Goal: Information Seeking & Learning: Find specific fact

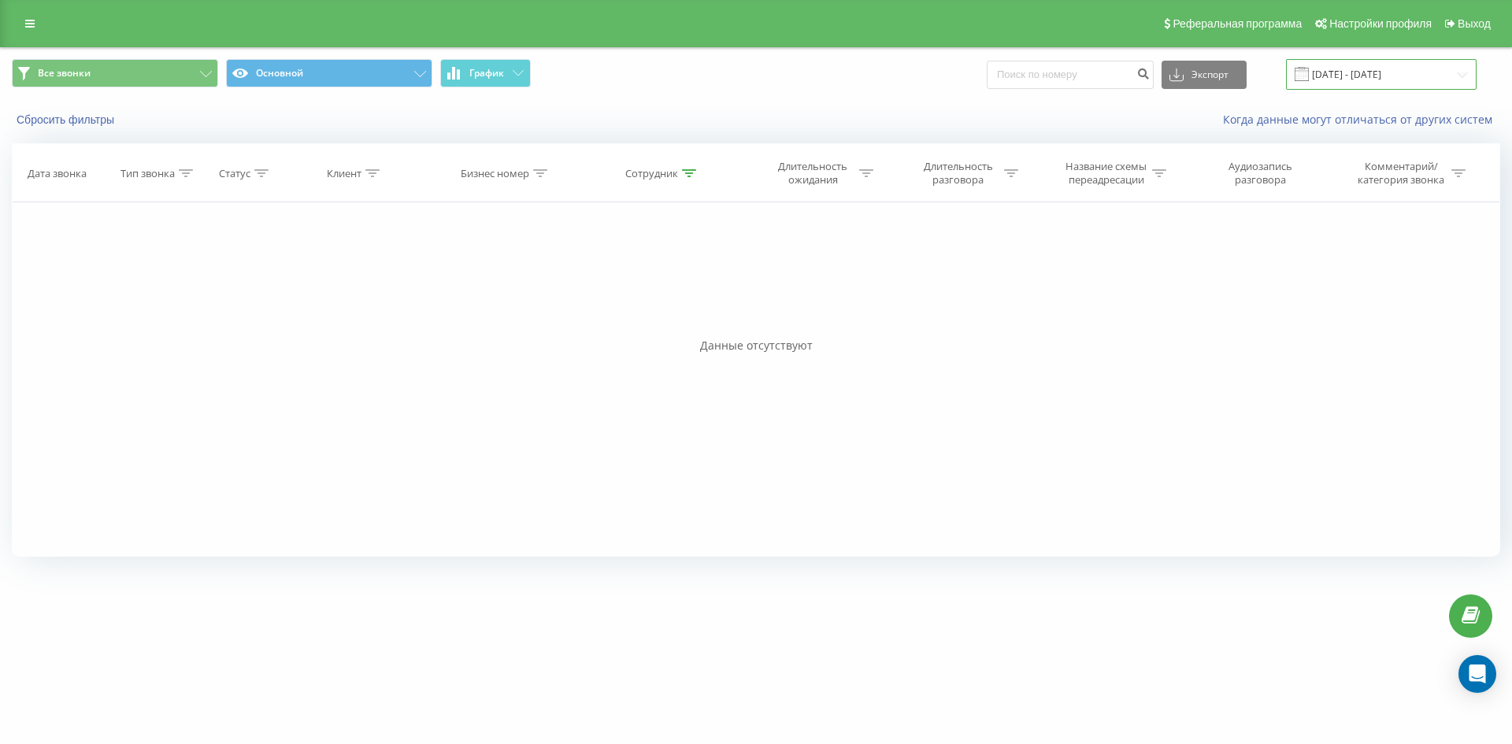
click at [1374, 78] on input "[DATE] - [DATE]" at bounding box center [1381, 74] width 191 height 31
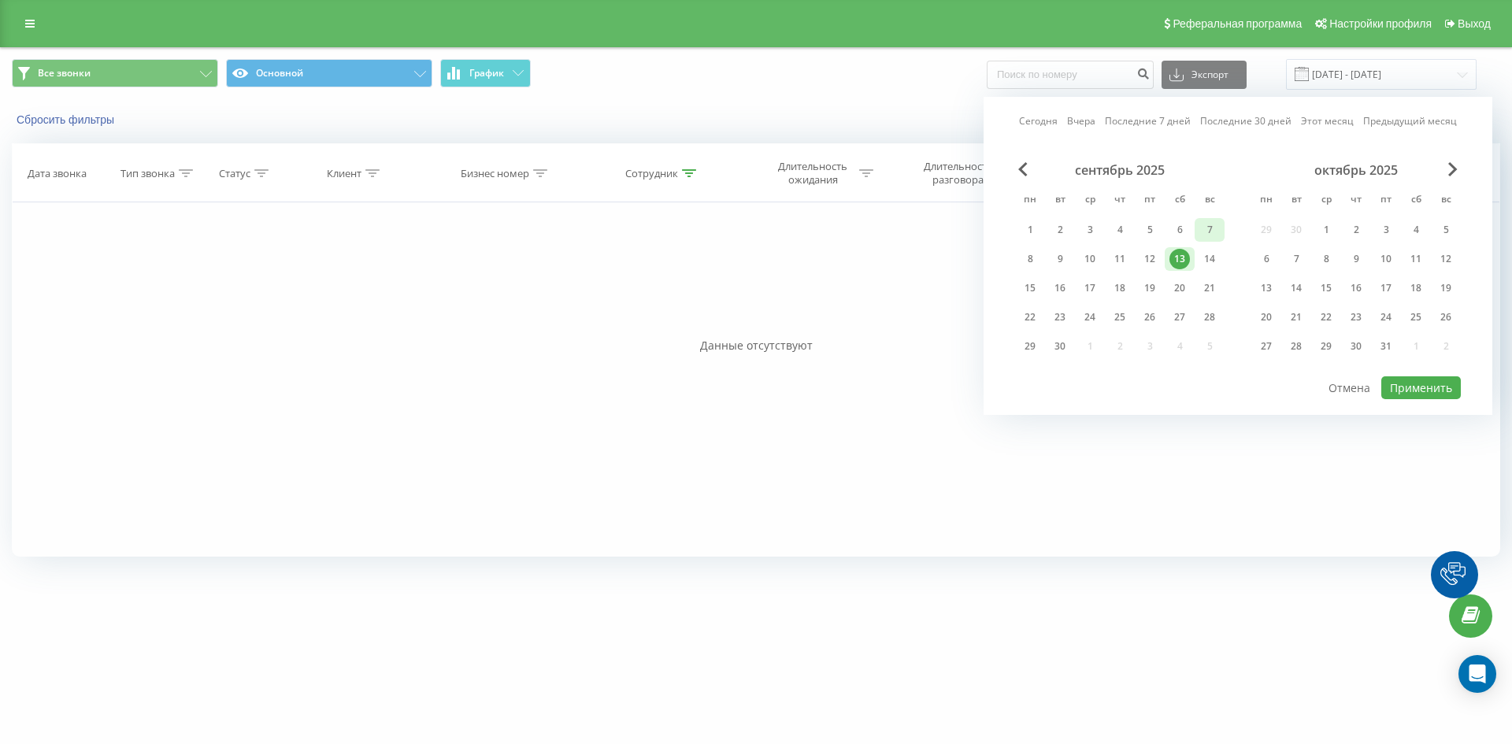
drag, startPoint x: 1088, startPoint y: 123, endPoint x: 1218, endPoint y: 239, distance: 174.6
click at [1088, 123] on link "Вчера" at bounding box center [1081, 120] width 28 height 15
click at [1407, 383] on button "Применить" at bounding box center [1421, 387] width 80 height 23
type input "[DATE] - [DATE]"
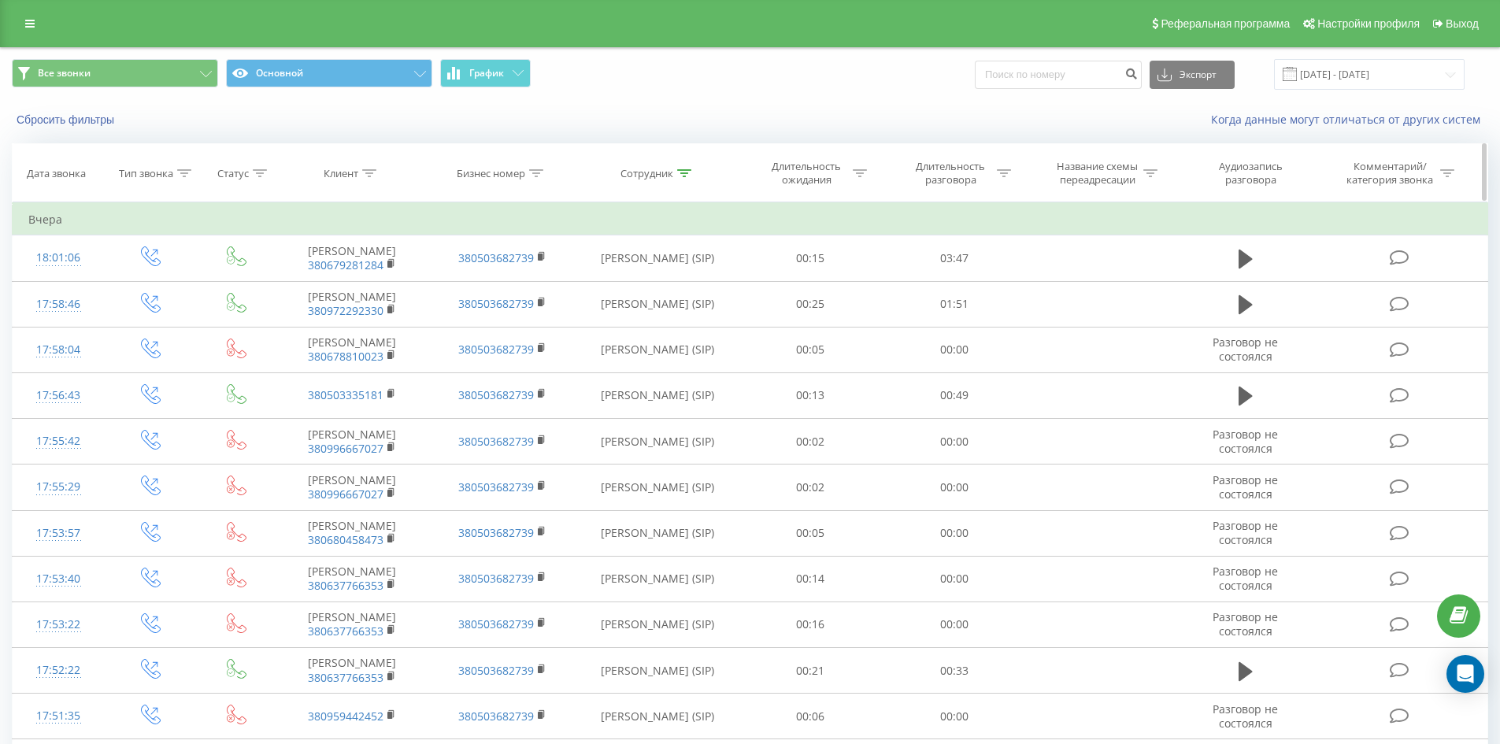
click at [681, 175] on icon at bounding box center [684, 173] width 14 height 8
click at [679, 273] on input "[PERSON_NAME]" at bounding box center [657, 287] width 139 height 28
click button "OK" at bounding box center [691, 318] width 67 height 20
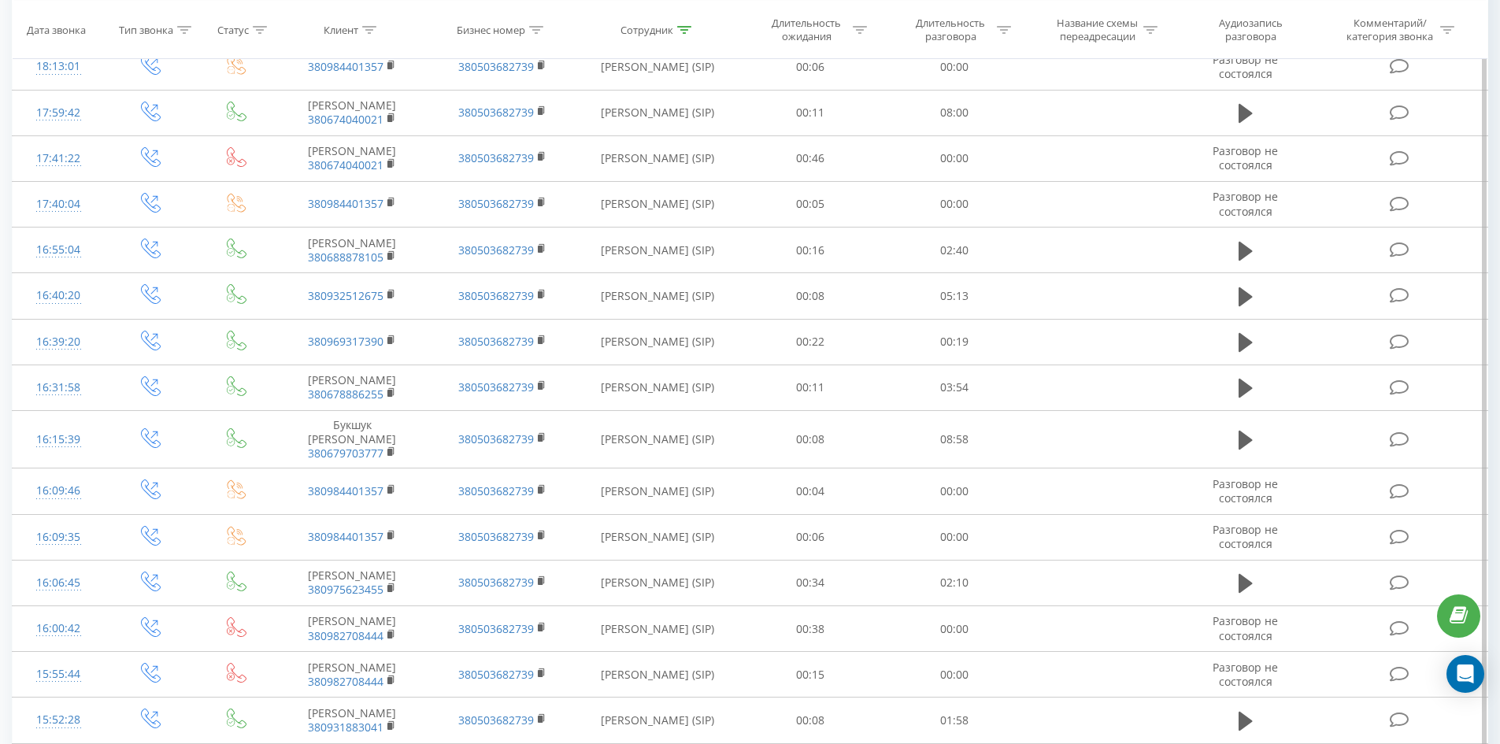
scroll to position [1532, 0]
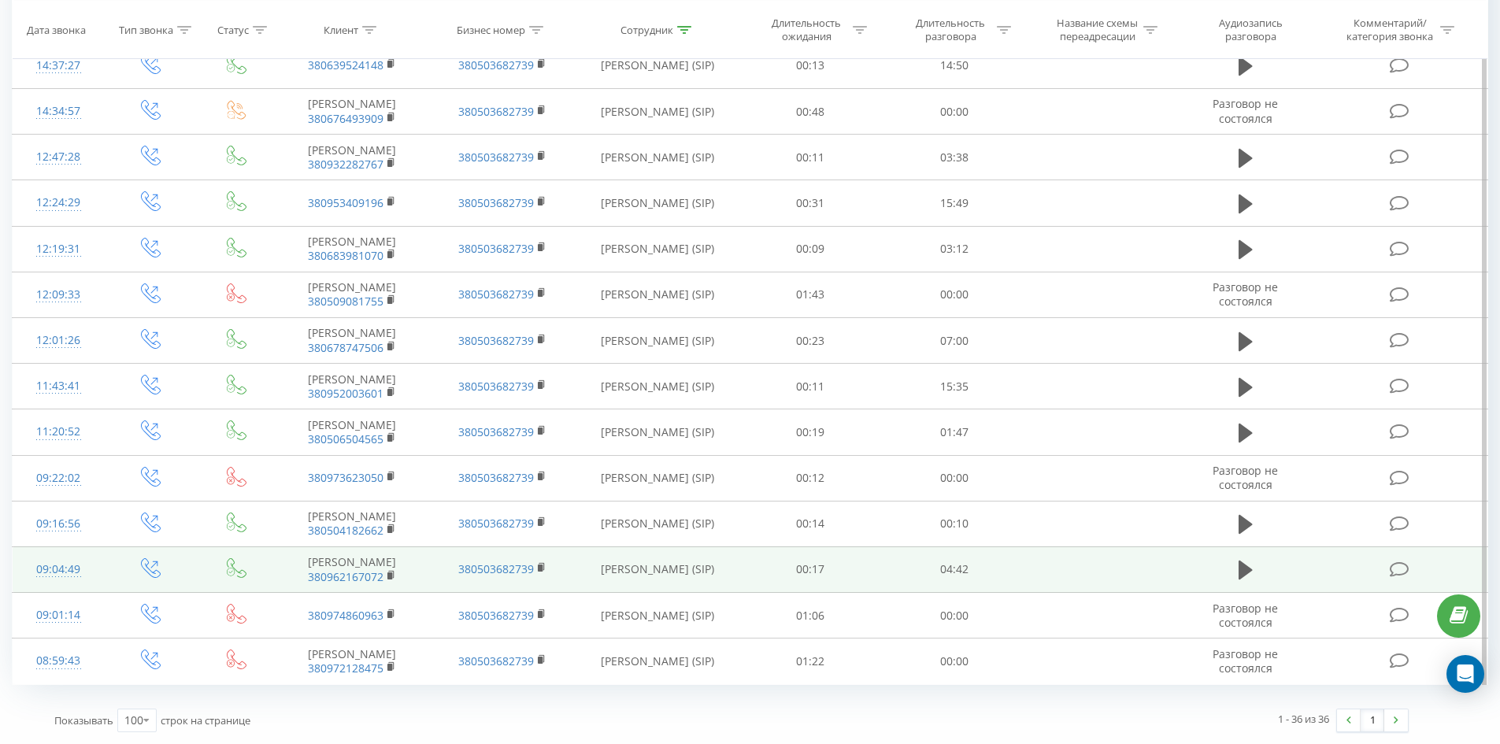
drag, startPoint x: 631, startPoint y: 324, endPoint x: 629, endPoint y: 532, distance: 207.9
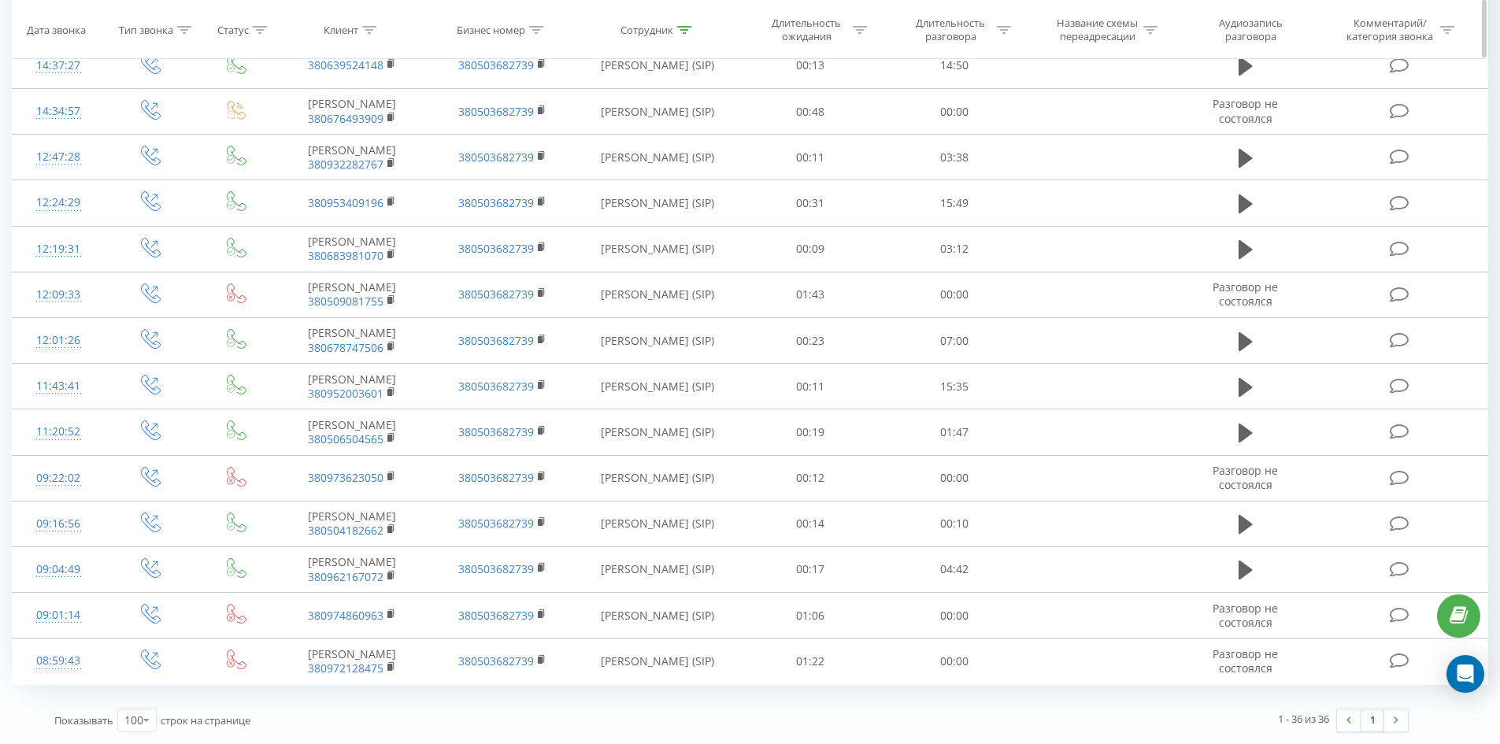
scroll to position [0, 0]
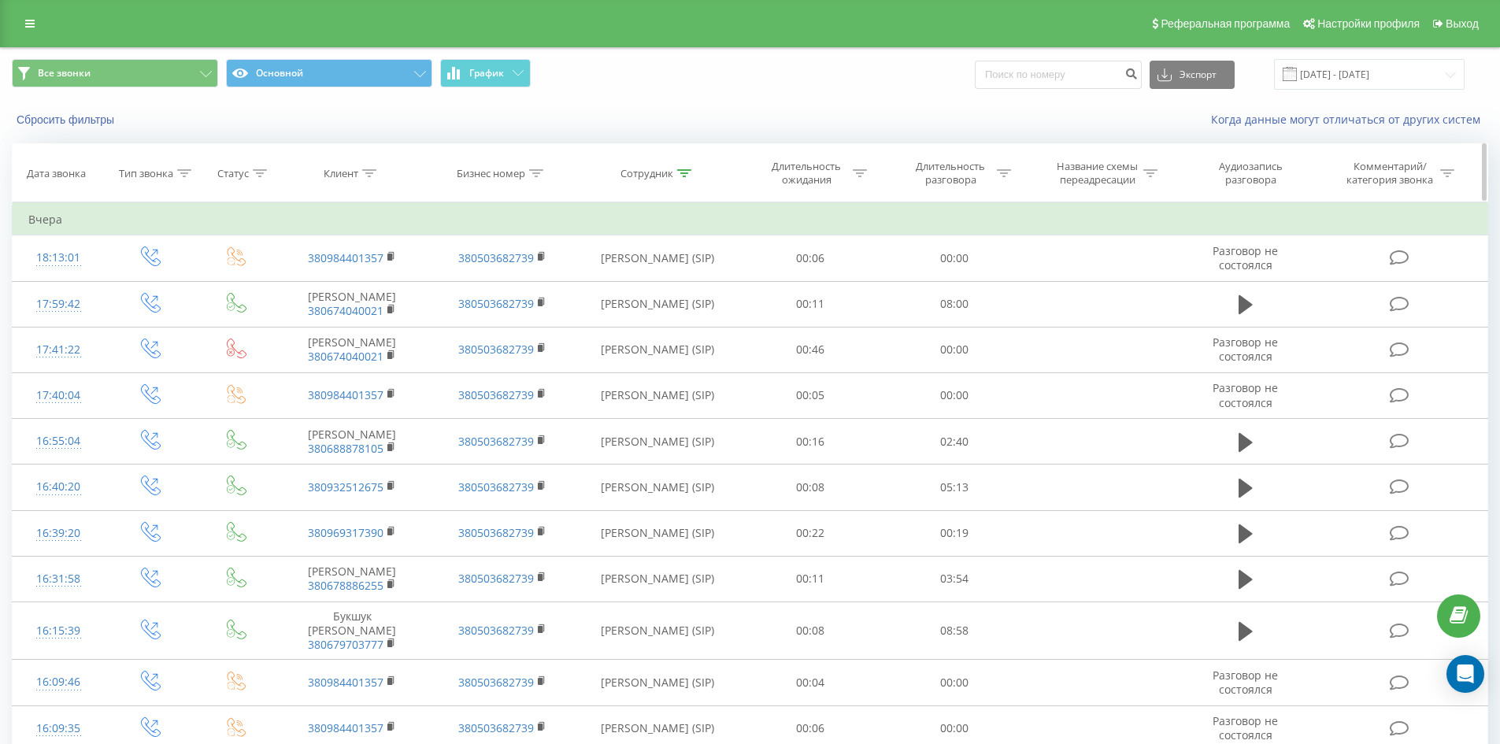
drag, startPoint x: 629, startPoint y: 533, endPoint x: 740, endPoint y: 194, distance: 357.2
click at [684, 165] on th "Сотрудник" at bounding box center [657, 173] width 161 height 58
drag, startPoint x: 684, startPoint y: 166, endPoint x: 692, endPoint y: 261, distance: 94.8
click at [684, 169] on div at bounding box center [684, 173] width 14 height 13
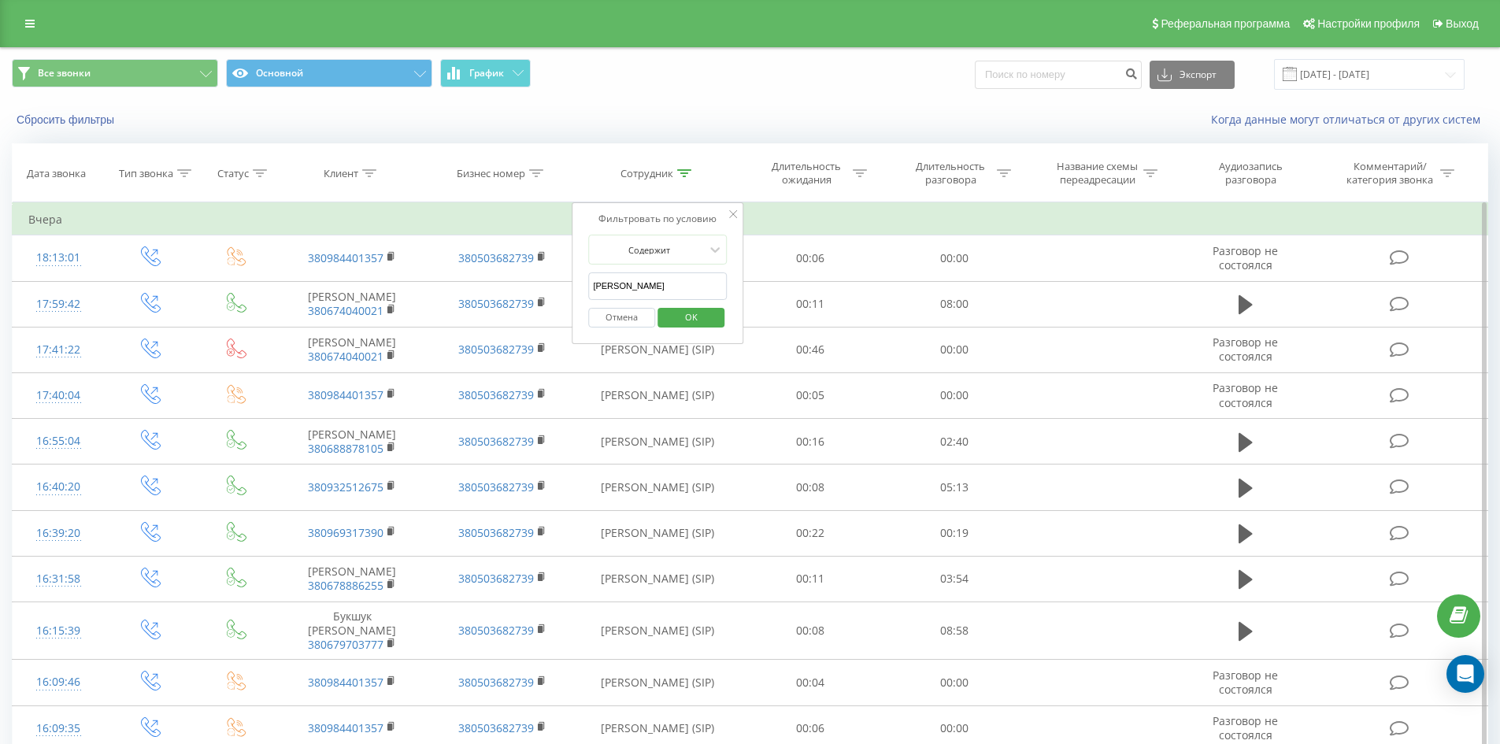
click at [696, 277] on input "[PERSON_NAME]" at bounding box center [657, 287] width 139 height 28
click button "OK" at bounding box center [691, 318] width 67 height 20
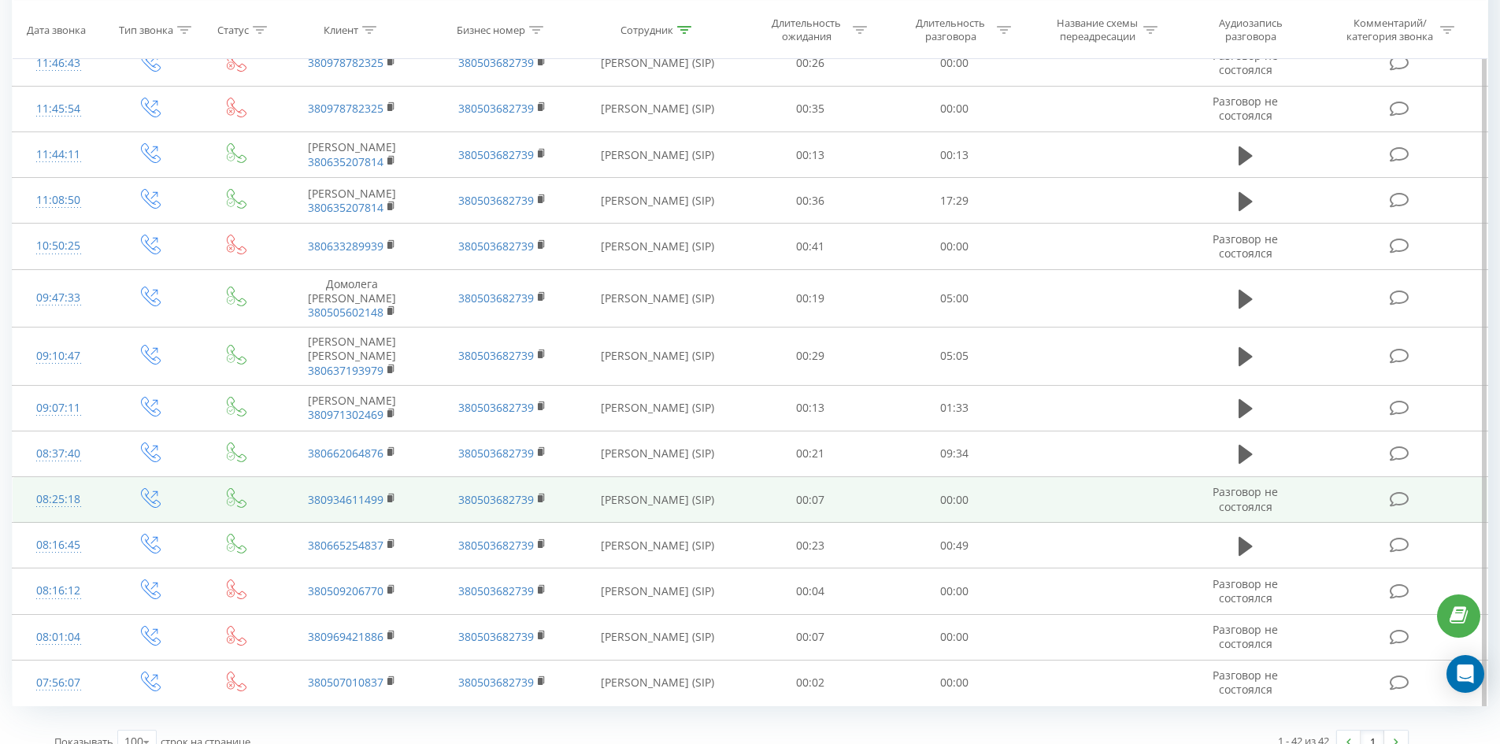
scroll to position [1633, 0]
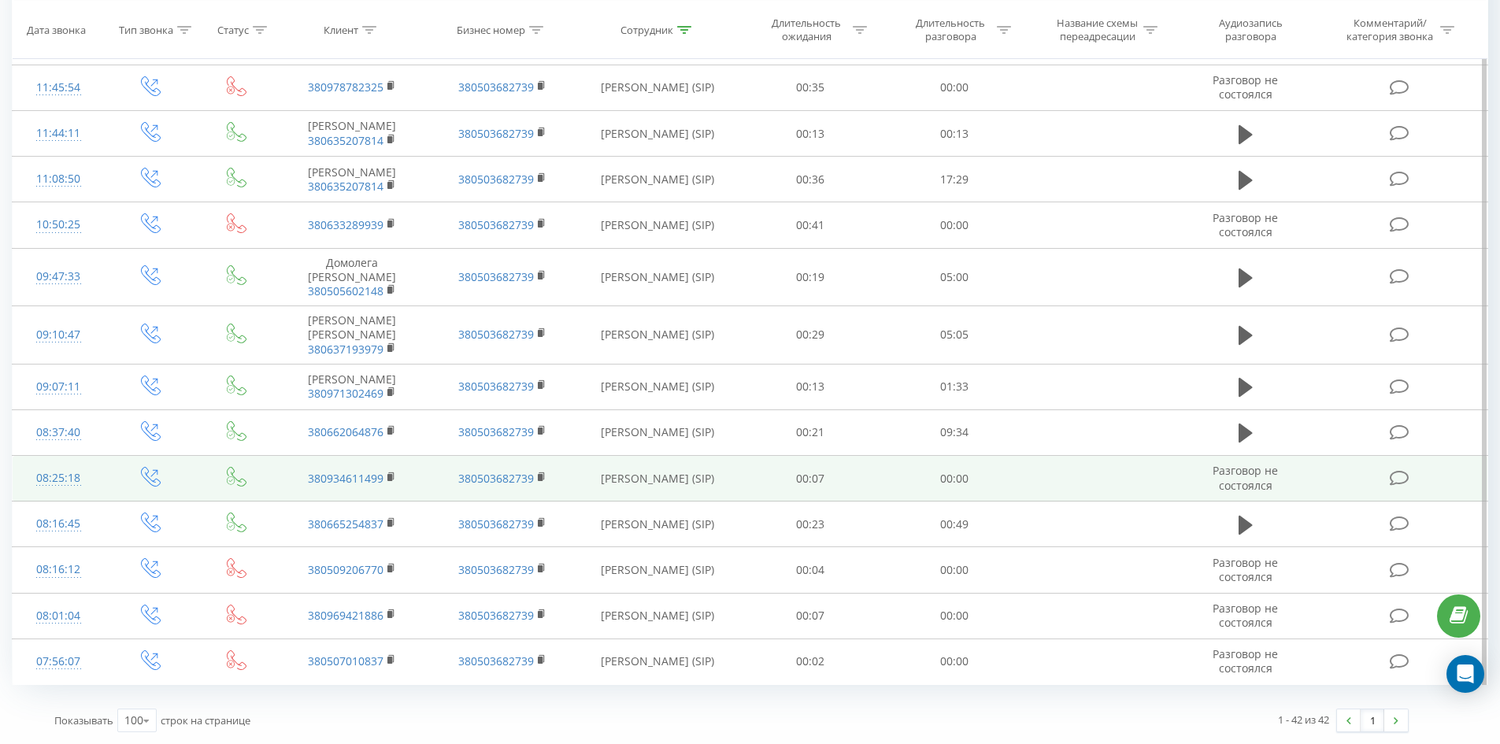
drag, startPoint x: 673, startPoint y: 265, endPoint x: 736, endPoint y: 479, distance: 223.3
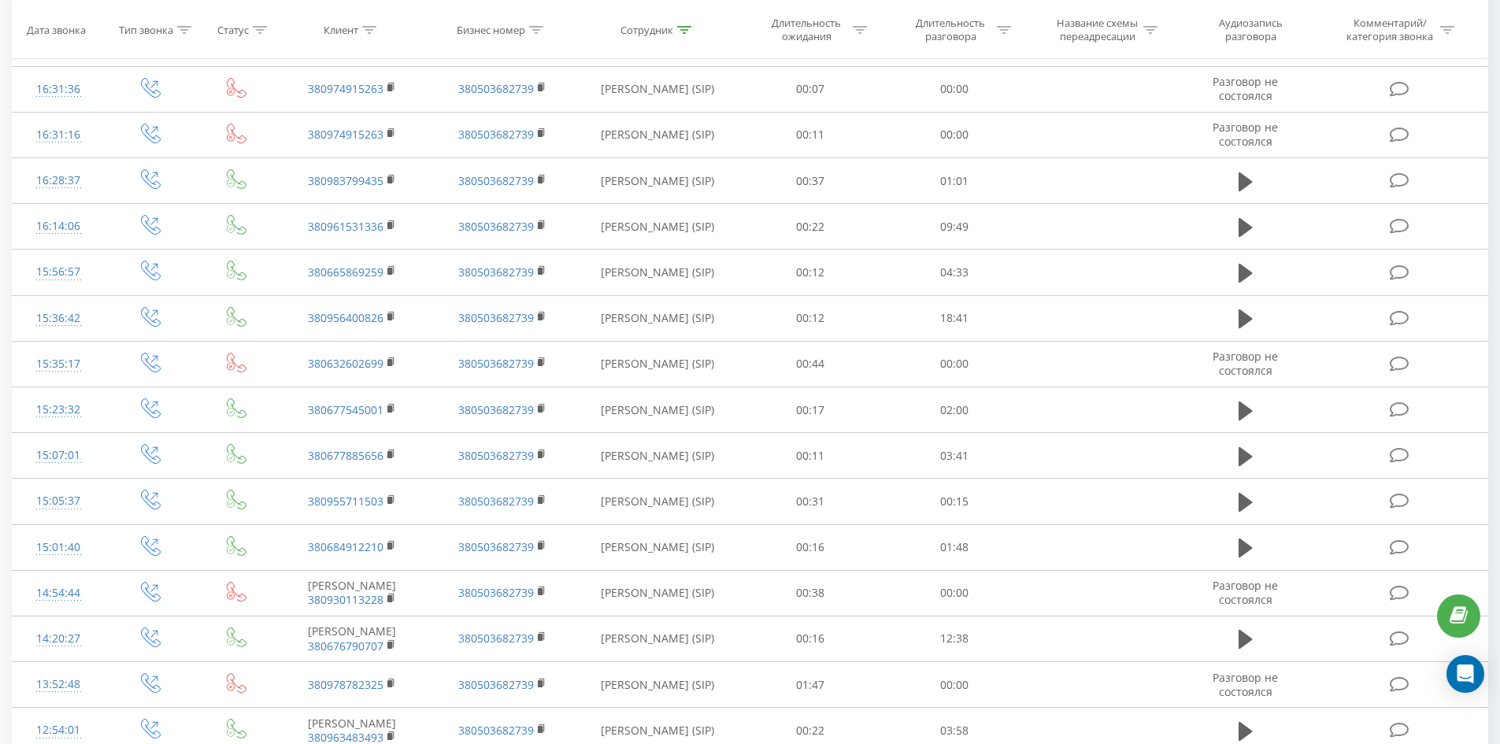
scroll to position [0, 0]
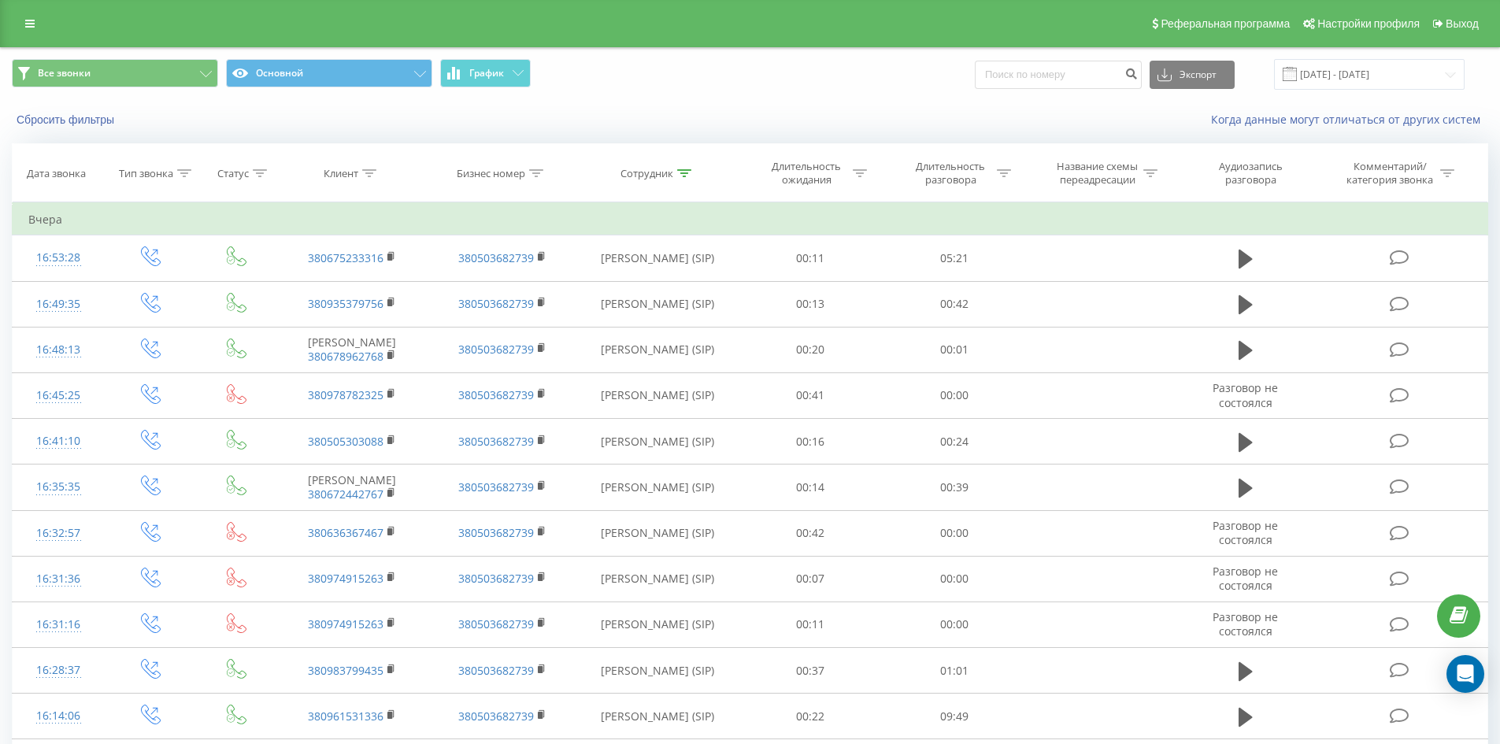
drag, startPoint x: 736, startPoint y: 479, endPoint x: 816, endPoint y: 139, distance: 349.4
click at [679, 172] on icon at bounding box center [684, 173] width 14 height 8
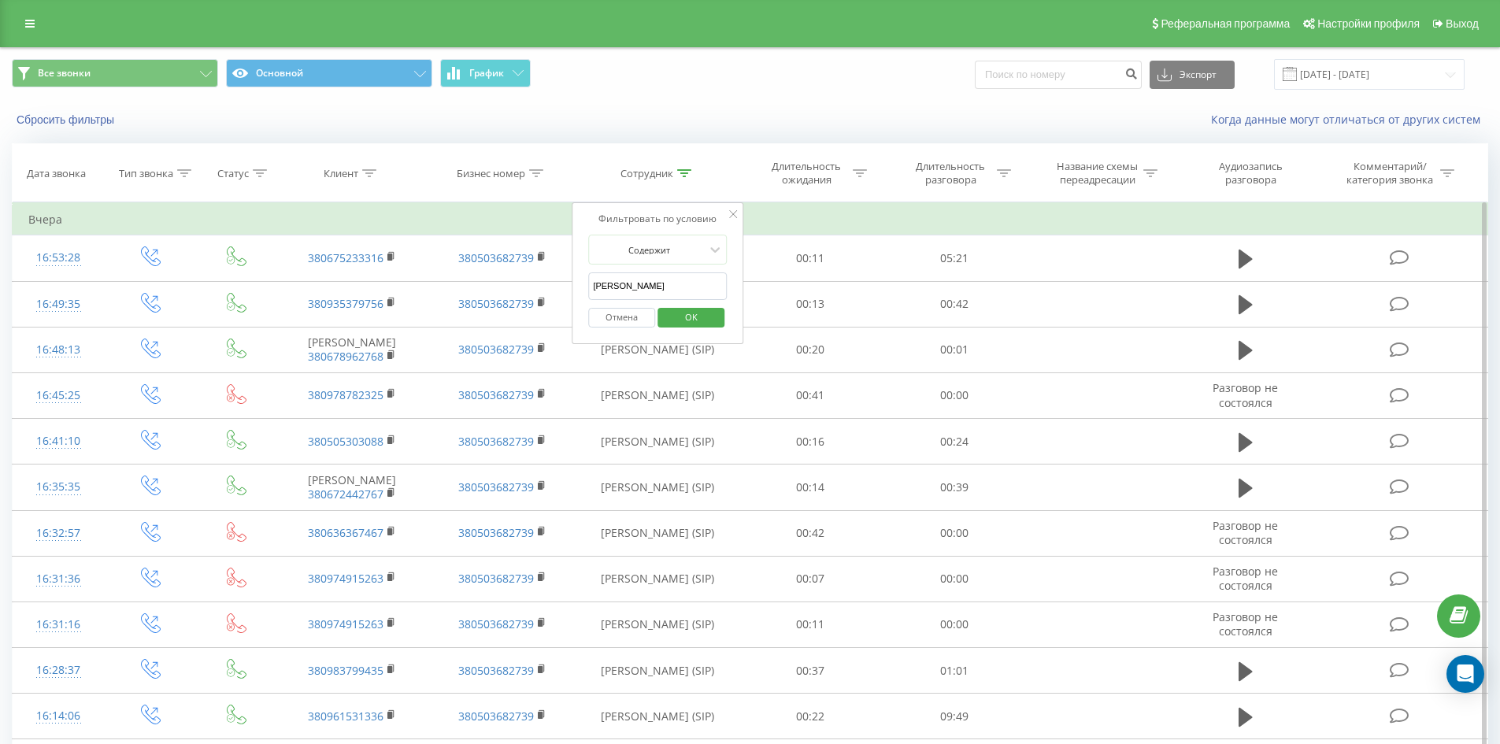
click at [695, 282] on input "[PERSON_NAME]" at bounding box center [657, 287] width 139 height 28
type input "[PERSON_NAME]"
click button "OK" at bounding box center [691, 318] width 67 height 20
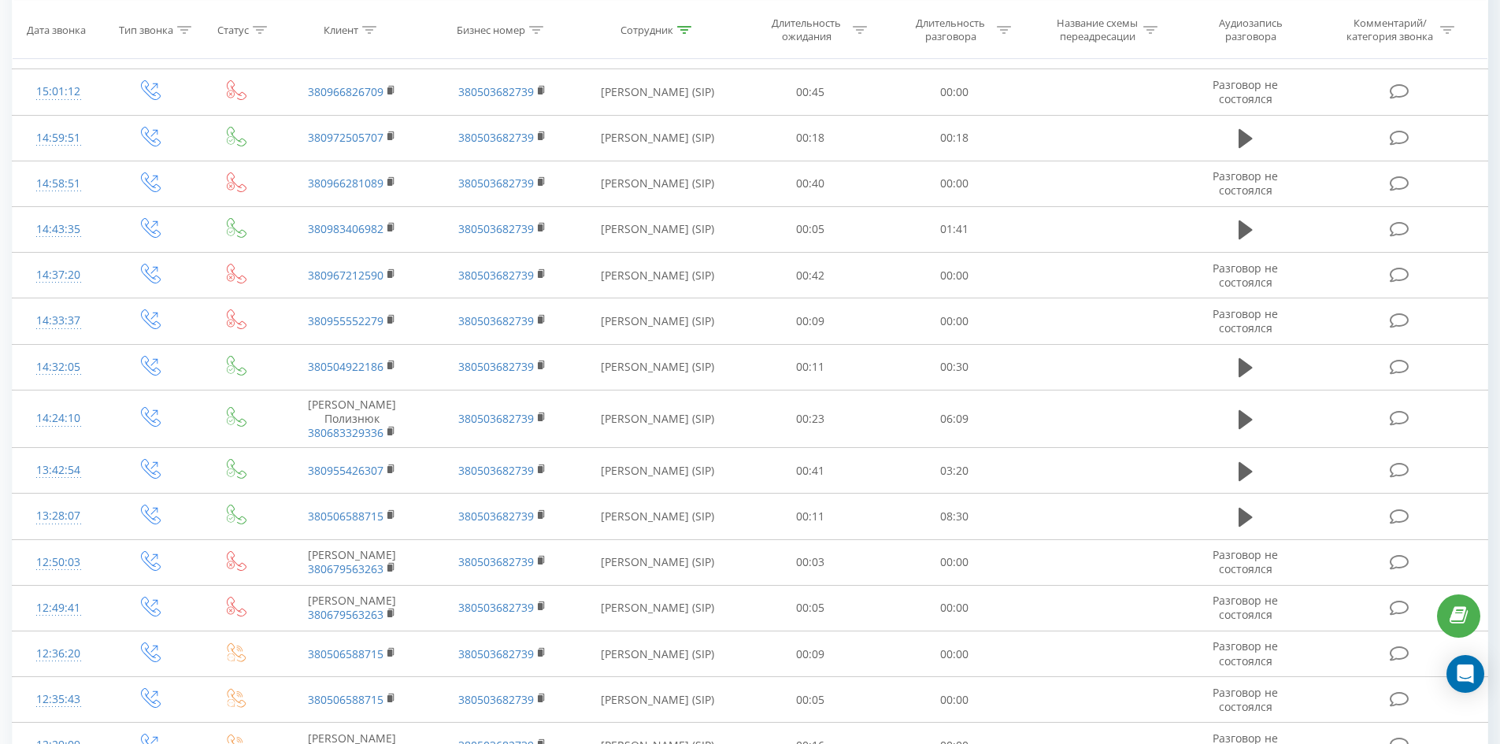
scroll to position [2534, 0]
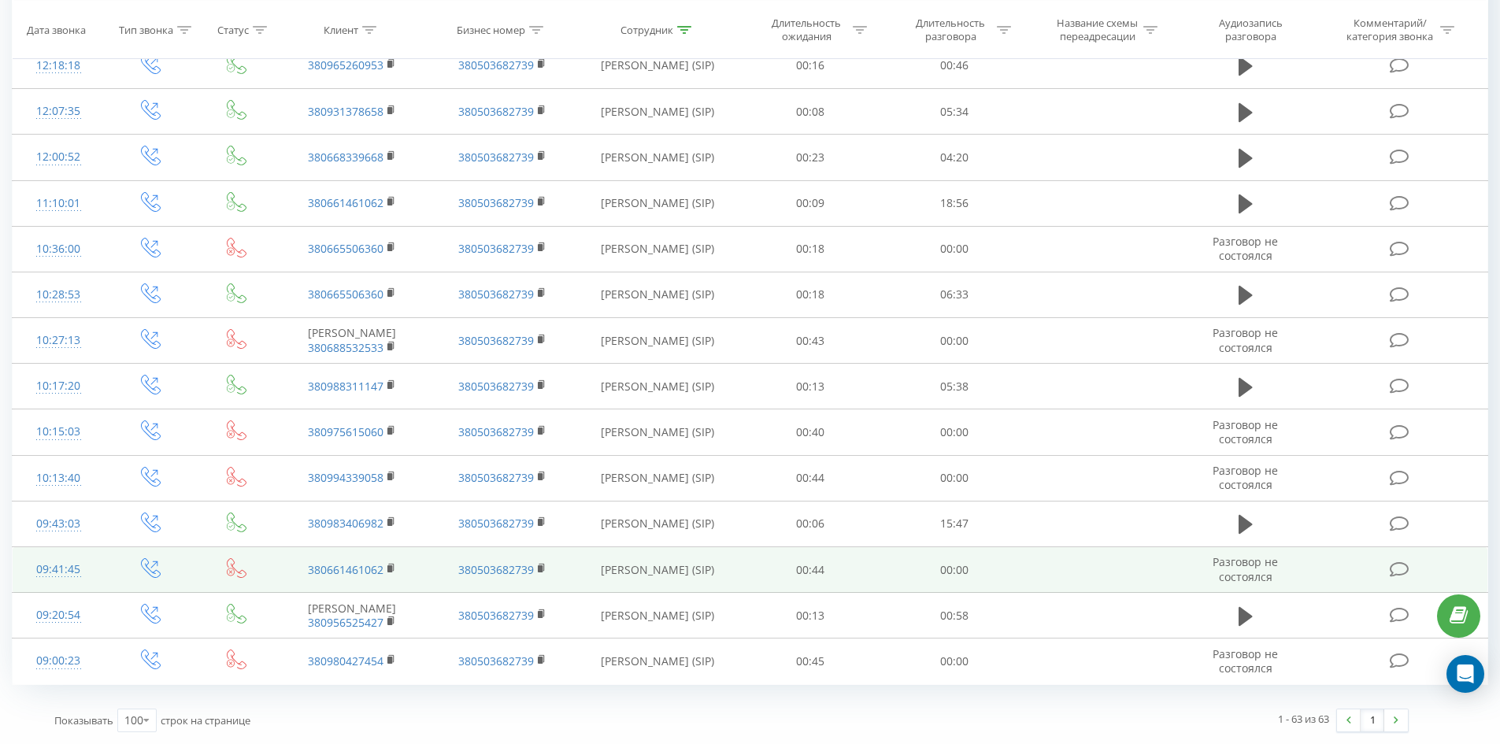
drag, startPoint x: 743, startPoint y: 219, endPoint x: 736, endPoint y: 565, distance: 346.6
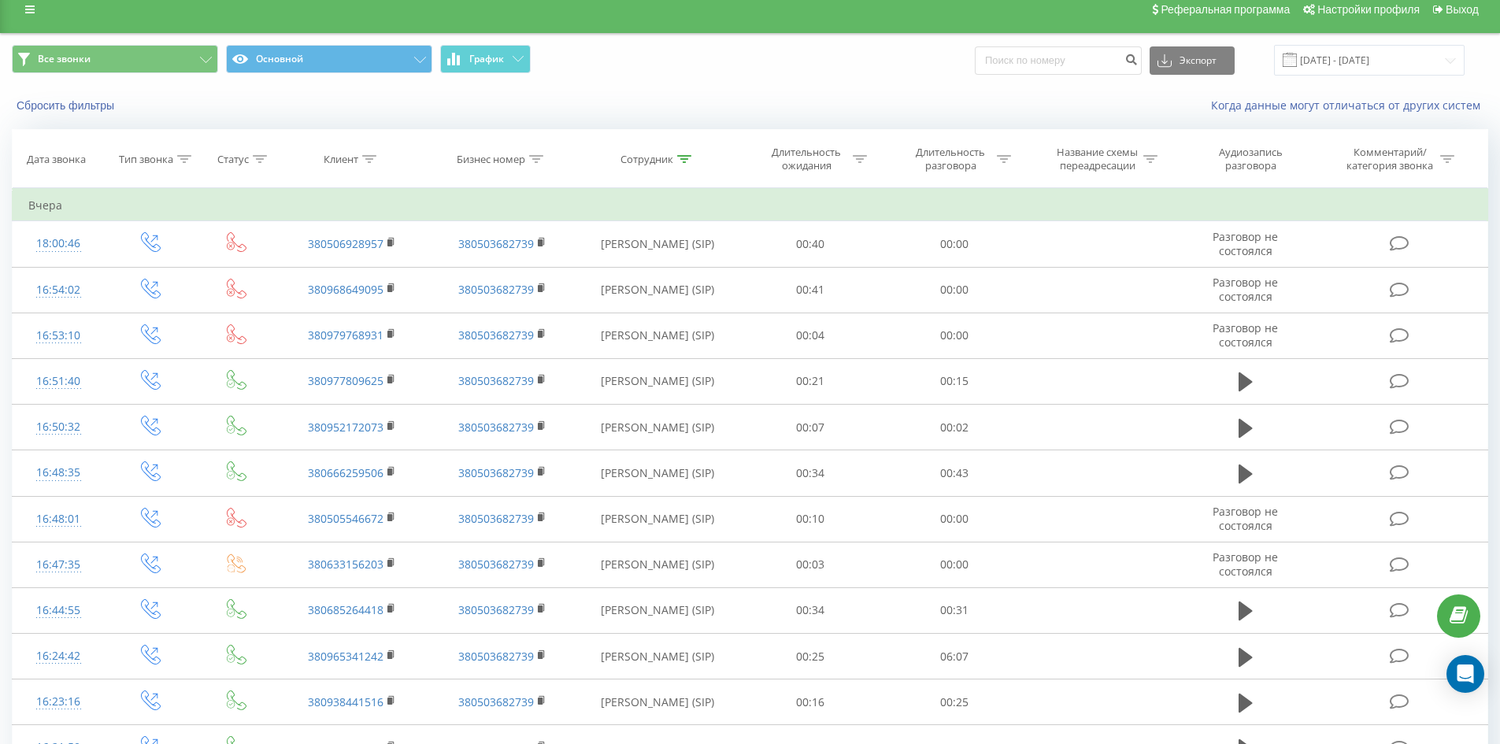
scroll to position [0, 0]
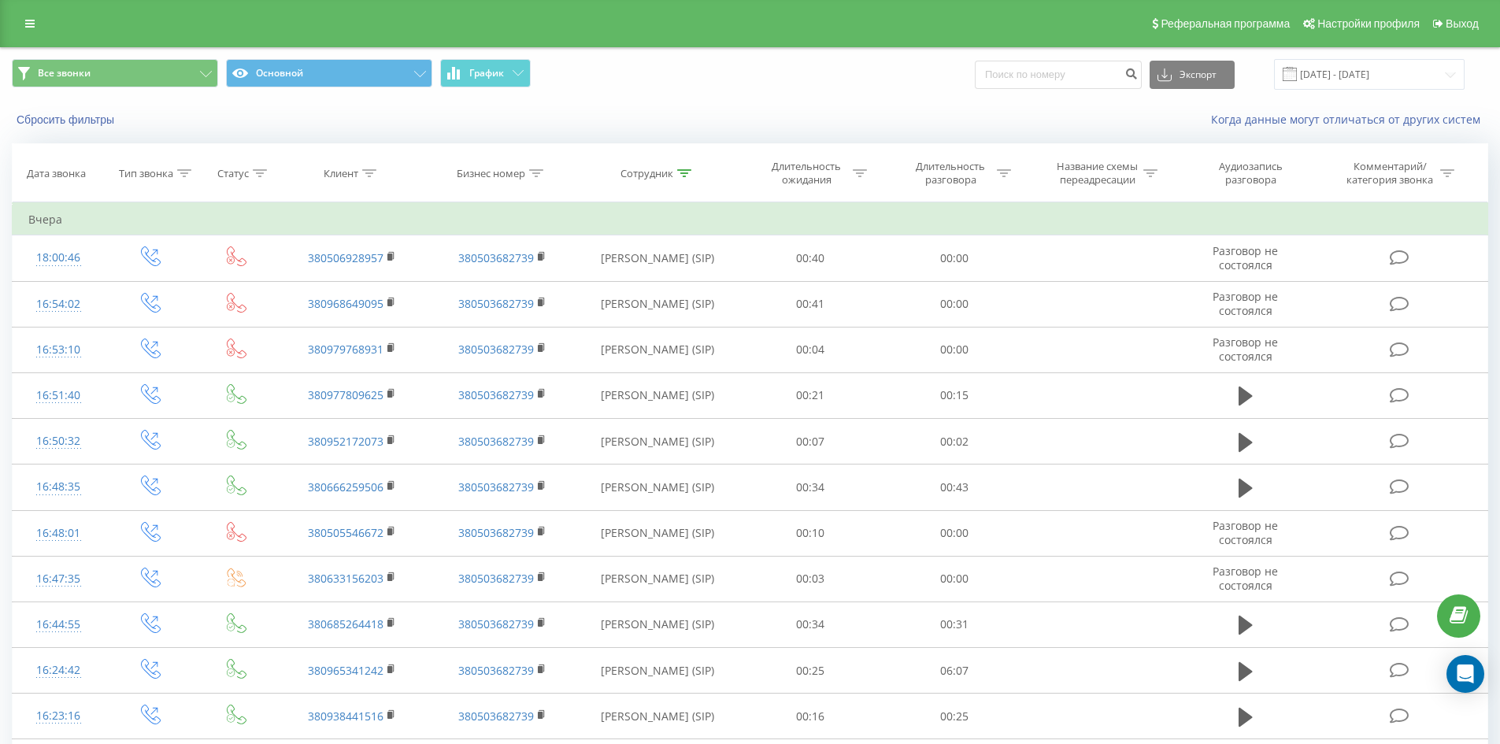
drag, startPoint x: 736, startPoint y: 565, endPoint x: 788, endPoint y: 239, distance: 330.3
click at [689, 170] on icon at bounding box center [684, 173] width 14 height 8
click at [683, 306] on span "OK" at bounding box center [691, 317] width 44 height 24
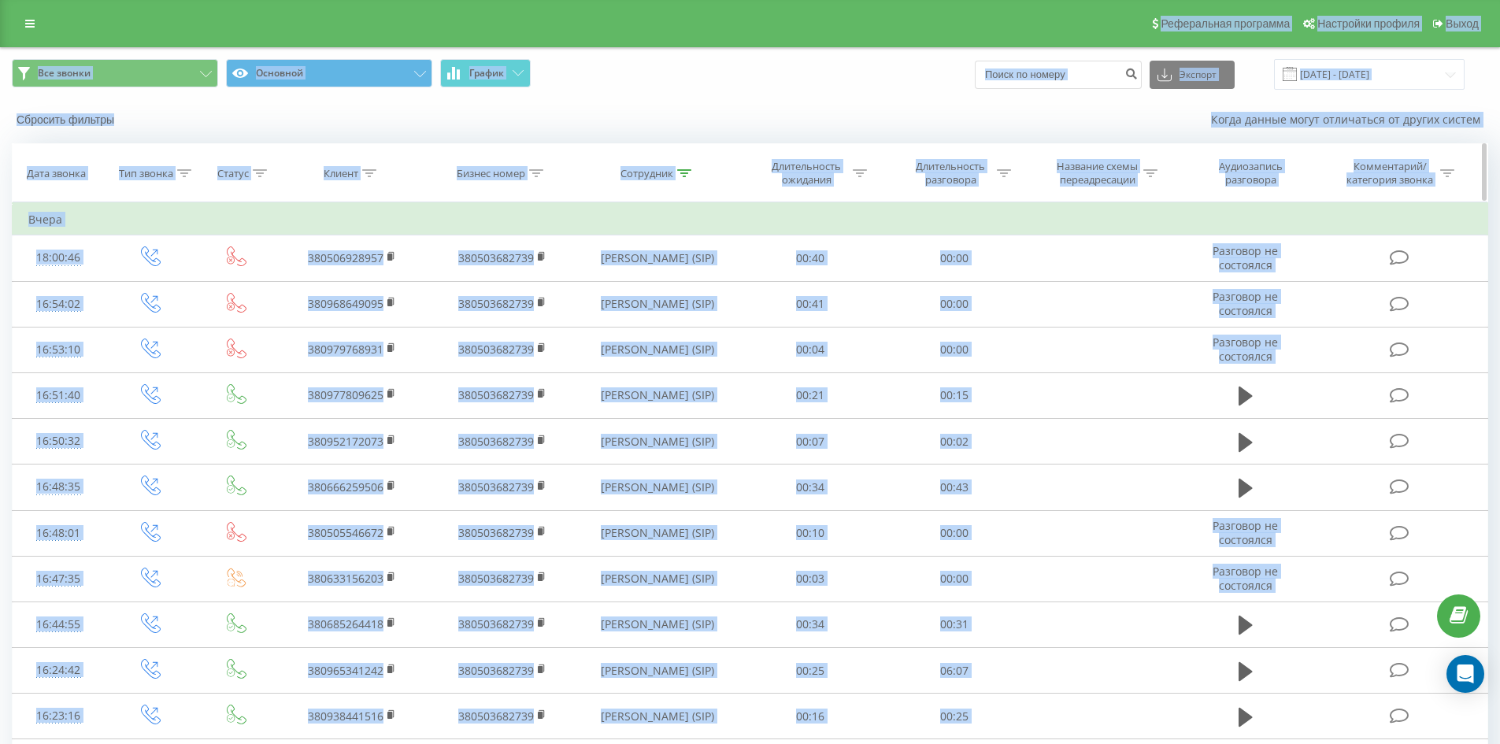
click at [712, 197] on th "Сотрудник" at bounding box center [657, 173] width 161 height 58
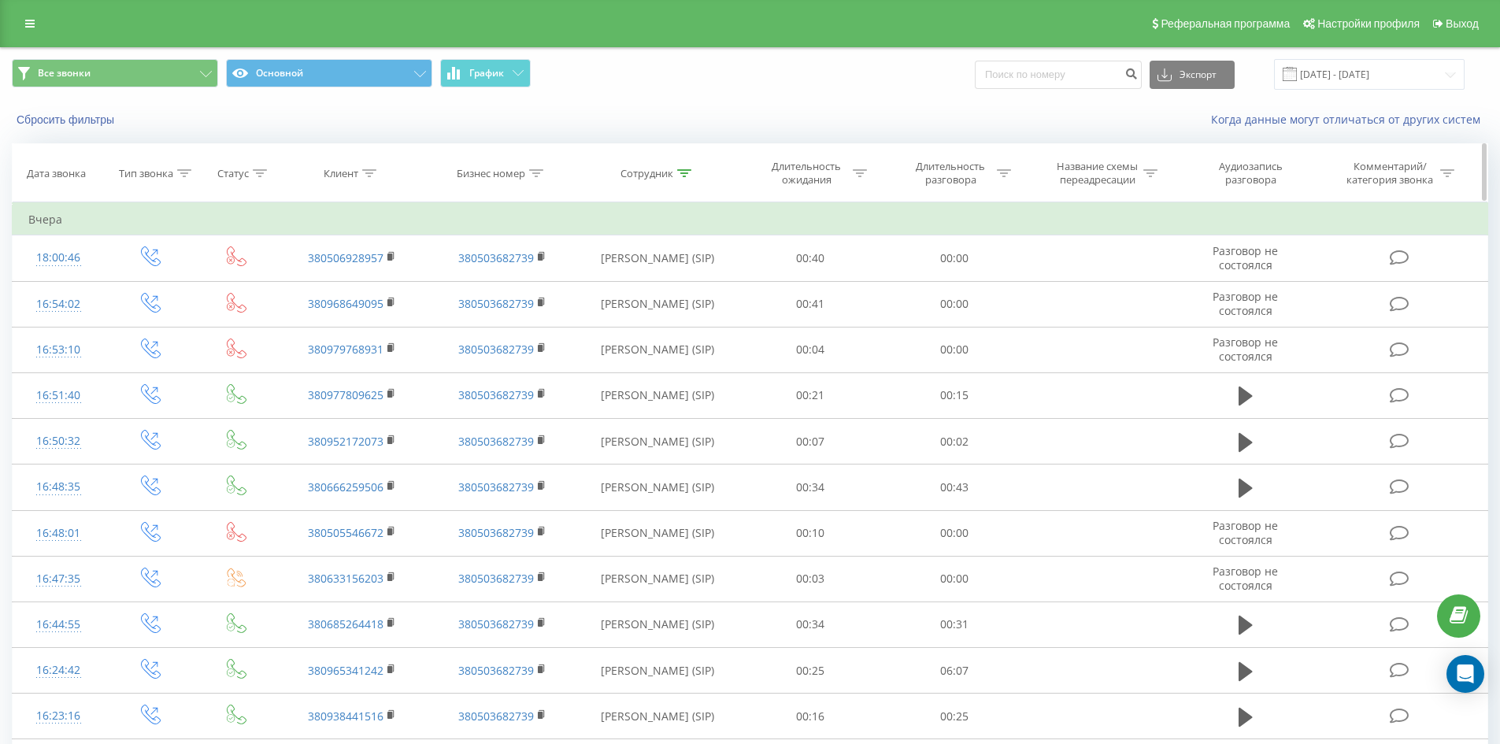
click at [689, 176] on icon at bounding box center [684, 173] width 14 height 8
click at [692, 292] on input "[PERSON_NAME]" at bounding box center [657, 287] width 139 height 28
click button "OK" at bounding box center [691, 318] width 67 height 20
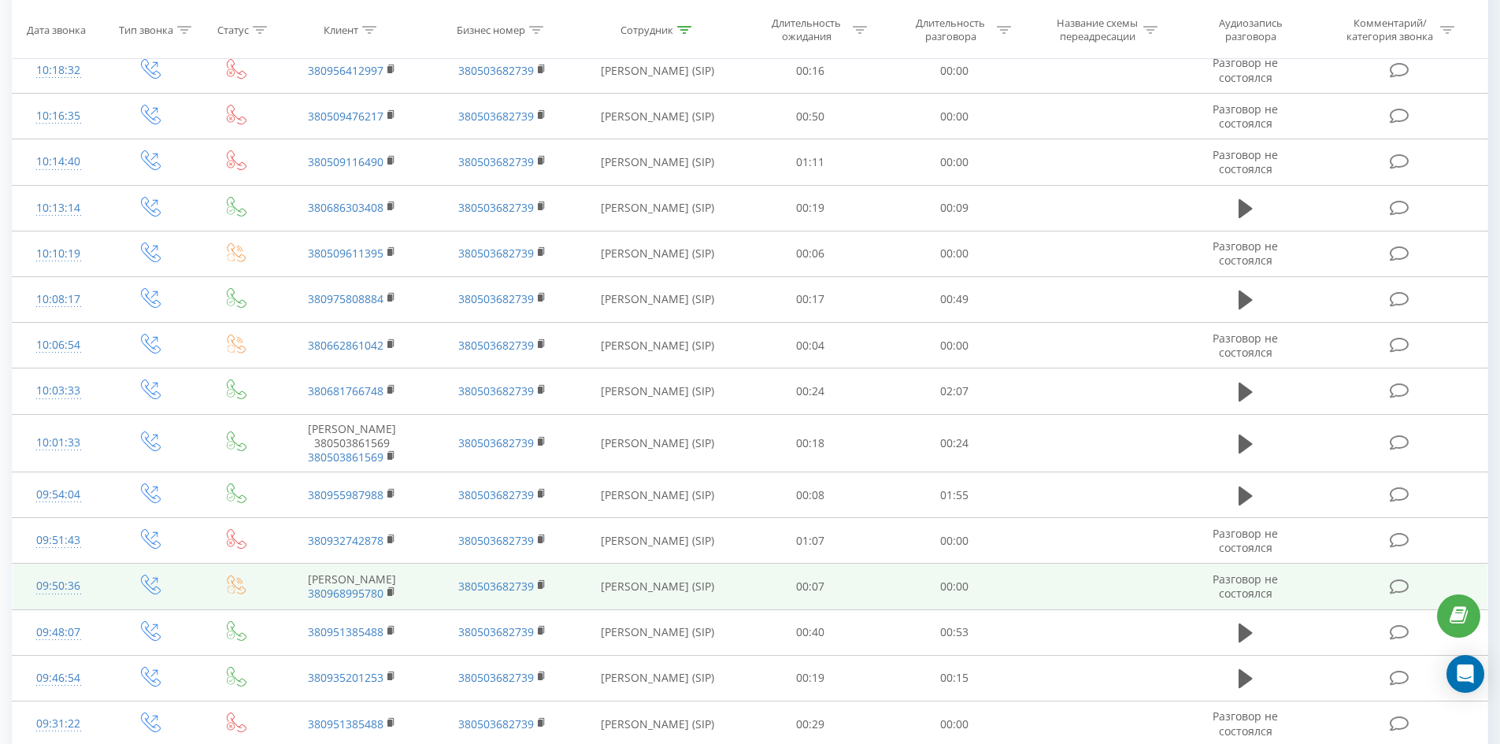
scroll to position [2966, 0]
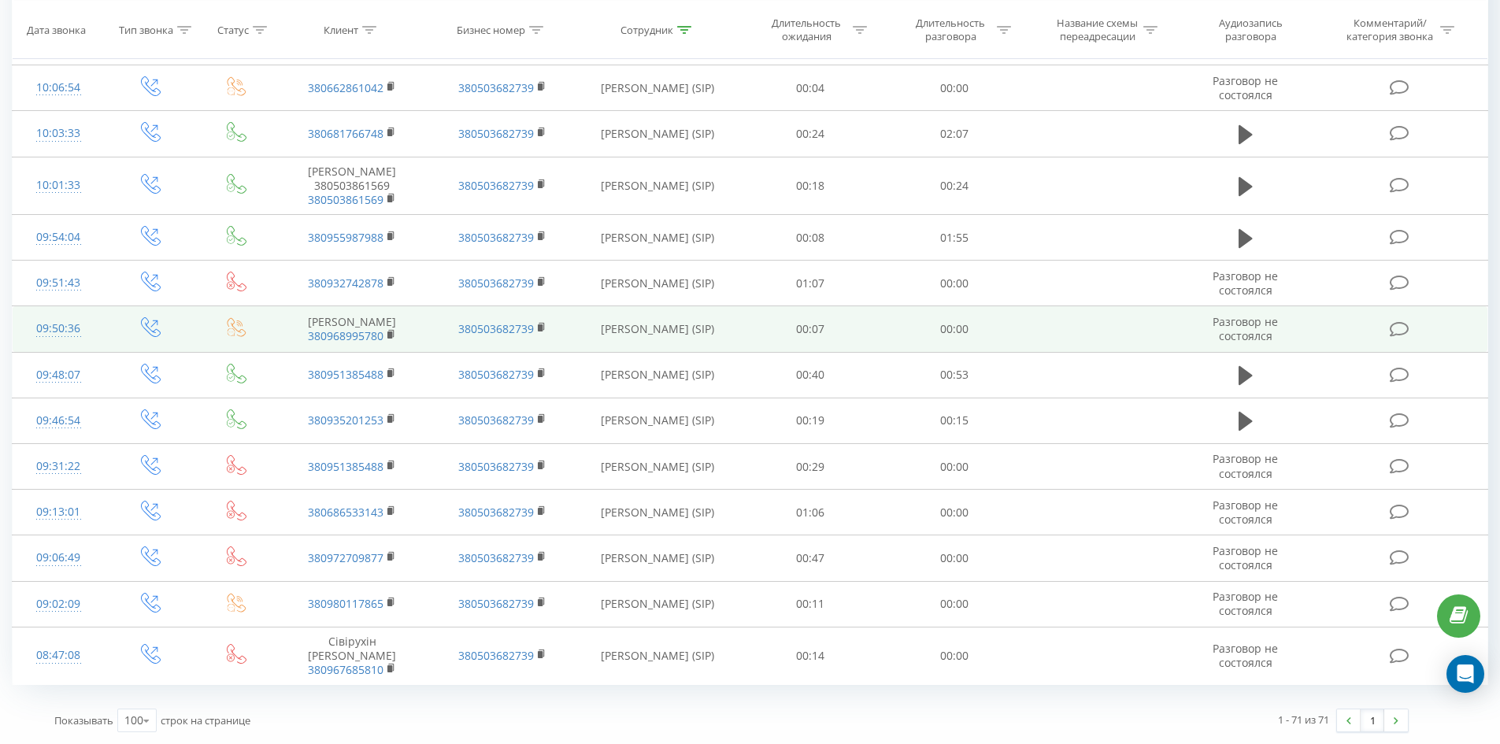
drag, startPoint x: 680, startPoint y: 268, endPoint x: 695, endPoint y: 502, distance: 234.3
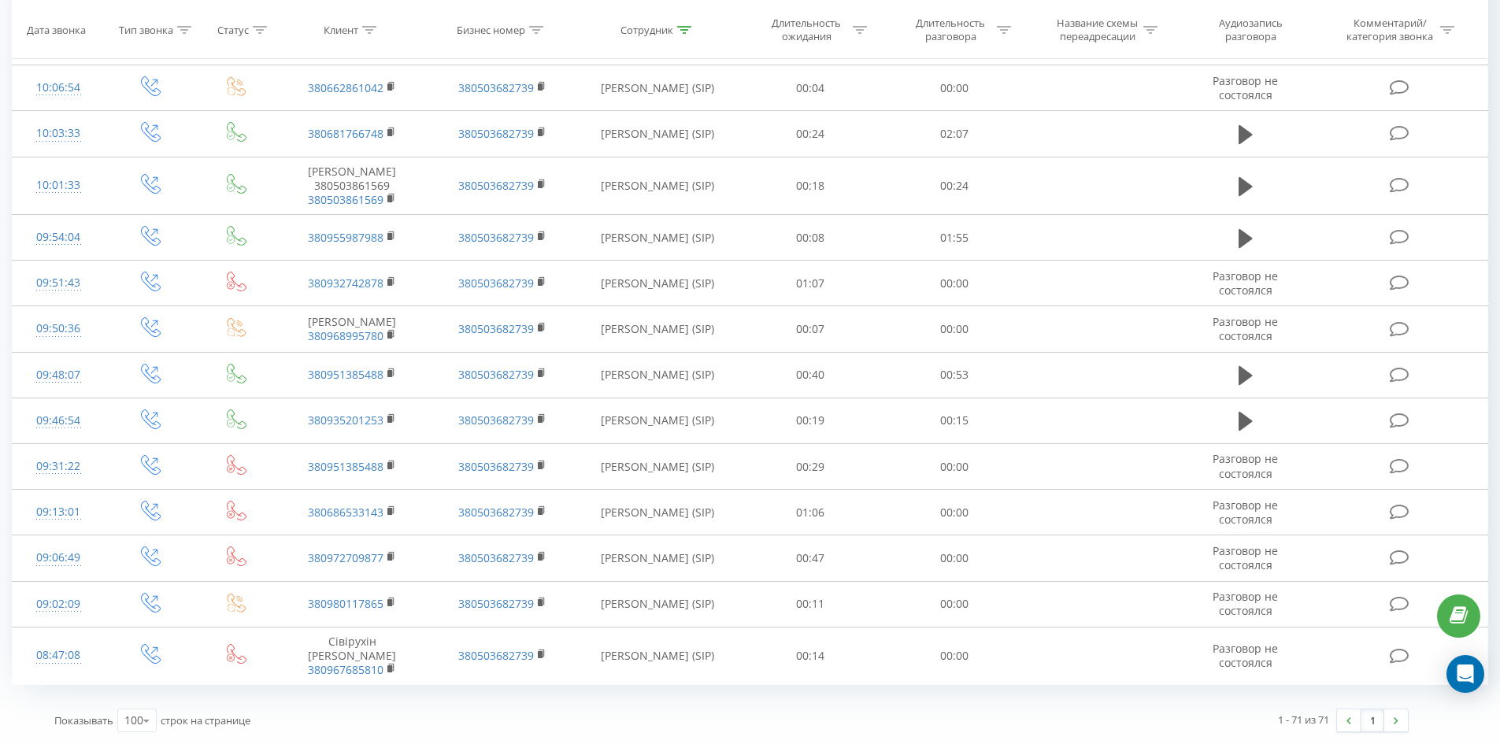
scroll to position [0, 0]
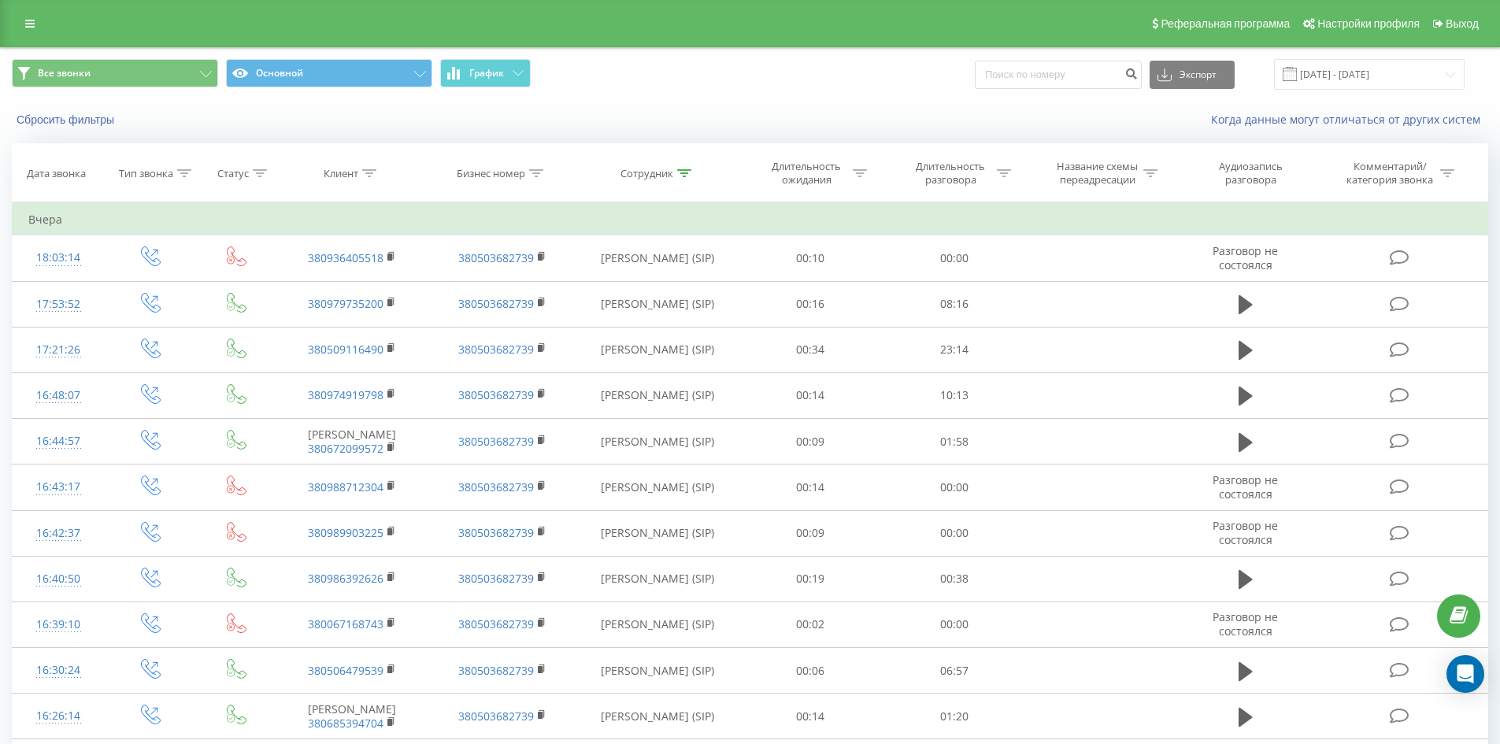
drag, startPoint x: 697, startPoint y: 483, endPoint x: 817, endPoint y: 48, distance: 450.9
click at [675, 170] on div "Сотрудник" at bounding box center [656, 173] width 71 height 13
click at [680, 276] on input "[PERSON_NAME]" at bounding box center [657, 287] width 139 height 28
click button "OK" at bounding box center [691, 318] width 67 height 20
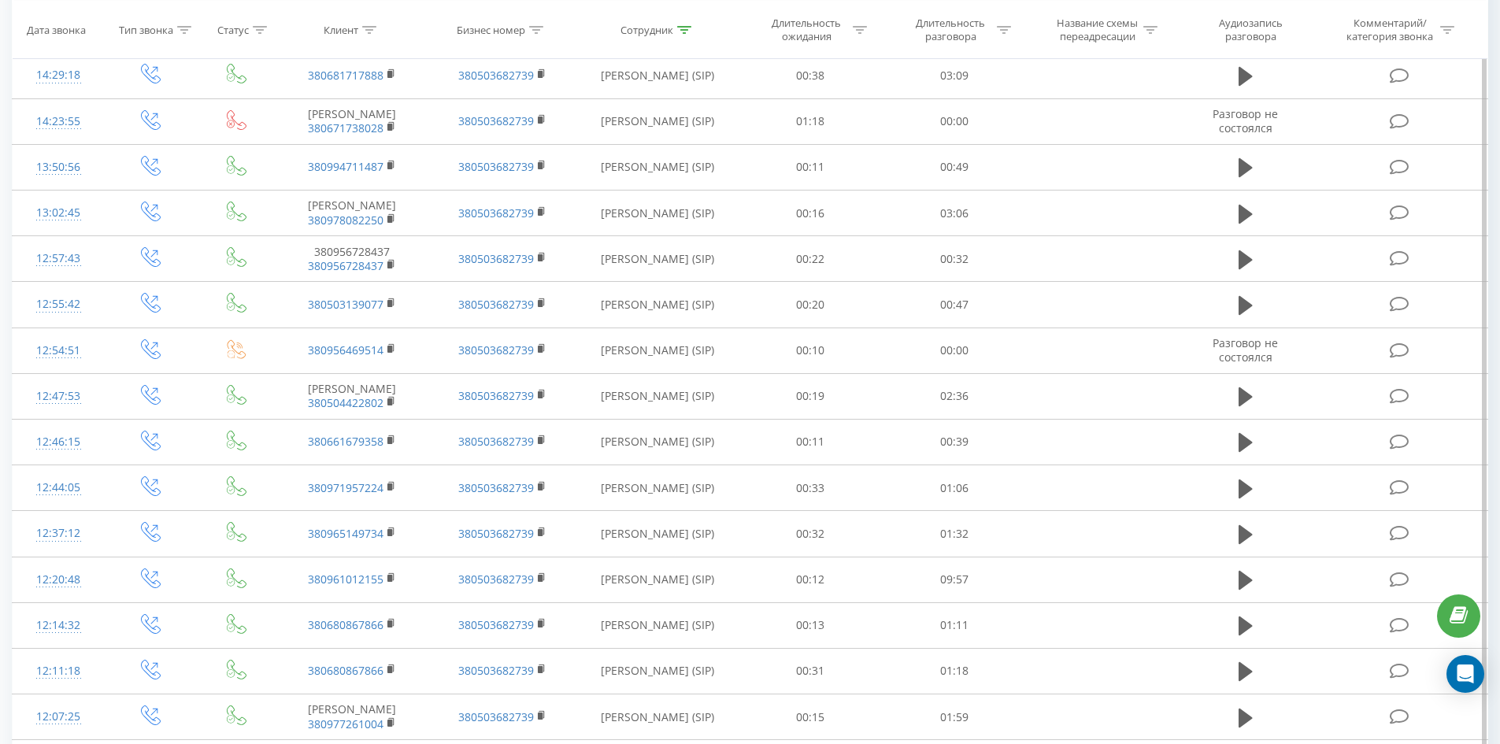
scroll to position [3521, 0]
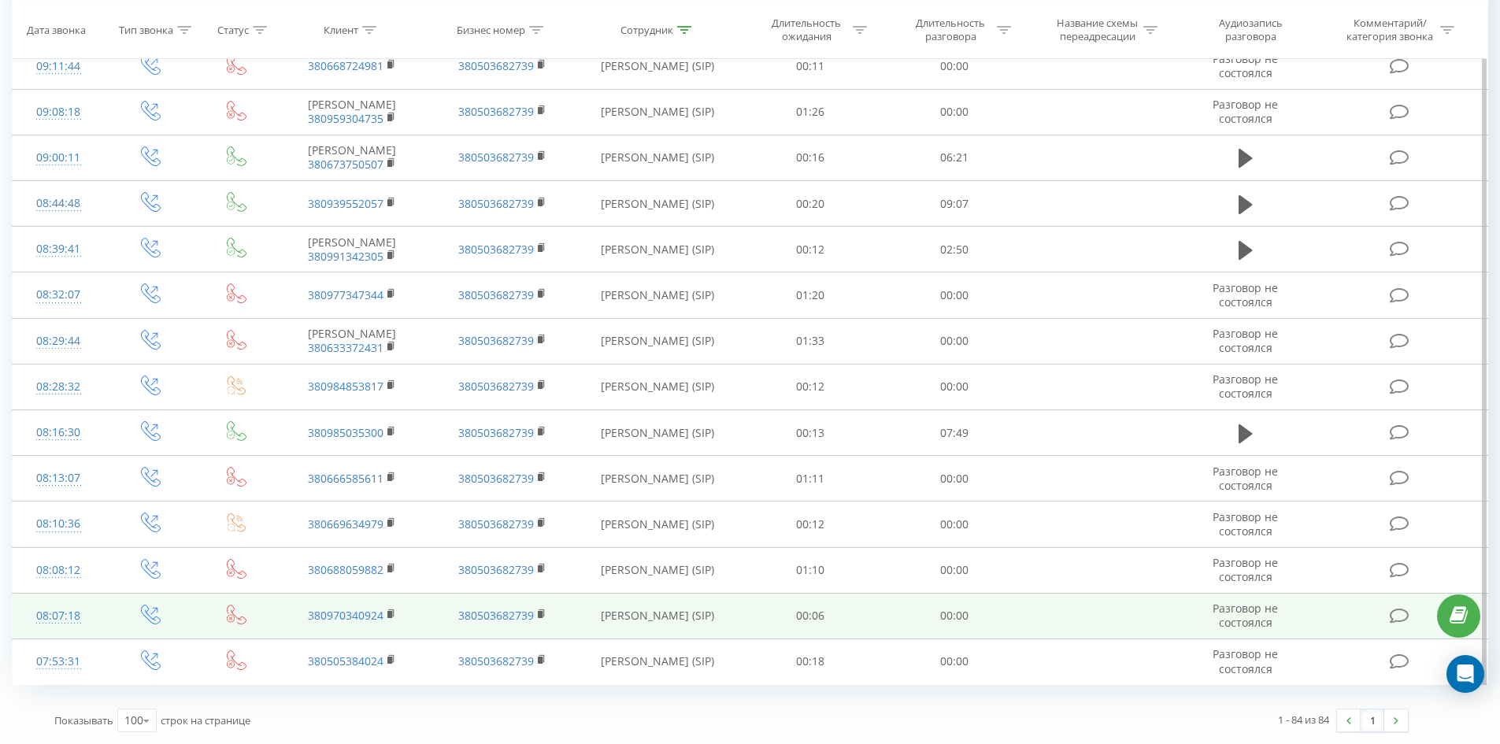
drag, startPoint x: 773, startPoint y: 323, endPoint x: 999, endPoint y: 604, distance: 360.3
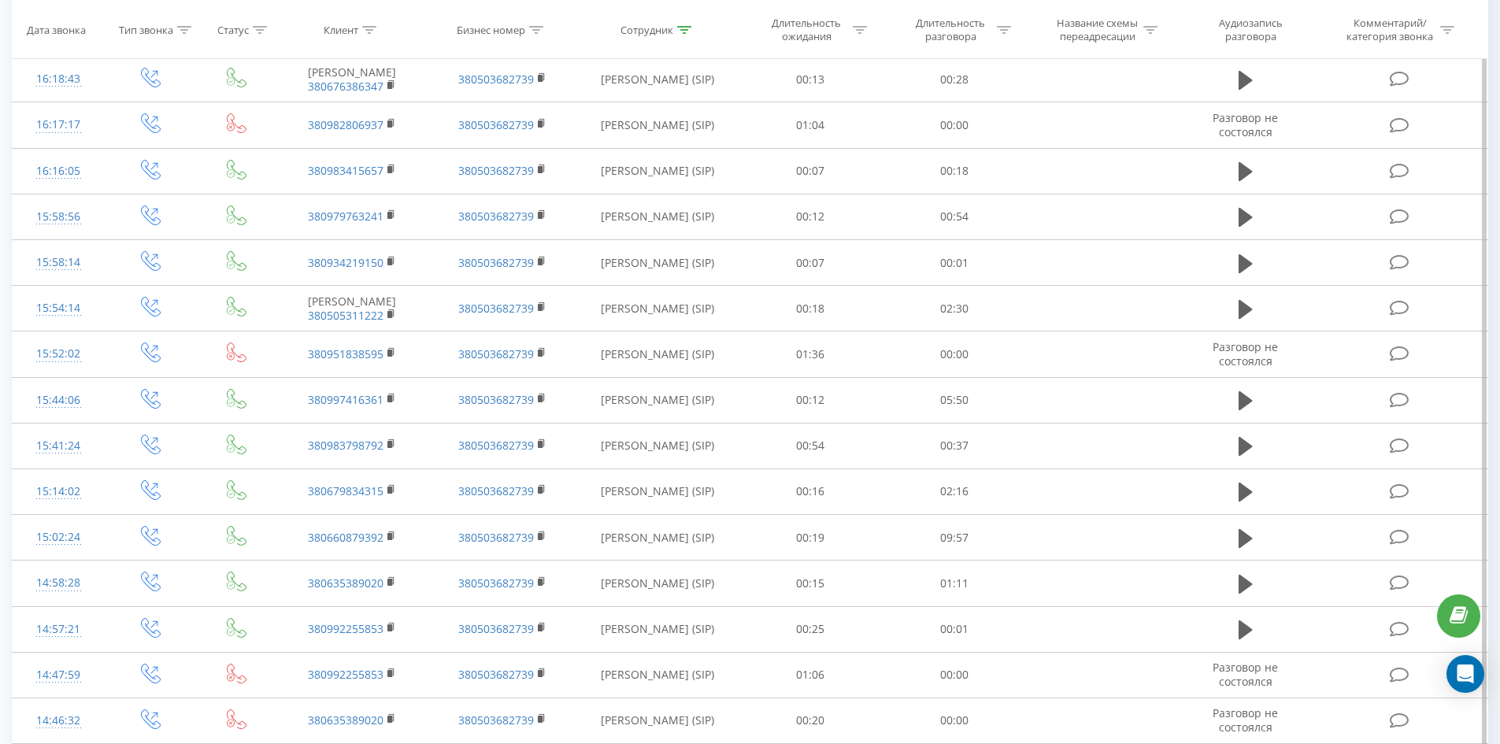
scroll to position [0, 0]
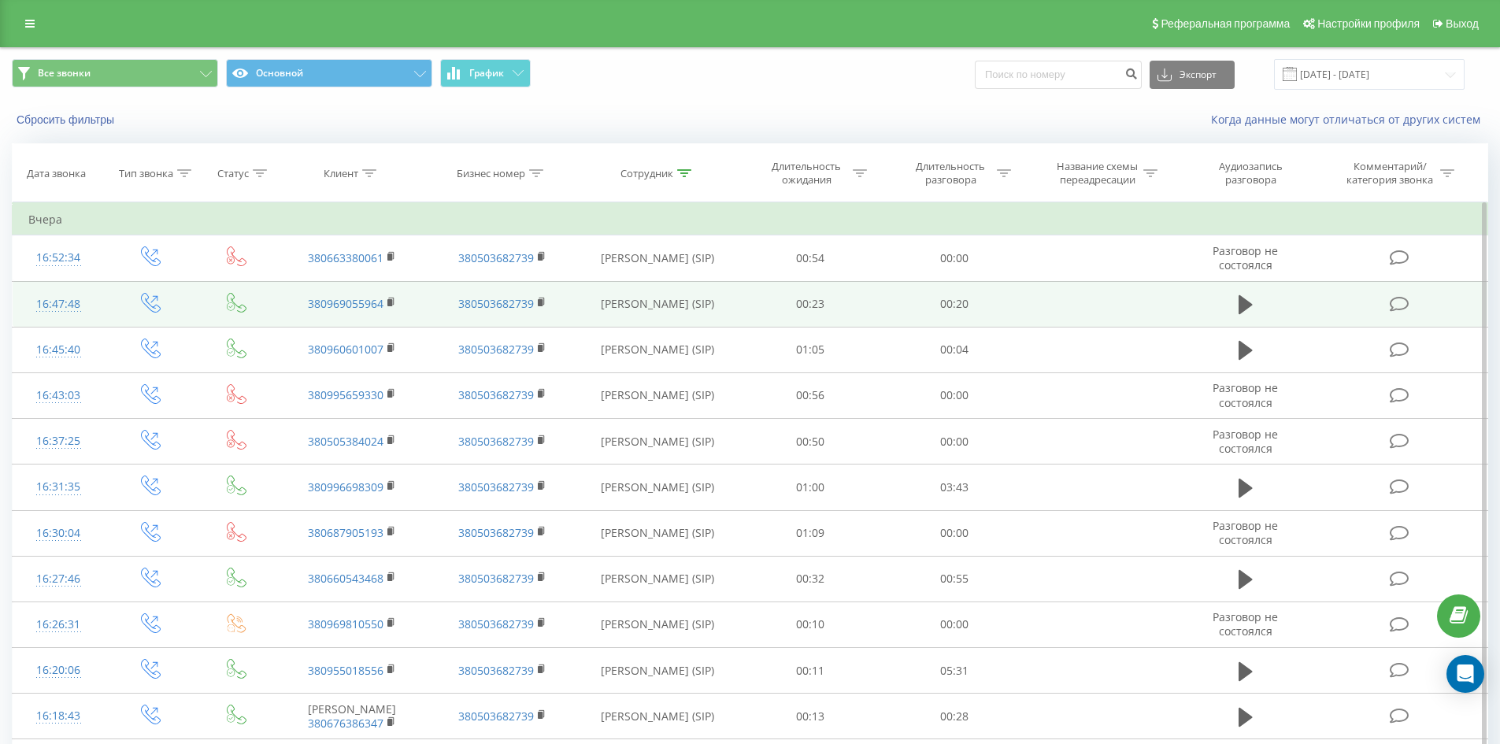
drag, startPoint x: 767, startPoint y: 561, endPoint x: 858, endPoint y: 229, distance: 343.9
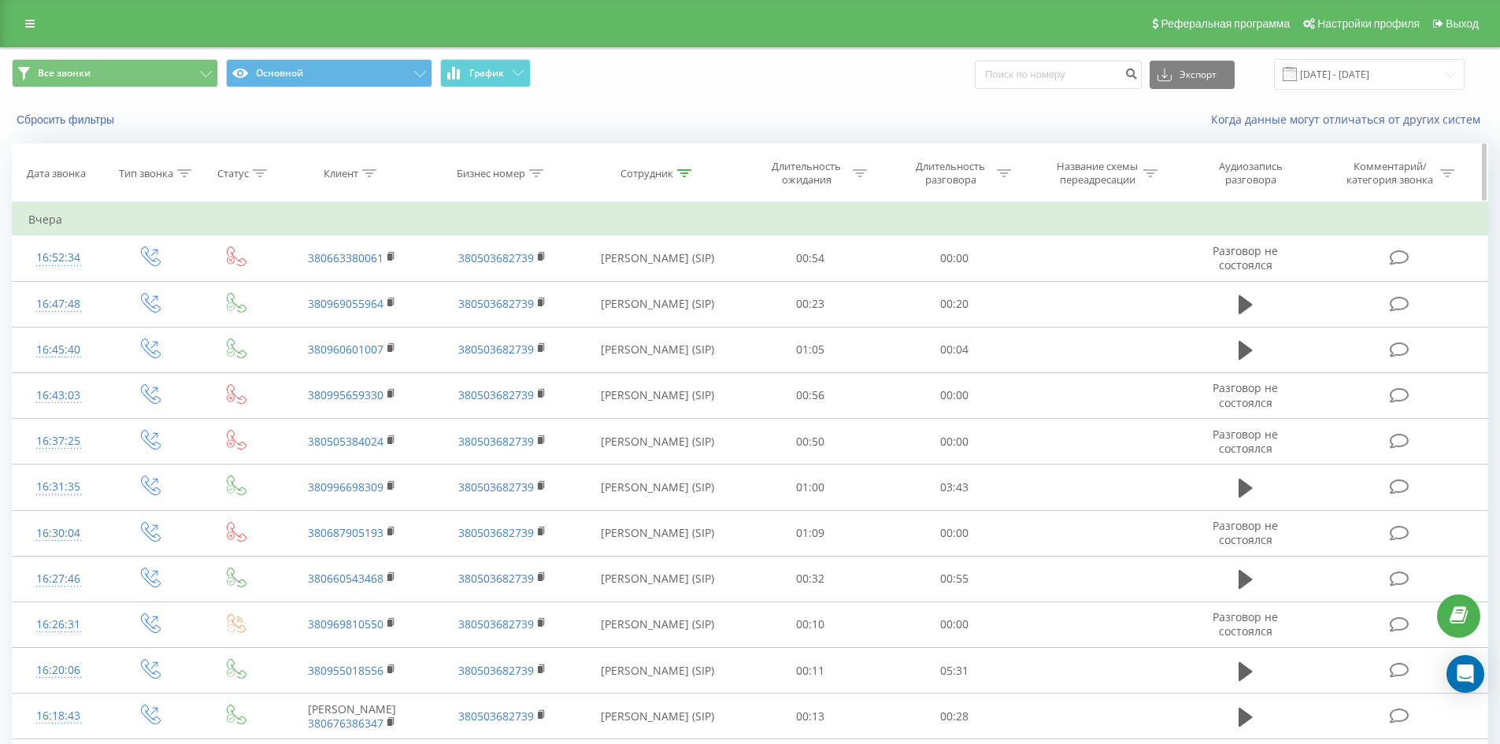
click at [682, 173] on icon at bounding box center [684, 173] width 14 height 8
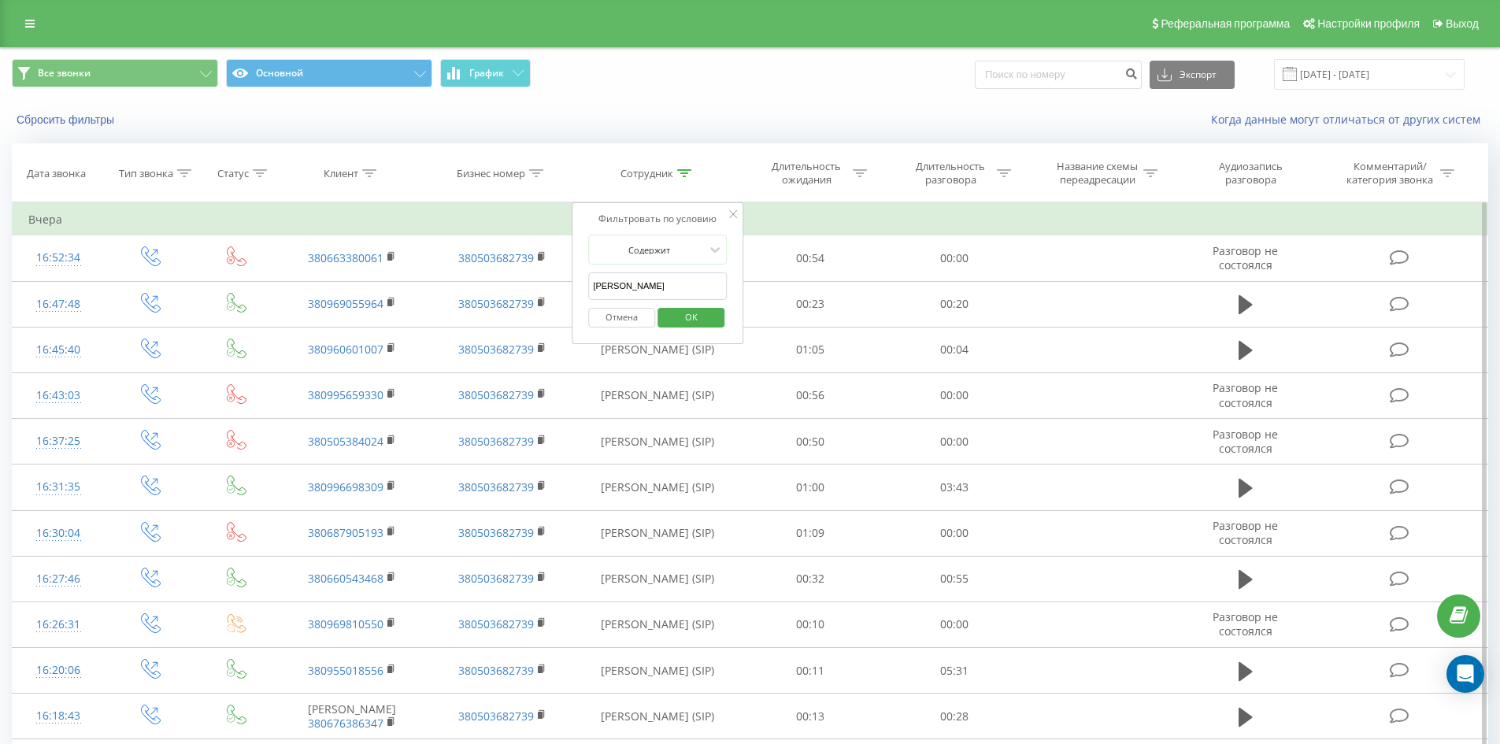
click at [700, 289] on input "[PERSON_NAME]" at bounding box center [657, 287] width 139 height 28
click button "OK" at bounding box center [691, 318] width 67 height 20
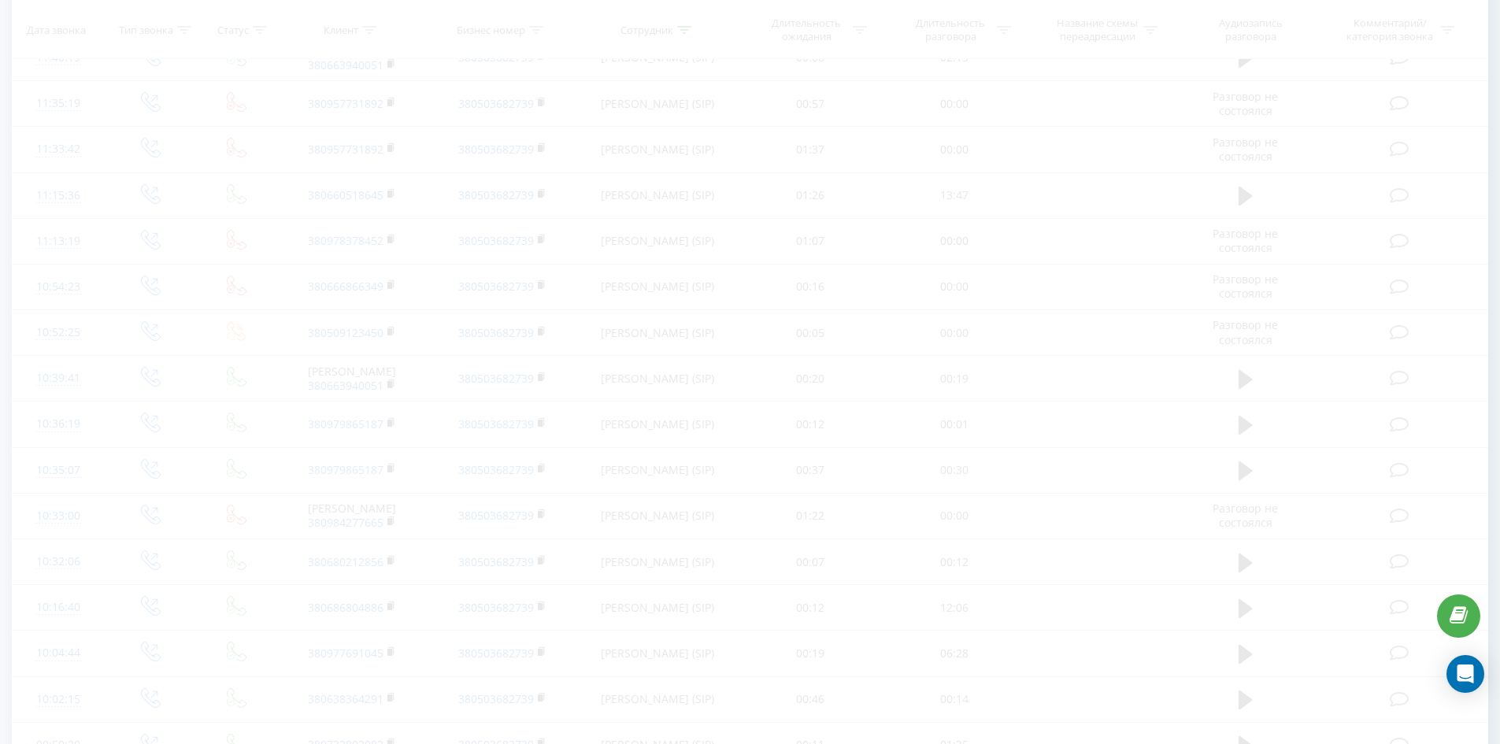
scroll to position [699, 0]
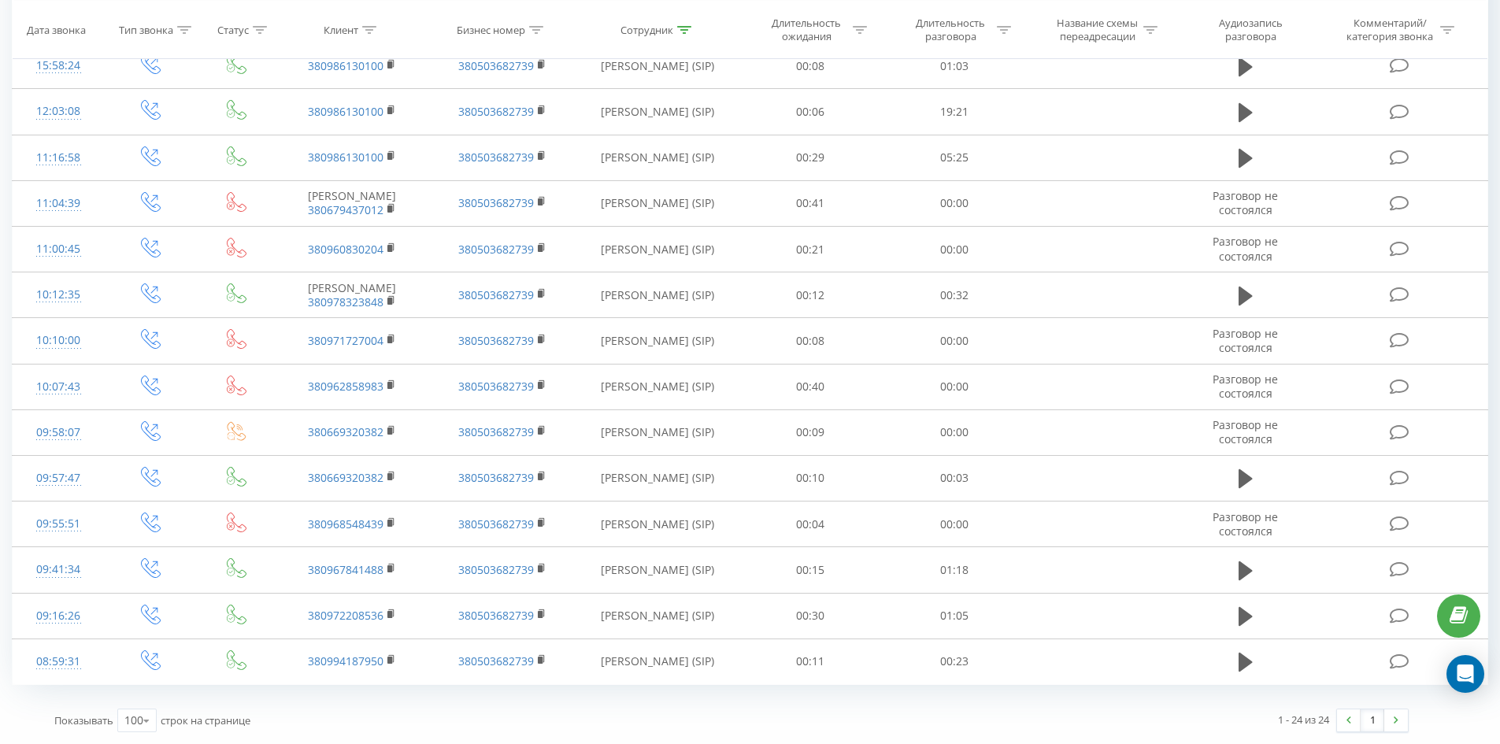
drag, startPoint x: 644, startPoint y: 189, endPoint x: 622, endPoint y: 531, distance: 342.5
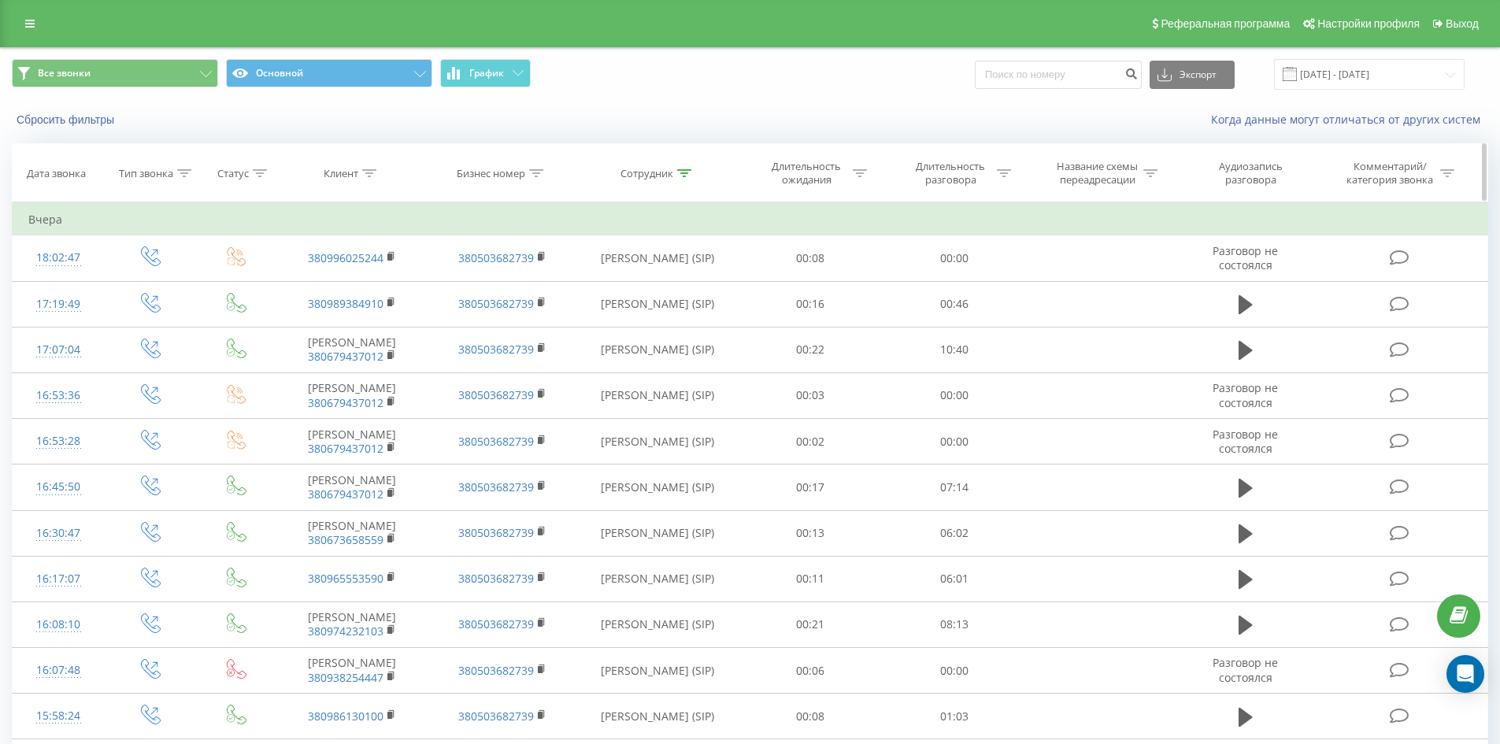
drag, startPoint x: 660, startPoint y: 395, endPoint x: 721, endPoint y: 161, distance: 241.7
click at [682, 170] on icon at bounding box center [684, 173] width 14 height 8
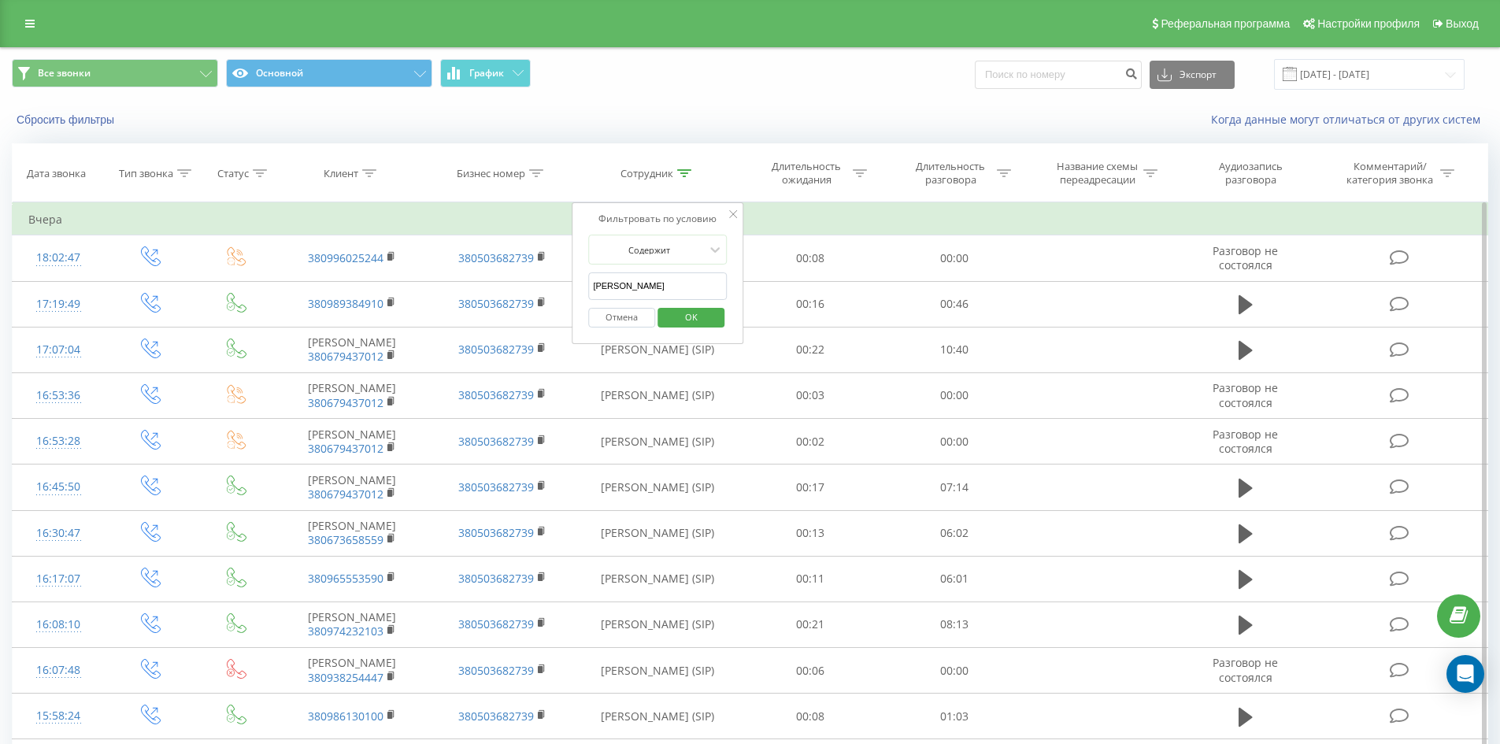
click at [695, 296] on input "[PERSON_NAME]" at bounding box center [657, 287] width 139 height 28
click button "OK" at bounding box center [691, 318] width 67 height 20
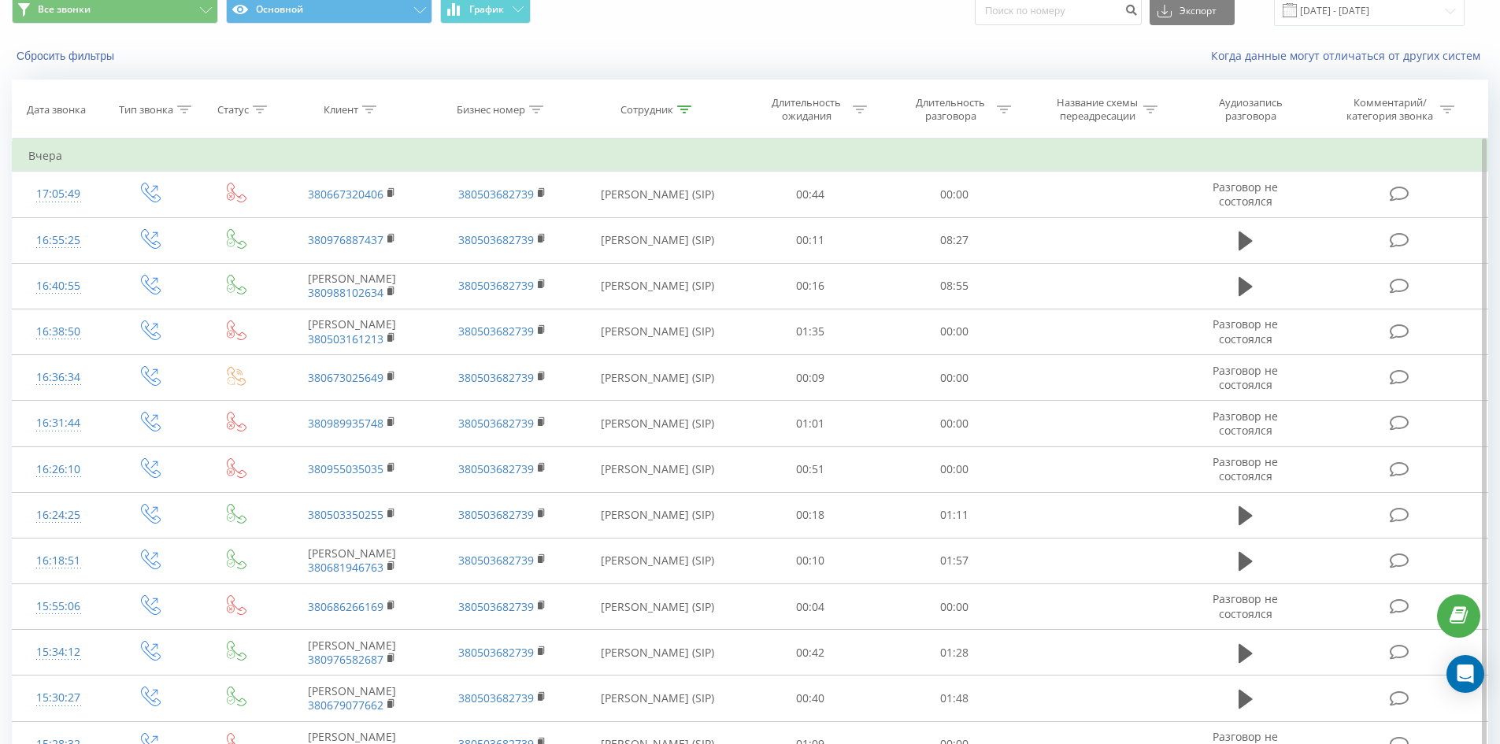
scroll to position [1214, 0]
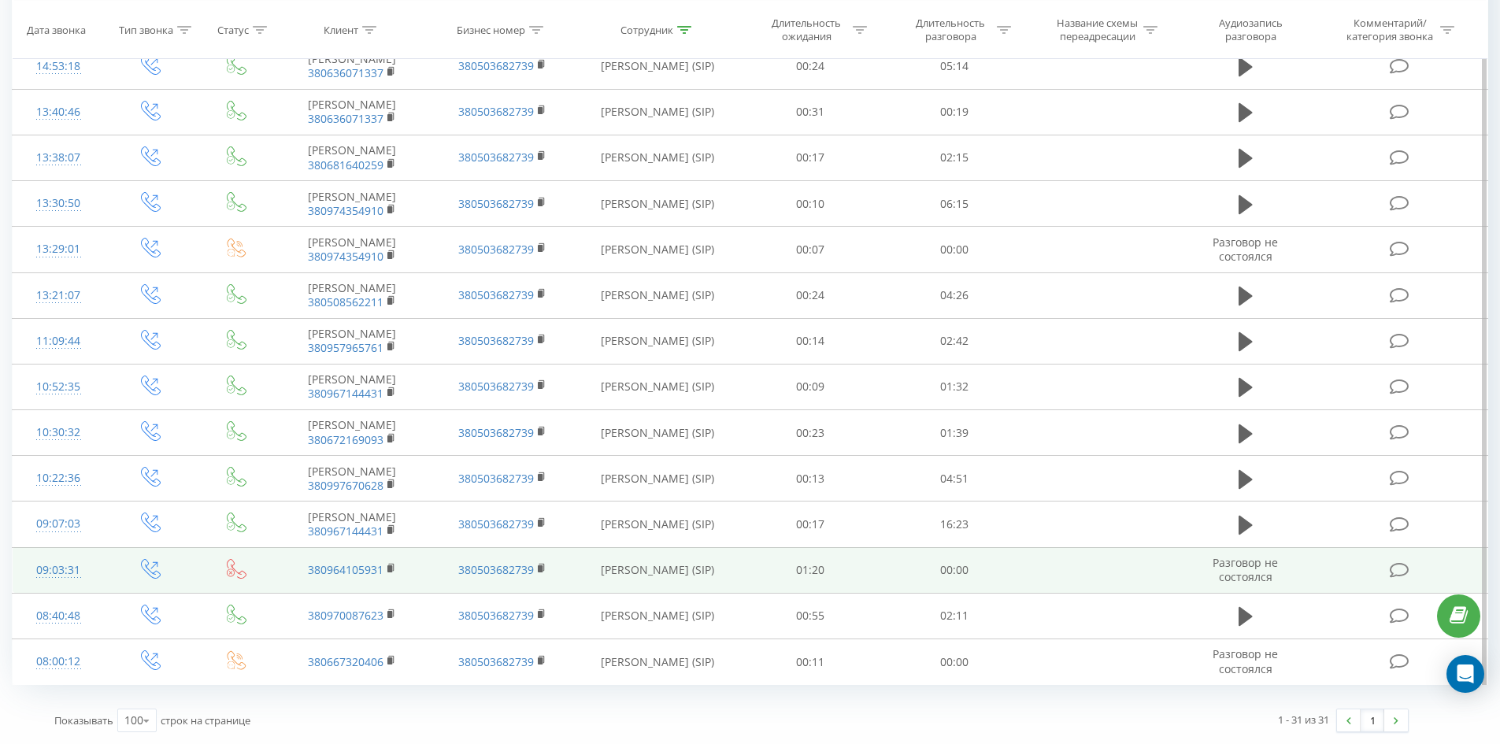
drag, startPoint x: 657, startPoint y: 203, endPoint x: 683, endPoint y: 553, distance: 350.7
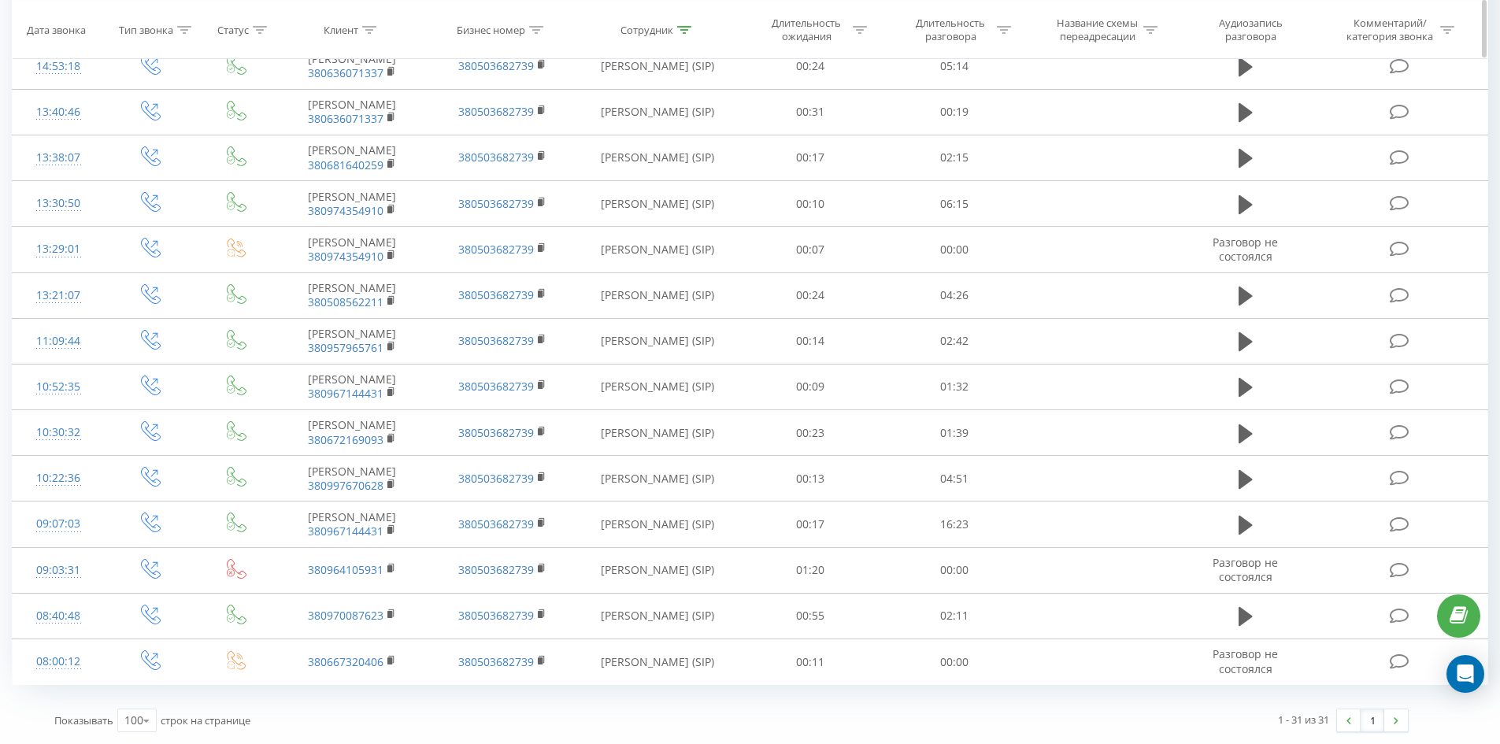
scroll to position [0, 0]
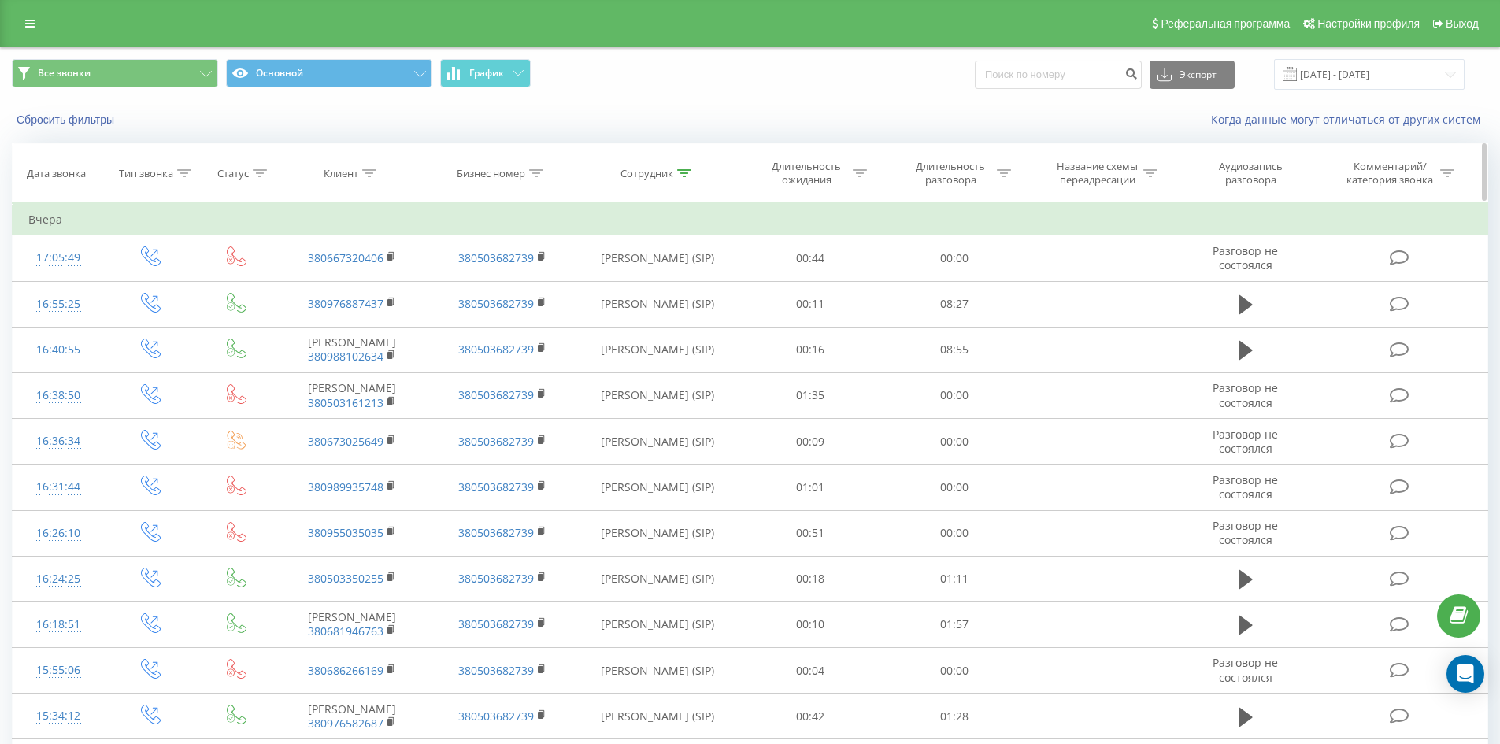
drag, startPoint x: 683, startPoint y: 553, endPoint x: 757, endPoint y: 169, distance: 391.4
click at [681, 173] on icon at bounding box center [684, 173] width 14 height 8
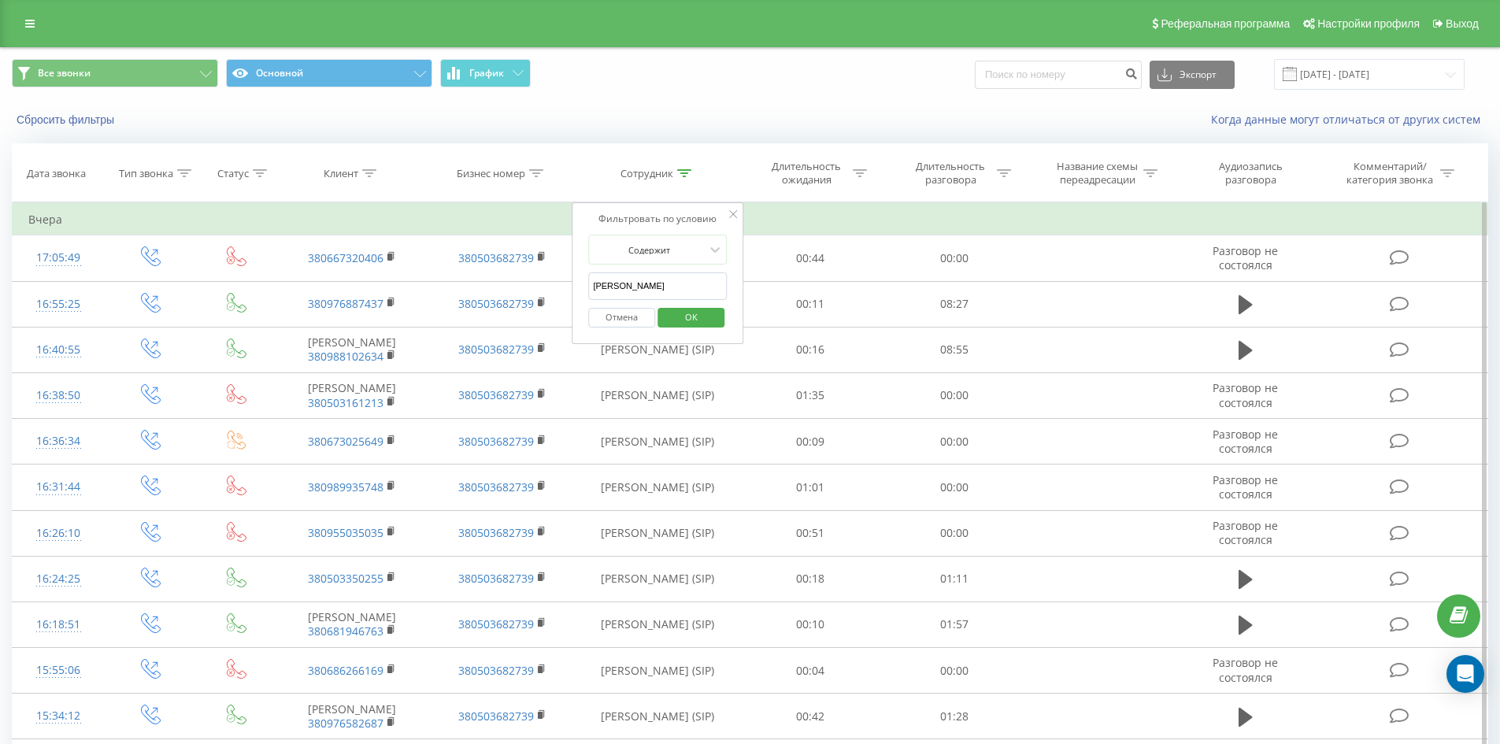
click at [684, 285] on input "[PERSON_NAME]" at bounding box center [657, 287] width 139 height 28
click button "OK" at bounding box center [691, 318] width 67 height 20
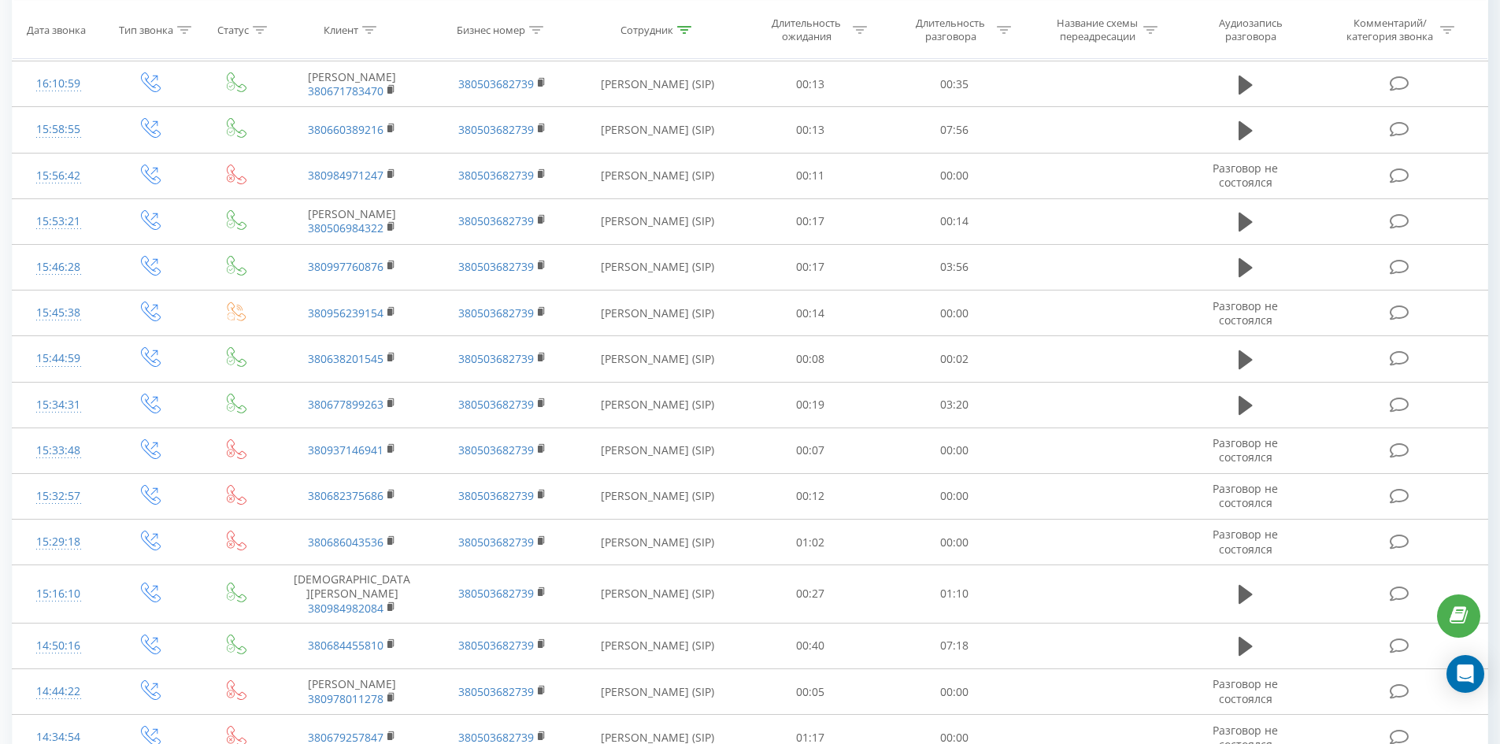
scroll to position [1806, 0]
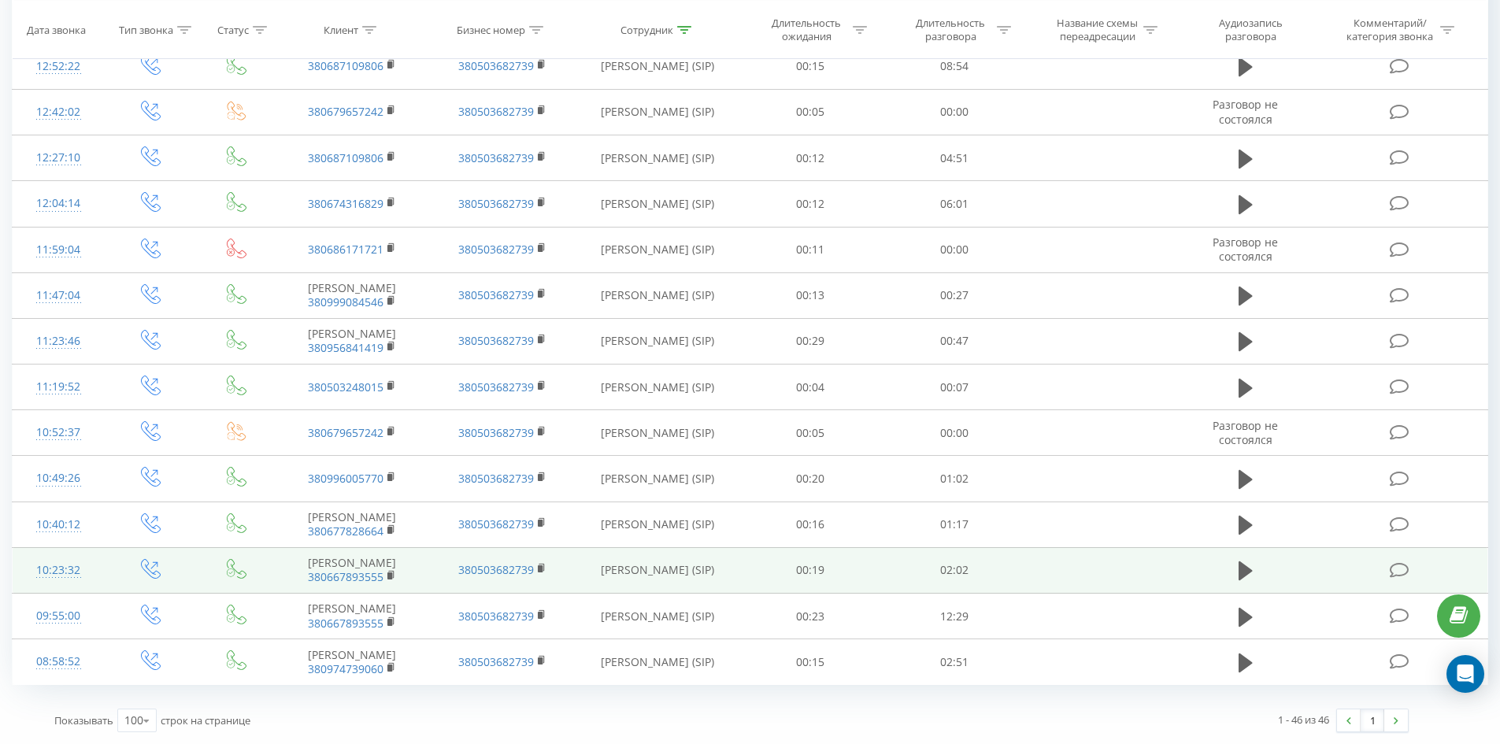
drag, startPoint x: 645, startPoint y: 172, endPoint x: 673, endPoint y: 528, distance: 357.8
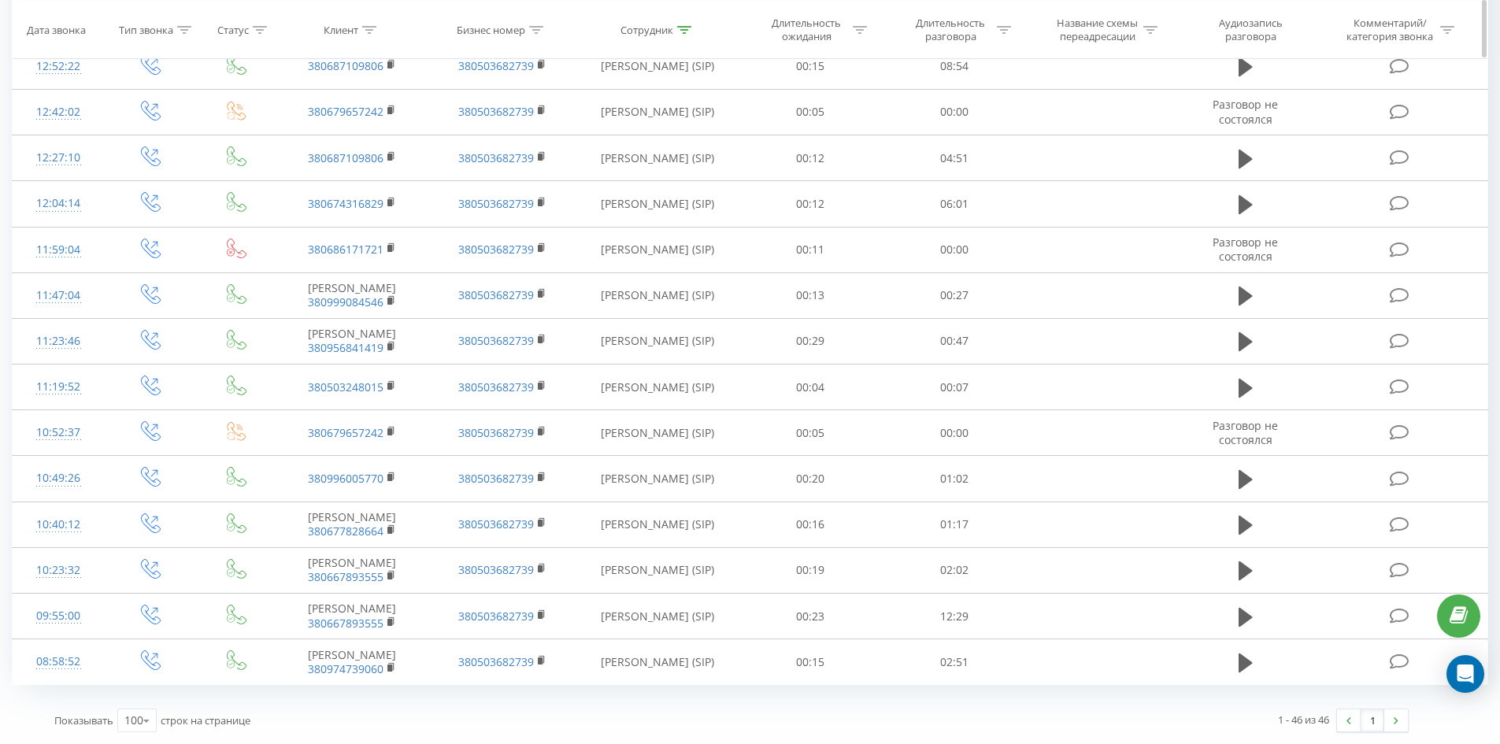
scroll to position [0, 0]
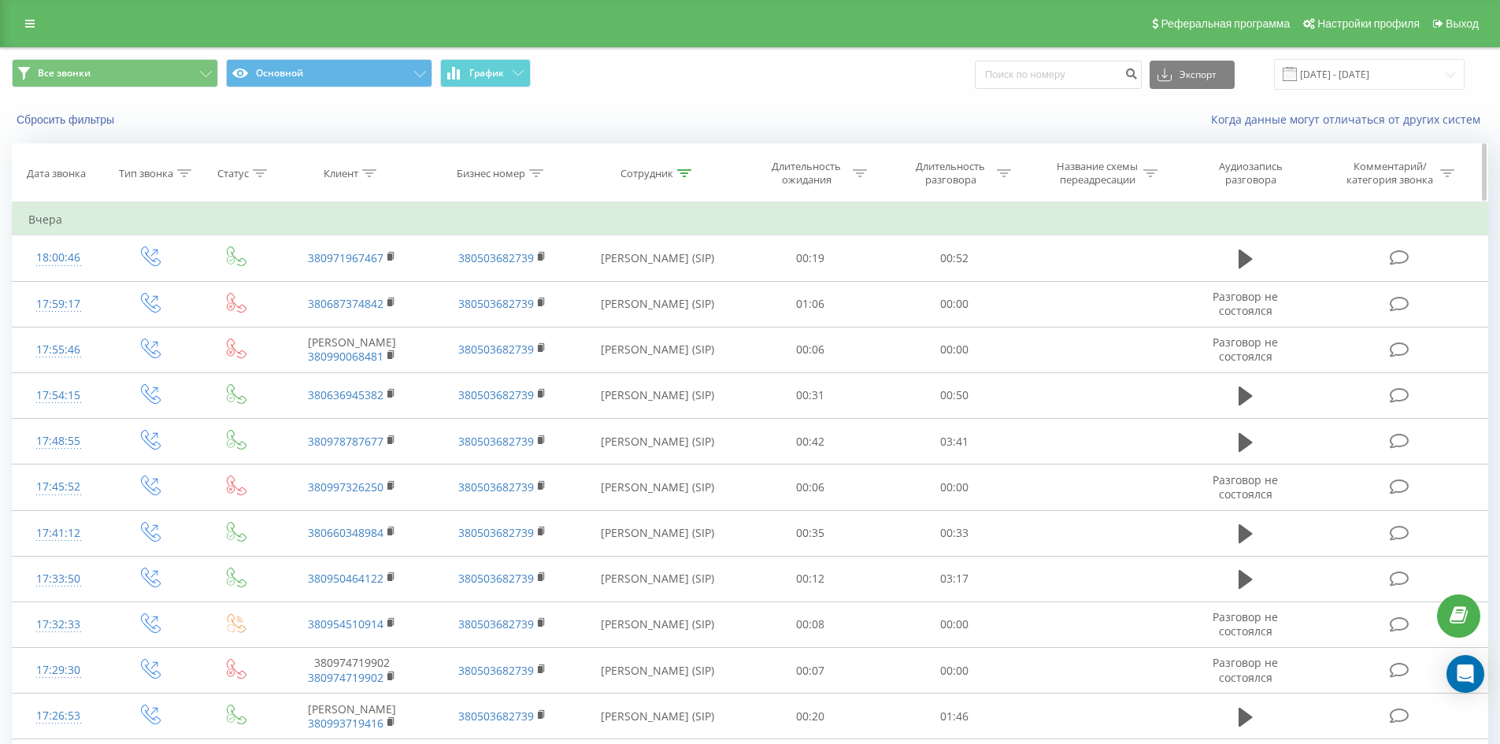
drag, startPoint x: 673, startPoint y: 528, endPoint x: 741, endPoint y: 180, distance: 354.8
click at [688, 175] on icon at bounding box center [684, 173] width 14 height 8
click at [691, 276] on input "[PERSON_NAME]" at bounding box center [657, 287] width 139 height 28
click button "OK" at bounding box center [691, 318] width 67 height 20
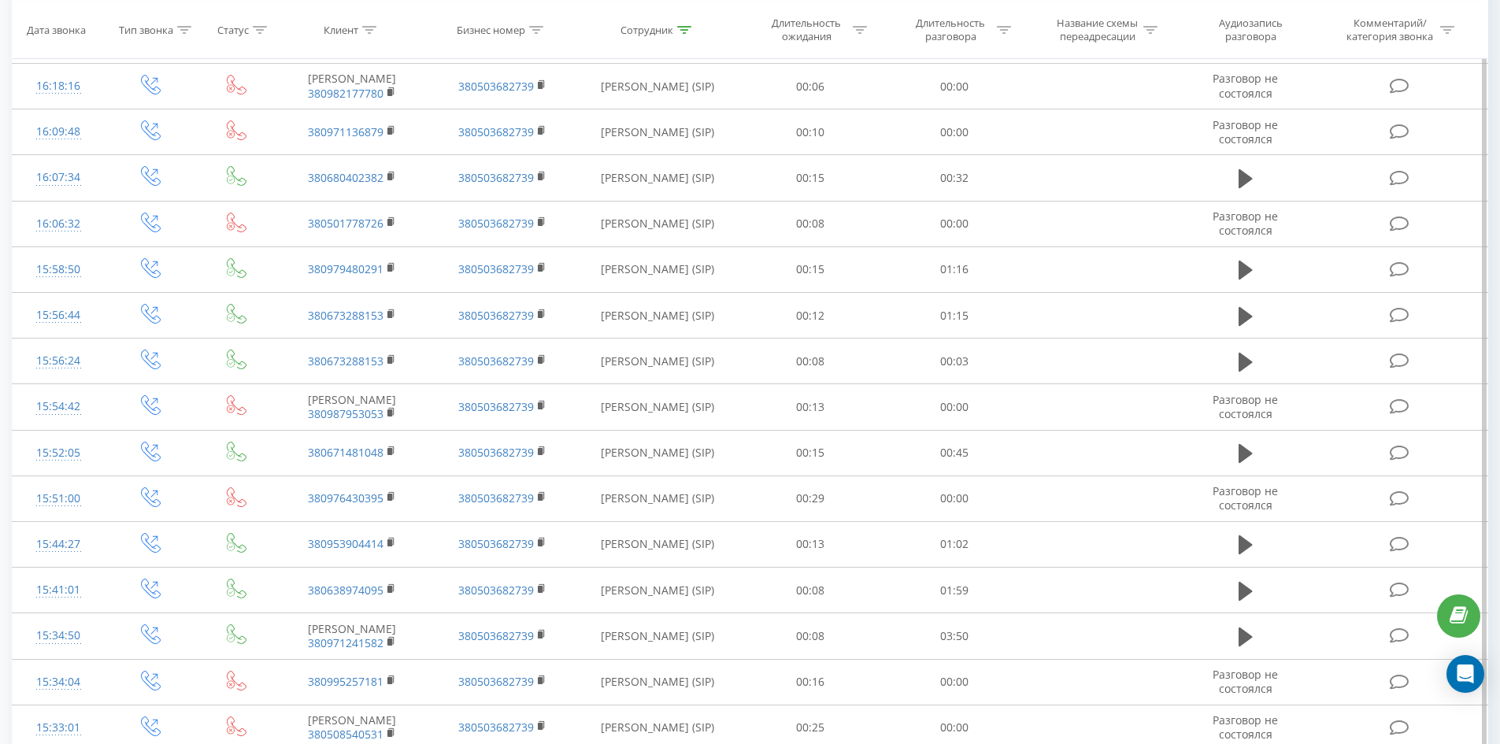
scroll to position [2887, 0]
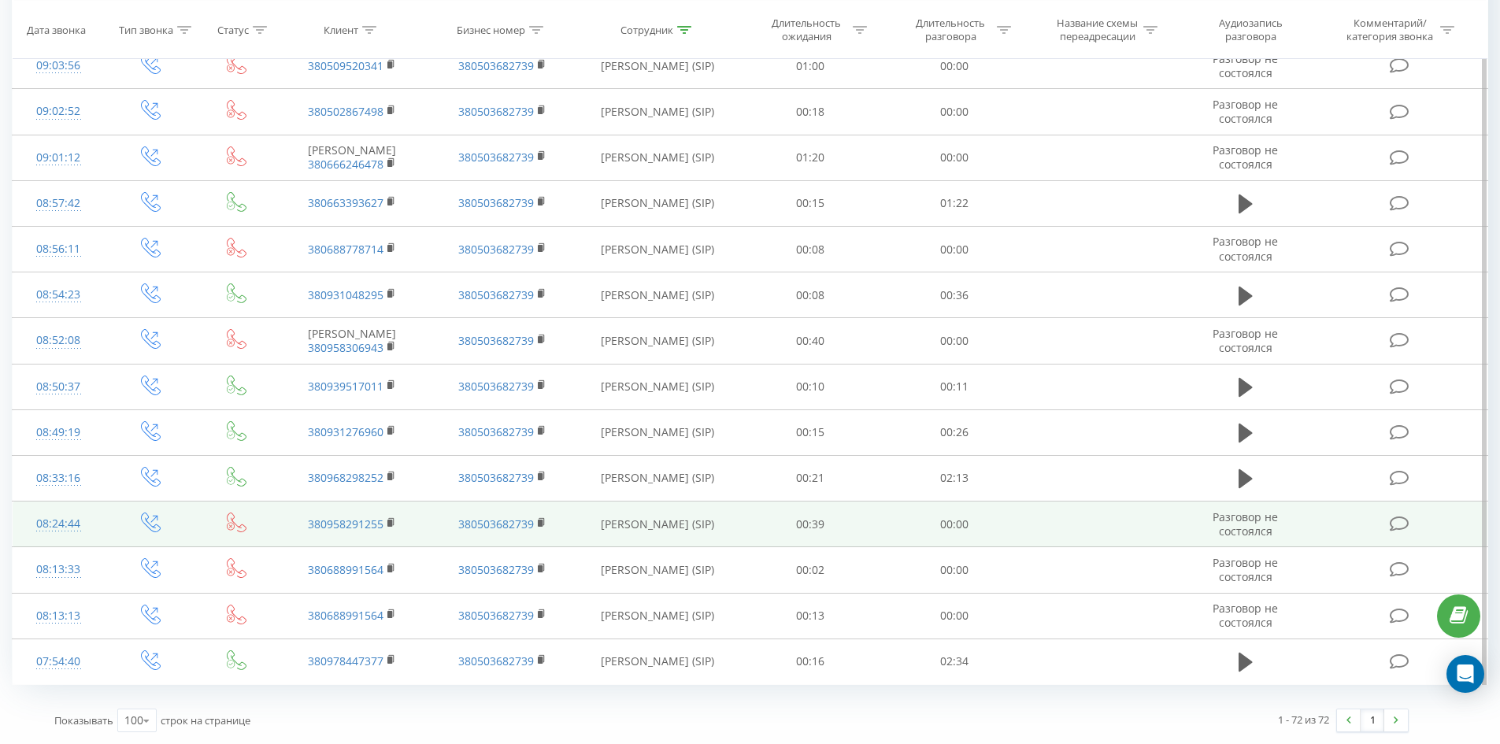
drag, startPoint x: 636, startPoint y: 164, endPoint x: 667, endPoint y: 526, distance: 363.7
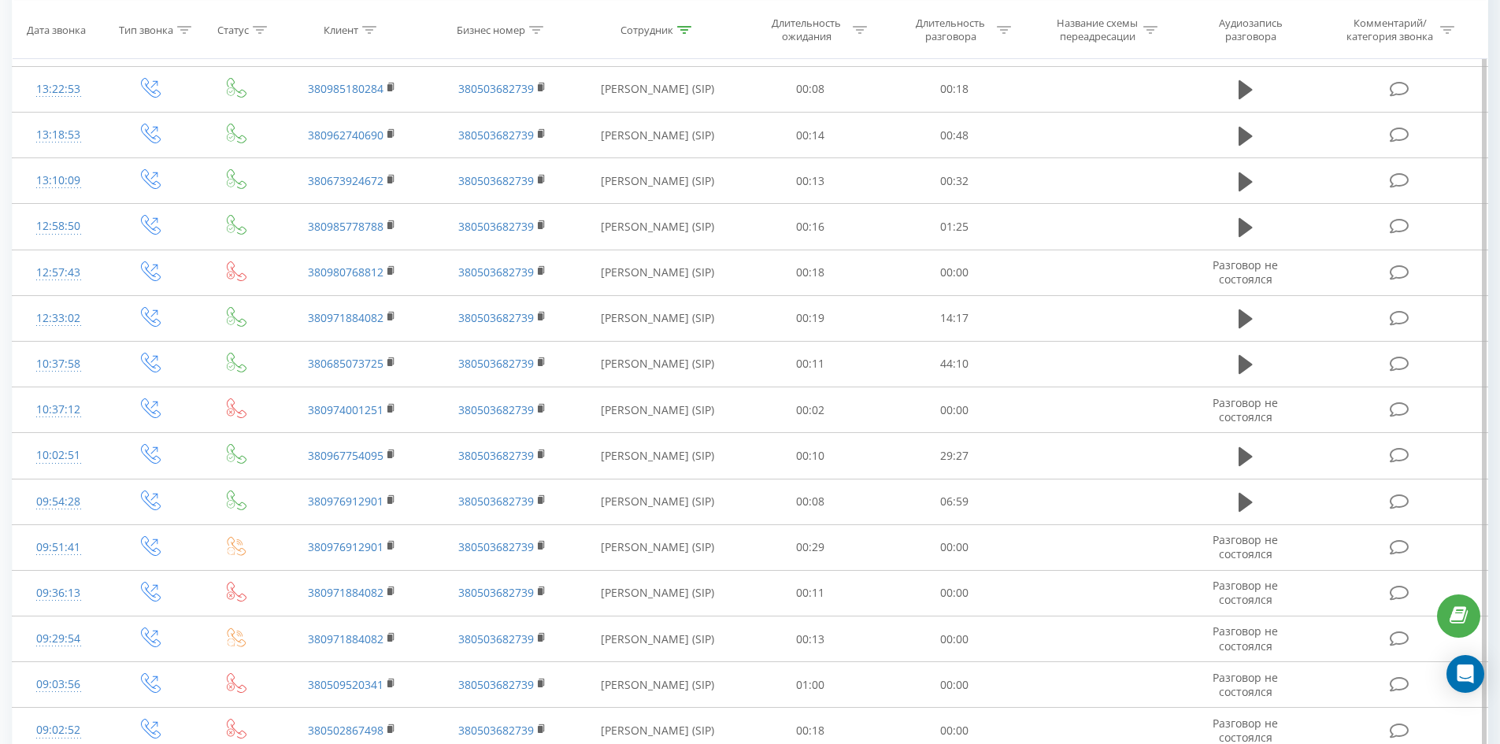
scroll to position [0, 0]
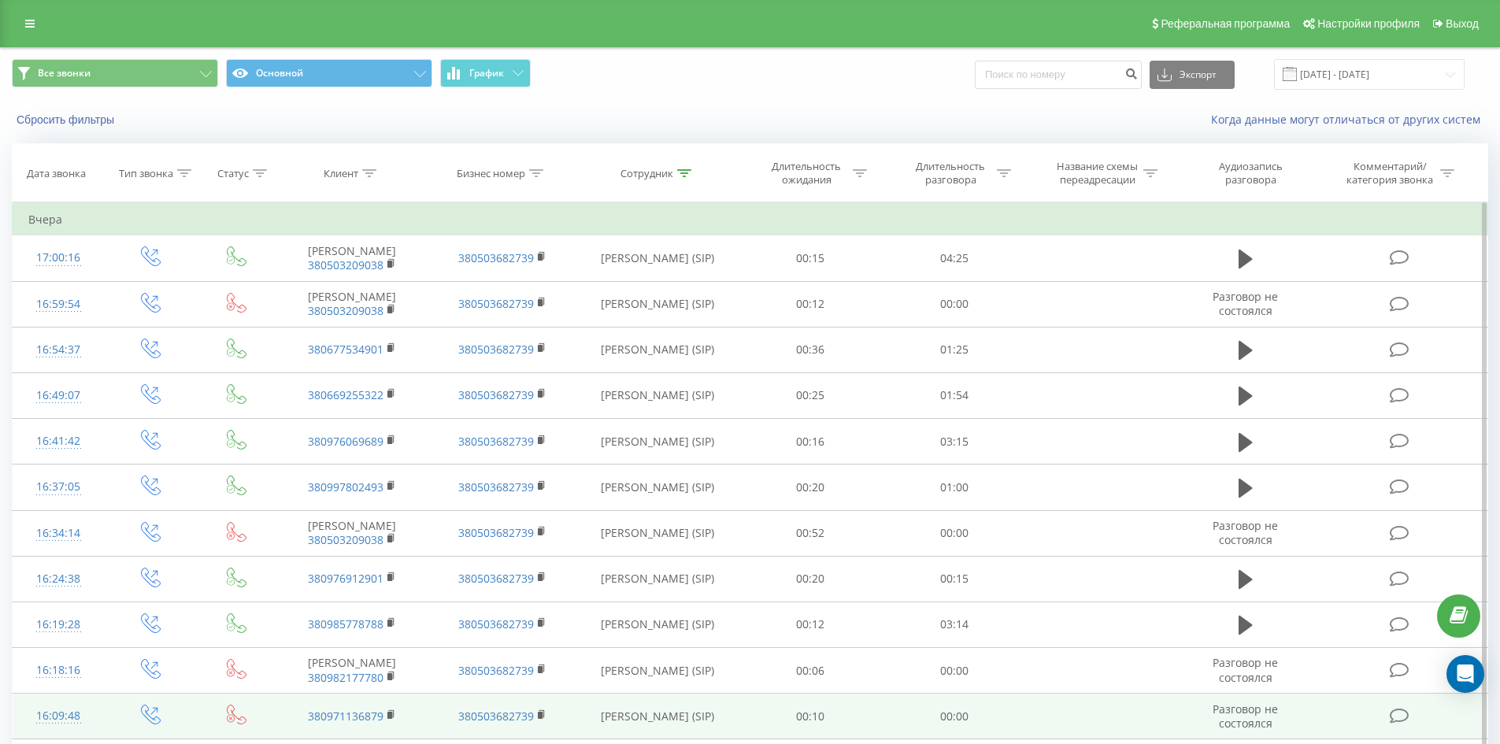
drag, startPoint x: 680, startPoint y: 489, endPoint x: 805, endPoint y: 146, distance: 365.2
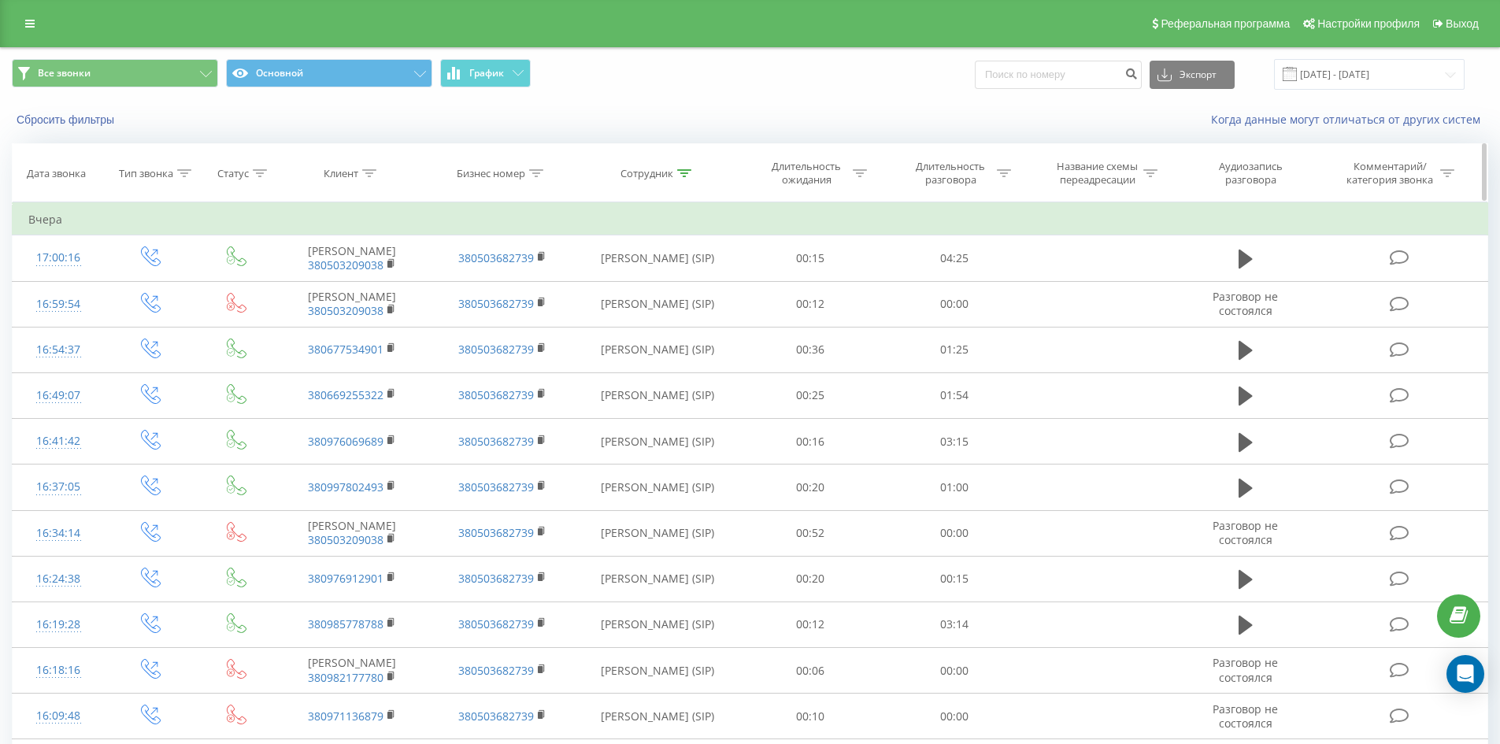
click at [681, 175] on icon at bounding box center [684, 173] width 14 height 8
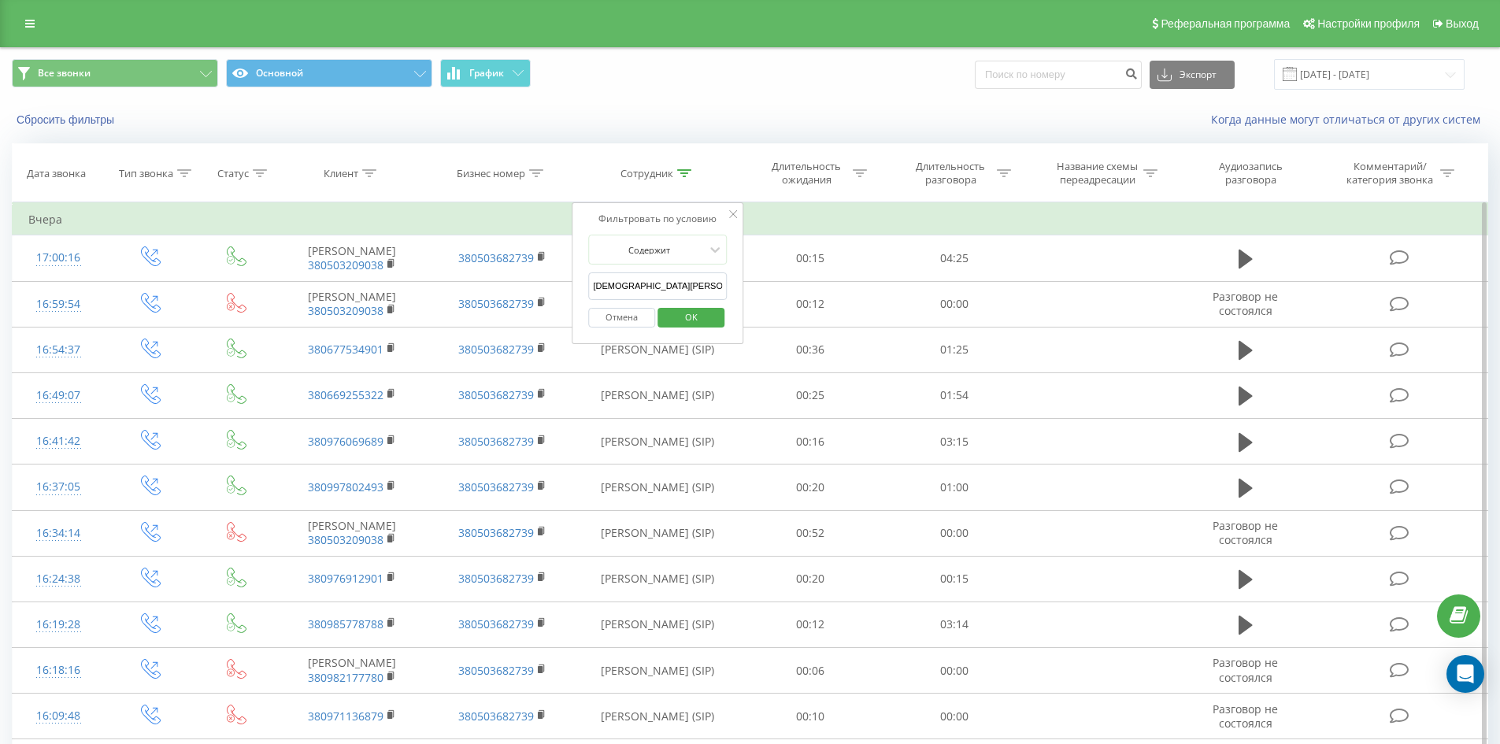
click at [681, 289] on input "[DEMOGRAPHIC_DATA][PERSON_NAME]" at bounding box center [657, 287] width 139 height 28
click button "OK" at bounding box center [691, 318] width 67 height 20
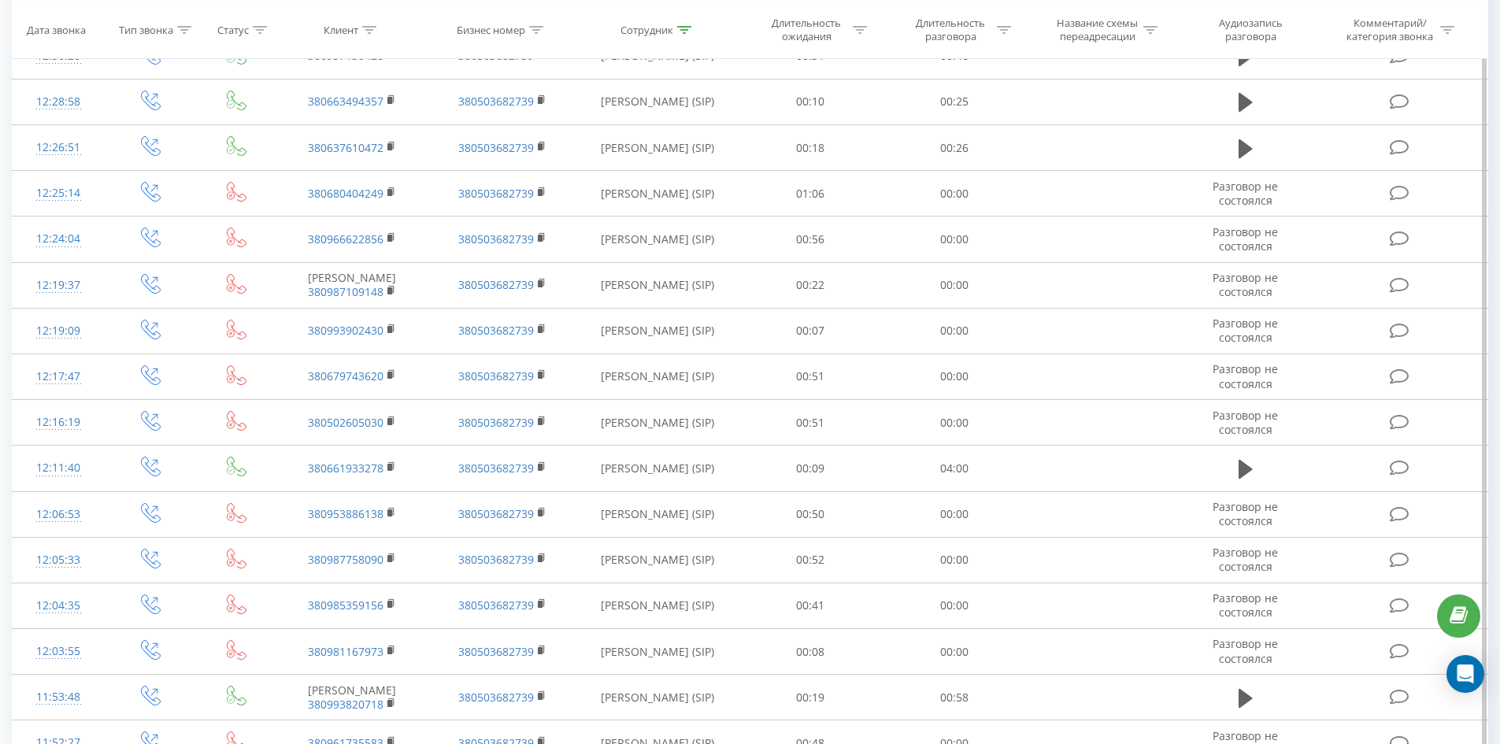
scroll to position [3424, 0]
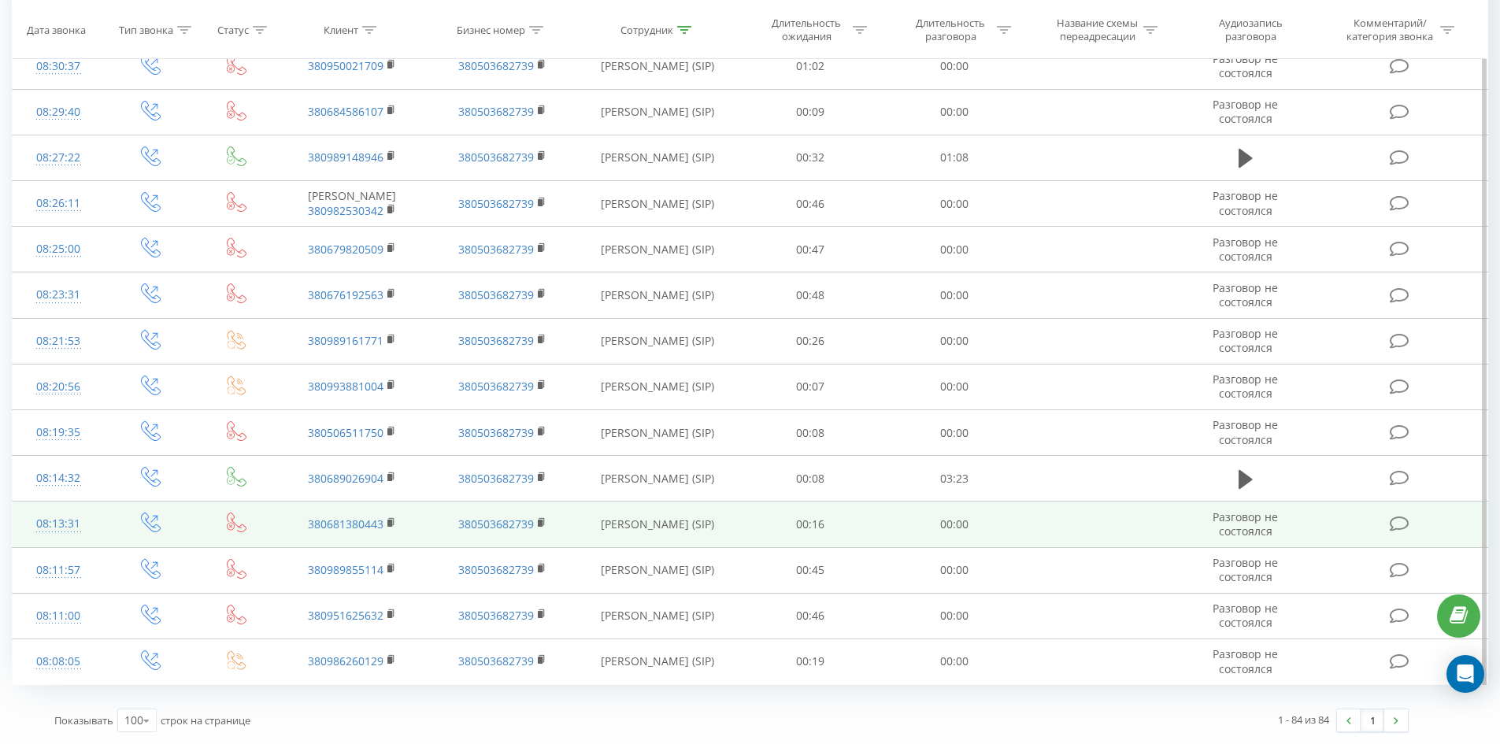
drag, startPoint x: 713, startPoint y: 154, endPoint x: 788, endPoint y: 539, distance: 391.6
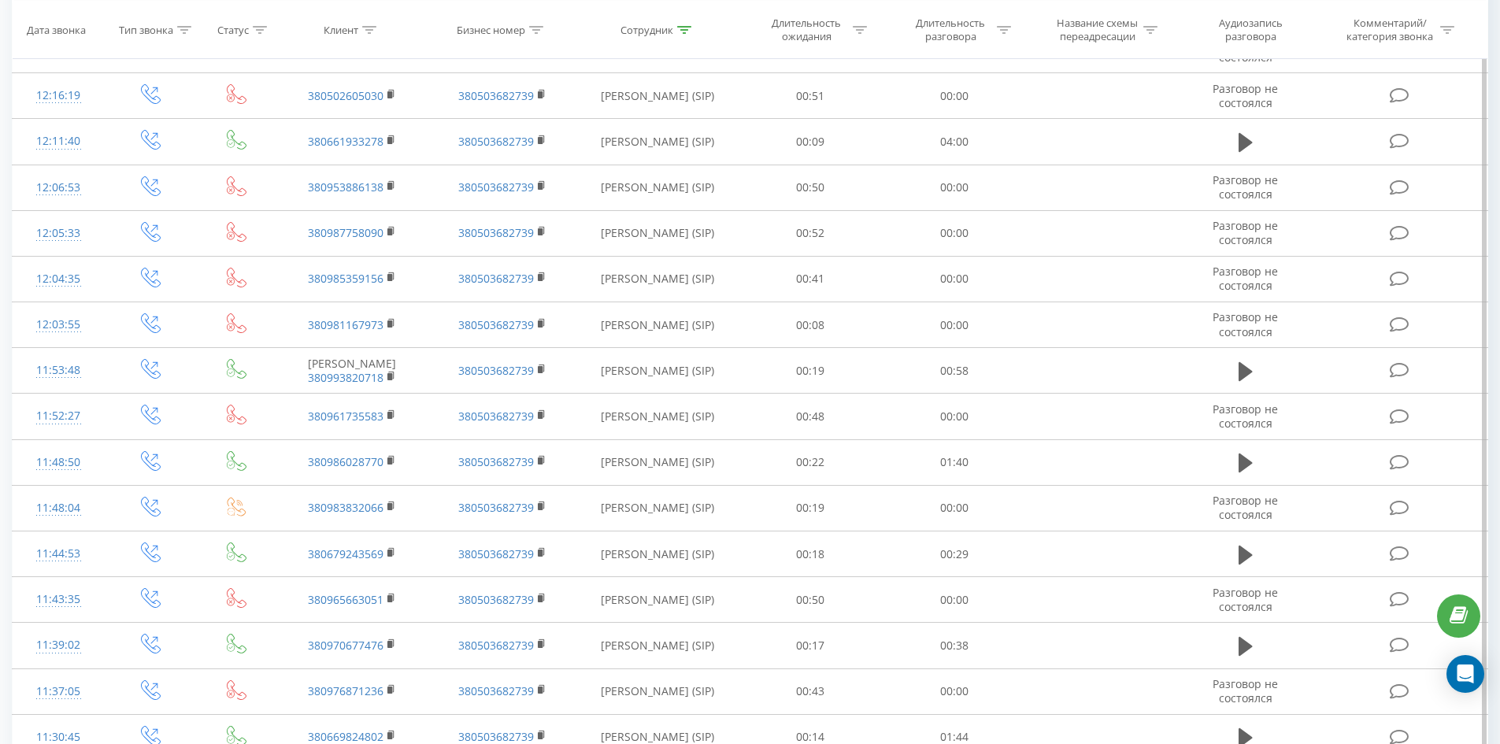
scroll to position [0, 0]
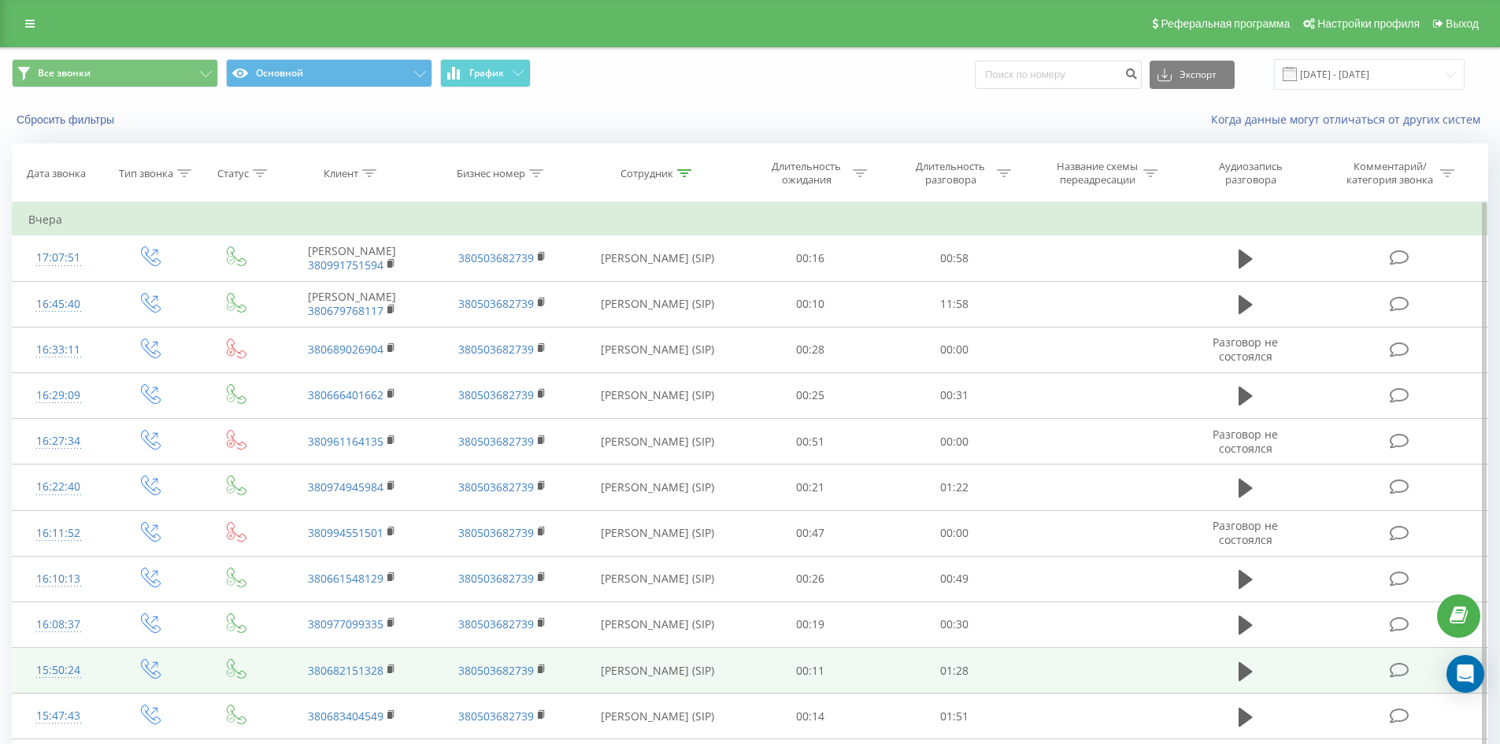
drag, startPoint x: 836, startPoint y: 369, endPoint x: 878, endPoint y: 198, distance: 176.1
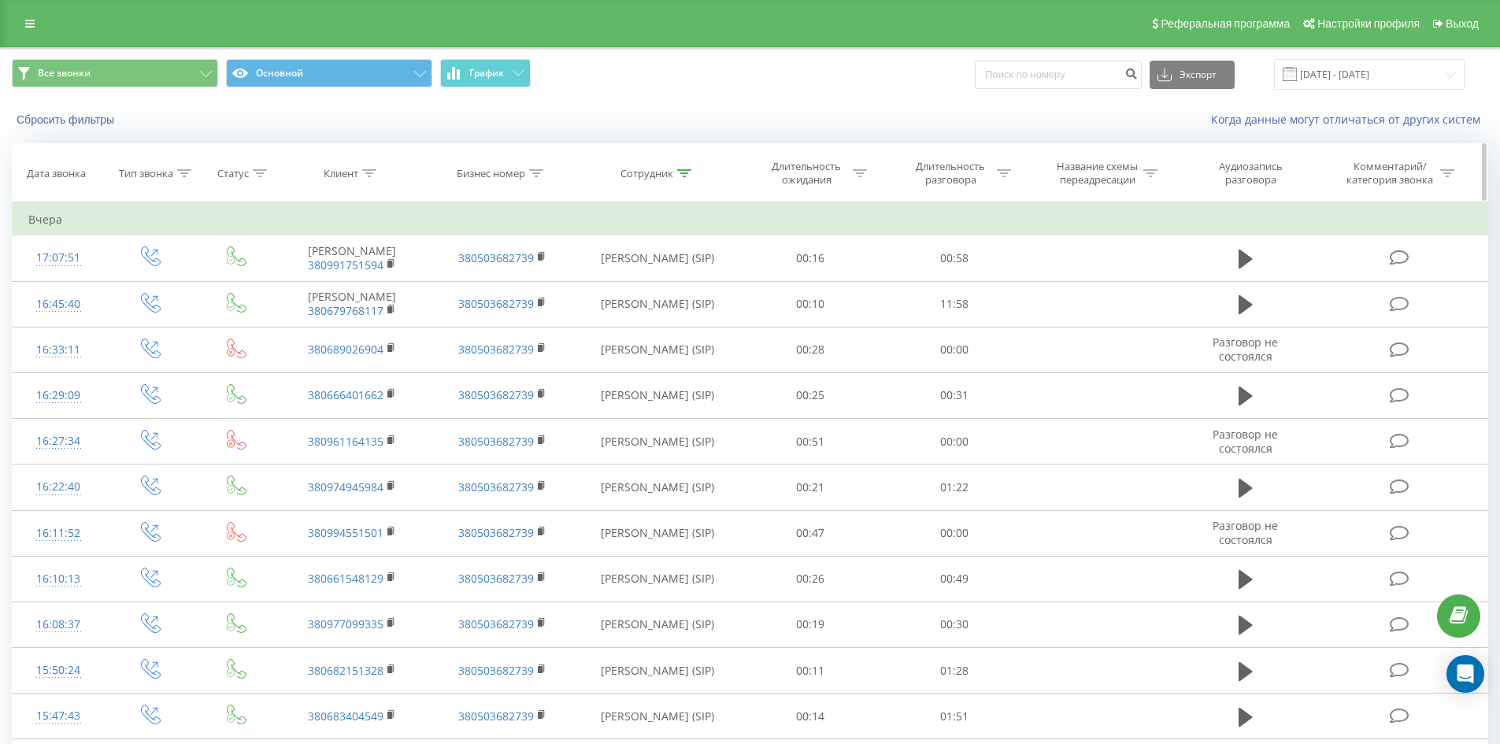
click at [686, 171] on icon at bounding box center [684, 173] width 14 height 8
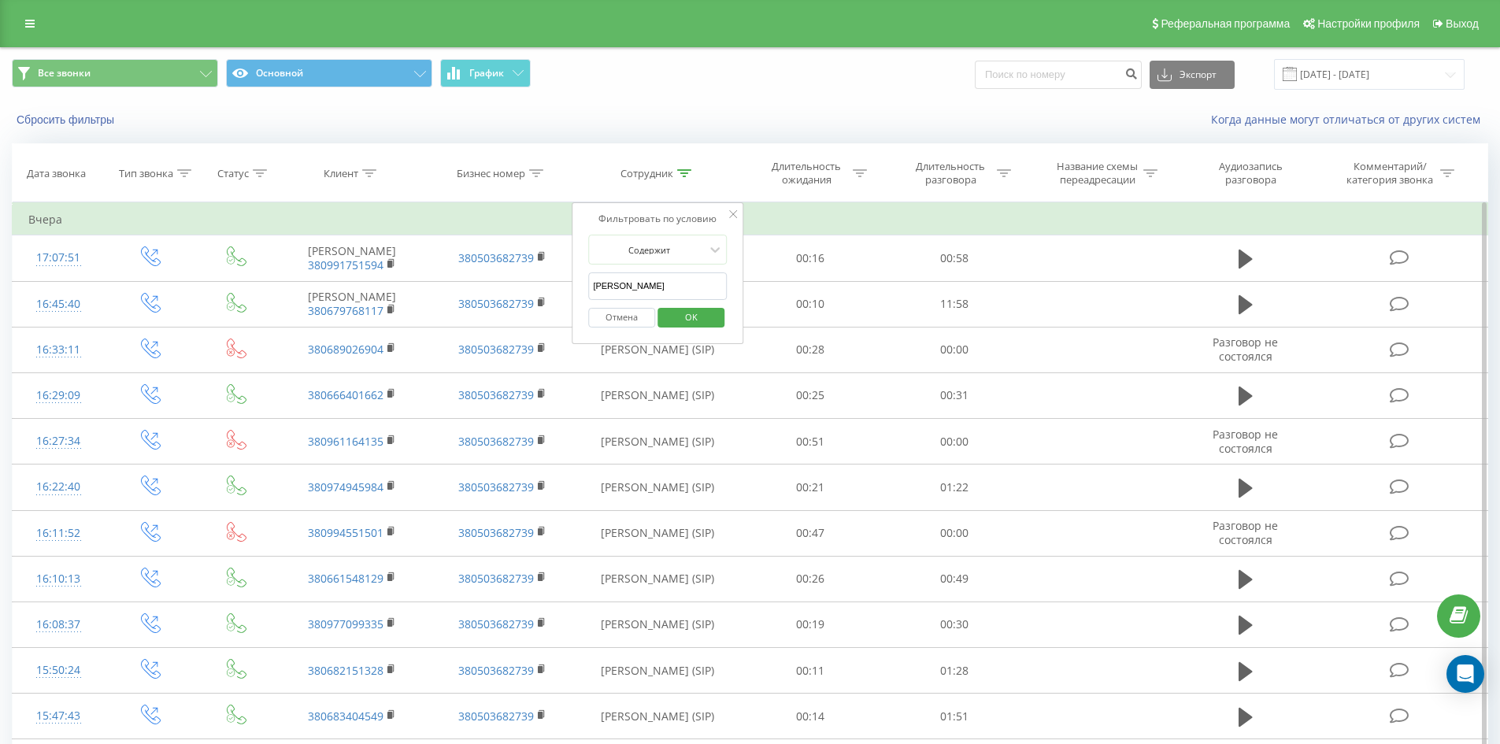
click at [699, 273] on input "[PERSON_NAME]" at bounding box center [657, 287] width 139 height 28
click button "OK" at bounding box center [691, 318] width 67 height 20
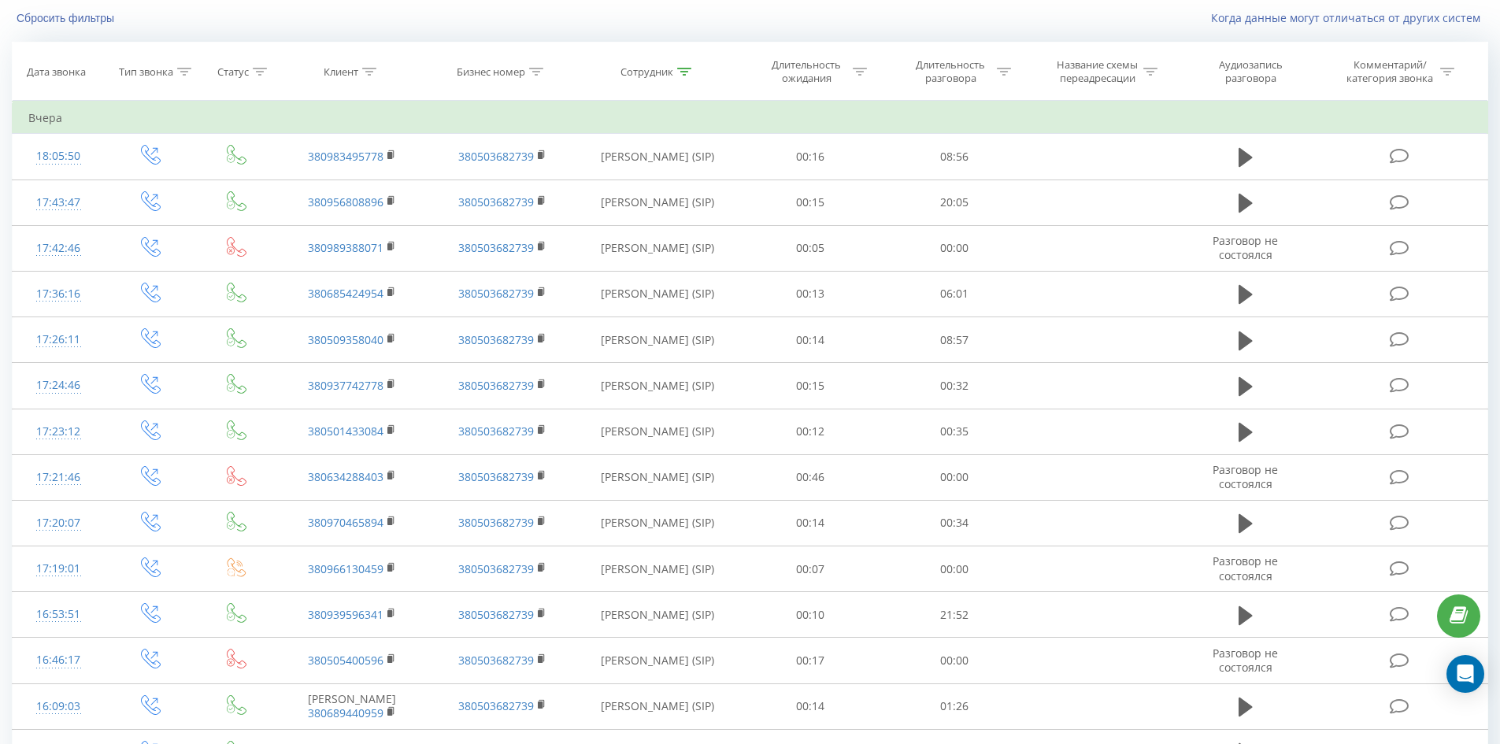
scroll to position [984, 0]
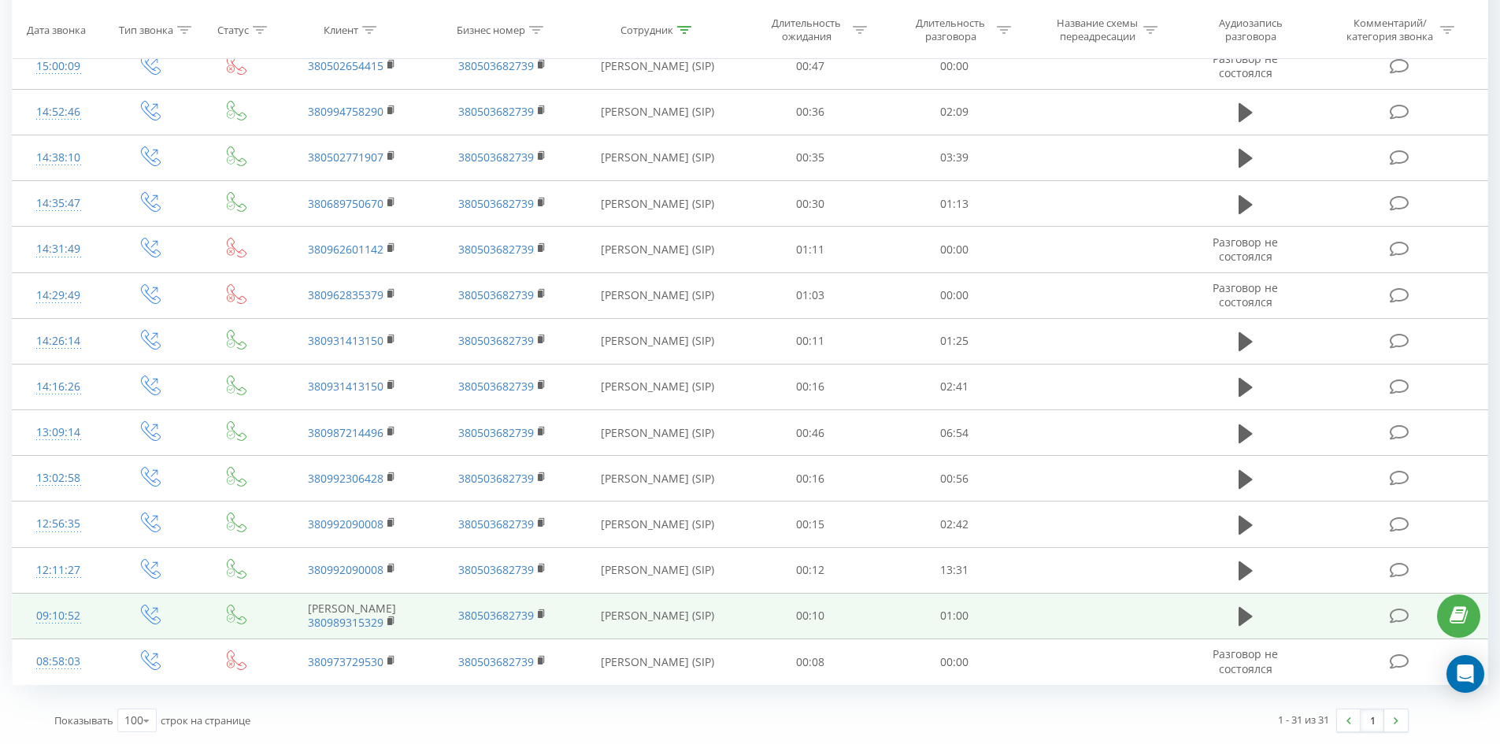
drag, startPoint x: 820, startPoint y: 312, endPoint x: 920, endPoint y: 581, distance: 287.3
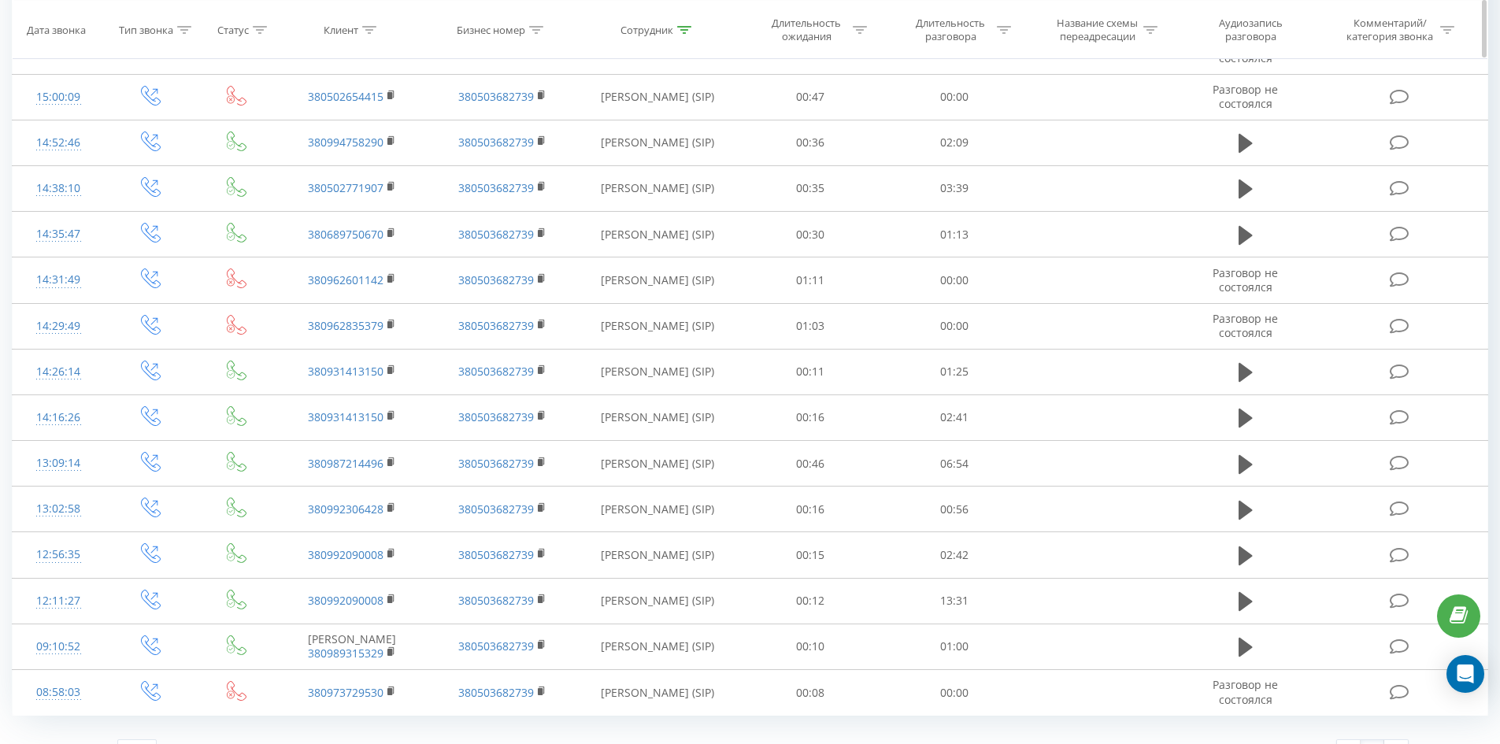
scroll to position [0, 0]
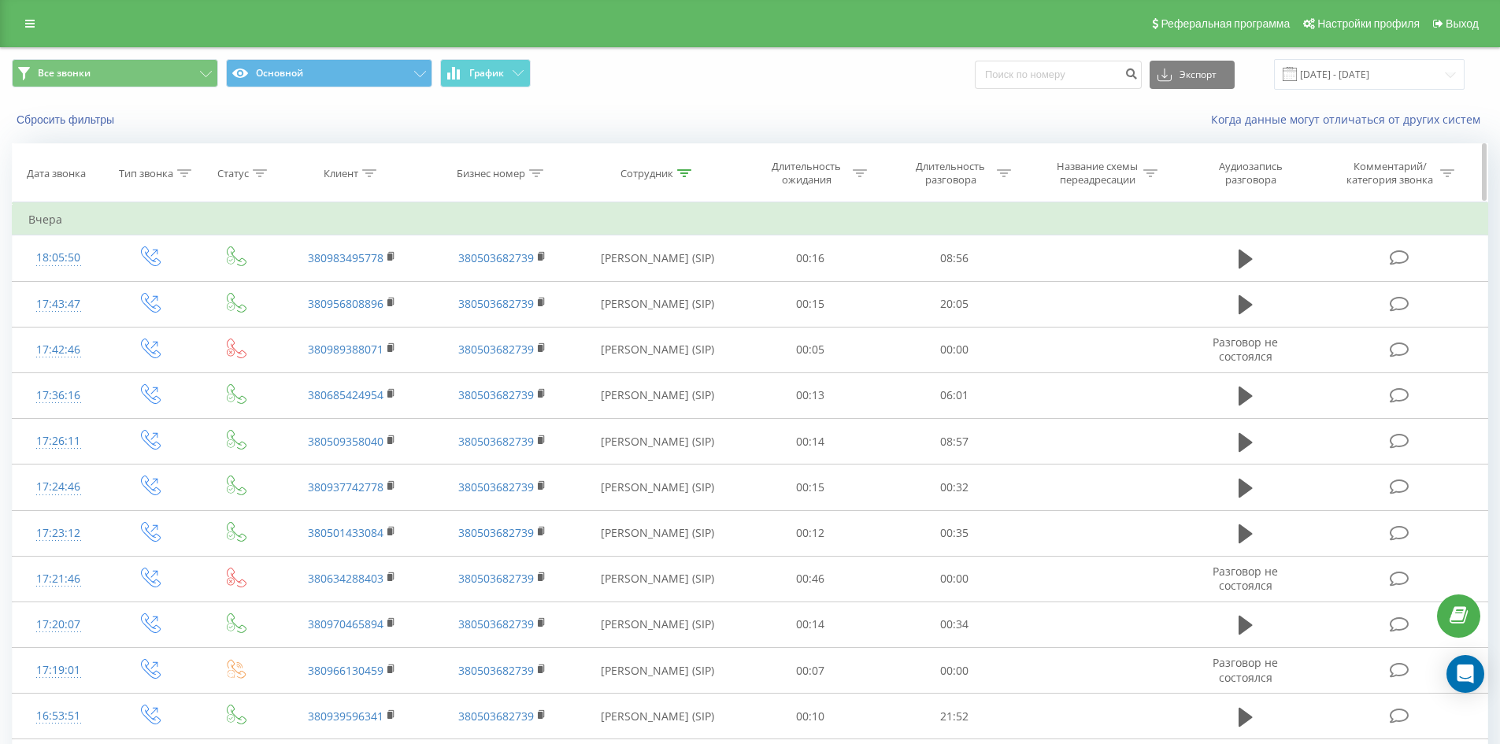
drag, startPoint x: 714, startPoint y: 473, endPoint x: 813, endPoint y: 155, distance: 332.6
click at [680, 172] on icon at bounding box center [684, 173] width 14 height 8
click at [703, 302] on div "Отмена OK" at bounding box center [657, 317] width 139 height 35
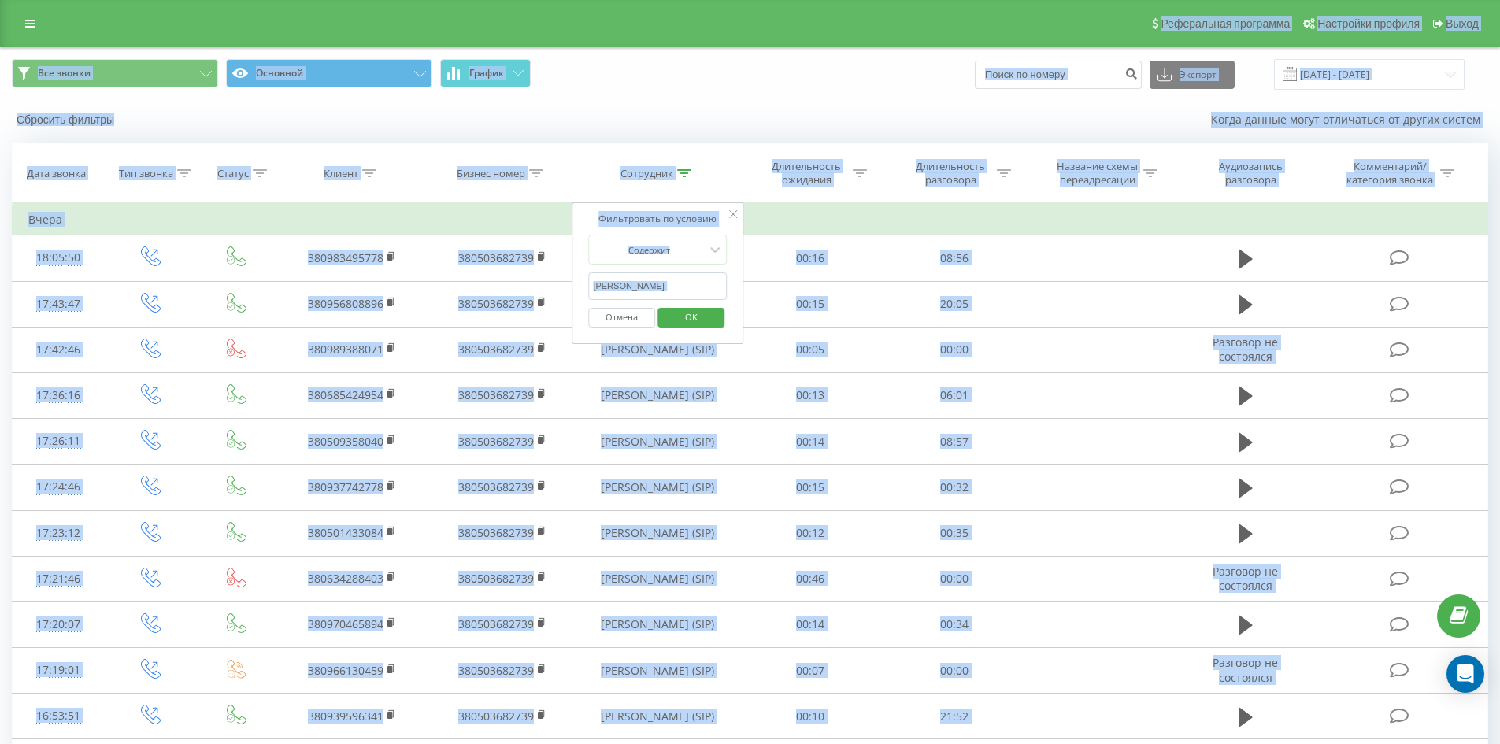
click at [702, 292] on input "[PERSON_NAME]" at bounding box center [657, 287] width 139 height 28
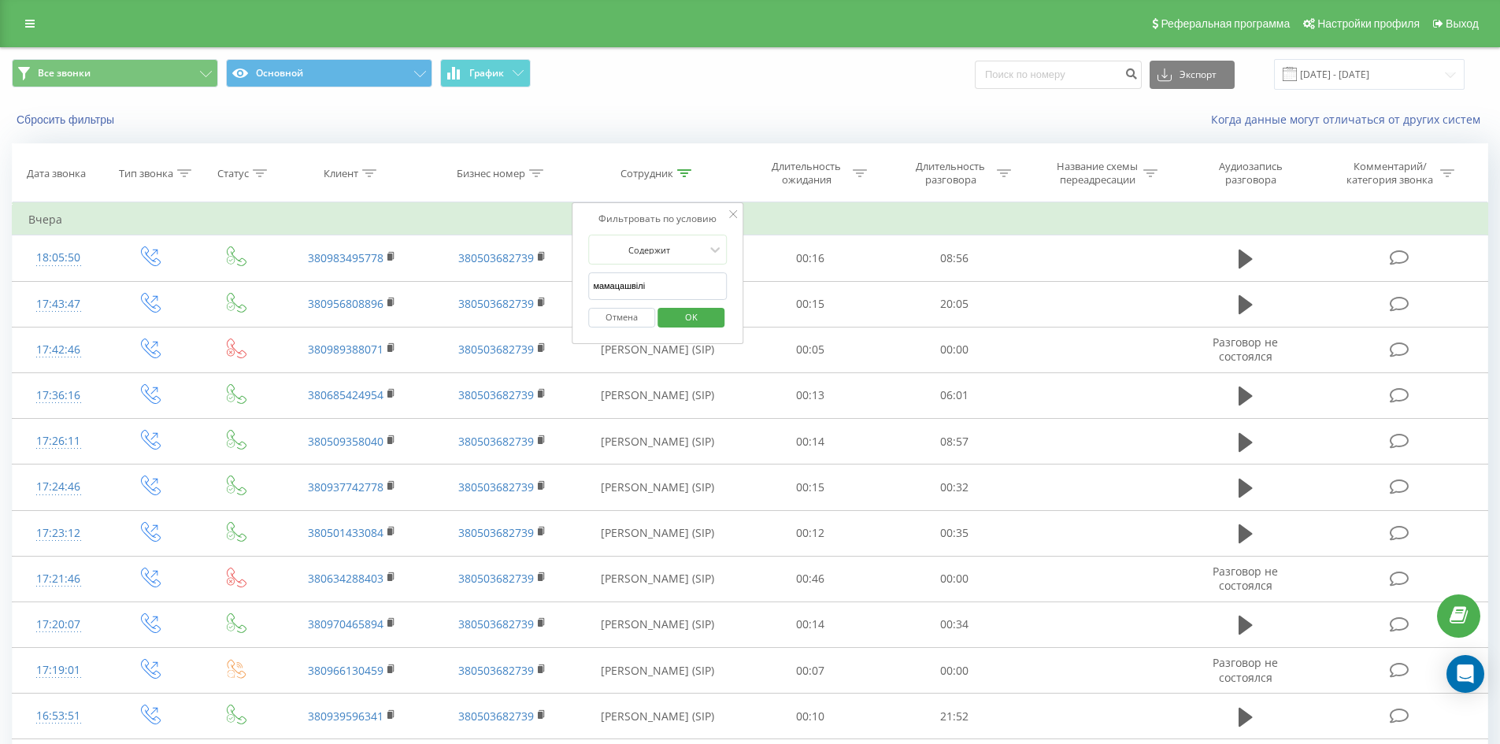
click button "OK" at bounding box center [691, 318] width 67 height 20
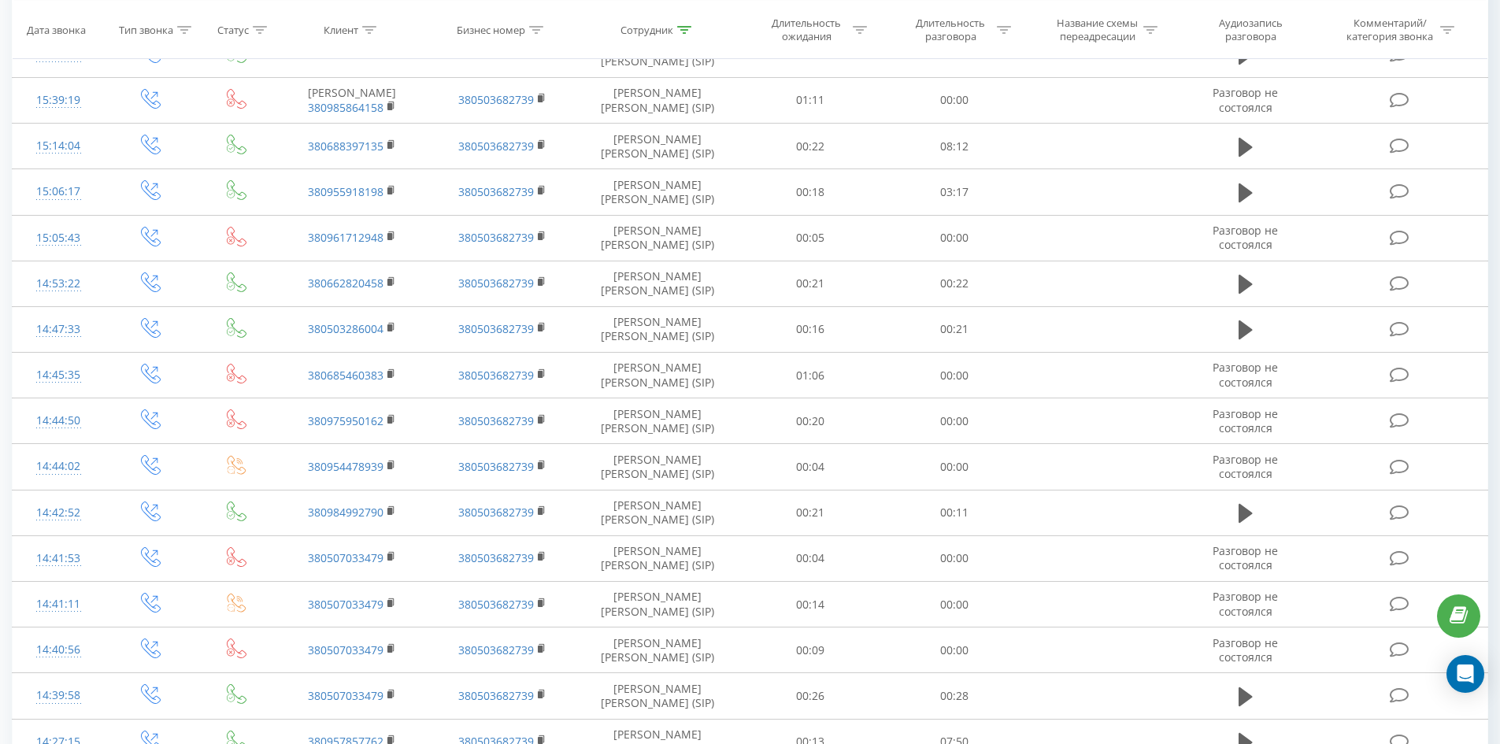
scroll to position [2192, 0]
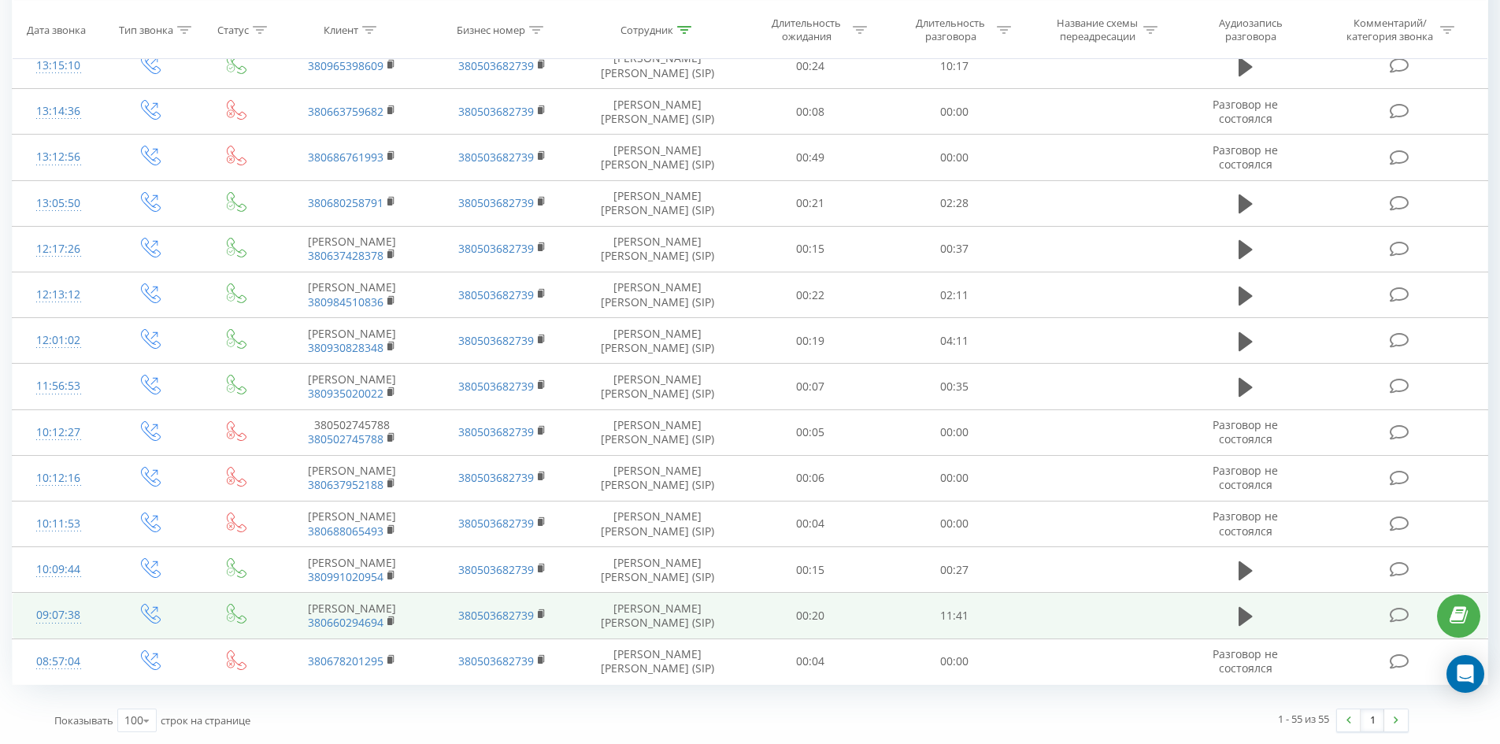
drag, startPoint x: 709, startPoint y: 311, endPoint x: 715, endPoint y: 590, distance: 278.9
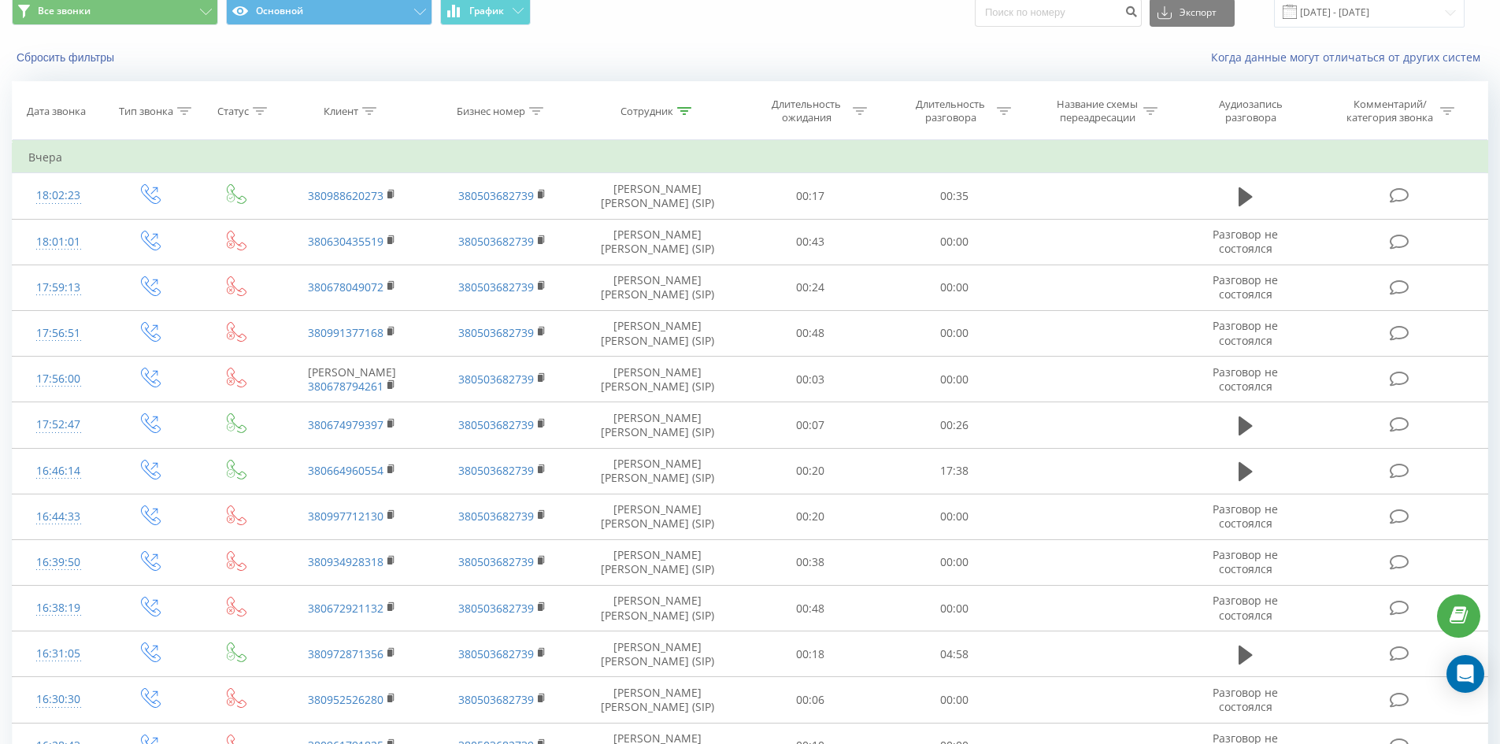
scroll to position [0, 0]
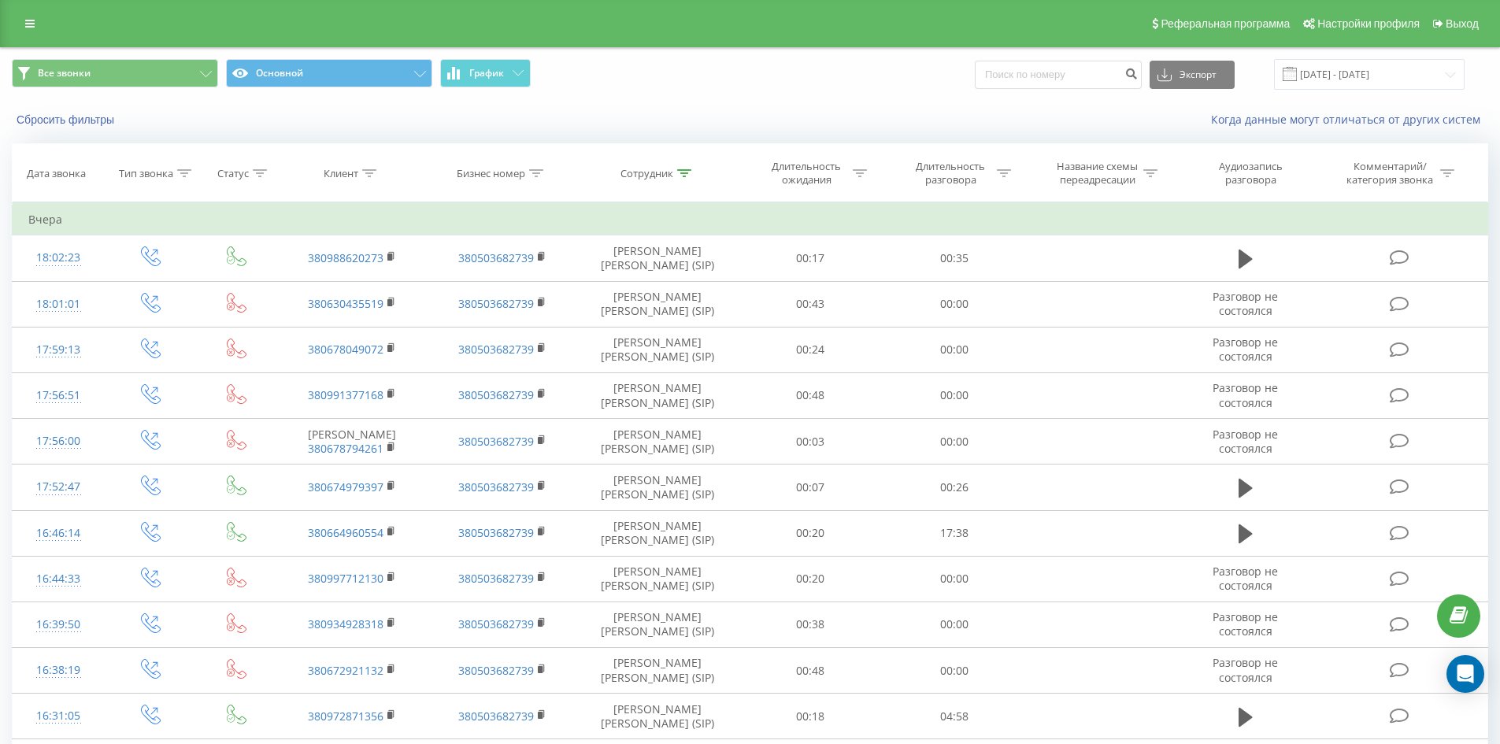
drag, startPoint x: 714, startPoint y: 590, endPoint x: 781, endPoint y: 225, distance: 370.8
click at [679, 172] on icon at bounding box center [684, 173] width 14 height 8
click at [690, 290] on input "мамацашвілі" at bounding box center [657, 287] width 139 height 28
click button "OK" at bounding box center [691, 318] width 67 height 20
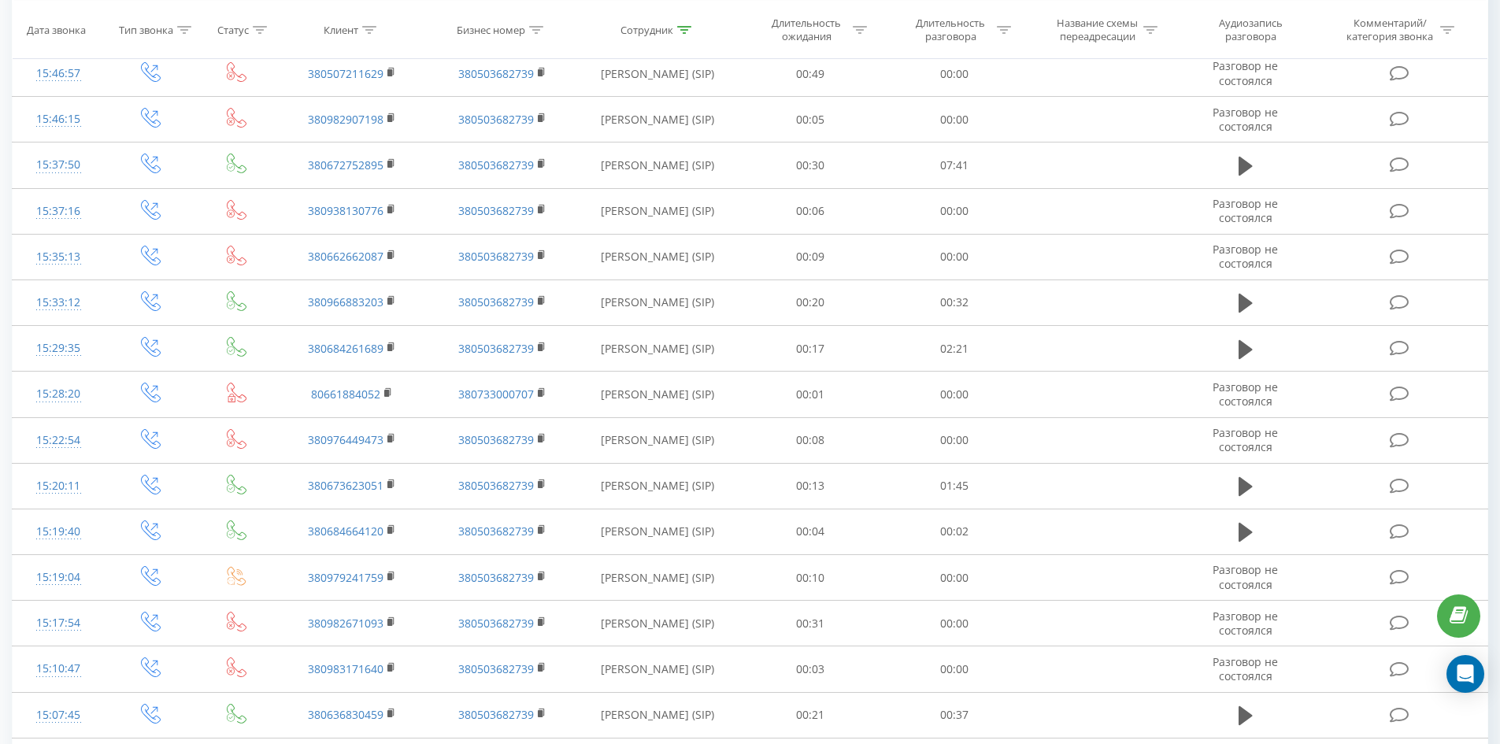
scroll to position [3506, 0]
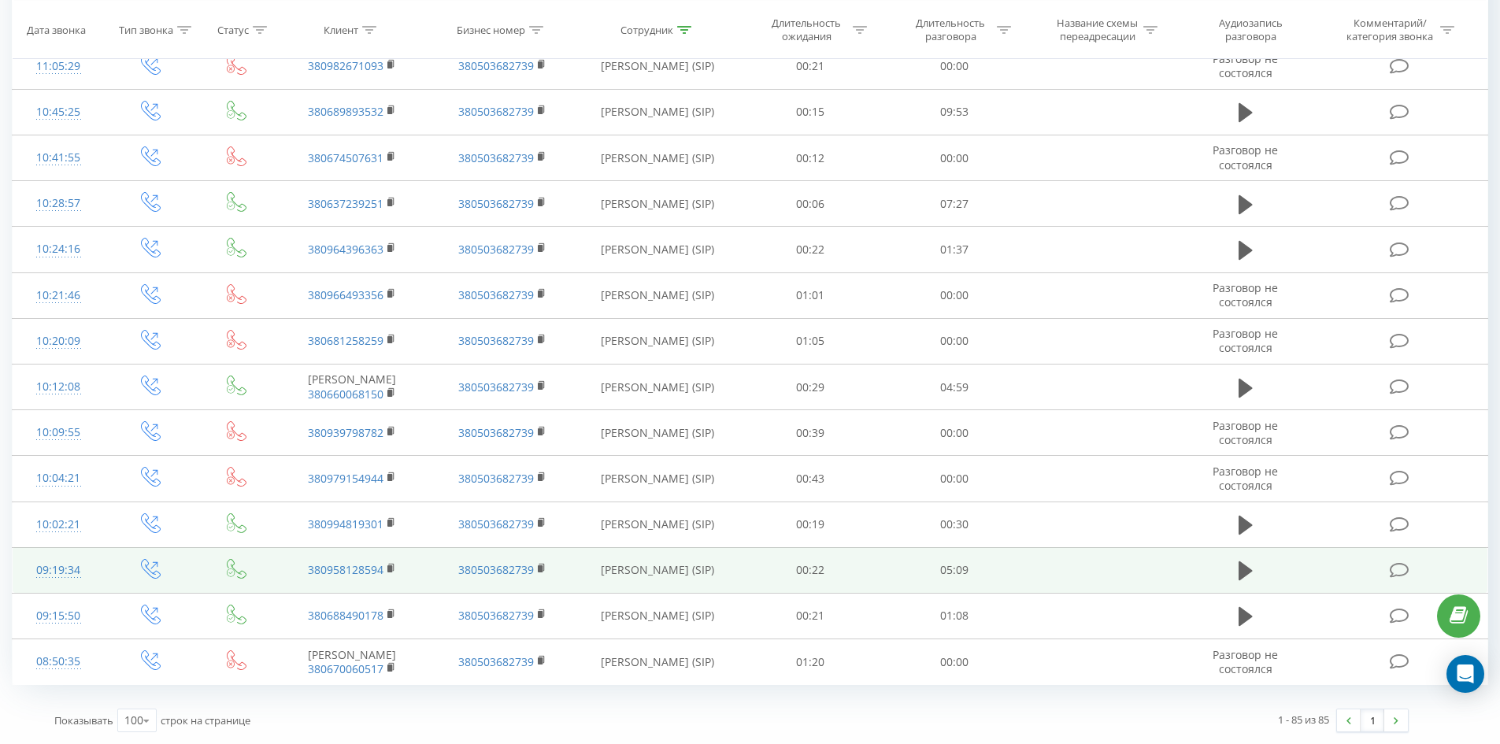
drag, startPoint x: 742, startPoint y: 234, endPoint x: 760, endPoint y: 583, distance: 349.4
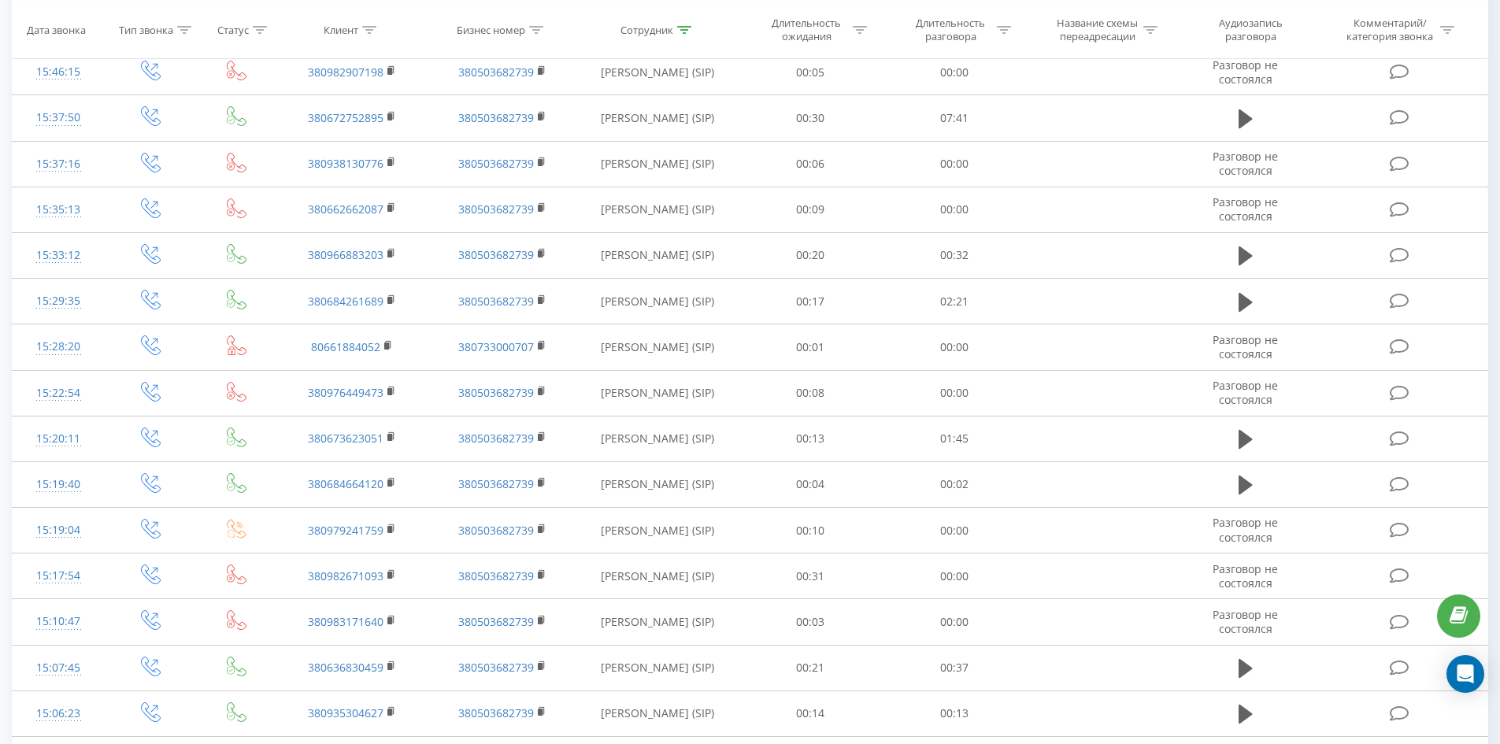
scroll to position [0, 0]
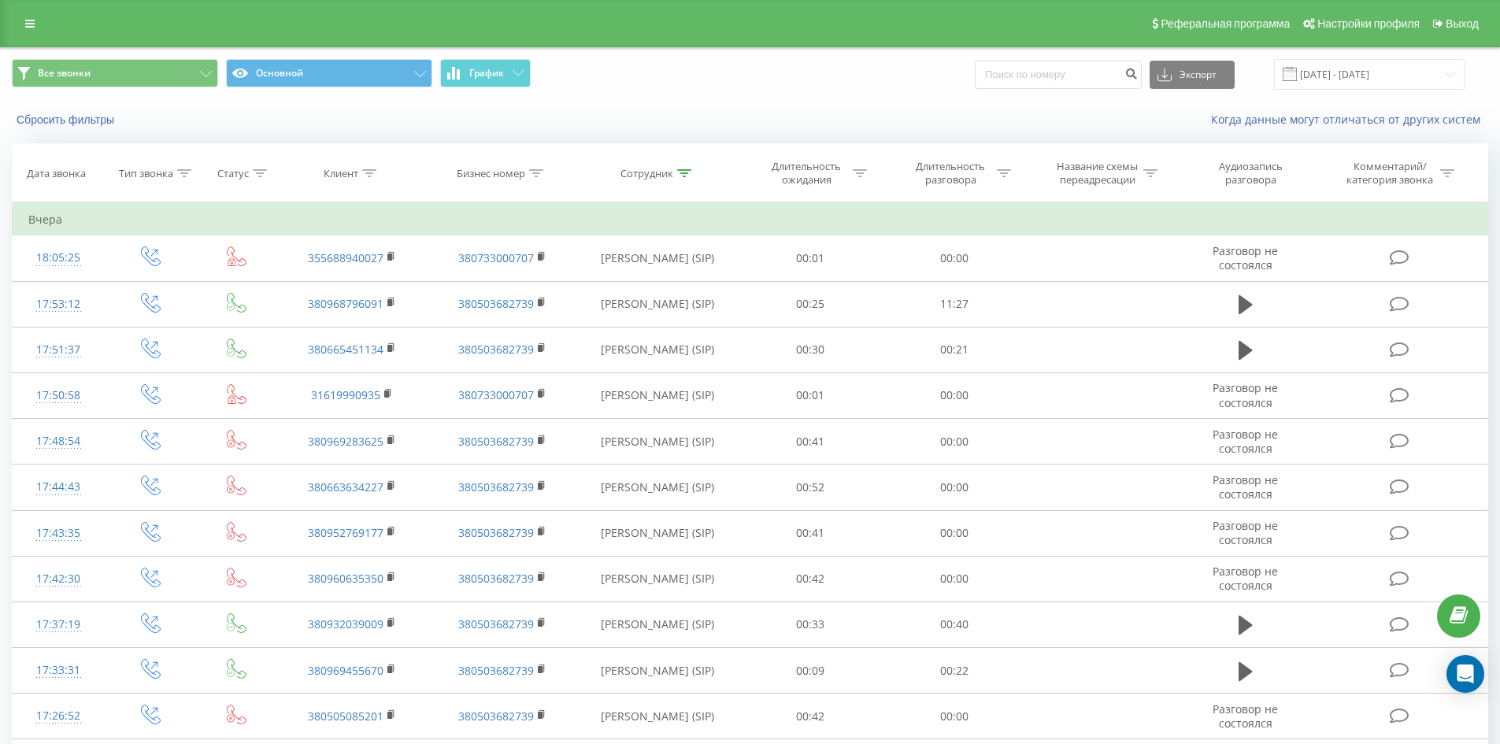
drag, startPoint x: 793, startPoint y: 549, endPoint x: 916, endPoint y: 128, distance: 438.9
click at [687, 170] on icon at bounding box center [684, 173] width 14 height 8
click at [688, 289] on input "[PERSON_NAME]" at bounding box center [657, 287] width 139 height 28
click button "OK" at bounding box center [691, 318] width 67 height 20
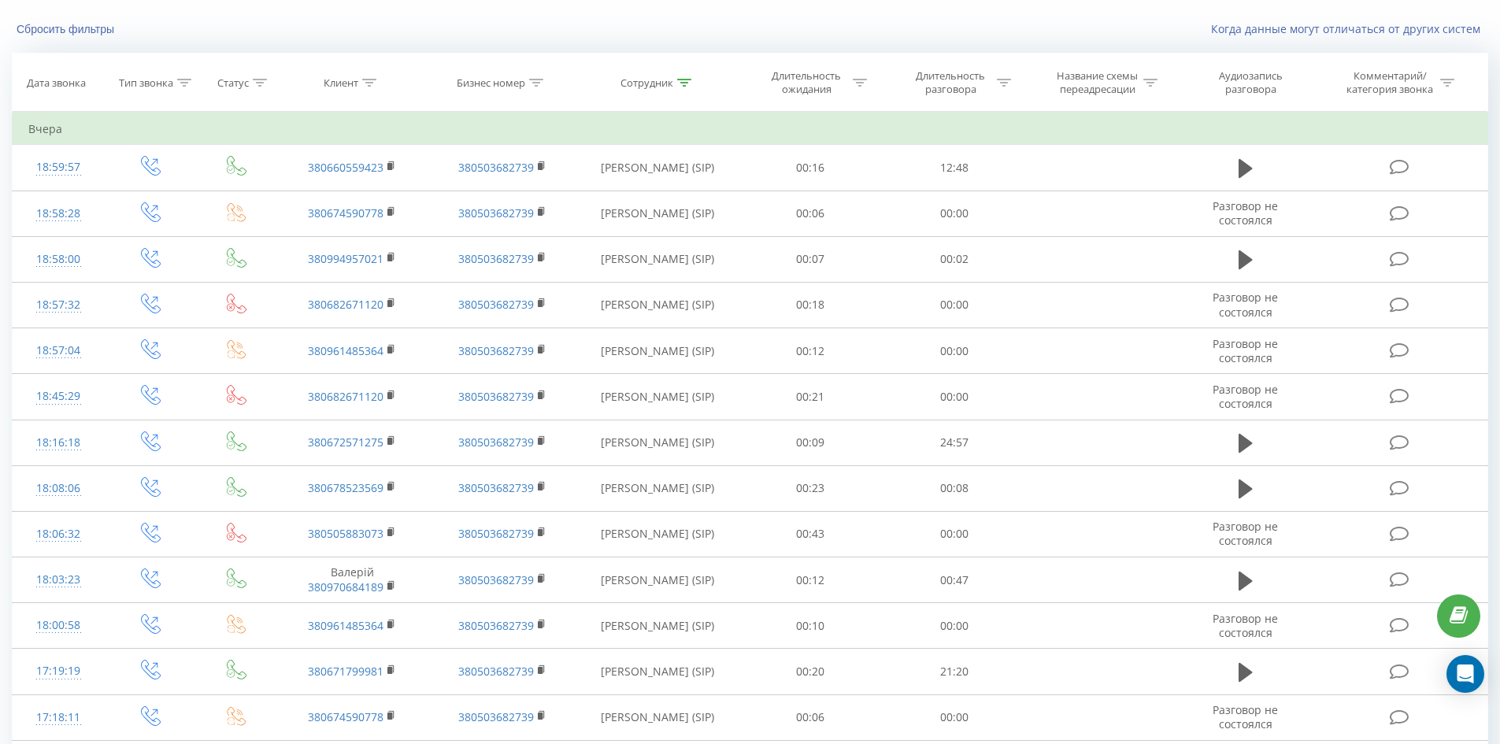
scroll to position [1408, 0]
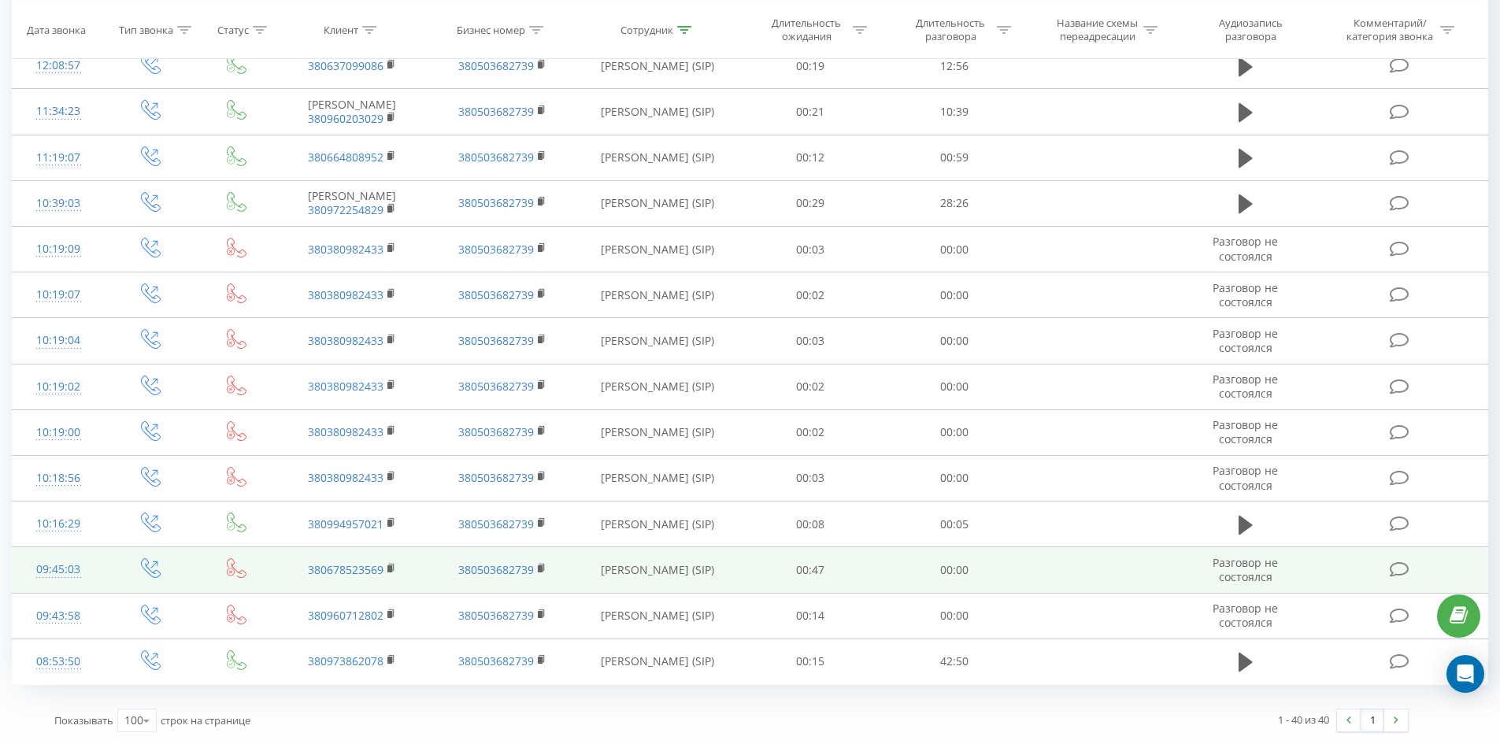
drag, startPoint x: 639, startPoint y: 203, endPoint x: 659, endPoint y: 568, distance: 365.2
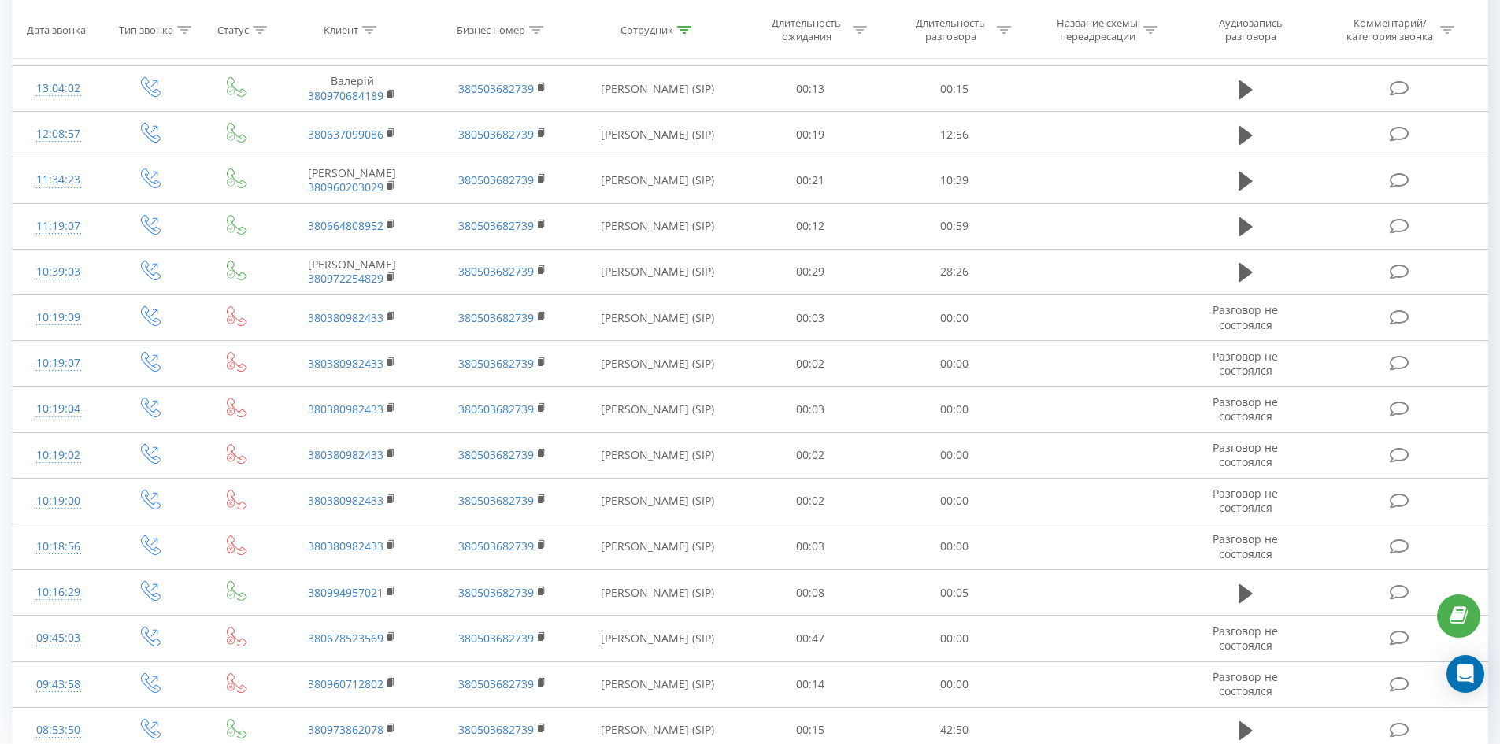
scroll to position [0, 0]
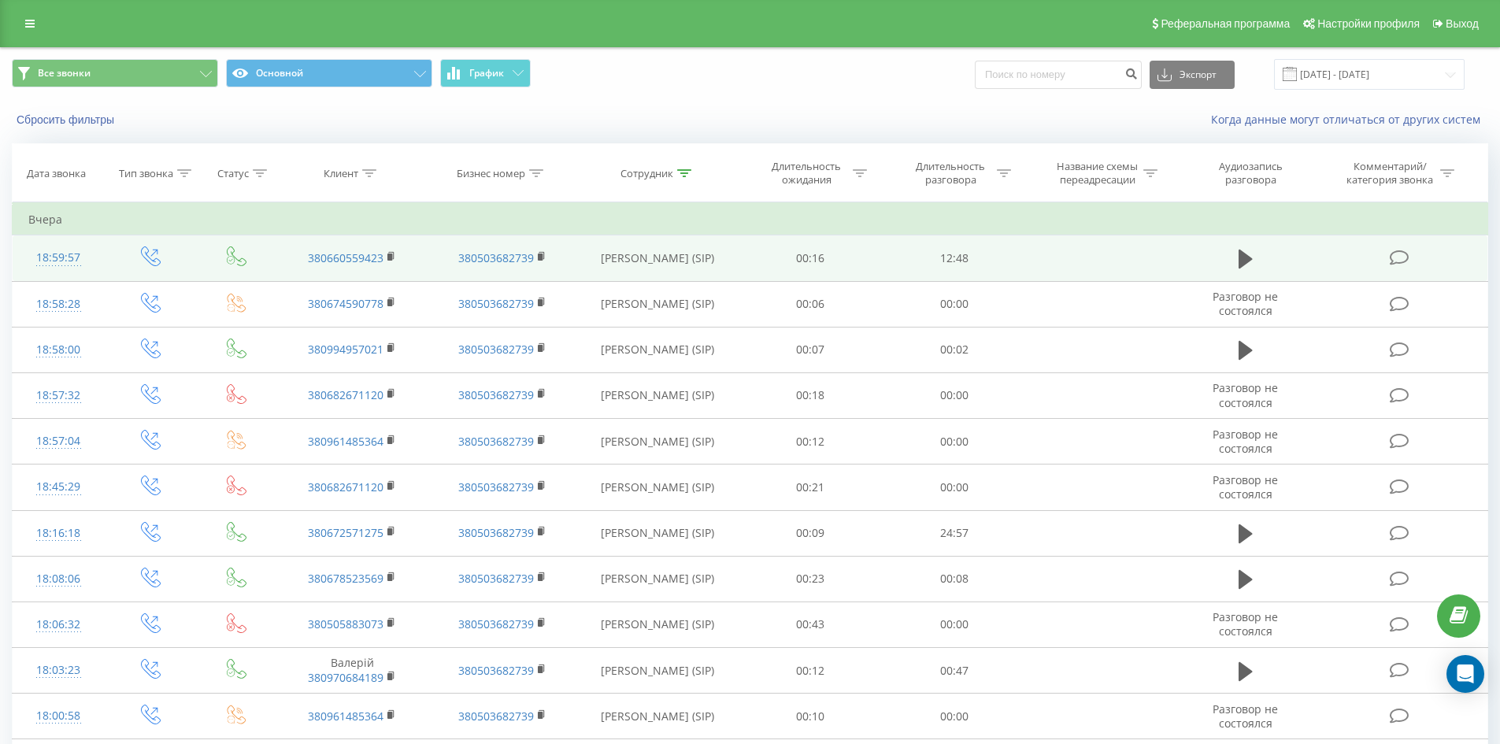
drag, startPoint x: 671, startPoint y: 540, endPoint x: 760, endPoint y: 240, distance: 313.0
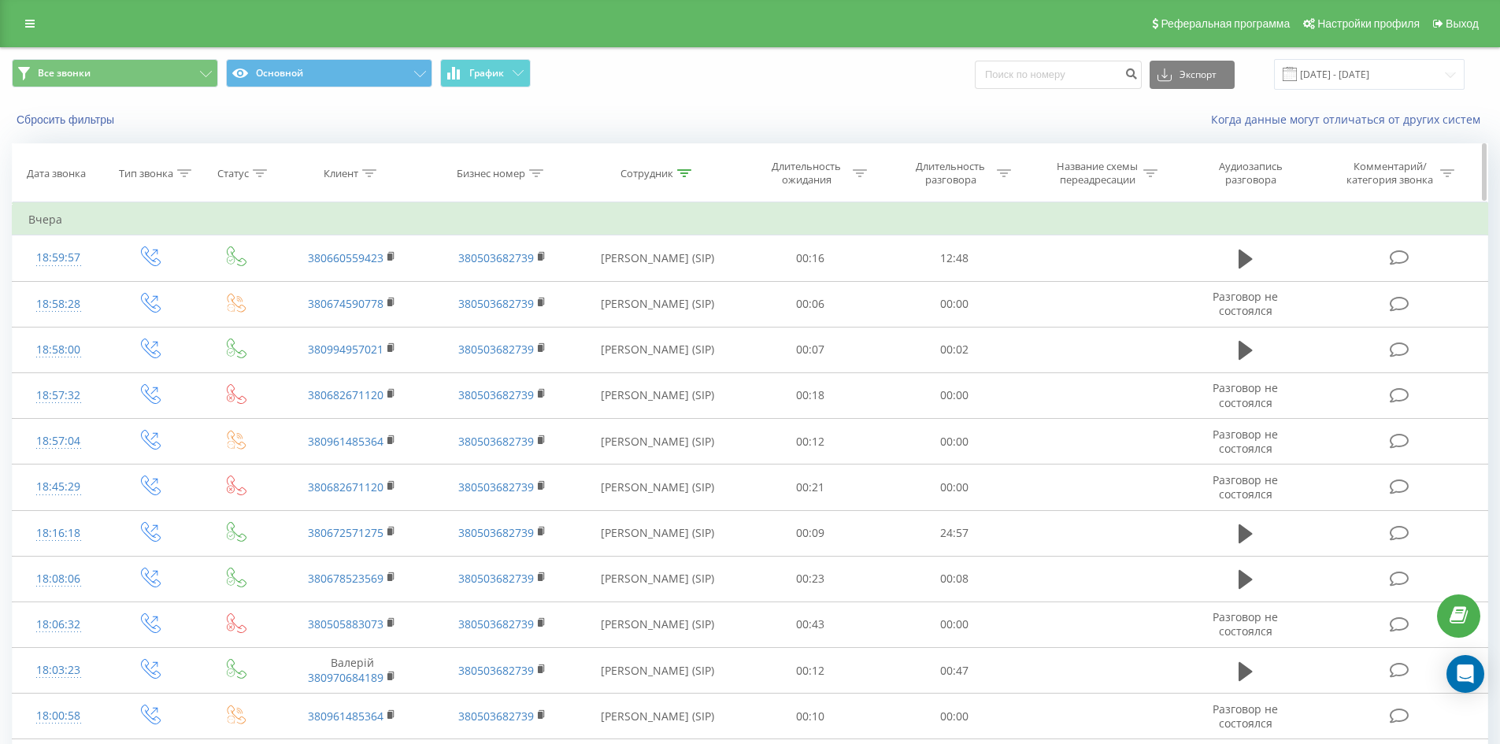
click at [686, 169] on icon at bounding box center [684, 173] width 14 height 8
click at [710, 291] on input "[PERSON_NAME]" at bounding box center [657, 287] width 139 height 28
click button "OK" at bounding box center [691, 318] width 67 height 20
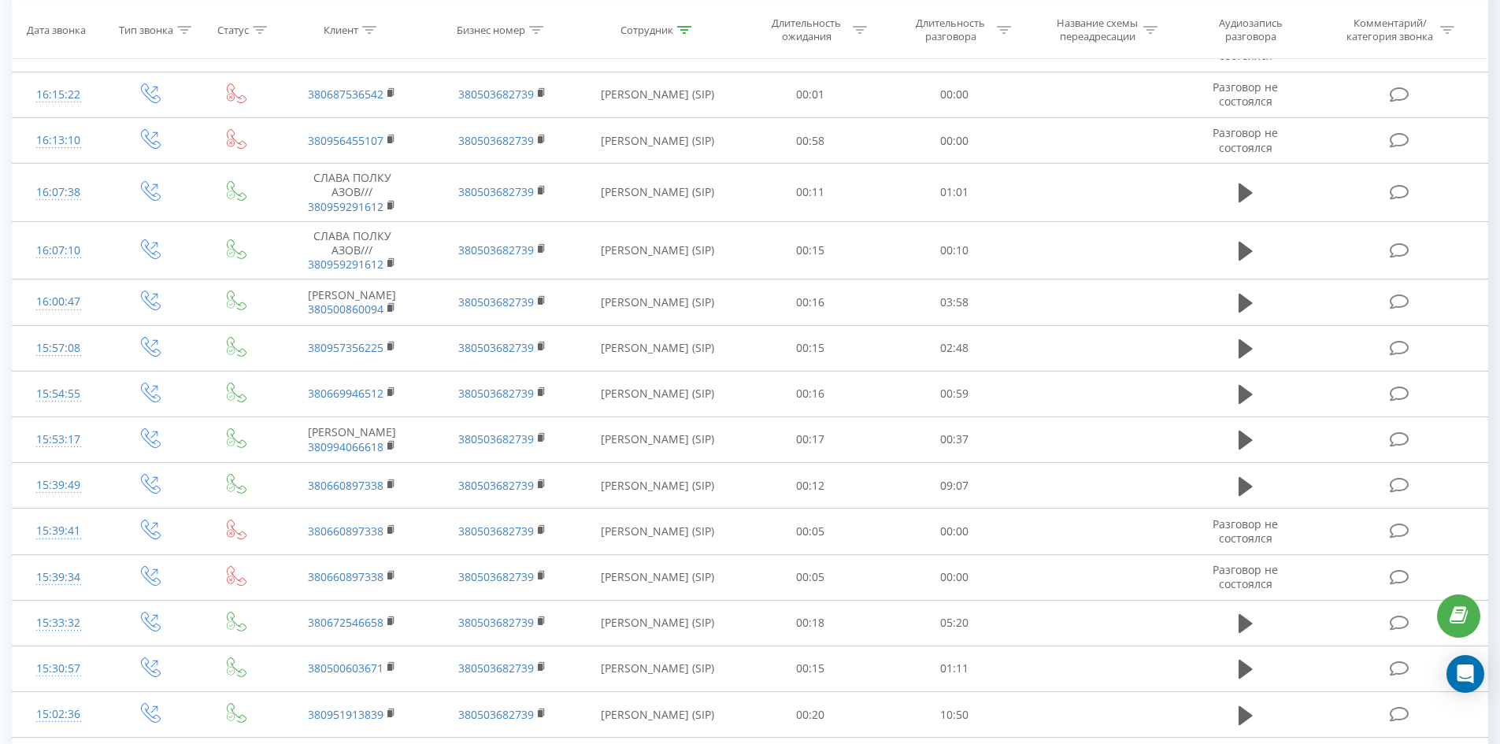
scroll to position [2809, 0]
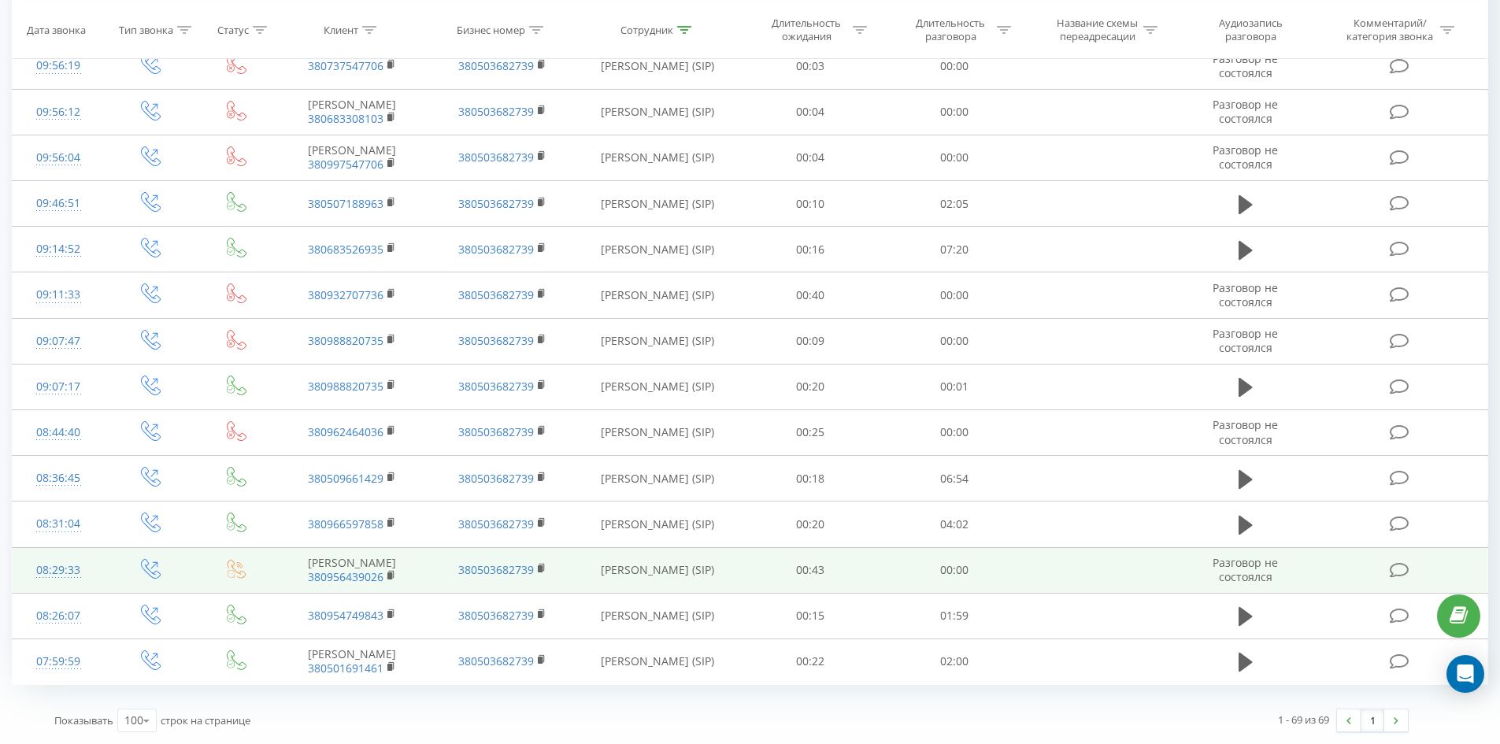
drag, startPoint x: 668, startPoint y: 166, endPoint x: 671, endPoint y: 536, distance: 369.4
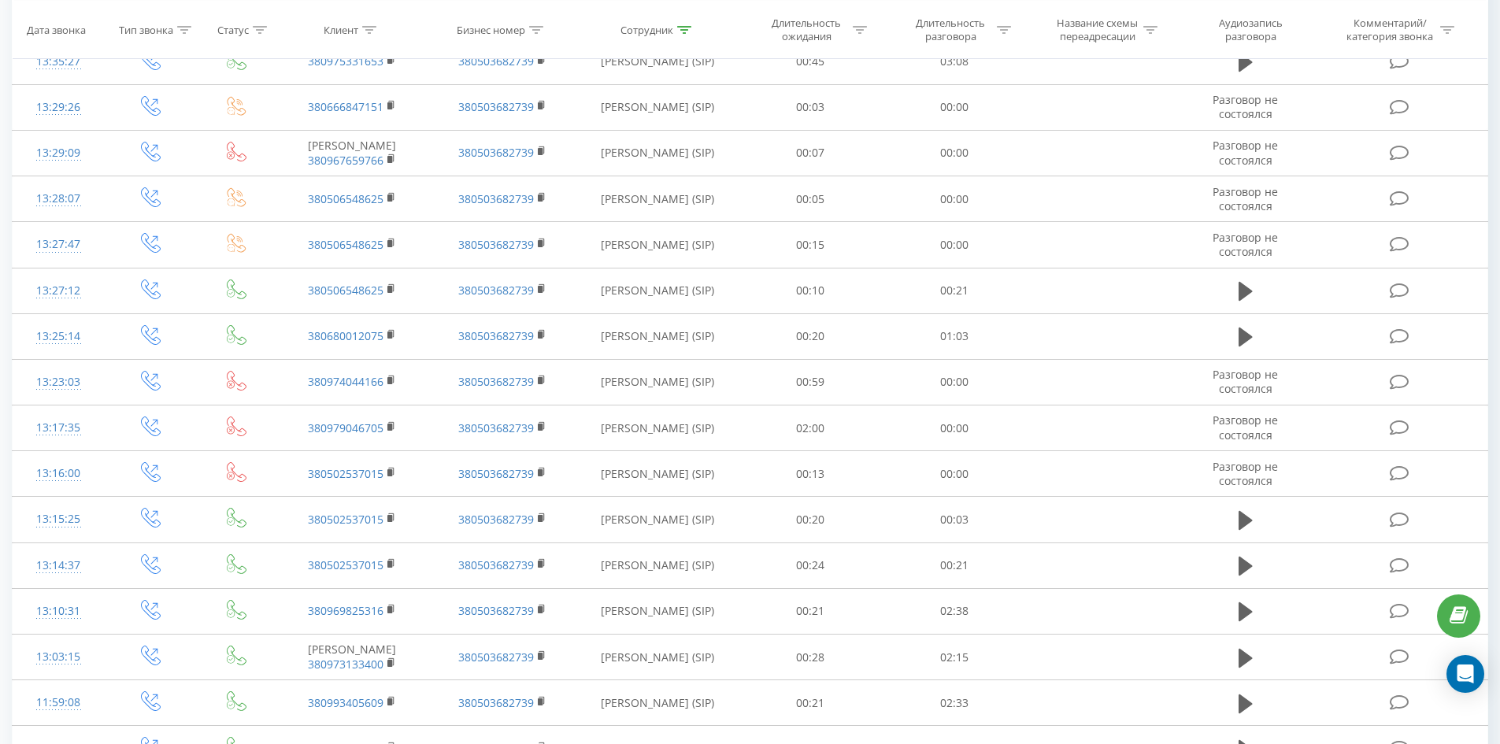
scroll to position [0, 0]
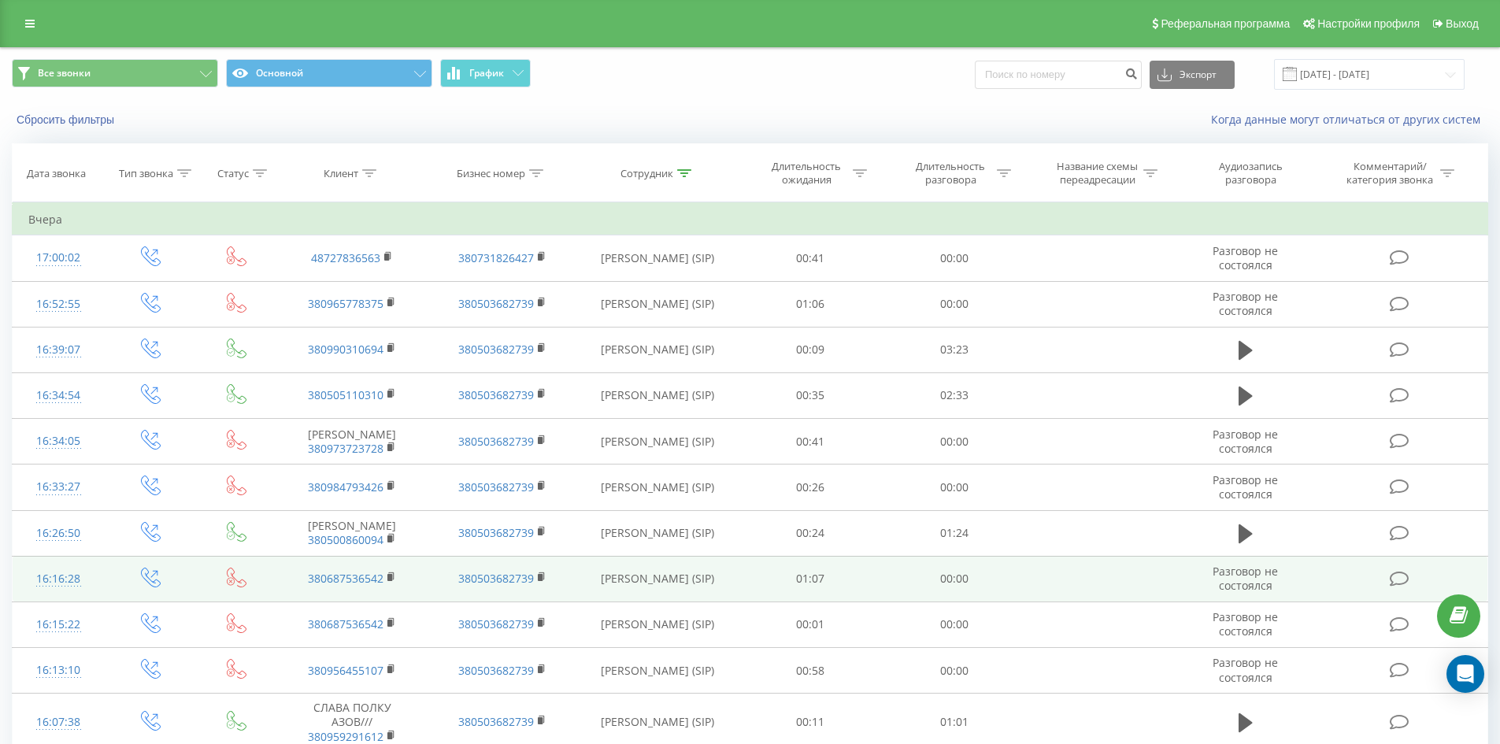
drag, startPoint x: 726, startPoint y: 312, endPoint x: 778, endPoint y: 153, distance: 167.4
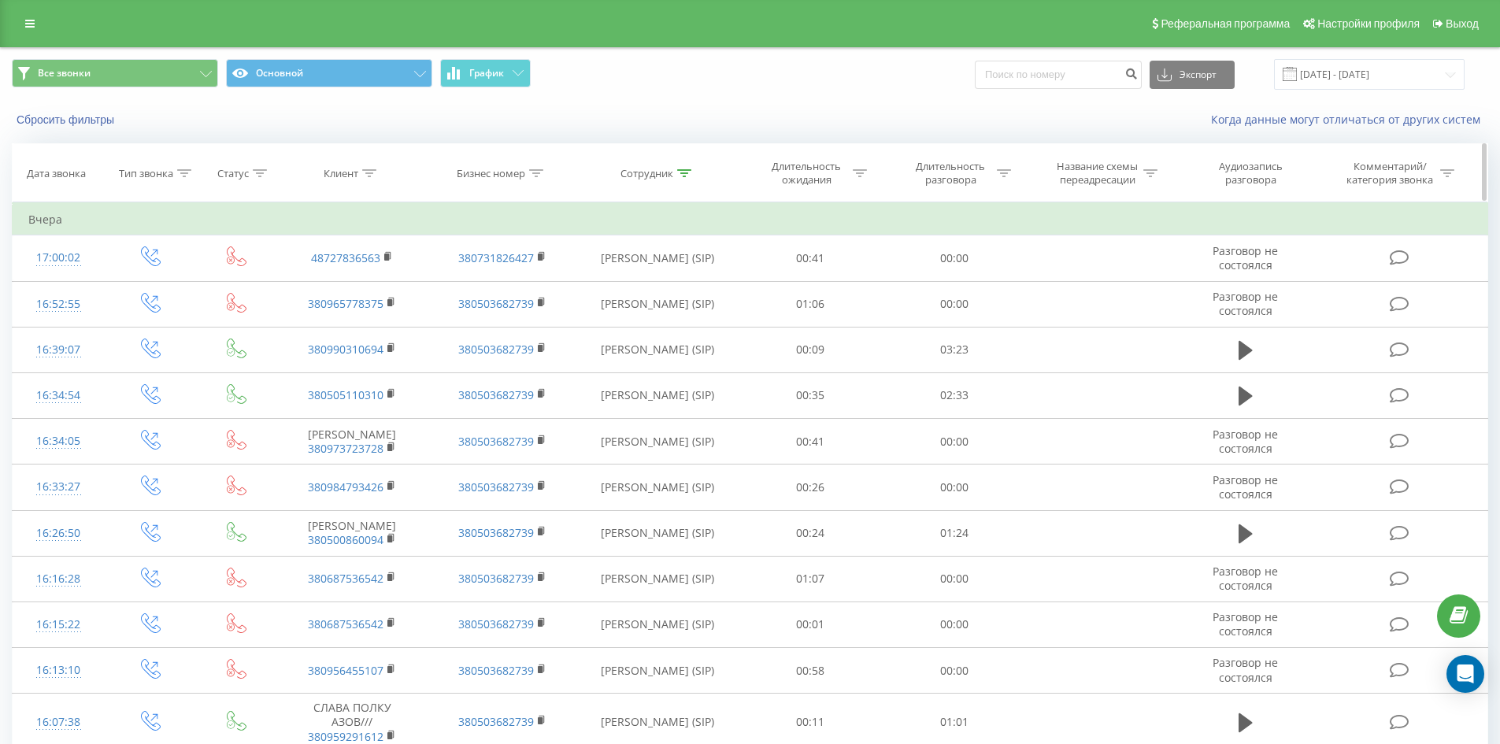
click at [682, 168] on div at bounding box center [684, 173] width 14 height 13
click at [699, 291] on input "[PERSON_NAME]" at bounding box center [657, 287] width 139 height 28
click button "OK" at bounding box center [691, 318] width 67 height 20
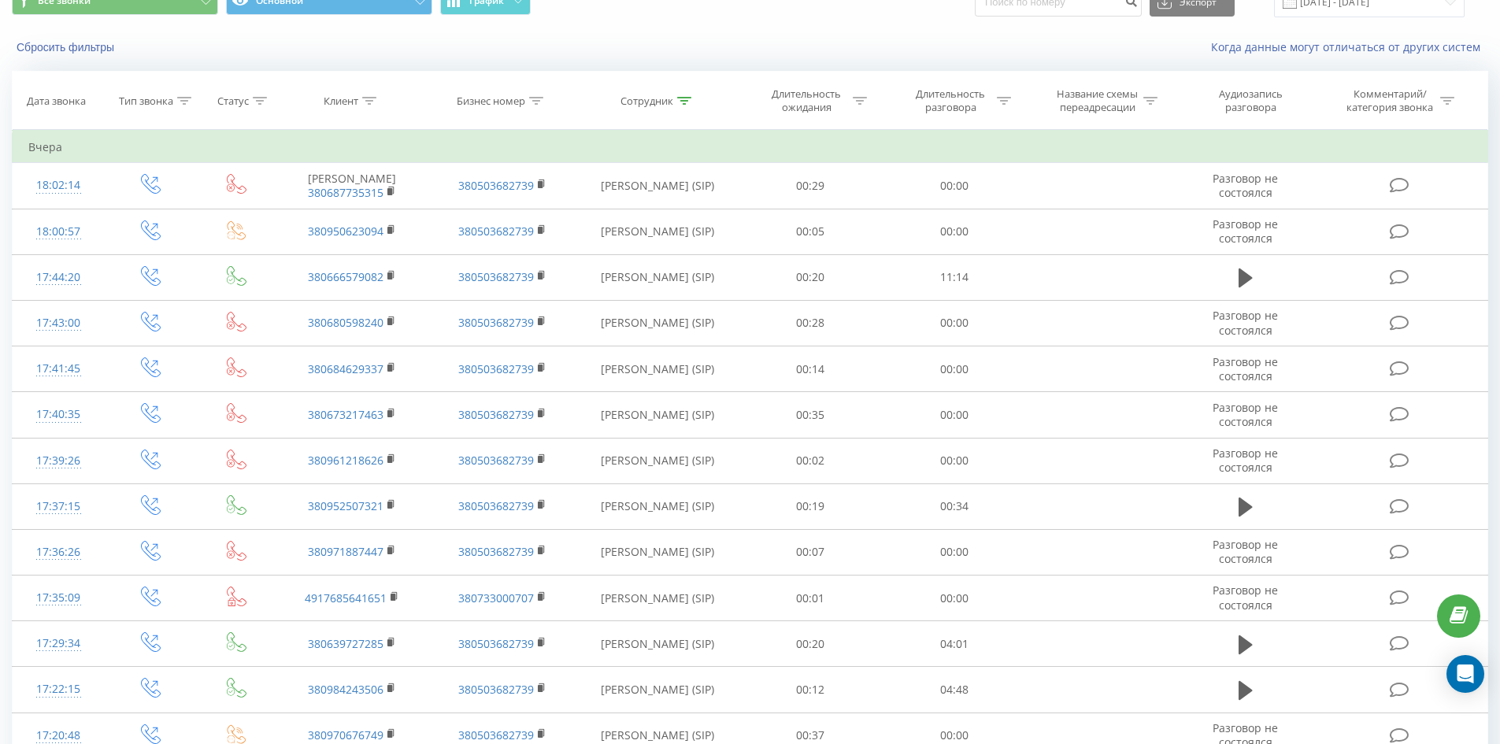
scroll to position [1213, 0]
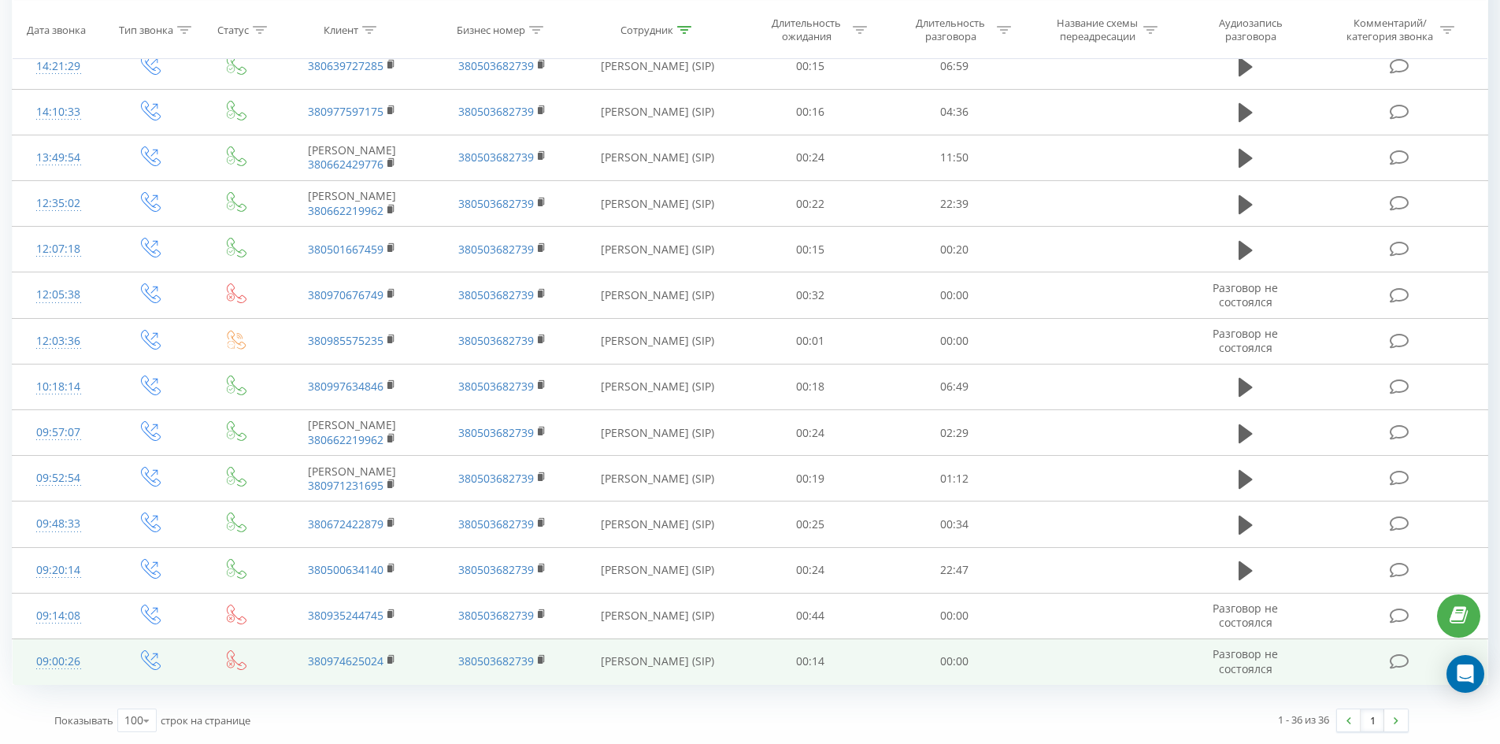
drag, startPoint x: 965, startPoint y: 150, endPoint x: 1311, endPoint y: 678, distance: 632.0
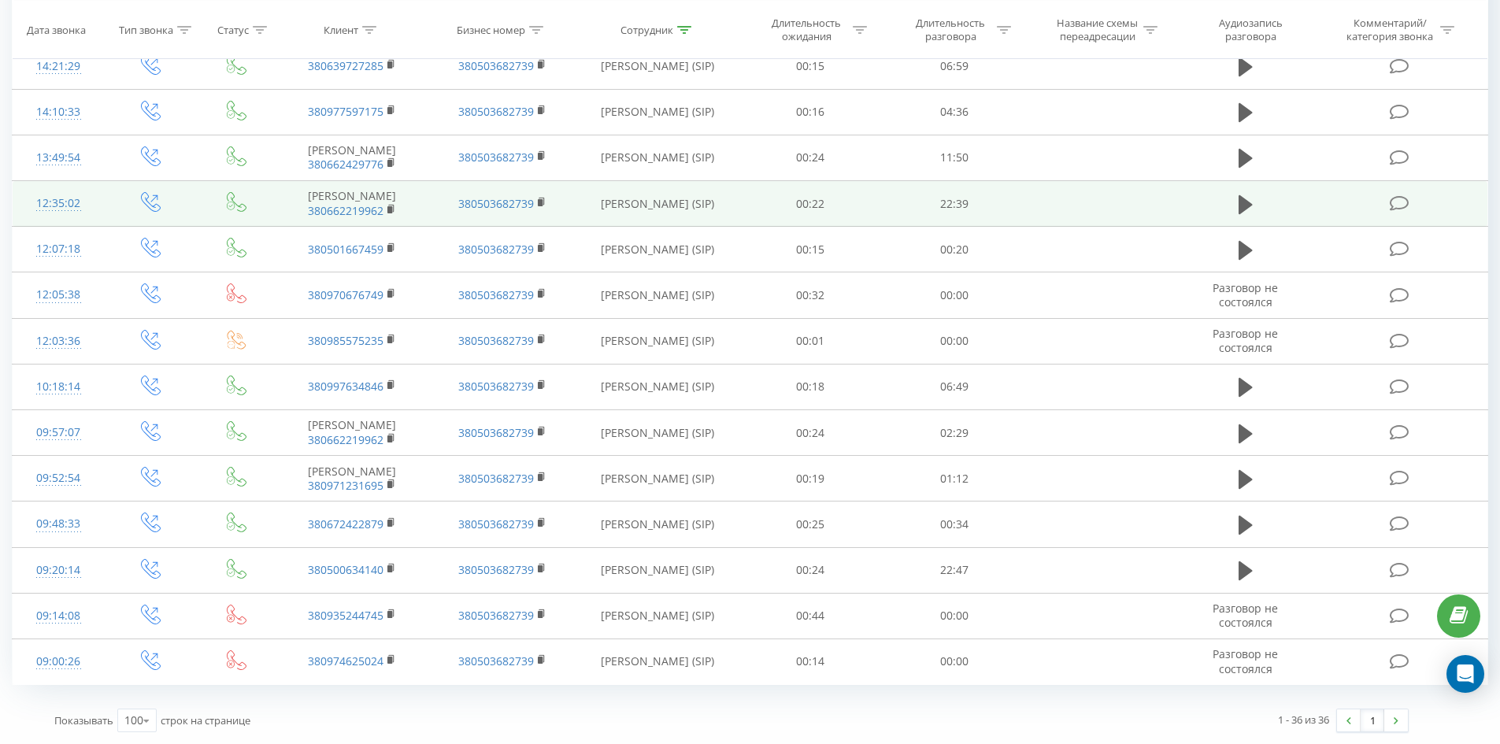
drag, startPoint x: 542, startPoint y: 308, endPoint x: 562, endPoint y: 179, distance: 130.7
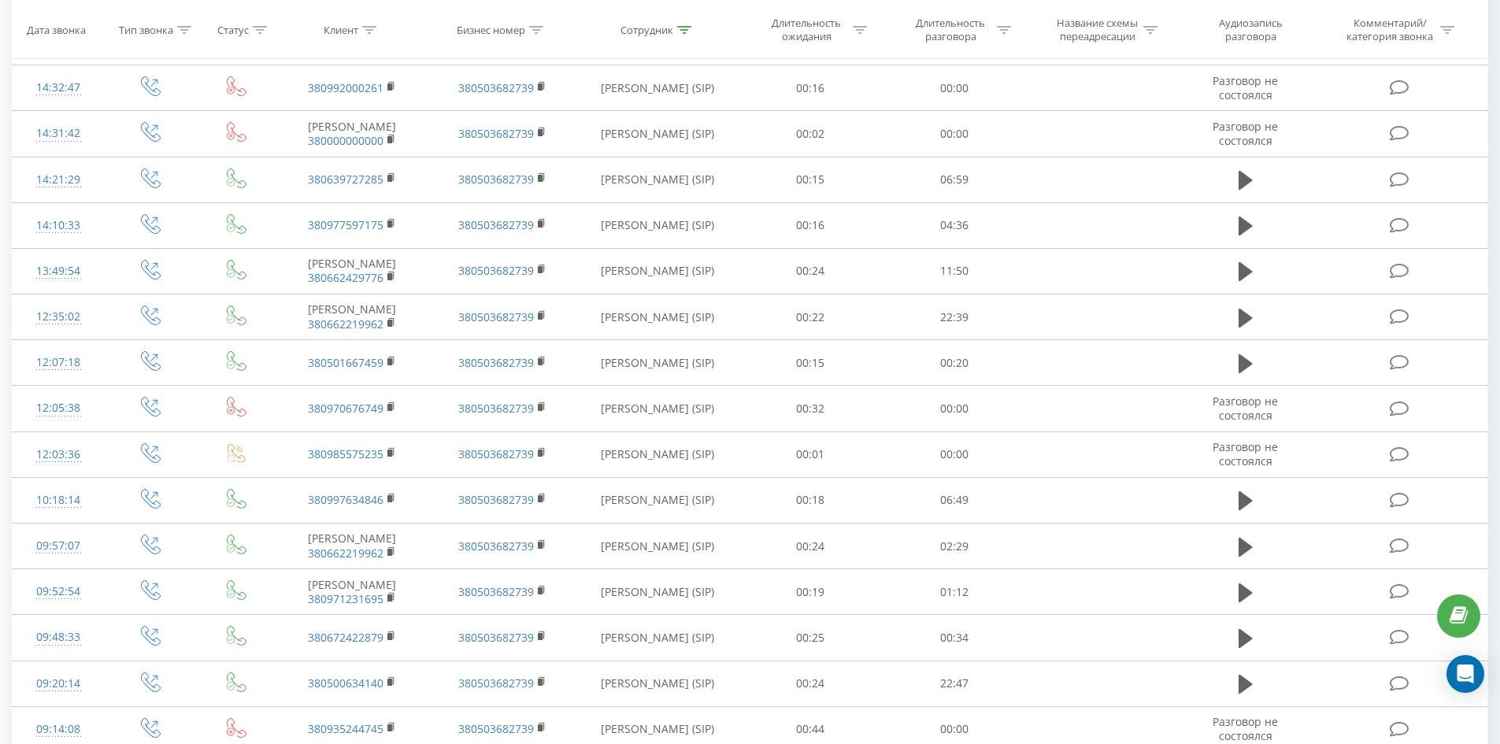
scroll to position [0, 0]
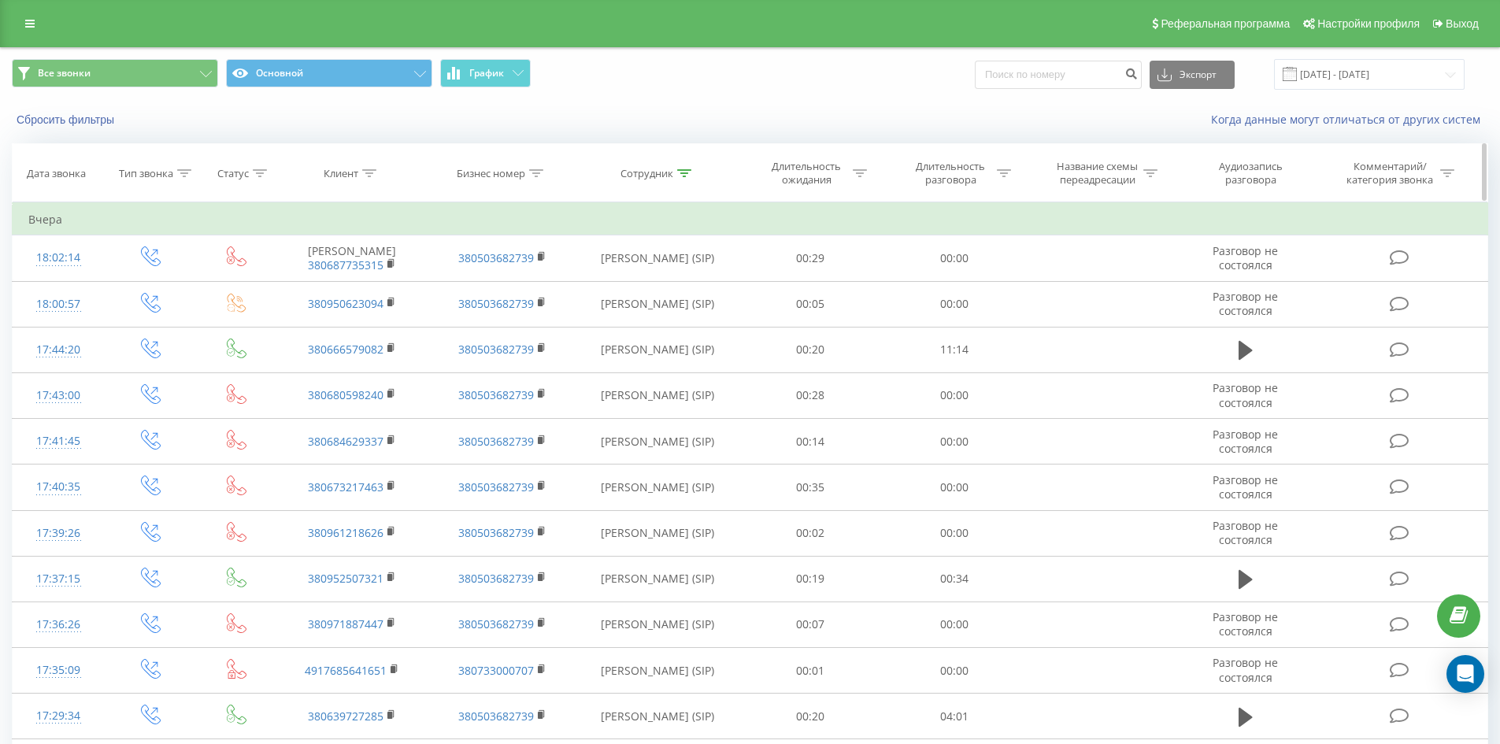
drag, startPoint x: 643, startPoint y: 541, endPoint x: 877, endPoint y: 190, distance: 422.0
click at [680, 173] on icon at bounding box center [684, 173] width 14 height 8
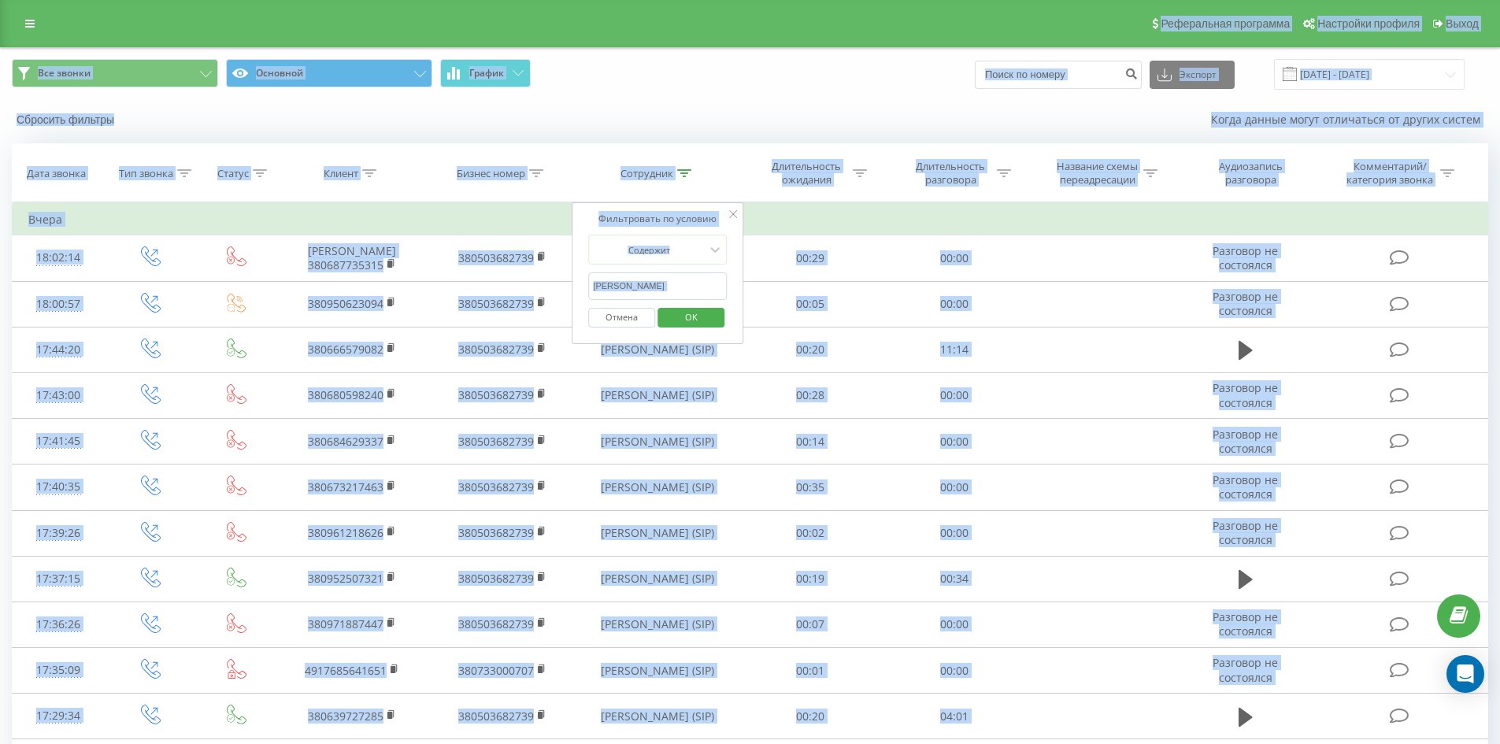
click at [705, 289] on input "[PERSON_NAME]" at bounding box center [657, 287] width 139 height 28
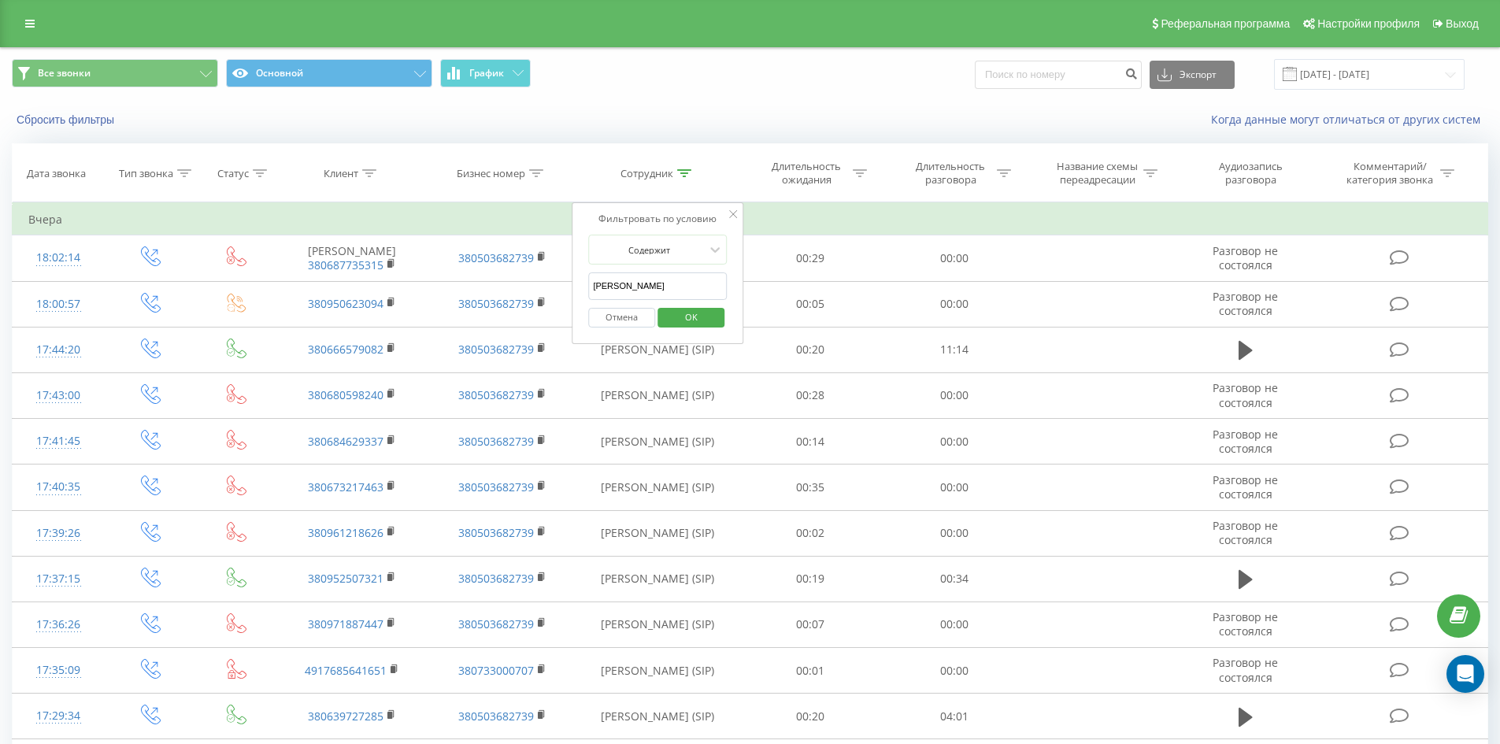
click button "OK" at bounding box center [691, 318] width 67 height 20
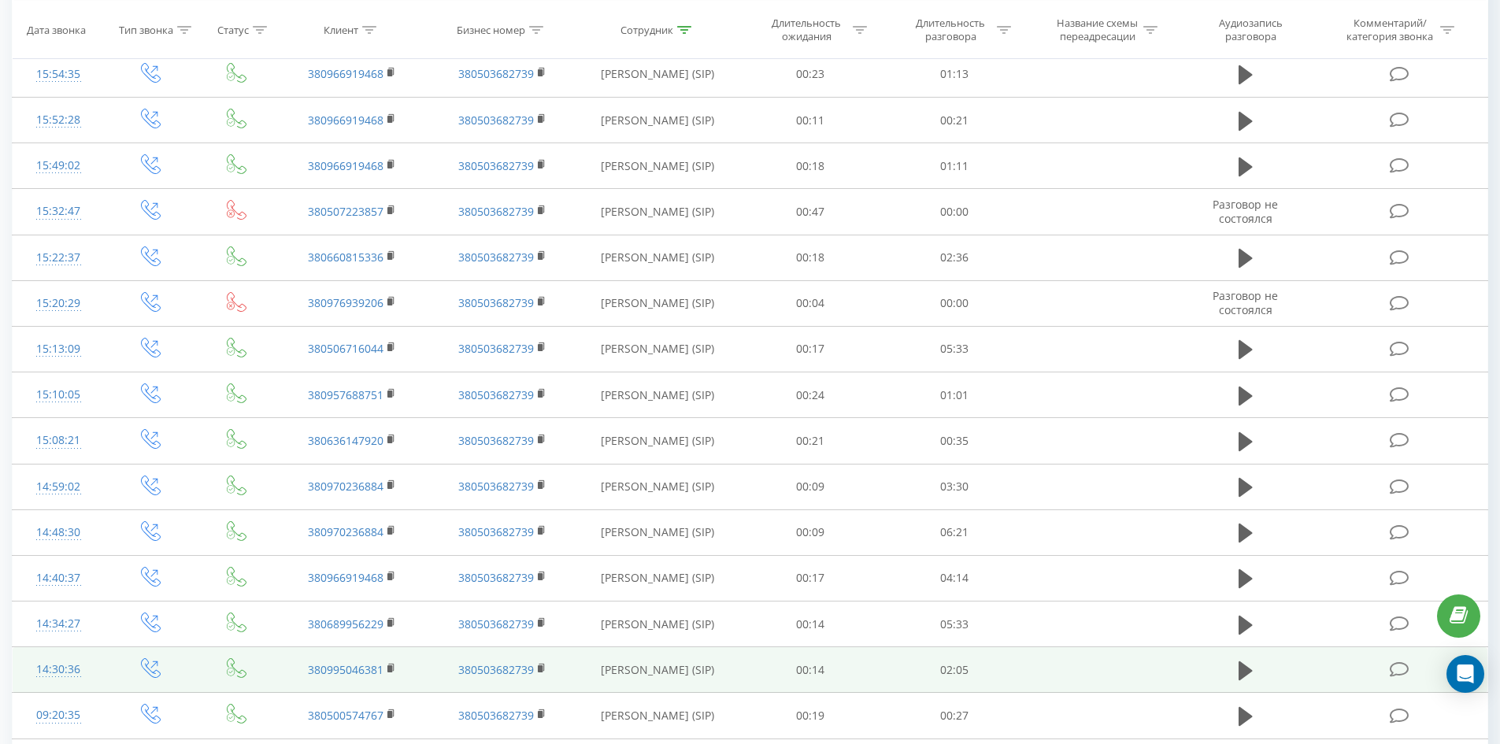
scroll to position [937, 0]
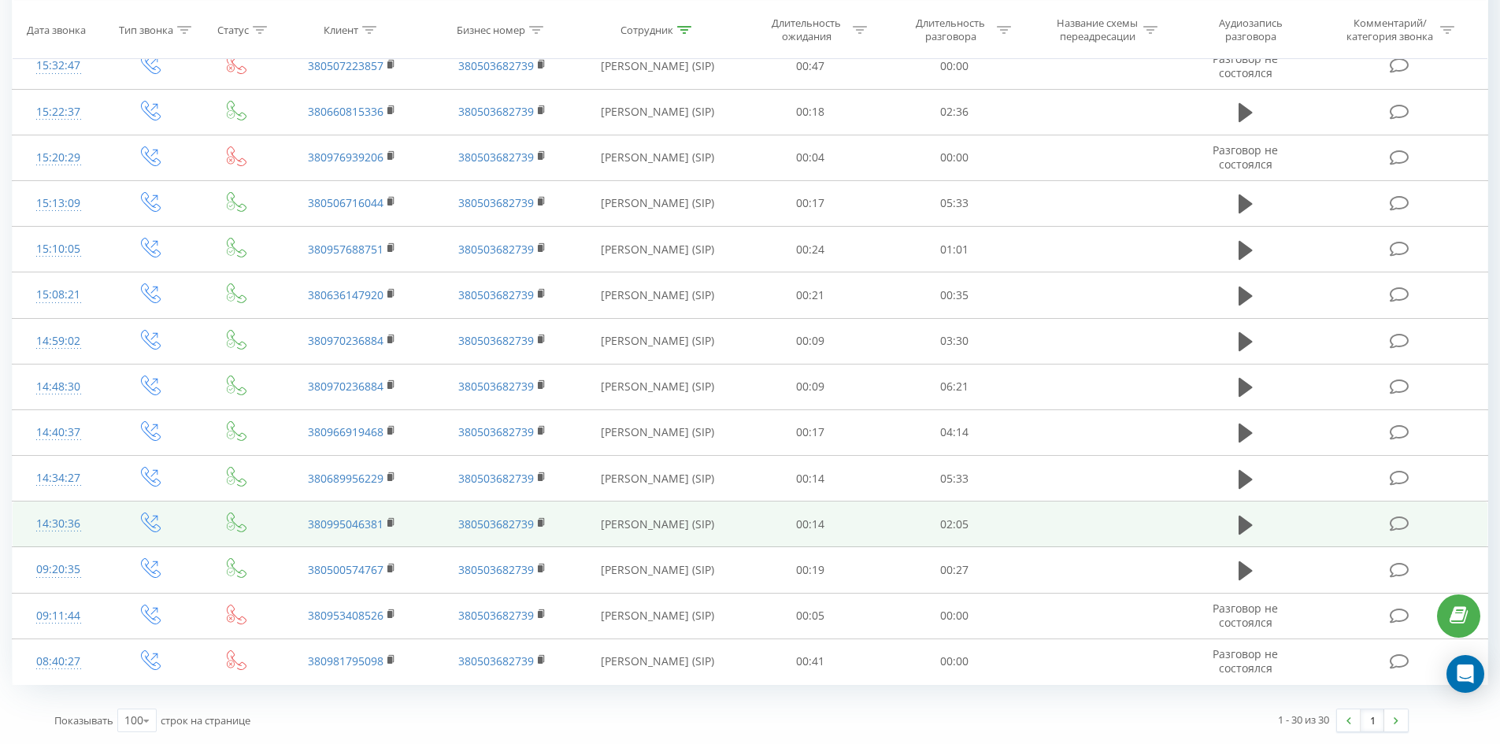
drag, startPoint x: 659, startPoint y: 212, endPoint x: 699, endPoint y: 537, distance: 327.7
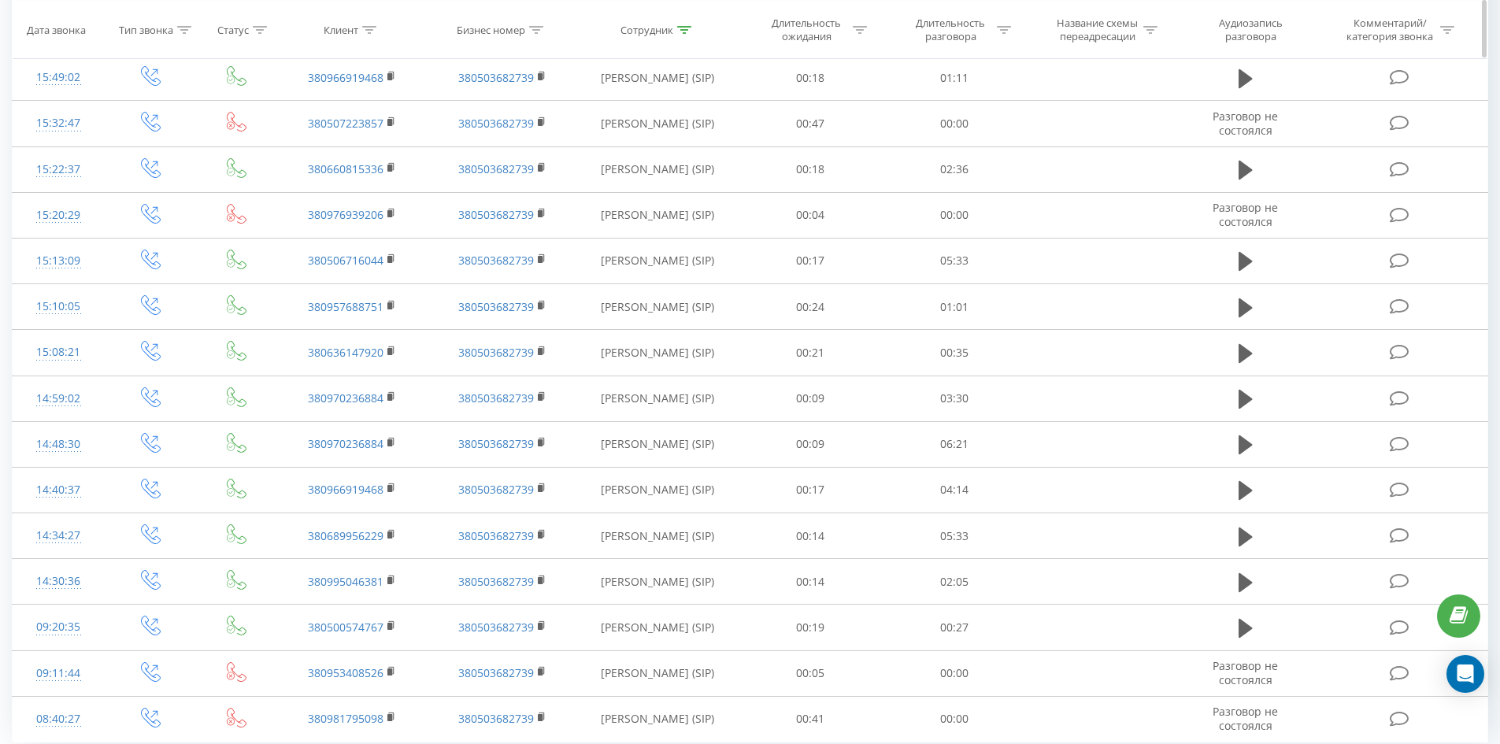
scroll to position [0, 0]
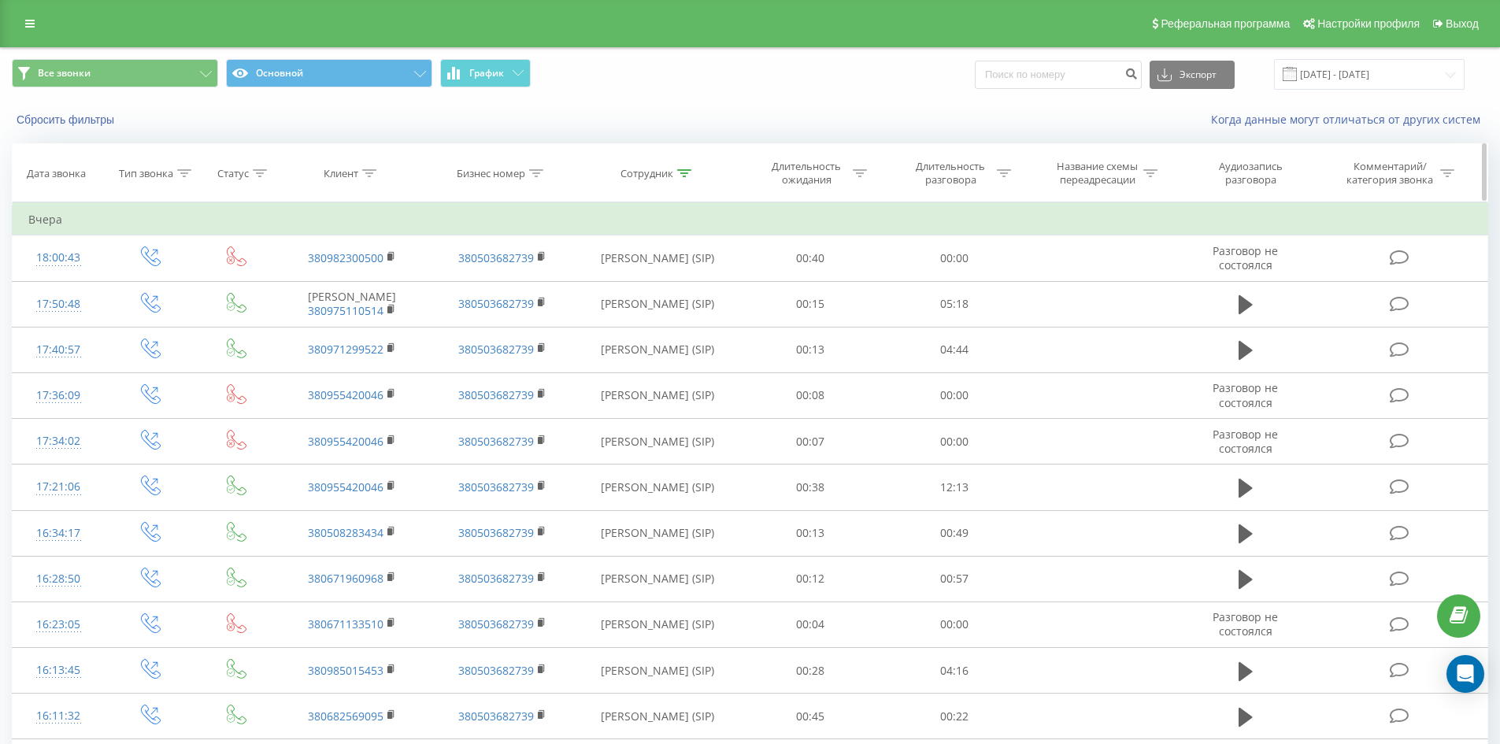
drag, startPoint x: 699, startPoint y: 537, endPoint x: 795, endPoint y: 185, distance: 364.9
drag, startPoint x: 677, startPoint y: 174, endPoint x: 691, endPoint y: 279, distance: 105.6
click at [677, 176] on icon at bounding box center [684, 173] width 14 height 8
click at [695, 295] on input "[PERSON_NAME]" at bounding box center [657, 287] width 139 height 28
click button "OK" at bounding box center [691, 318] width 67 height 20
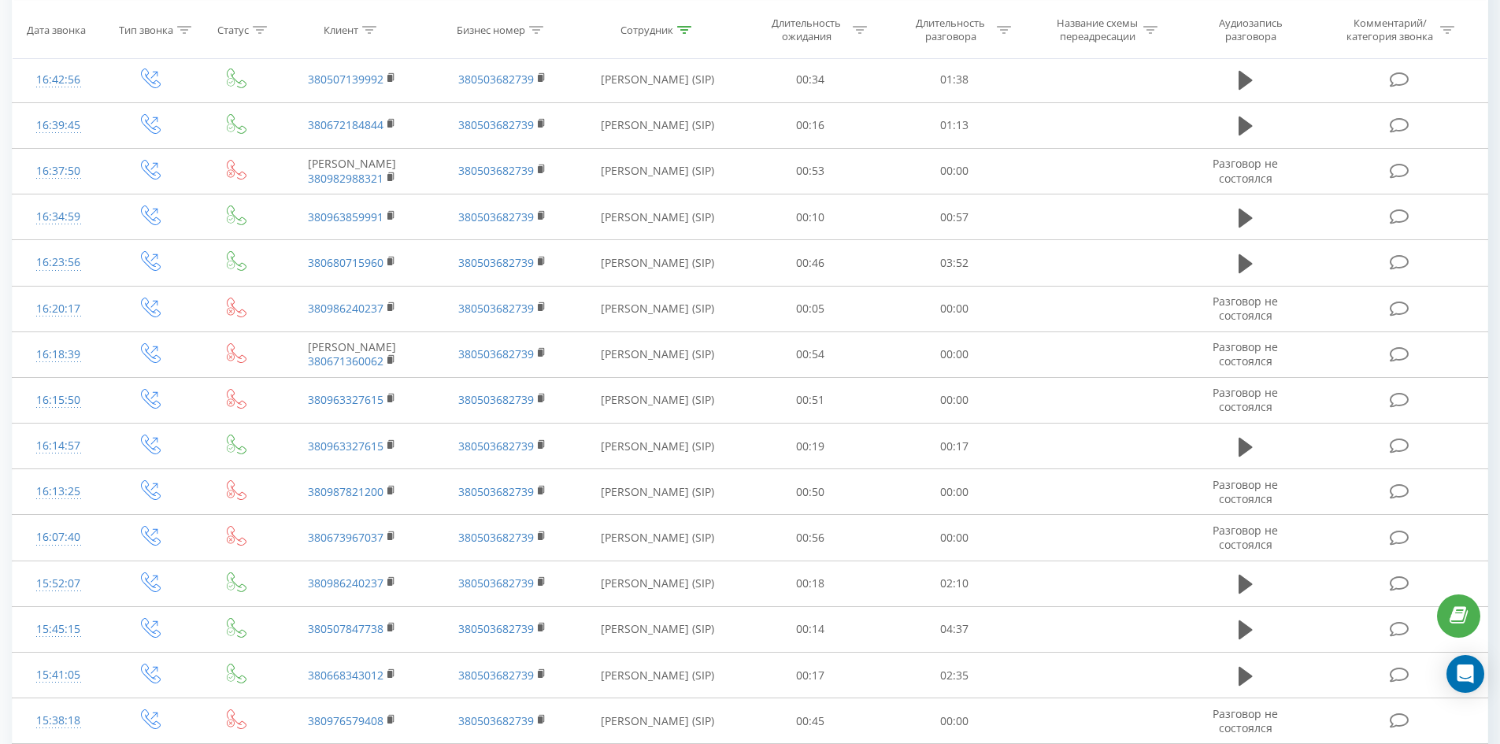
scroll to position [2862, 0]
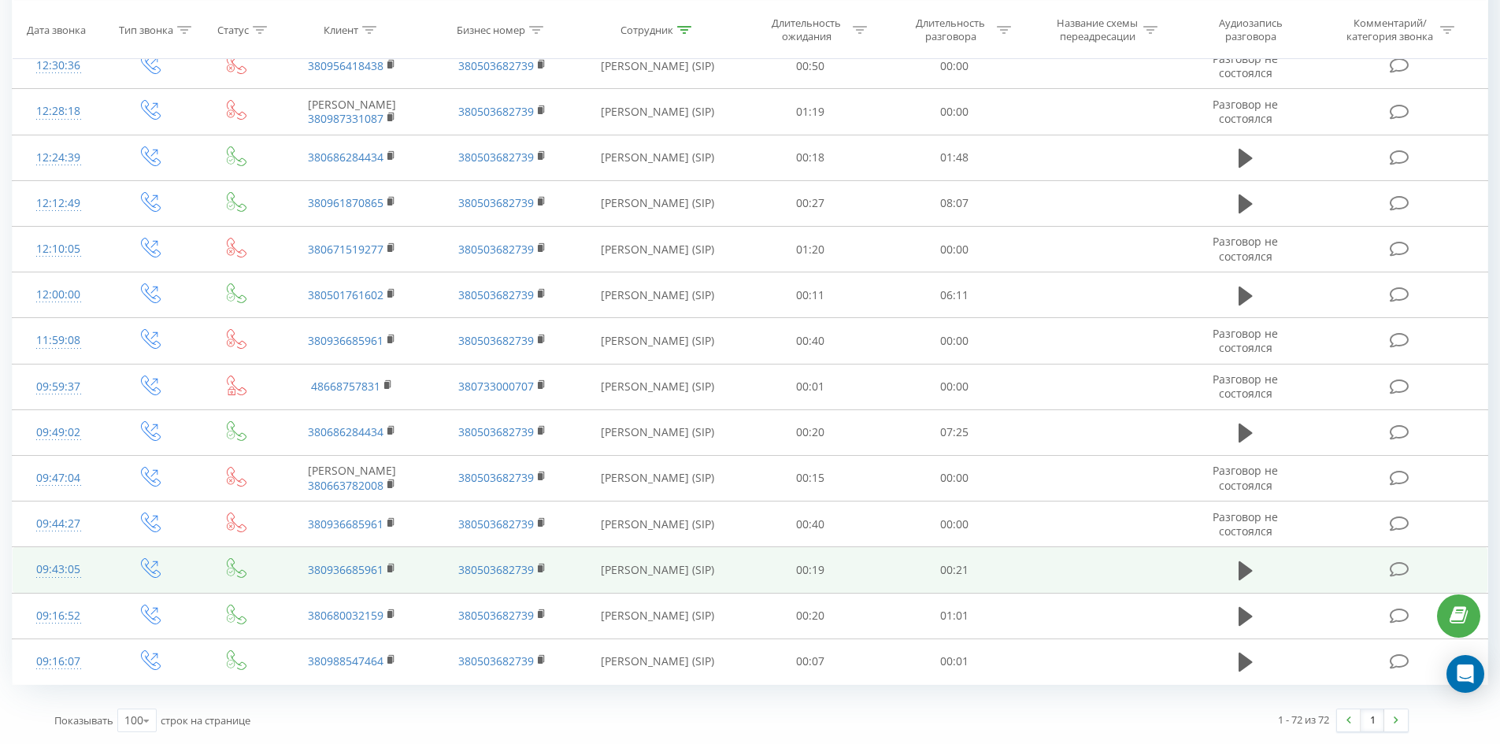
drag, startPoint x: 610, startPoint y: 328, endPoint x: 639, endPoint y: 581, distance: 254.4
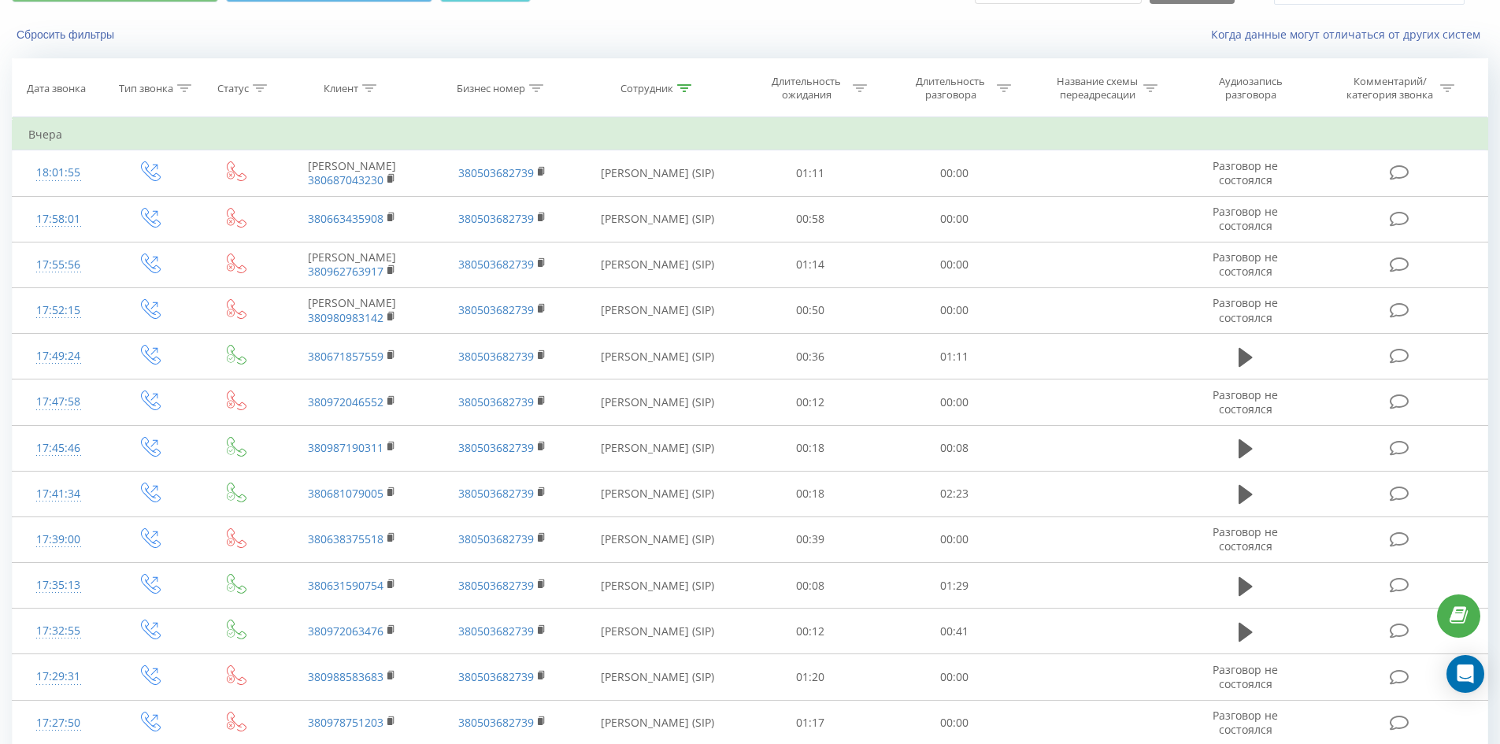
scroll to position [0, 0]
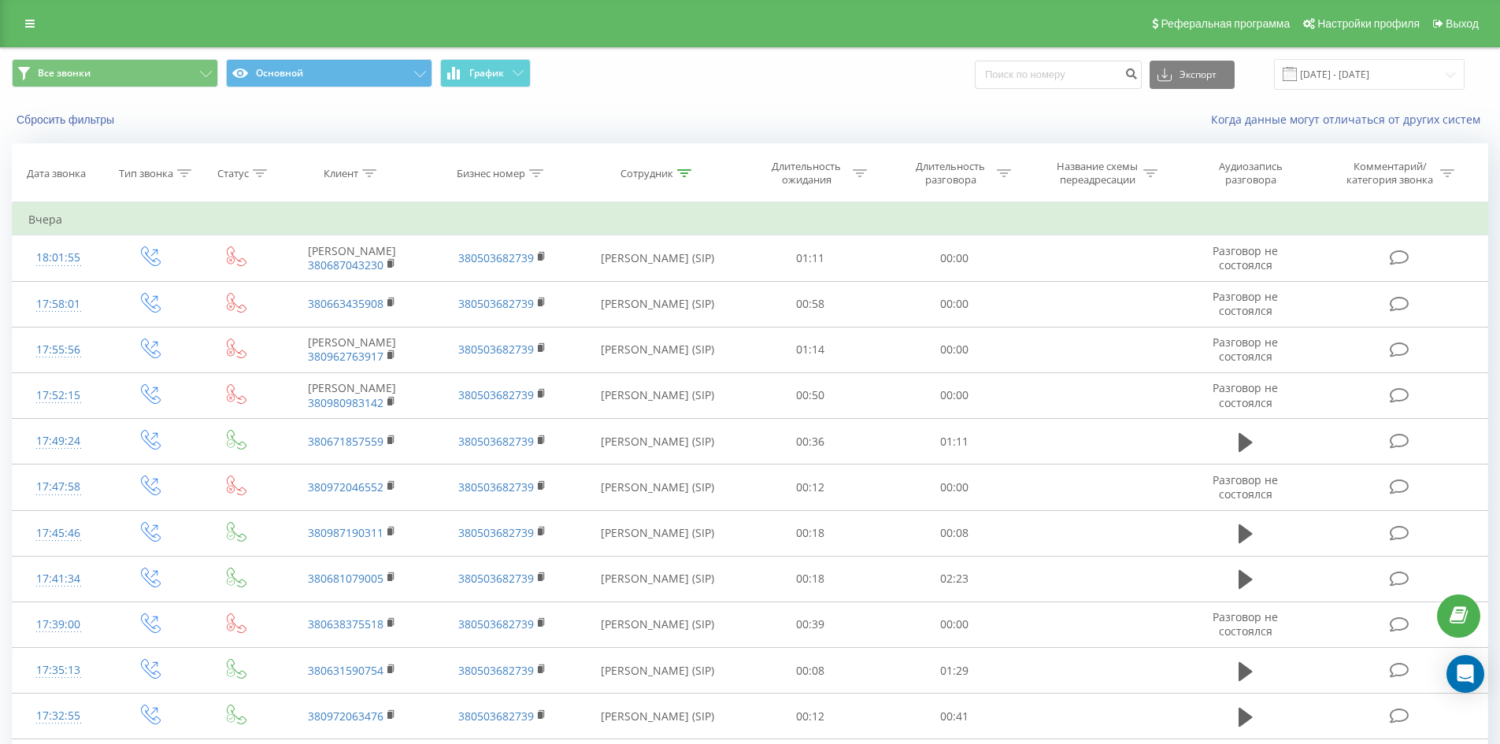
drag, startPoint x: 639, startPoint y: 581, endPoint x: 743, endPoint y: 242, distance: 355.0
drag, startPoint x: 687, startPoint y: 169, endPoint x: 694, endPoint y: 273, distance: 105.0
click at [687, 170] on icon at bounding box center [684, 173] width 14 height 8
click at [695, 281] on input "[PERSON_NAME]" at bounding box center [657, 287] width 139 height 28
click button "OK" at bounding box center [691, 318] width 67 height 20
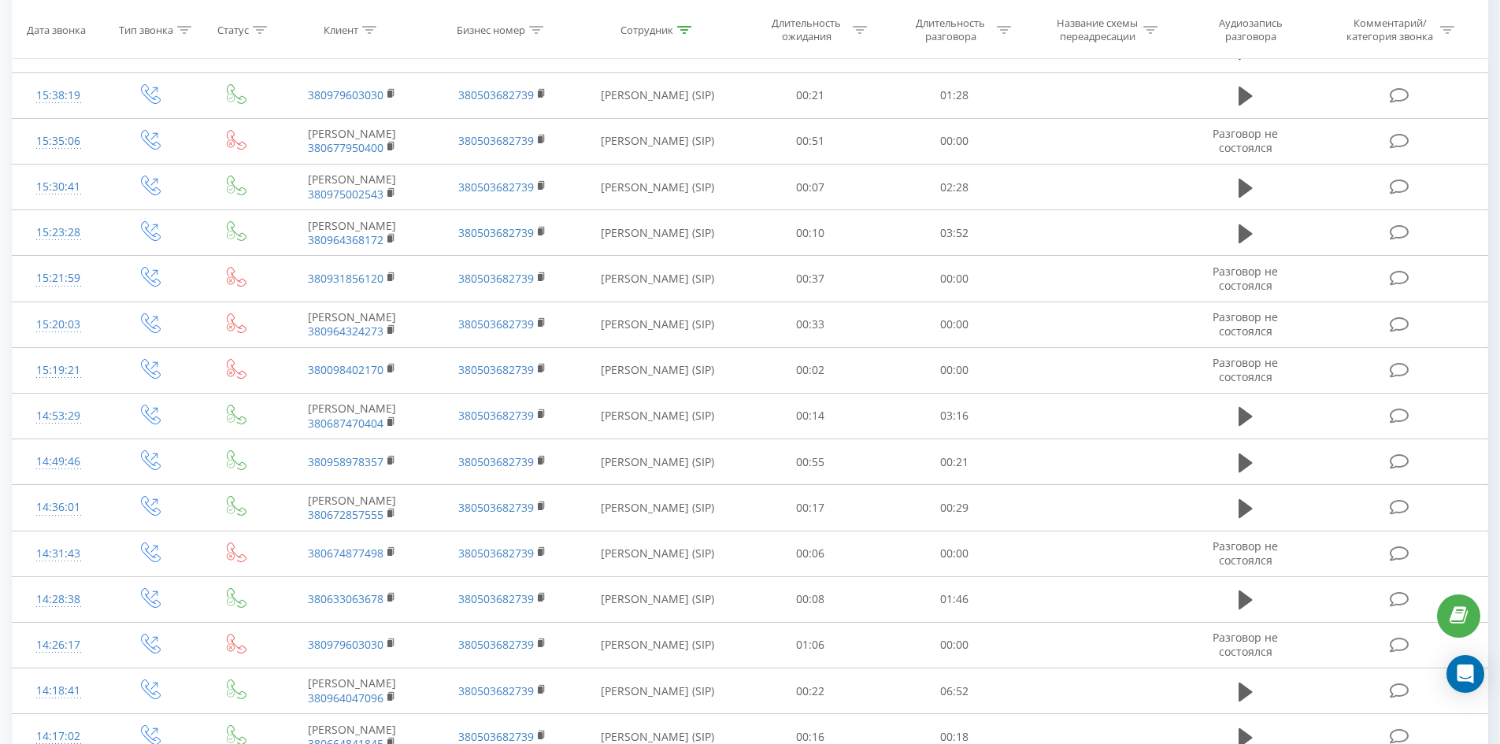
scroll to position [1739, 0]
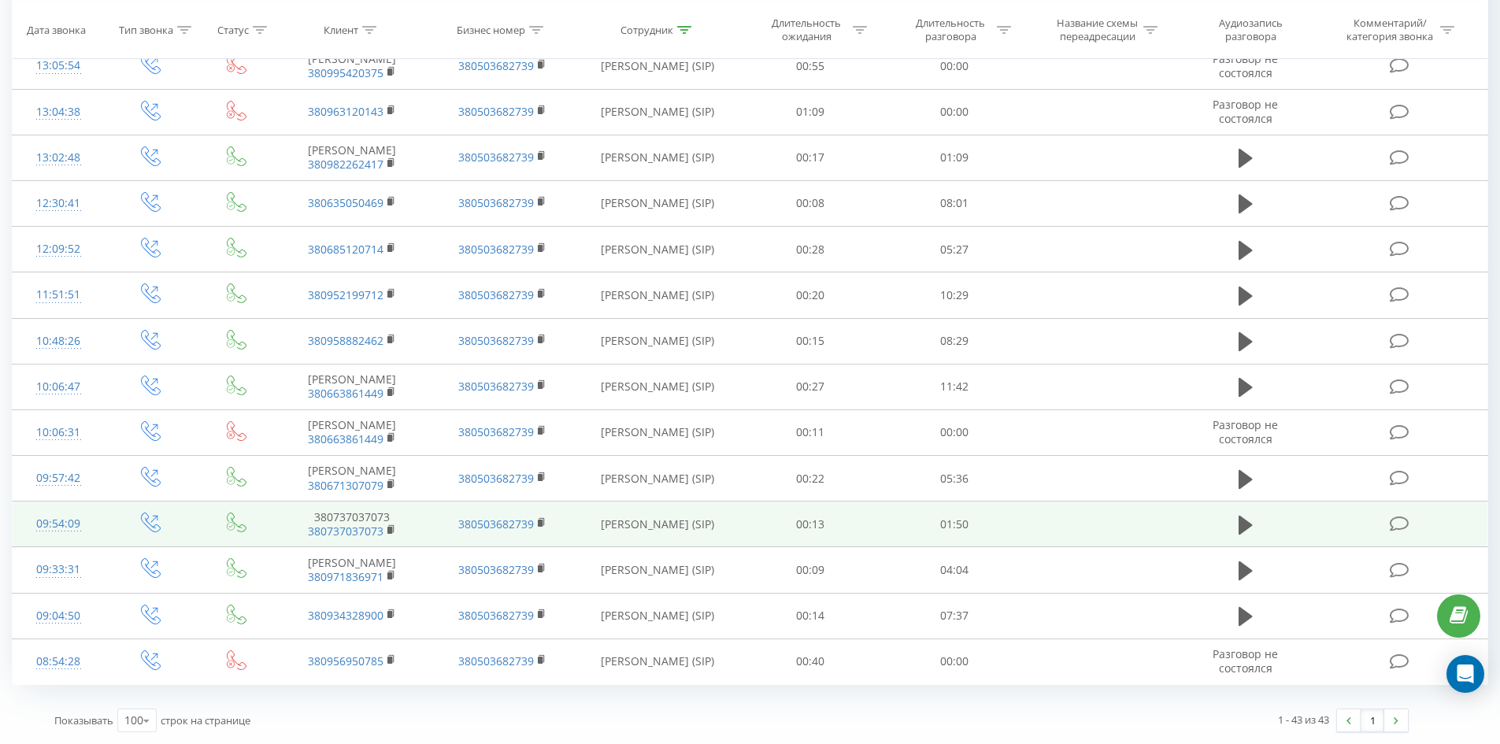
drag, startPoint x: 644, startPoint y: 154, endPoint x: 647, endPoint y: 512, distance: 358.4
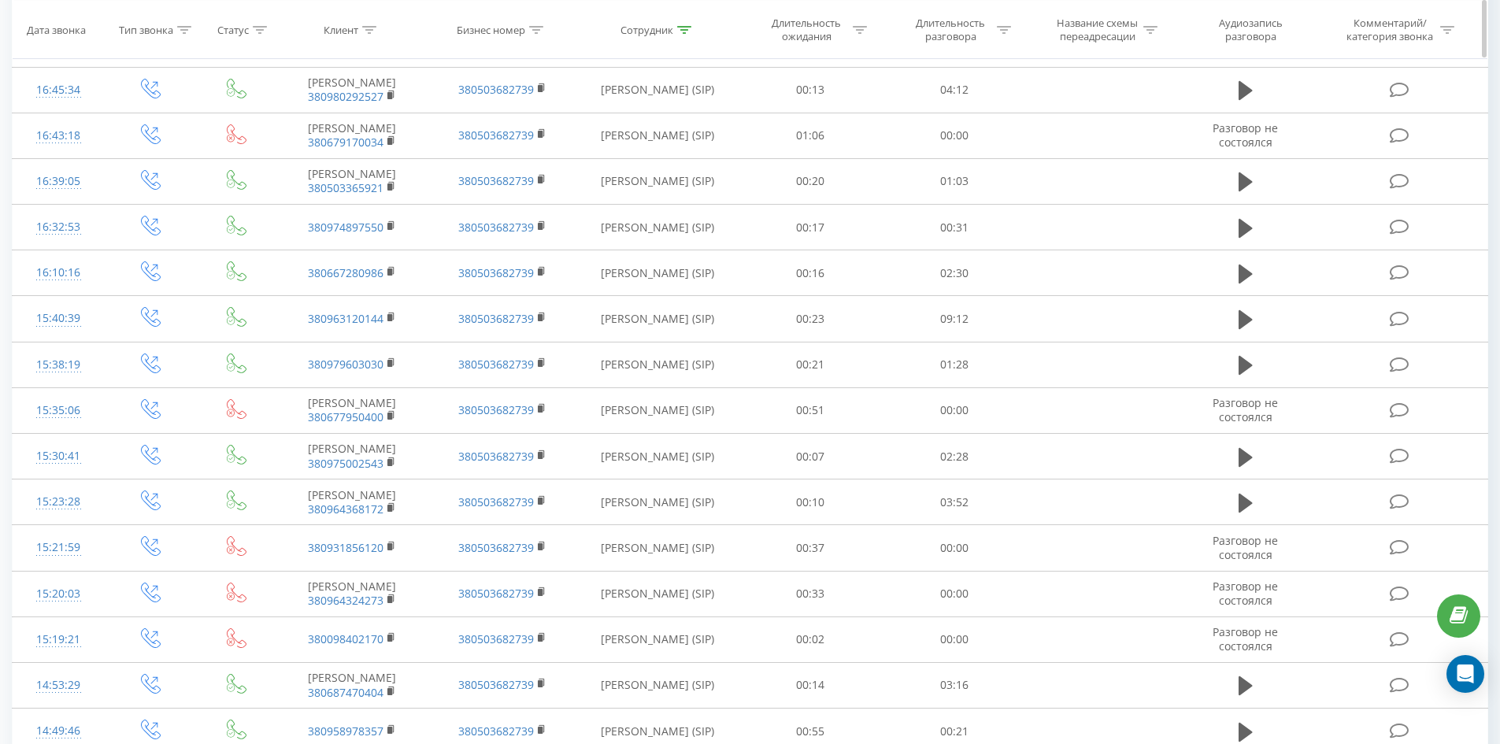
scroll to position [0, 0]
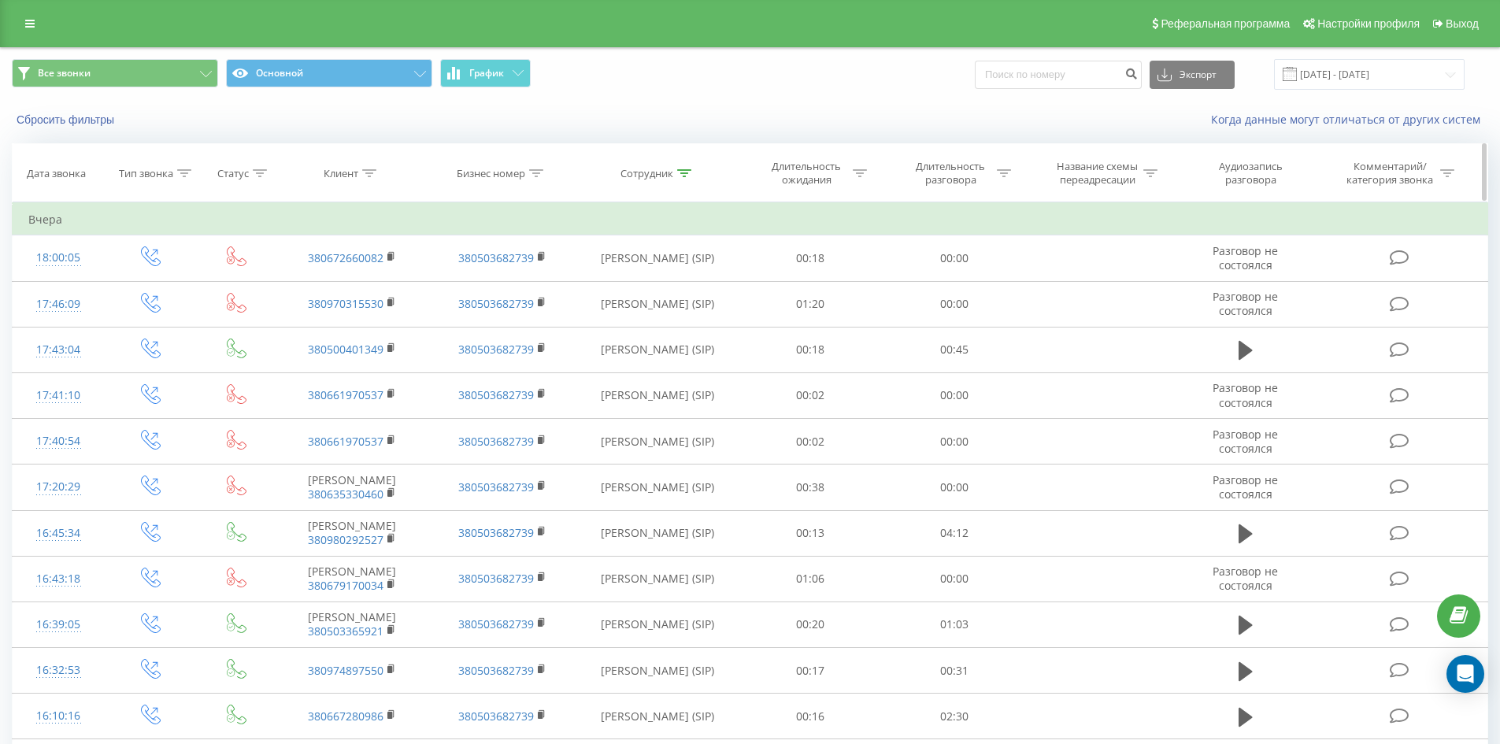
drag, startPoint x: 647, startPoint y: 512, endPoint x: 736, endPoint y: 148, distance: 374.4
click at [683, 169] on icon at bounding box center [684, 173] width 14 height 8
click at [692, 276] on input "[PERSON_NAME]" at bounding box center [657, 287] width 139 height 28
click button "OK" at bounding box center [691, 318] width 67 height 20
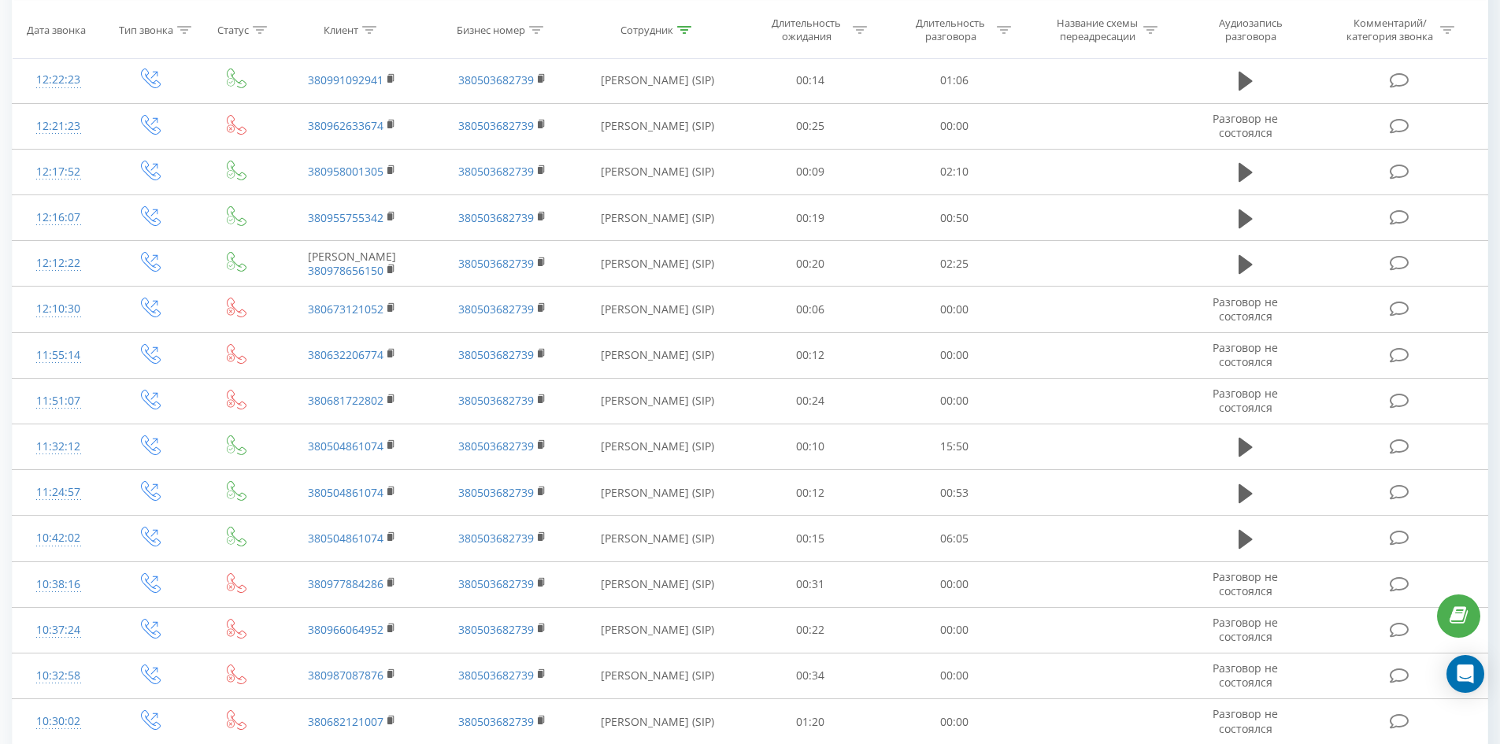
scroll to position [3187, 0]
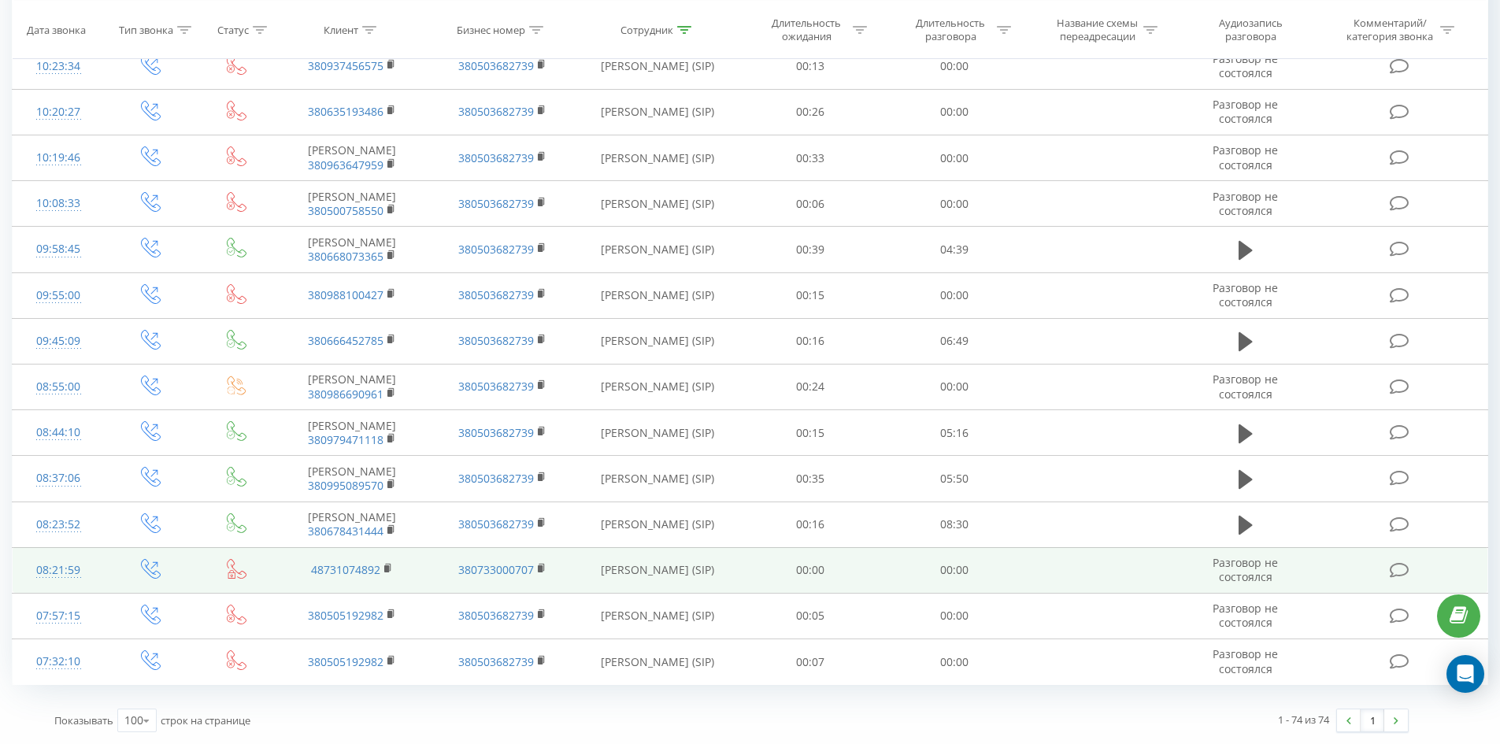
drag, startPoint x: 660, startPoint y: 181, endPoint x: 737, endPoint y: 574, distance: 400.5
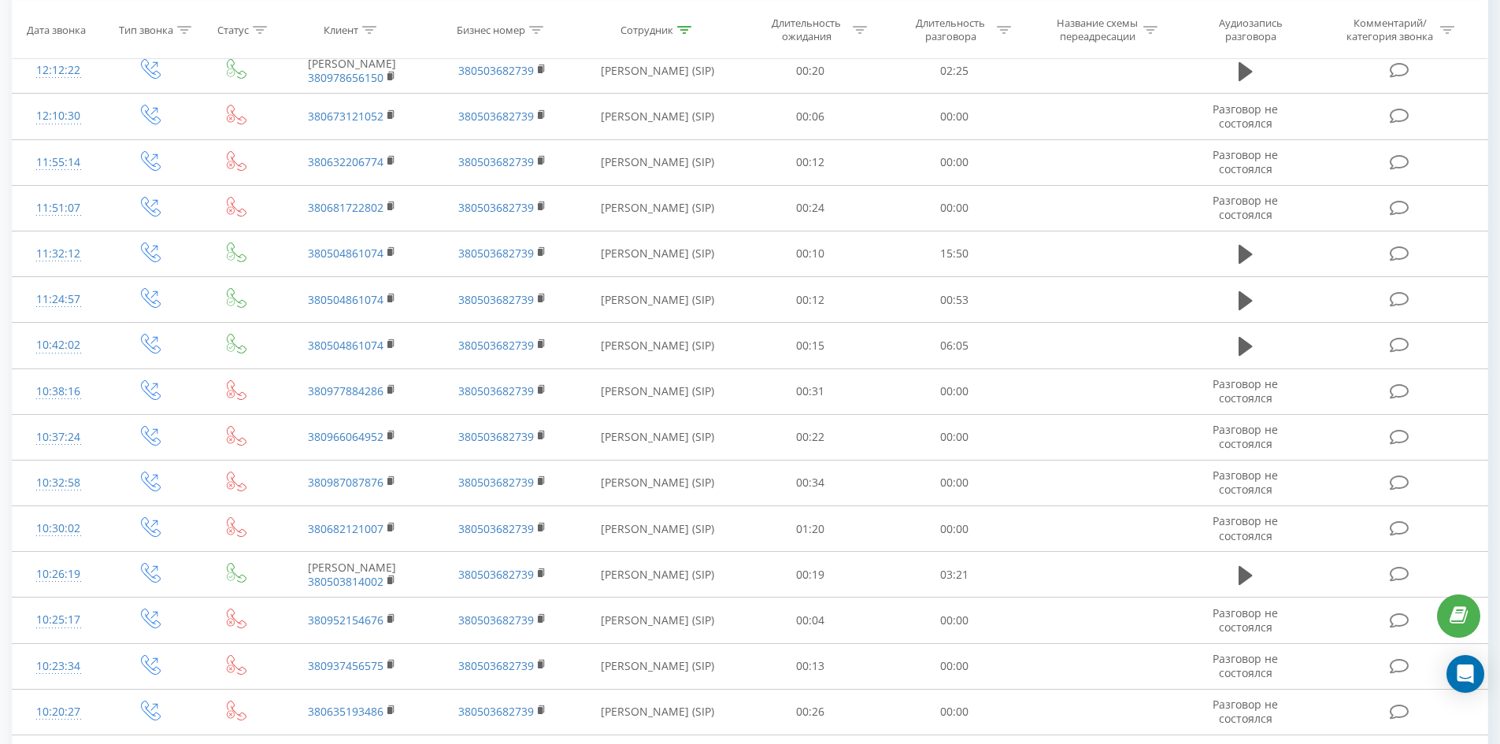
scroll to position [0, 0]
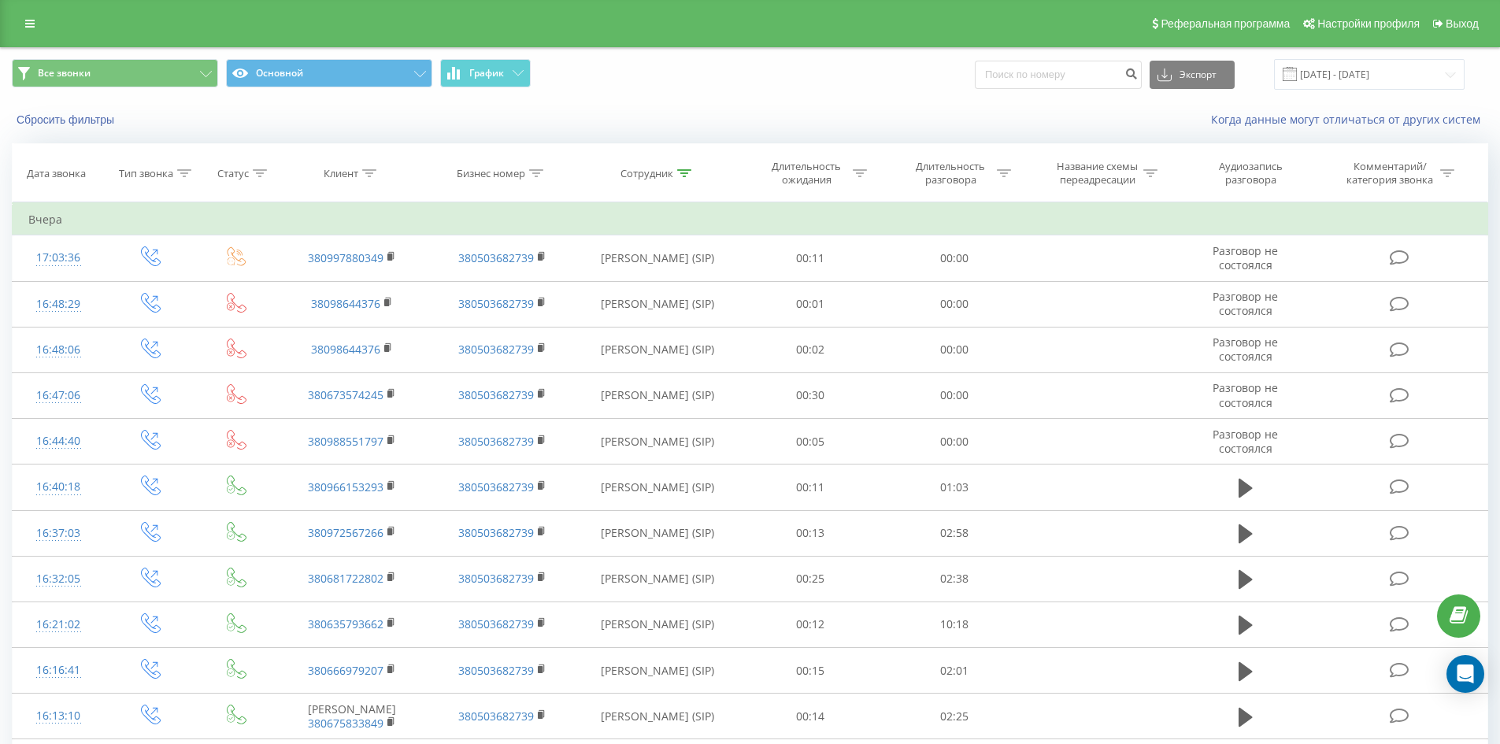
drag, startPoint x: 735, startPoint y: 573, endPoint x: 781, endPoint y: 220, distance: 356.6
click at [688, 178] on div at bounding box center [684, 173] width 14 height 13
click at [703, 276] on input "[PERSON_NAME]" at bounding box center [657, 287] width 139 height 28
click button "OK" at bounding box center [691, 318] width 67 height 20
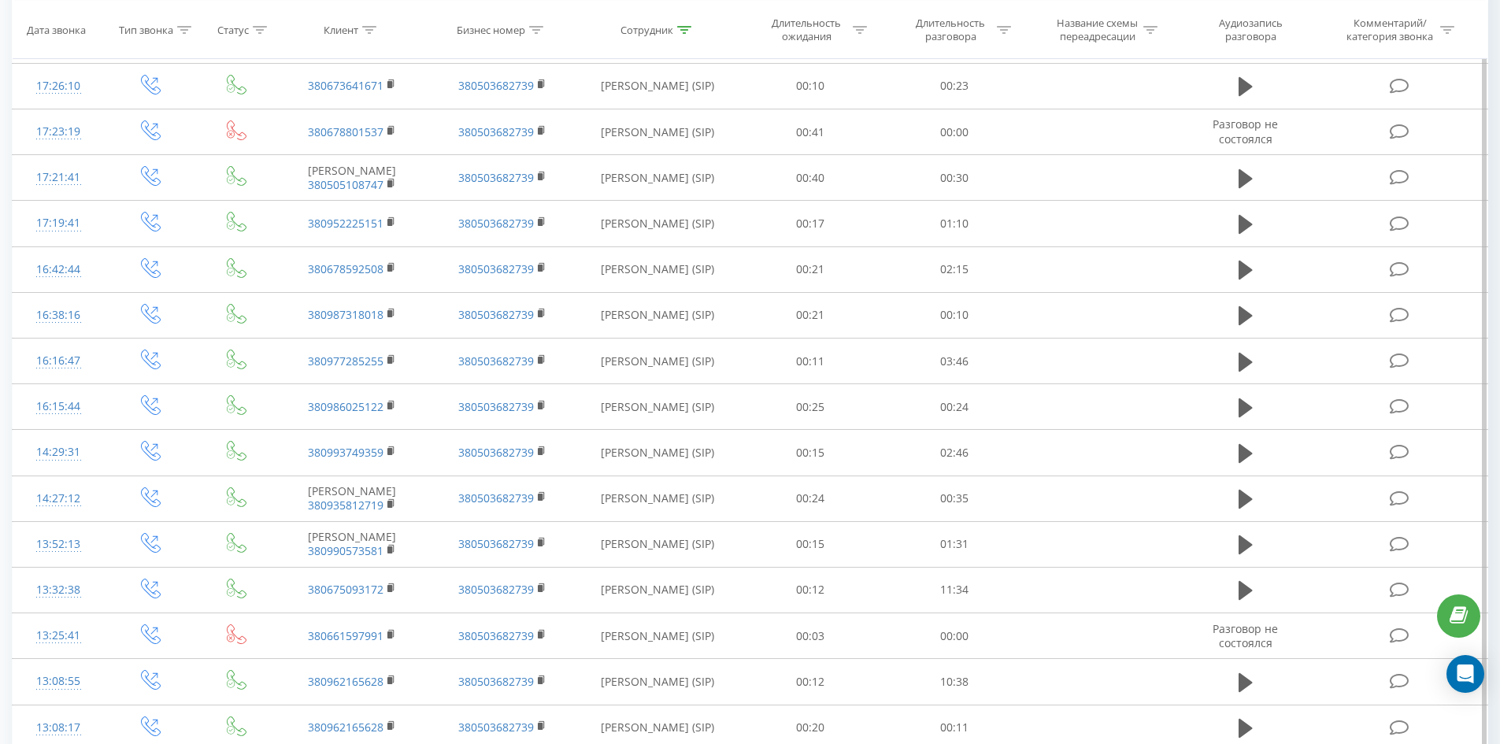
scroll to position [1259, 0]
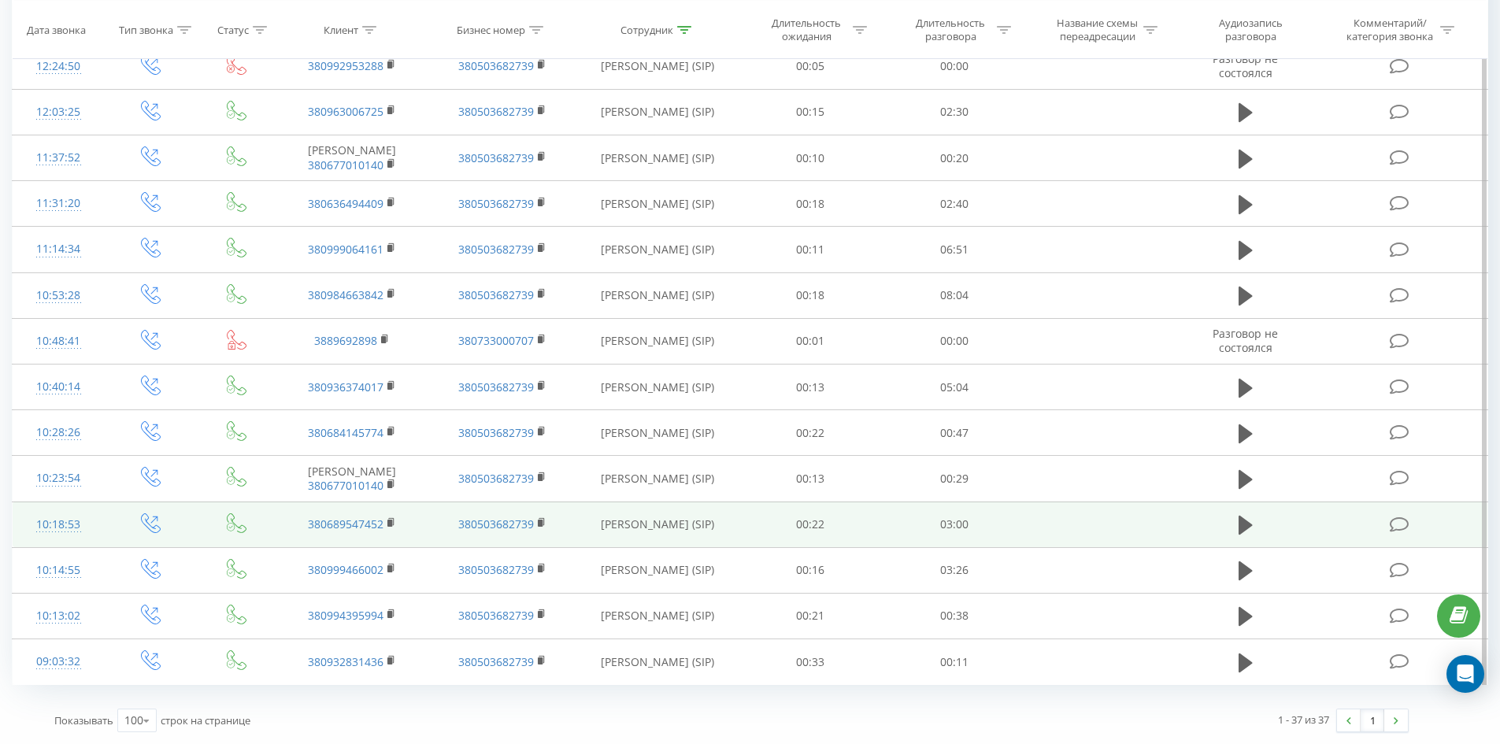
drag, startPoint x: 643, startPoint y: 161, endPoint x: 708, endPoint y: 525, distance: 369.7
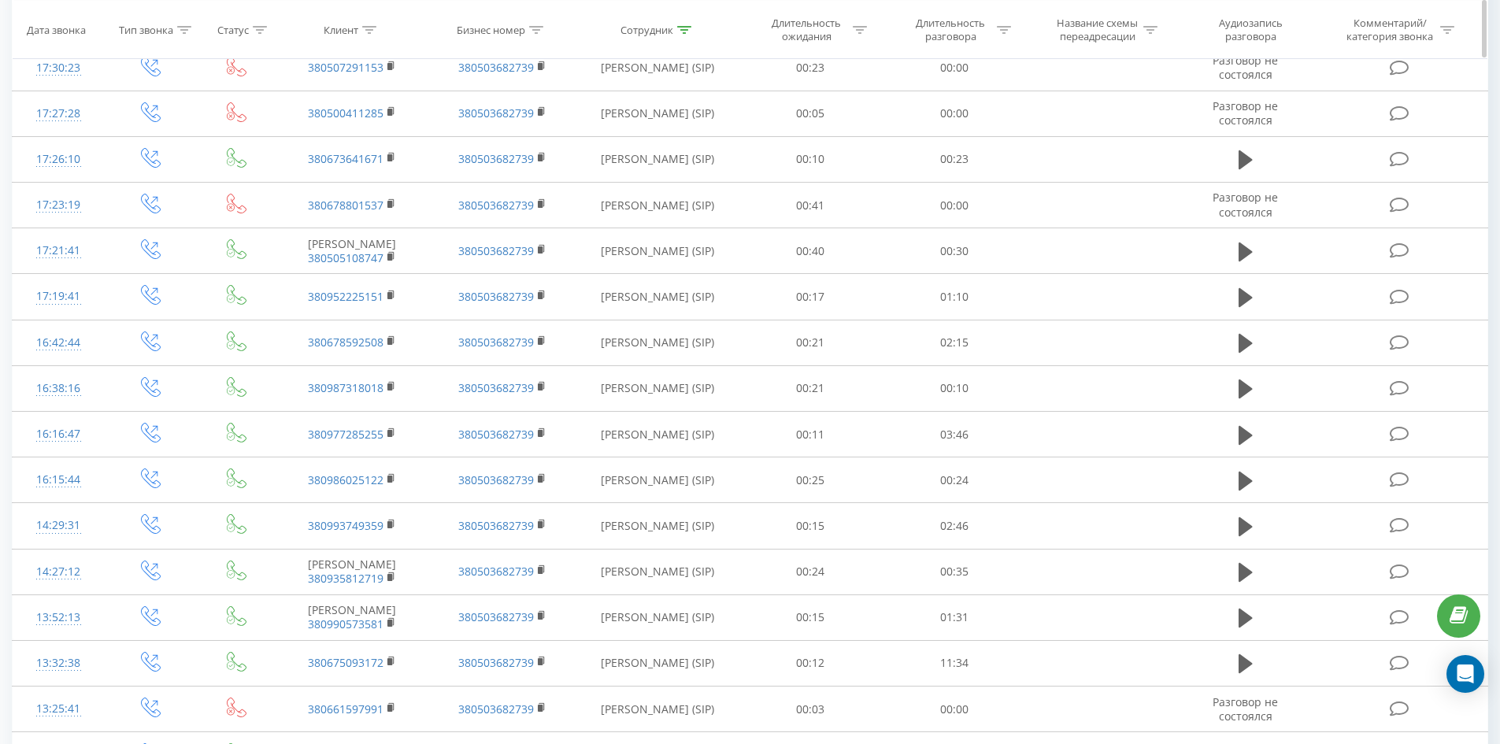
scroll to position [0, 0]
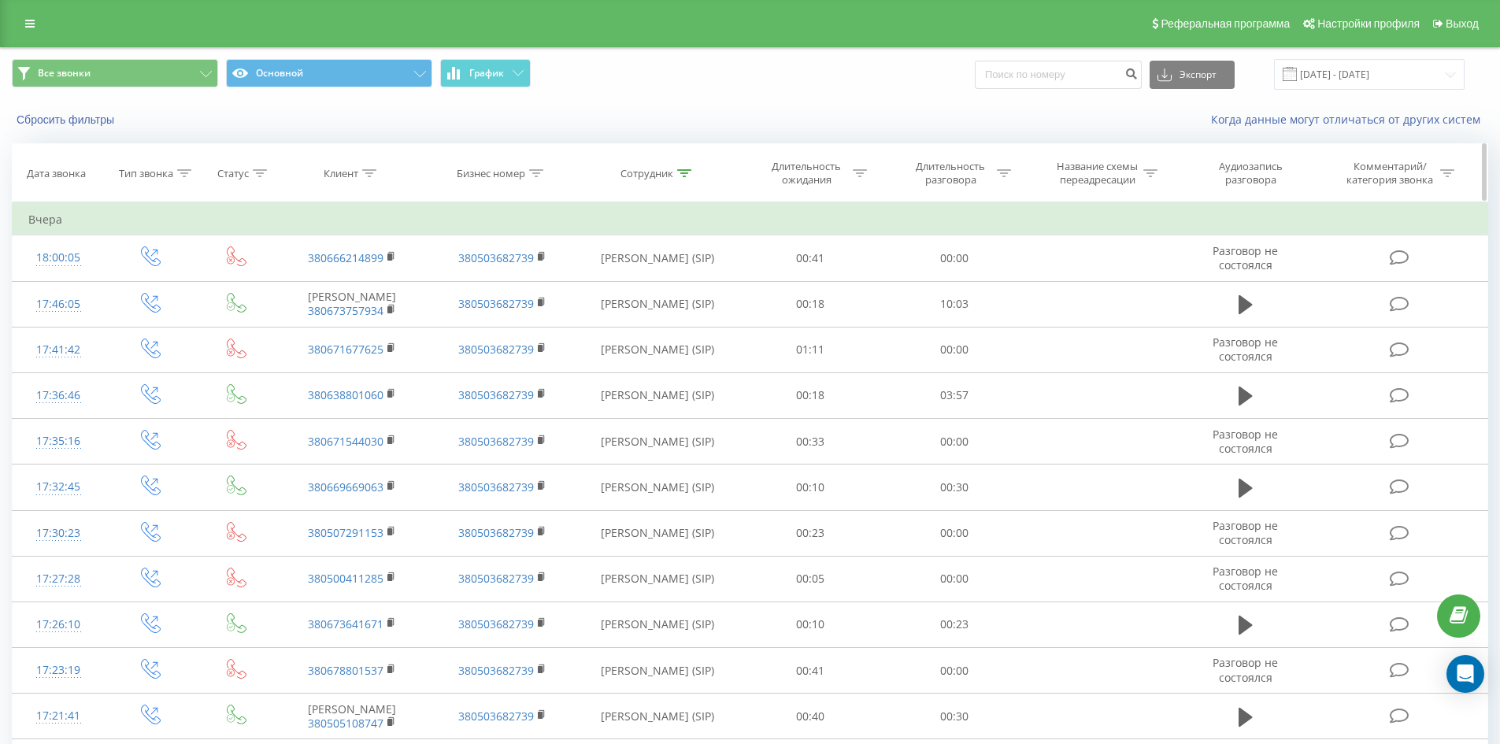
drag, startPoint x: 708, startPoint y: 525, endPoint x: 725, endPoint y: 172, distance: 353.3
click at [682, 170] on icon at bounding box center [684, 173] width 14 height 8
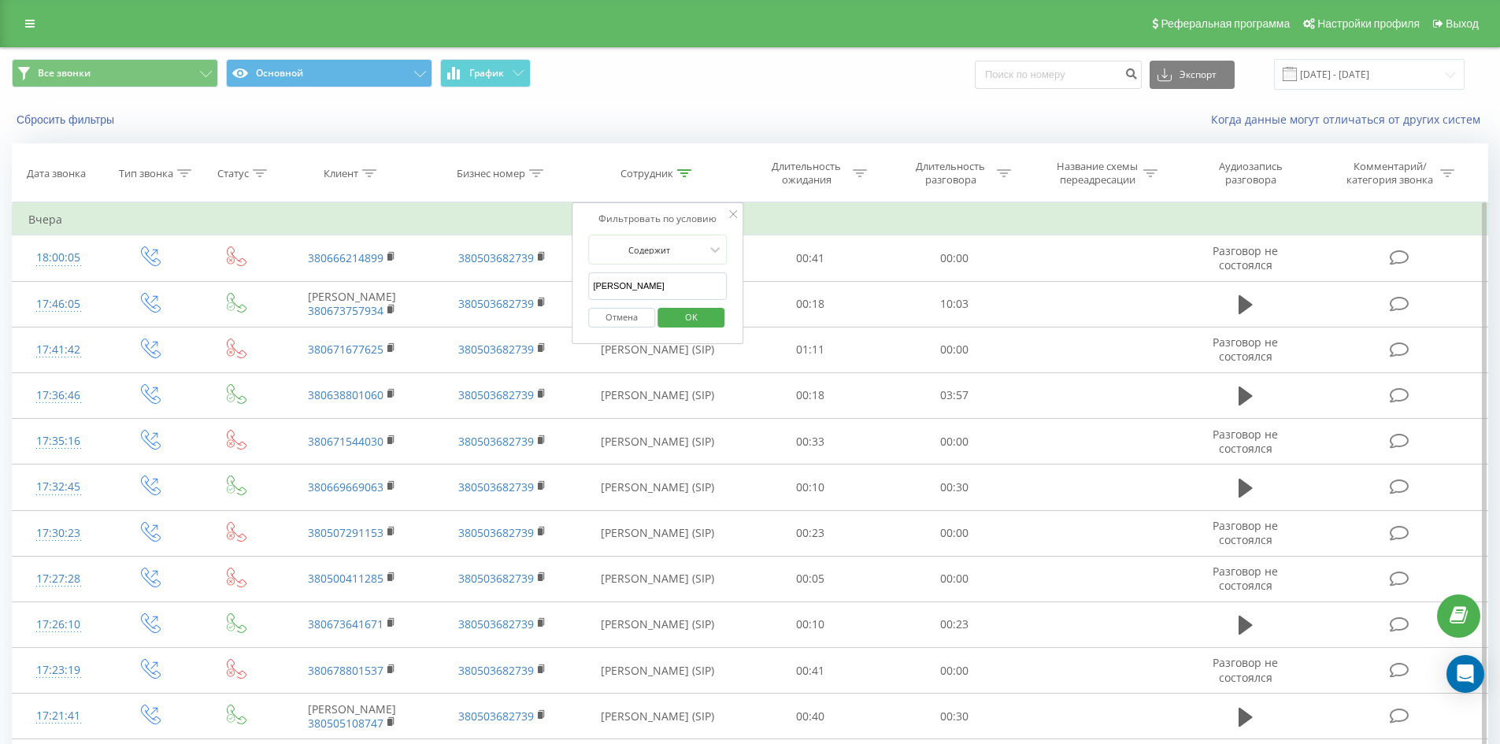
click at [707, 285] on input "[PERSON_NAME]" at bounding box center [657, 287] width 139 height 28
click button "OK" at bounding box center [691, 318] width 67 height 20
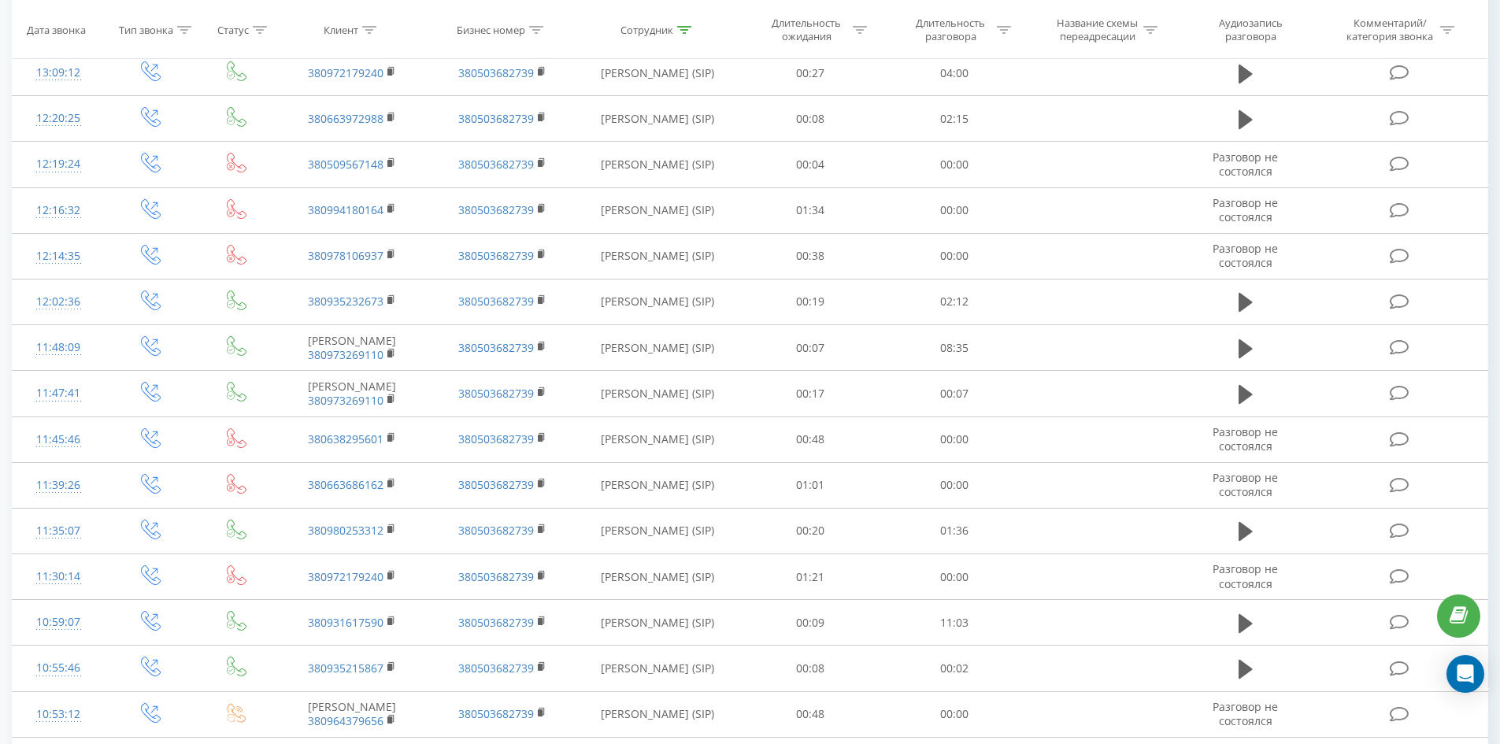
scroll to position [2062, 0]
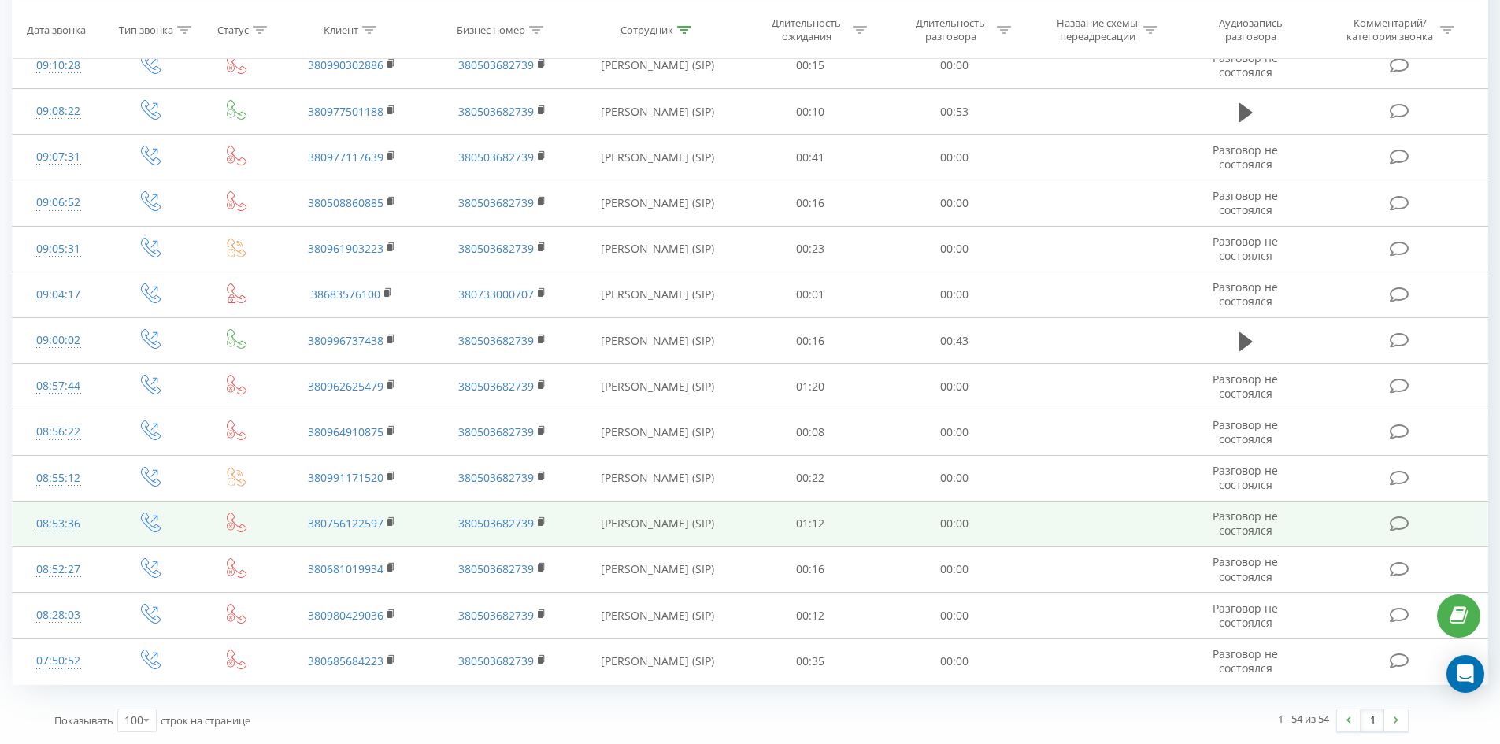
drag, startPoint x: 652, startPoint y: 155, endPoint x: 671, endPoint y: 533, distance: 378.5
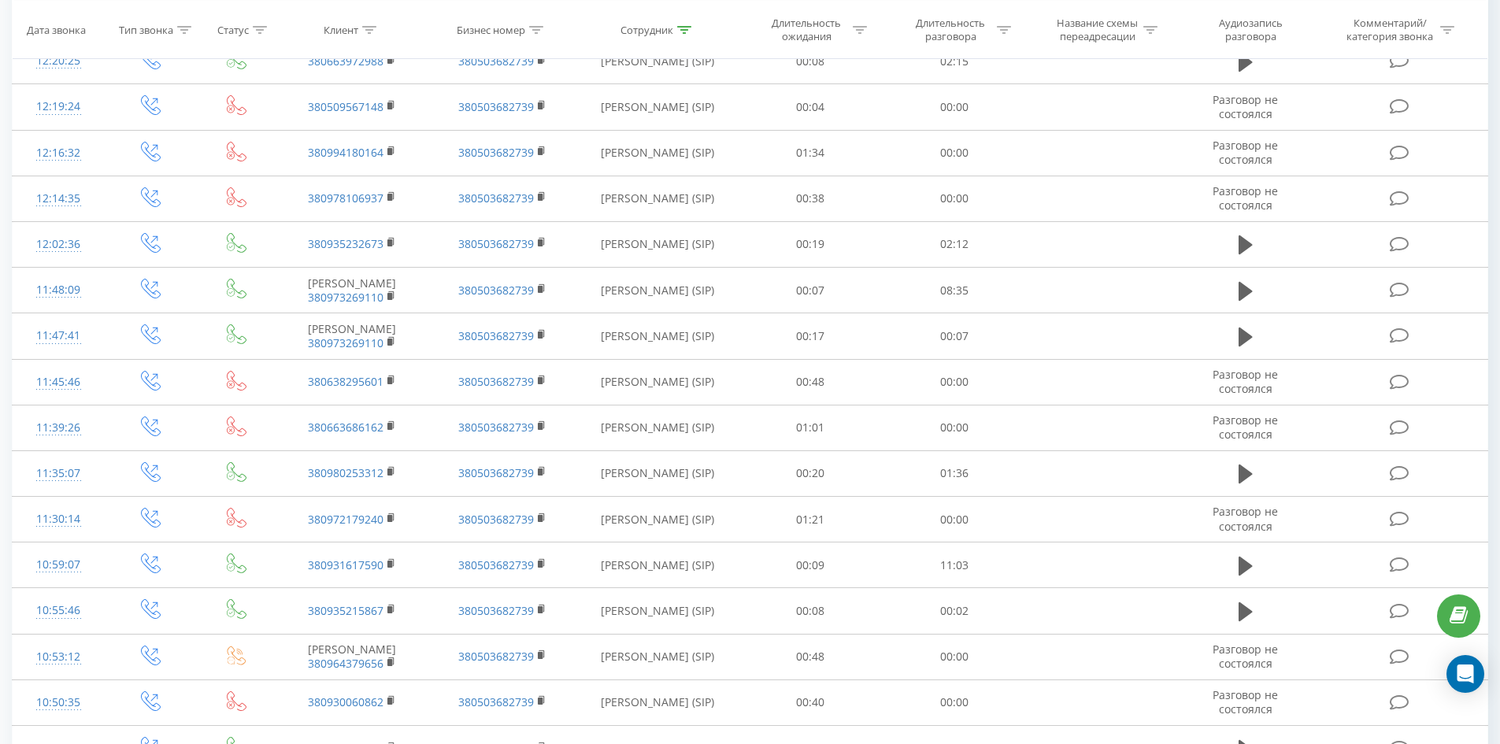
scroll to position [0, 0]
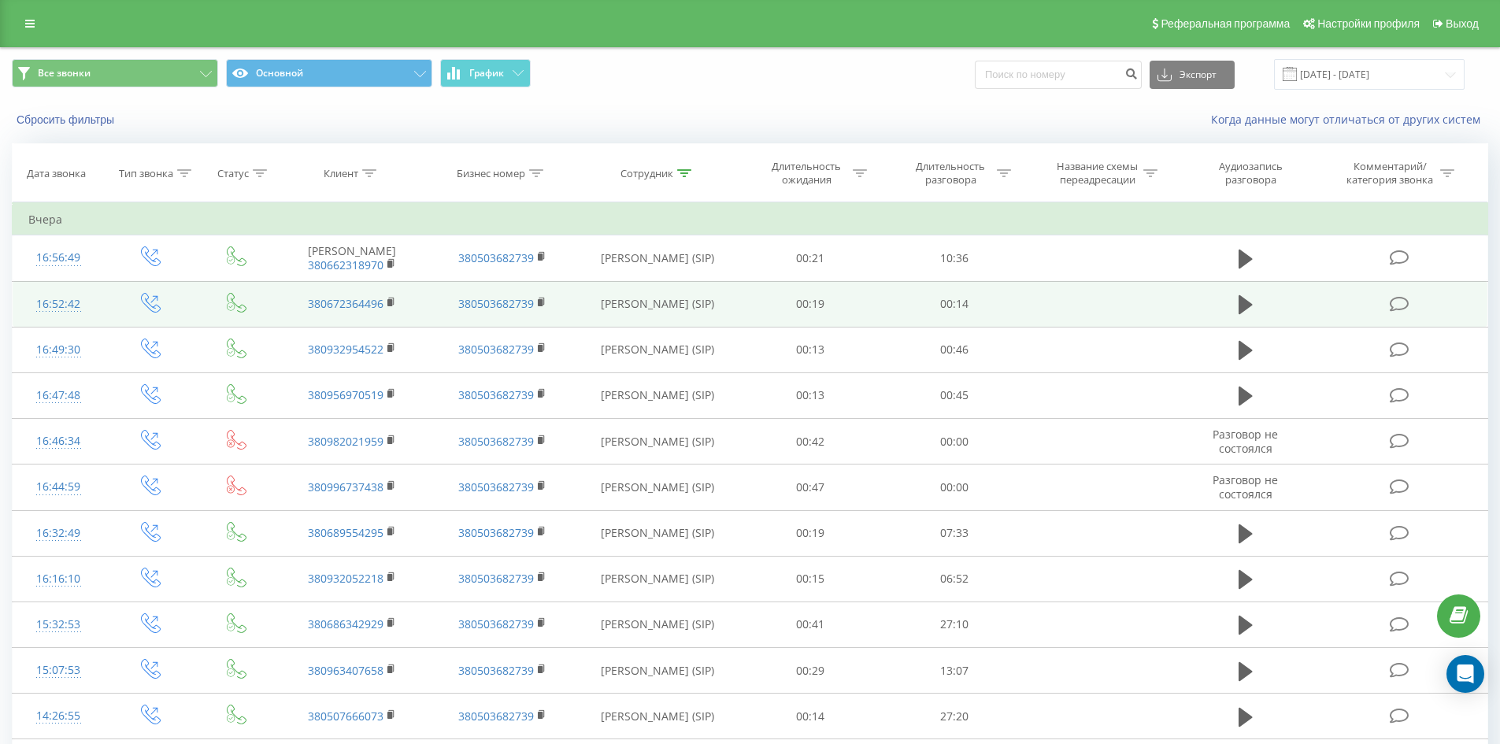
drag, startPoint x: 671, startPoint y: 533, endPoint x: 753, endPoint y: 185, distance: 357.6
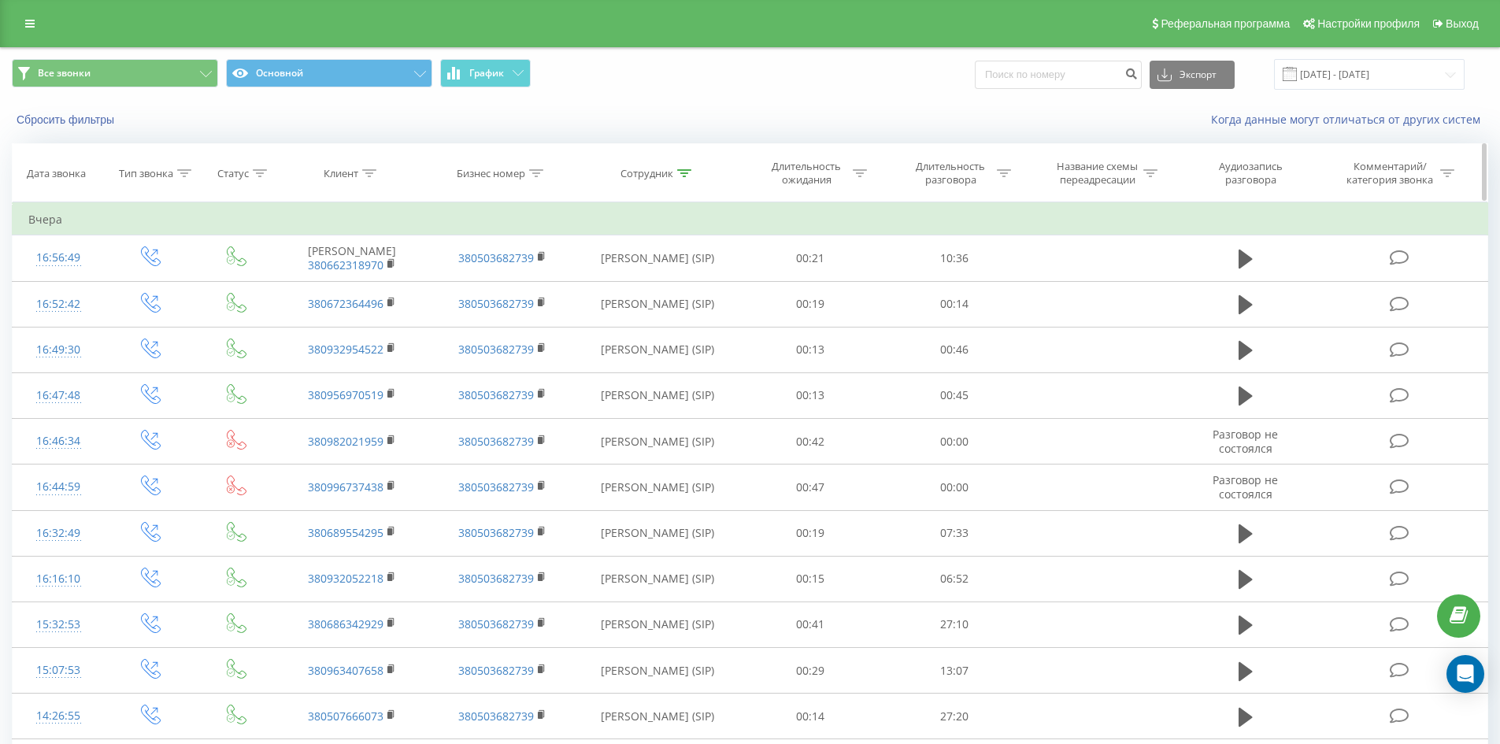
click at [691, 173] on icon at bounding box center [684, 173] width 14 height 8
click at [695, 302] on div "Отмена OK" at bounding box center [657, 317] width 139 height 35
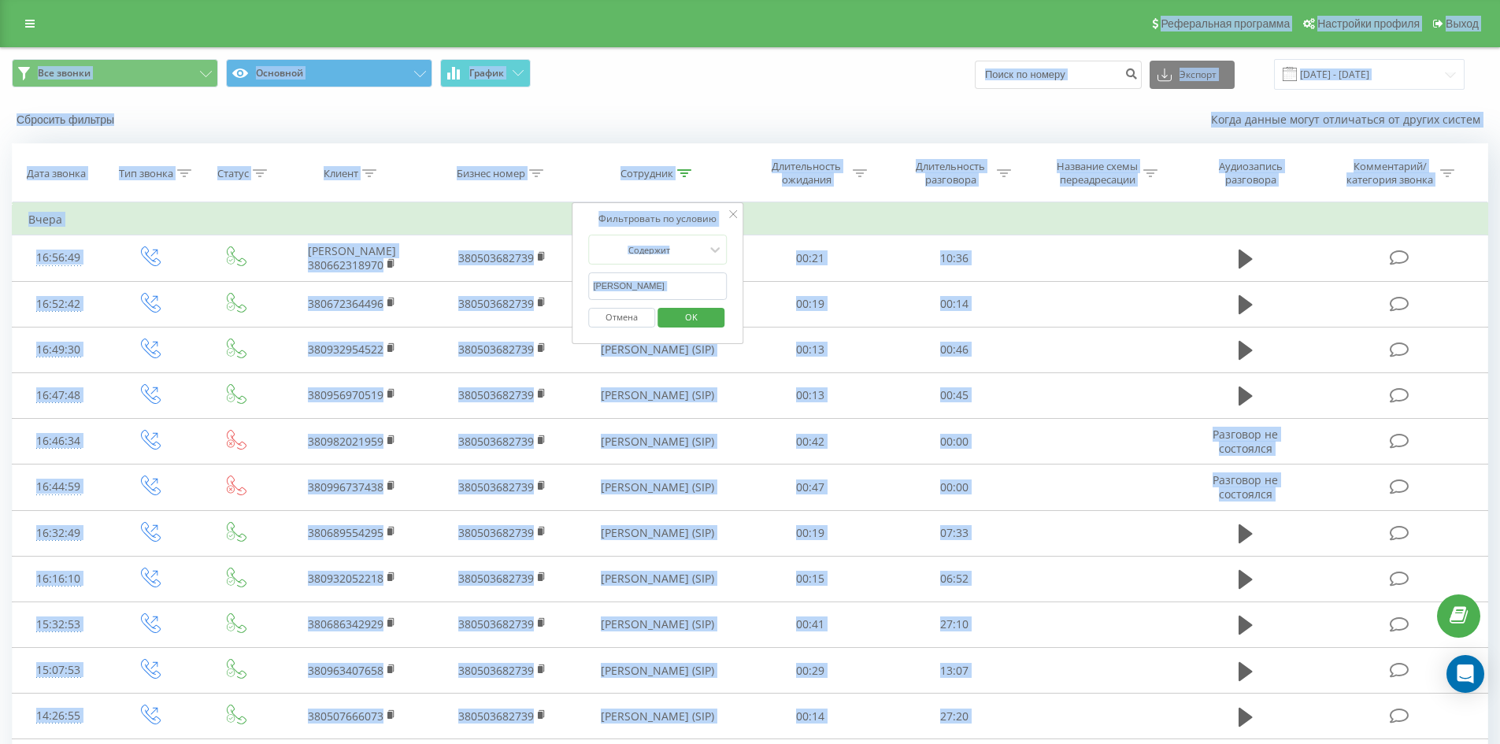
click at [691, 295] on input "[PERSON_NAME]" at bounding box center [657, 287] width 139 height 28
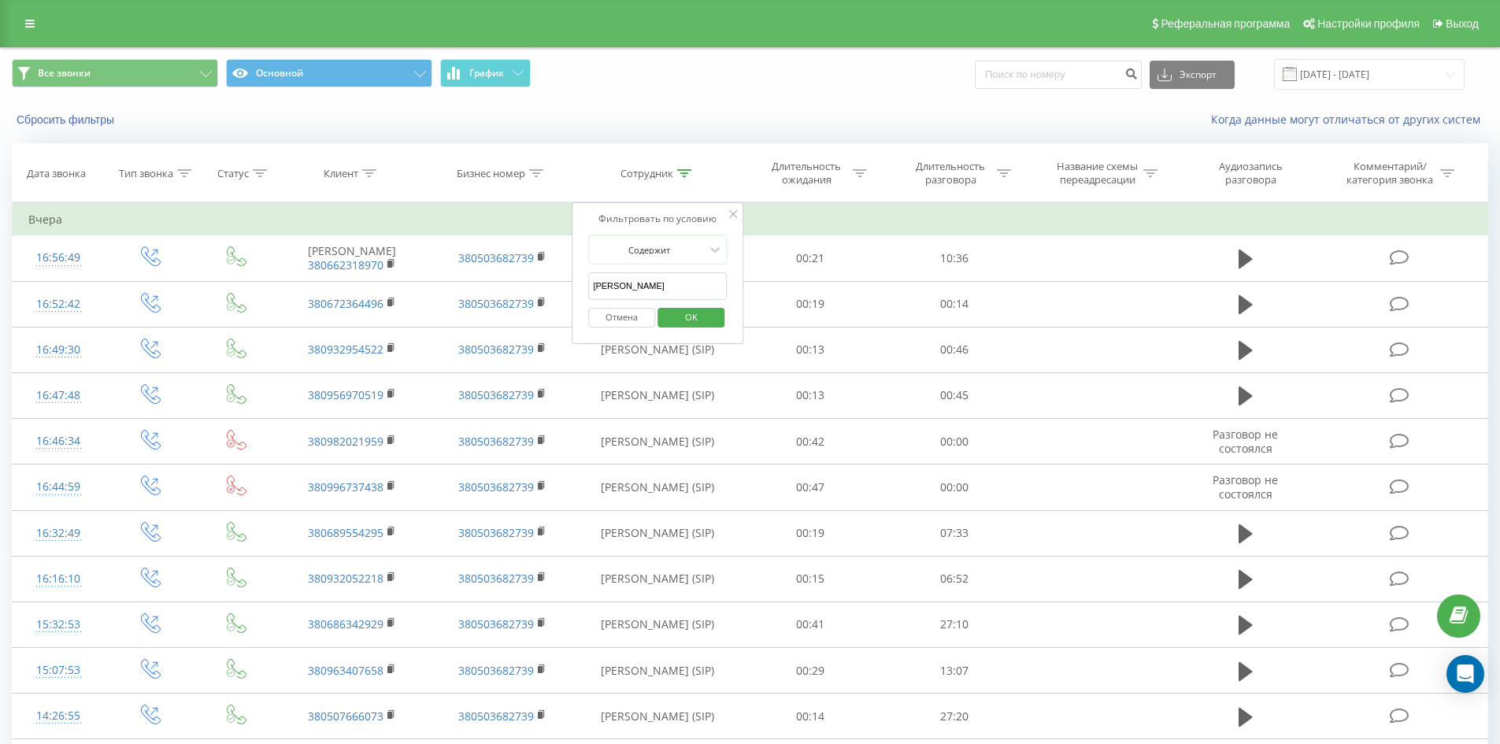
click button "OK" at bounding box center [691, 318] width 67 height 20
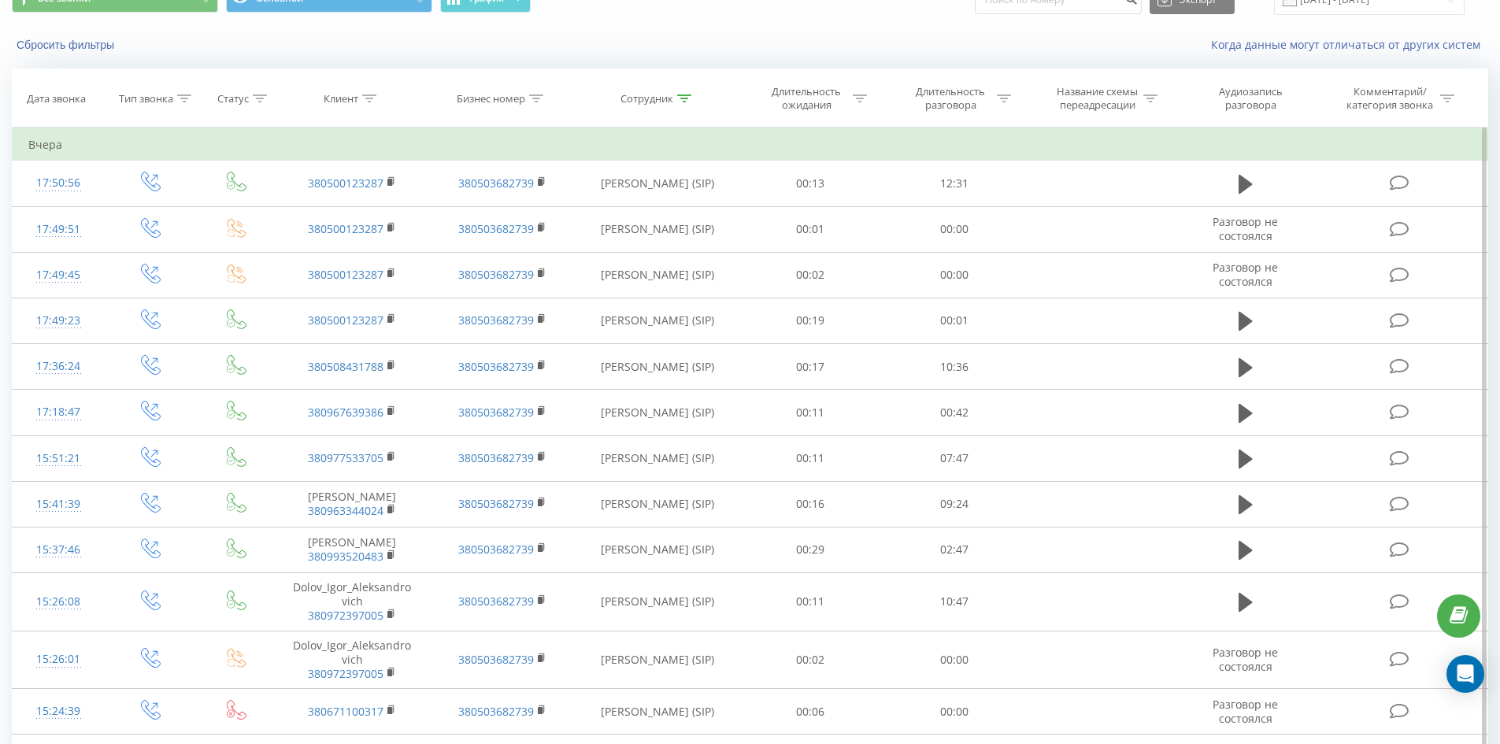
scroll to position [1923, 0]
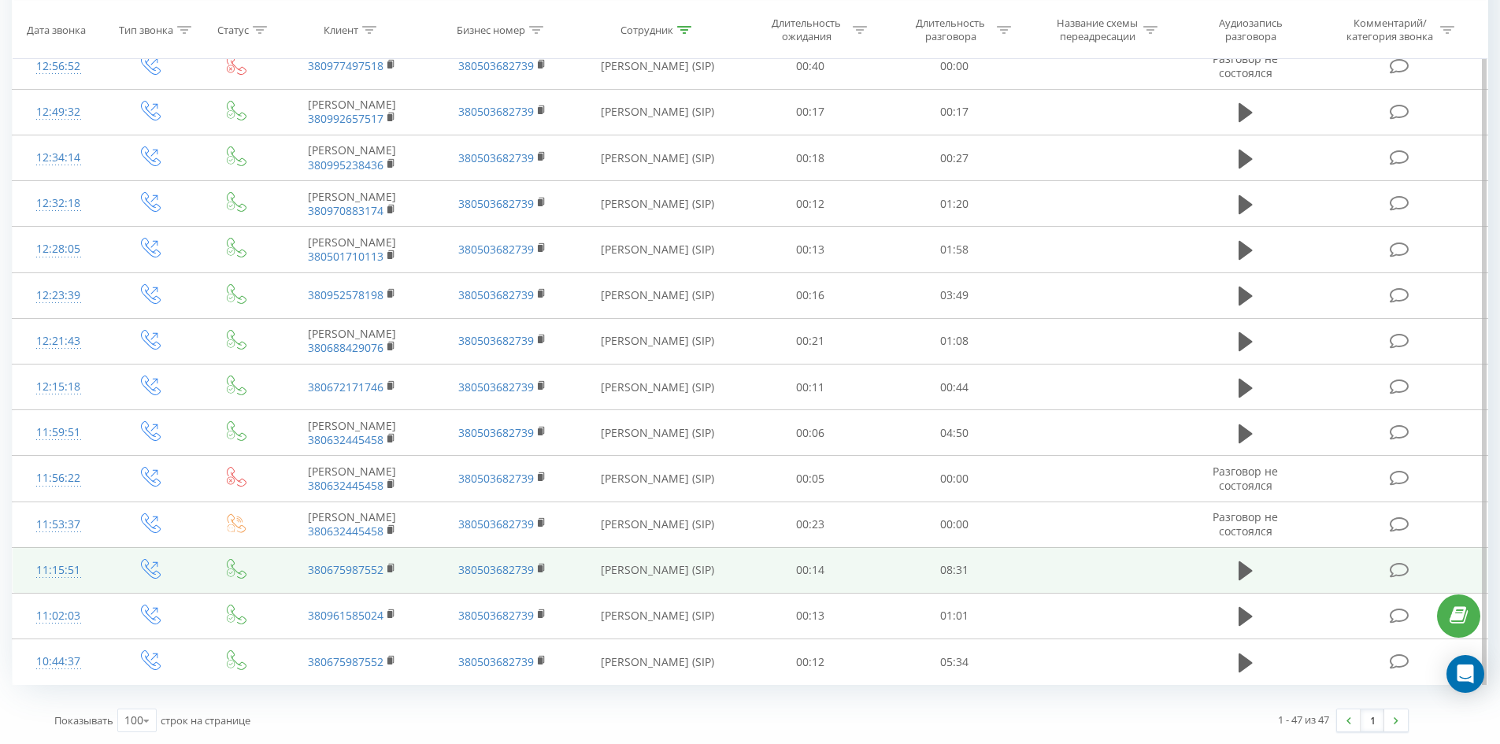
drag, startPoint x: 703, startPoint y: 238, endPoint x: 766, endPoint y: 579, distance: 346.8
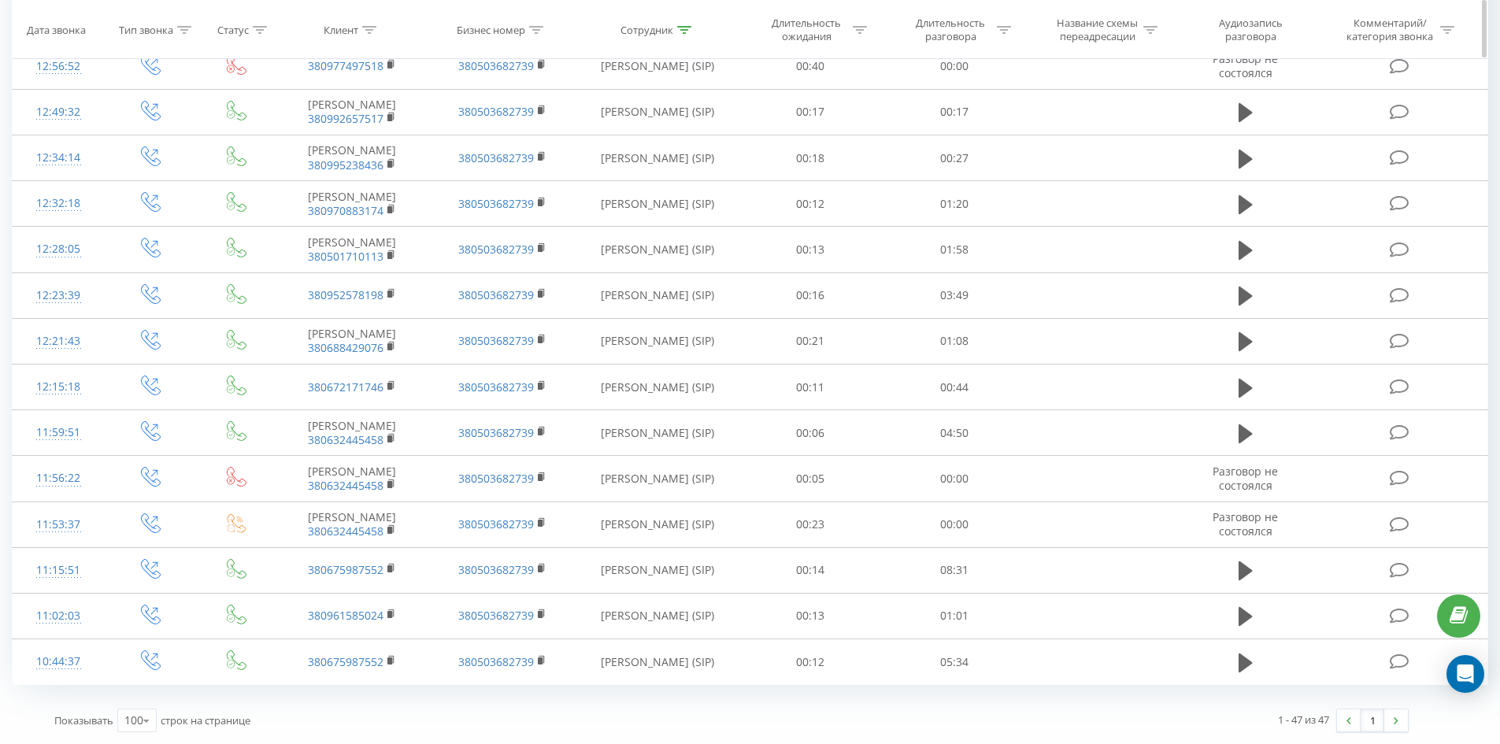
scroll to position [0, 0]
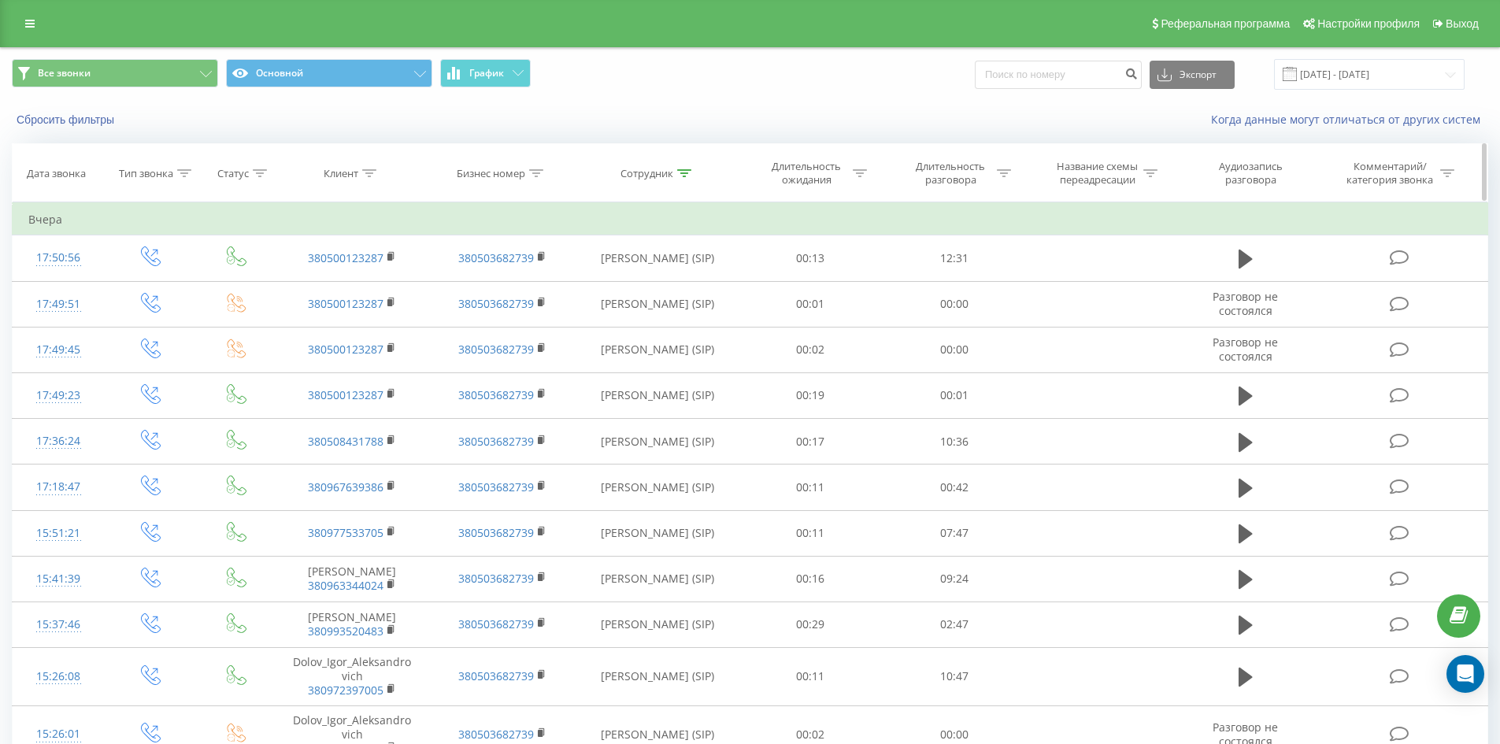
drag, startPoint x: 770, startPoint y: 565, endPoint x: 873, endPoint y: 190, distance: 388.8
click at [681, 171] on icon at bounding box center [684, 173] width 14 height 8
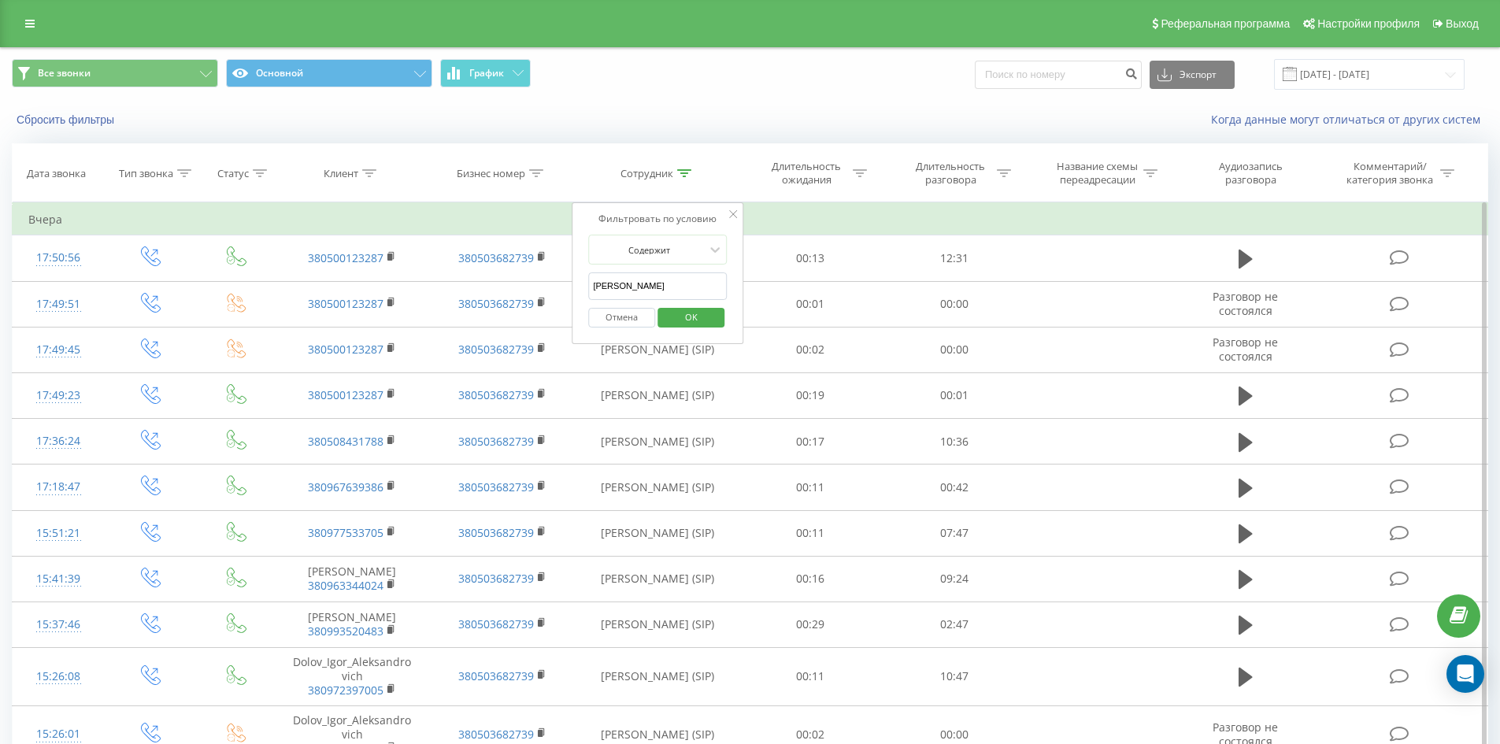
click at [687, 300] on div "Отмена OK" at bounding box center [657, 317] width 139 height 35
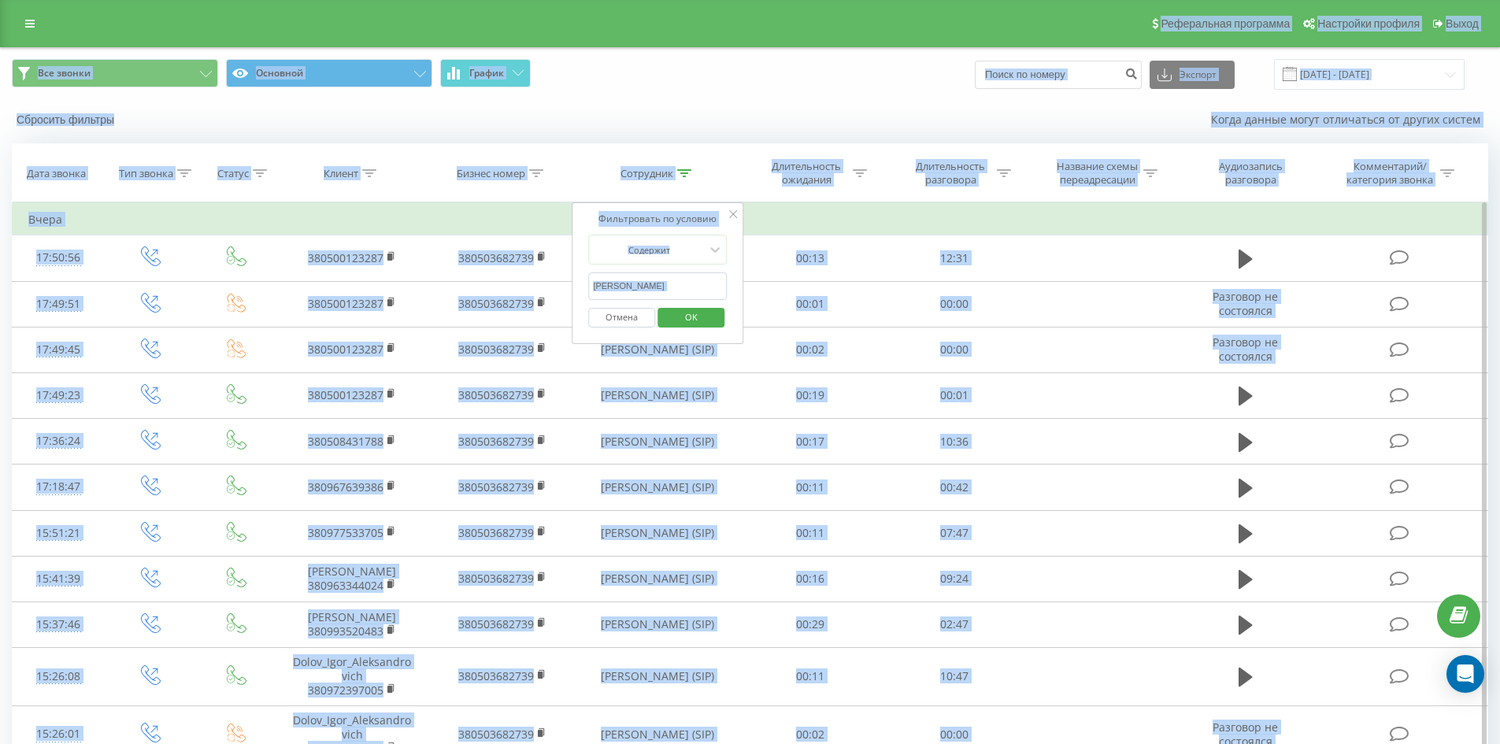
click at [695, 293] on input "[PERSON_NAME]" at bounding box center [657, 287] width 139 height 28
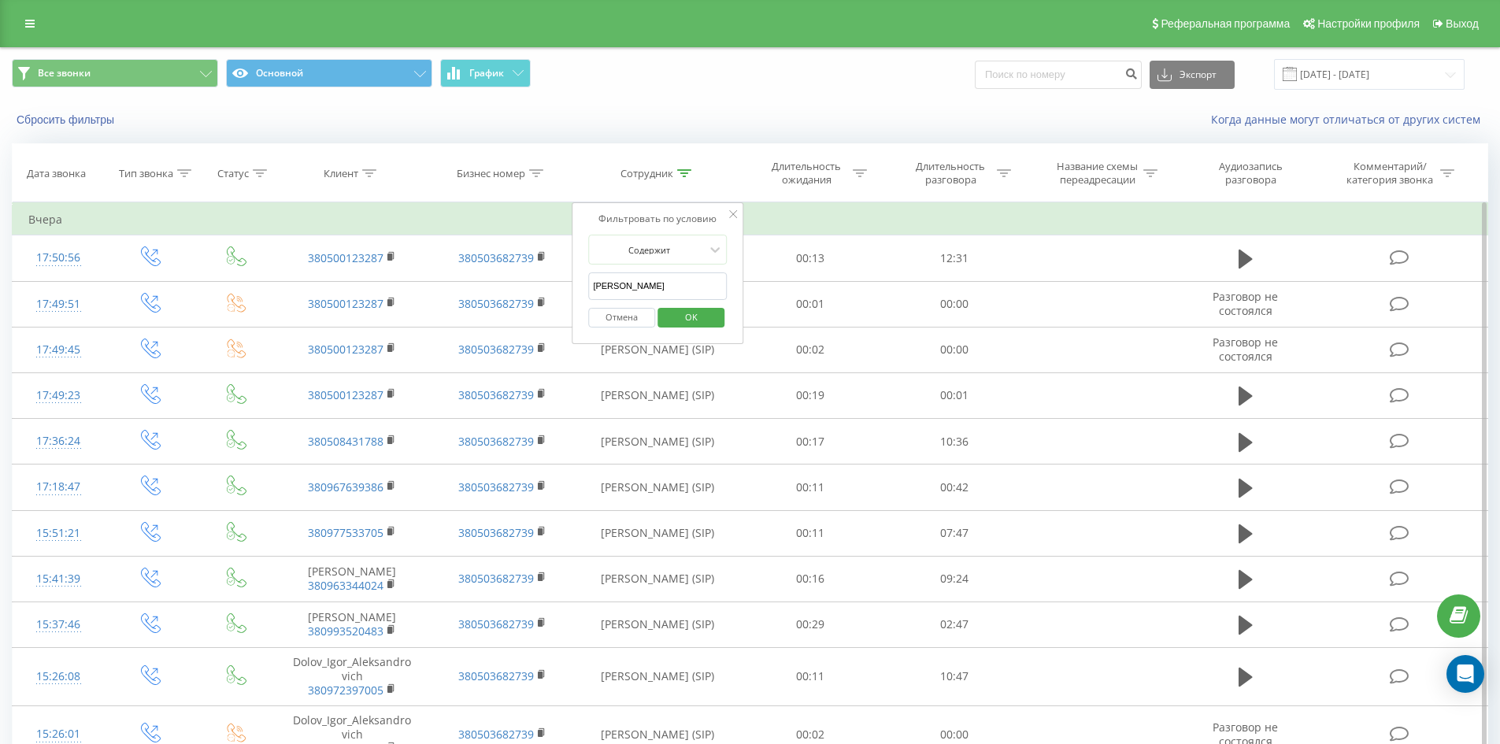
click button "OK" at bounding box center [691, 318] width 67 height 20
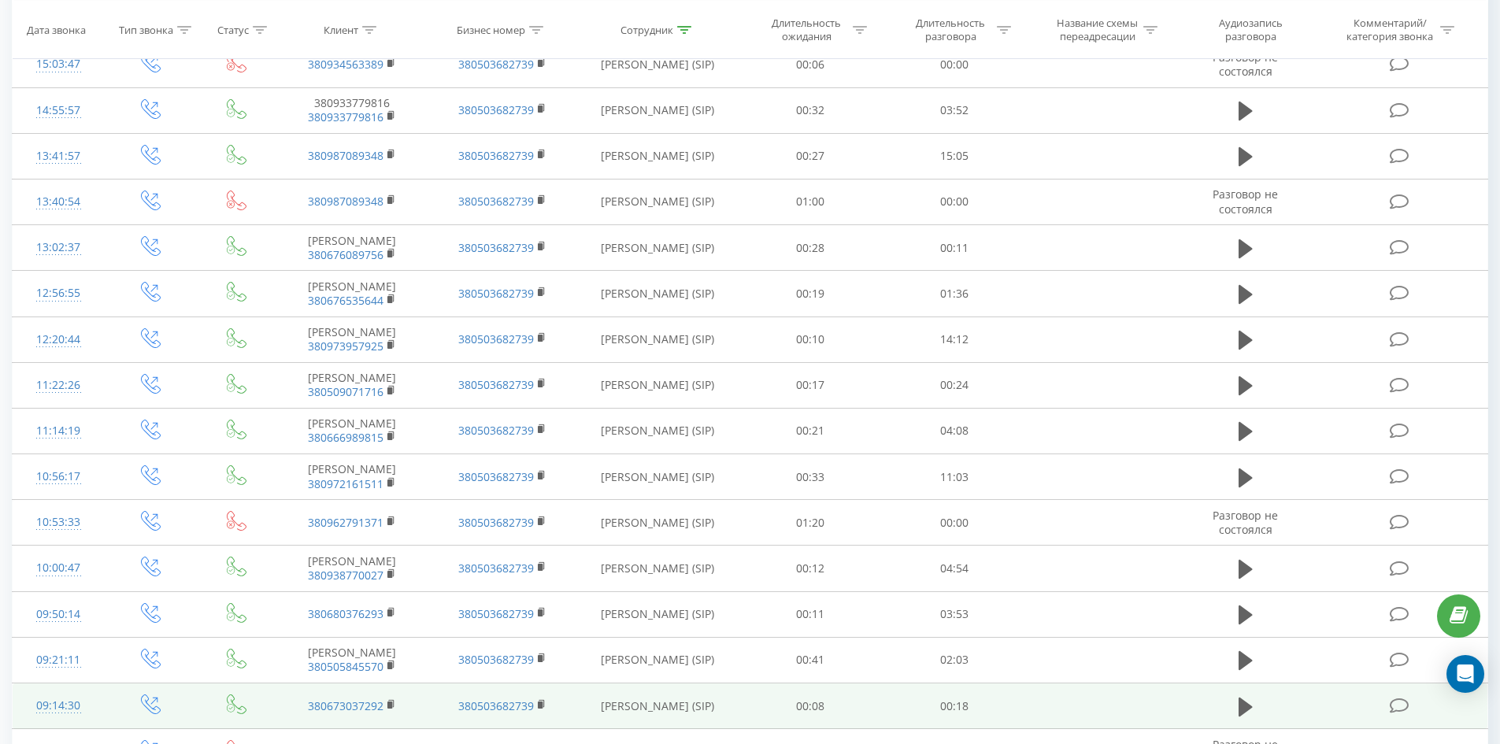
scroll to position [1213, 0]
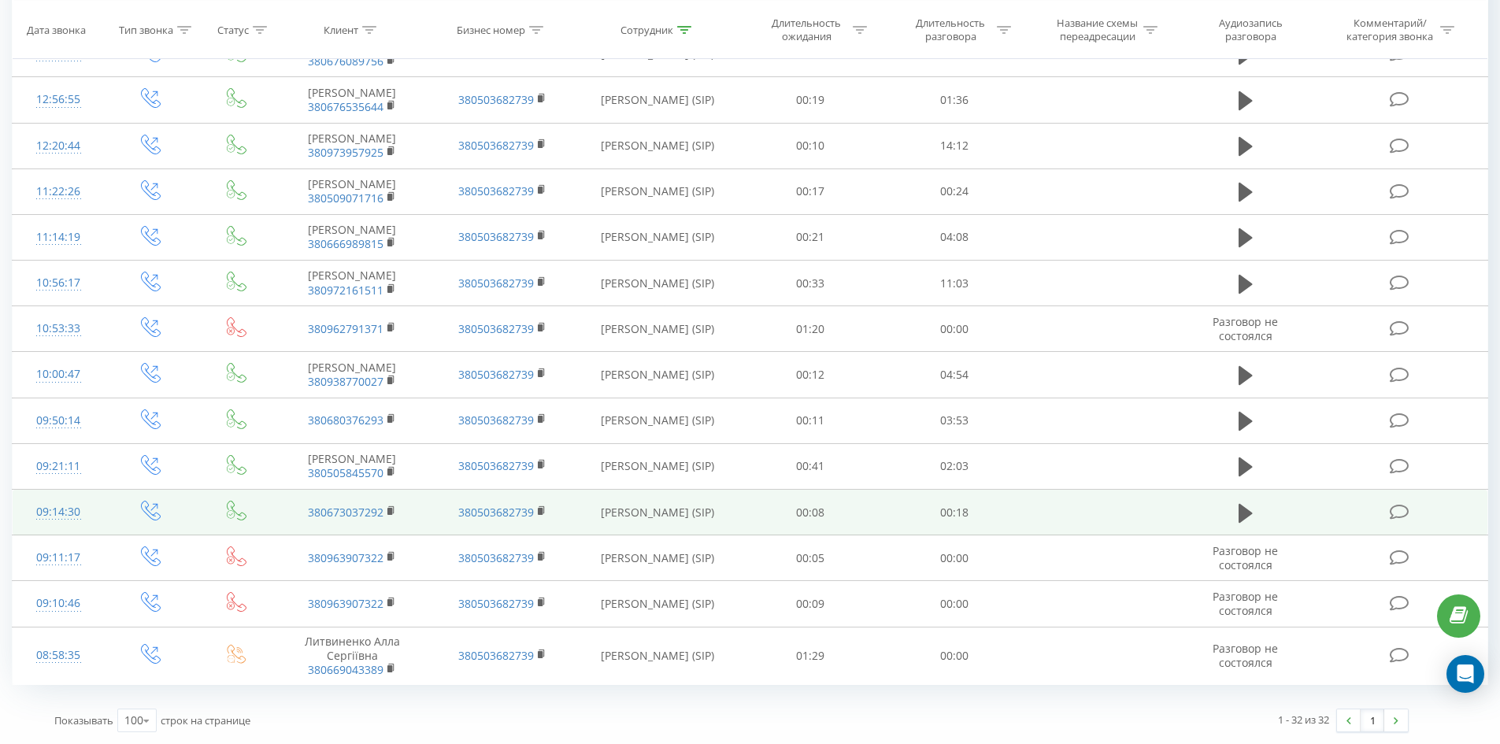
drag, startPoint x: 684, startPoint y: 303, endPoint x: 662, endPoint y: 529, distance: 227.2
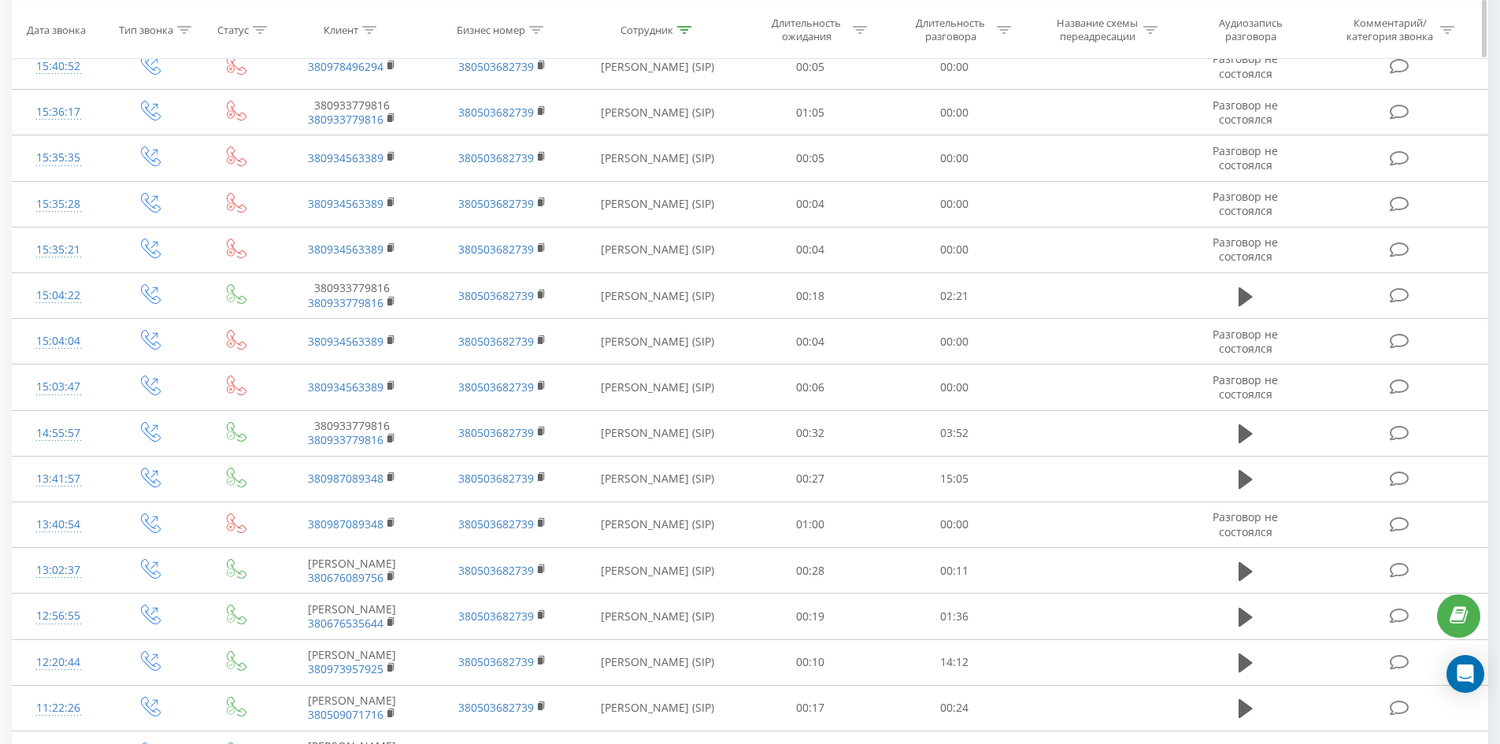
scroll to position [0, 0]
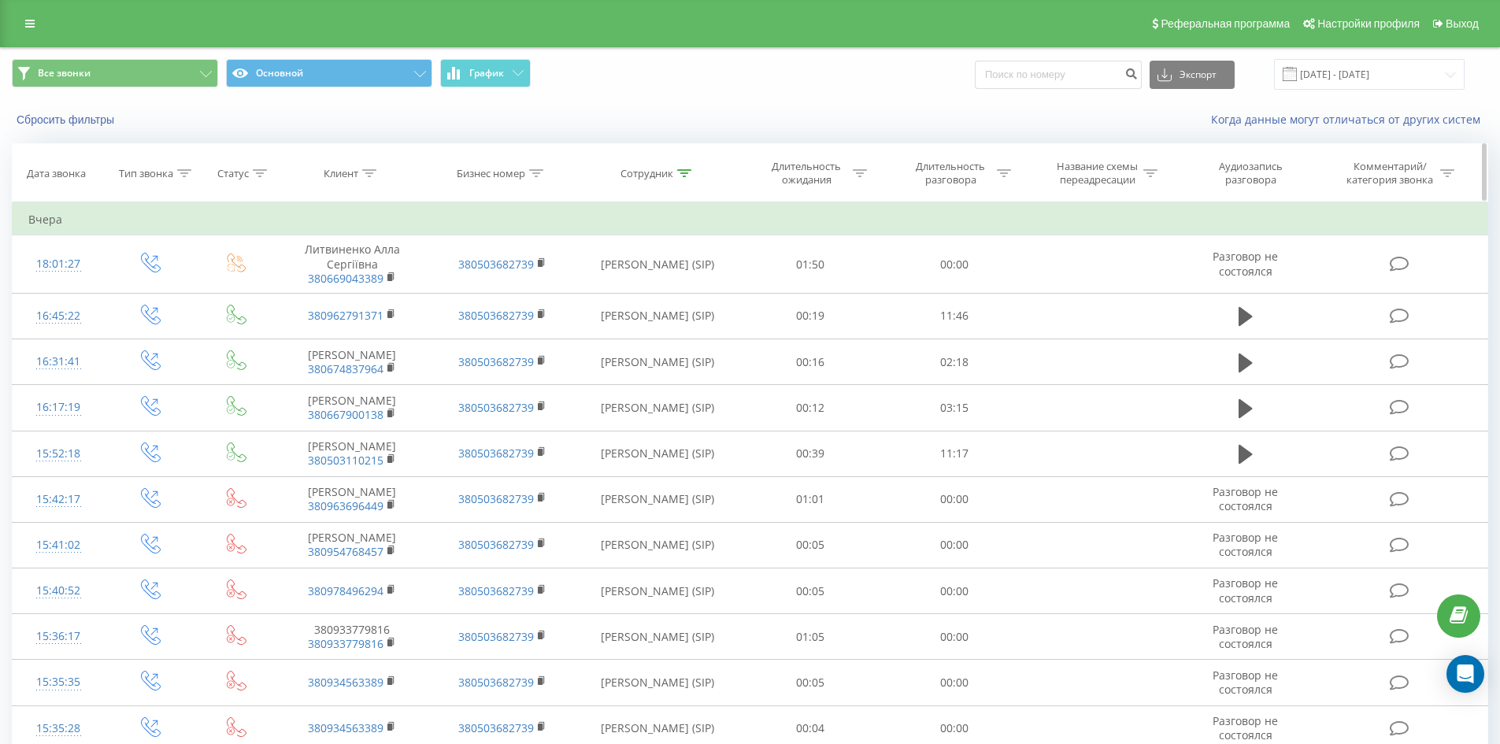
drag, startPoint x: 716, startPoint y: 394, endPoint x: 791, endPoint y: 180, distance: 226.9
click at [685, 170] on icon at bounding box center [684, 173] width 14 height 8
click at [694, 286] on input "[PERSON_NAME]" at bounding box center [657, 287] width 139 height 28
click button "OK" at bounding box center [691, 318] width 67 height 20
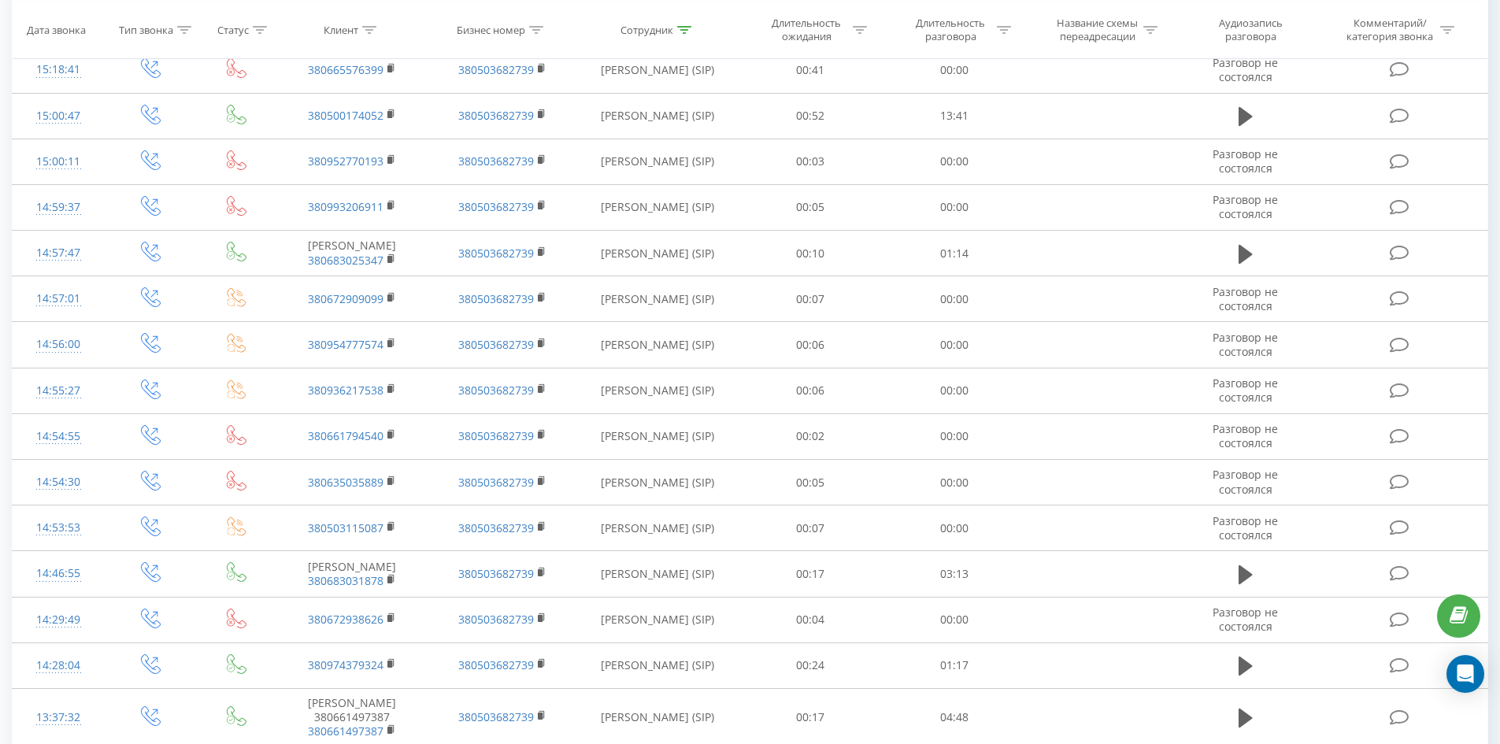
scroll to position [3165, 0]
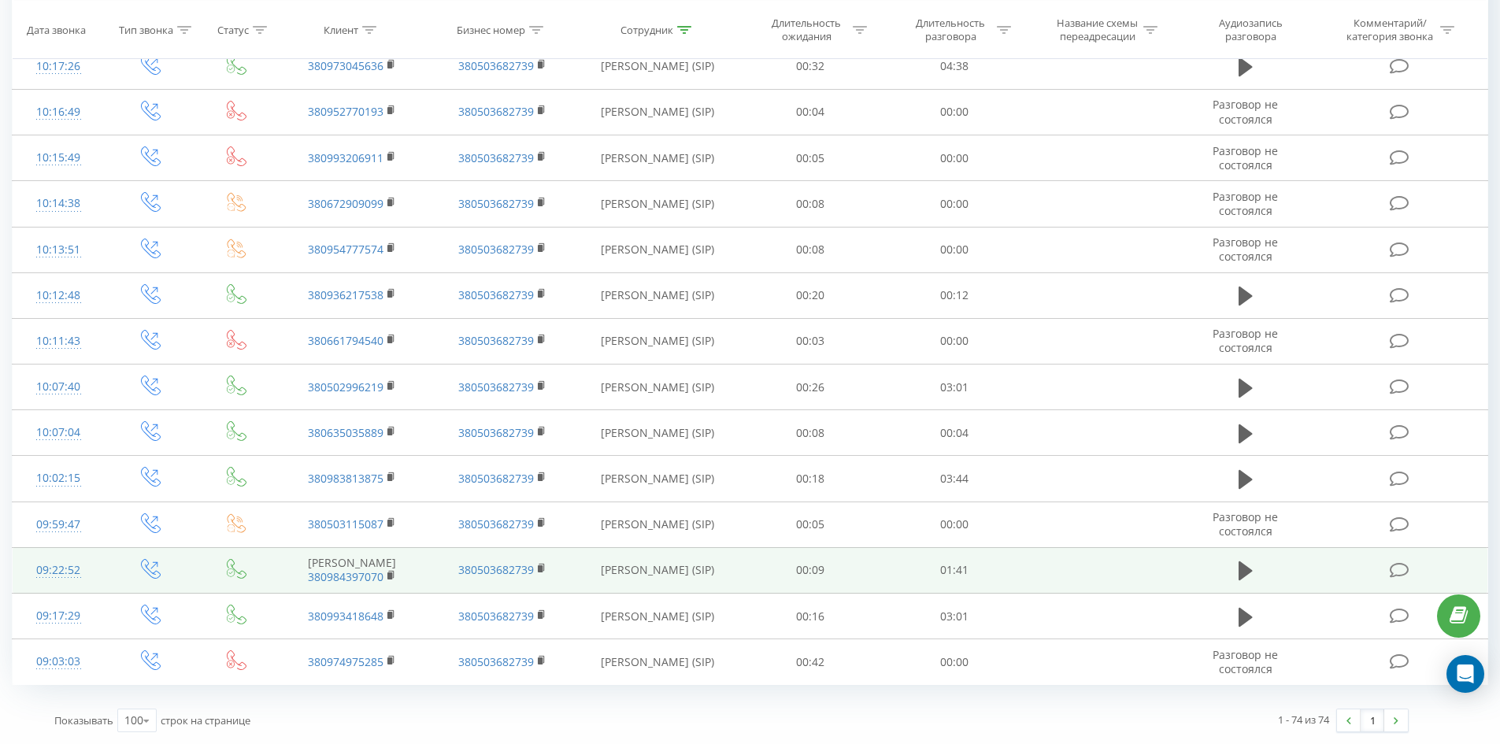
drag, startPoint x: 644, startPoint y: 154, endPoint x: 718, endPoint y: 569, distance: 422.3
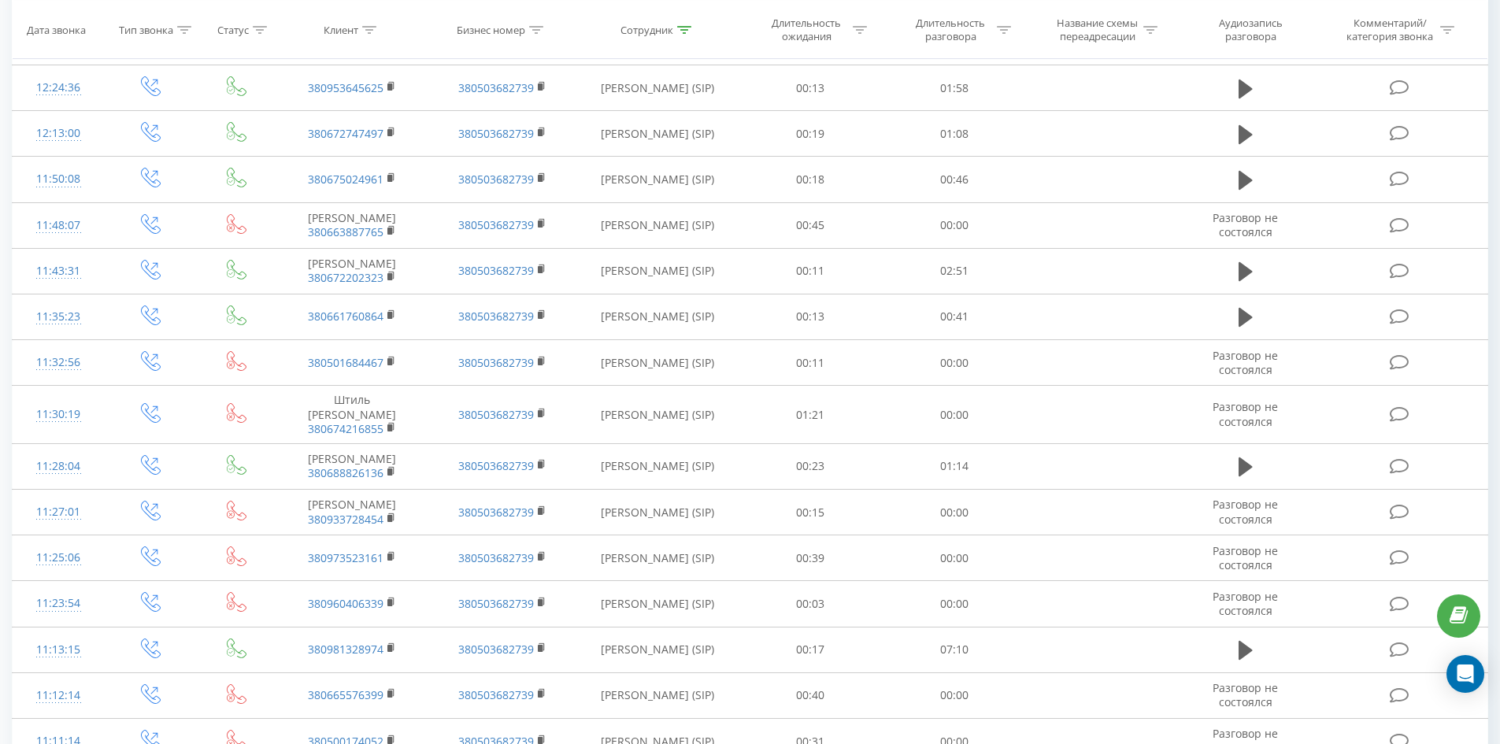
scroll to position [0, 0]
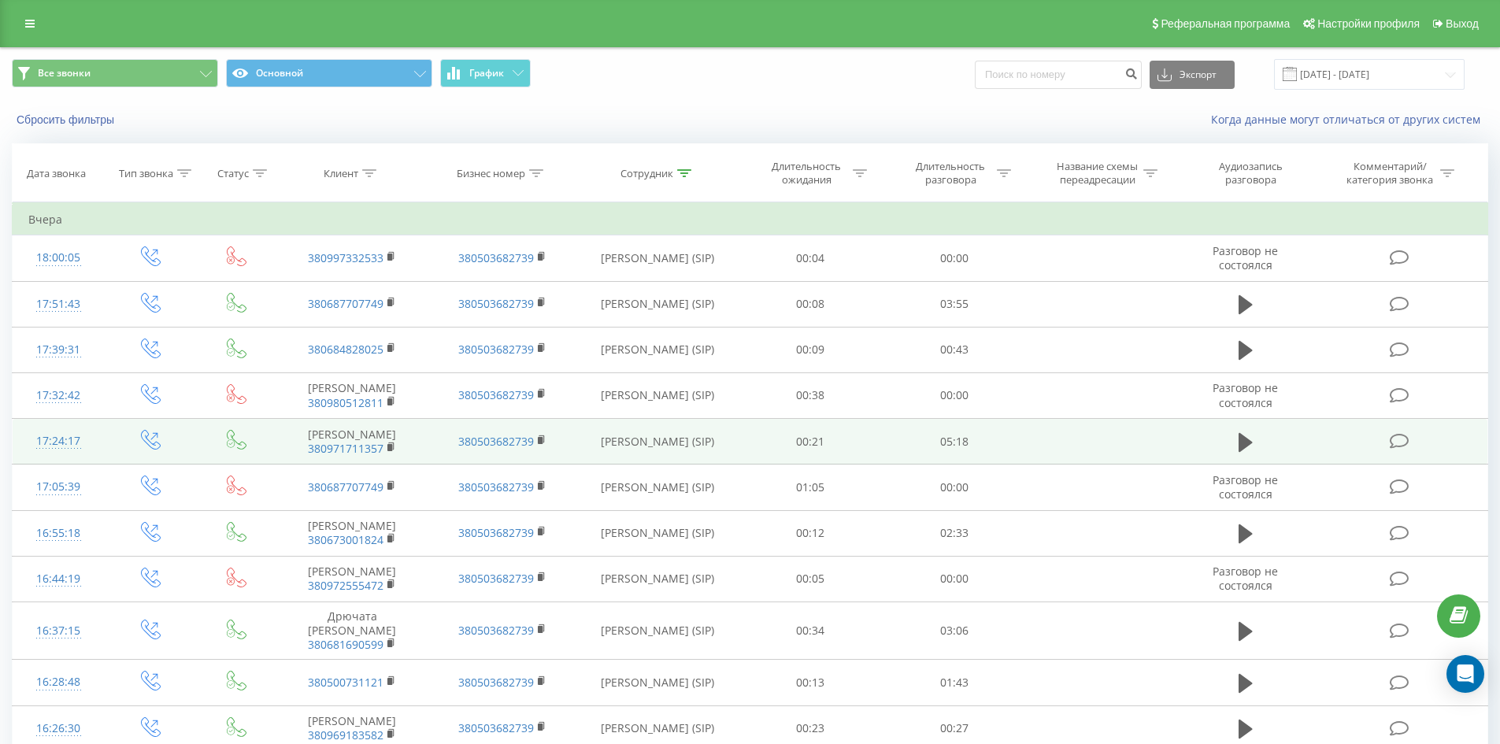
drag, startPoint x: 726, startPoint y: 537, endPoint x: 825, endPoint y: 180, distance: 370.9
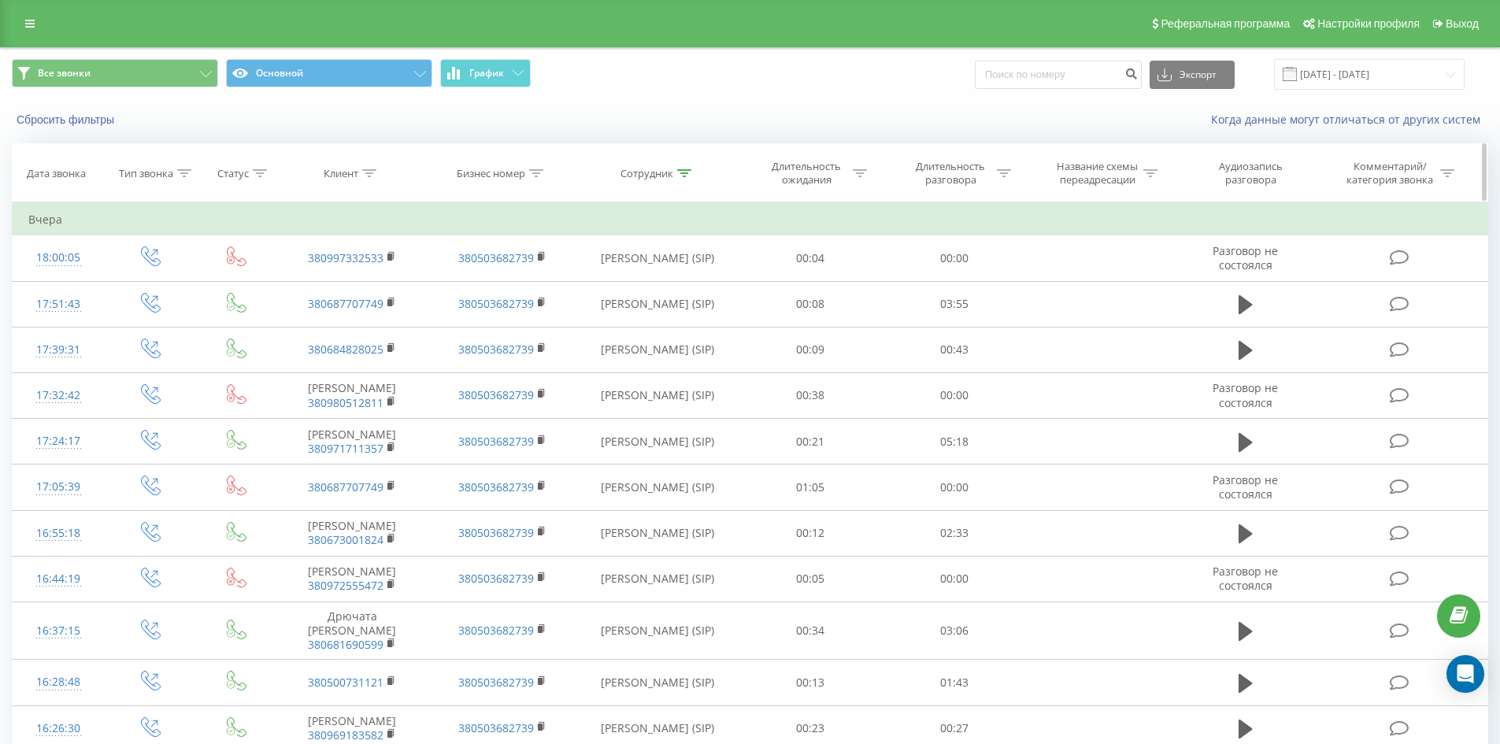
click at [679, 172] on icon at bounding box center [684, 173] width 14 height 8
click at [694, 302] on div "Отмена OK" at bounding box center [657, 317] width 139 height 35
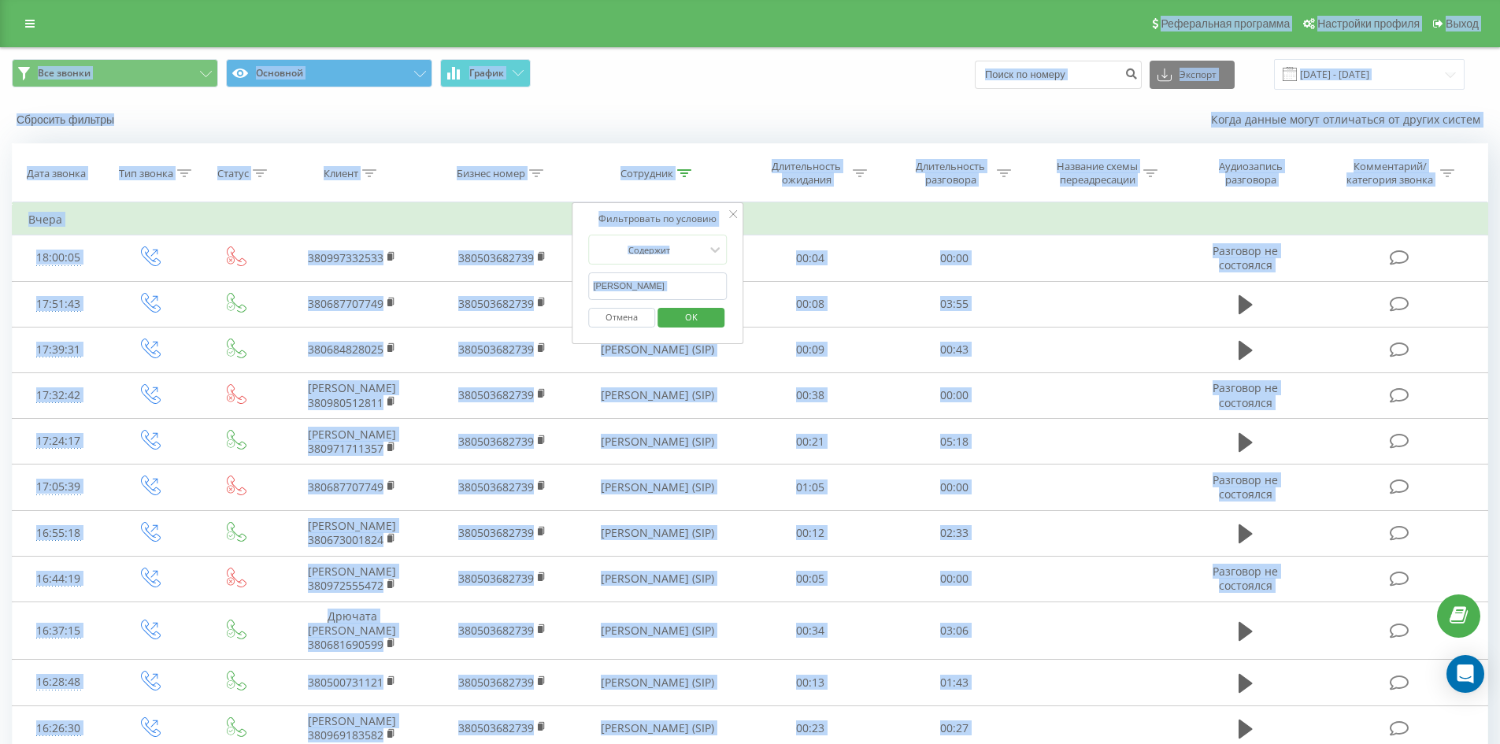
click at [686, 294] on input "[PERSON_NAME]" at bounding box center [657, 287] width 139 height 28
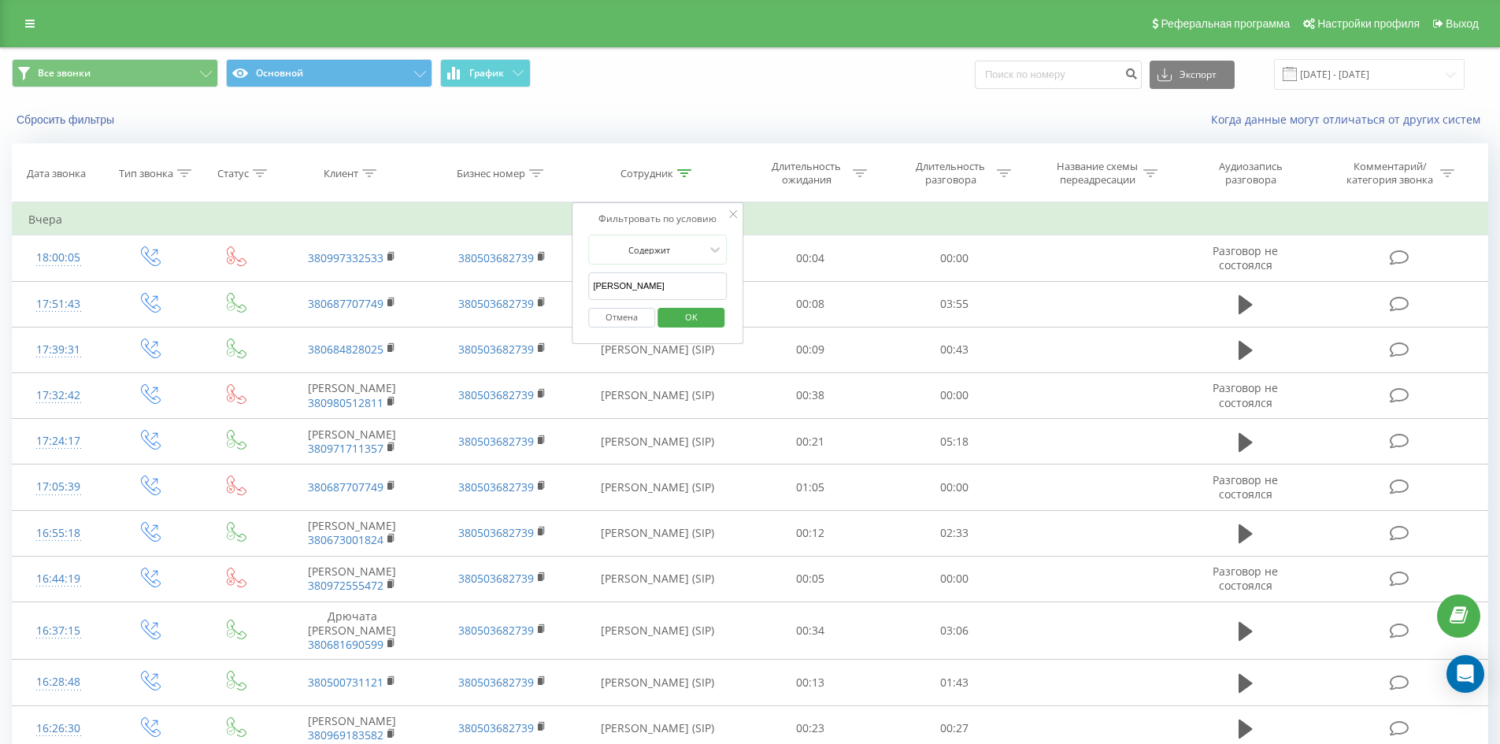
click button "OK" at bounding box center [691, 318] width 67 height 20
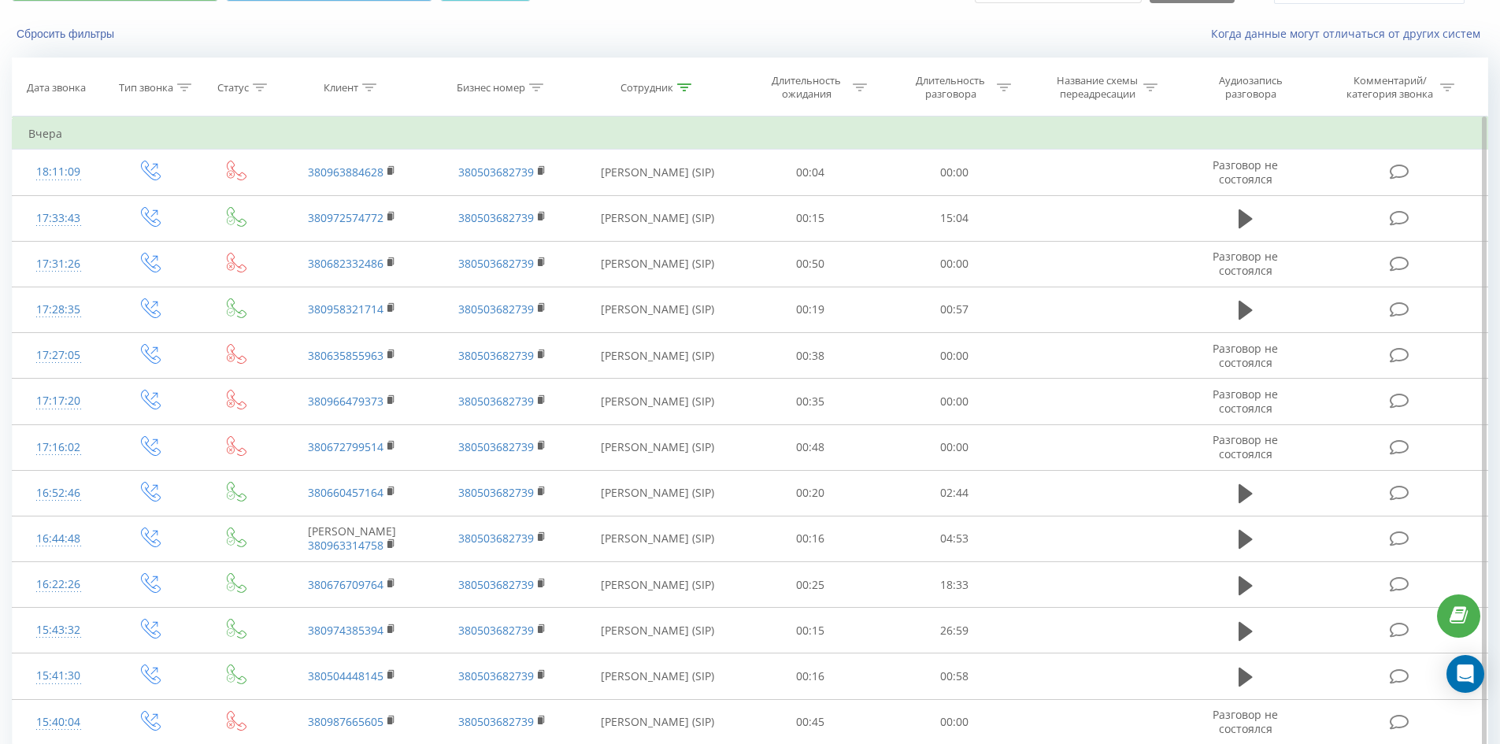
scroll to position [1099, 0]
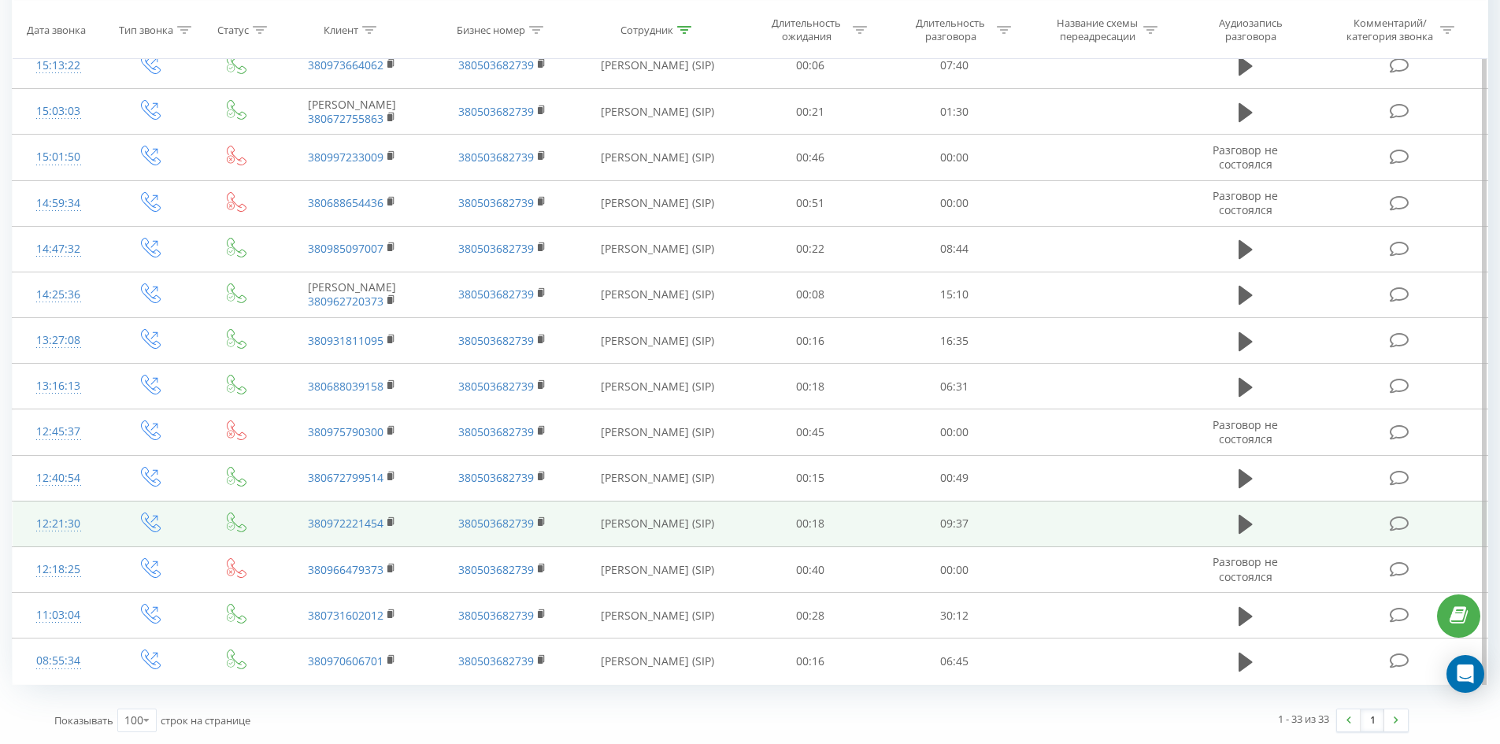
drag, startPoint x: 643, startPoint y: 195, endPoint x: 636, endPoint y: 505, distance: 309.6
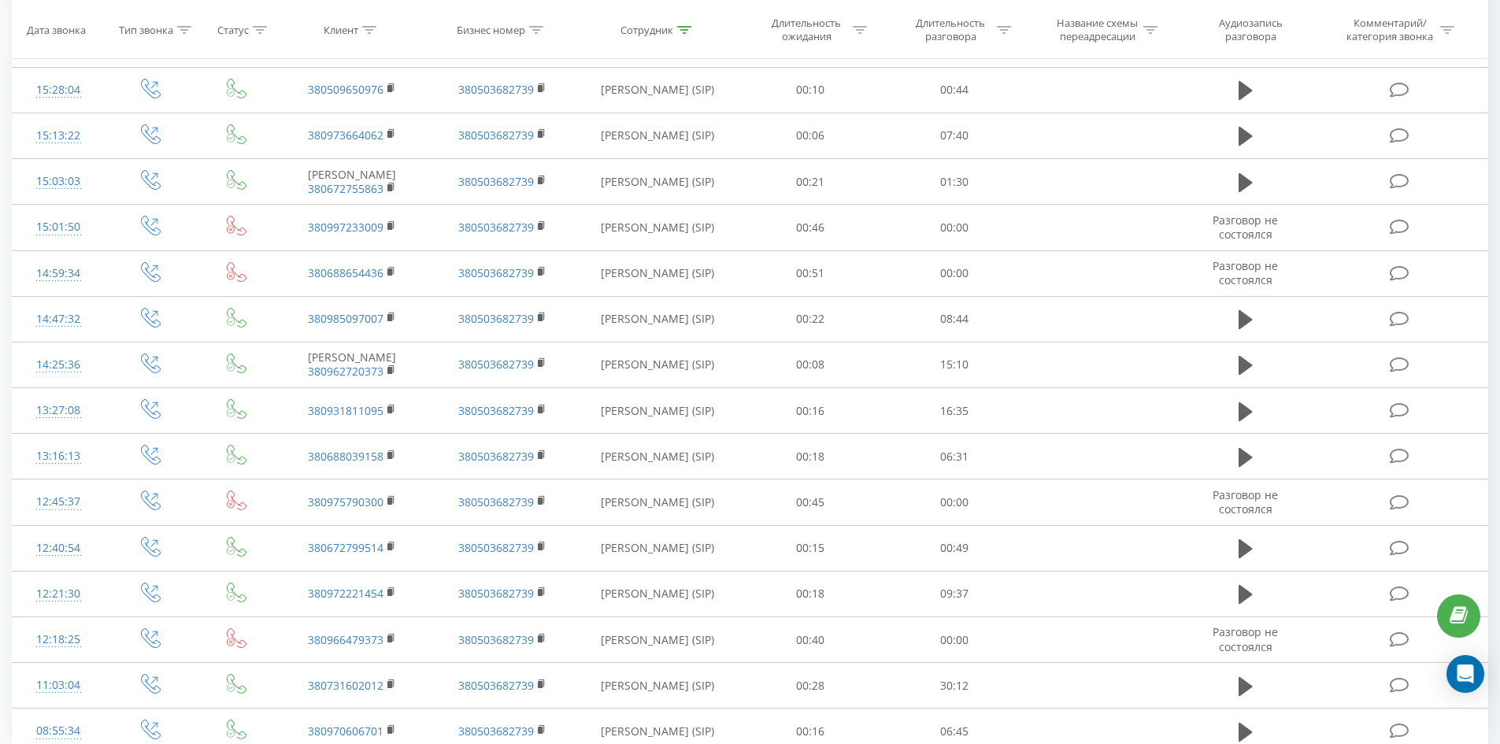
scroll to position [0, 0]
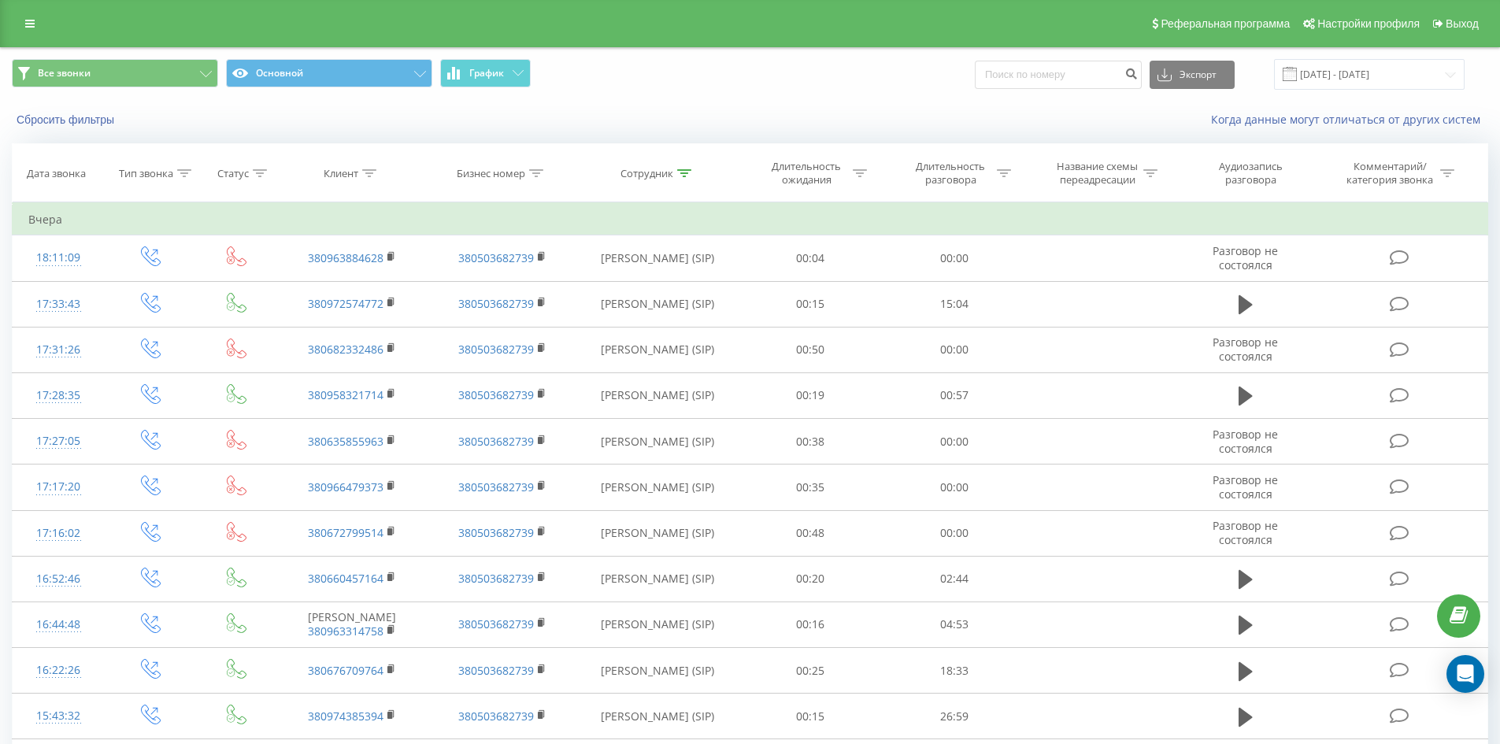
drag, startPoint x: 637, startPoint y: 463, endPoint x: 751, endPoint y: 95, distance: 385.1
click at [684, 168] on div at bounding box center [684, 173] width 14 height 13
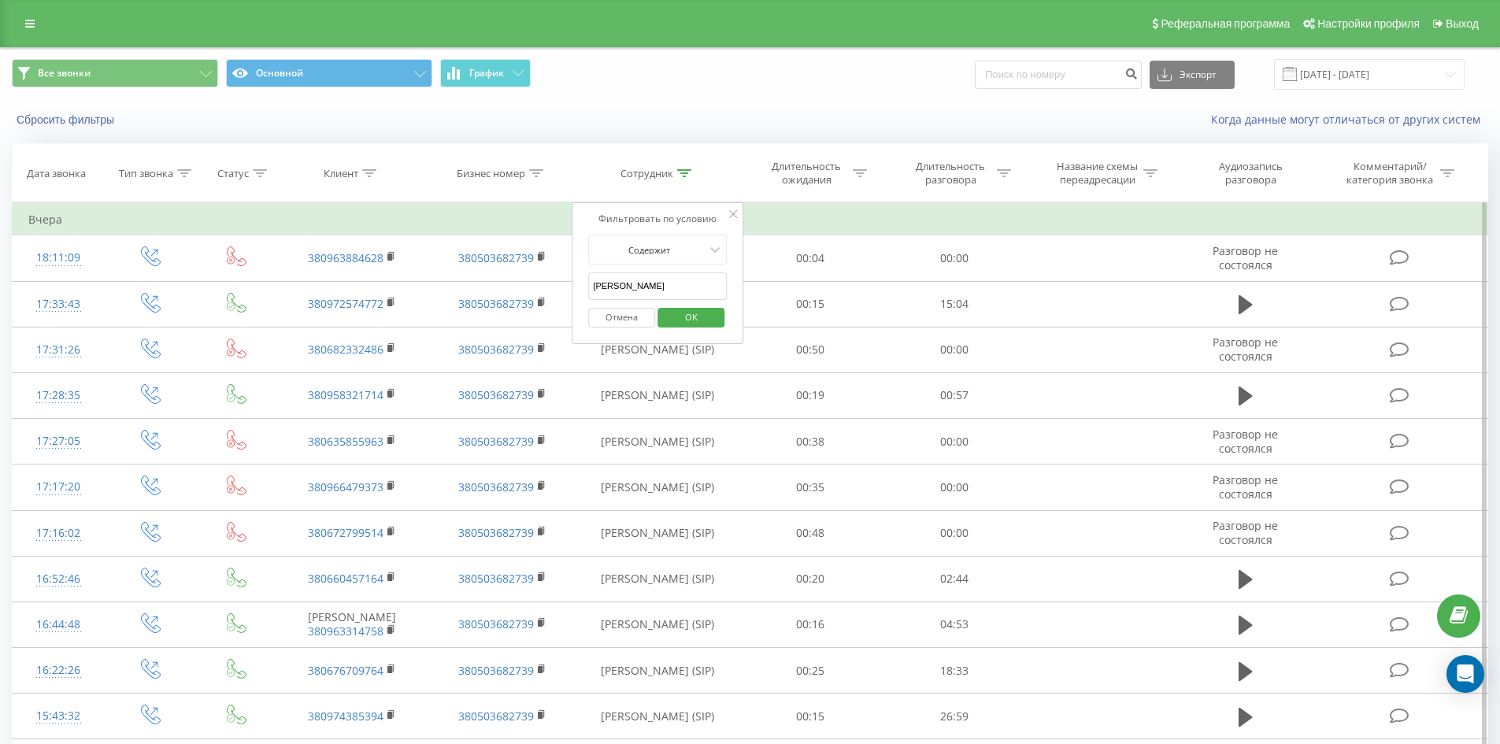
click at [700, 289] on input "[PERSON_NAME]" at bounding box center [657, 287] width 139 height 28
click button "OK" at bounding box center [691, 318] width 67 height 20
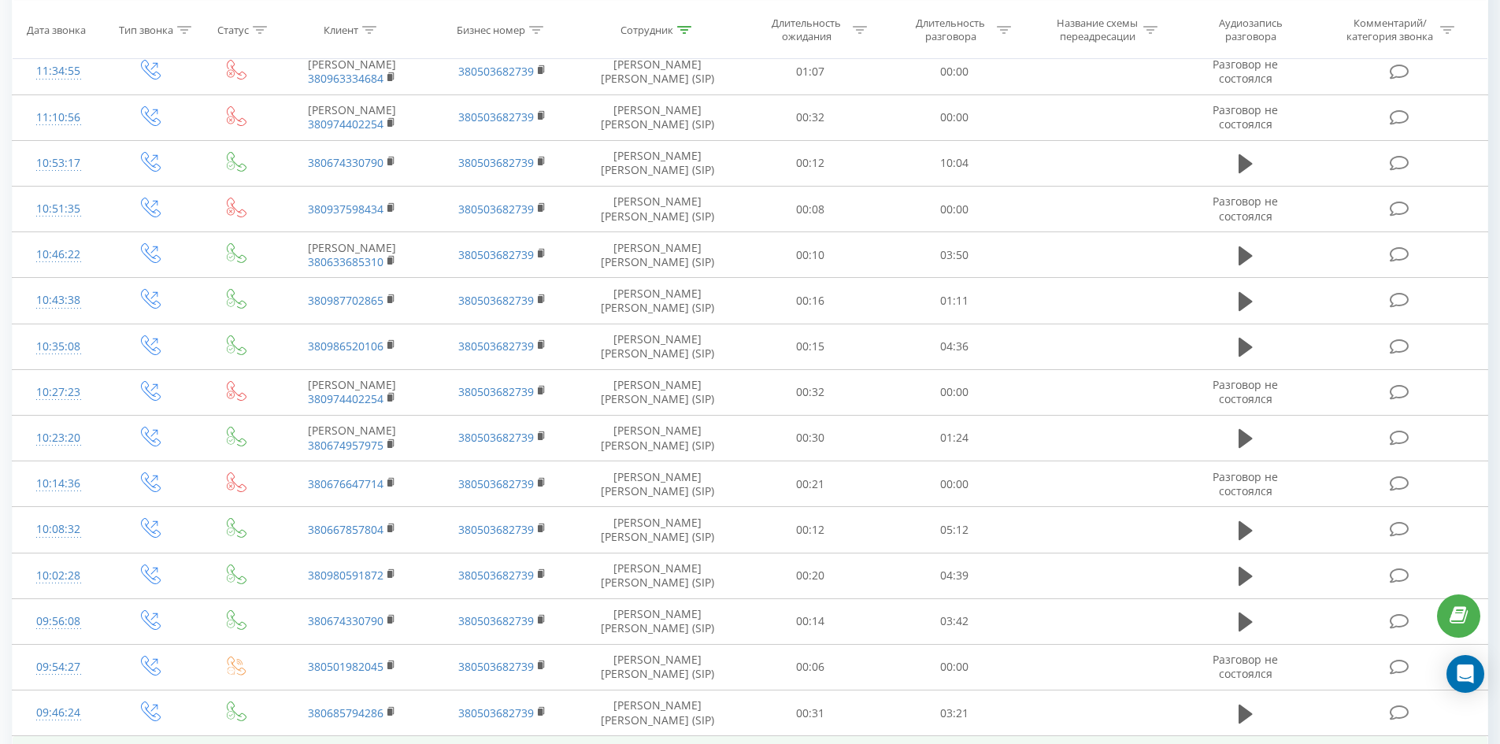
scroll to position [2612, 0]
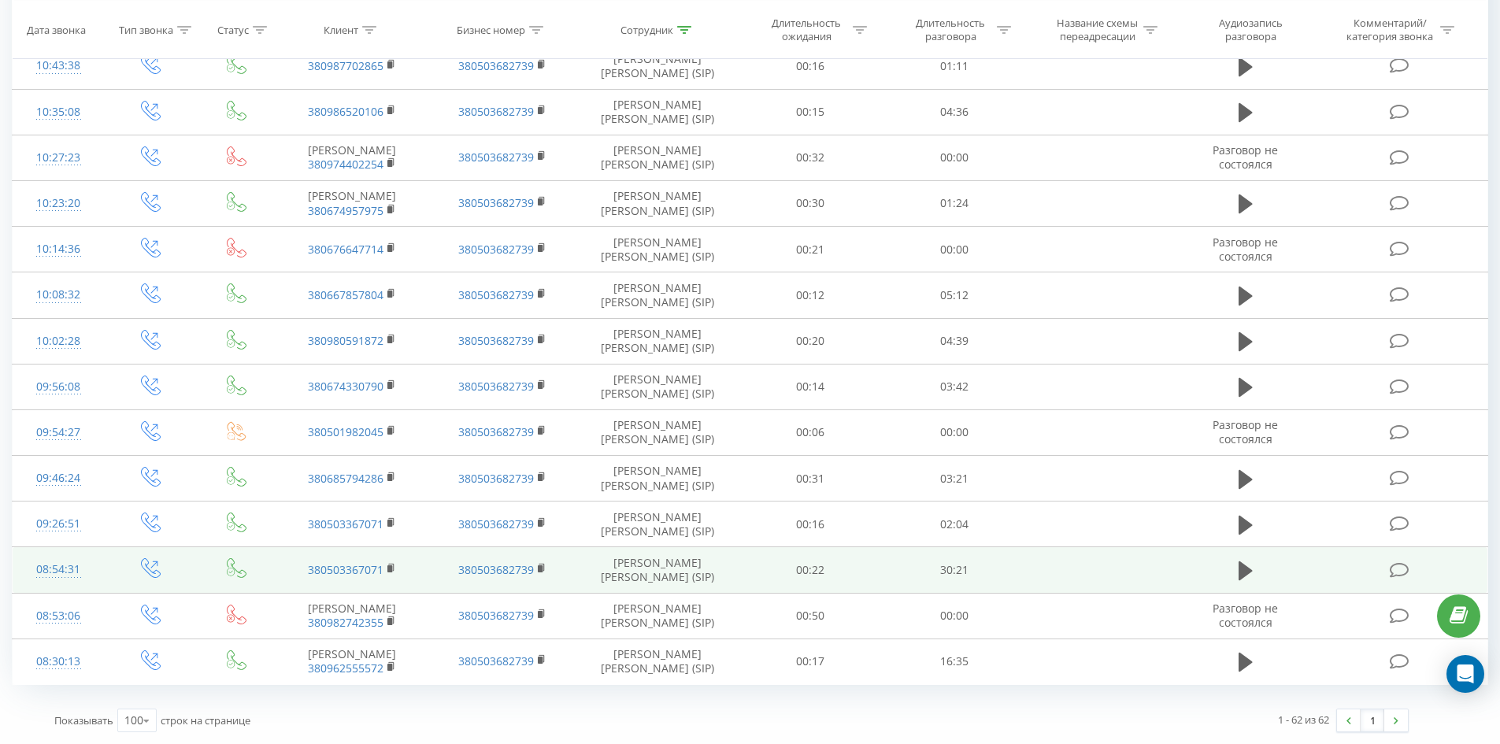
drag, startPoint x: 658, startPoint y: 163, endPoint x: 695, endPoint y: 531, distance: 369.6
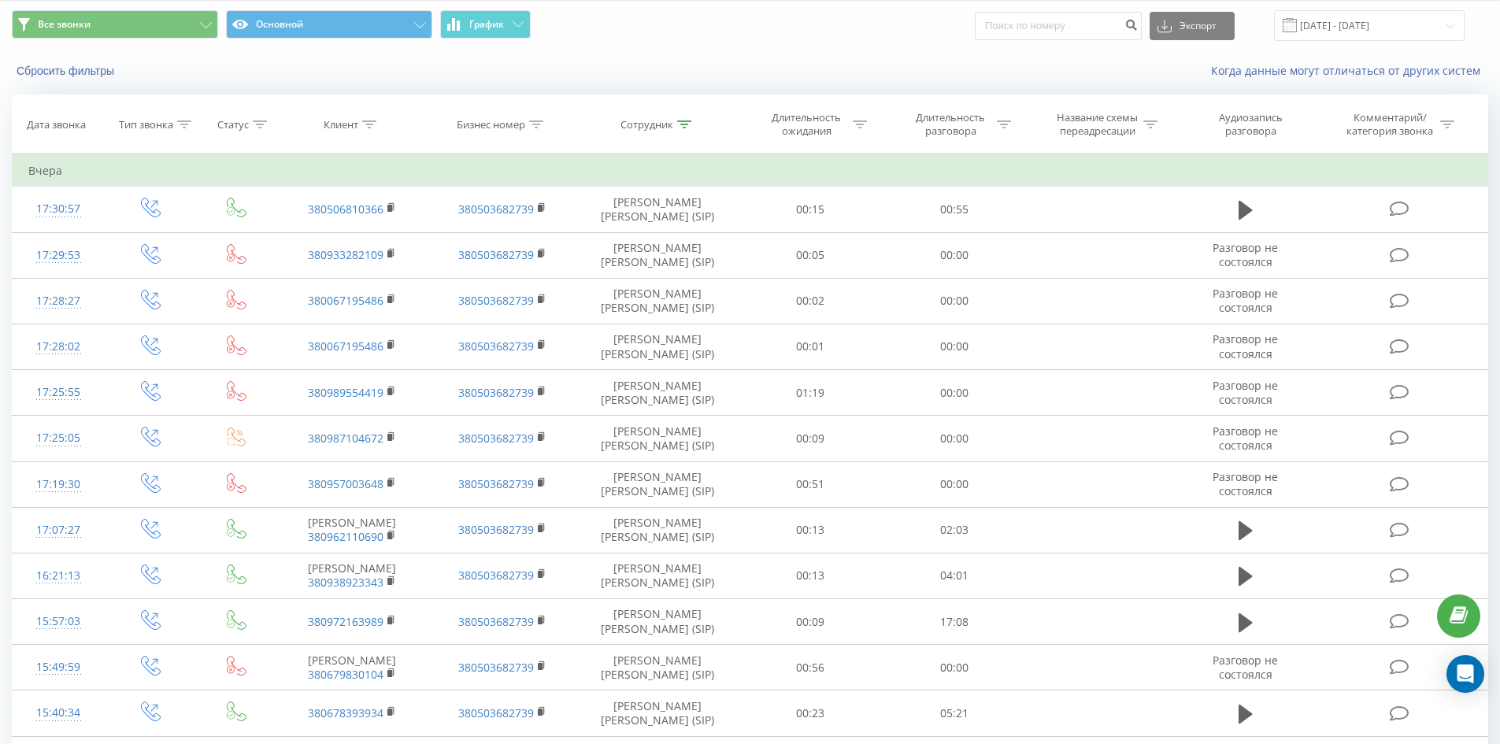
scroll to position [0, 0]
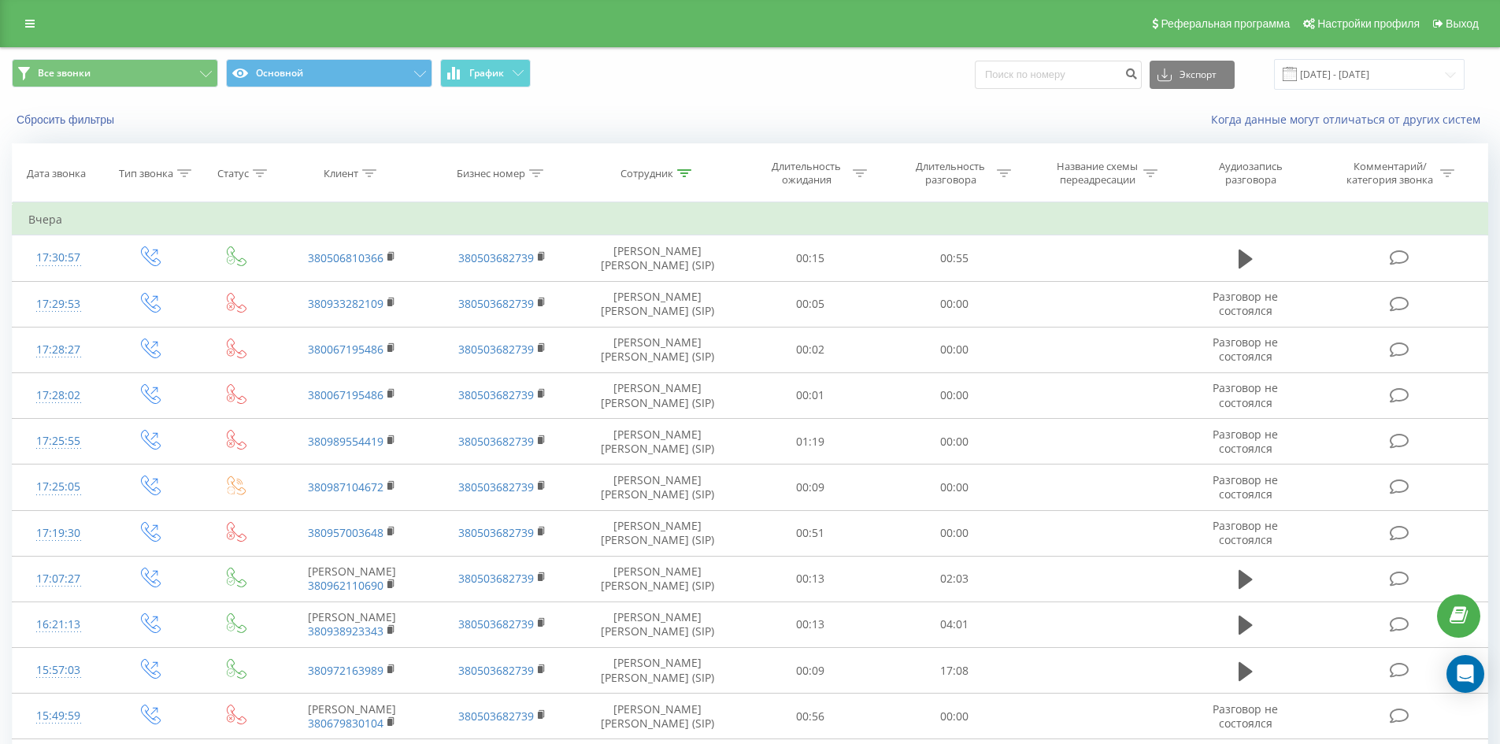
drag, startPoint x: 694, startPoint y: 532, endPoint x: 694, endPoint y: 135, distance: 397.7
click at [684, 170] on icon at bounding box center [684, 173] width 14 height 8
click at [695, 290] on input "[PERSON_NAME] [PERSON_NAME]" at bounding box center [657, 287] width 139 height 28
click button "OK" at bounding box center [691, 318] width 67 height 20
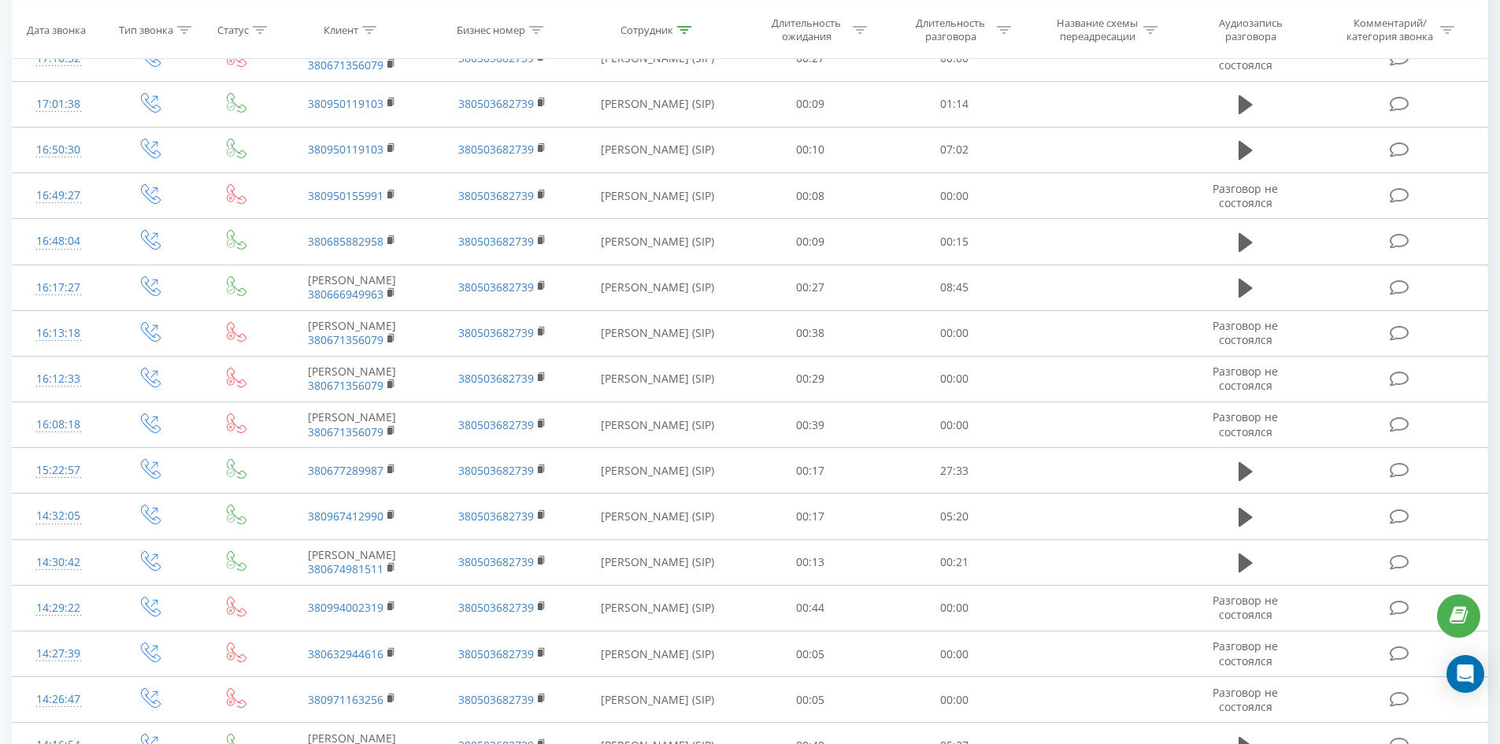
scroll to position [2086, 0]
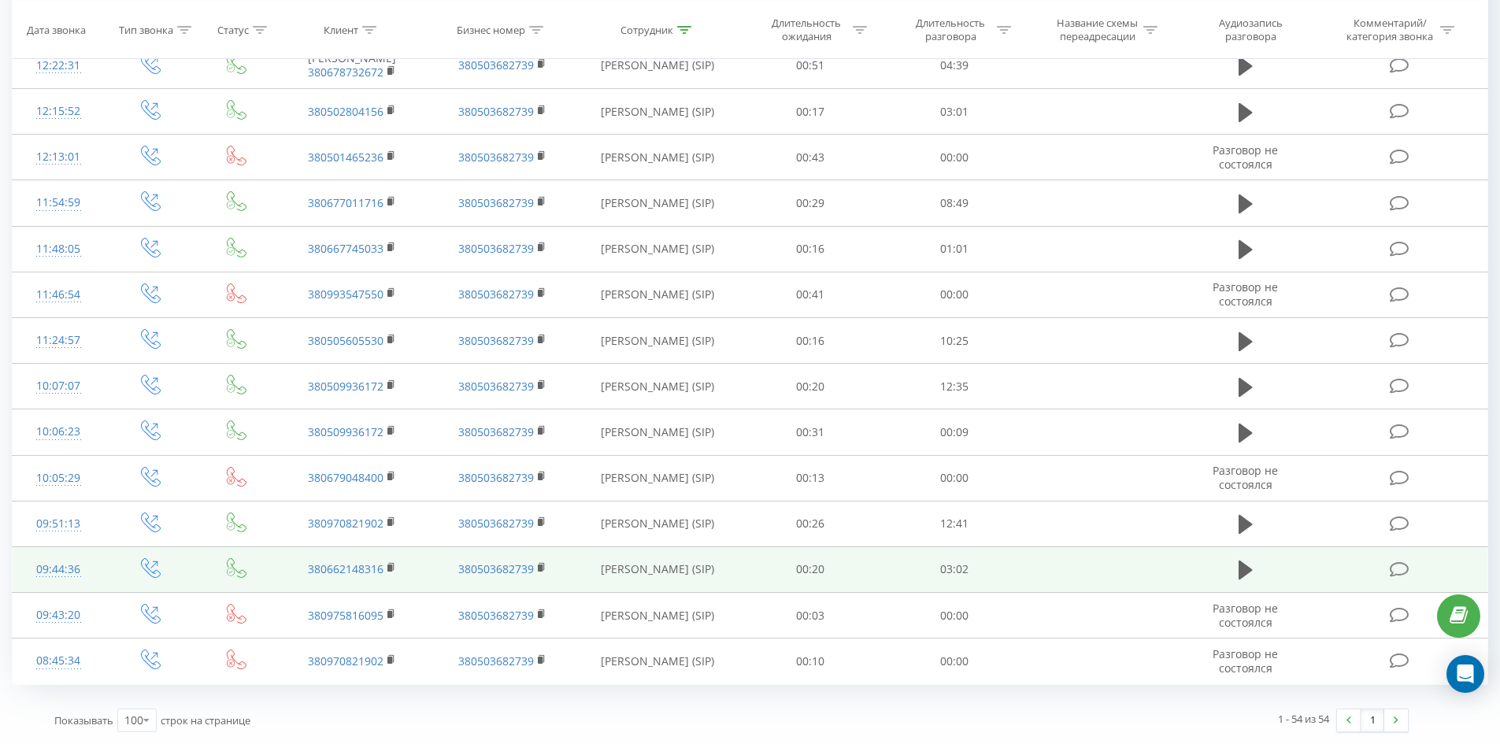
drag, startPoint x: 734, startPoint y: 207, endPoint x: 711, endPoint y: 554, distance: 347.3
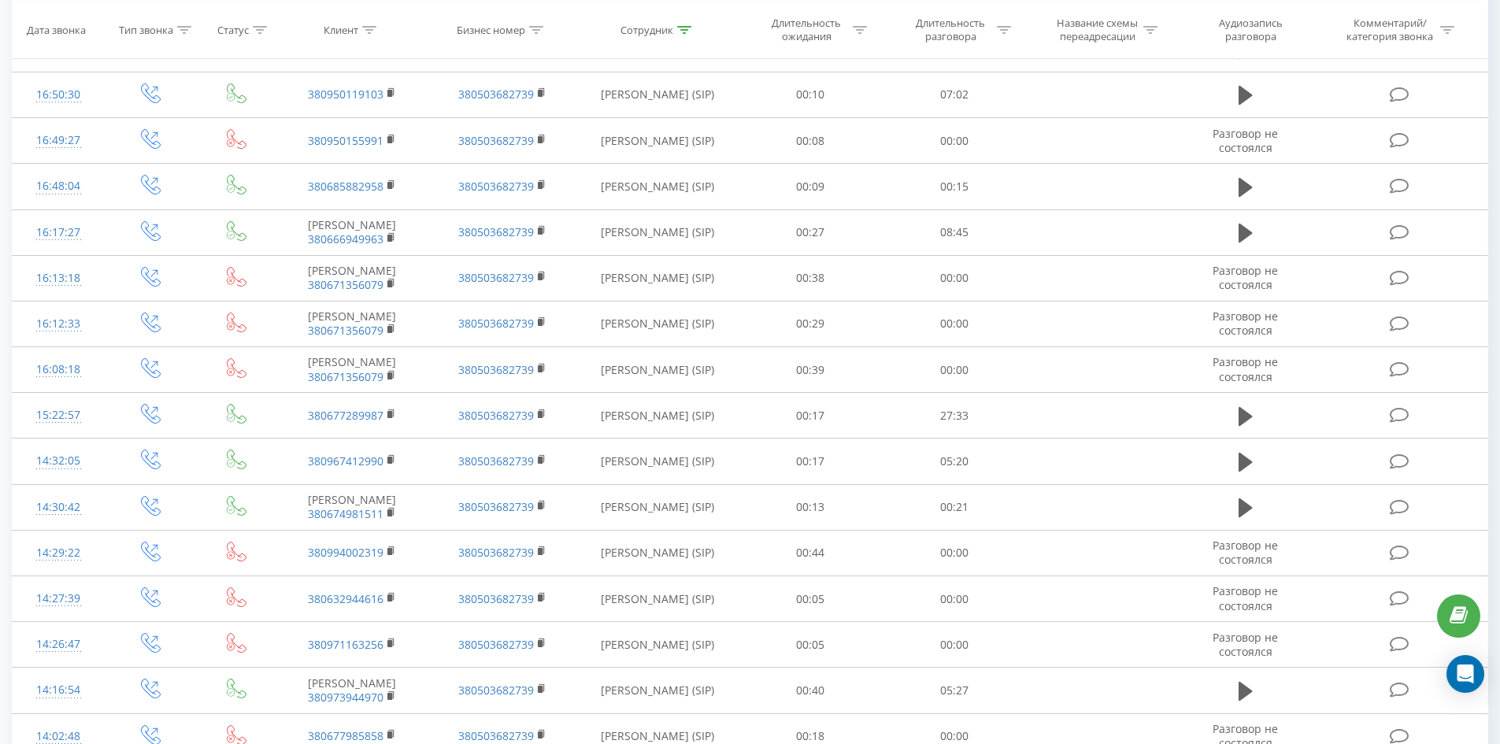
scroll to position [0, 0]
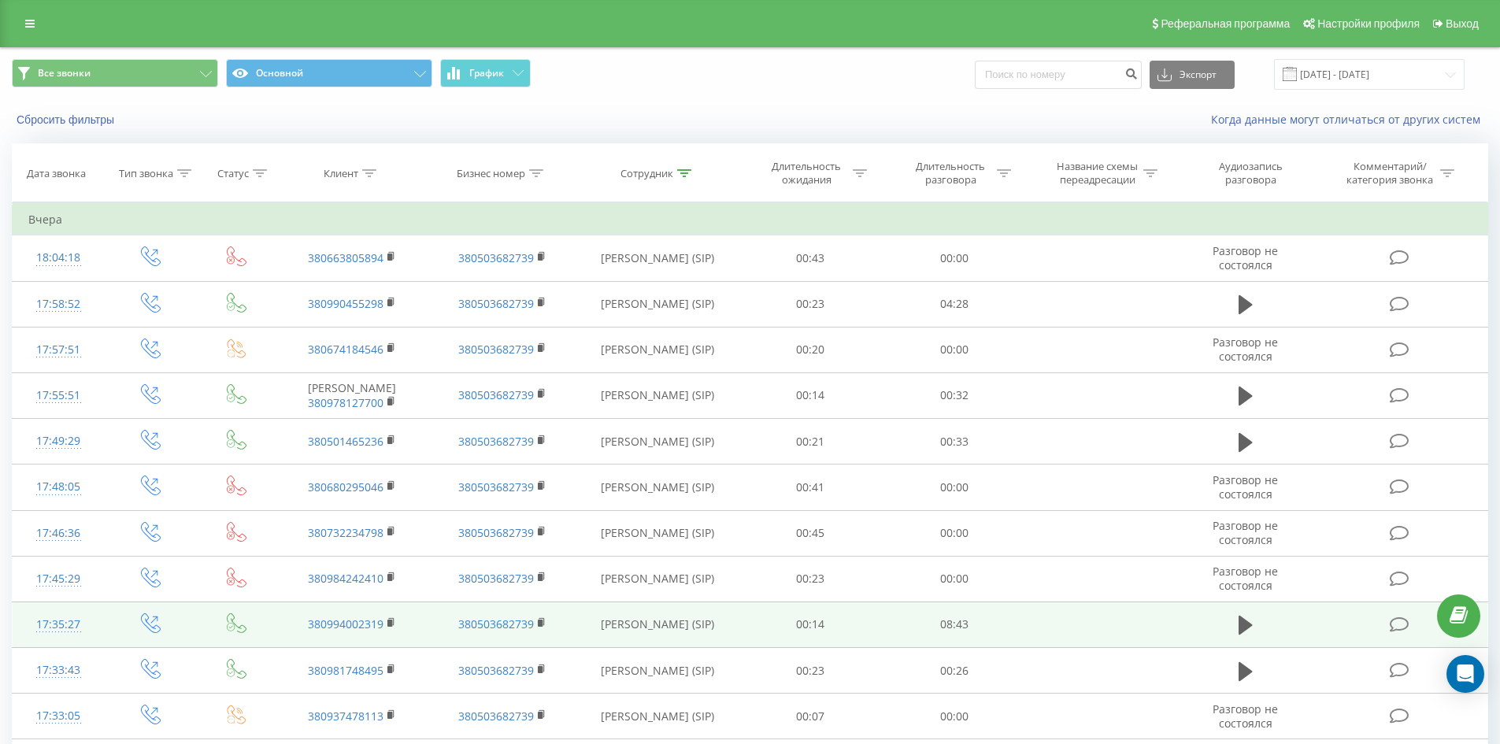
drag, startPoint x: 757, startPoint y: 436, endPoint x: 779, endPoint y: 225, distance: 211.4
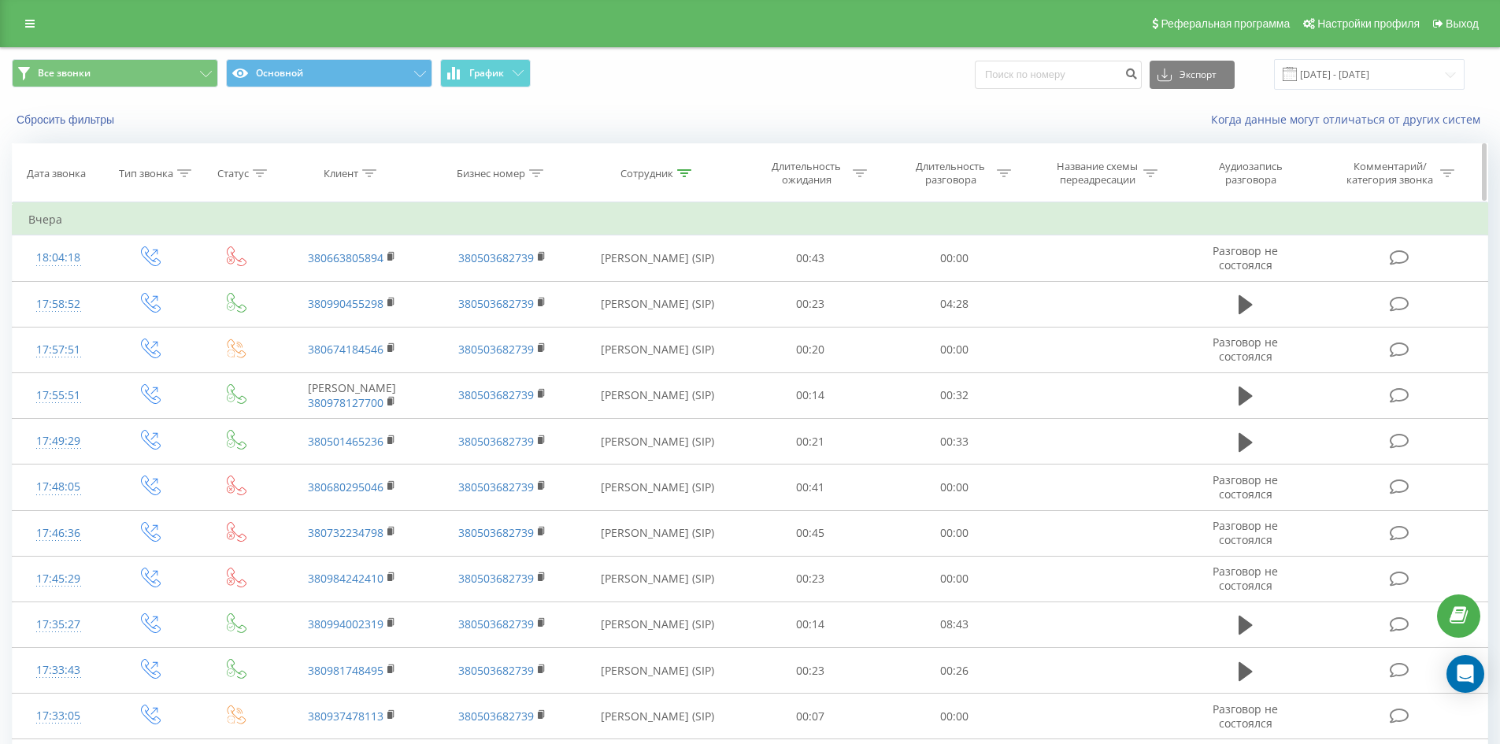
click at [679, 169] on icon at bounding box center [684, 173] width 14 height 8
click at [681, 301] on div "Отмена OK" at bounding box center [657, 317] width 139 height 35
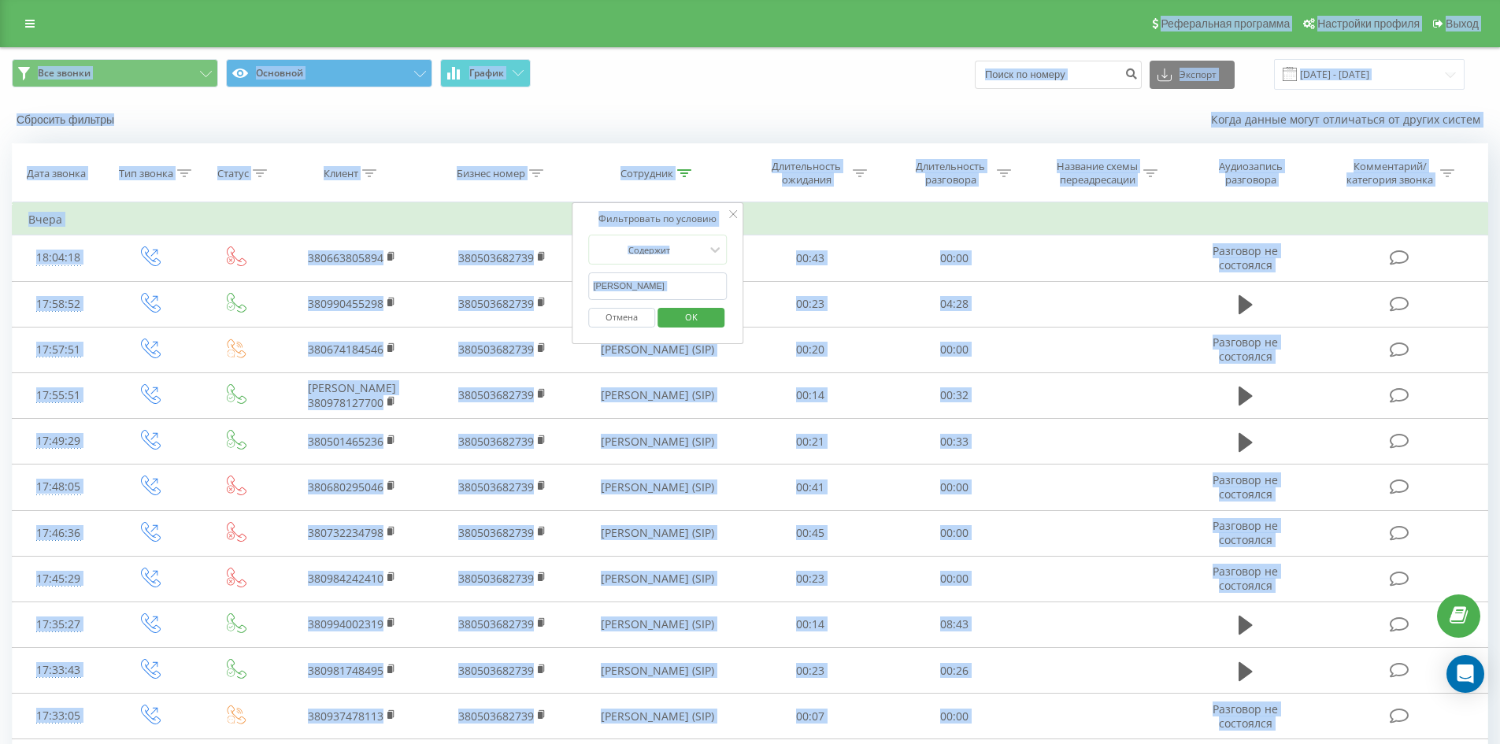
click at [695, 277] on input "[PERSON_NAME]" at bounding box center [657, 287] width 139 height 28
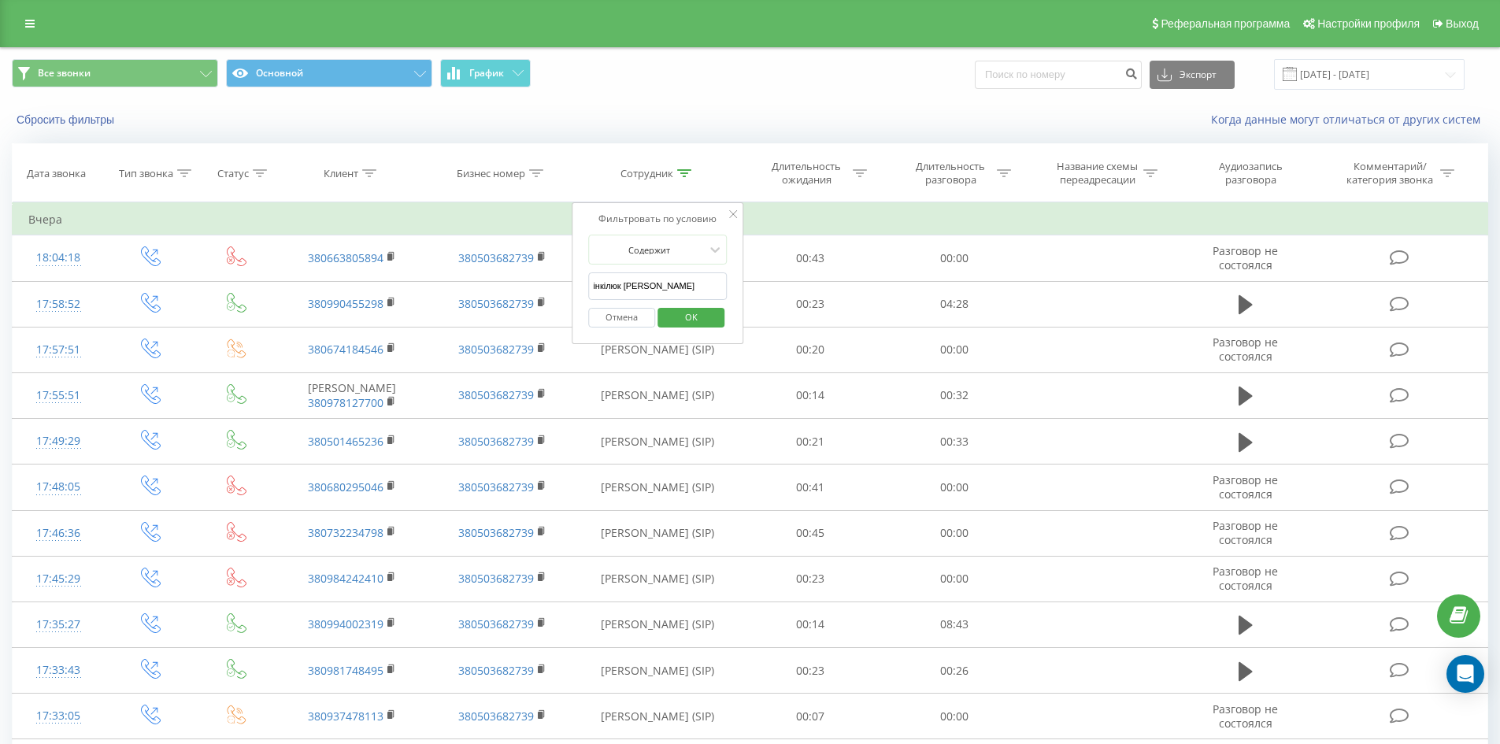
click button "OK" at bounding box center [691, 318] width 67 height 20
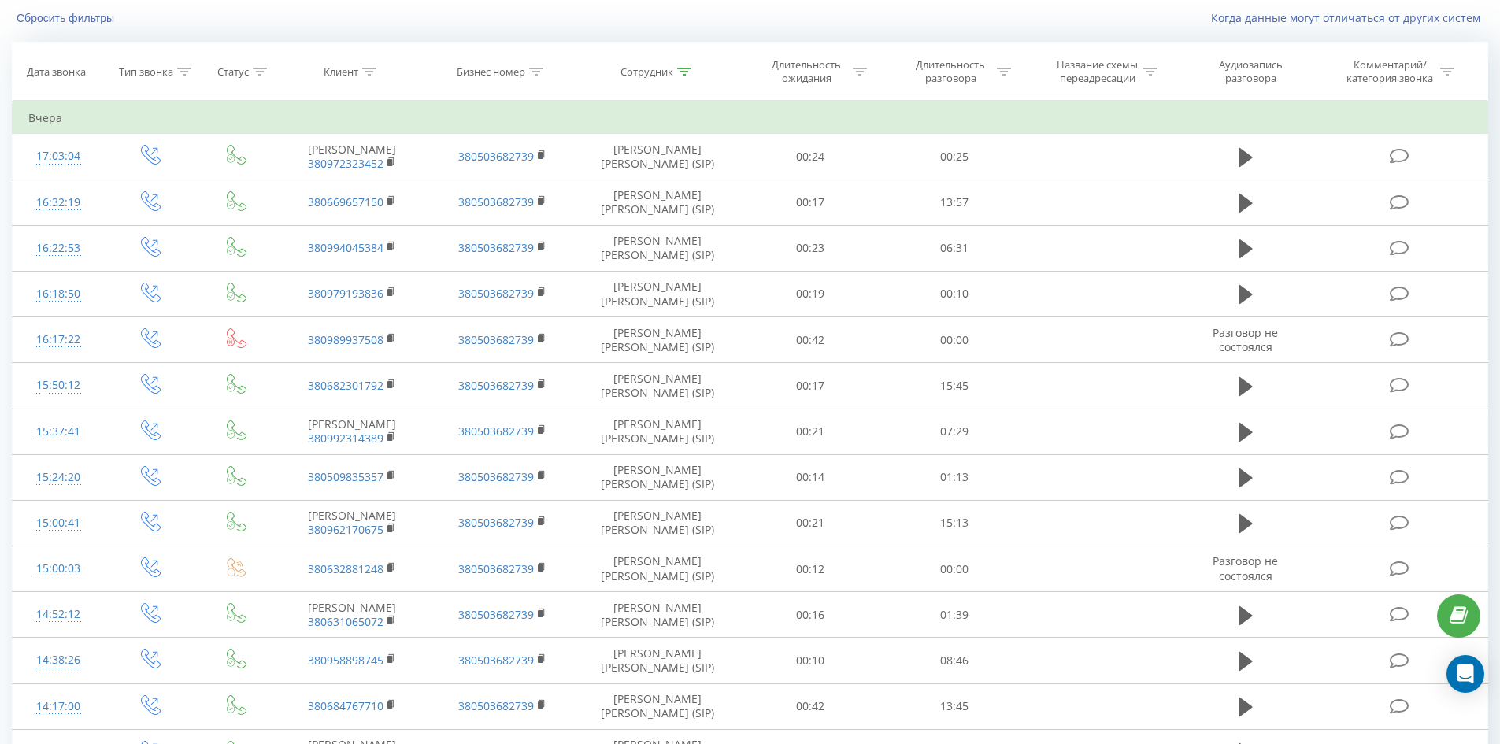
scroll to position [2619, 0]
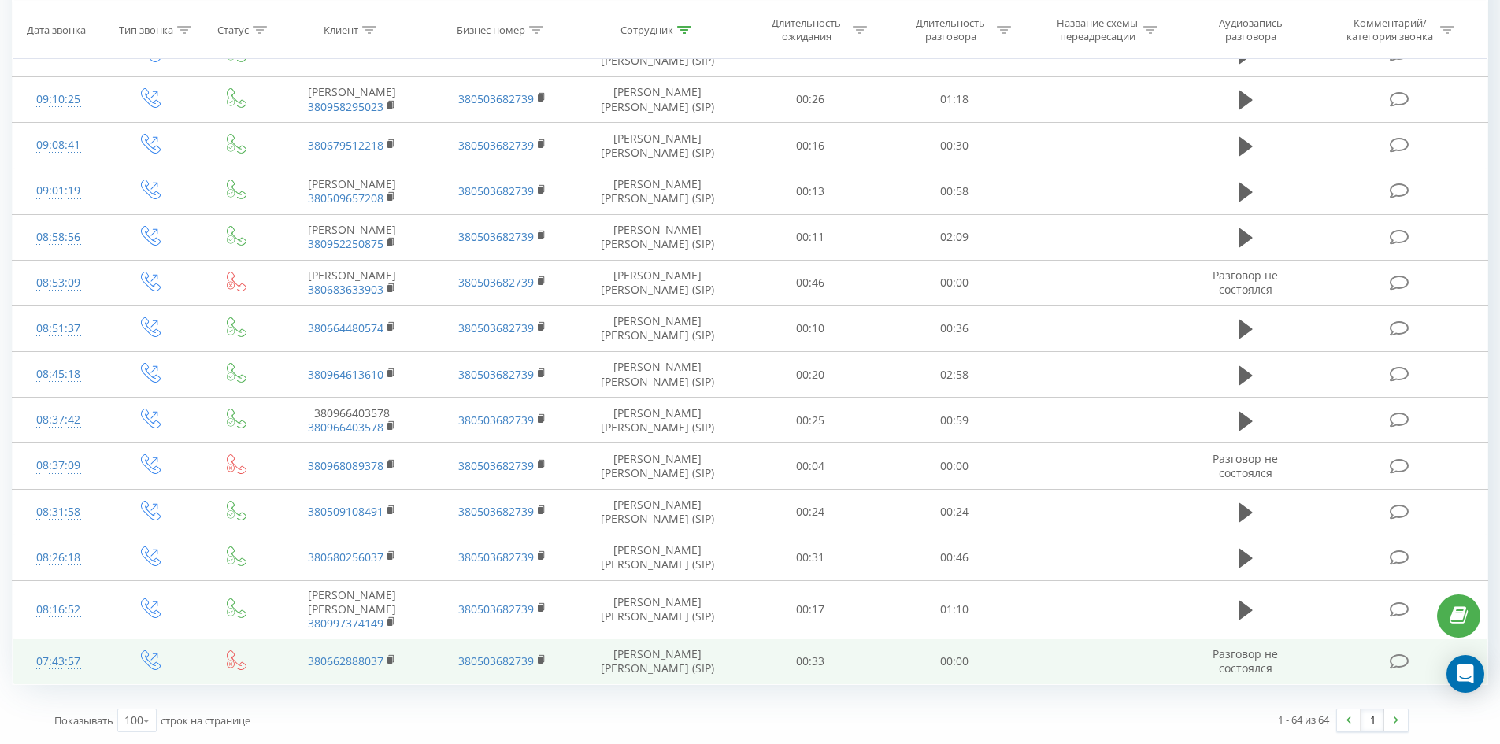
drag, startPoint x: 892, startPoint y: 290, endPoint x: 1352, endPoint y: 671, distance: 597.4
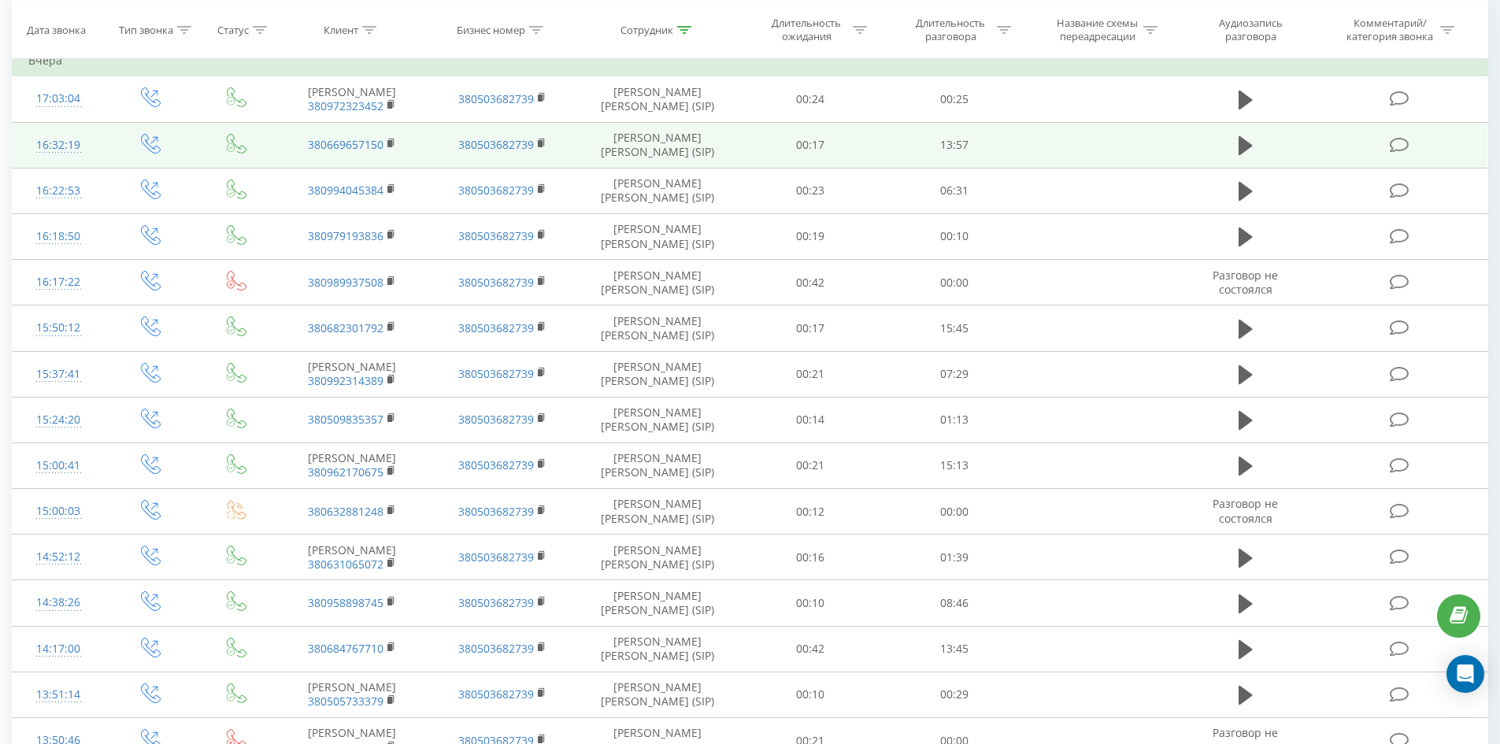
scroll to position [0, 0]
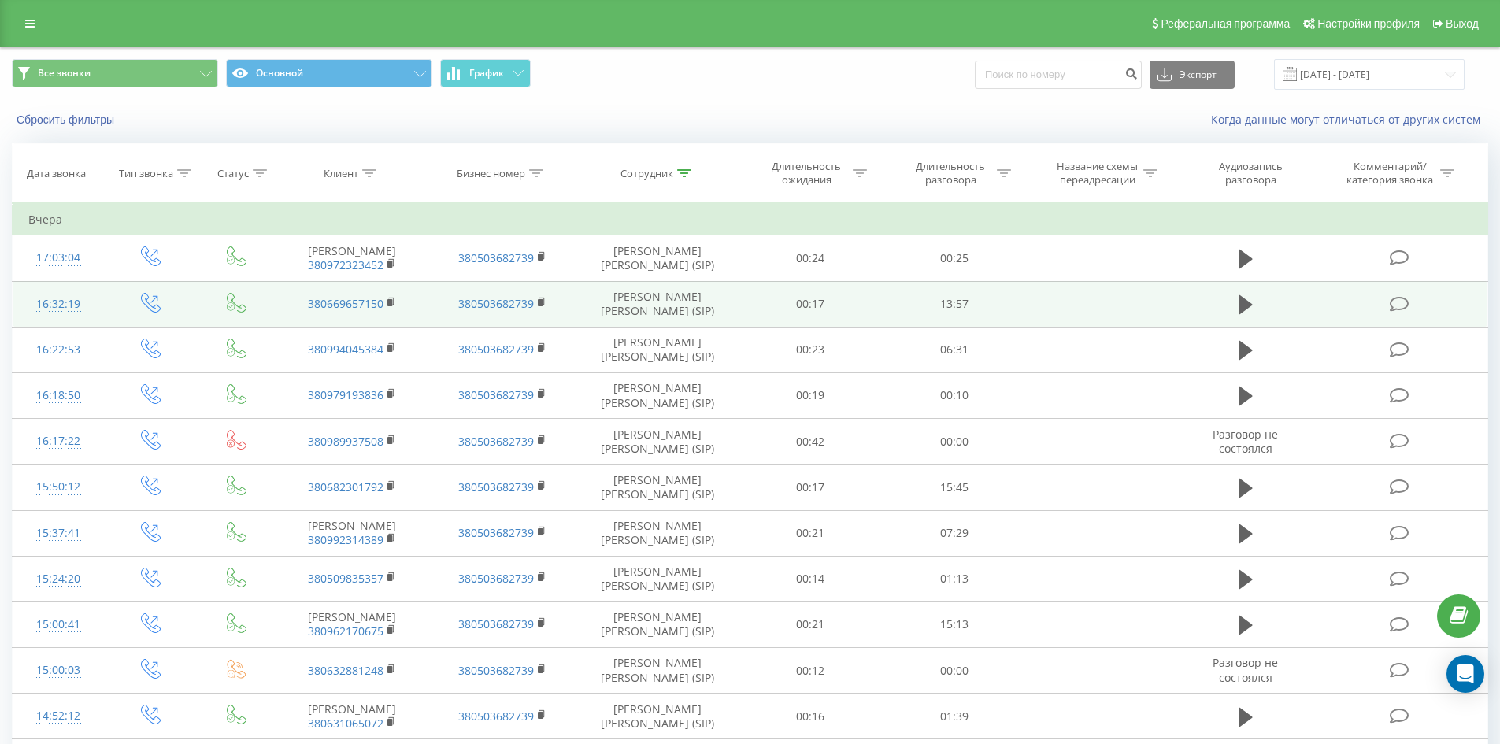
drag, startPoint x: 803, startPoint y: 514, endPoint x: 896, endPoint y: 179, distance: 348.4
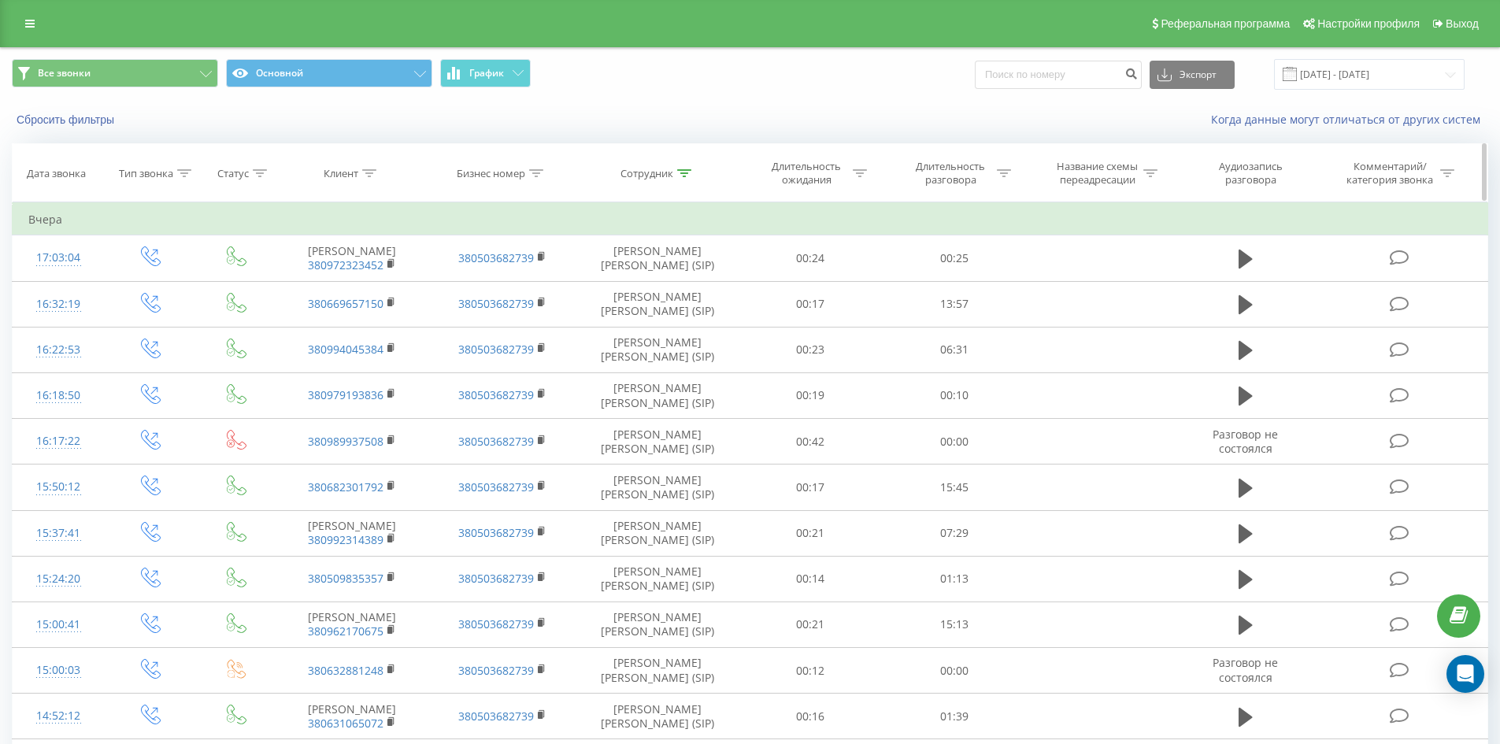
click at [683, 176] on icon at bounding box center [684, 173] width 14 height 8
click at [680, 297] on input "інкілюк [PERSON_NAME]" at bounding box center [657, 287] width 139 height 28
click button "OK" at bounding box center [691, 318] width 67 height 20
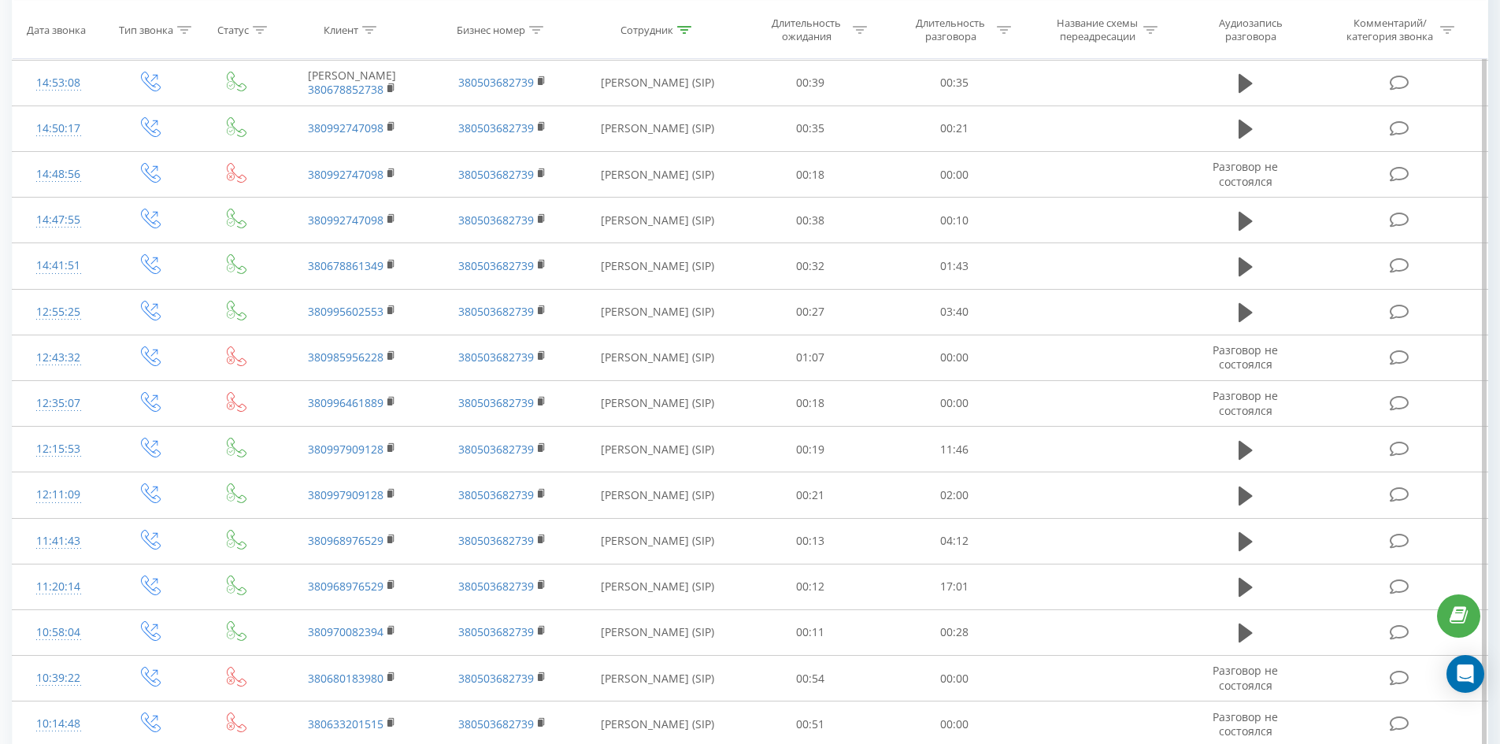
scroll to position [1041, 0]
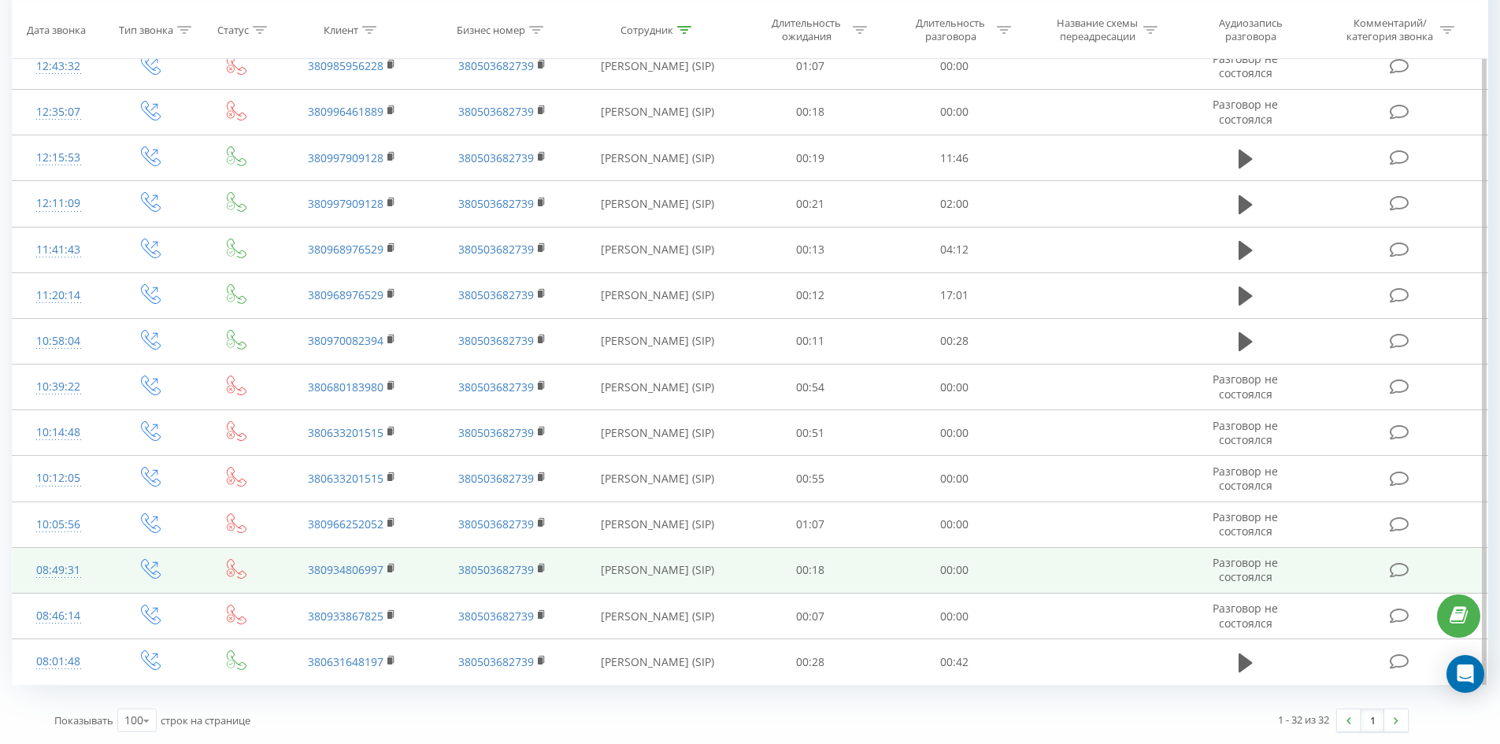
drag, startPoint x: 805, startPoint y: 232, endPoint x: 776, endPoint y: 590, distance: 358.8
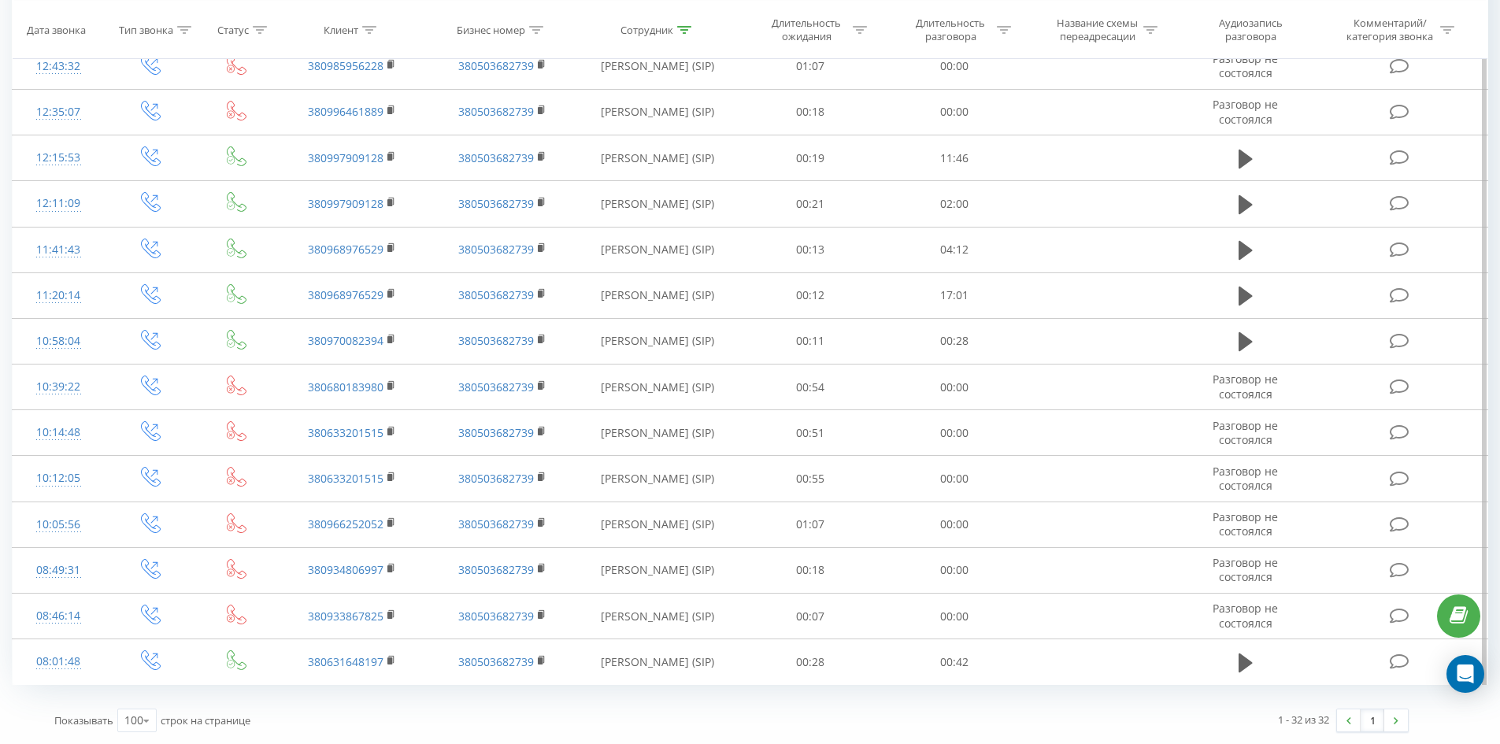
scroll to position [0, 0]
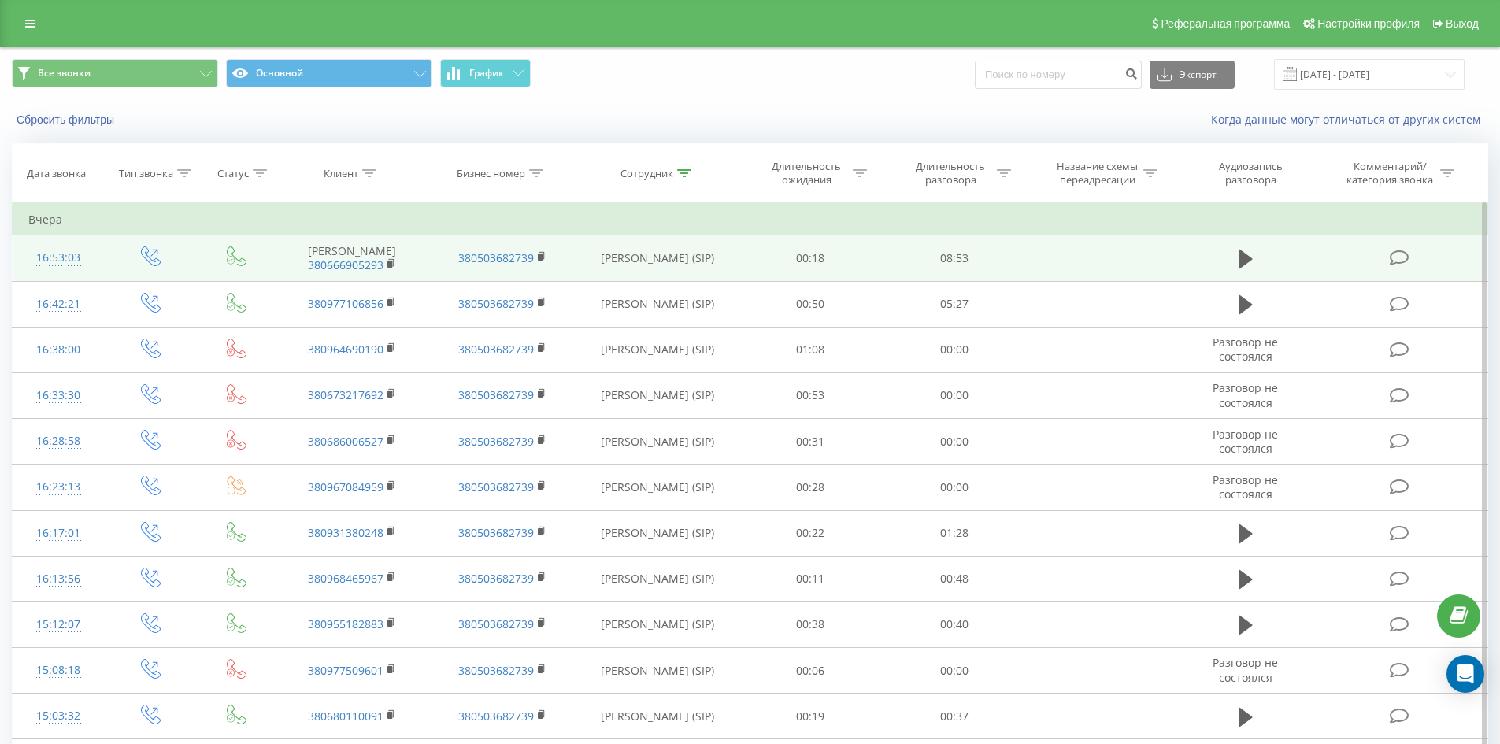
drag, startPoint x: 776, startPoint y: 590, endPoint x: 830, endPoint y: 247, distance: 347.7
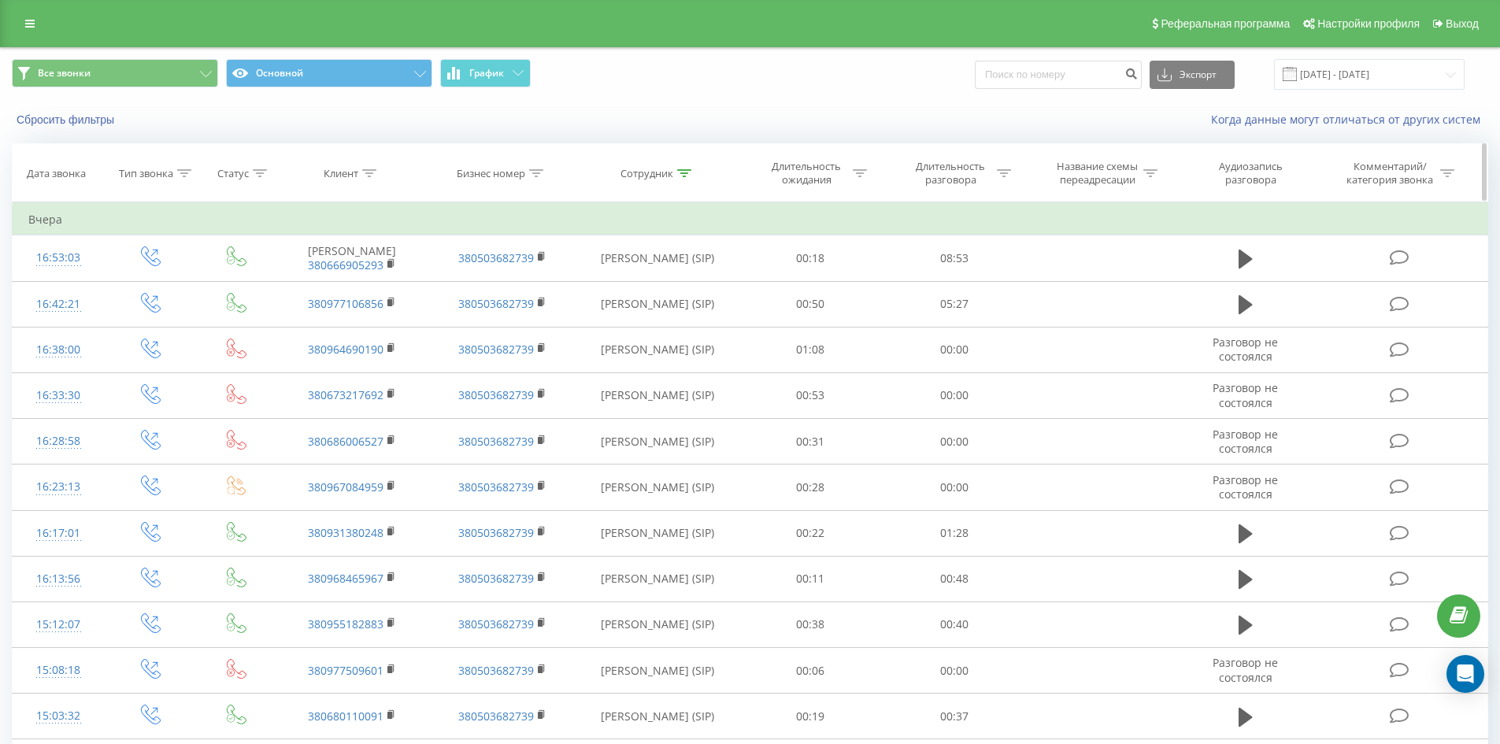
click at [684, 172] on icon at bounding box center [684, 173] width 14 height 8
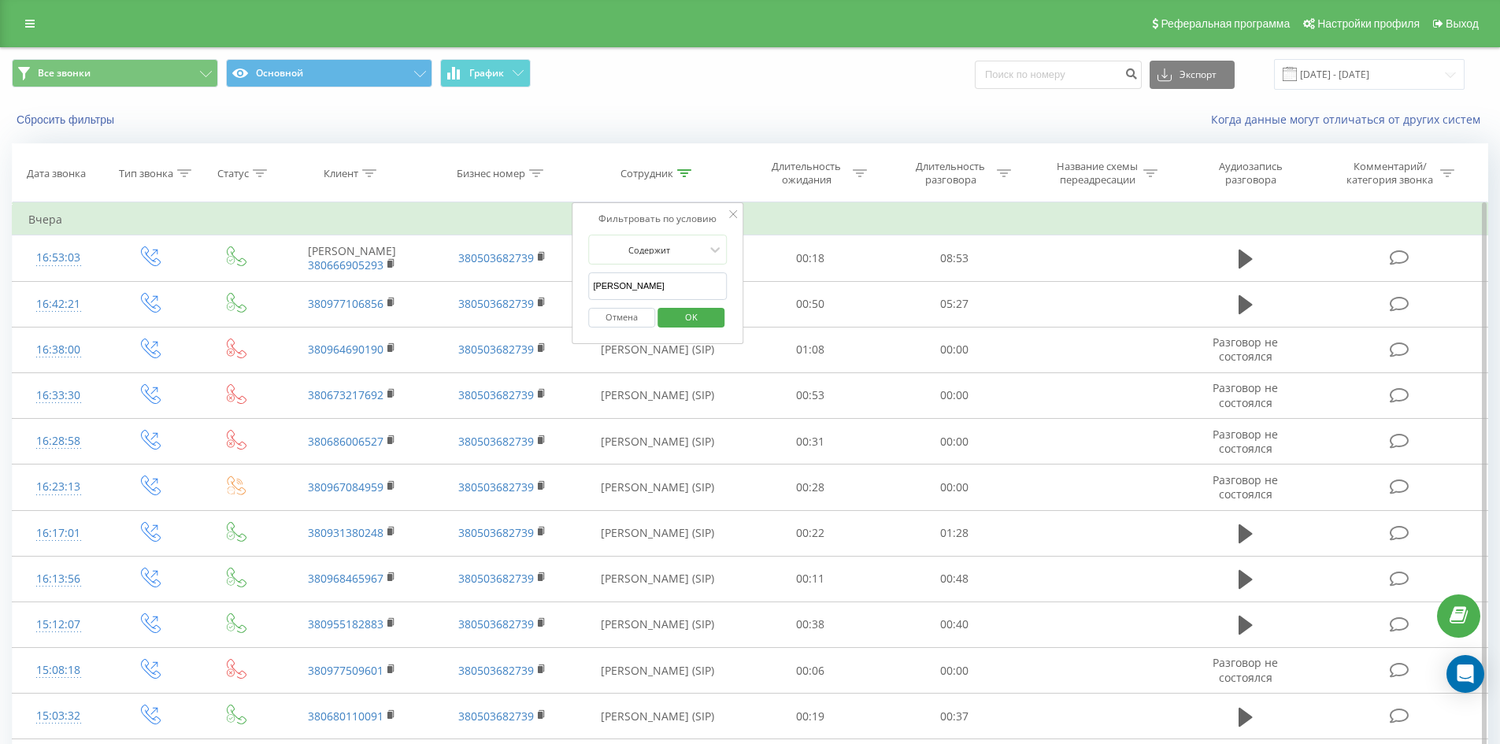
click at [684, 272] on form "Содержит [PERSON_NAME] Отмена OK" at bounding box center [657, 285] width 139 height 101
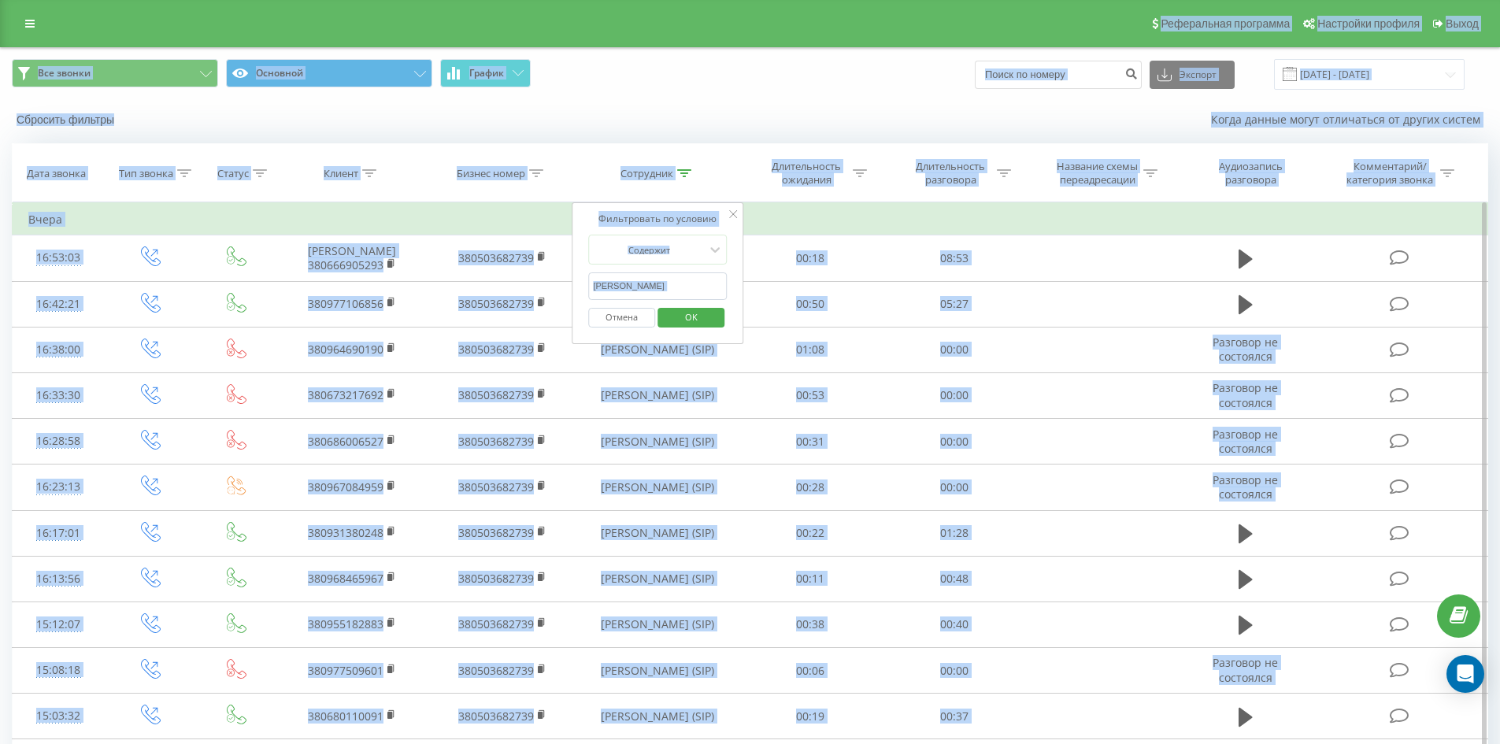
click at [705, 304] on div "Отмена OK" at bounding box center [657, 317] width 139 height 35
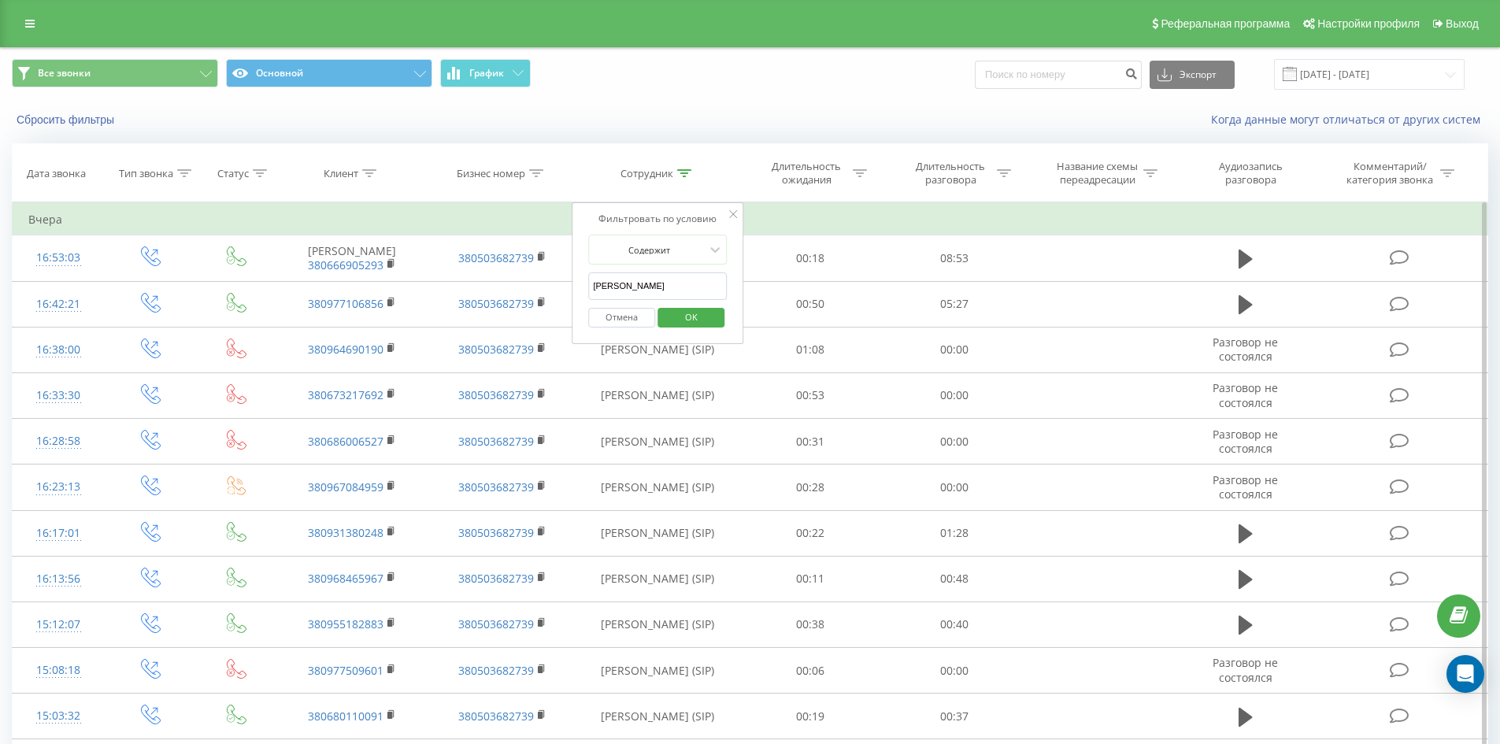
click at [671, 289] on input "[PERSON_NAME]" at bounding box center [657, 287] width 139 height 28
click button "OK" at bounding box center [691, 318] width 67 height 20
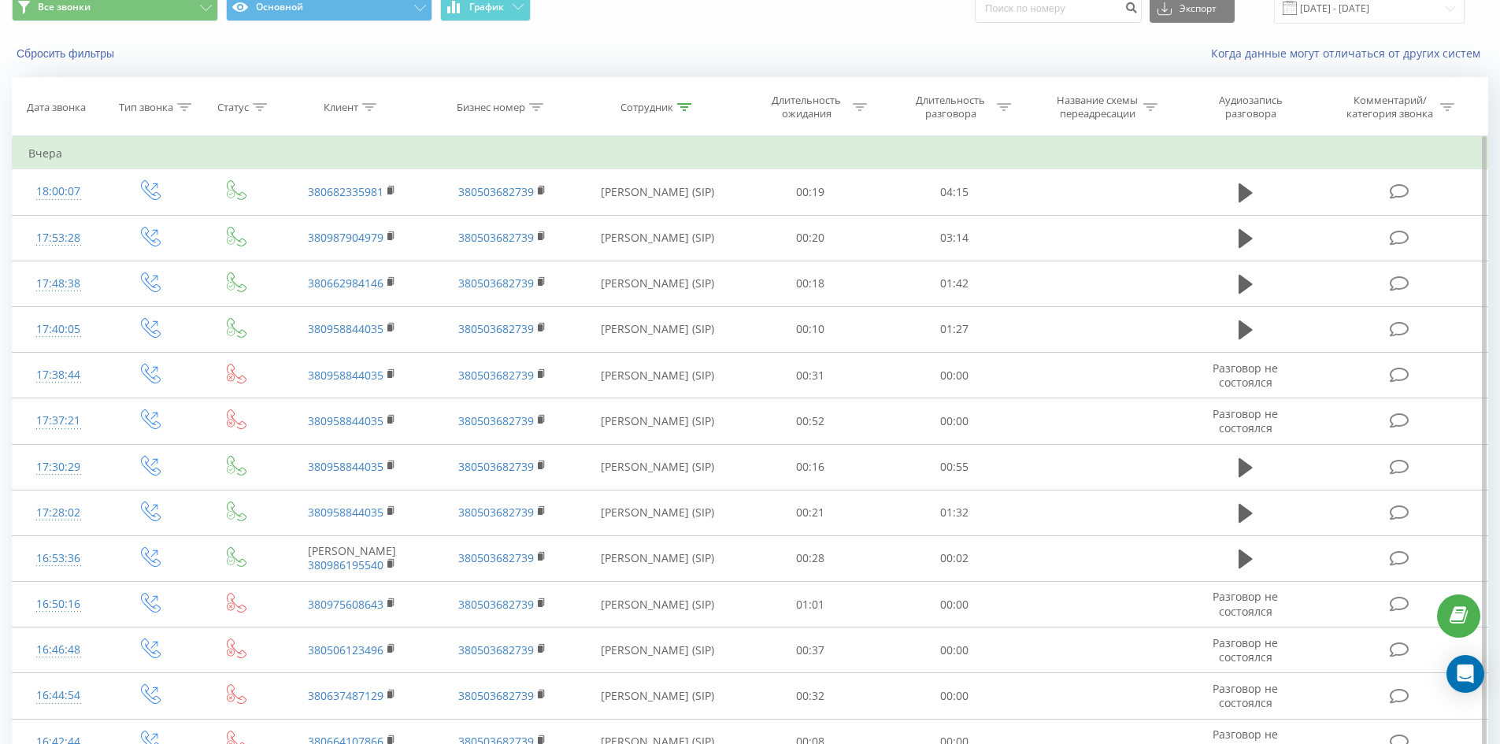
scroll to position [2462, 0]
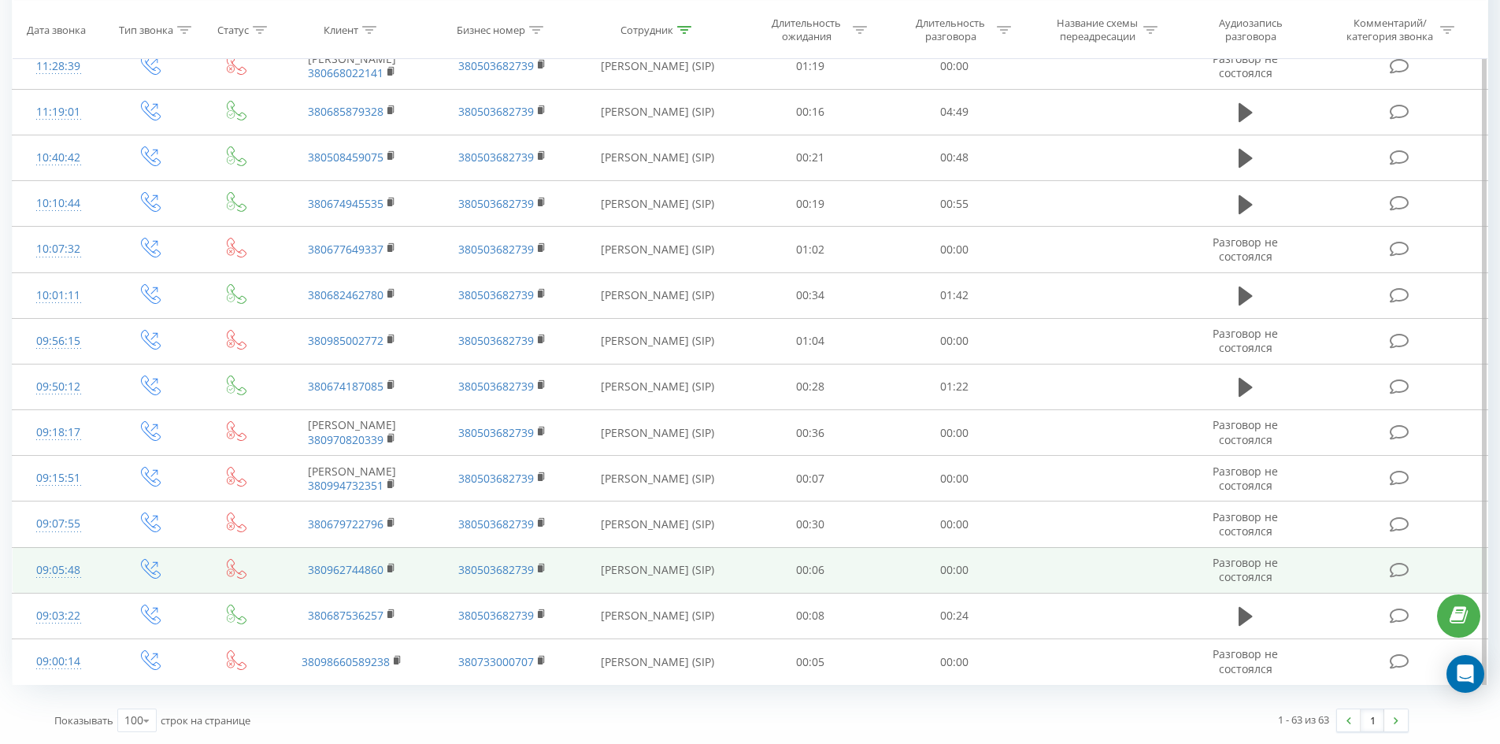
drag, startPoint x: 647, startPoint y: 163, endPoint x: 708, endPoint y: 550, distance: 391.4
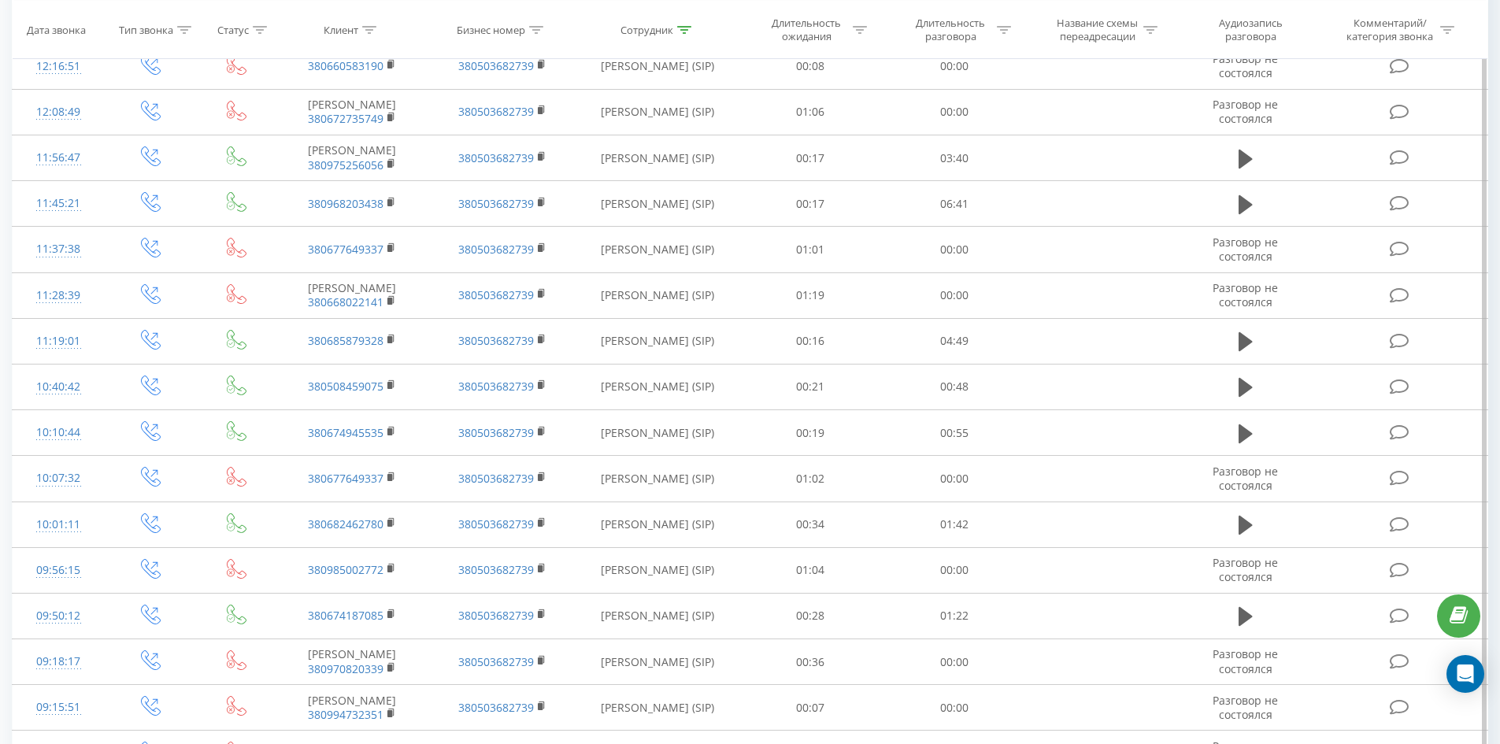
scroll to position [0, 0]
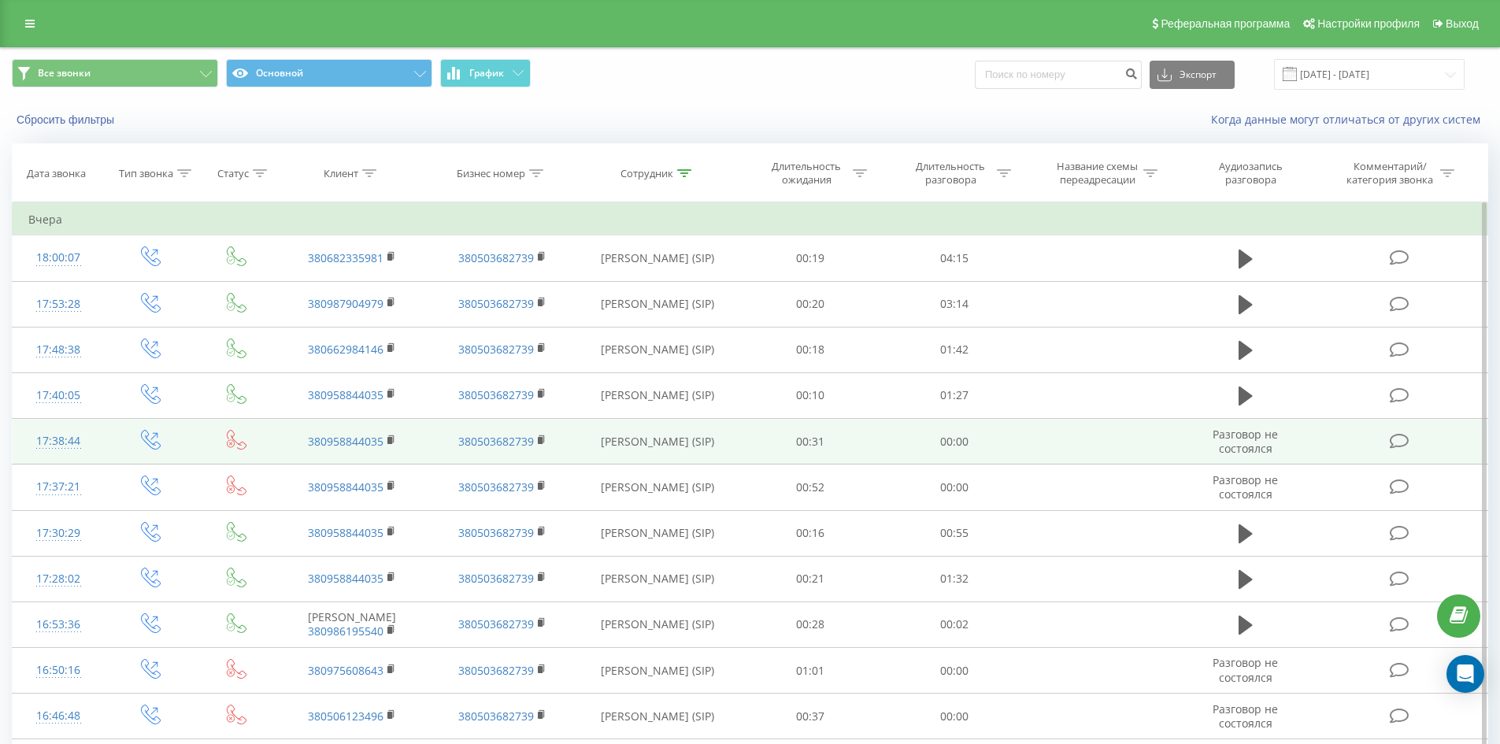
drag, startPoint x: 710, startPoint y: 518, endPoint x: 767, endPoint y: 177, distance: 345.8
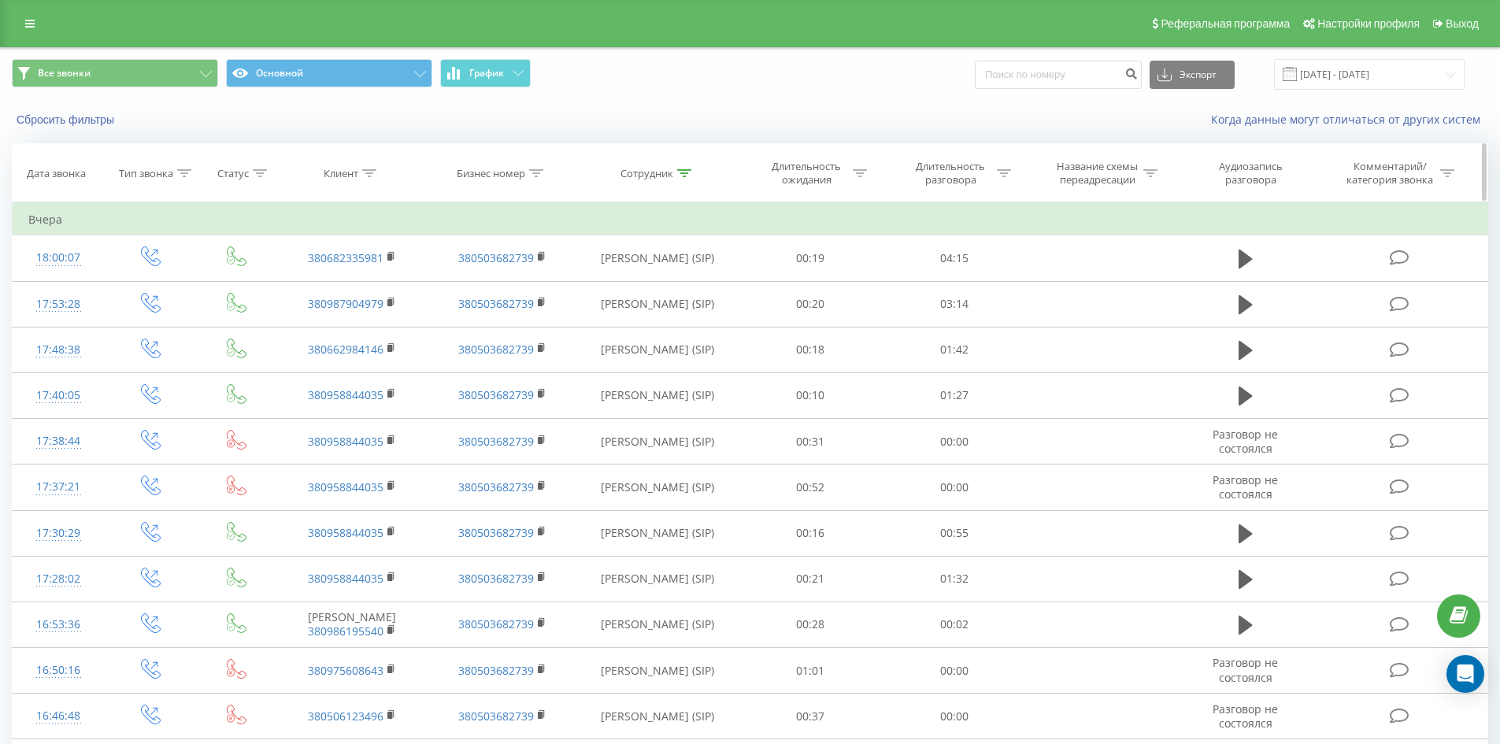
click at [681, 171] on icon at bounding box center [684, 173] width 14 height 8
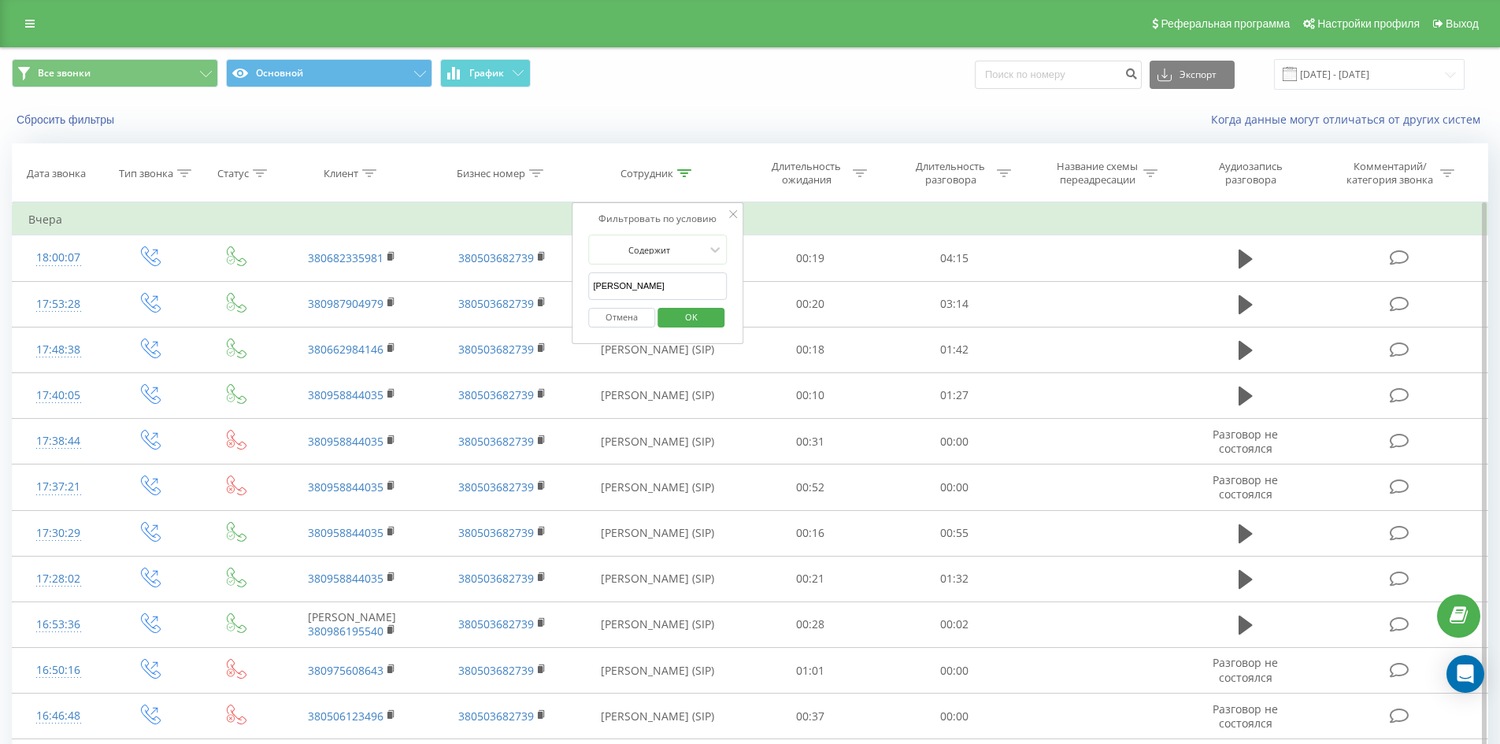
click at [700, 295] on input "[PERSON_NAME]" at bounding box center [657, 287] width 139 height 28
click button "OK" at bounding box center [691, 318] width 67 height 20
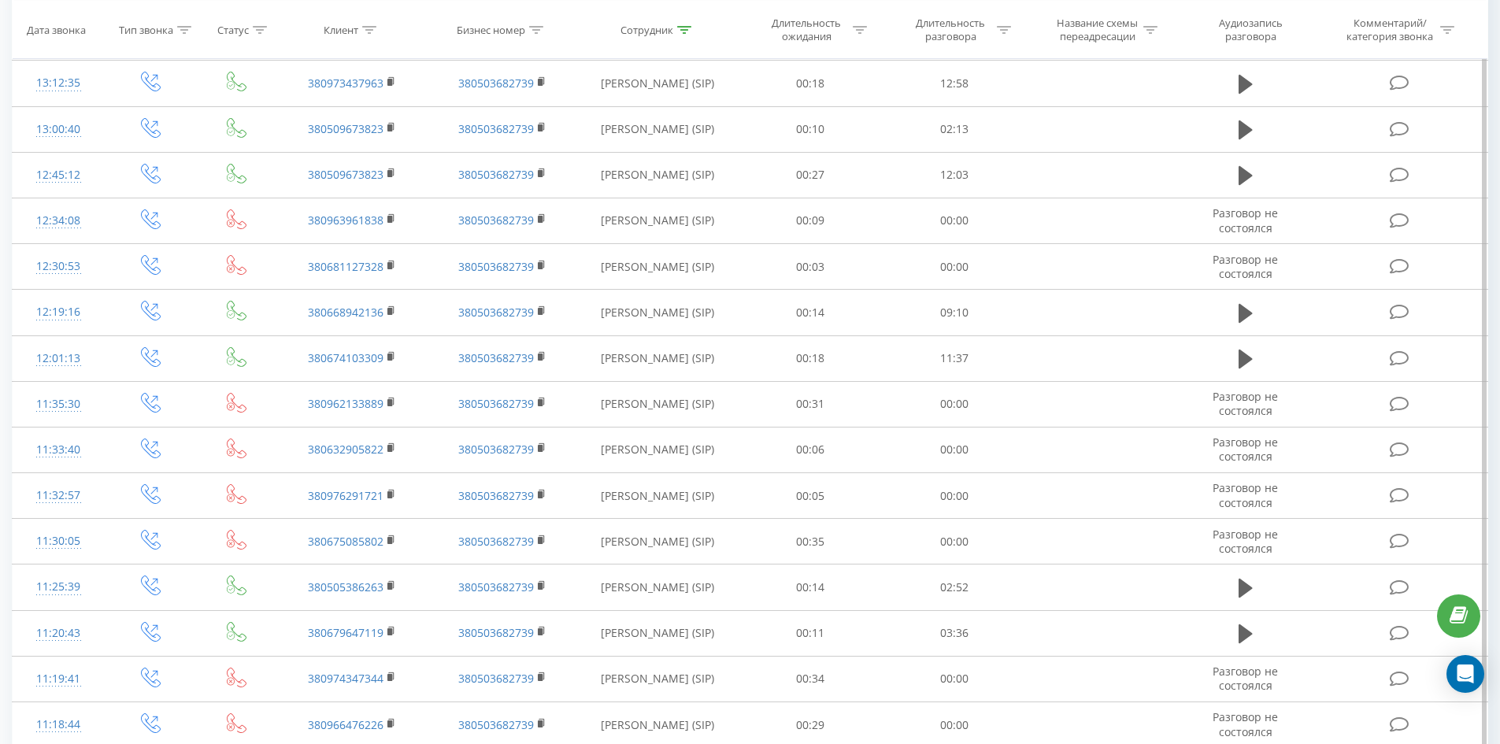
scroll to position [1774, 0]
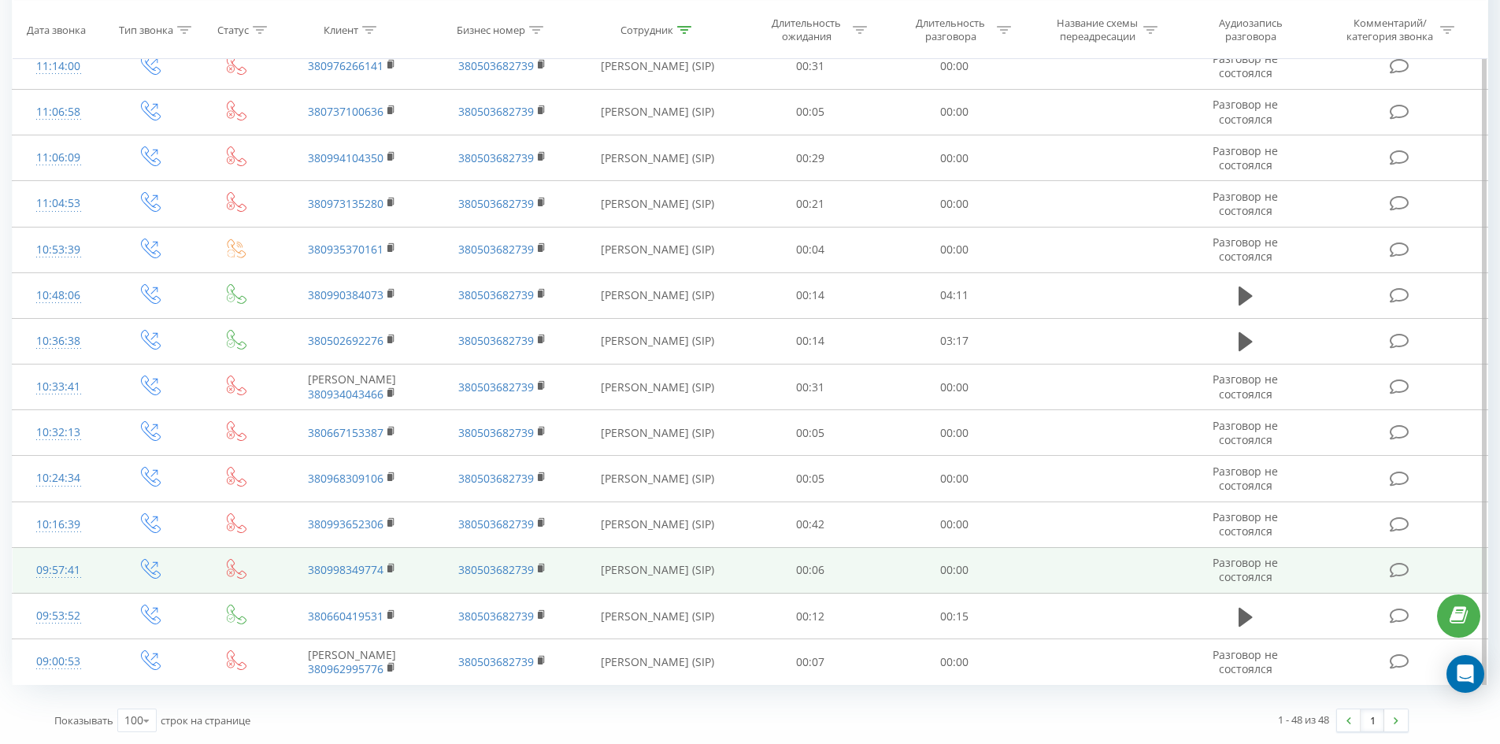
drag, startPoint x: 703, startPoint y: 190, endPoint x: 669, endPoint y: 570, distance: 381.8
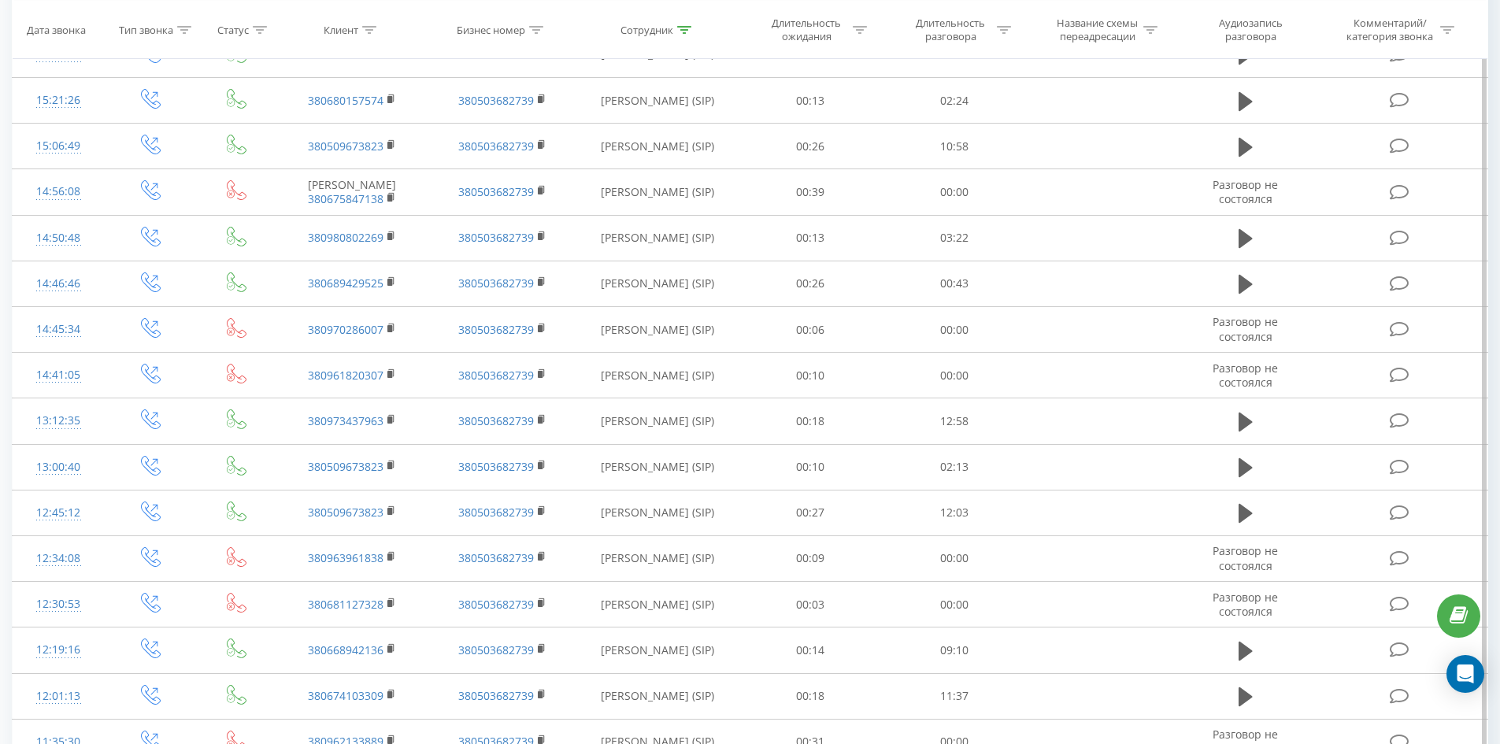
scroll to position [0, 0]
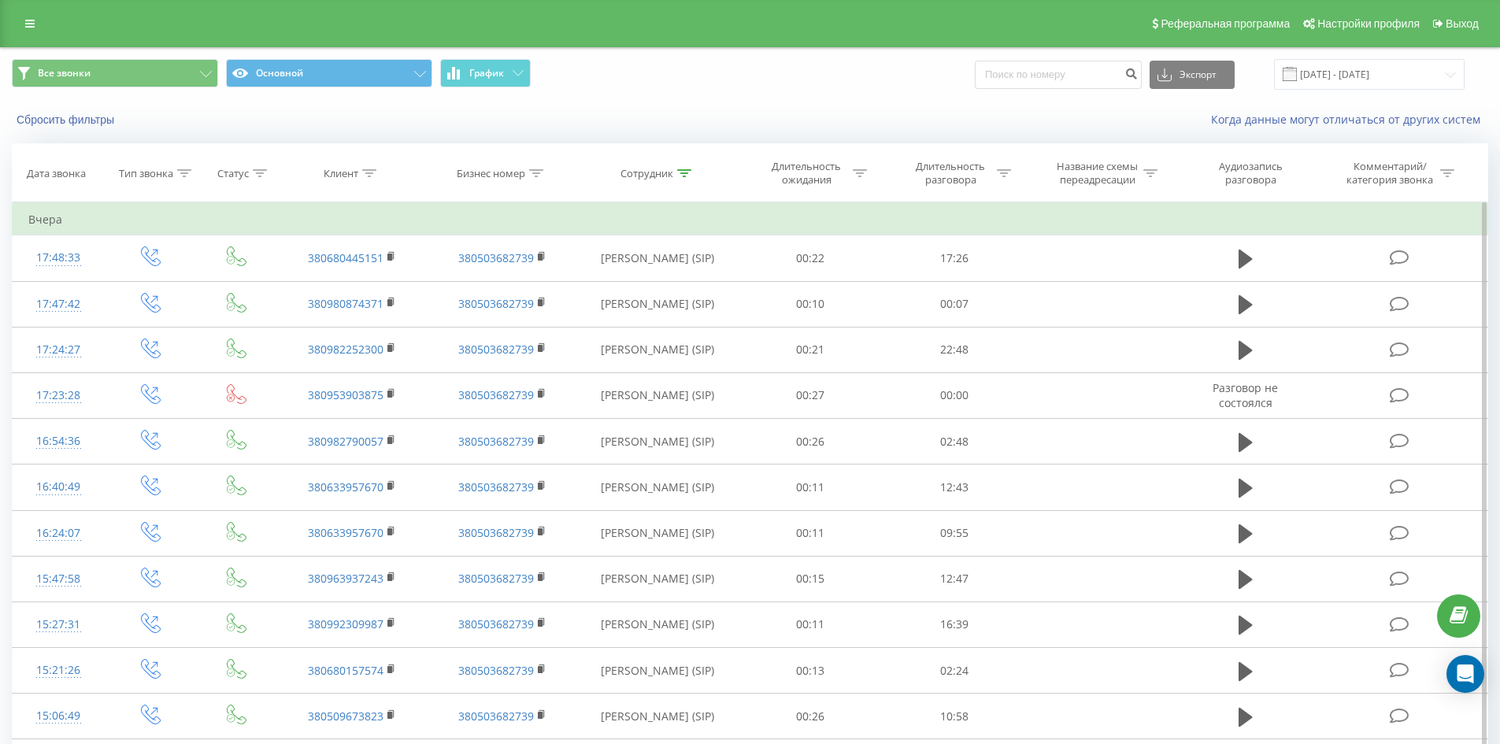
drag, startPoint x: 706, startPoint y: 399, endPoint x: 740, endPoint y: 219, distance: 183.4
click at [684, 172] on icon at bounding box center [684, 173] width 14 height 8
click at [688, 276] on input "[PERSON_NAME]" at bounding box center [657, 287] width 139 height 28
click button "OK" at bounding box center [691, 318] width 67 height 20
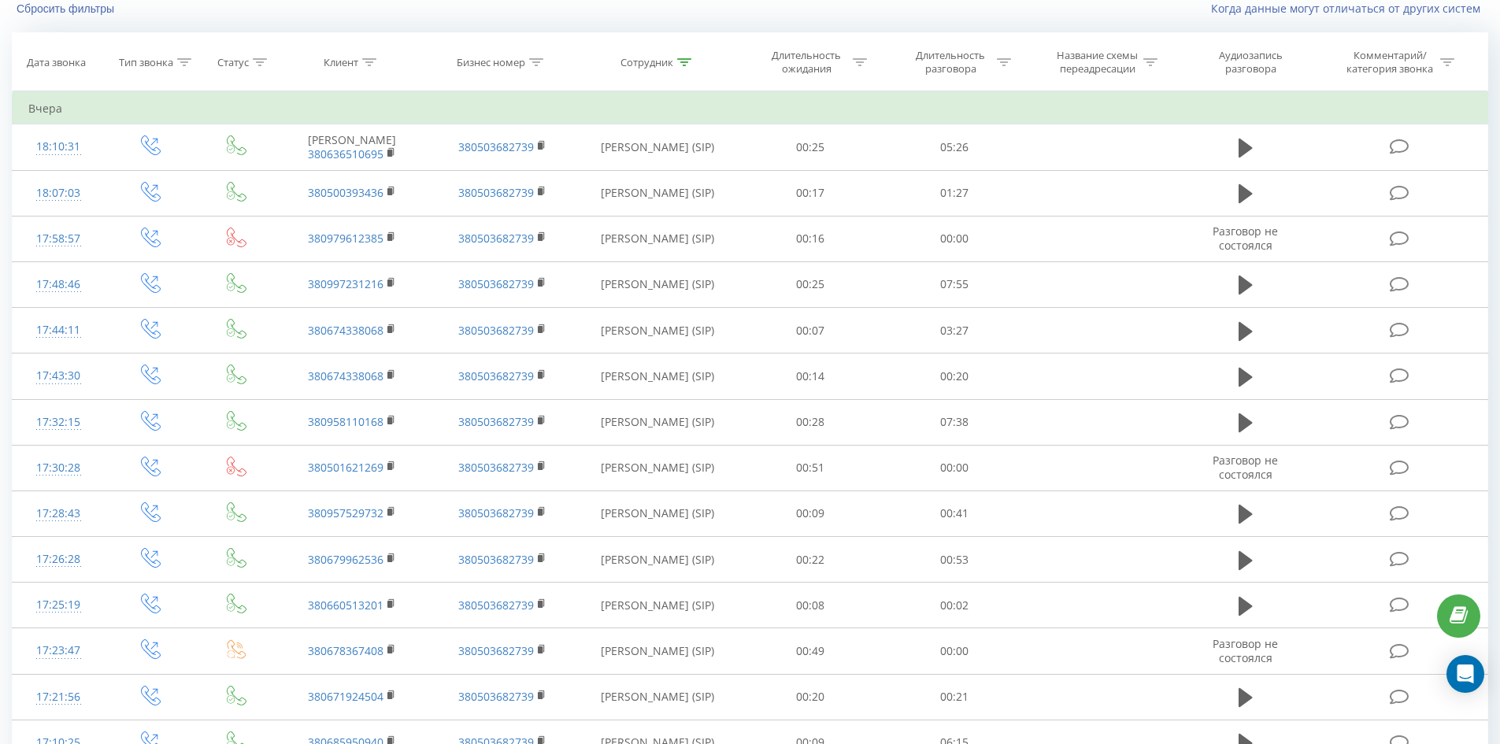
scroll to position [2669, 0]
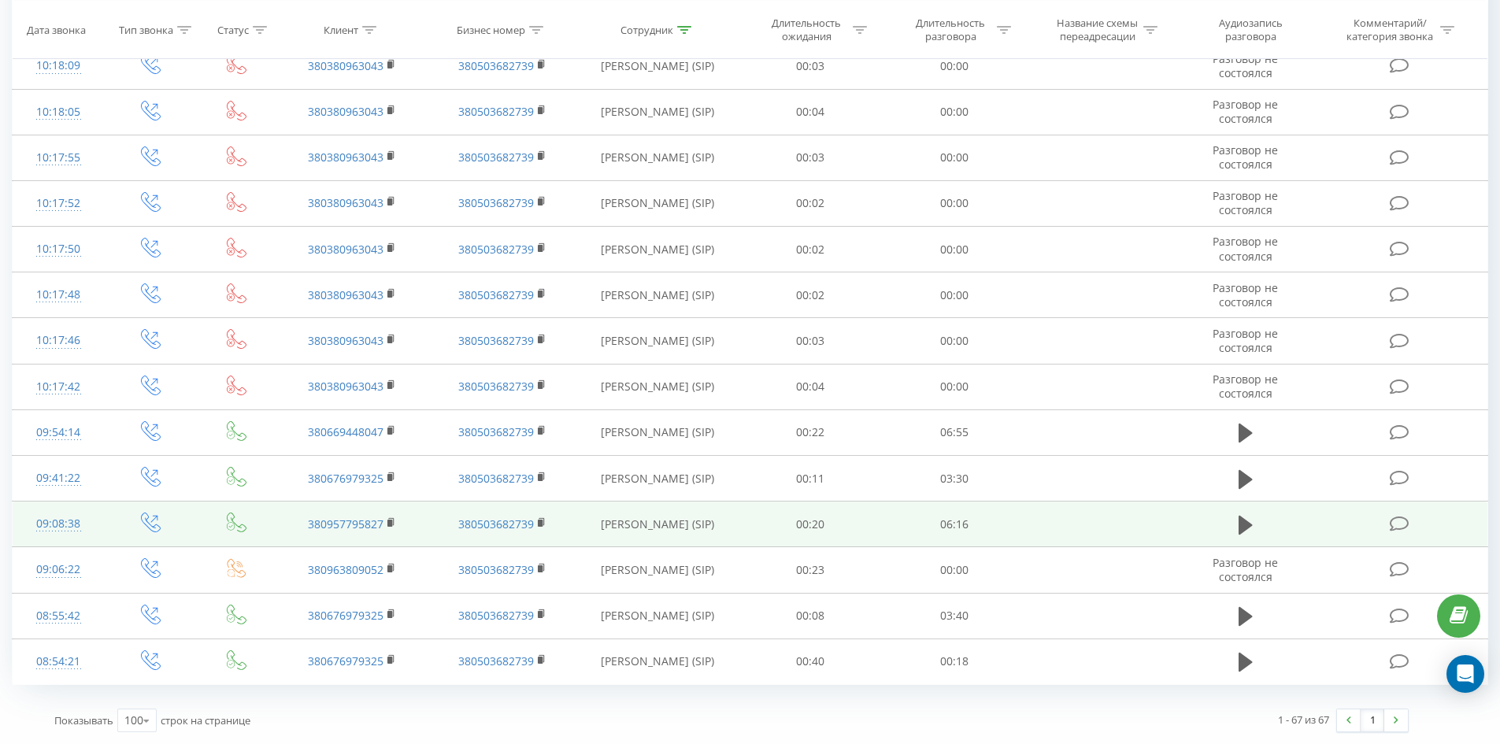
drag, startPoint x: 825, startPoint y: 205, endPoint x: 654, endPoint y: 542, distance: 378.3
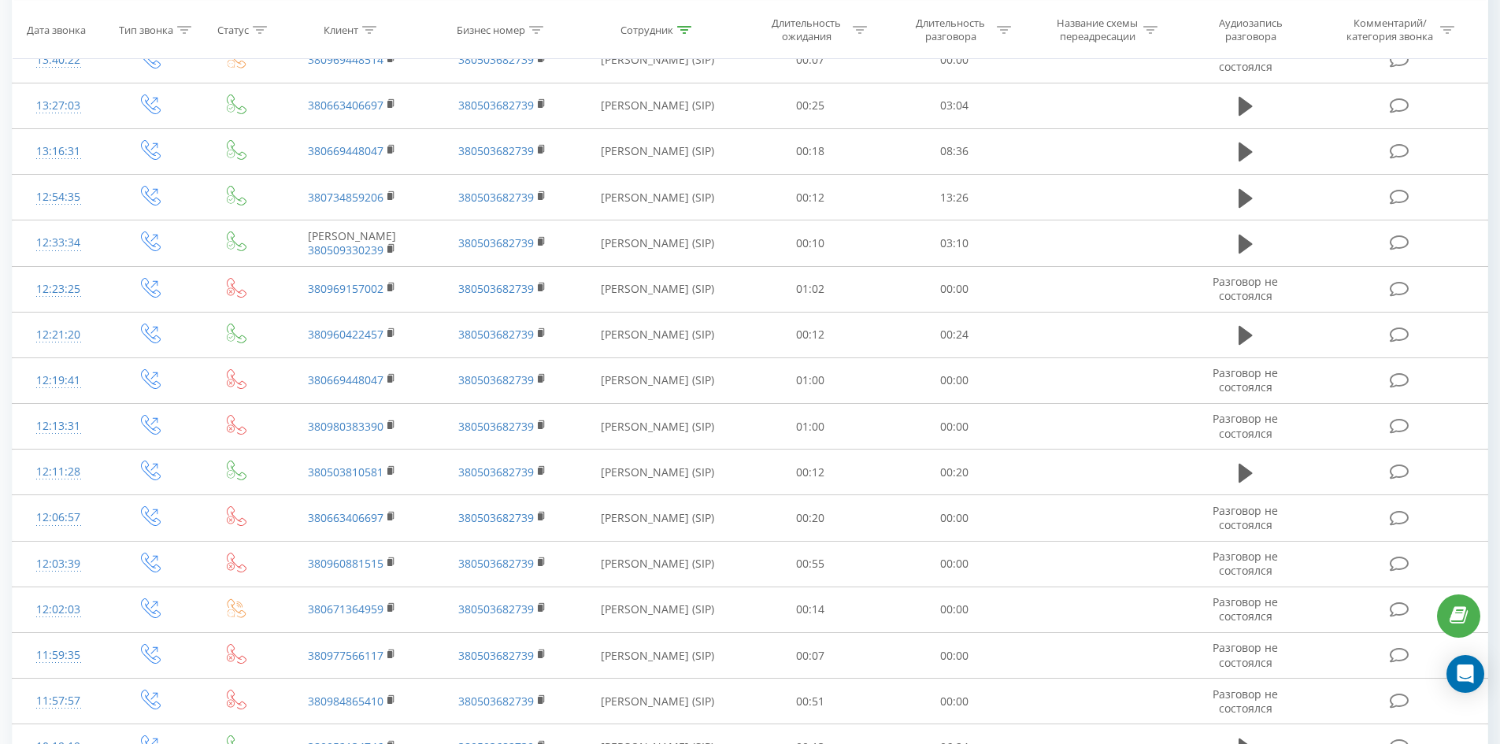
scroll to position [0, 0]
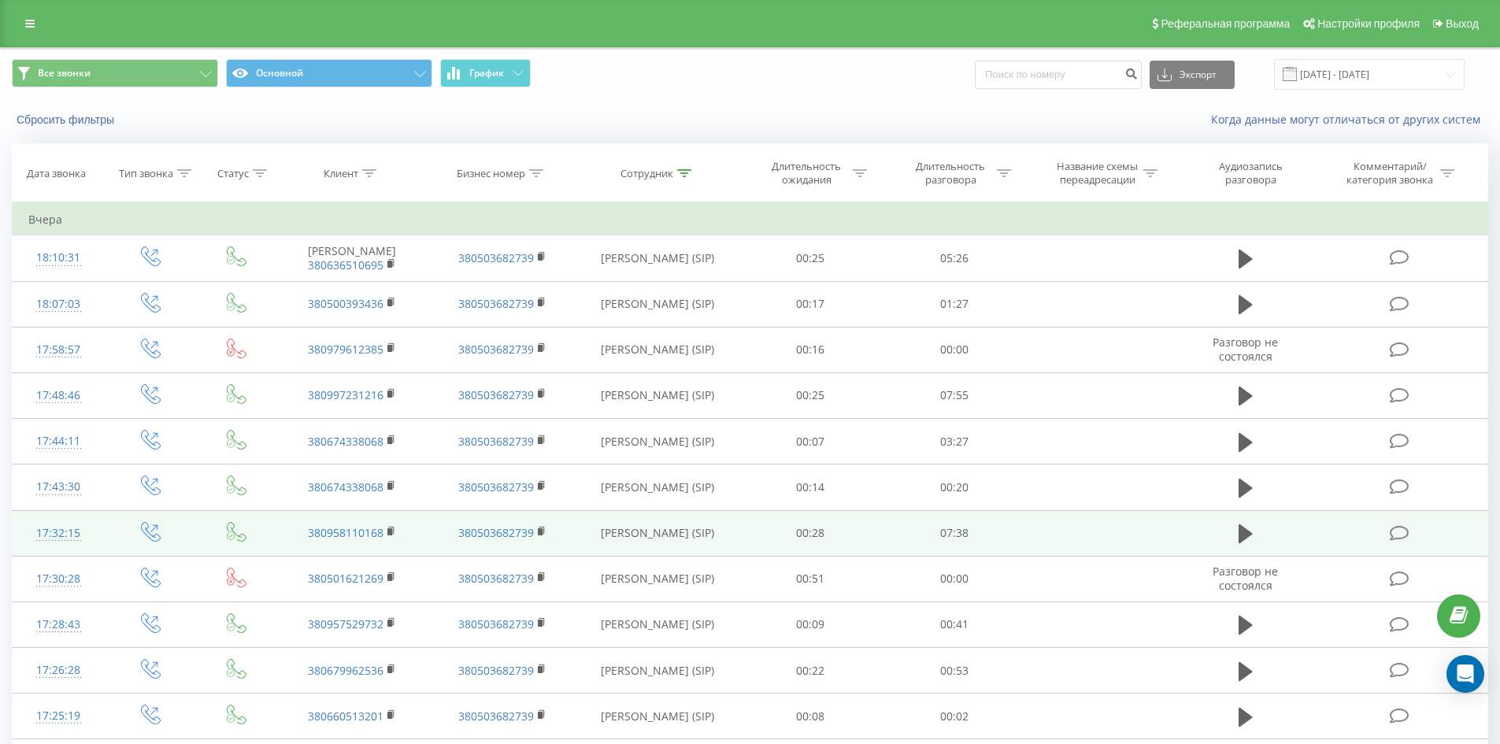
drag, startPoint x: 652, startPoint y: 542, endPoint x: 675, endPoint y: 207, distance: 335.5
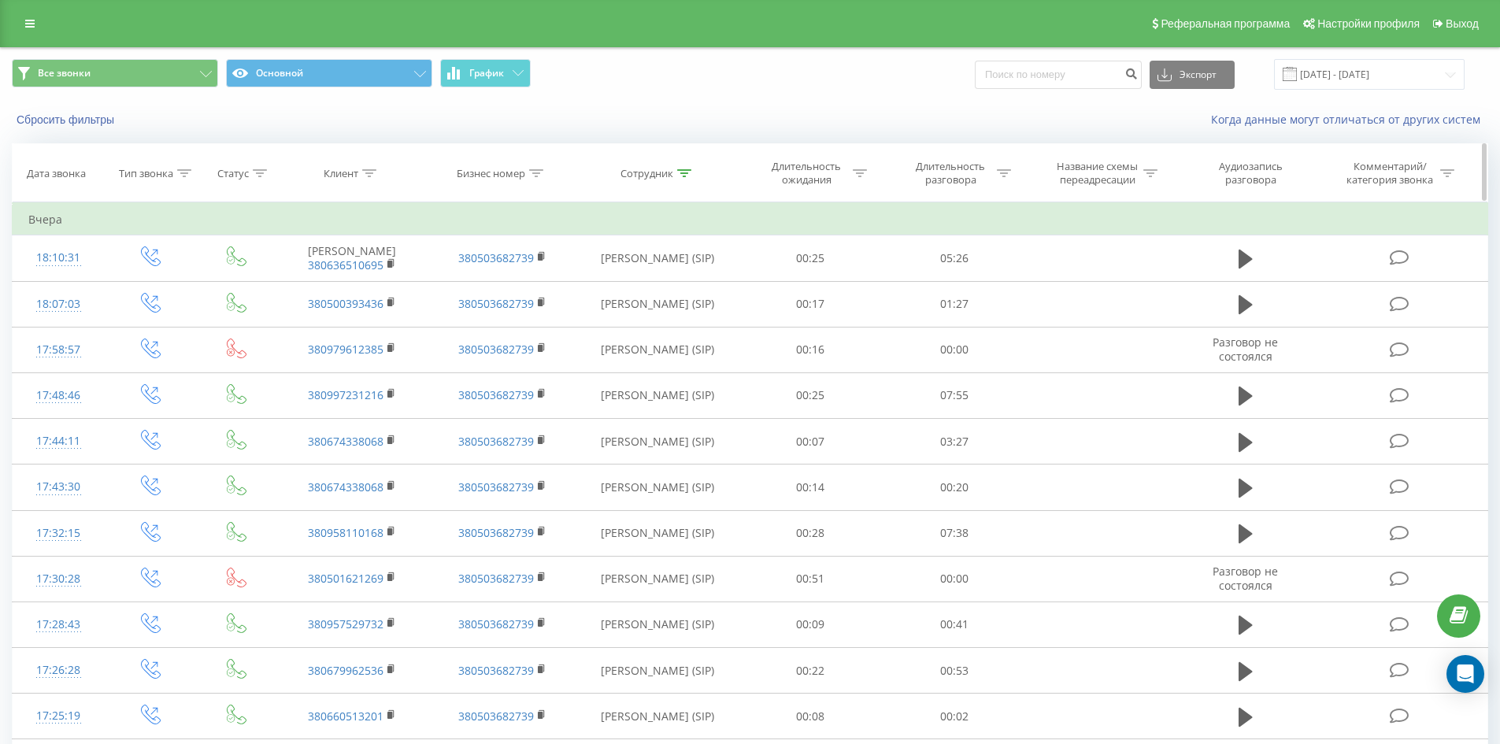
drag, startPoint x: 683, startPoint y: 168, endPoint x: 683, endPoint y: 228, distance: 60.6
click at [683, 169] on div at bounding box center [684, 173] width 14 height 13
click at [688, 289] on input "[PERSON_NAME]" at bounding box center [657, 287] width 139 height 28
click button "OK" at bounding box center [691, 318] width 67 height 20
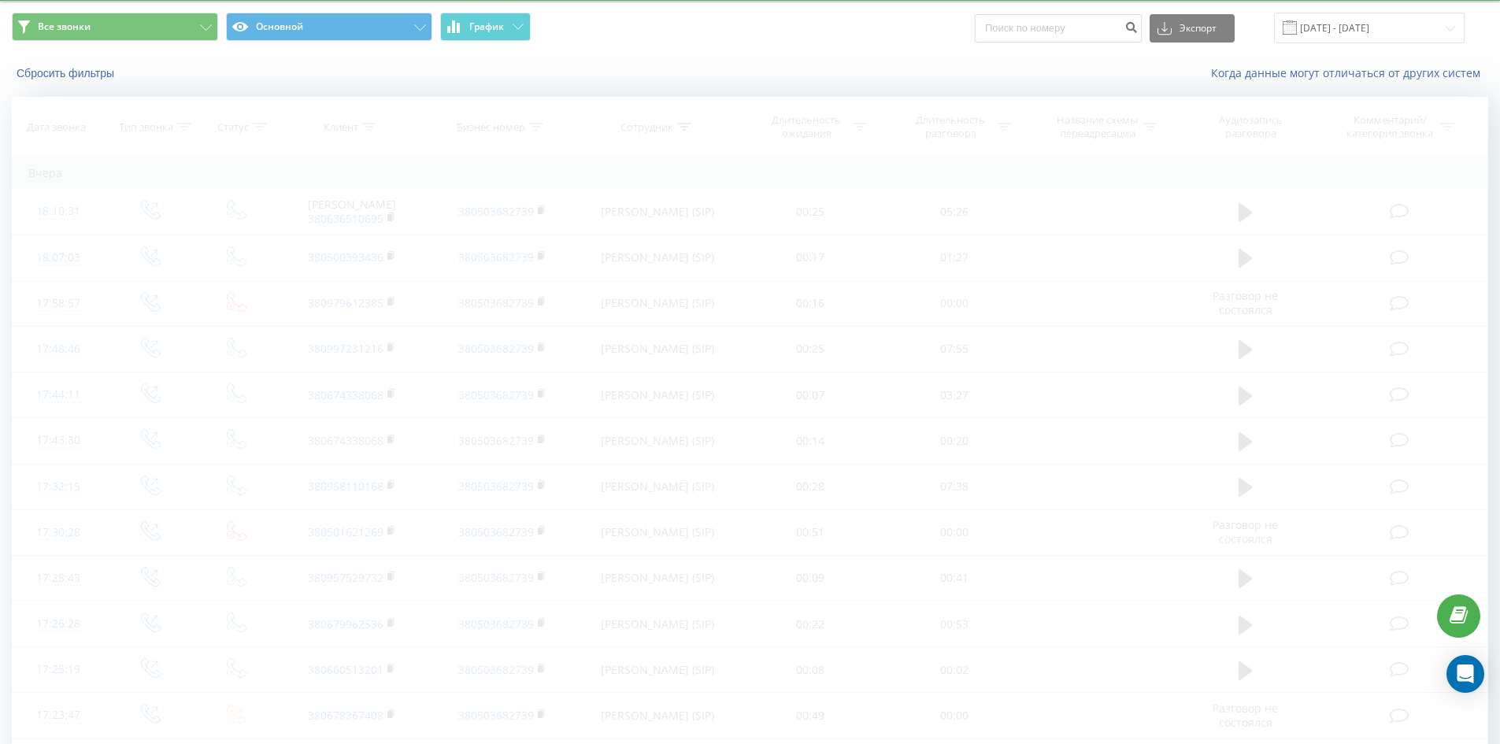
scroll to position [1615, 0]
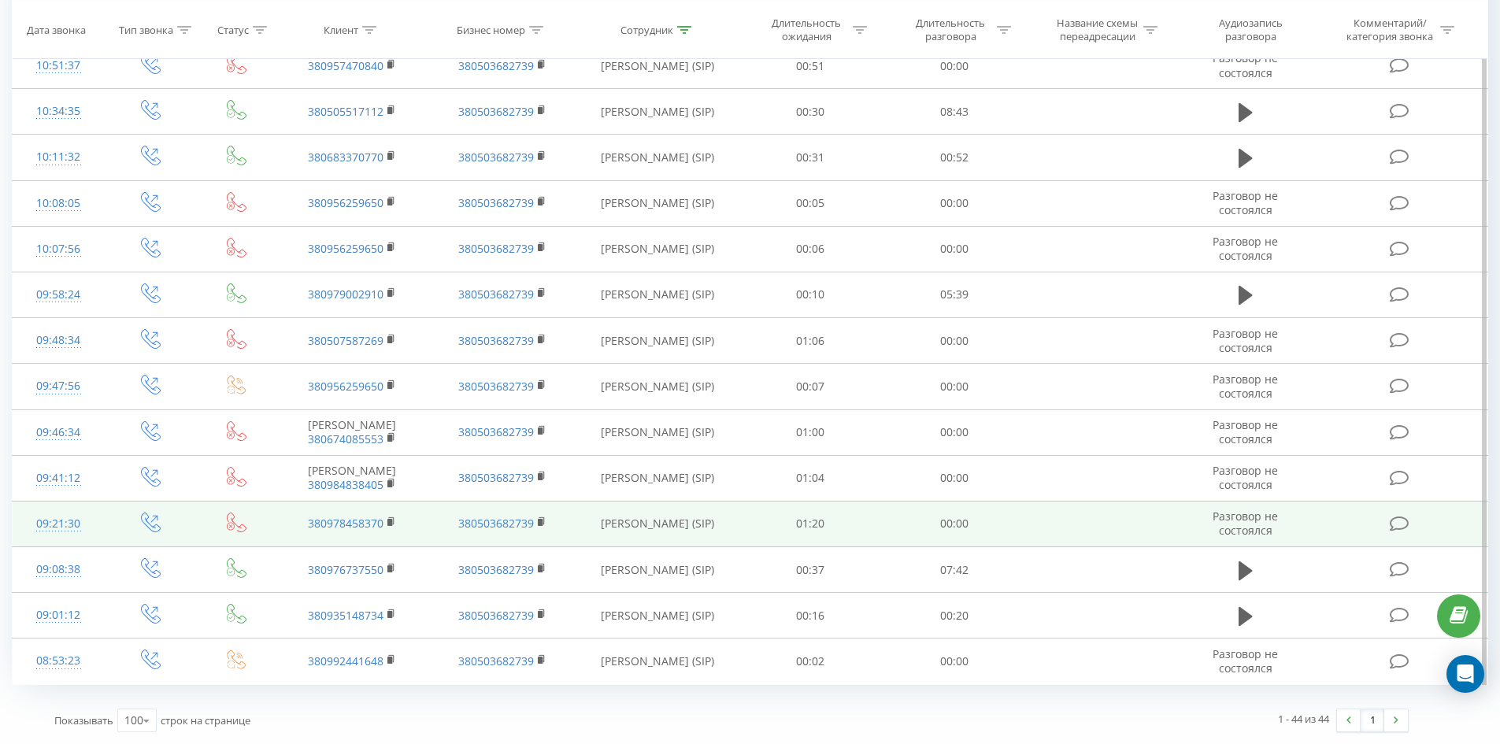
drag, startPoint x: 594, startPoint y: 213, endPoint x: 606, endPoint y: 528, distance: 316.1
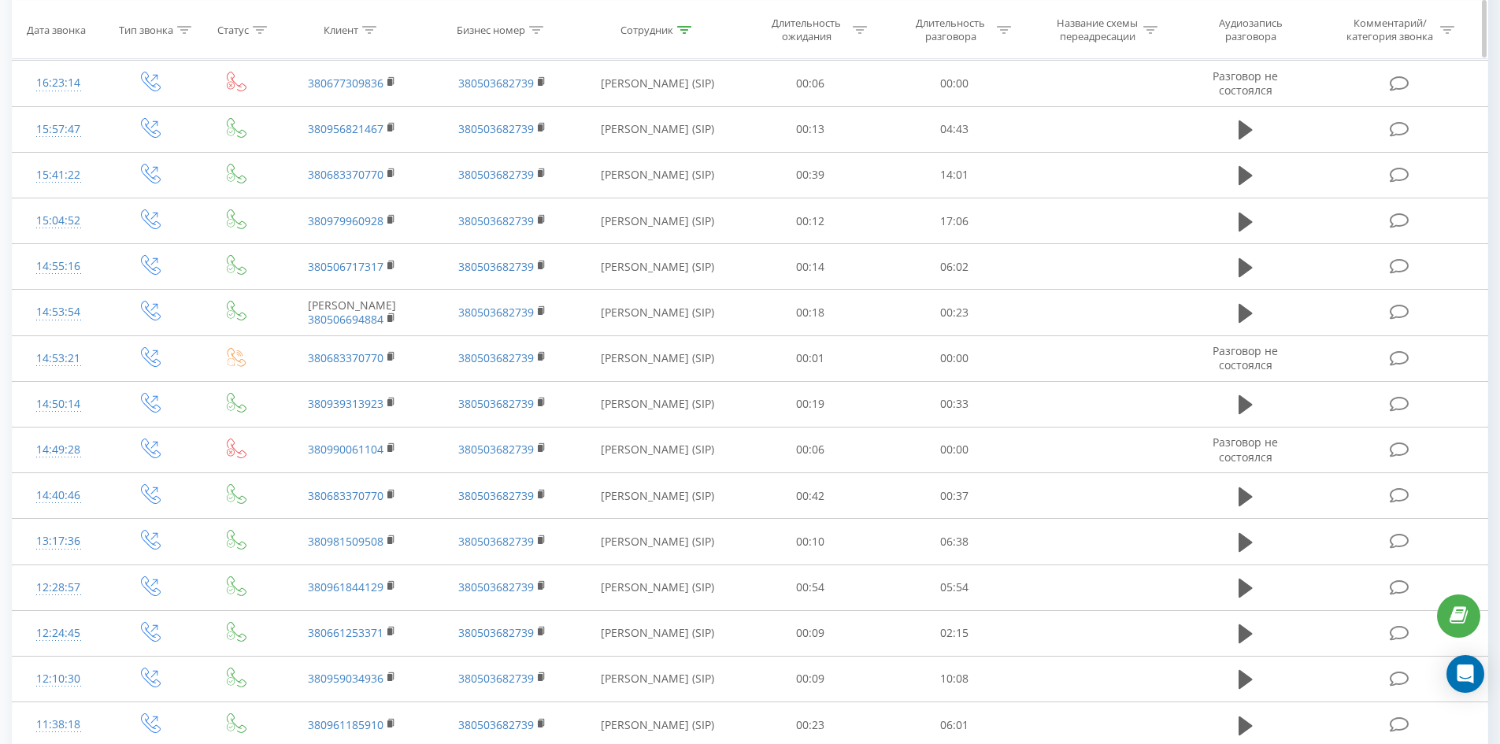
scroll to position [0, 0]
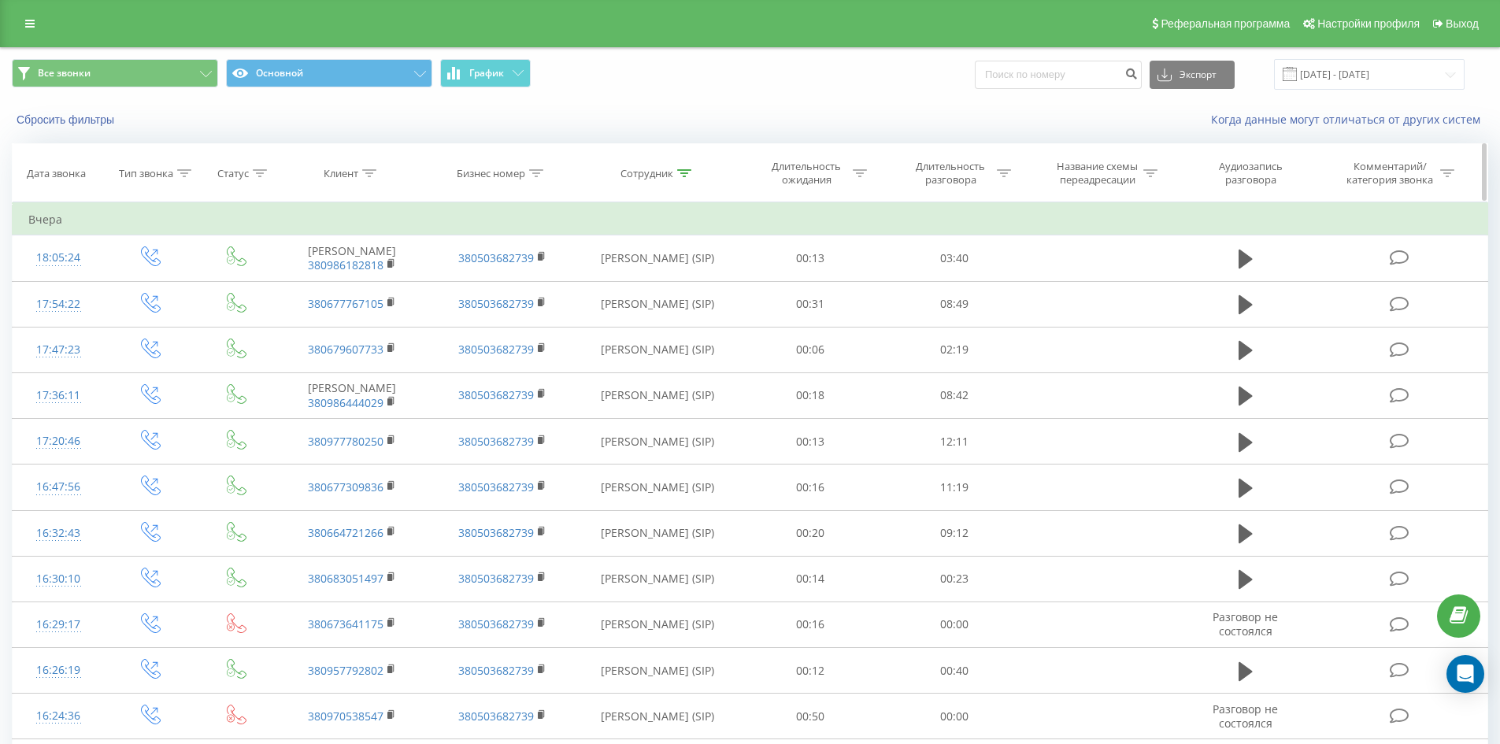
drag, startPoint x: 655, startPoint y: 442, endPoint x: 739, endPoint y: 154, distance: 299.4
click at [686, 172] on icon at bounding box center [684, 173] width 14 height 8
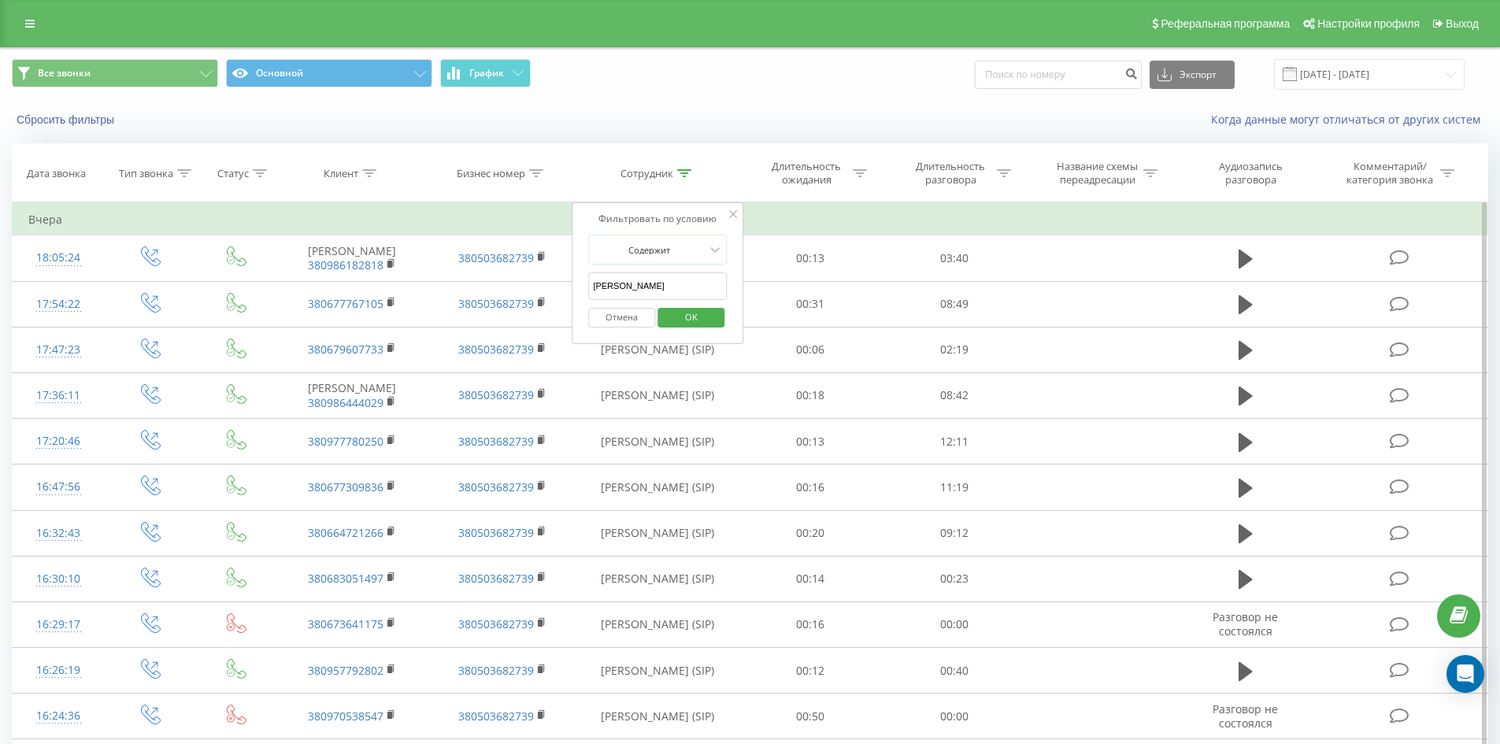
click at [685, 288] on input "[PERSON_NAME]" at bounding box center [657, 287] width 139 height 28
click button "OK" at bounding box center [691, 318] width 67 height 20
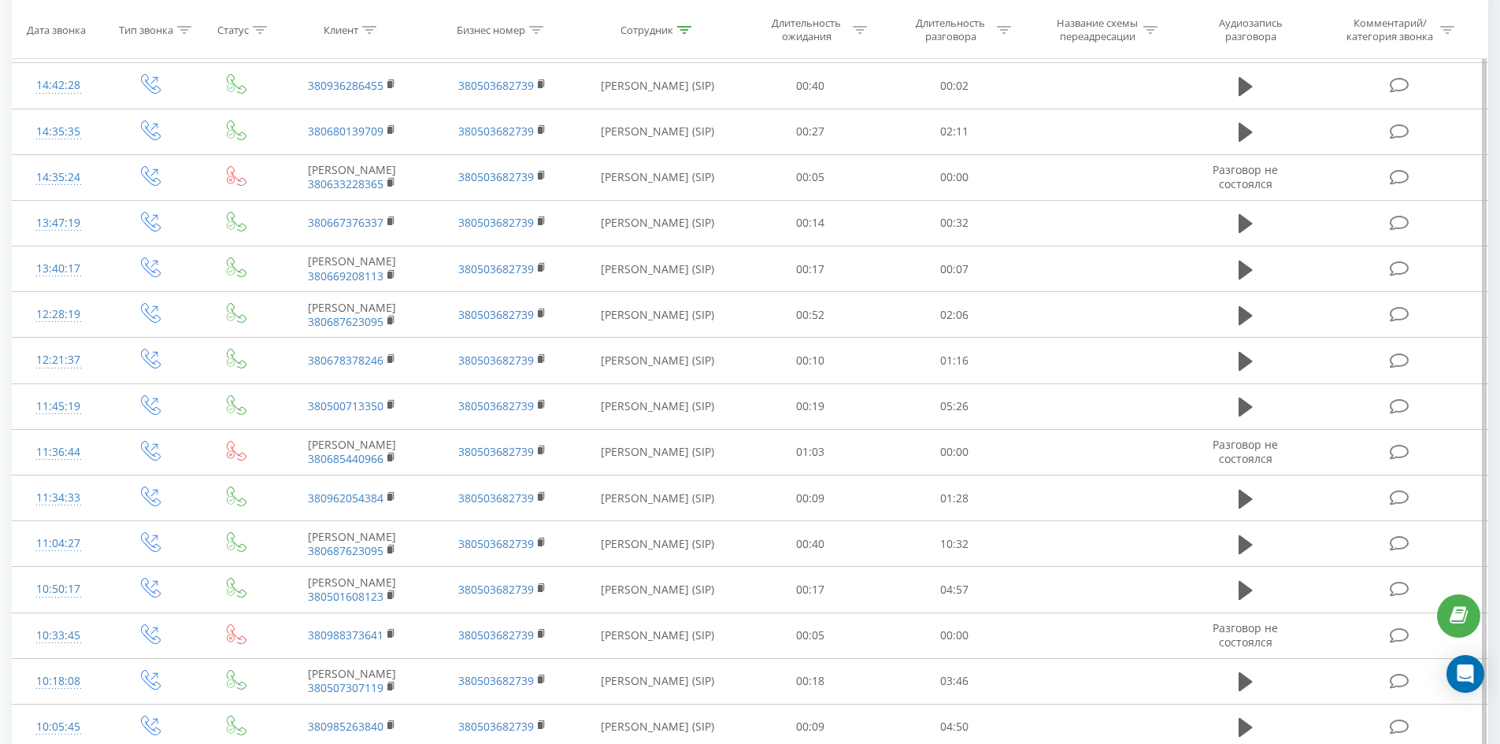
scroll to position [897, 0]
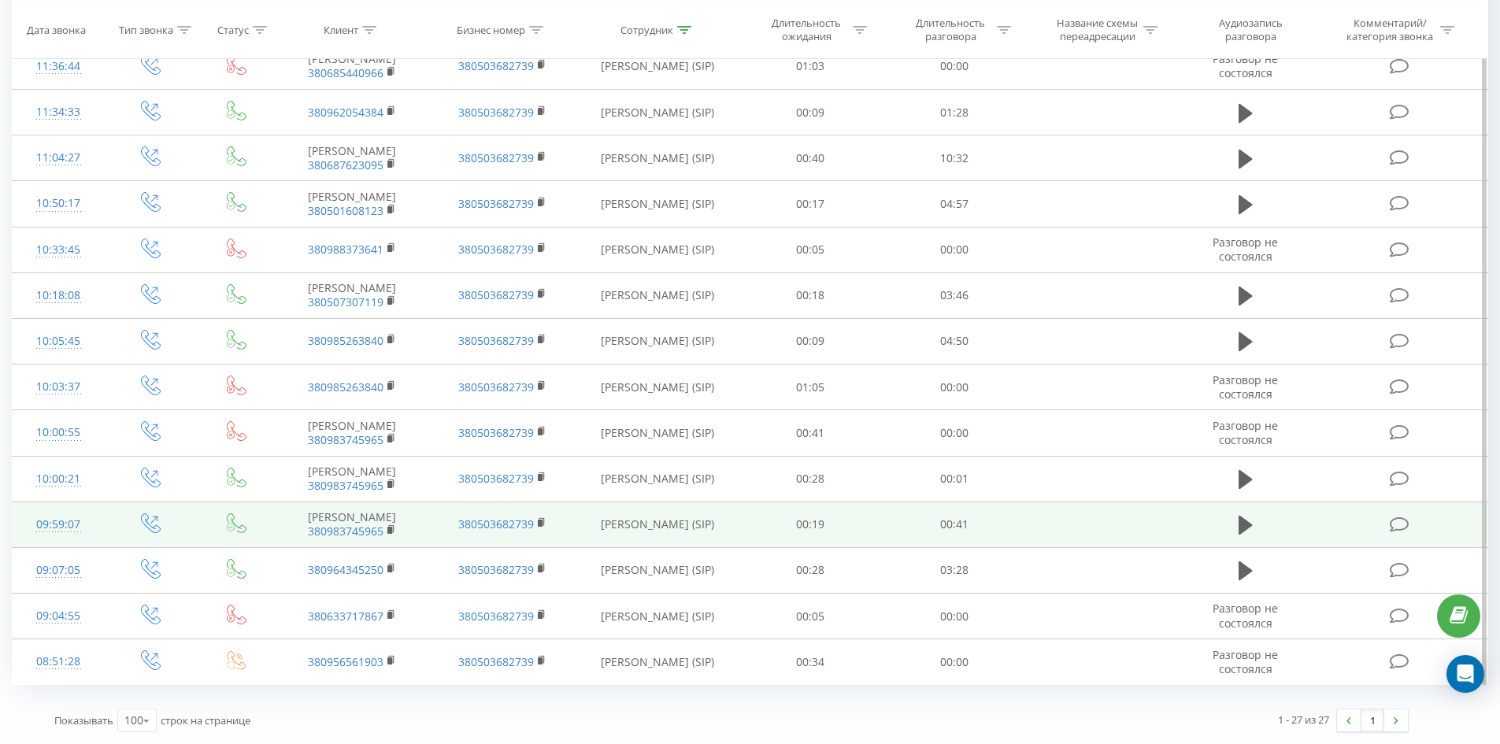
drag, startPoint x: 636, startPoint y: 235, endPoint x: 636, endPoint y: 521, distance: 285.9
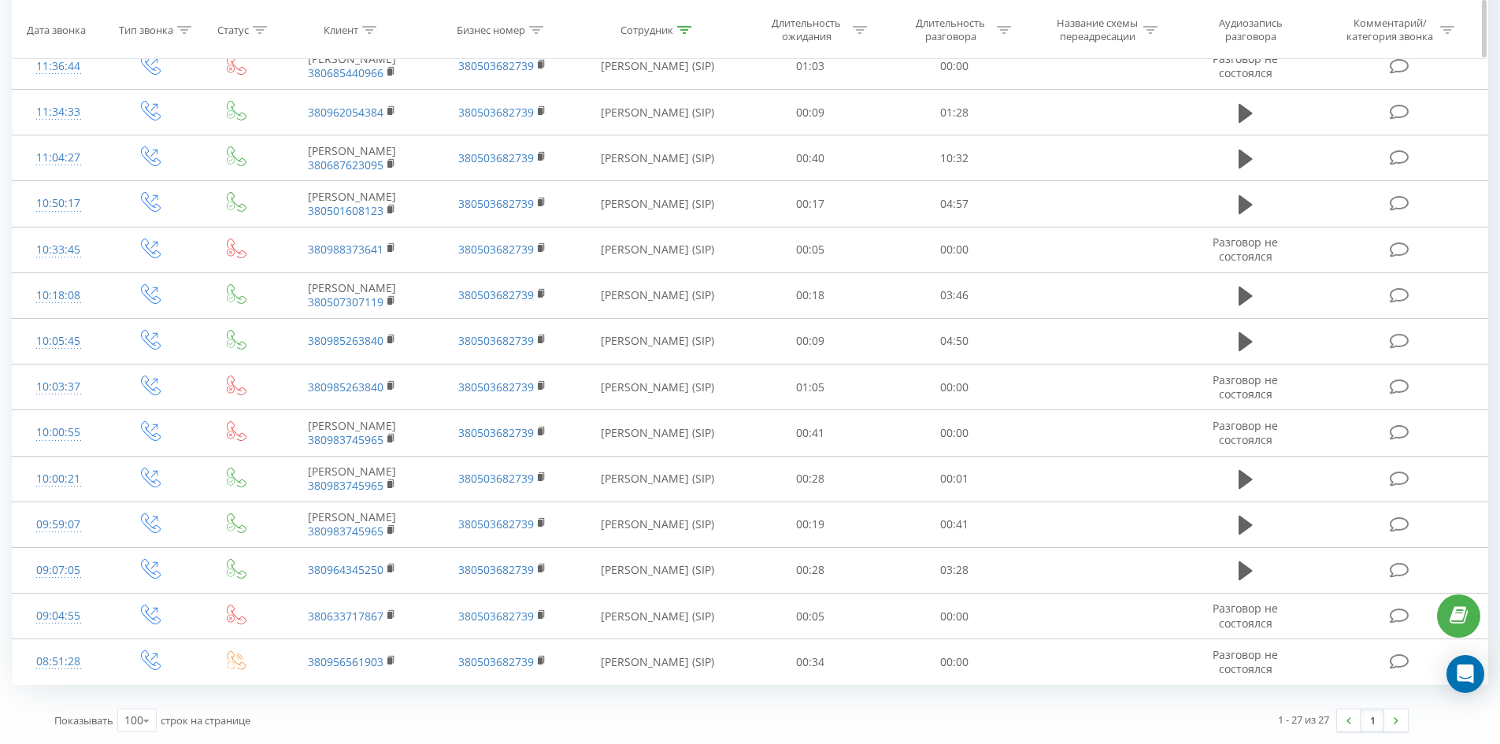
scroll to position [0, 0]
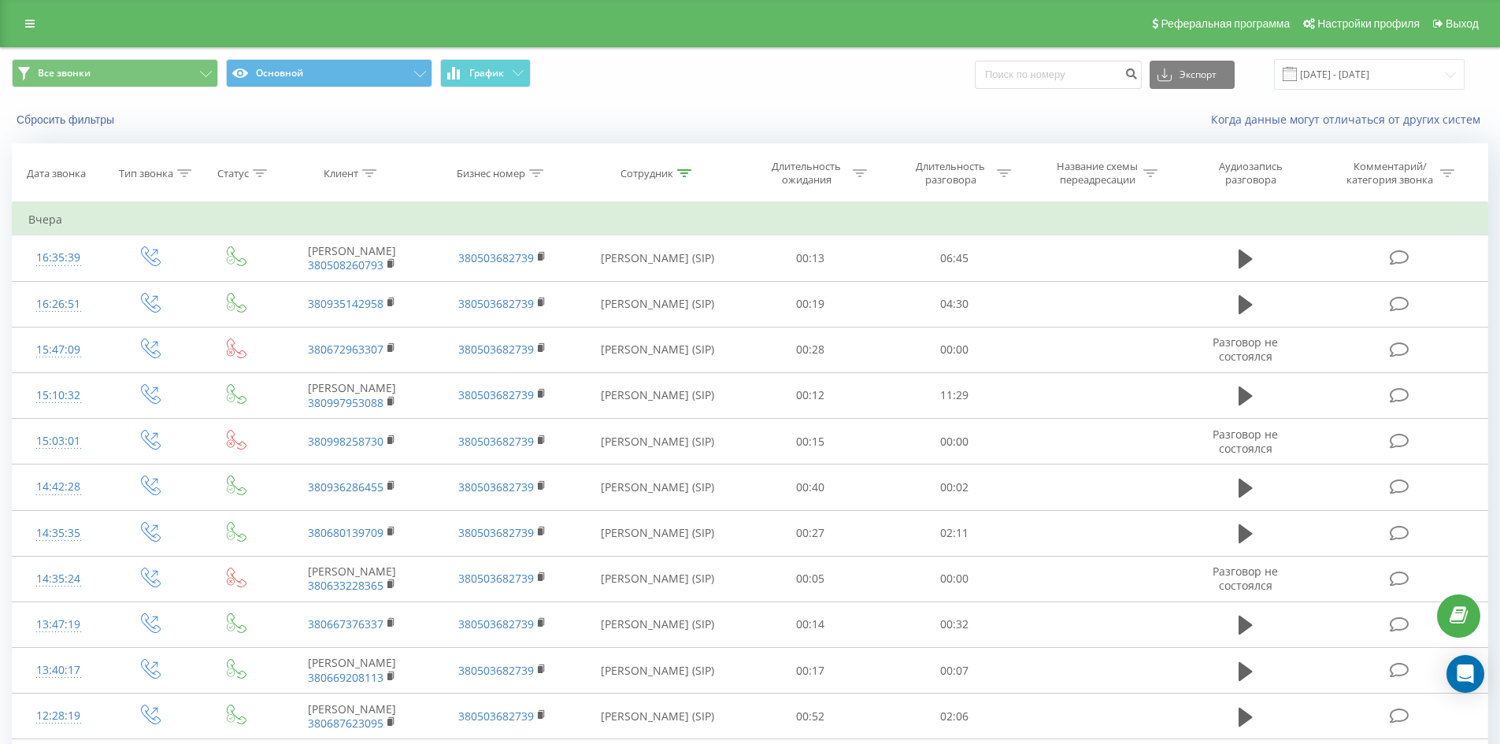
drag, startPoint x: 636, startPoint y: 521, endPoint x: 734, endPoint y: 143, distance: 390.5
click at [685, 173] on icon at bounding box center [684, 173] width 14 height 8
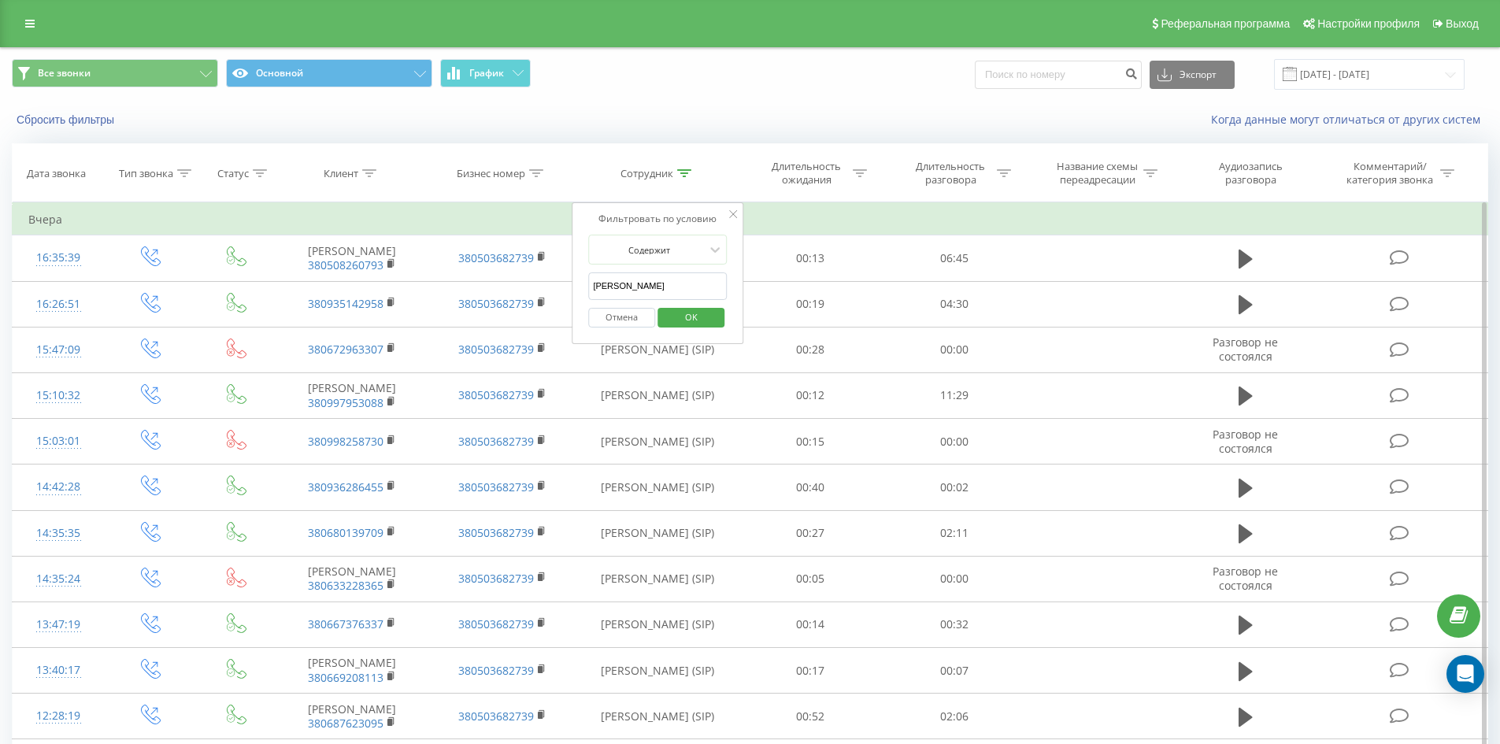
click at [695, 278] on input "[PERSON_NAME]" at bounding box center [657, 287] width 139 height 28
click button "OK" at bounding box center [691, 318] width 67 height 20
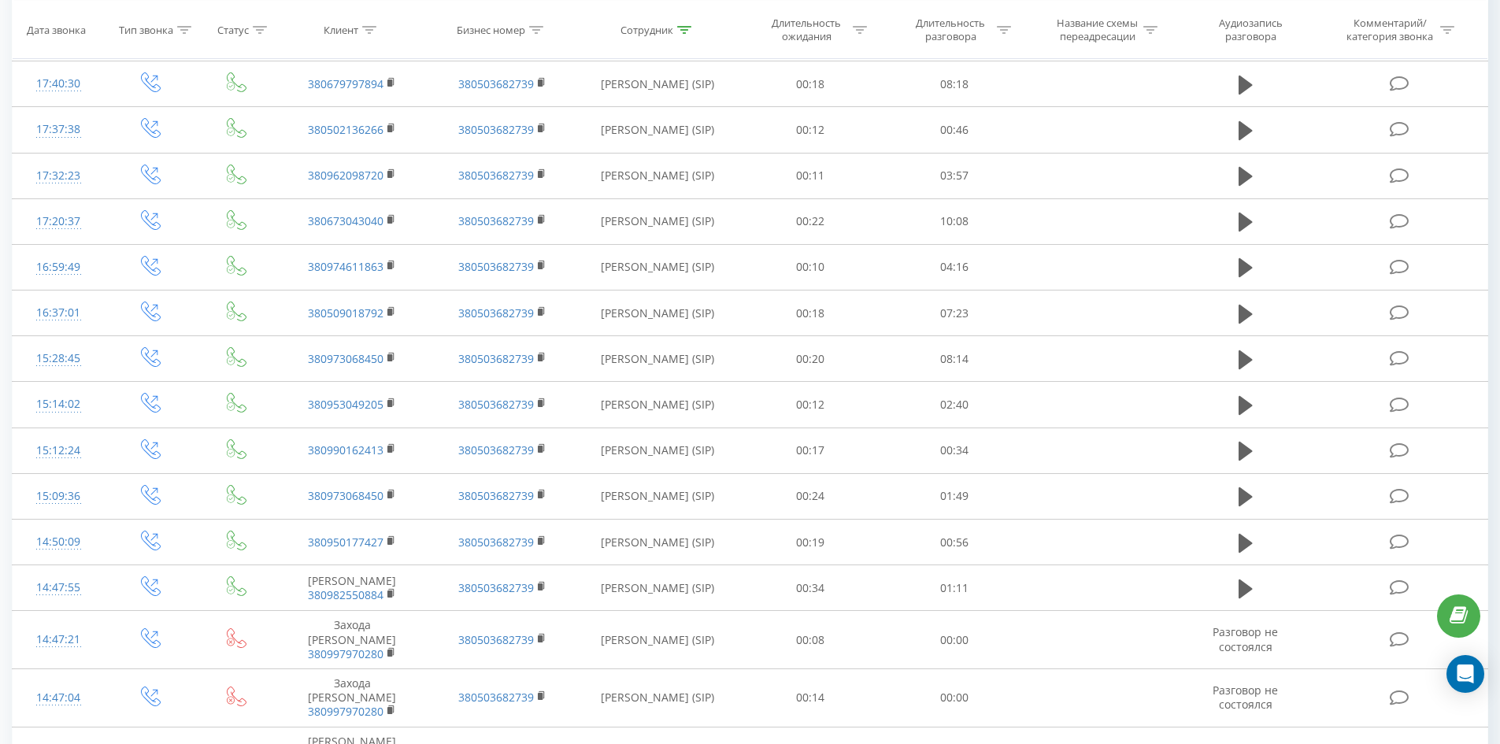
scroll to position [1492, 0]
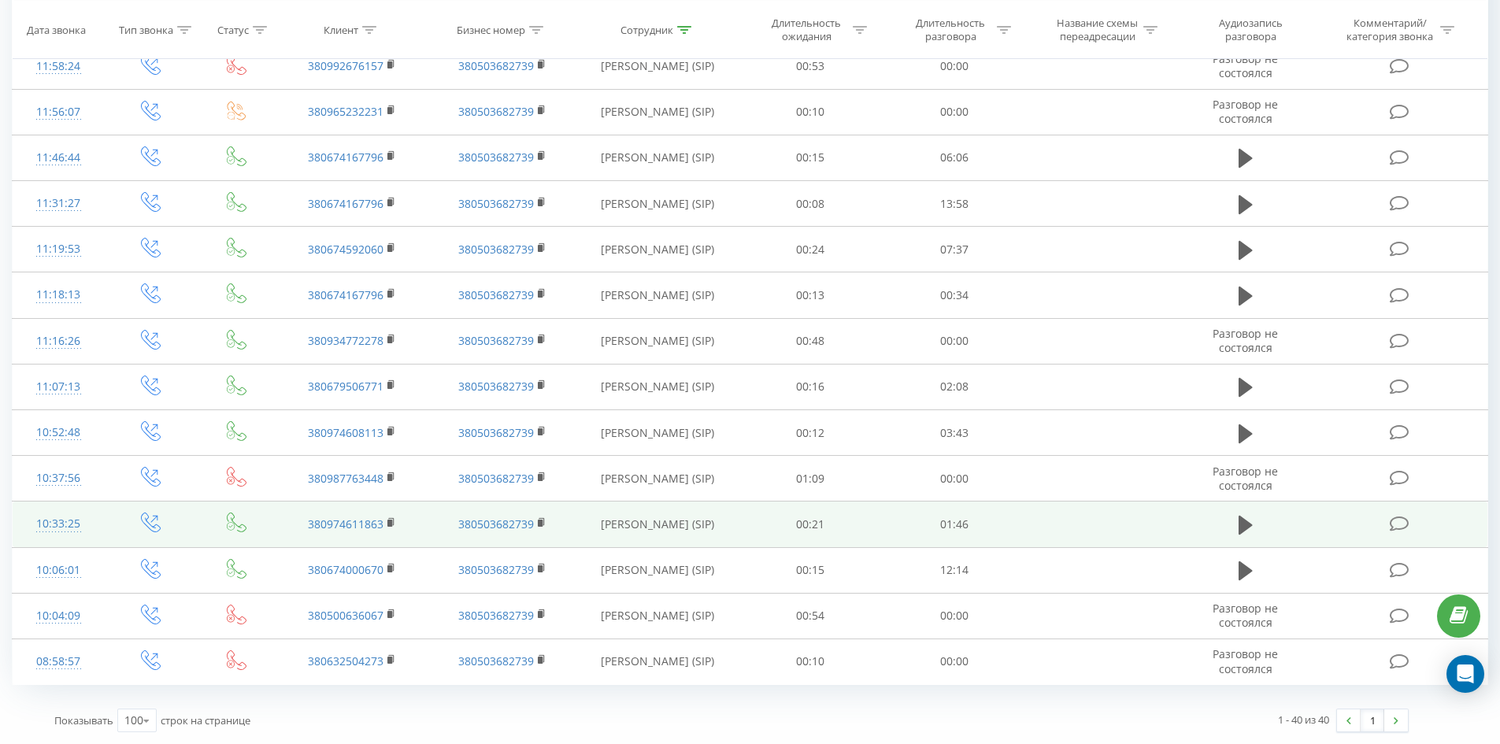
drag, startPoint x: 740, startPoint y: 204, endPoint x: 850, endPoint y: 546, distance: 358.9
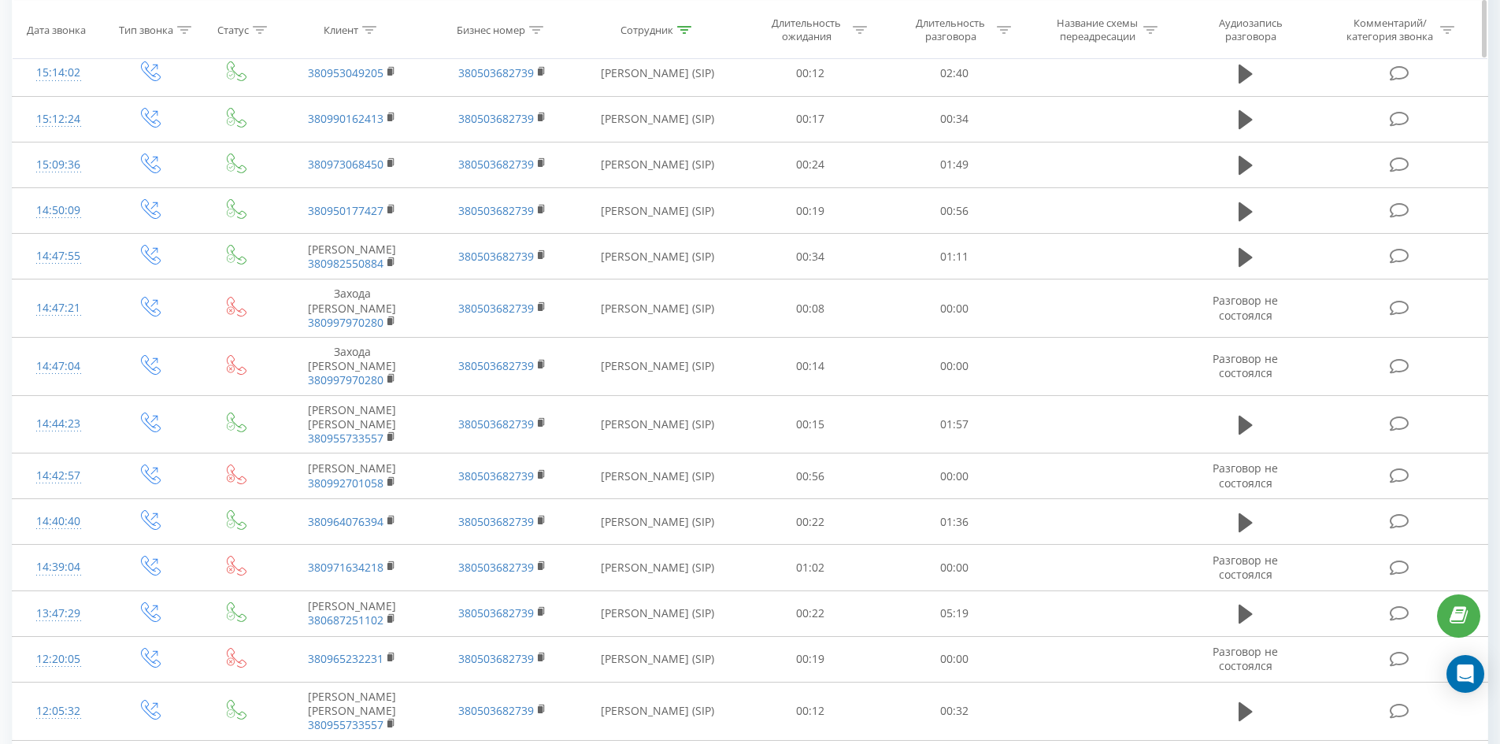
scroll to position [0, 0]
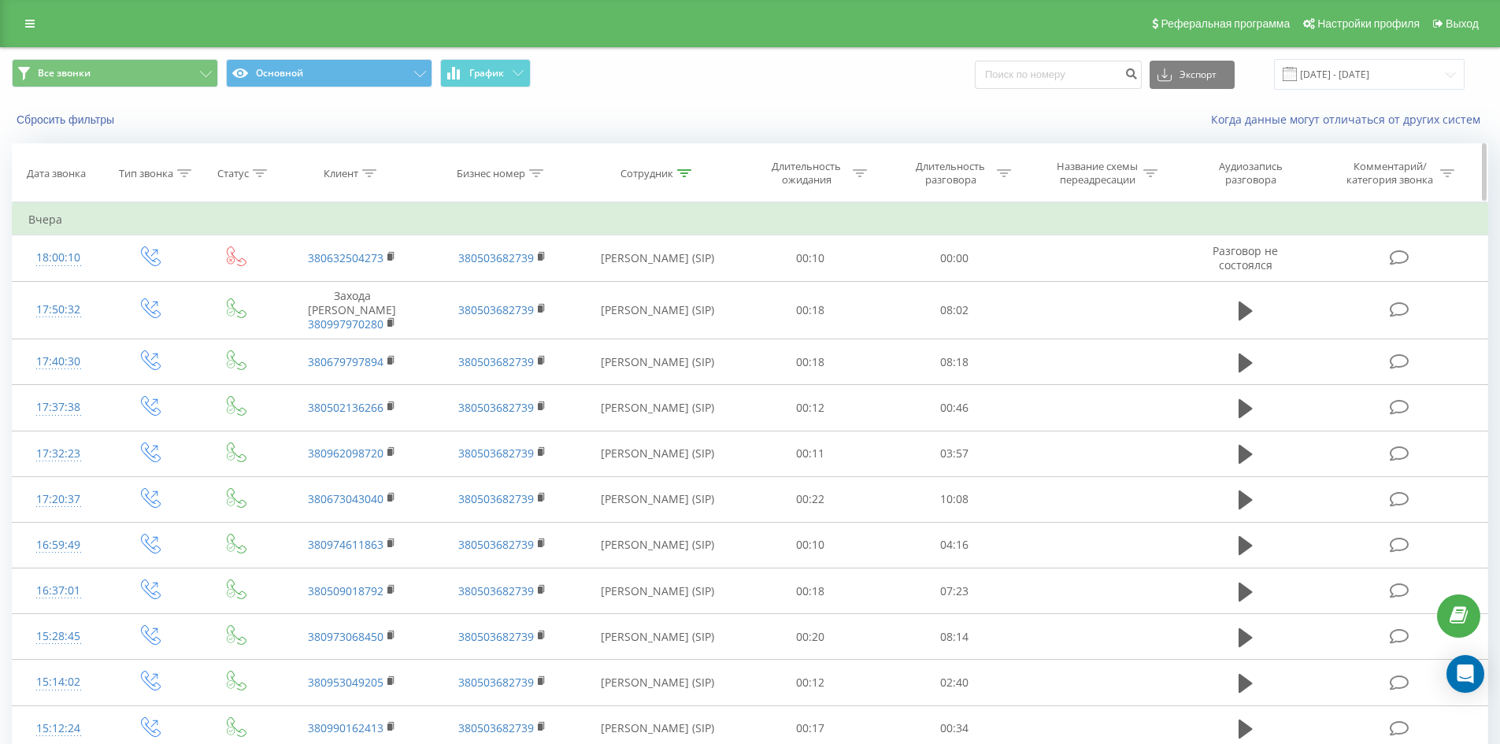
drag, startPoint x: 852, startPoint y: 558, endPoint x: 854, endPoint y: 180, distance: 378.1
click at [687, 172] on icon at bounding box center [684, 173] width 14 height 8
click at [685, 289] on input "[PERSON_NAME]" at bounding box center [657, 287] width 139 height 28
click button "OK" at bounding box center [691, 318] width 67 height 20
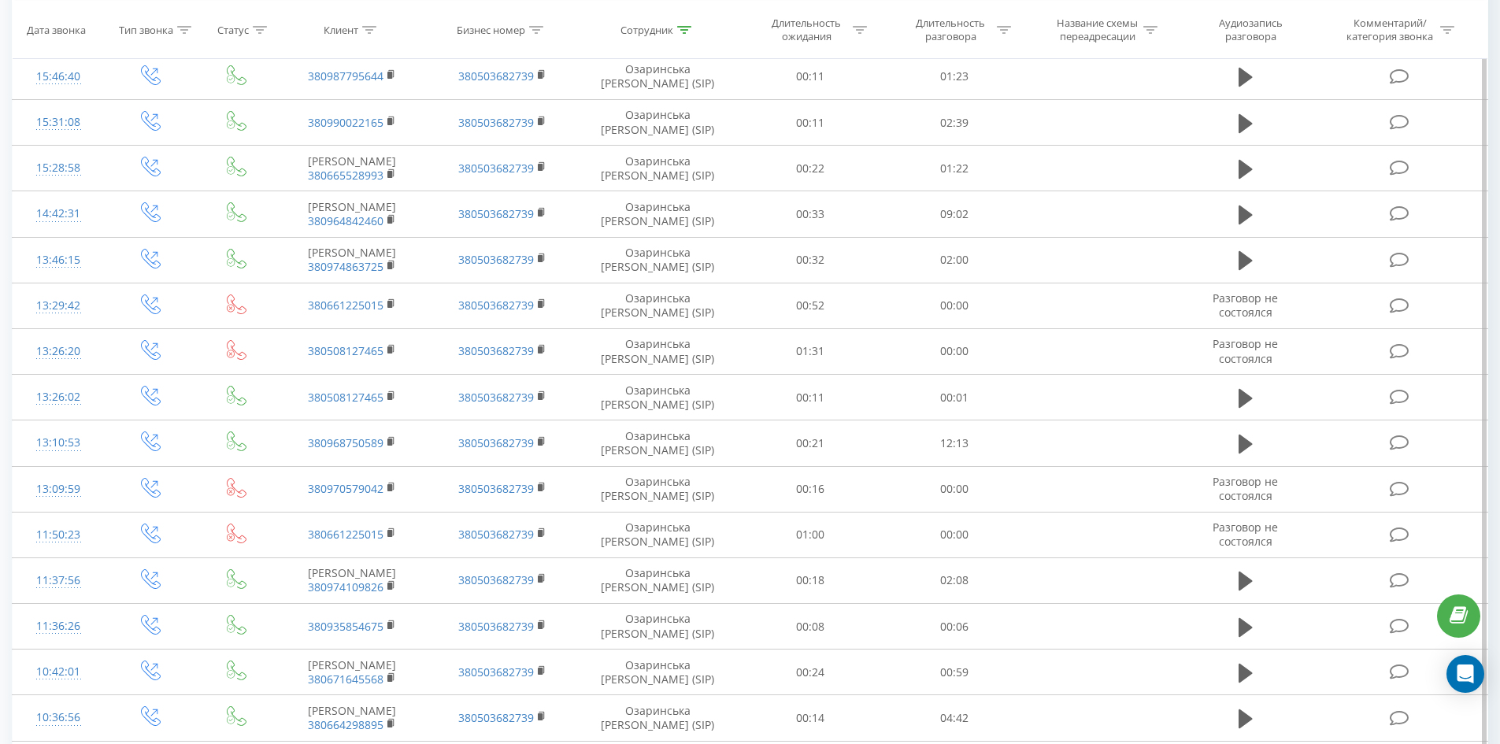
scroll to position [1222, 0]
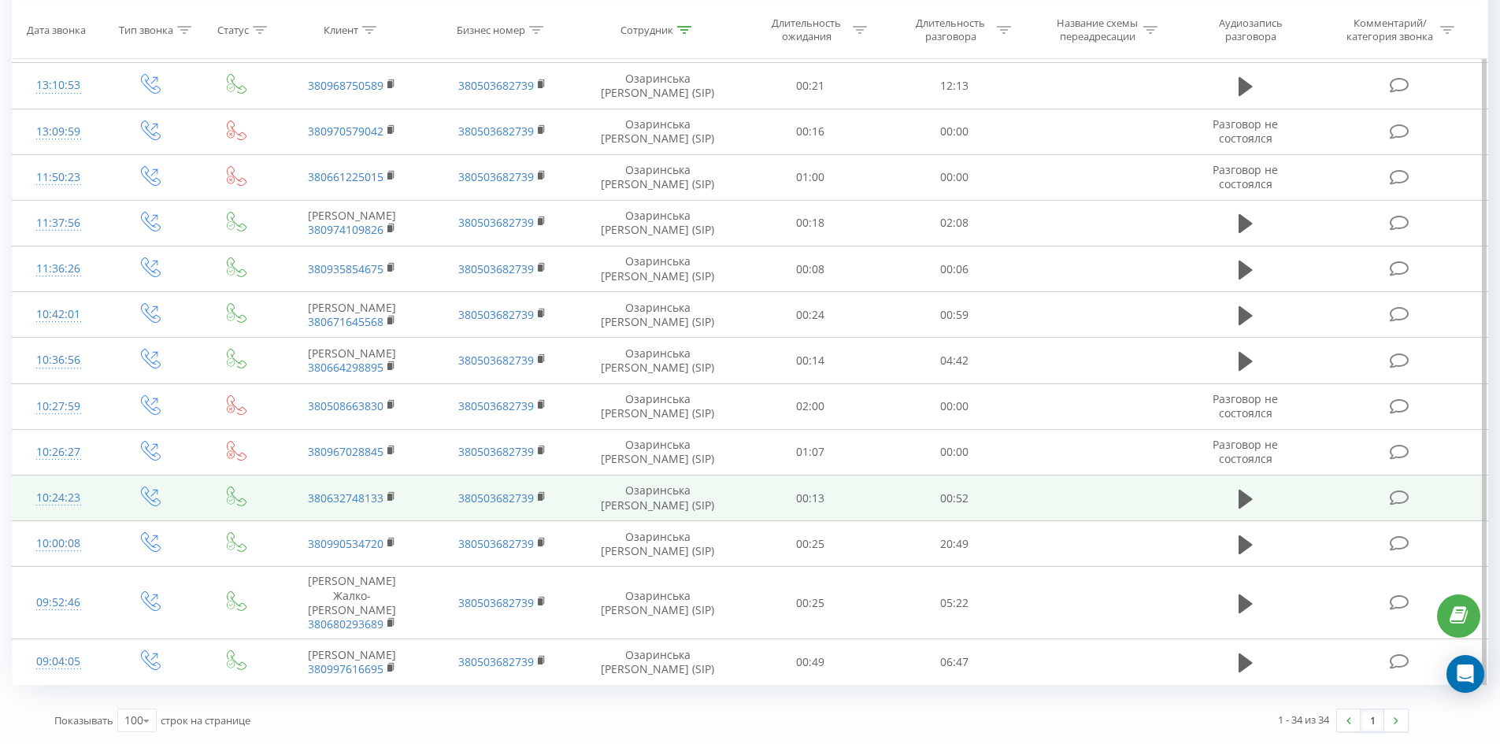
drag, startPoint x: 584, startPoint y: 172, endPoint x: 592, endPoint y: 517, distance: 344.3
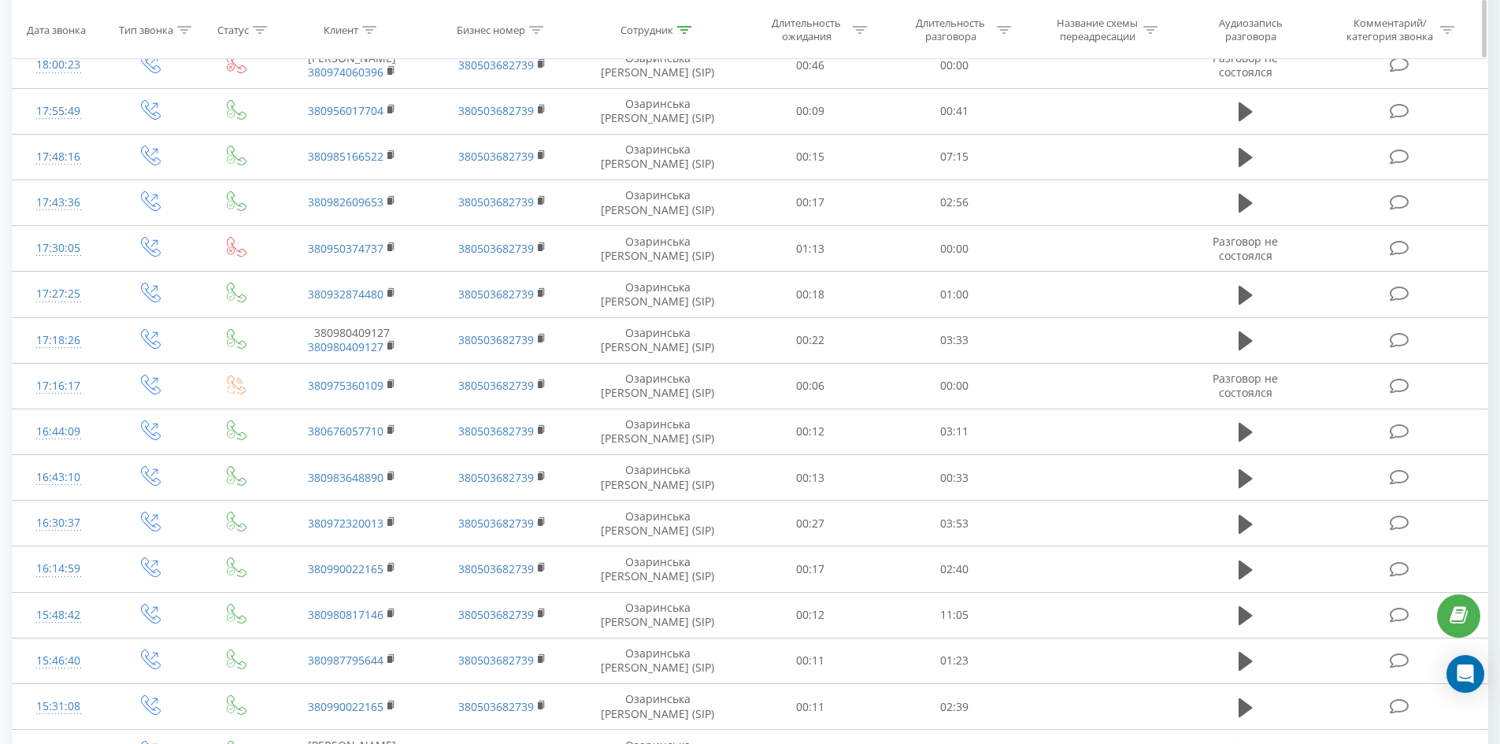
scroll to position [0, 0]
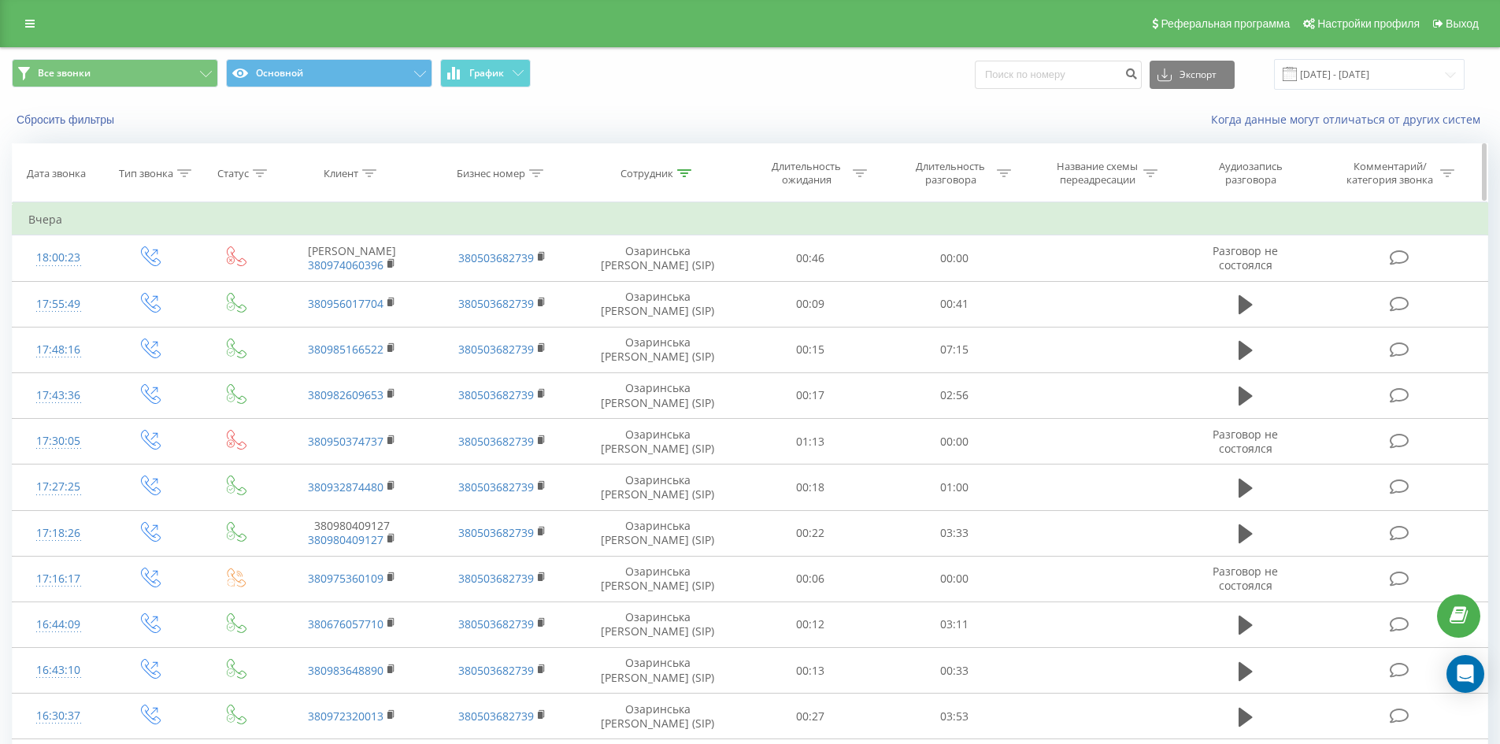
drag, startPoint x: 593, startPoint y: 516, endPoint x: 622, endPoint y: 176, distance: 341.5
click at [681, 175] on icon at bounding box center [684, 173] width 14 height 8
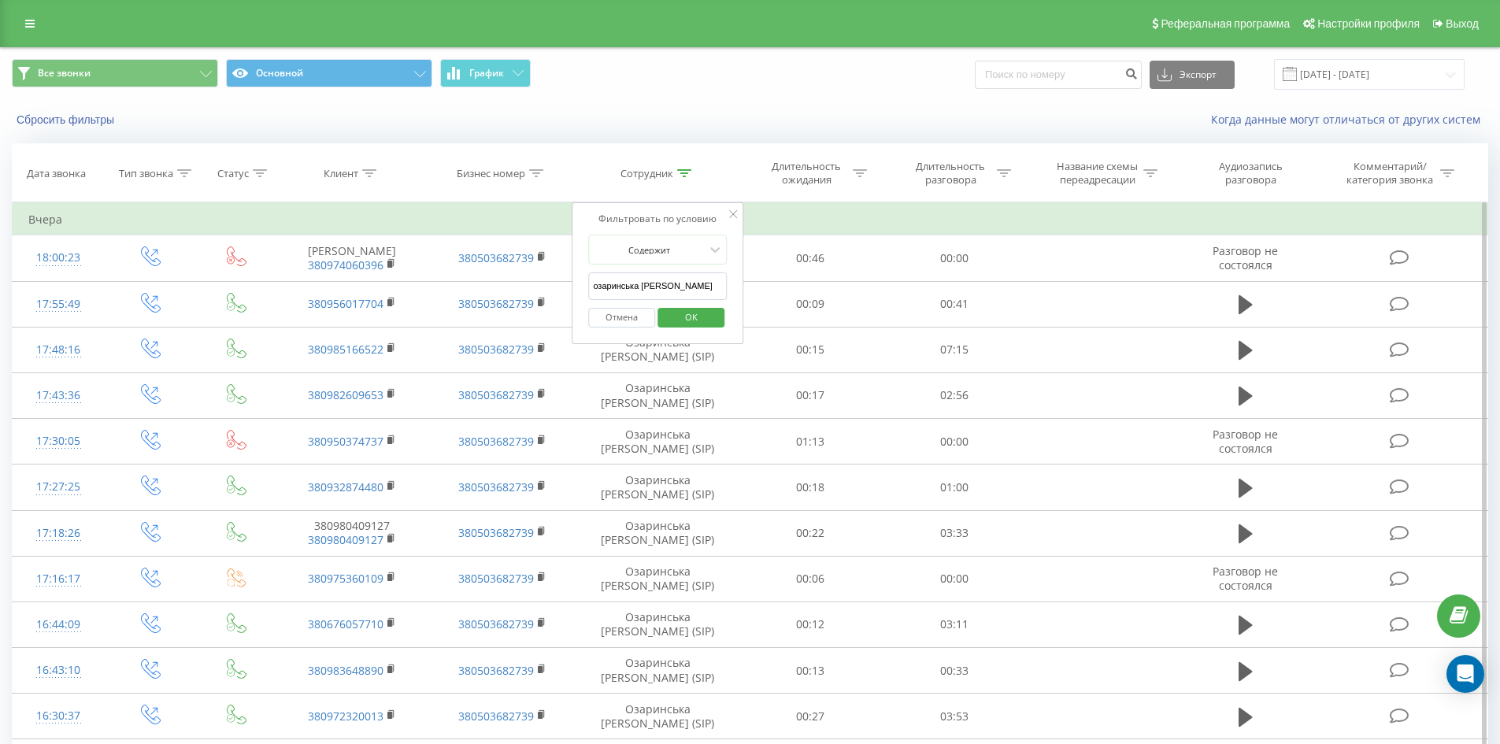
click at [695, 279] on input "озаринська [PERSON_NAME]" at bounding box center [657, 287] width 139 height 28
click button "OK" at bounding box center [691, 318] width 67 height 20
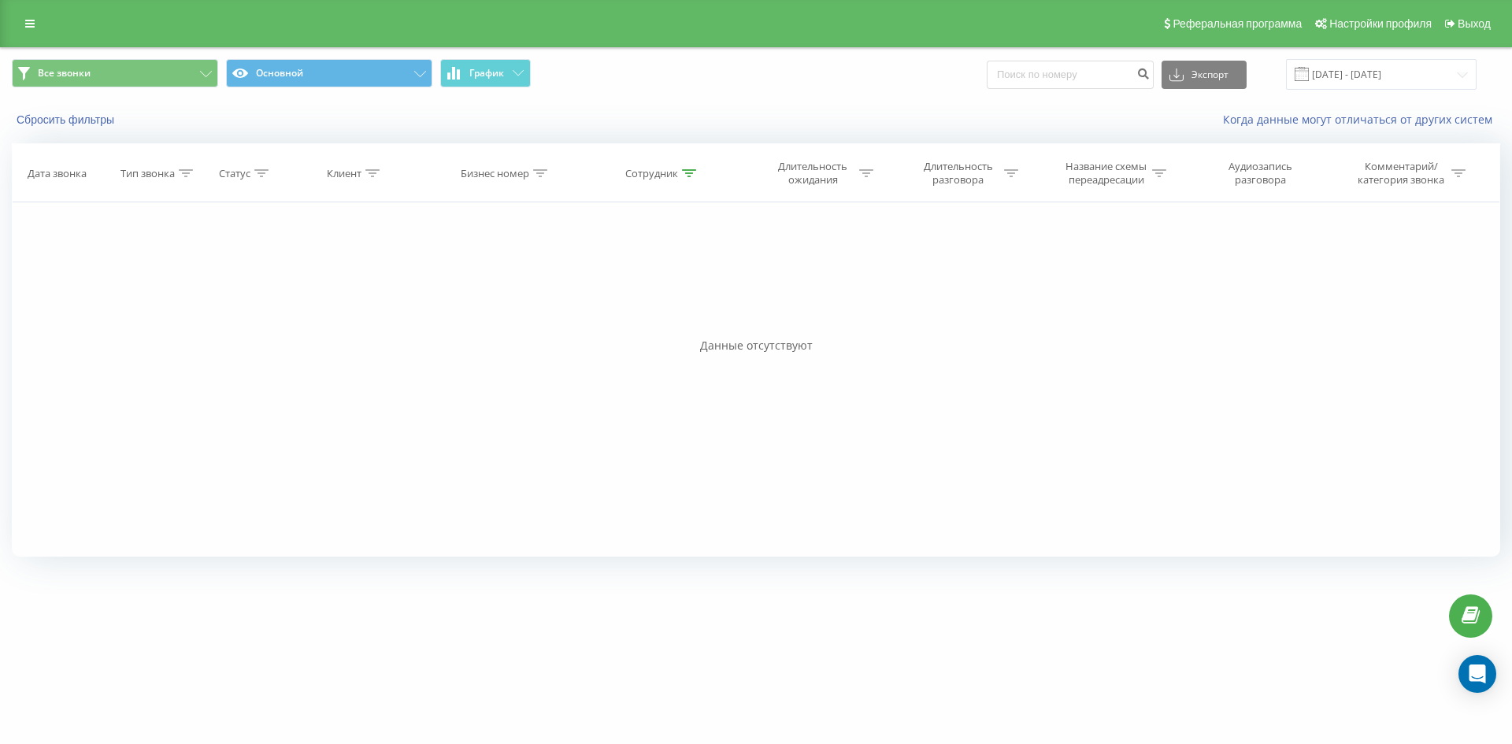
drag, startPoint x: 638, startPoint y: 198, endPoint x: 645, endPoint y: 390, distance: 192.3
click at [685, 172] on icon at bounding box center [689, 173] width 14 height 8
click at [684, 288] on input "[PERSON_NAME]" at bounding box center [663, 287] width 139 height 28
click button "OK" at bounding box center [696, 318] width 67 height 20
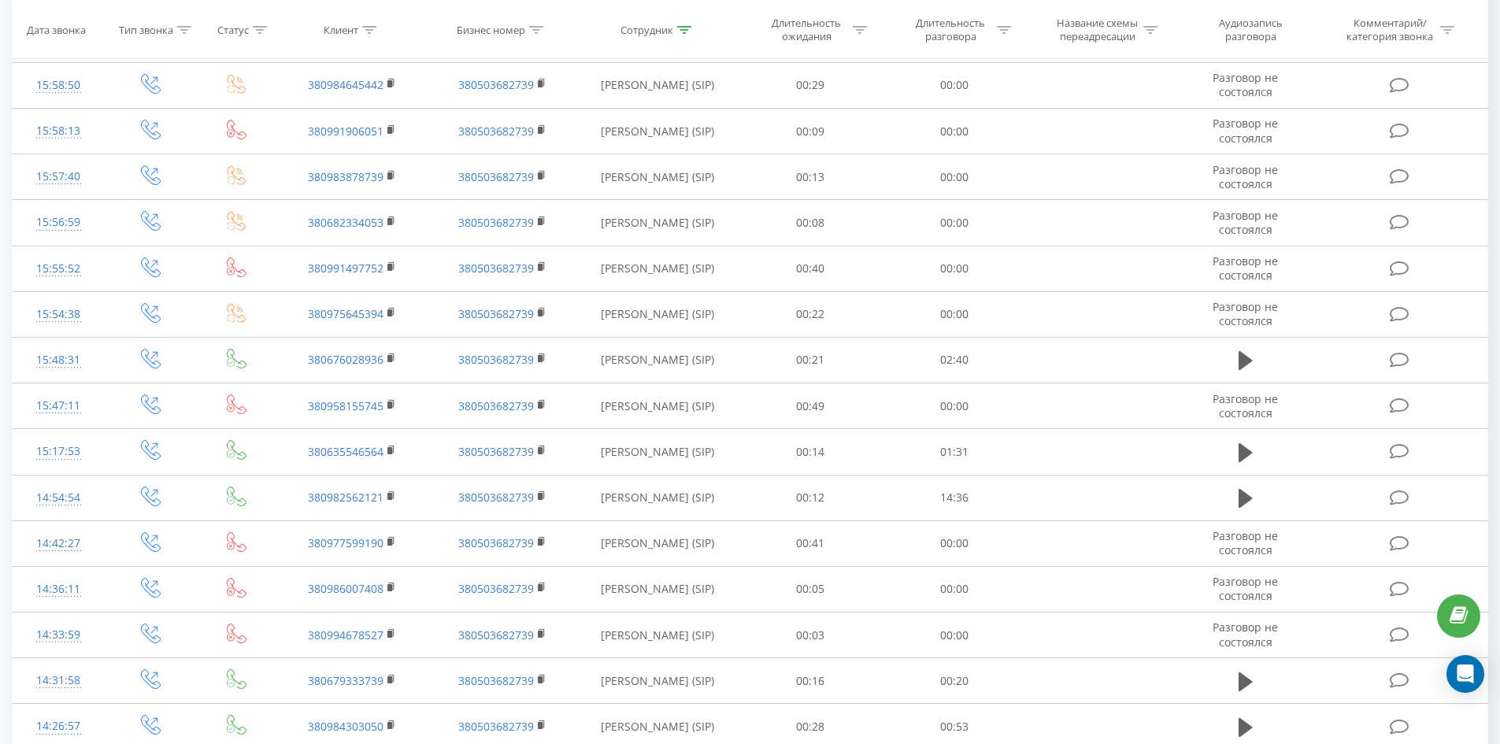
scroll to position [1979, 0]
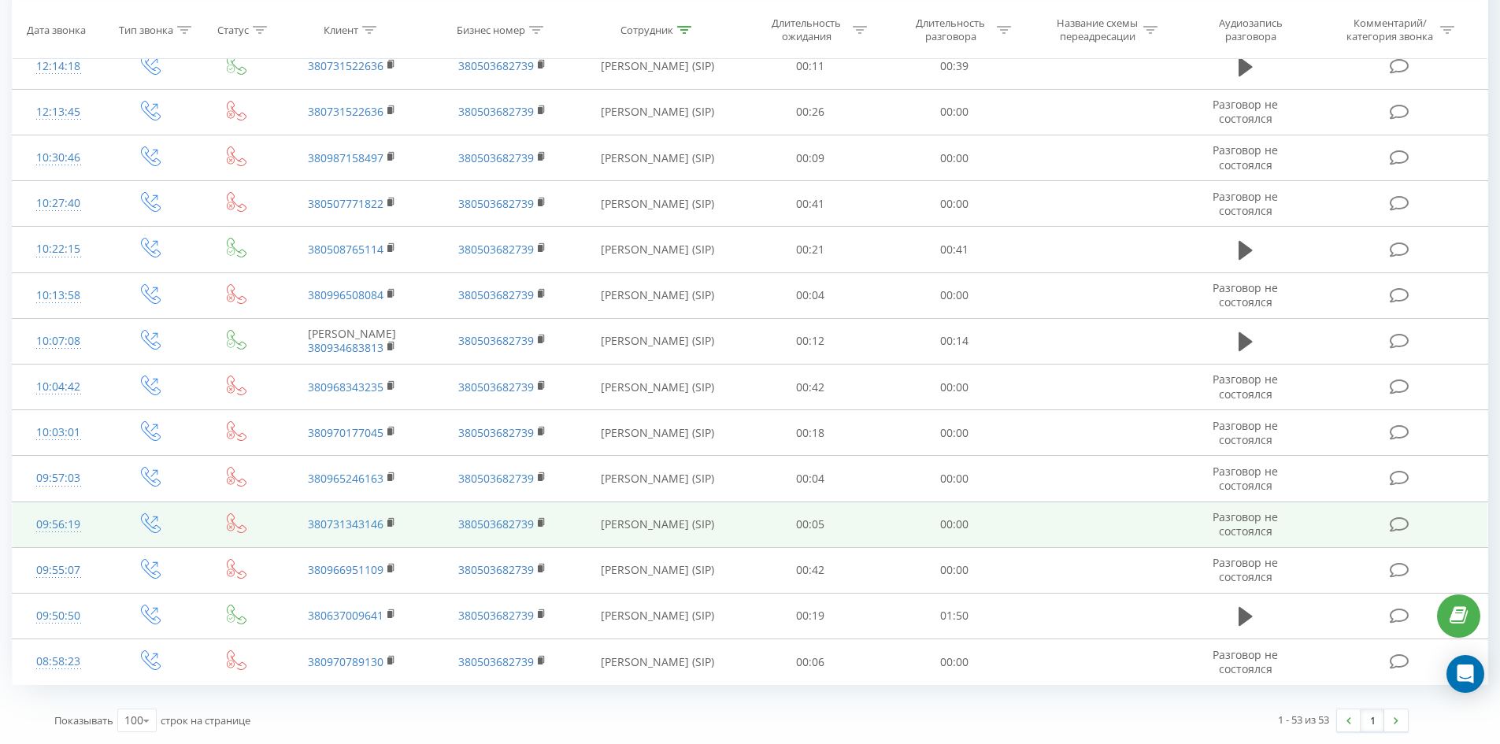
drag, startPoint x: 603, startPoint y: 171, endPoint x: 616, endPoint y: 528, distance: 357.0
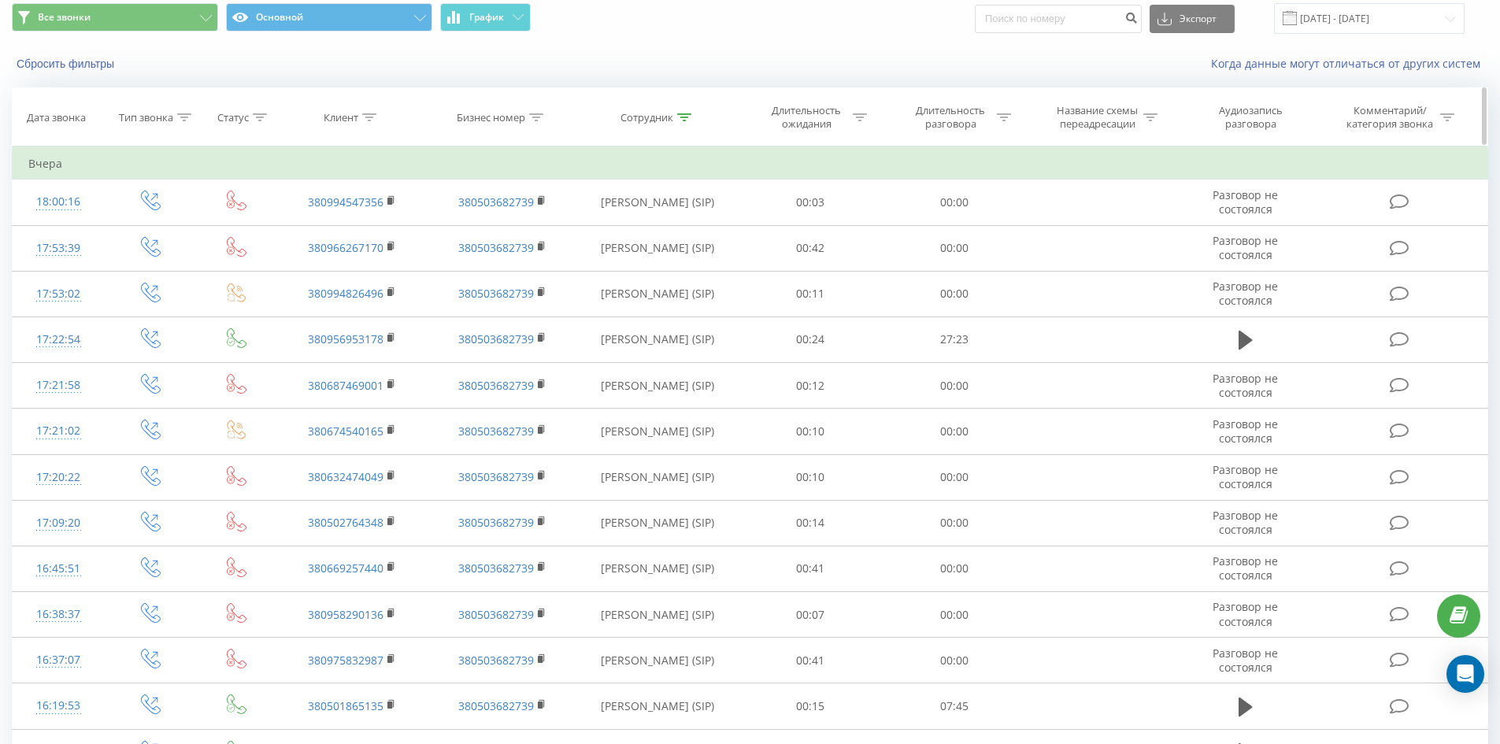
scroll to position [0, 0]
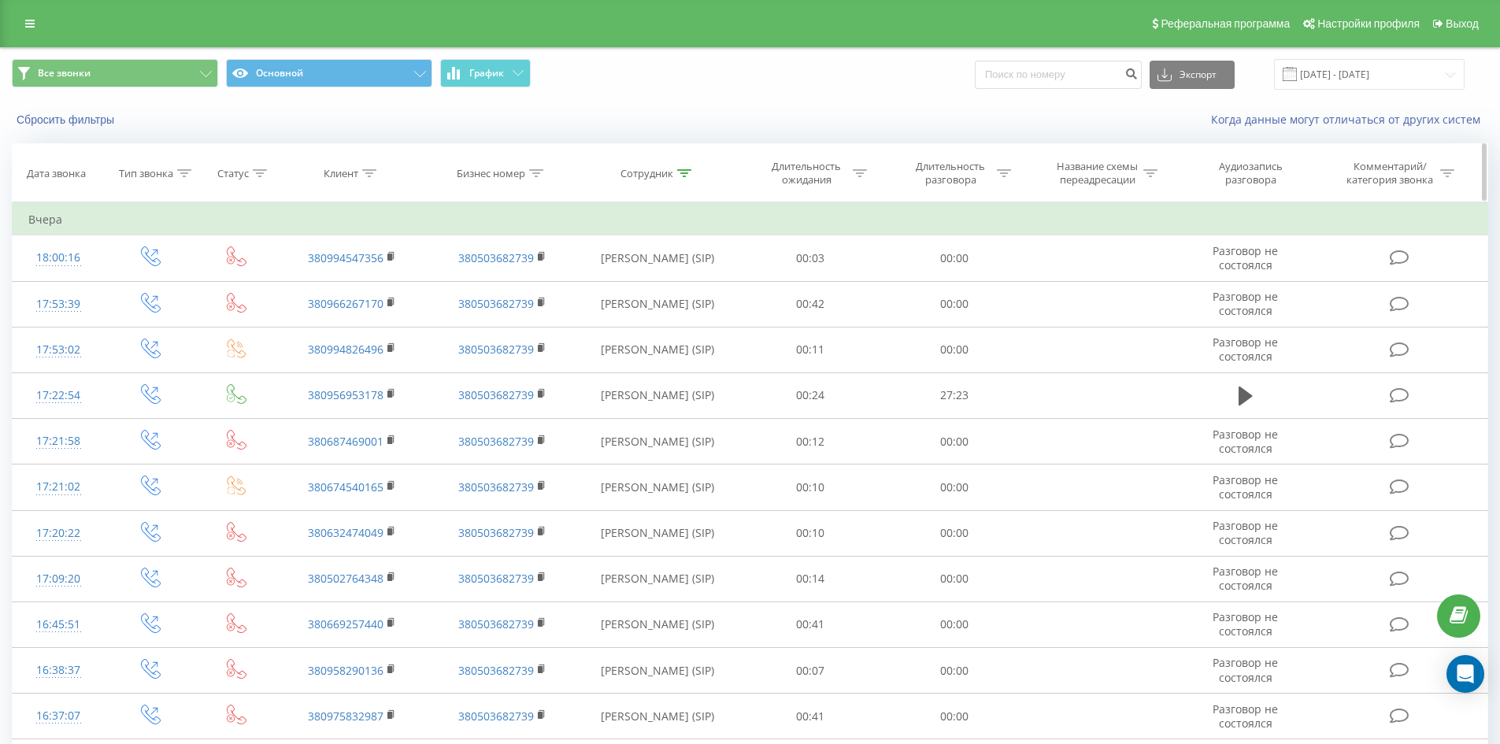
drag, startPoint x: 615, startPoint y: 527, endPoint x: 706, endPoint y: 186, distance: 353.1
click at [688, 169] on icon at bounding box center [684, 173] width 14 height 8
click at [688, 292] on input "[PERSON_NAME]" at bounding box center [657, 287] width 139 height 28
click button "OK" at bounding box center [691, 318] width 67 height 20
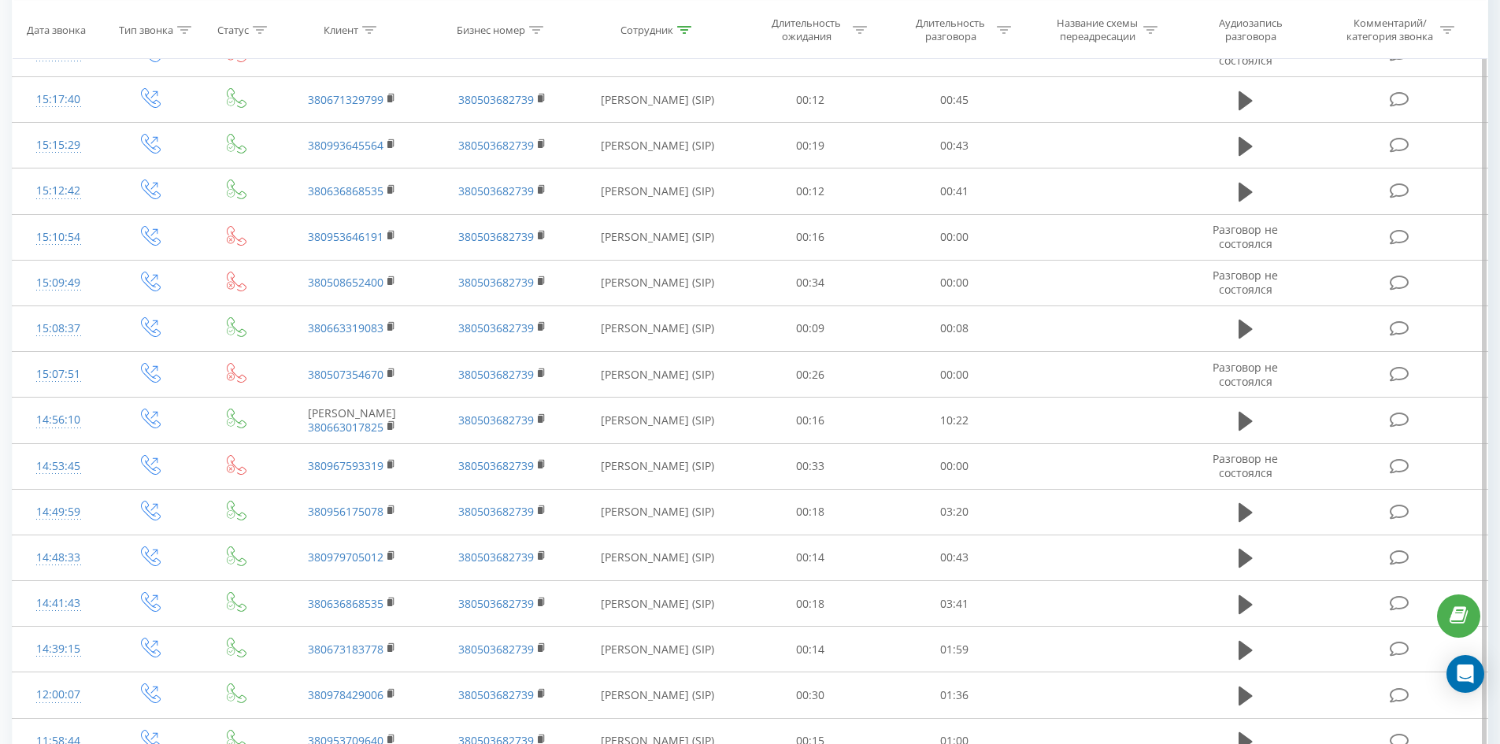
scroll to position [2947, 0]
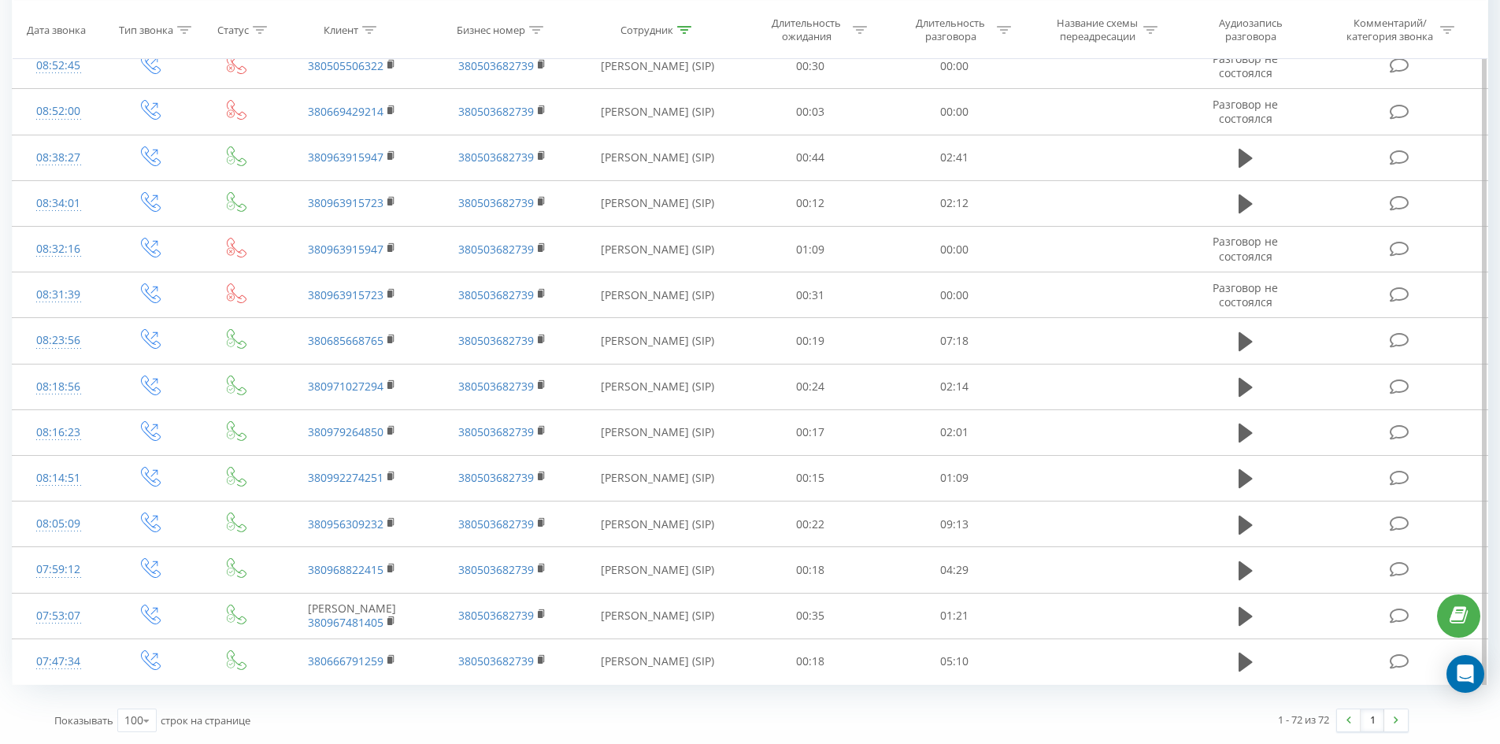
drag, startPoint x: 592, startPoint y: 164, endPoint x: 628, endPoint y: 531, distance: 368.7
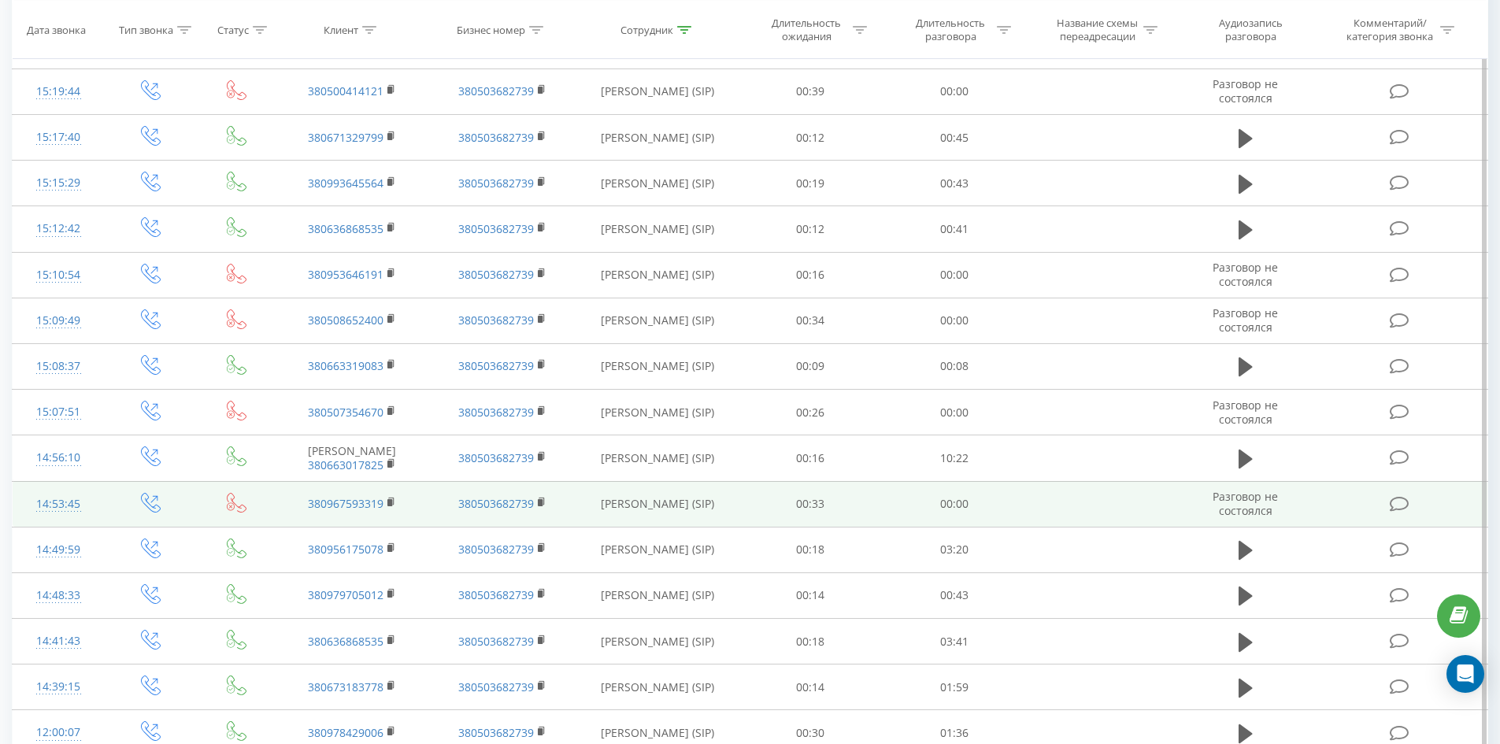
scroll to position [0, 0]
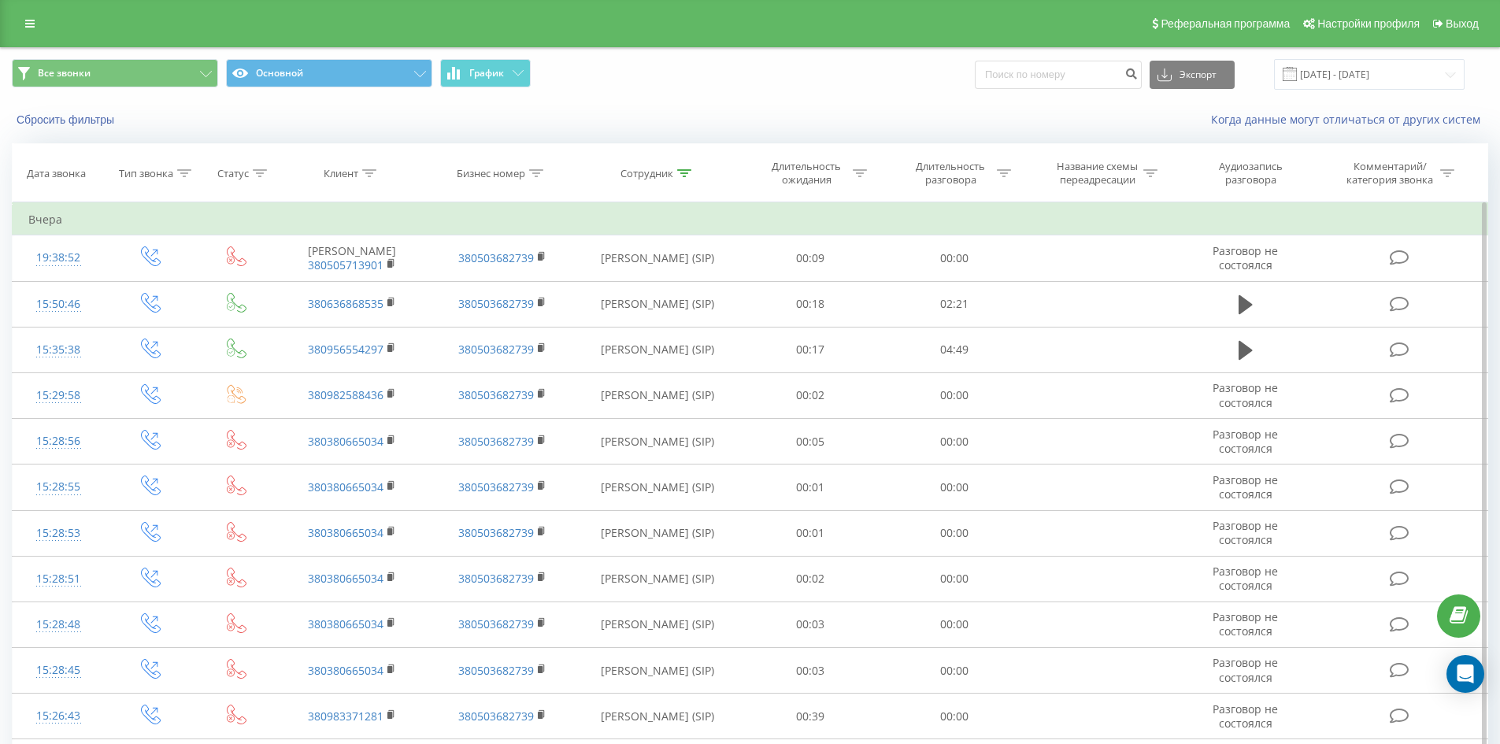
drag, startPoint x: 636, startPoint y: 523, endPoint x: 729, endPoint y: 210, distance: 327.0
click at [687, 175] on icon at bounding box center [684, 173] width 14 height 8
click at [697, 274] on input "[PERSON_NAME]" at bounding box center [657, 287] width 139 height 28
click button "OK" at bounding box center [691, 318] width 67 height 20
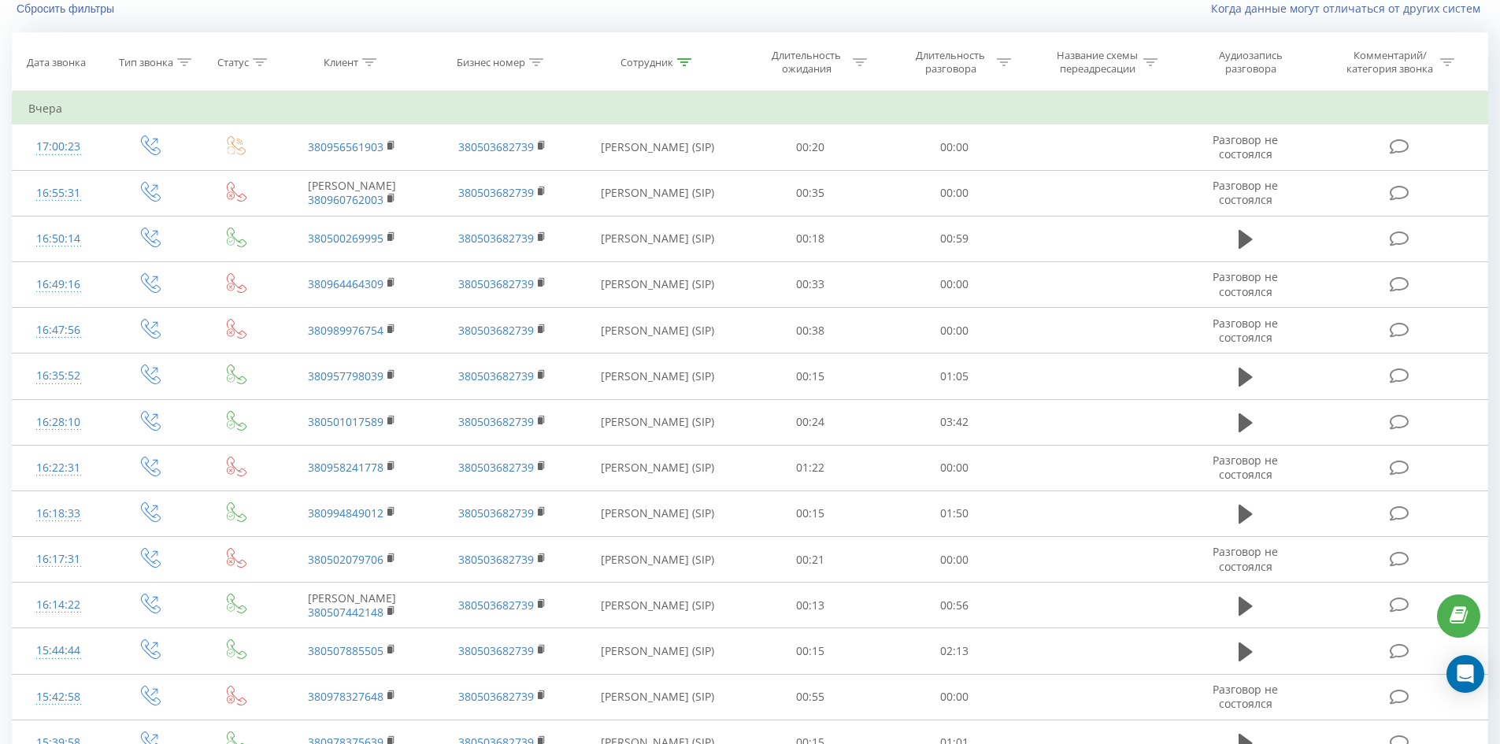
scroll to position [1637, 0]
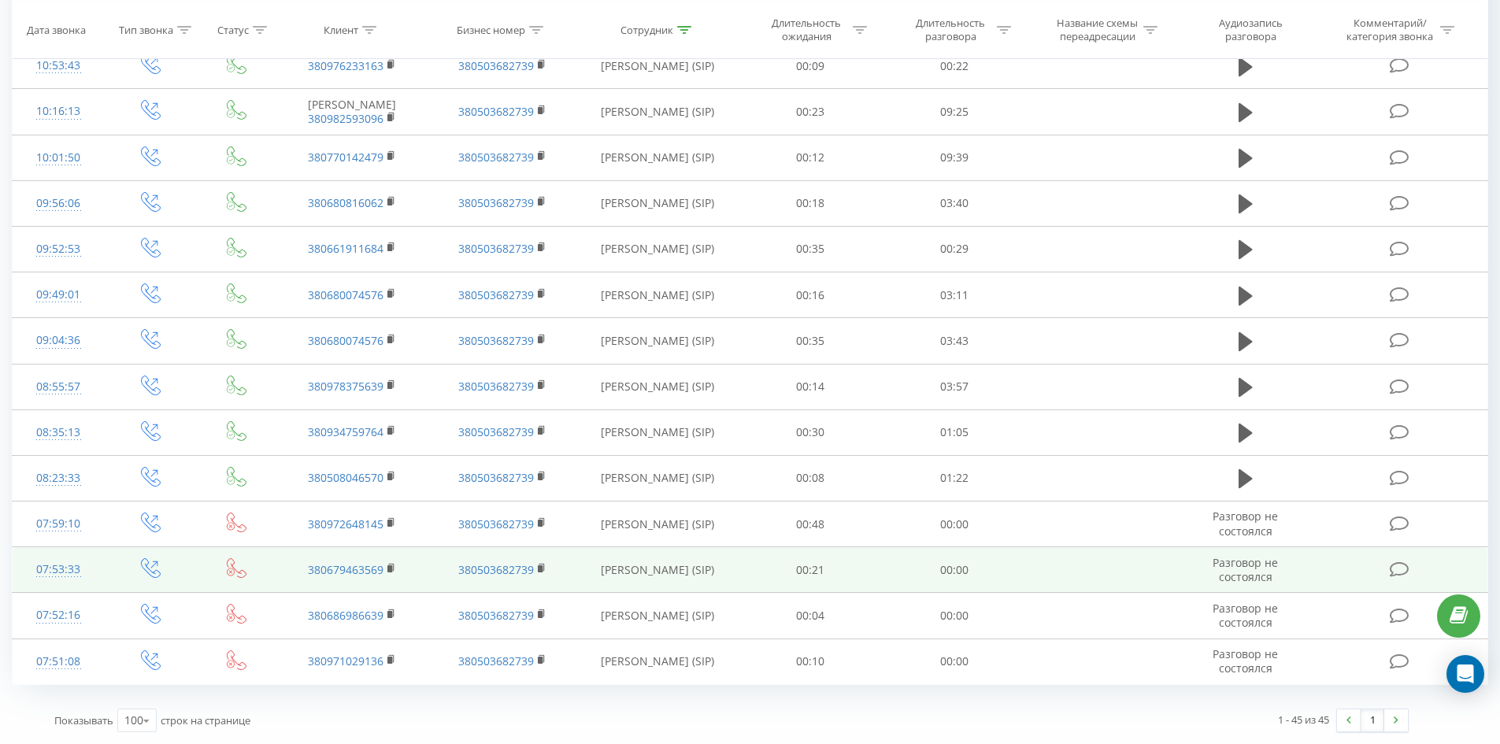
drag, startPoint x: 697, startPoint y: 243, endPoint x: 711, endPoint y: 554, distance: 310.6
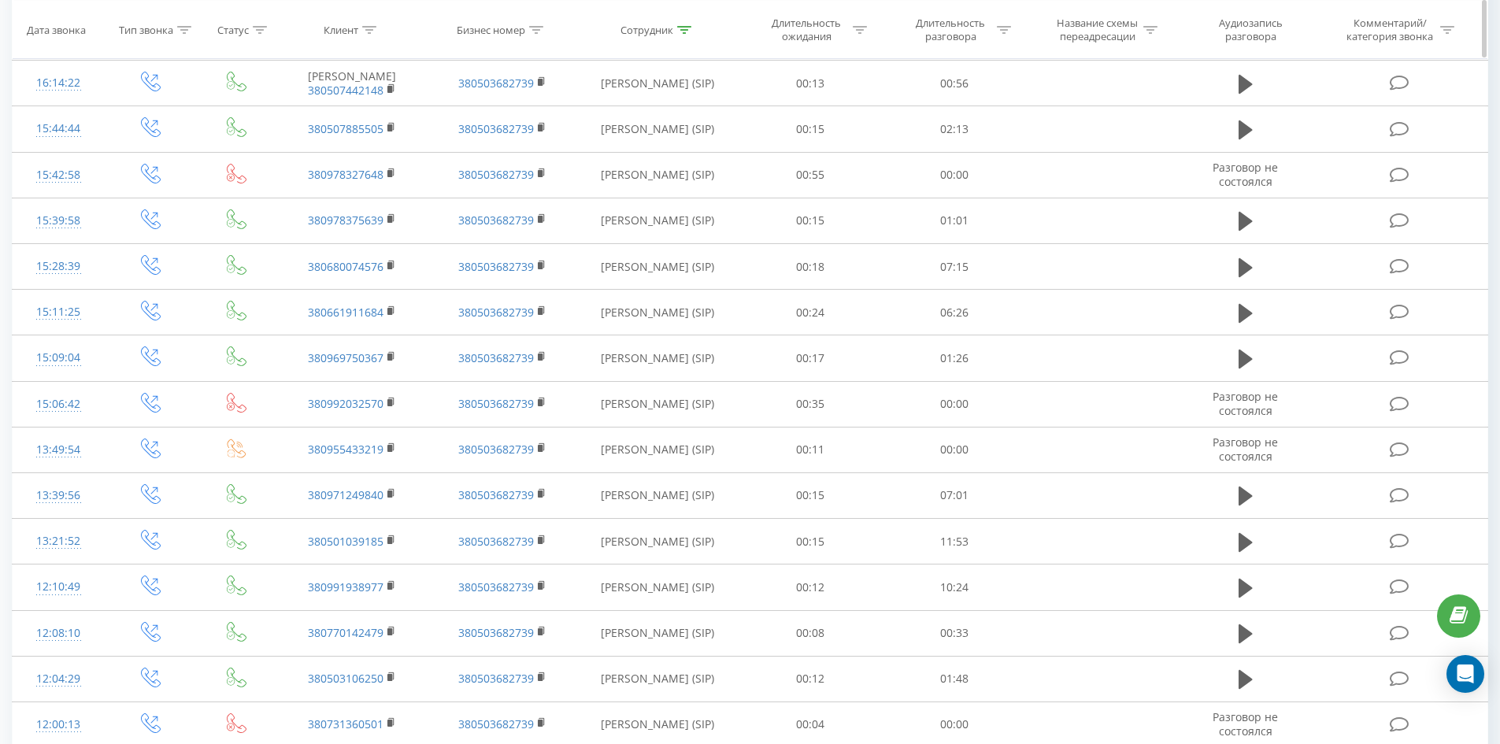
scroll to position [0, 0]
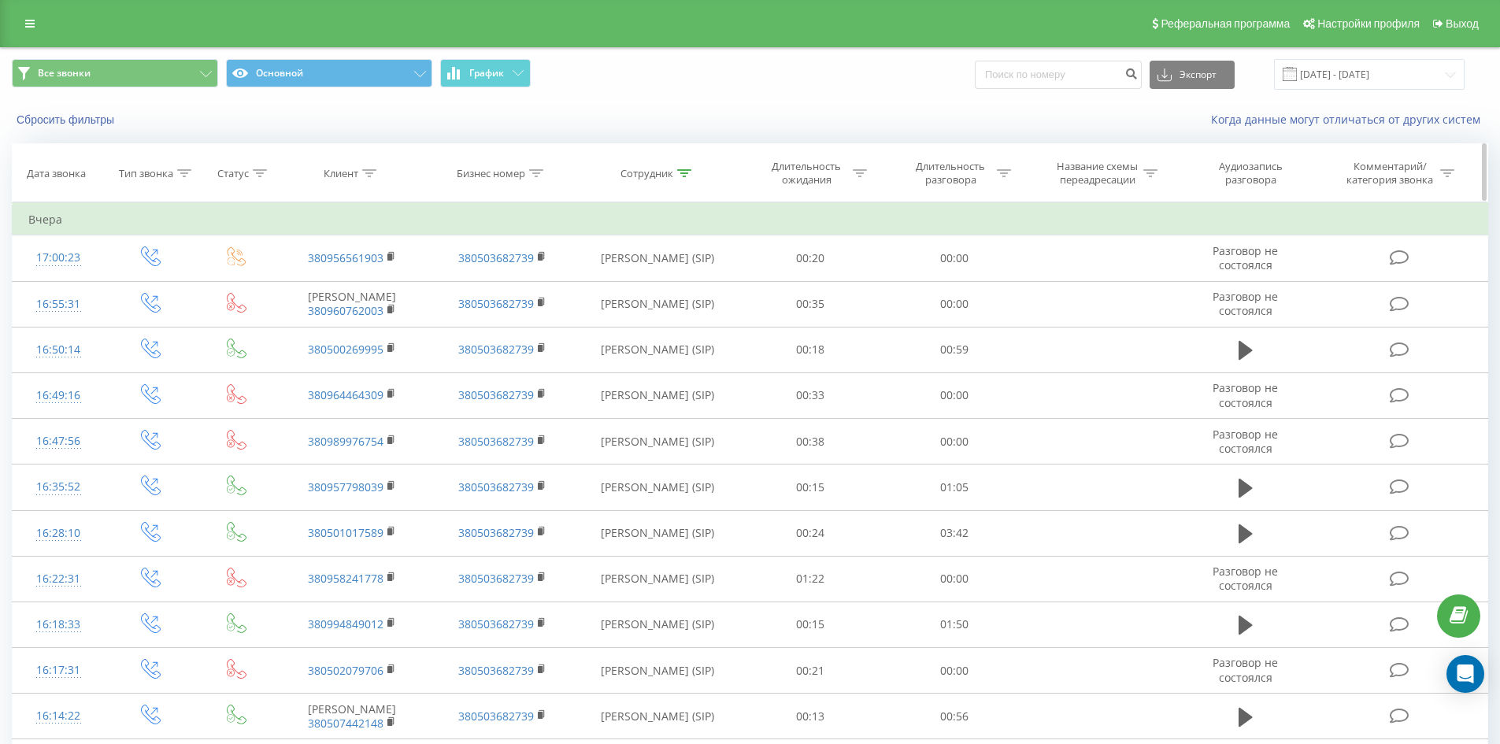
drag, startPoint x: 711, startPoint y: 554, endPoint x: 792, endPoint y: 165, distance: 397.3
click at [679, 170] on icon at bounding box center [684, 173] width 14 height 8
click at [690, 278] on input "глинянська" at bounding box center [657, 287] width 139 height 28
click button "OK" at bounding box center [691, 318] width 67 height 20
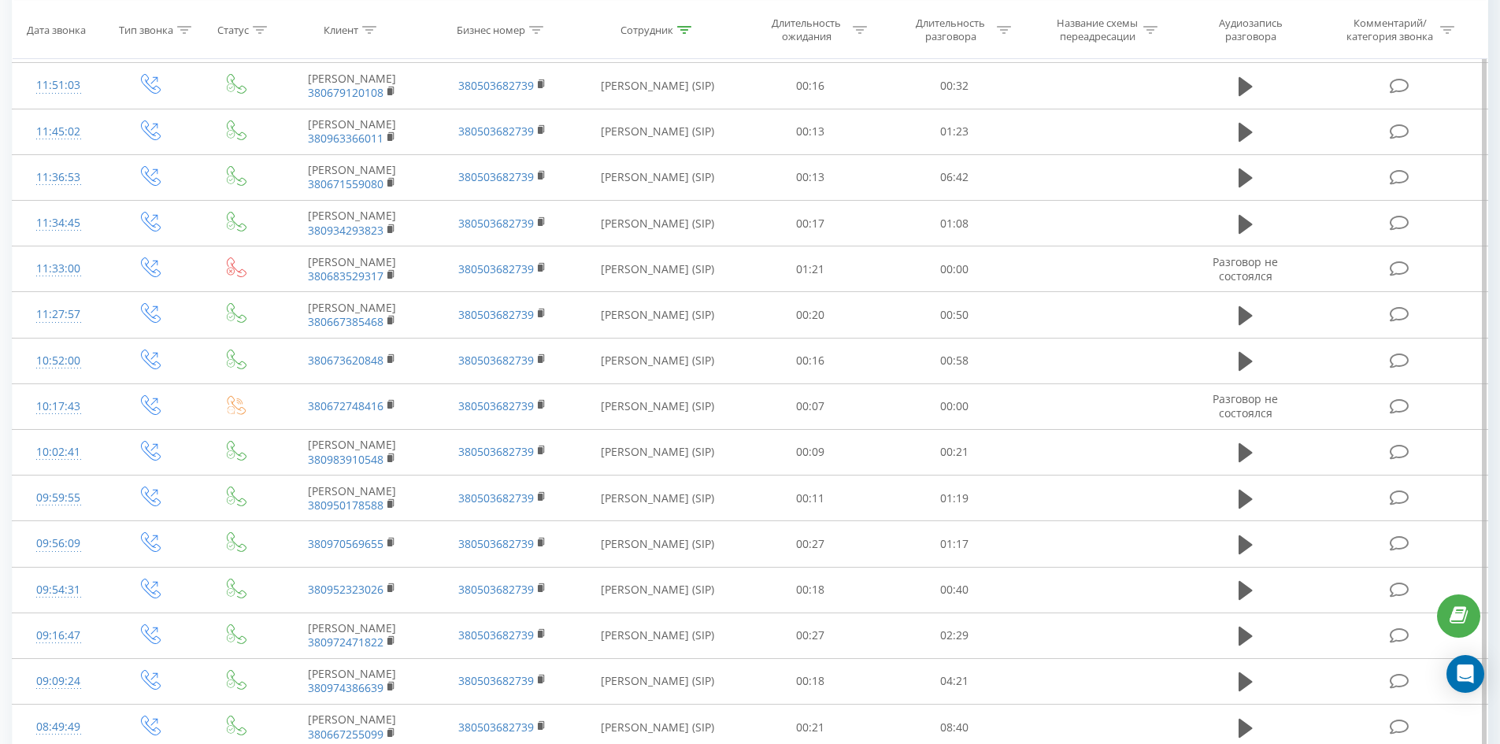
scroll to position [2056, 0]
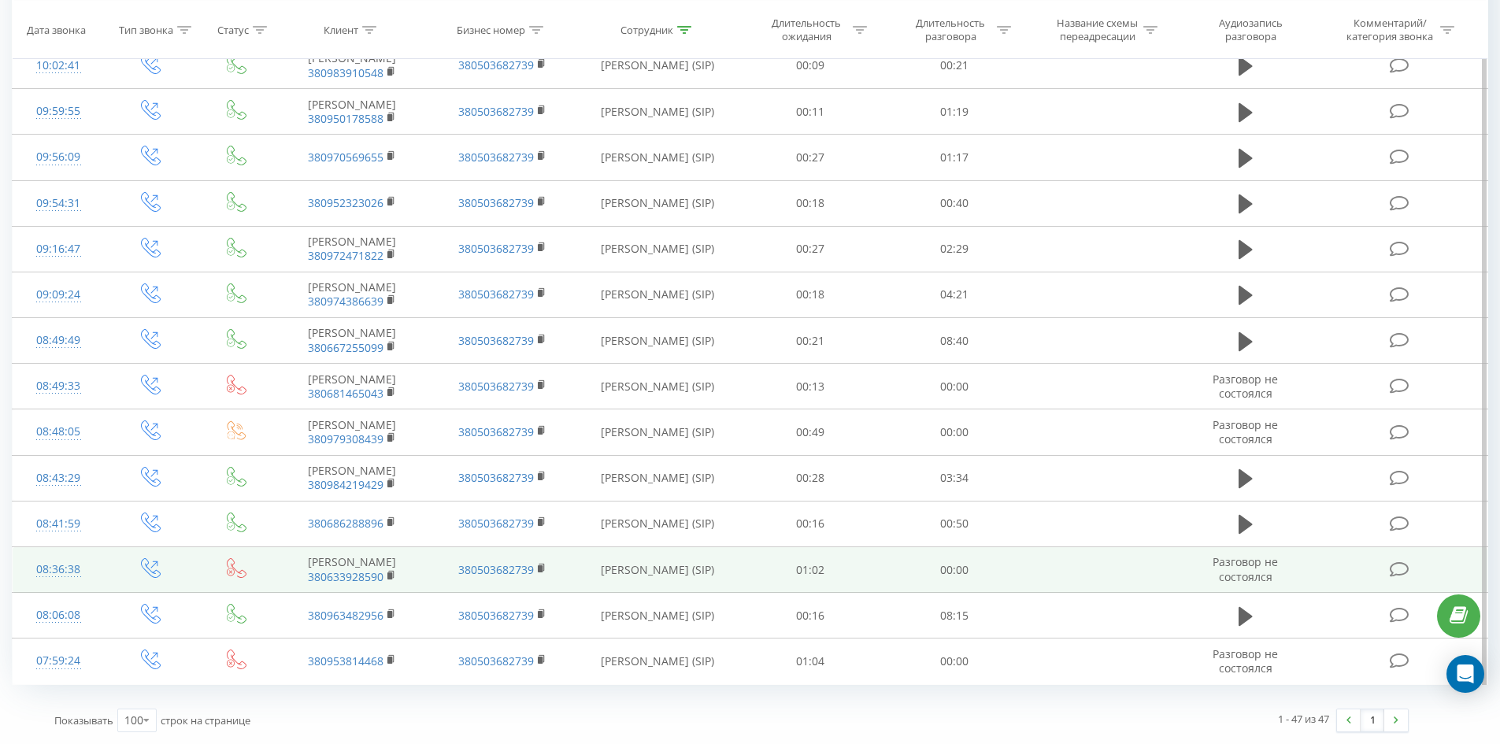
drag, startPoint x: 664, startPoint y: 167, endPoint x: 678, endPoint y: 547, distance: 379.9
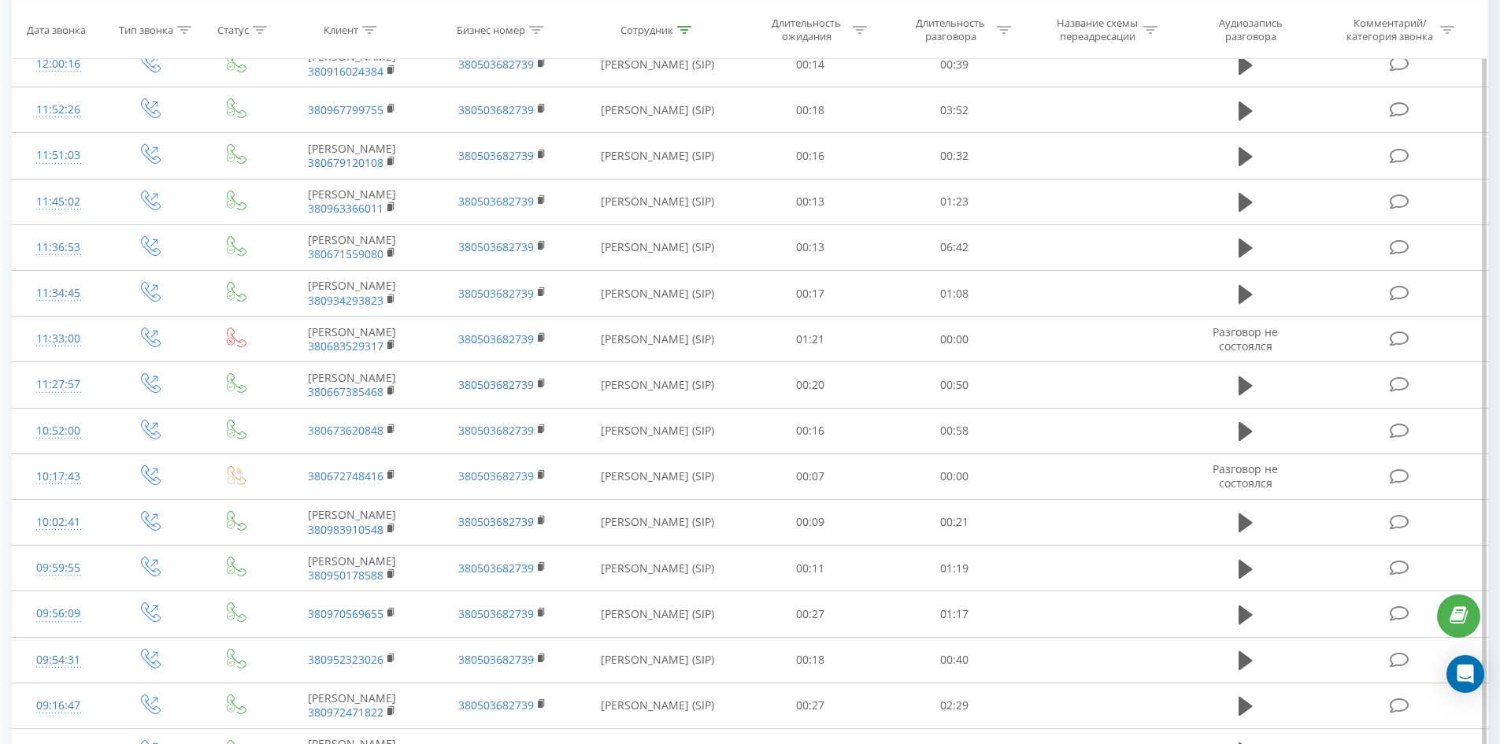
scroll to position [0, 0]
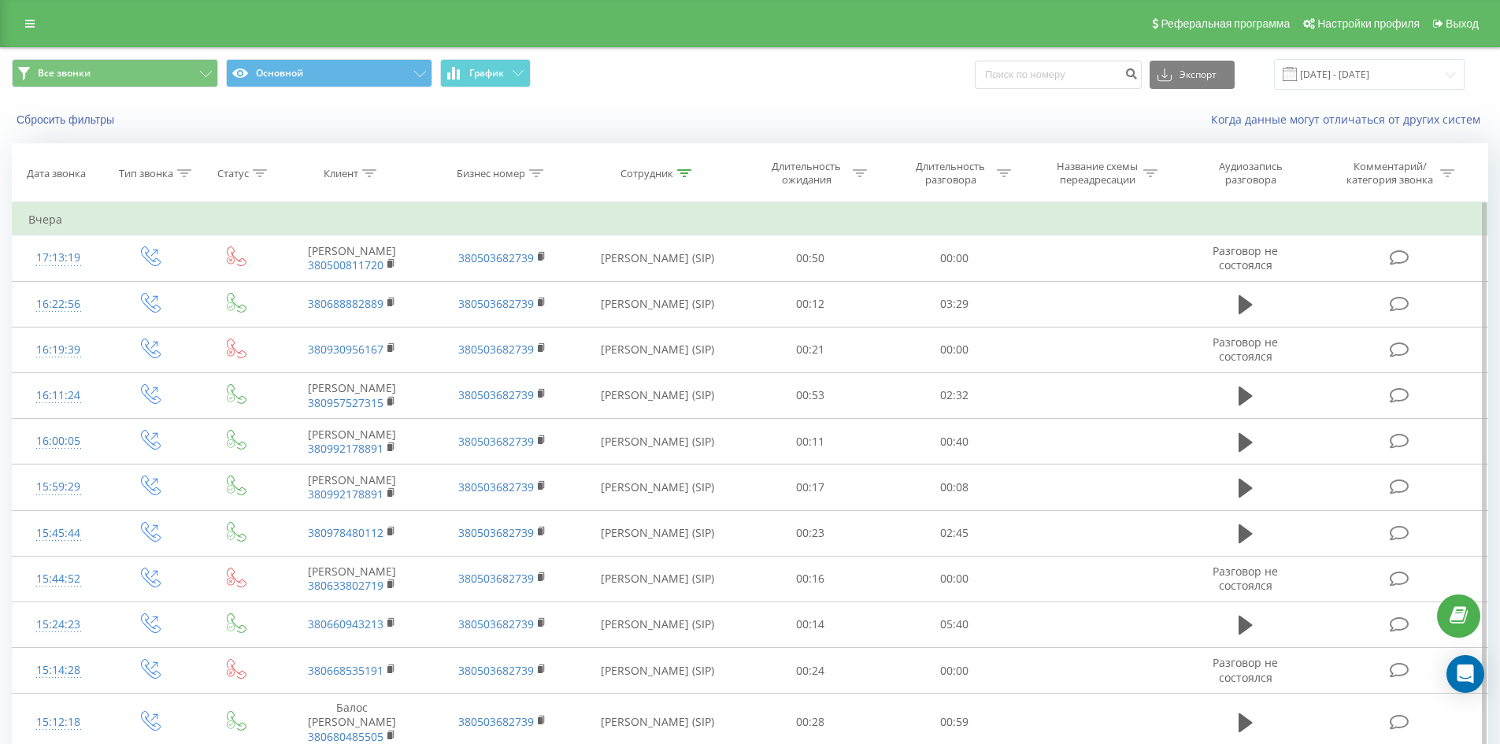
drag, startPoint x: 678, startPoint y: 547, endPoint x: 762, endPoint y: 212, distance: 345.0
click at [678, 174] on icon at bounding box center [684, 173] width 14 height 8
click at [704, 284] on input "[PERSON_NAME]" at bounding box center [657, 287] width 139 height 28
click button "OK" at bounding box center [691, 318] width 67 height 20
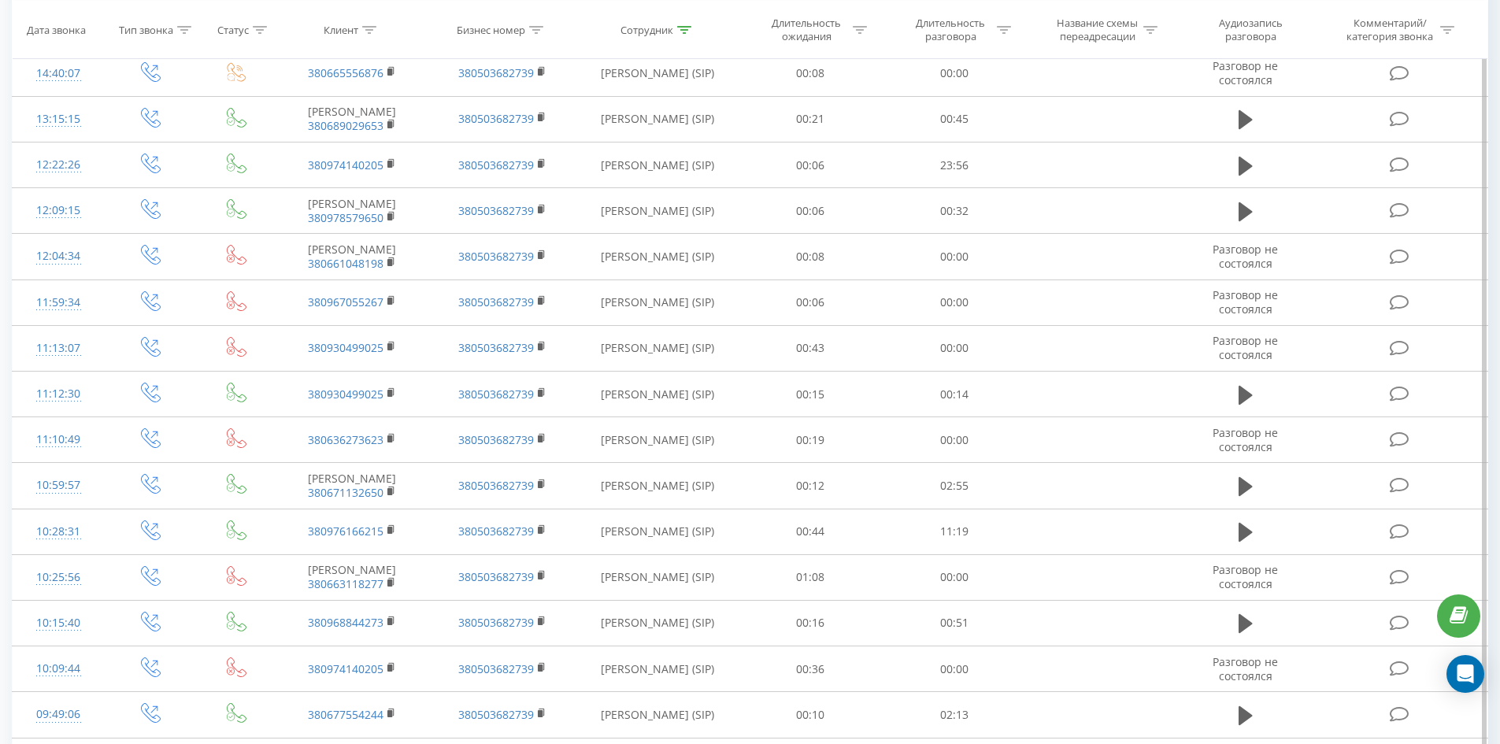
scroll to position [1456, 0]
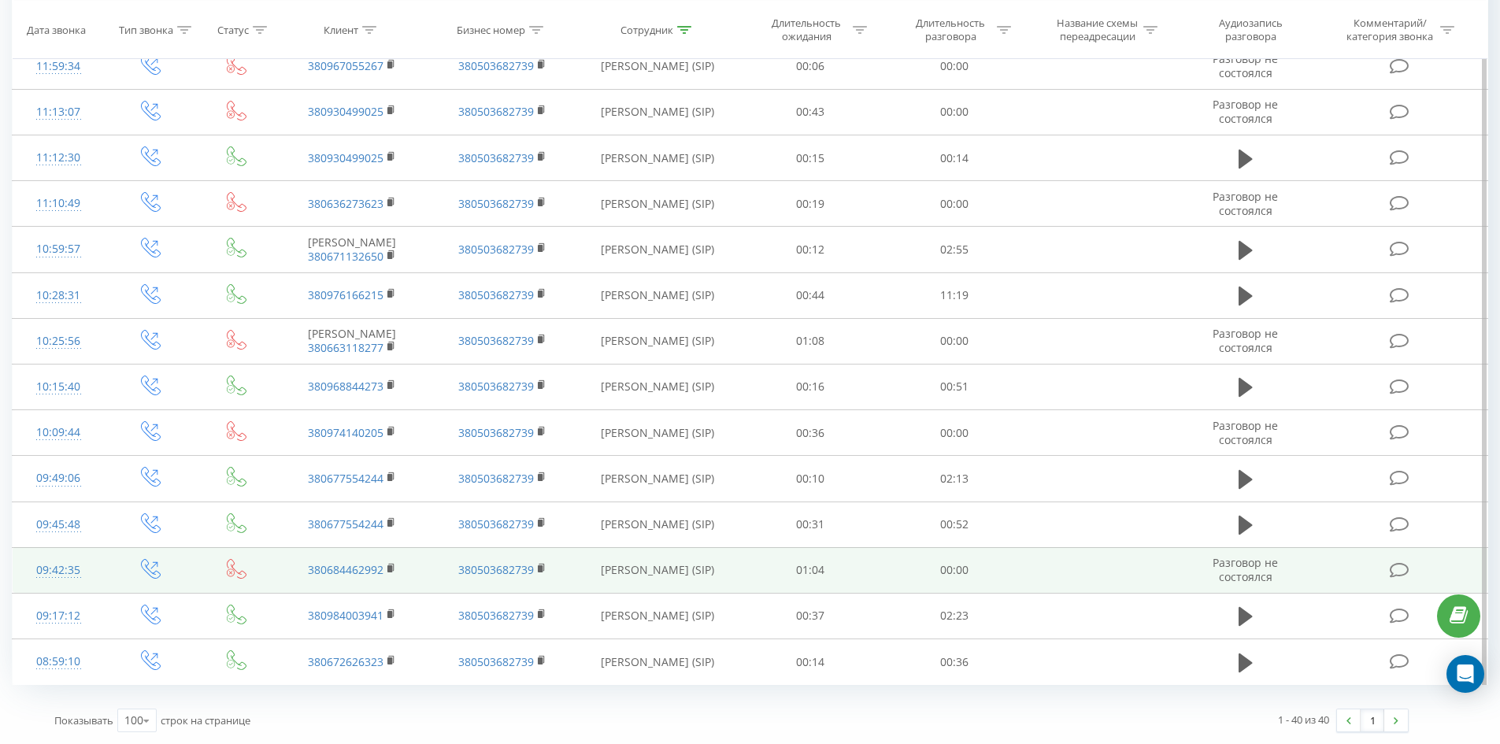
drag, startPoint x: 738, startPoint y: 202, endPoint x: 719, endPoint y: 549, distance: 347.1
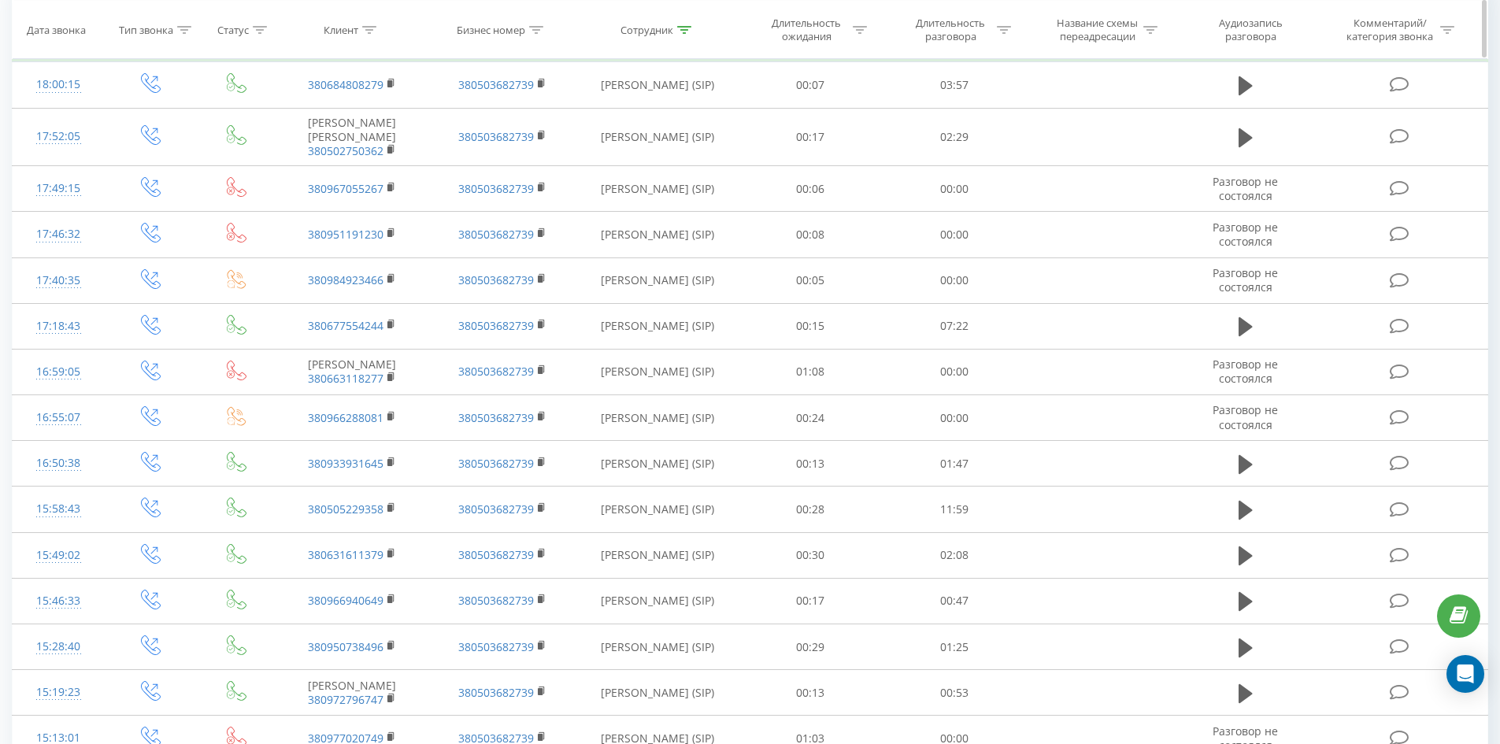
scroll to position [0, 0]
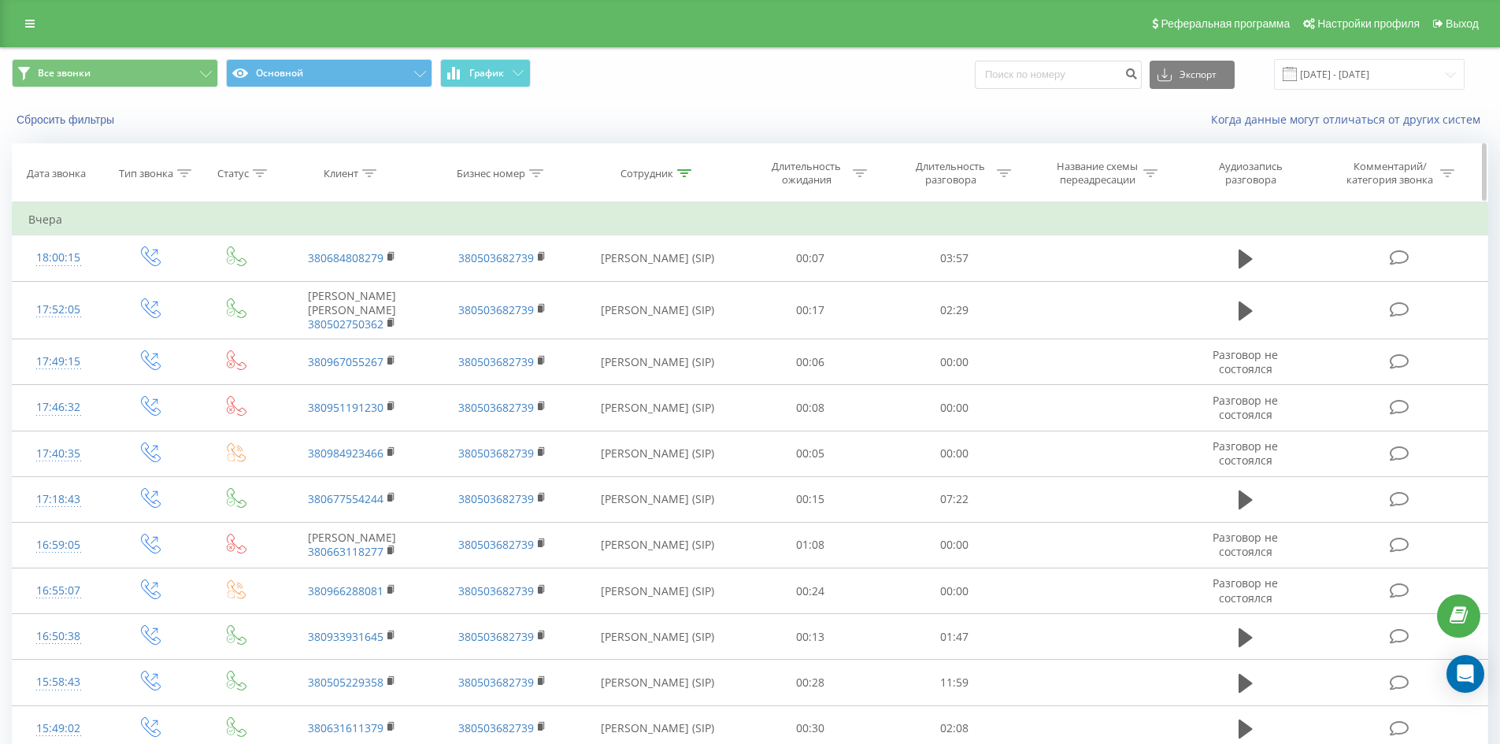
drag, startPoint x: 719, startPoint y: 549, endPoint x: 836, endPoint y: 181, distance: 386.1
drag, startPoint x: 682, startPoint y: 169, endPoint x: 684, endPoint y: 178, distance: 9.0
click at [682, 170] on icon at bounding box center [684, 173] width 14 height 8
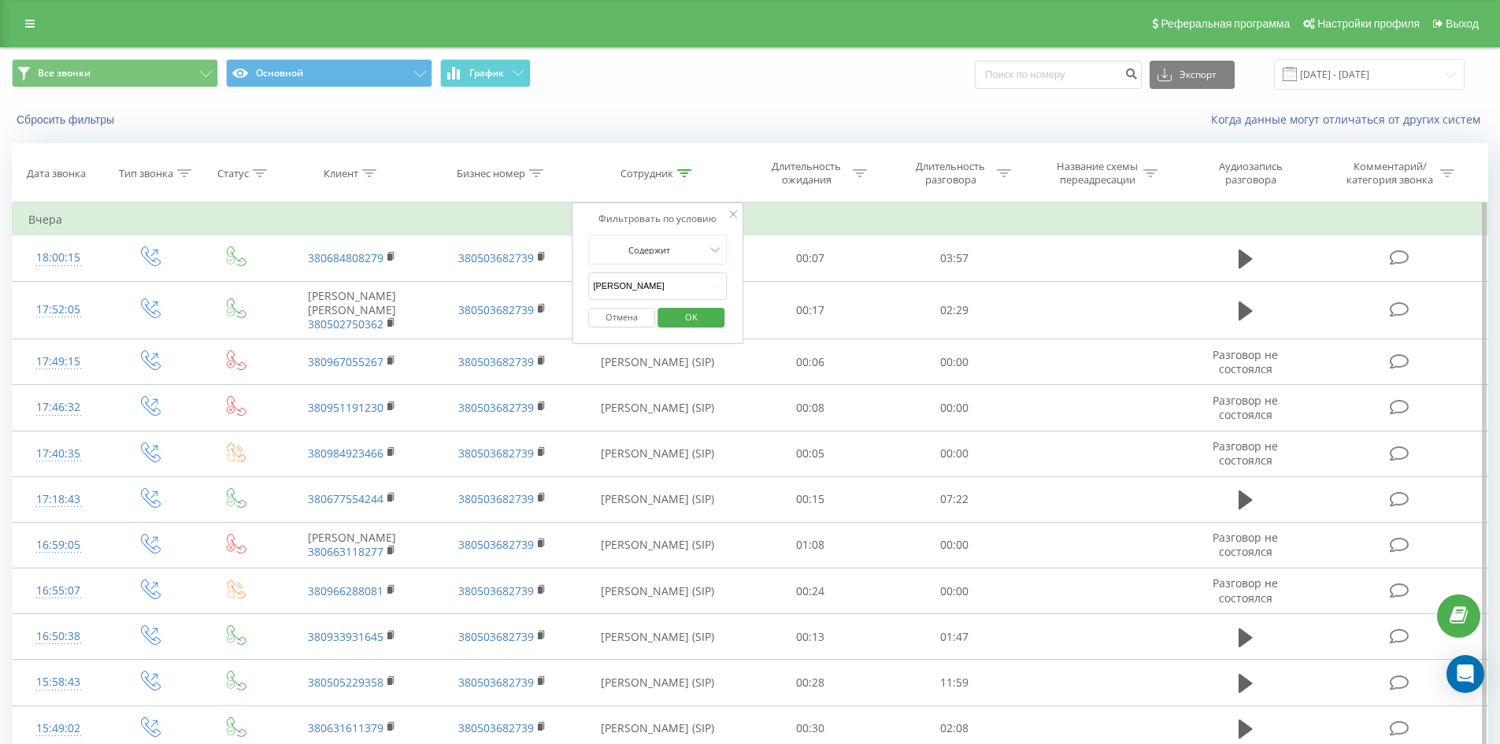
click at [688, 283] on input "[PERSON_NAME]" at bounding box center [657, 287] width 139 height 28
click button "OK" at bounding box center [691, 318] width 67 height 20
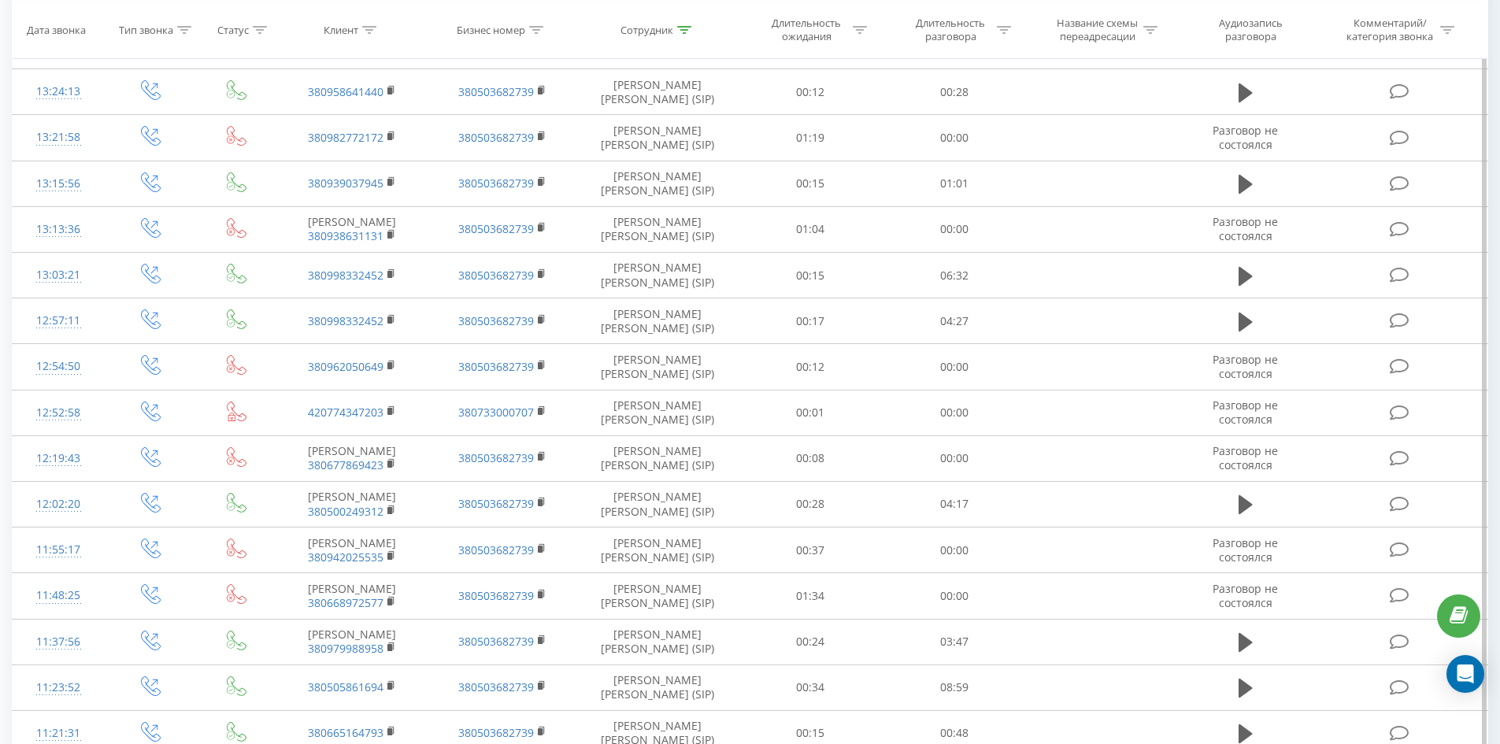
scroll to position [2368, 0]
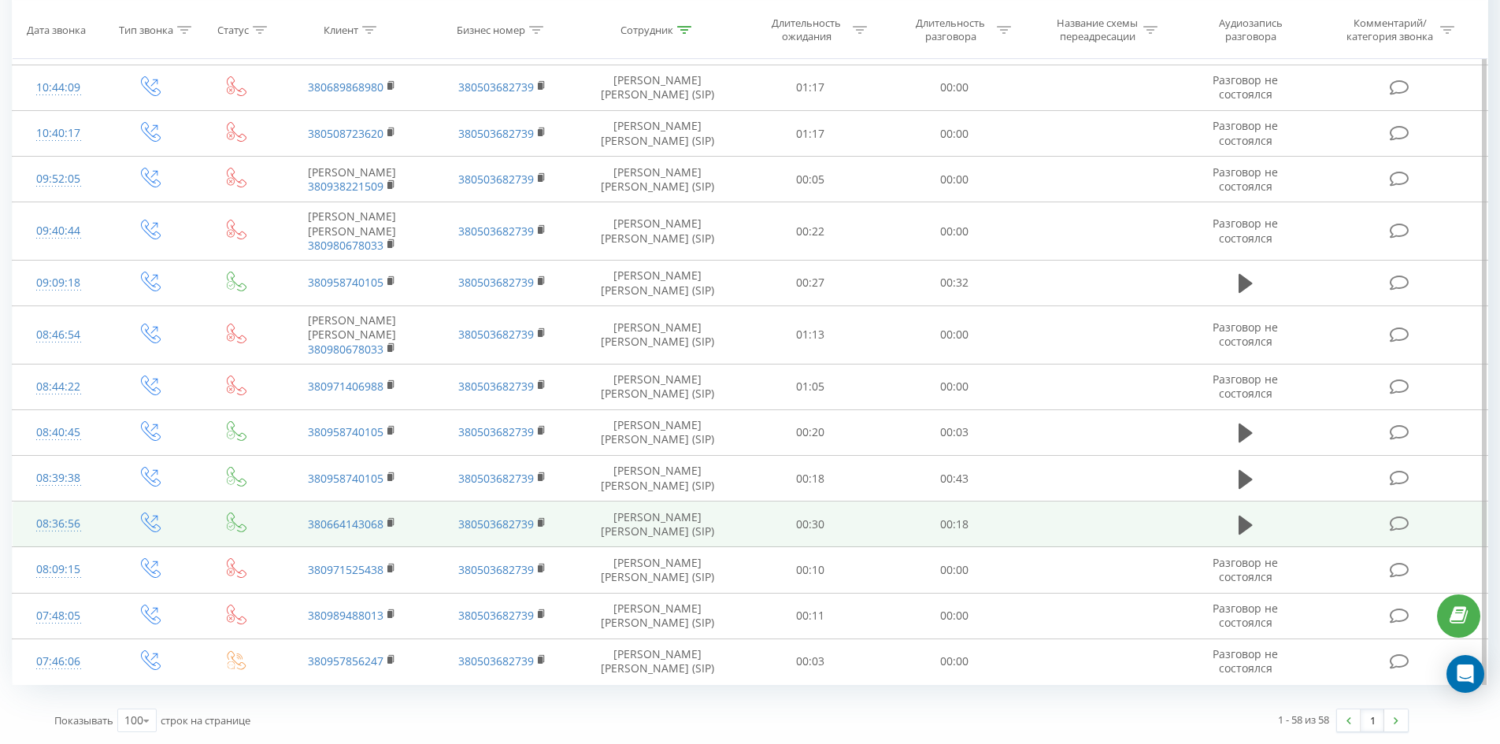
drag, startPoint x: 656, startPoint y: 186, endPoint x: 646, endPoint y: 528, distance: 342.0
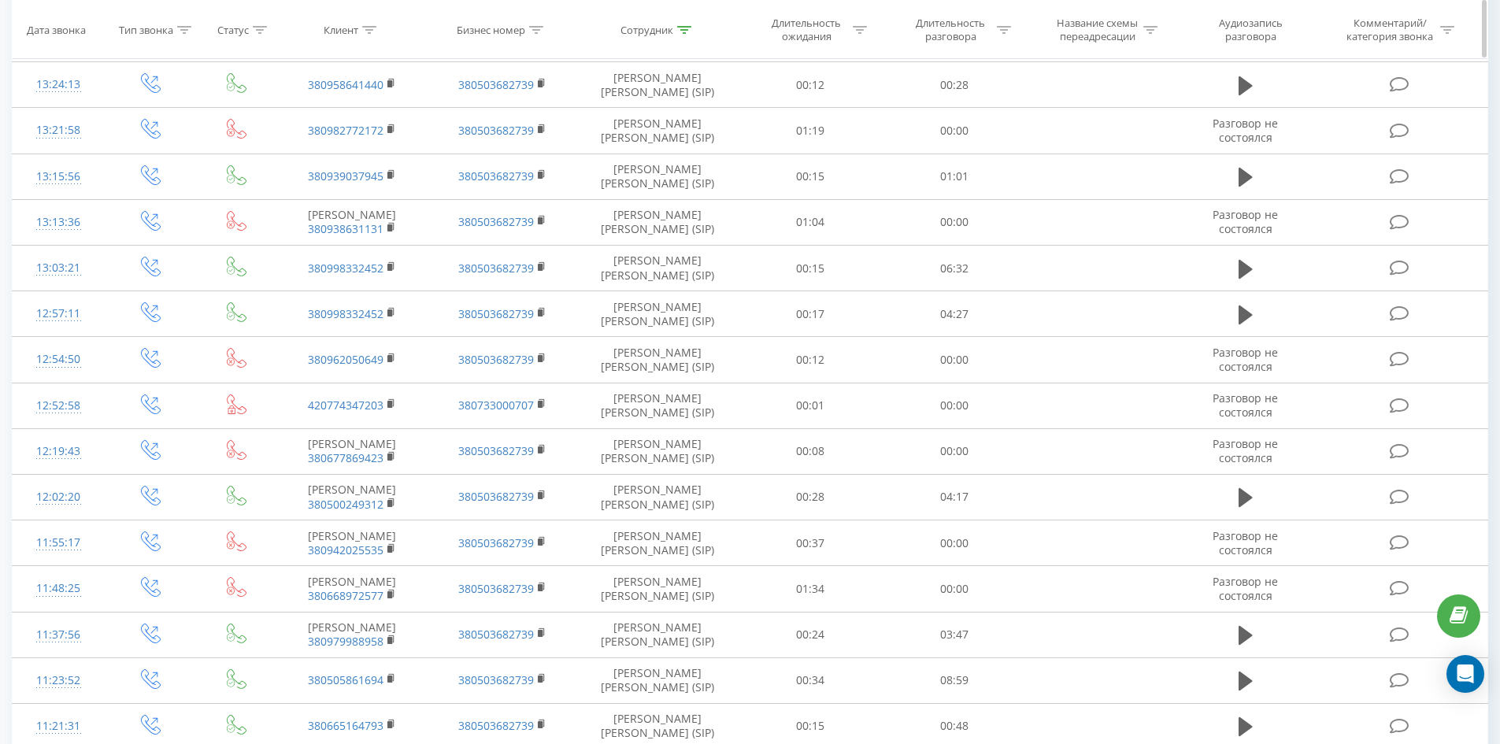
scroll to position [0, 0]
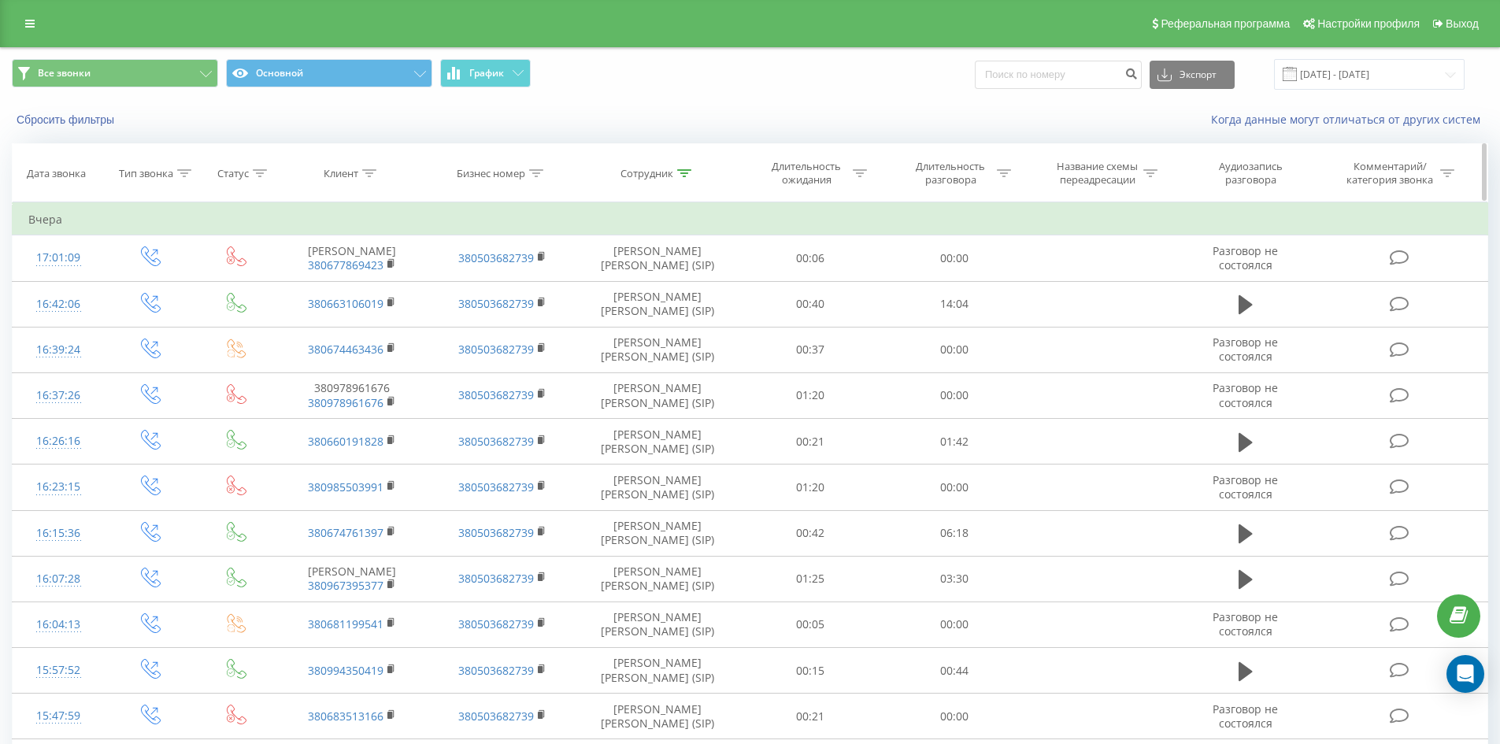
drag, startPoint x: 644, startPoint y: 528, endPoint x: 724, endPoint y: 158, distance: 377.9
click at [691, 174] on icon at bounding box center [684, 173] width 14 height 8
click at [687, 311] on span "OK" at bounding box center [691, 317] width 44 height 24
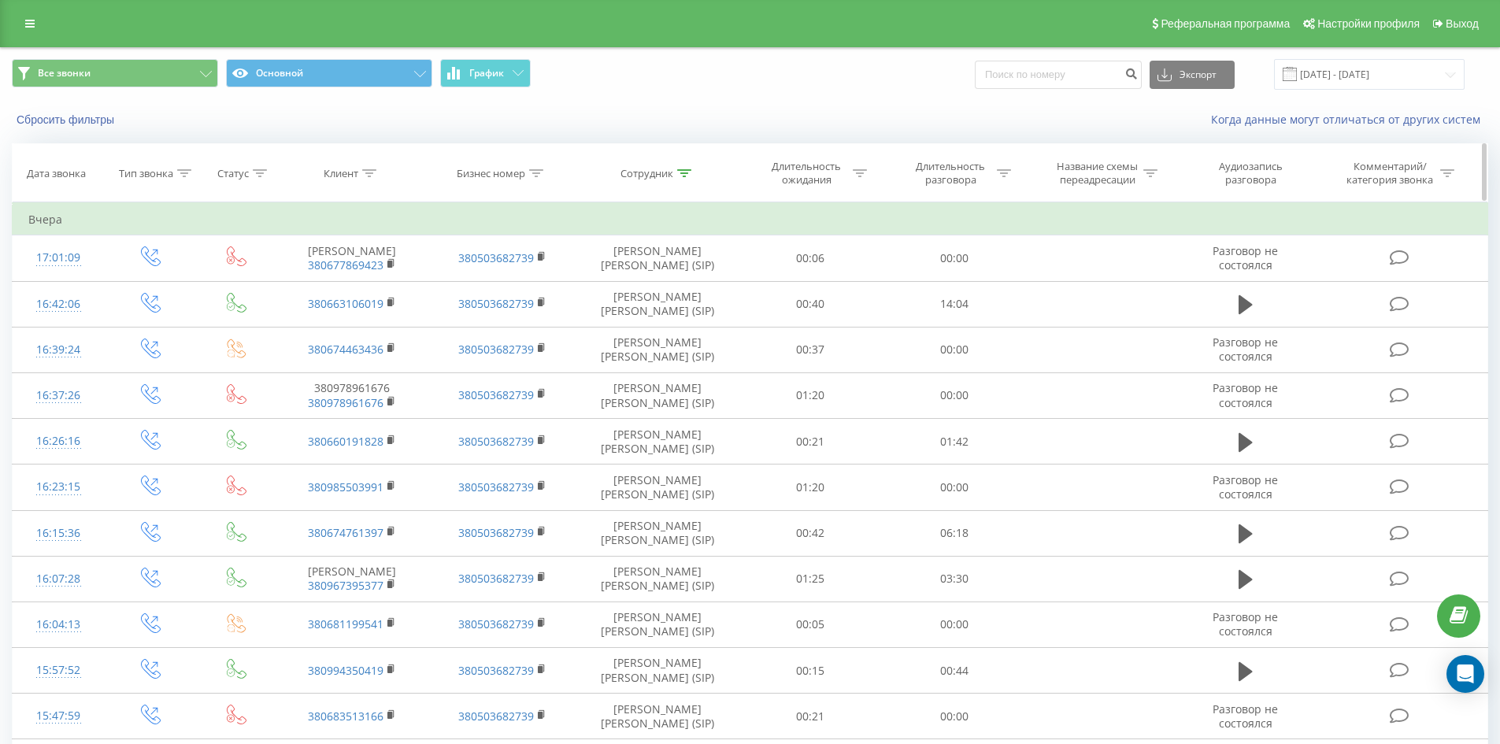
click at [677, 175] on icon at bounding box center [684, 173] width 14 height 8
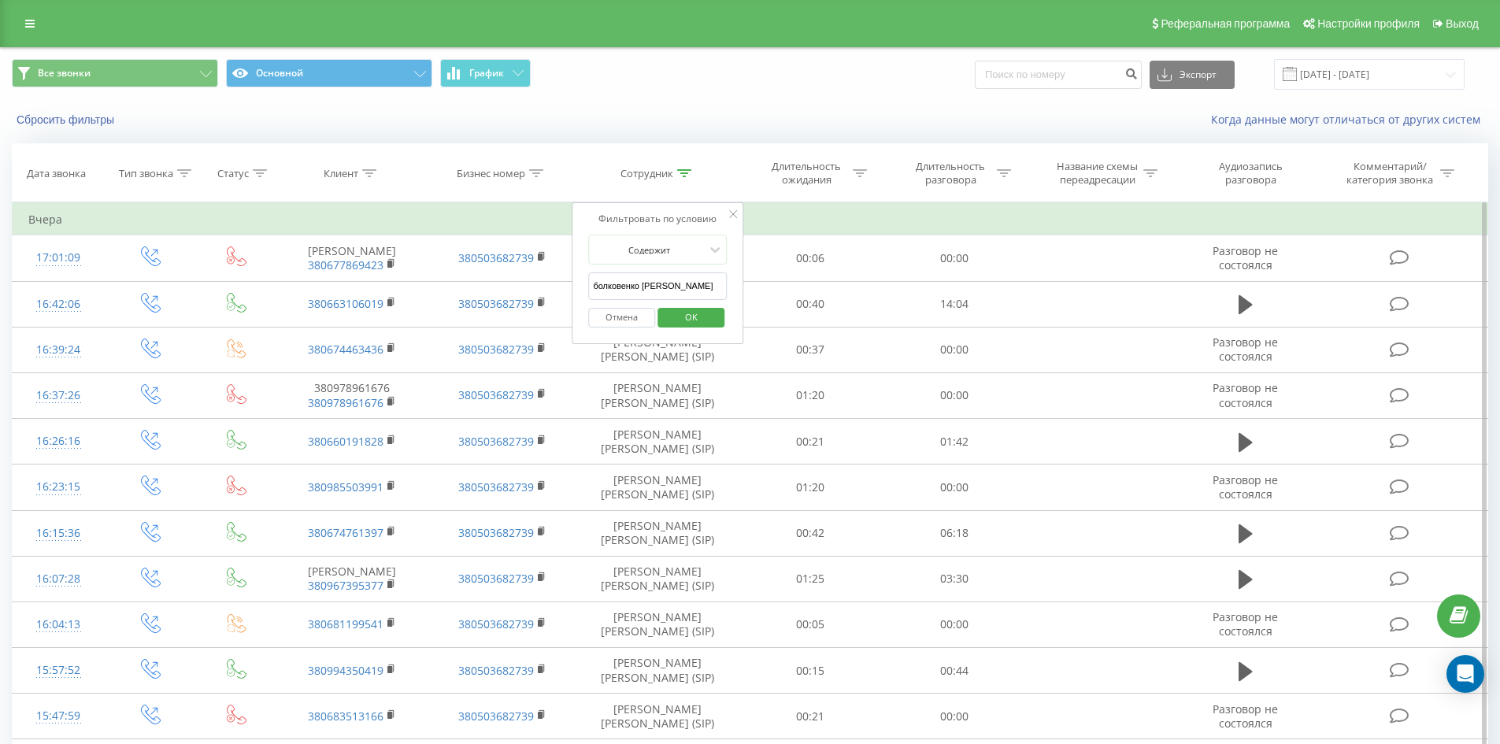
click at [693, 301] on div "Отмена OK" at bounding box center [657, 317] width 139 height 35
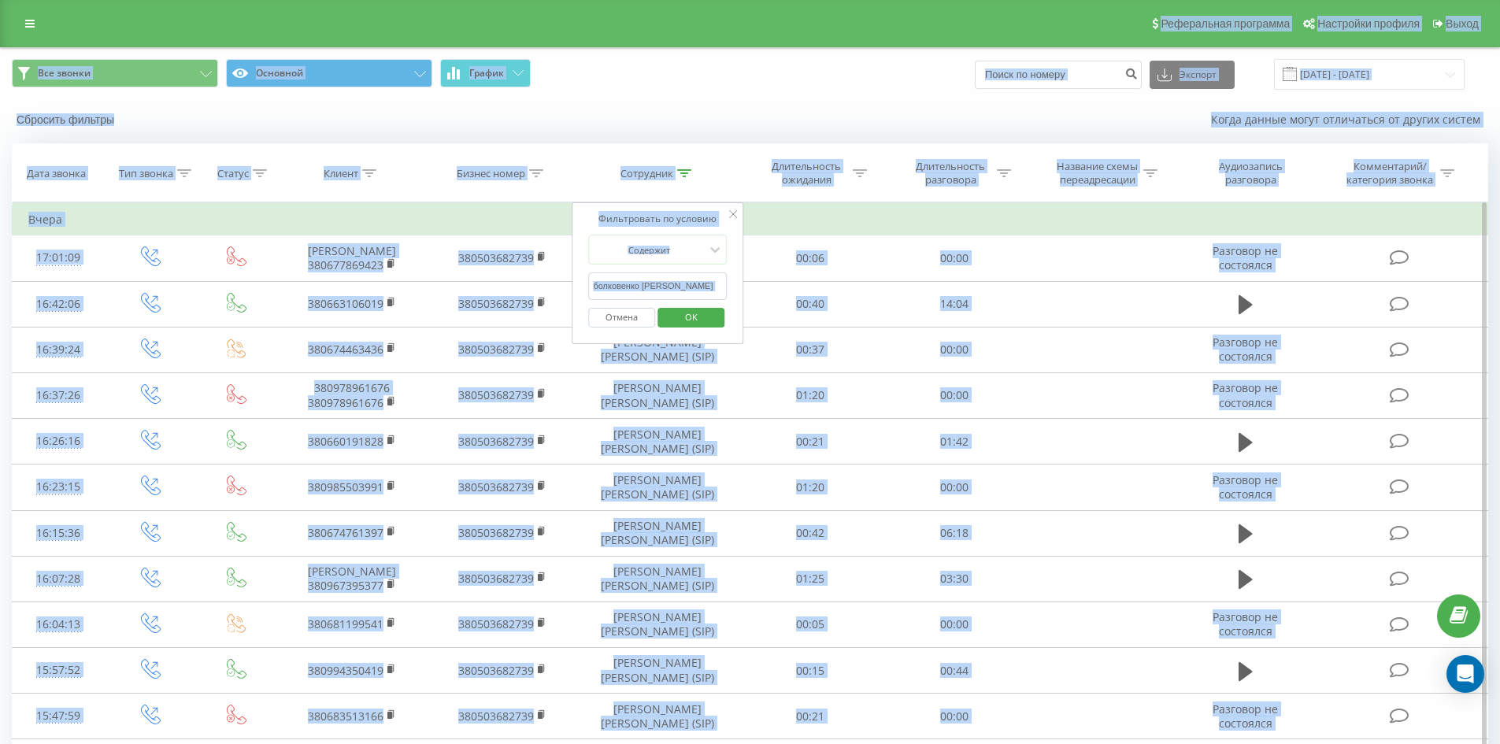
click at [689, 286] on input "болковенко [PERSON_NAME]" at bounding box center [657, 287] width 139 height 28
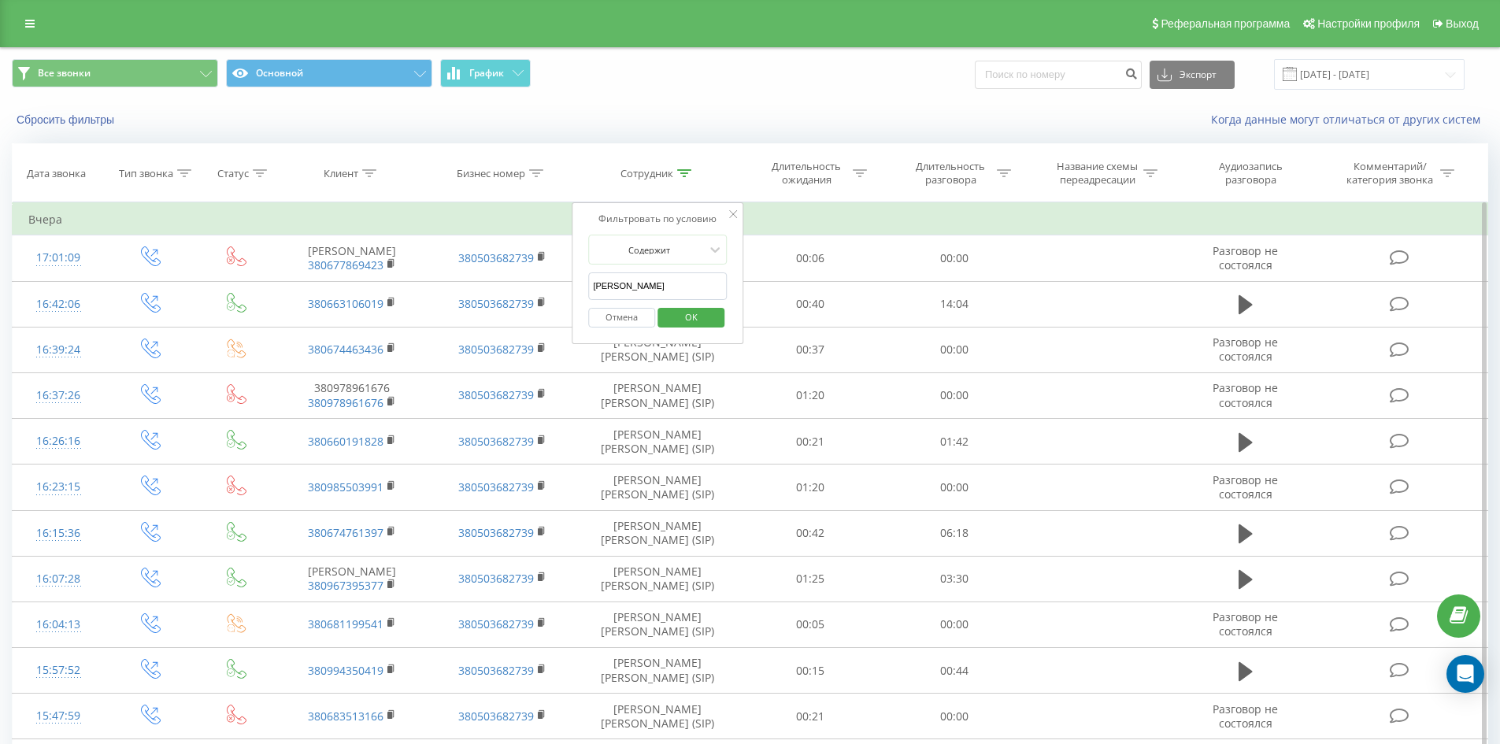
click button "OK" at bounding box center [691, 318] width 67 height 20
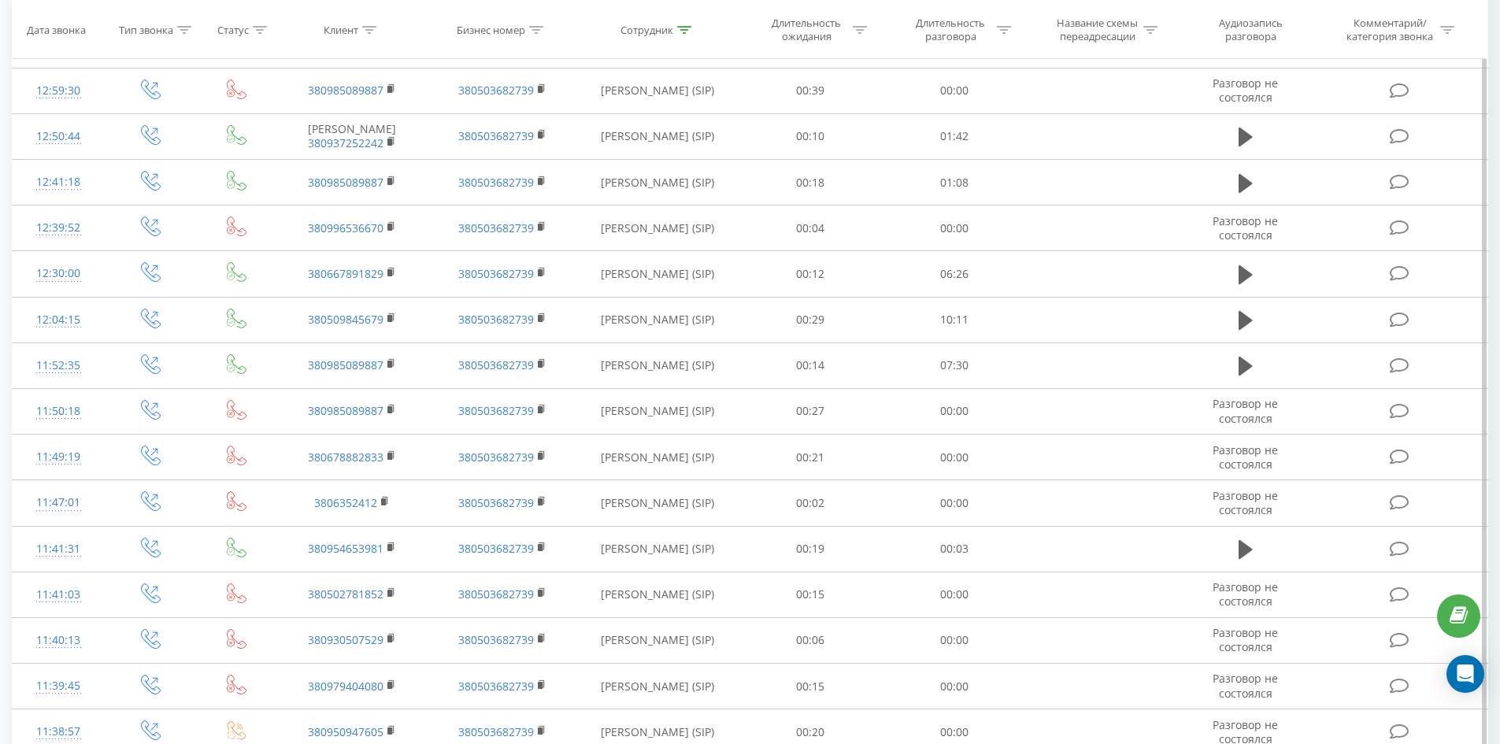
scroll to position [2498, 0]
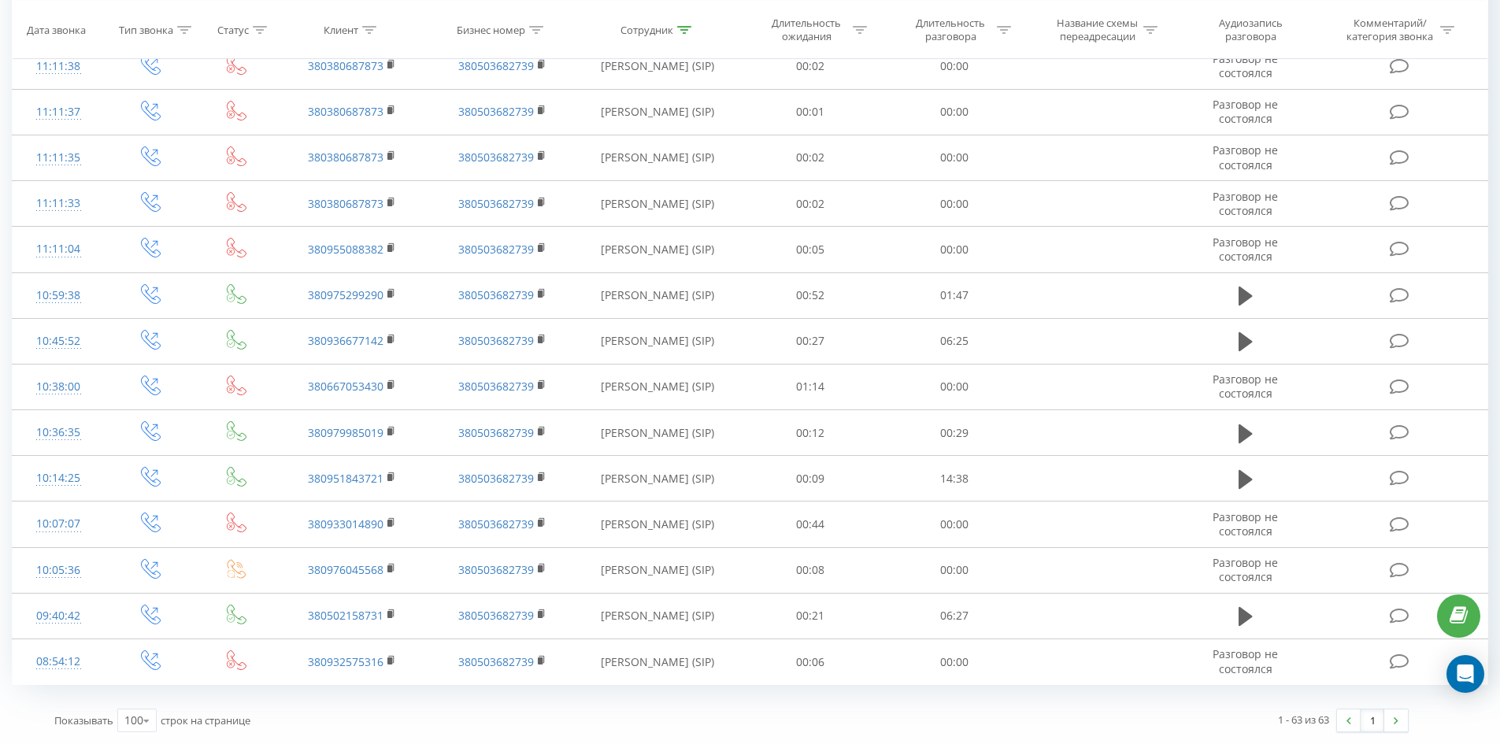
drag, startPoint x: 1033, startPoint y: 256, endPoint x: 1301, endPoint y: 688, distance: 508.6
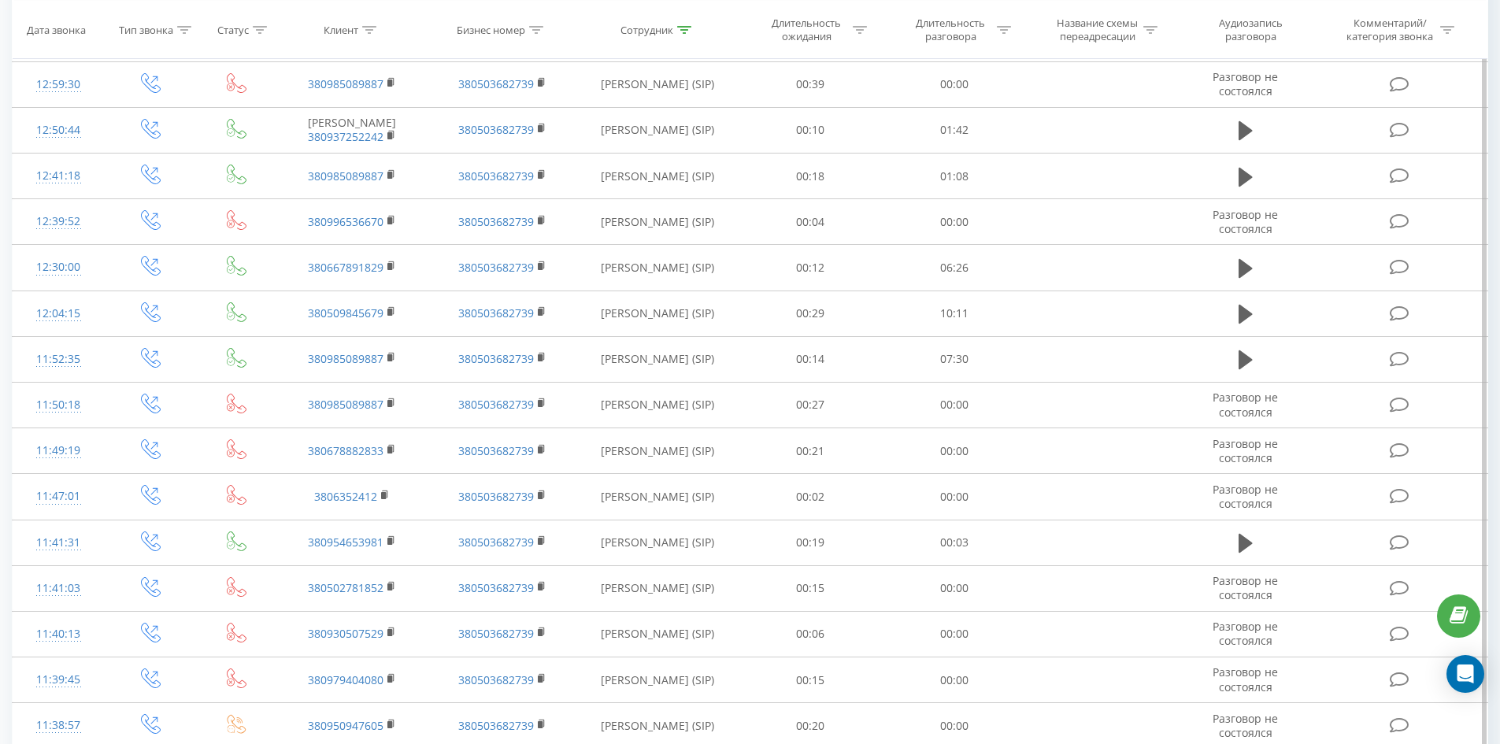
scroll to position [0, 0]
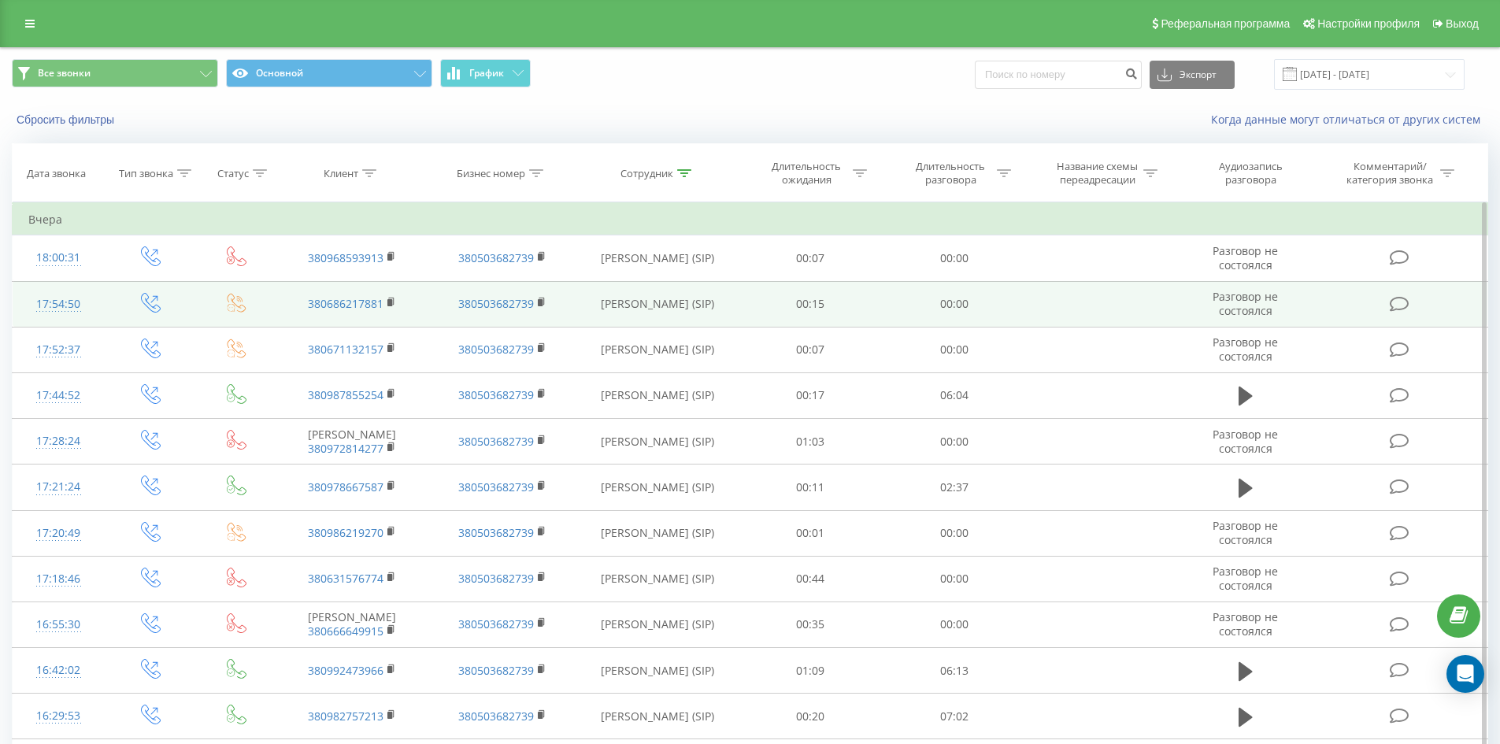
drag, startPoint x: 1031, startPoint y: 601, endPoint x: 1071, endPoint y: 285, distance: 318.4
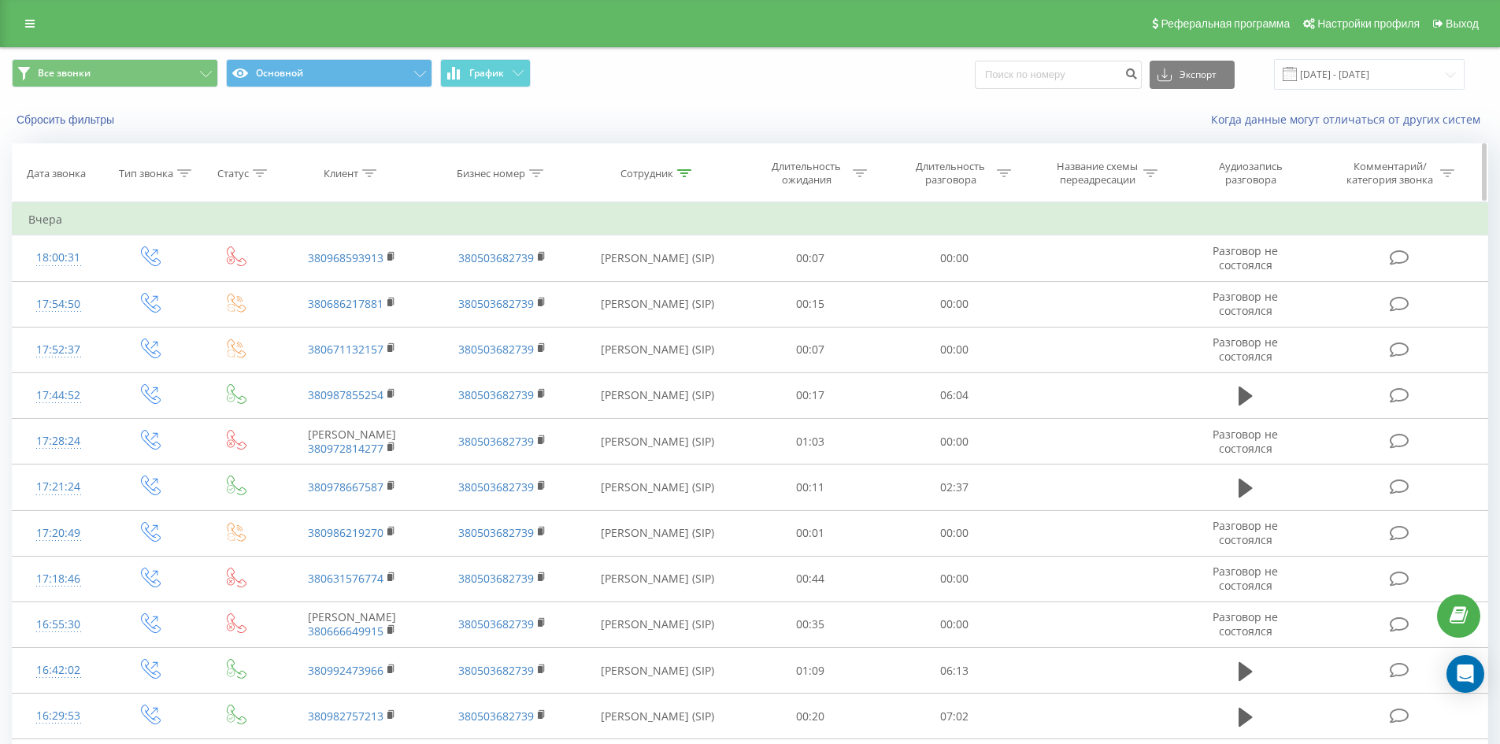
click at [686, 169] on icon at bounding box center [684, 173] width 14 height 8
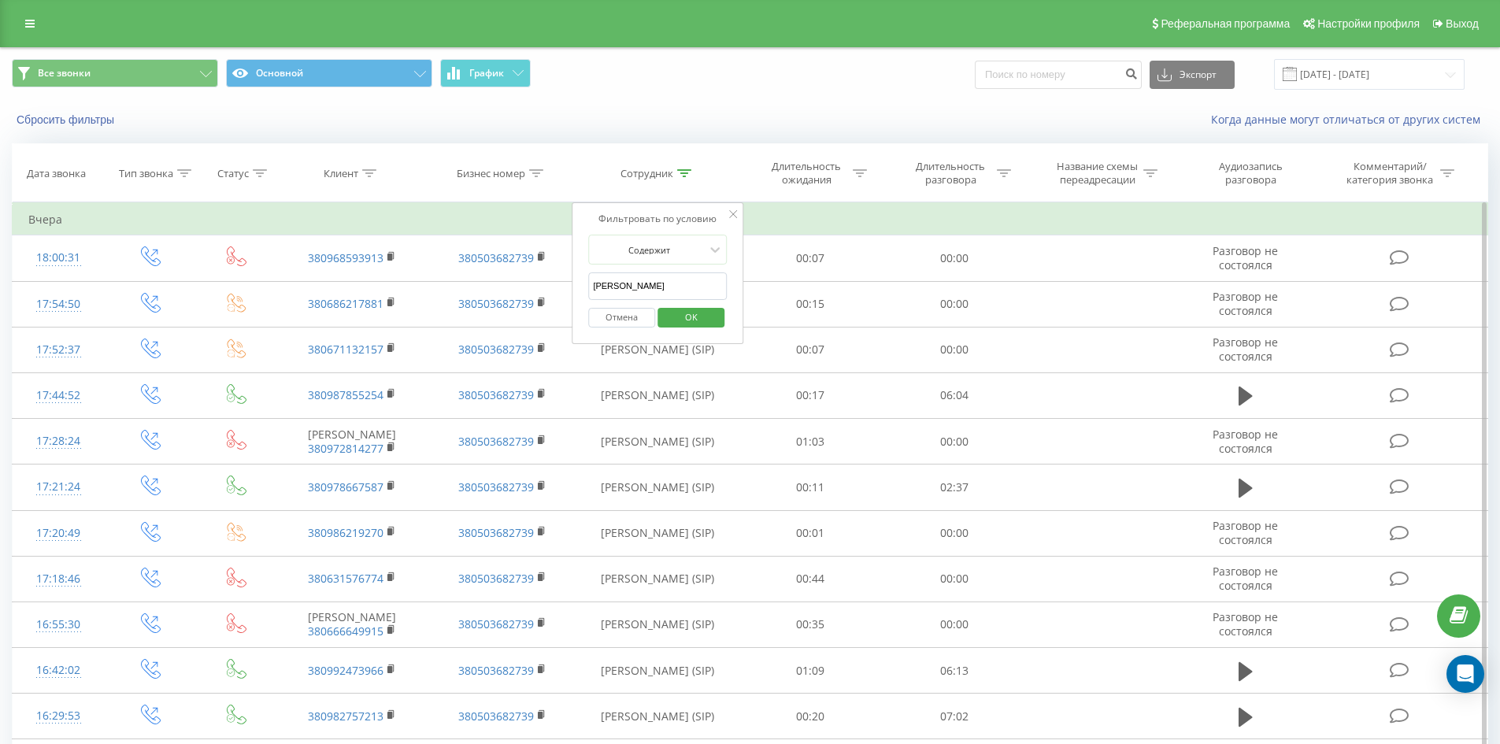
click at [696, 282] on input "[PERSON_NAME]" at bounding box center [657, 287] width 139 height 28
click button "OK" at bounding box center [691, 318] width 67 height 20
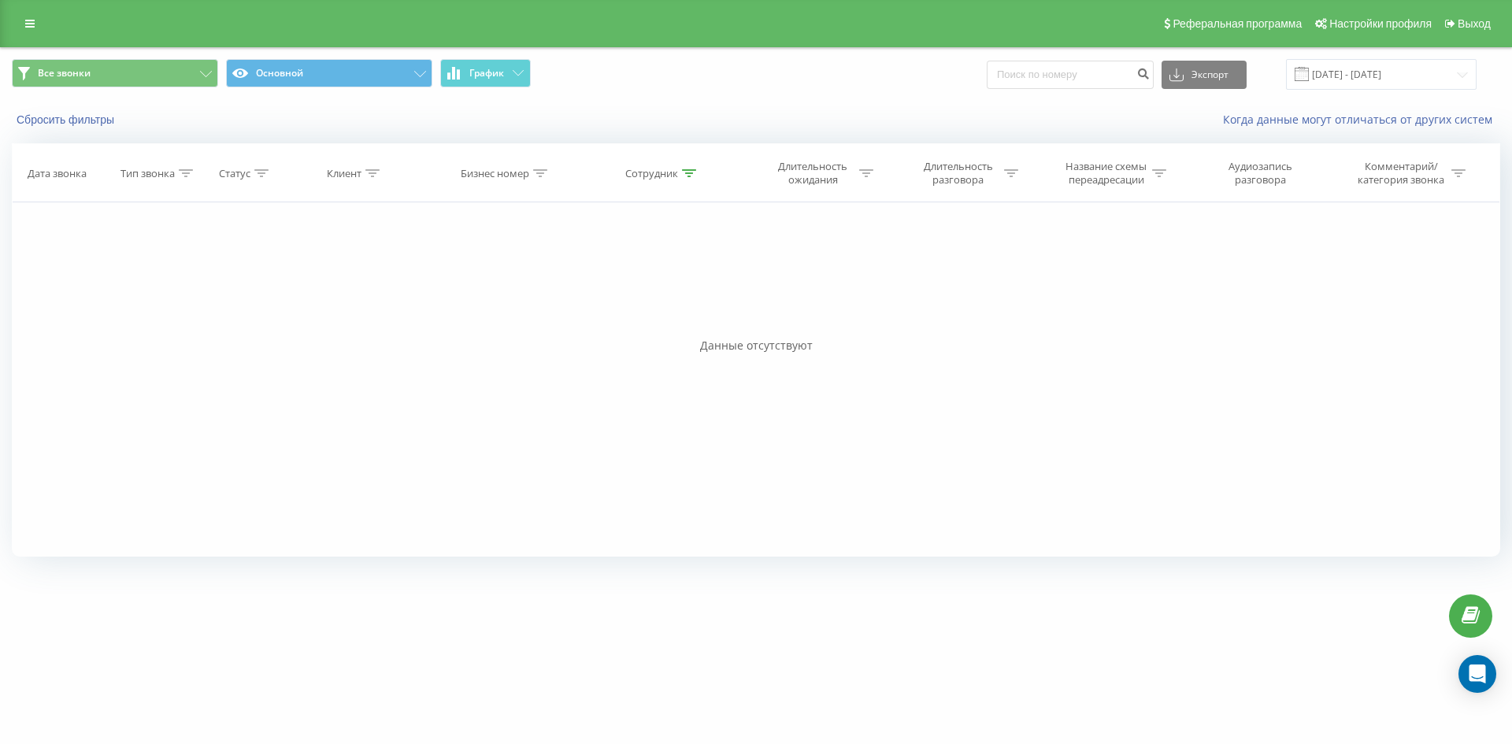
drag, startPoint x: 677, startPoint y: 249, endPoint x: 702, endPoint y: 507, distance: 259.6
click at [688, 175] on icon at bounding box center [689, 173] width 14 height 8
click at [700, 276] on input "[PERSON_NAME]" at bounding box center [663, 287] width 139 height 28
click button "OK" at bounding box center [696, 318] width 67 height 20
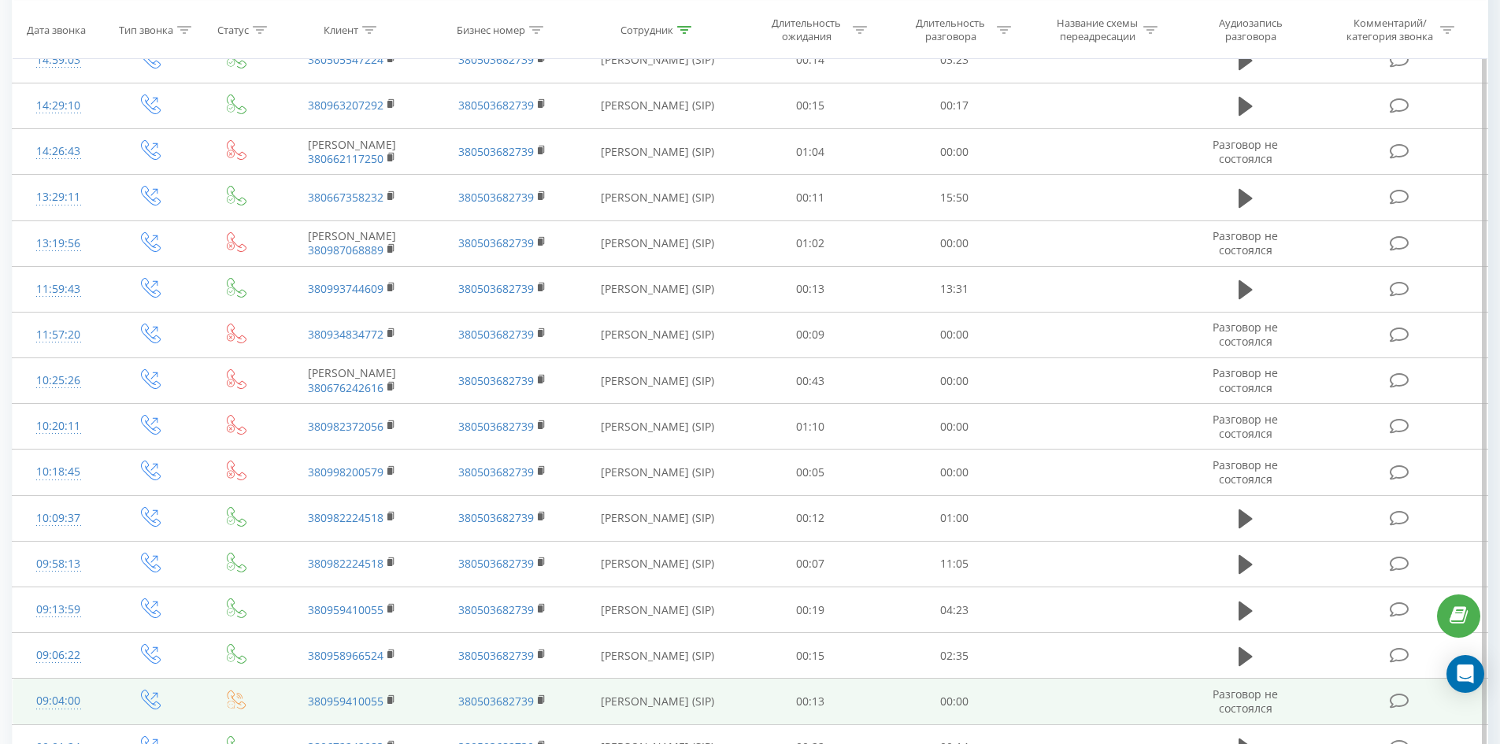
scroll to position [1282, 0]
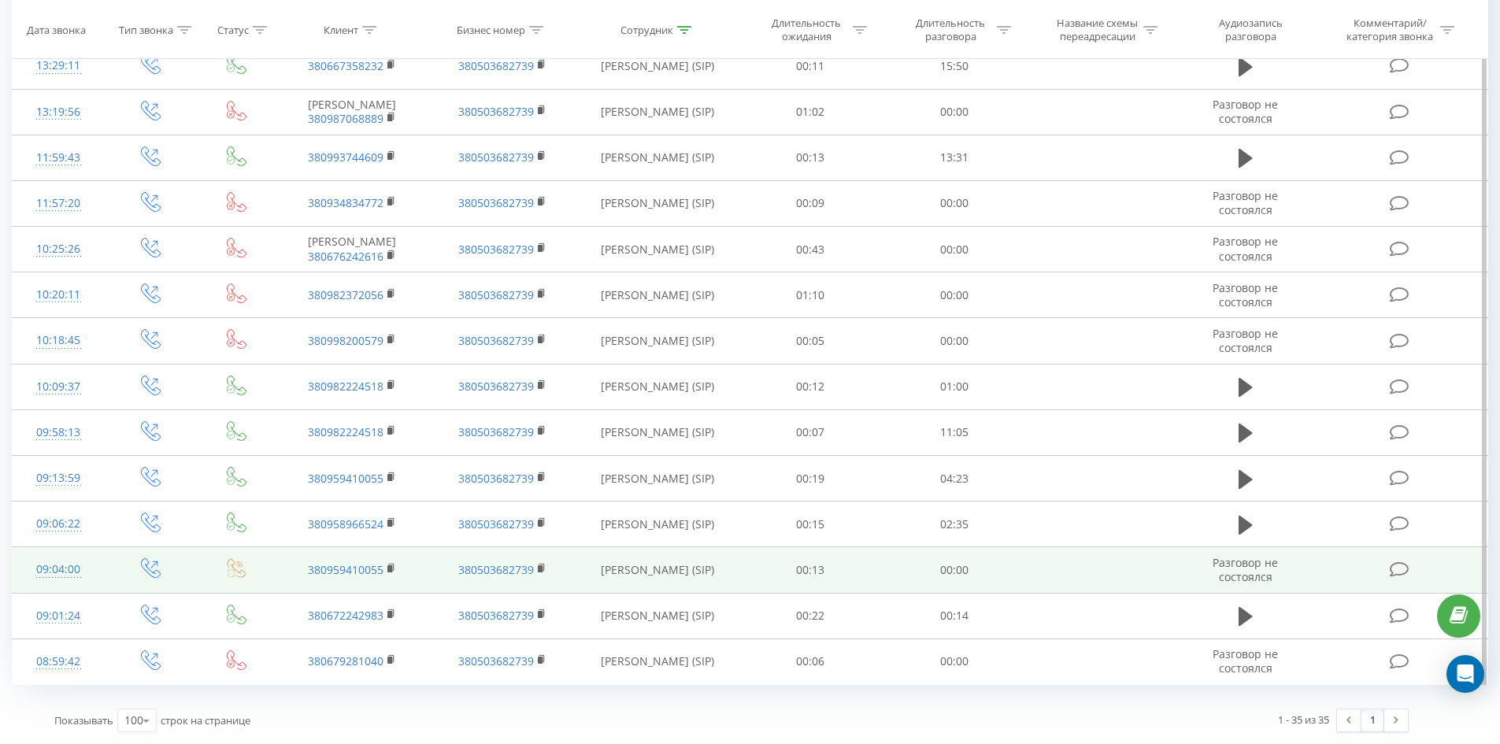
drag, startPoint x: 658, startPoint y: 313, endPoint x: 692, endPoint y: 569, distance: 259.1
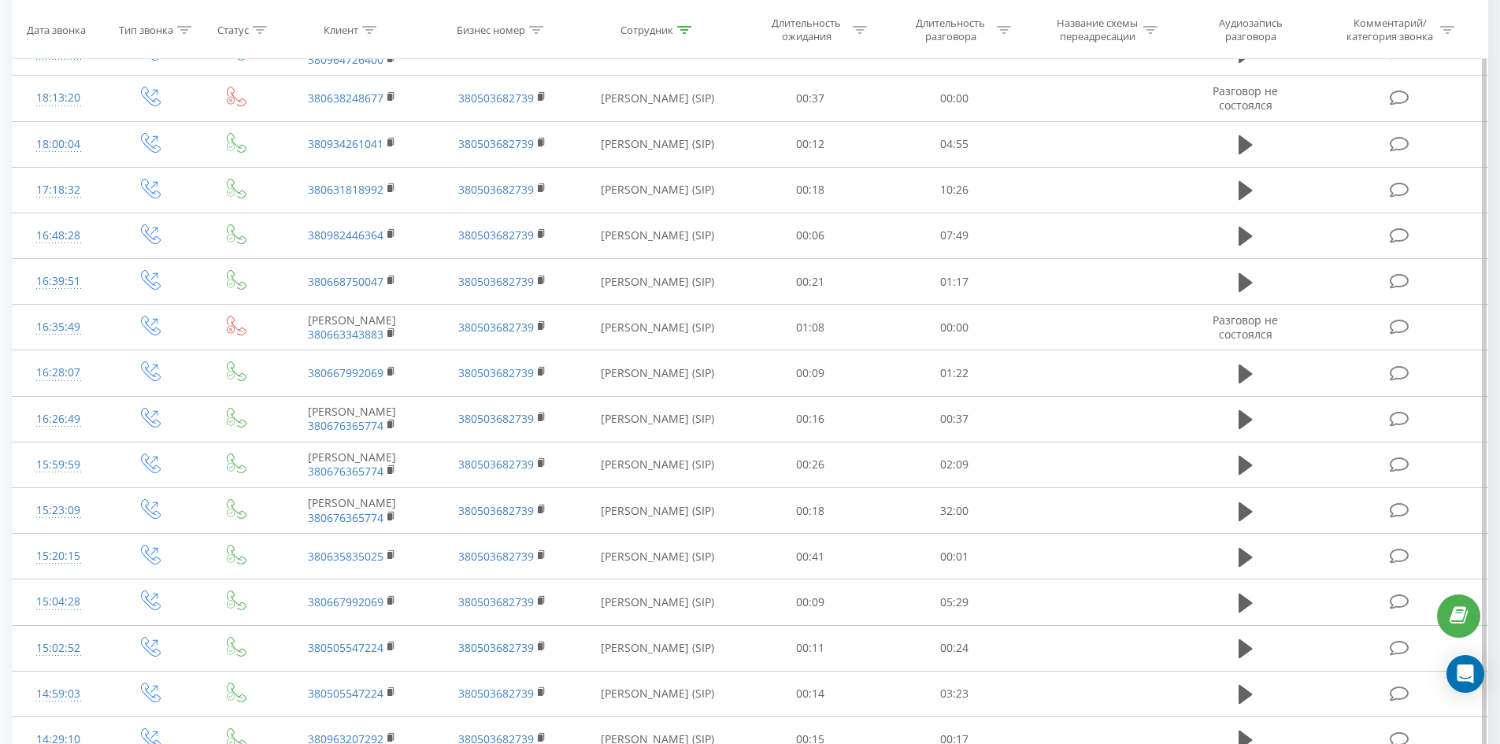
scroll to position [0, 0]
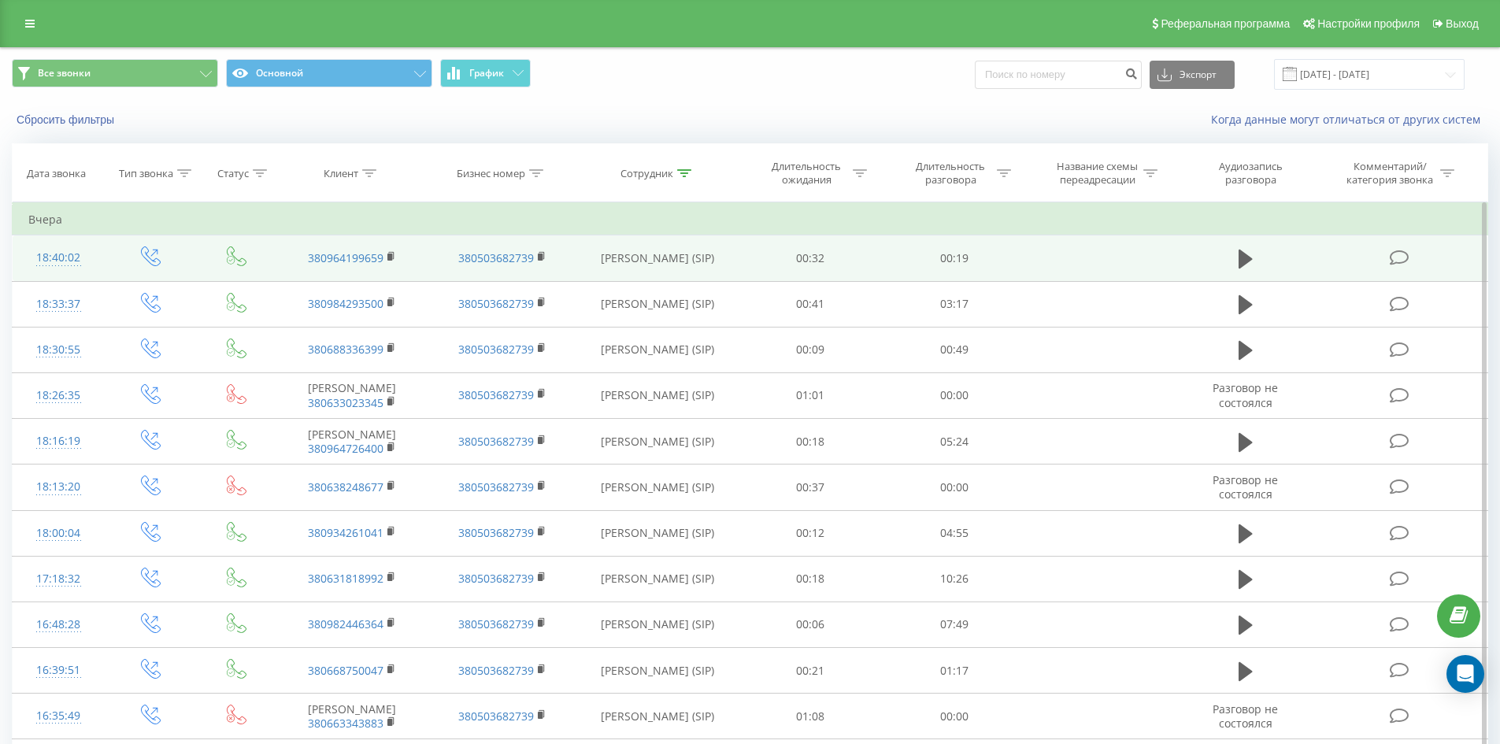
drag, startPoint x: 688, startPoint y: 566, endPoint x: 801, endPoint y: 239, distance: 346.7
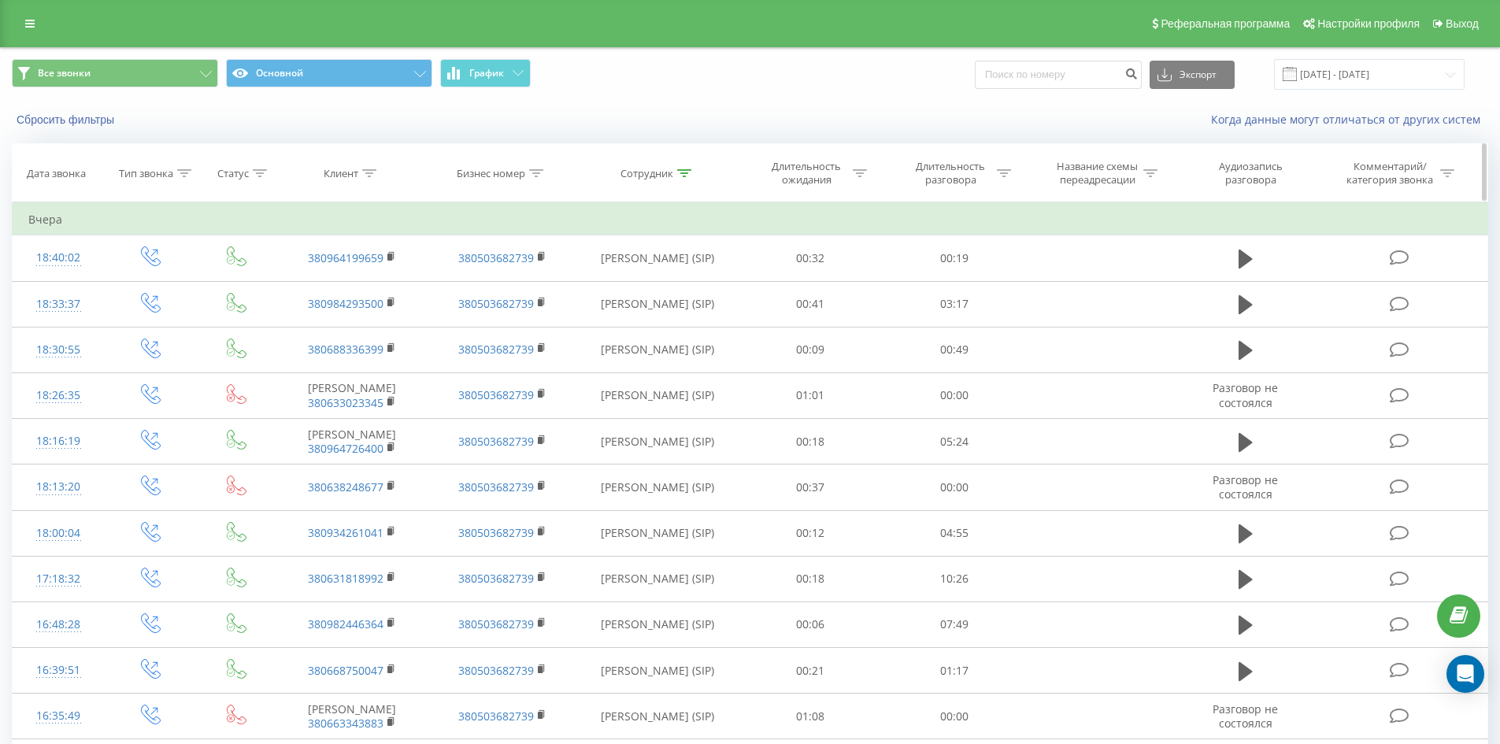
click at [684, 173] on icon at bounding box center [684, 173] width 14 height 8
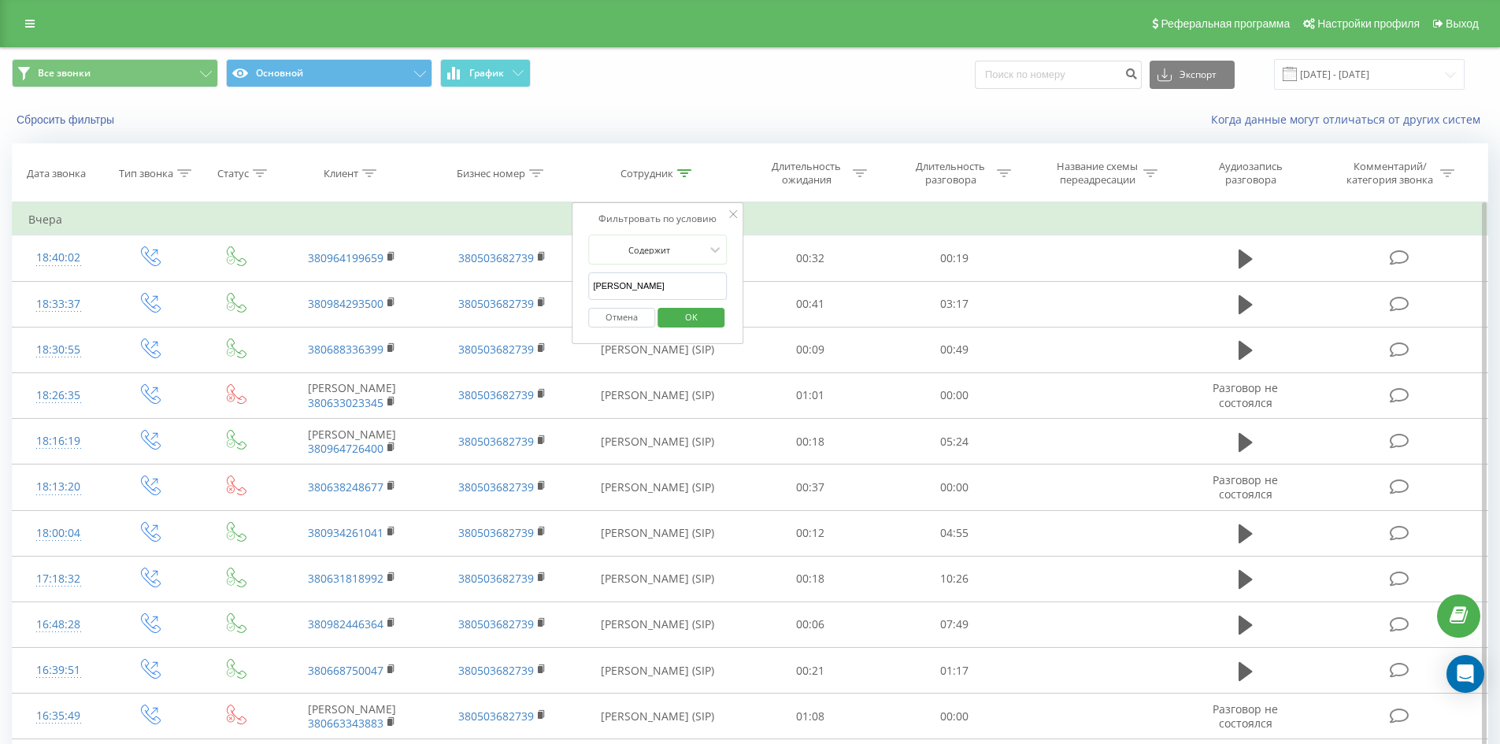
click at [688, 278] on input "[PERSON_NAME]" at bounding box center [657, 287] width 139 height 28
click button "OK" at bounding box center [691, 318] width 67 height 20
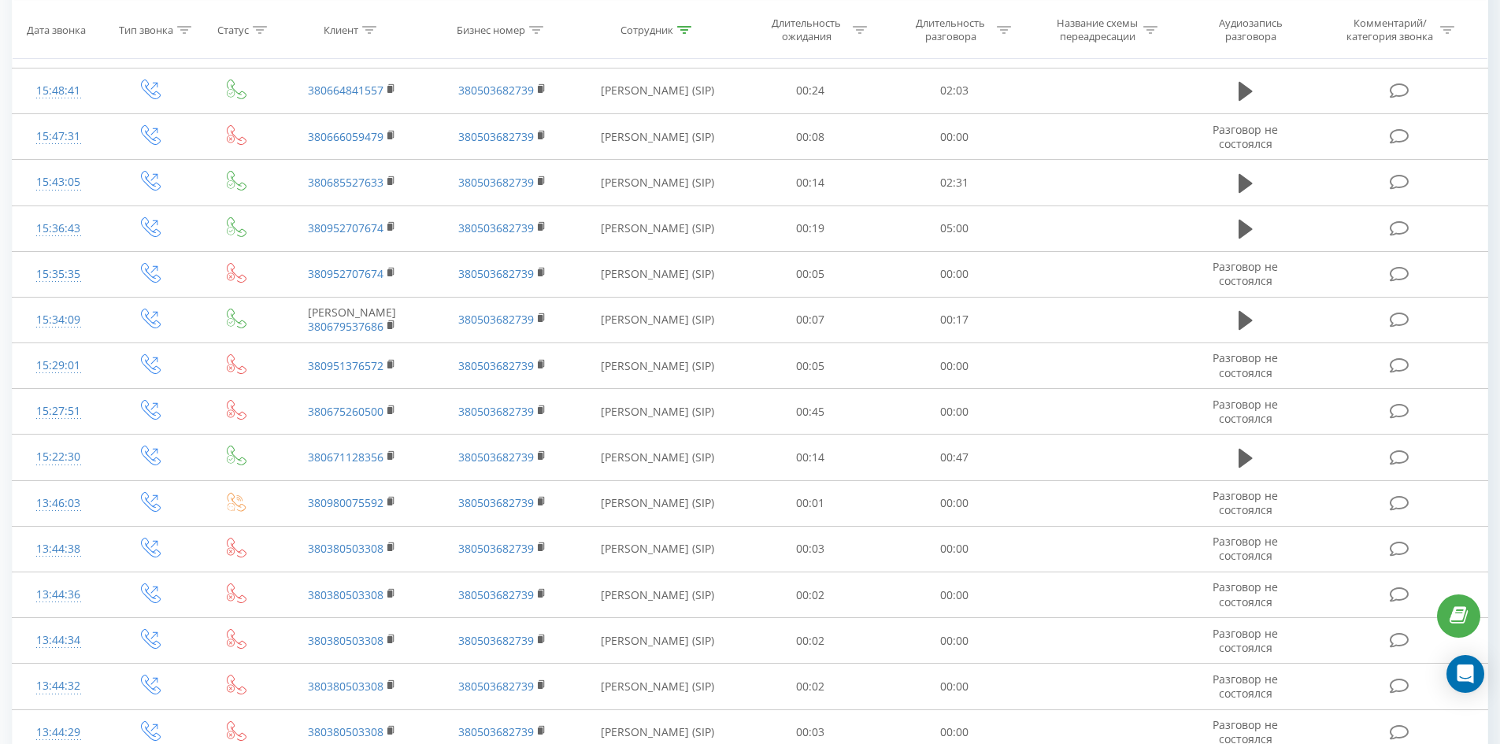
scroll to position [2600, 0]
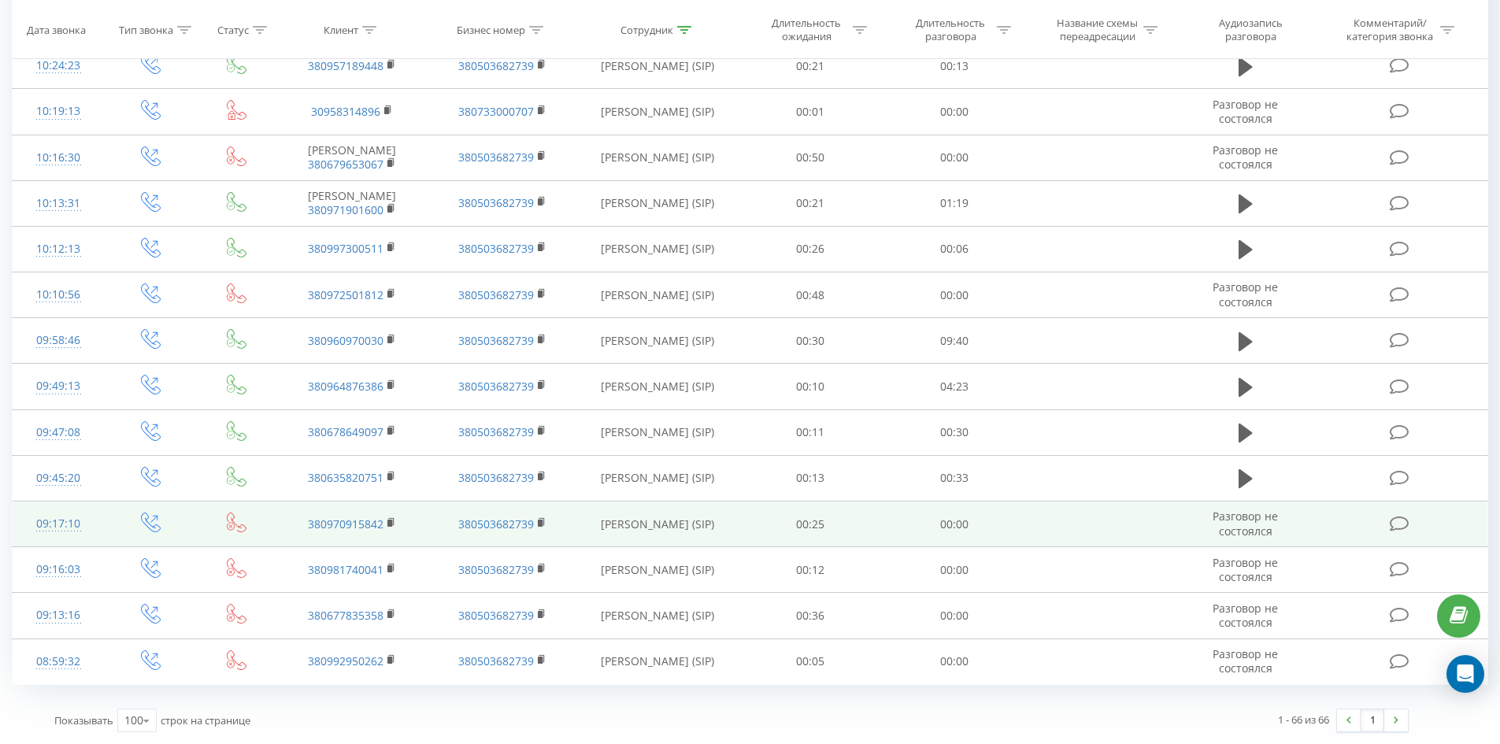
drag, startPoint x: 674, startPoint y: 286, endPoint x: 692, endPoint y: 528, distance: 242.5
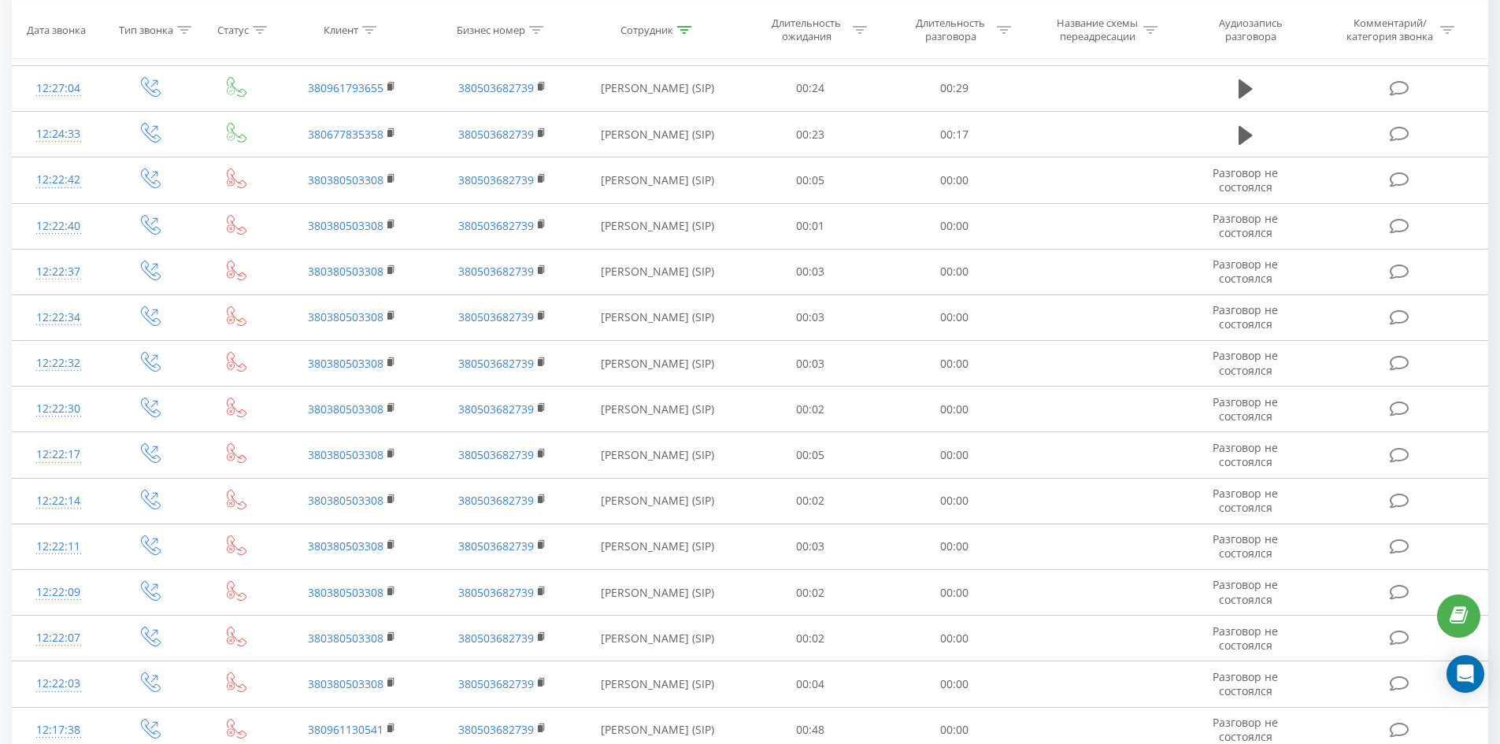
scroll to position [0, 0]
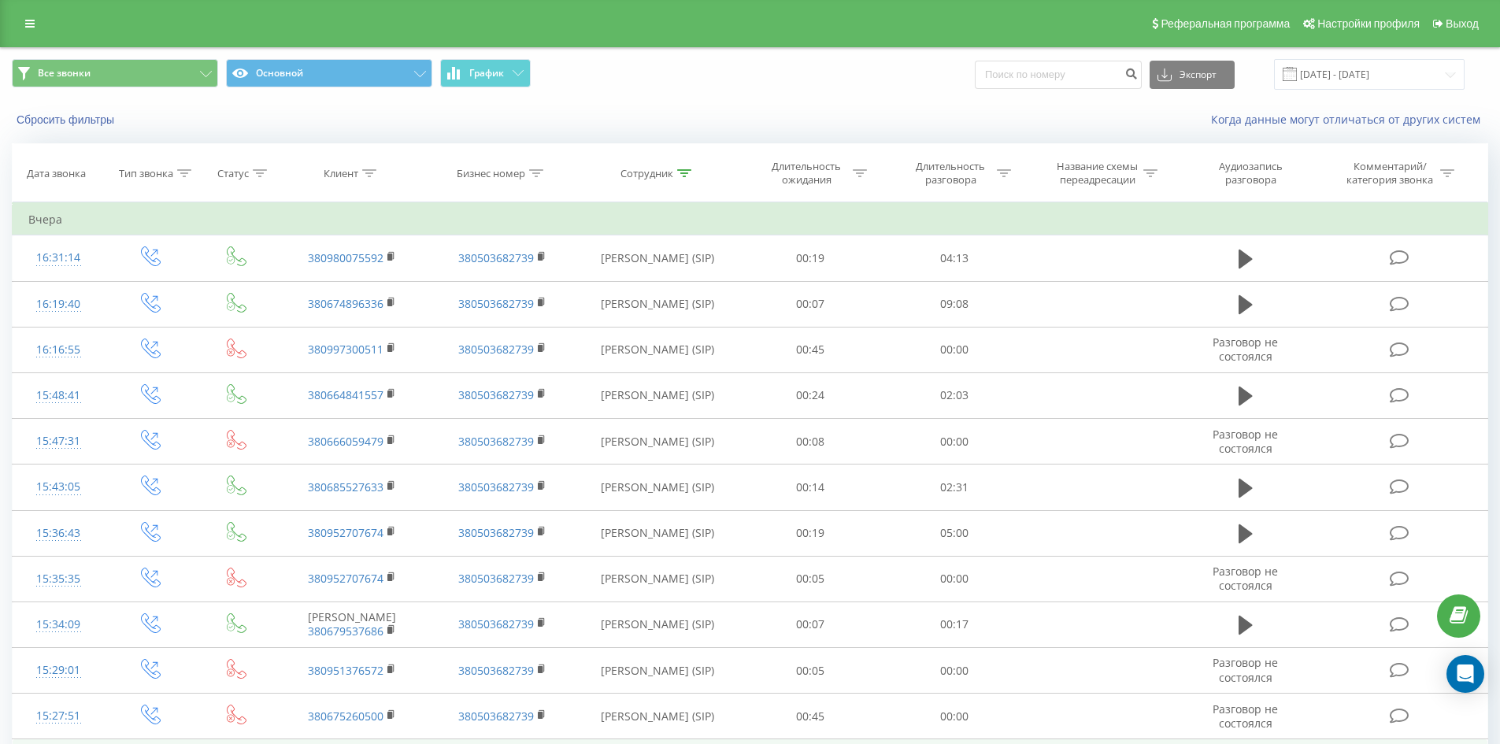
drag, startPoint x: 736, startPoint y: 382, endPoint x: 810, endPoint y: 185, distance: 210.6
click at [686, 171] on icon at bounding box center [684, 173] width 14 height 8
click at [683, 279] on input "[PERSON_NAME]" at bounding box center [657, 287] width 139 height 28
click button "OK" at bounding box center [691, 318] width 67 height 20
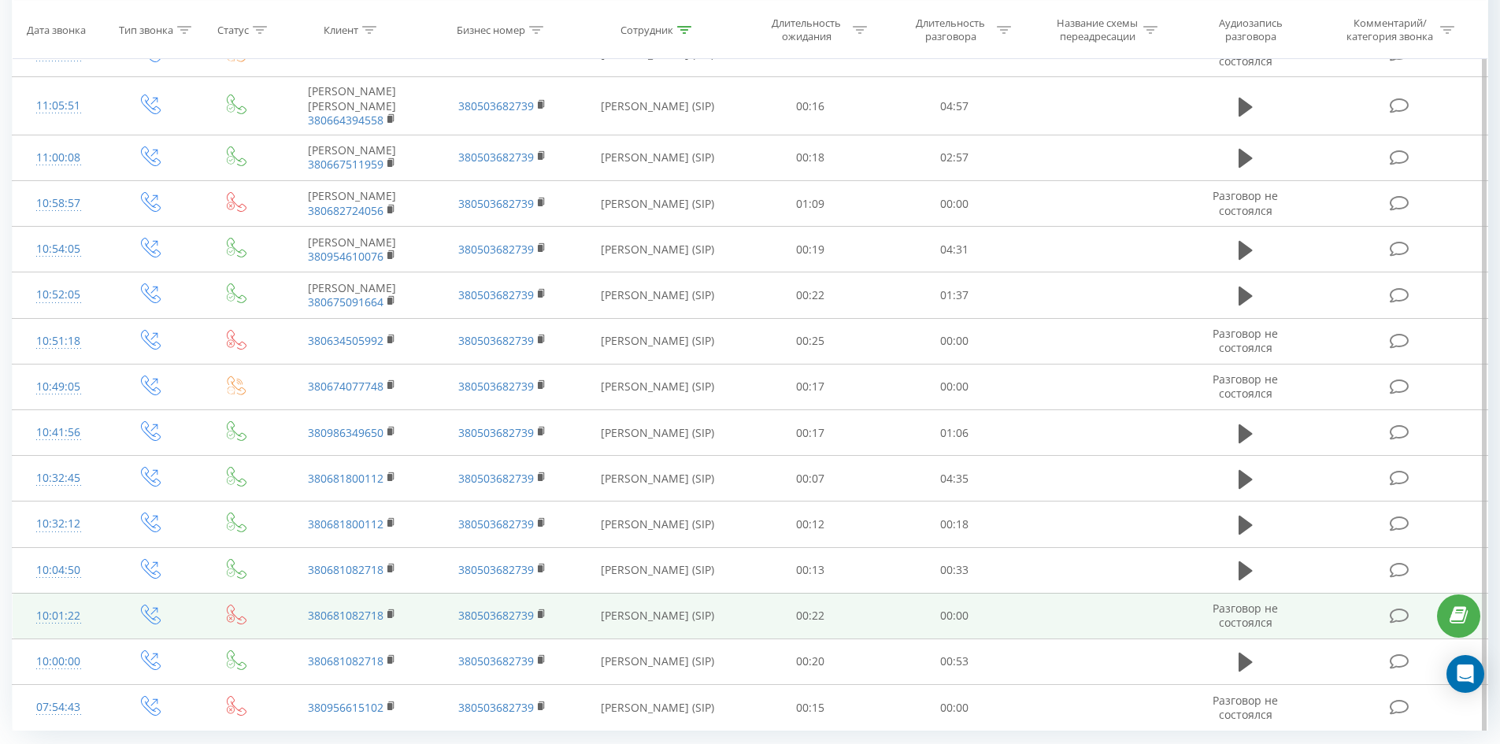
scroll to position [1285, 0]
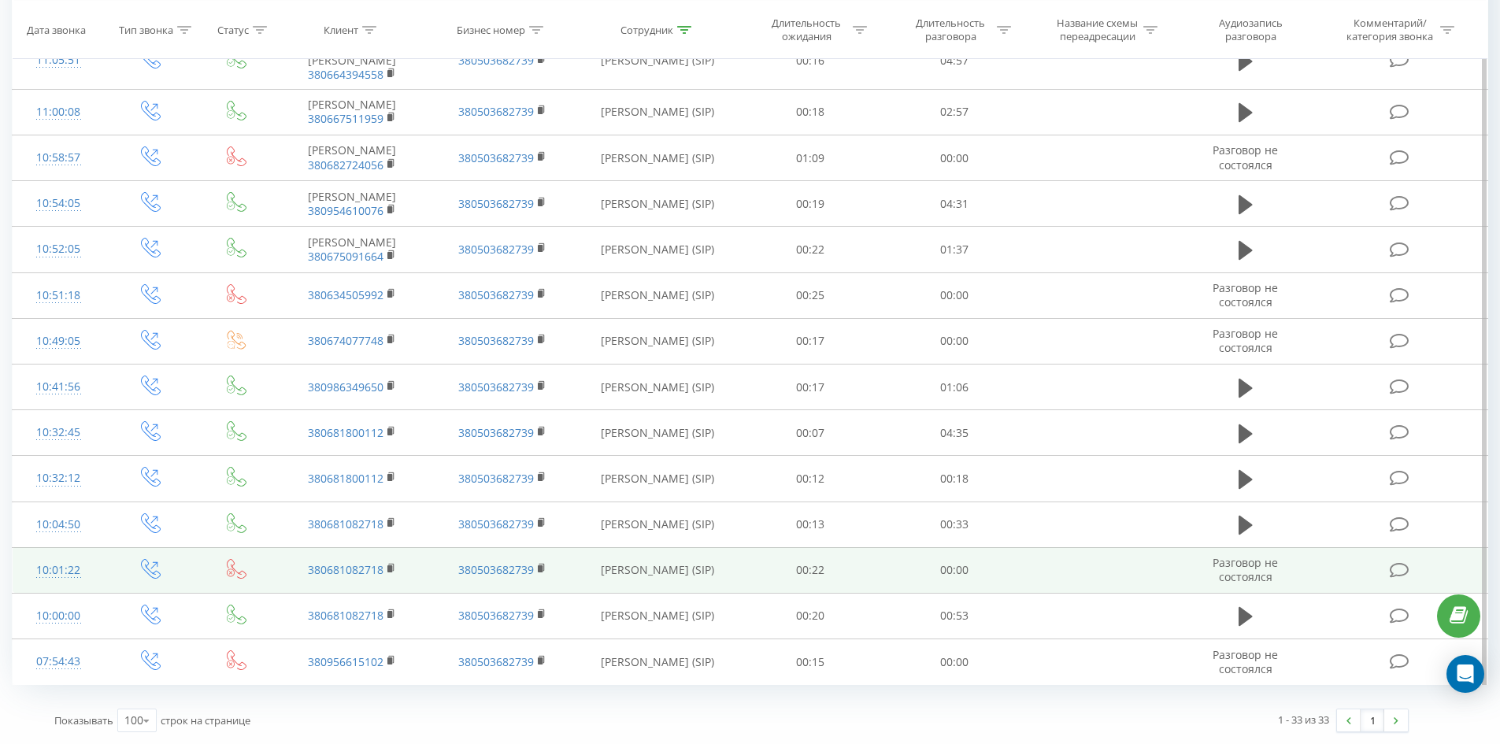
drag, startPoint x: 684, startPoint y: 198, endPoint x: 772, endPoint y: 590, distance: 401.3
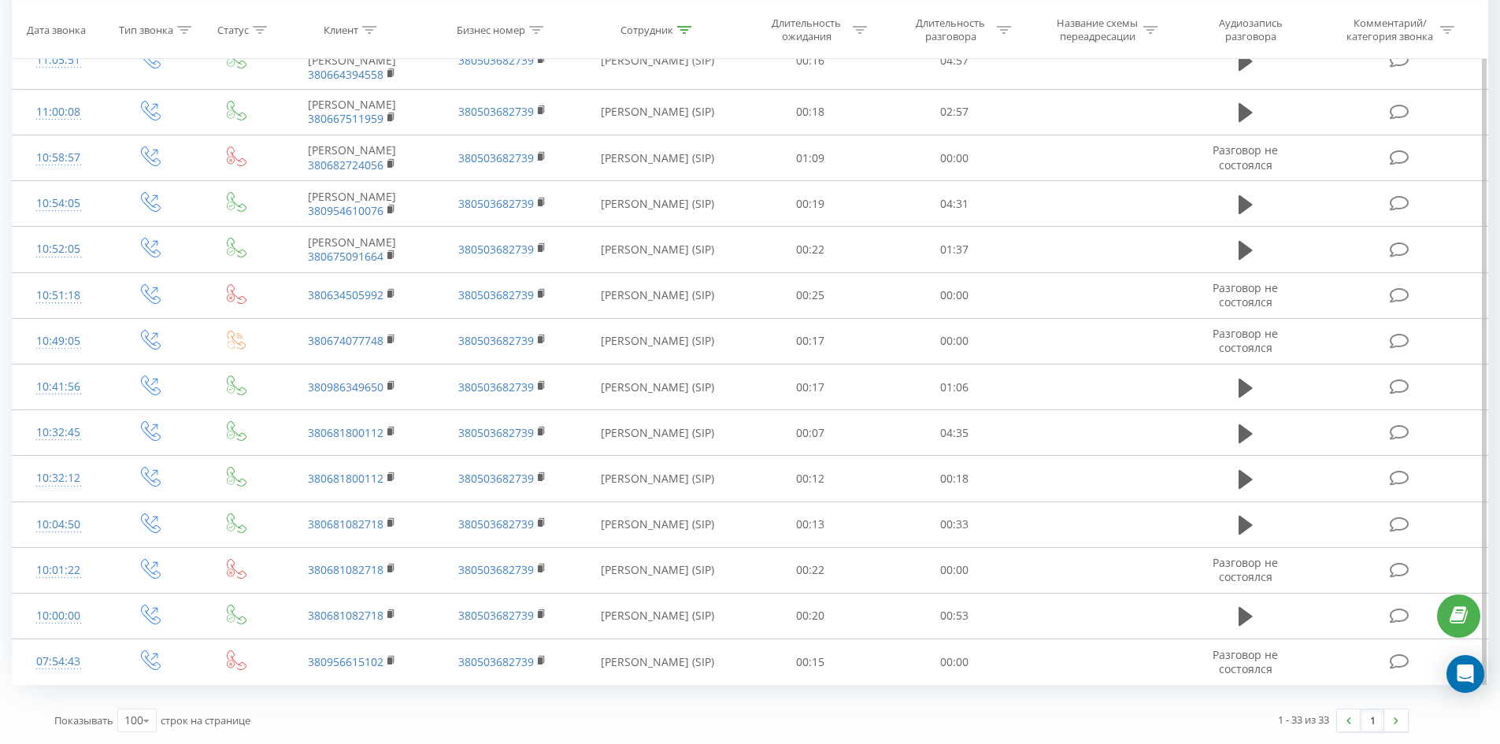
scroll to position [0, 0]
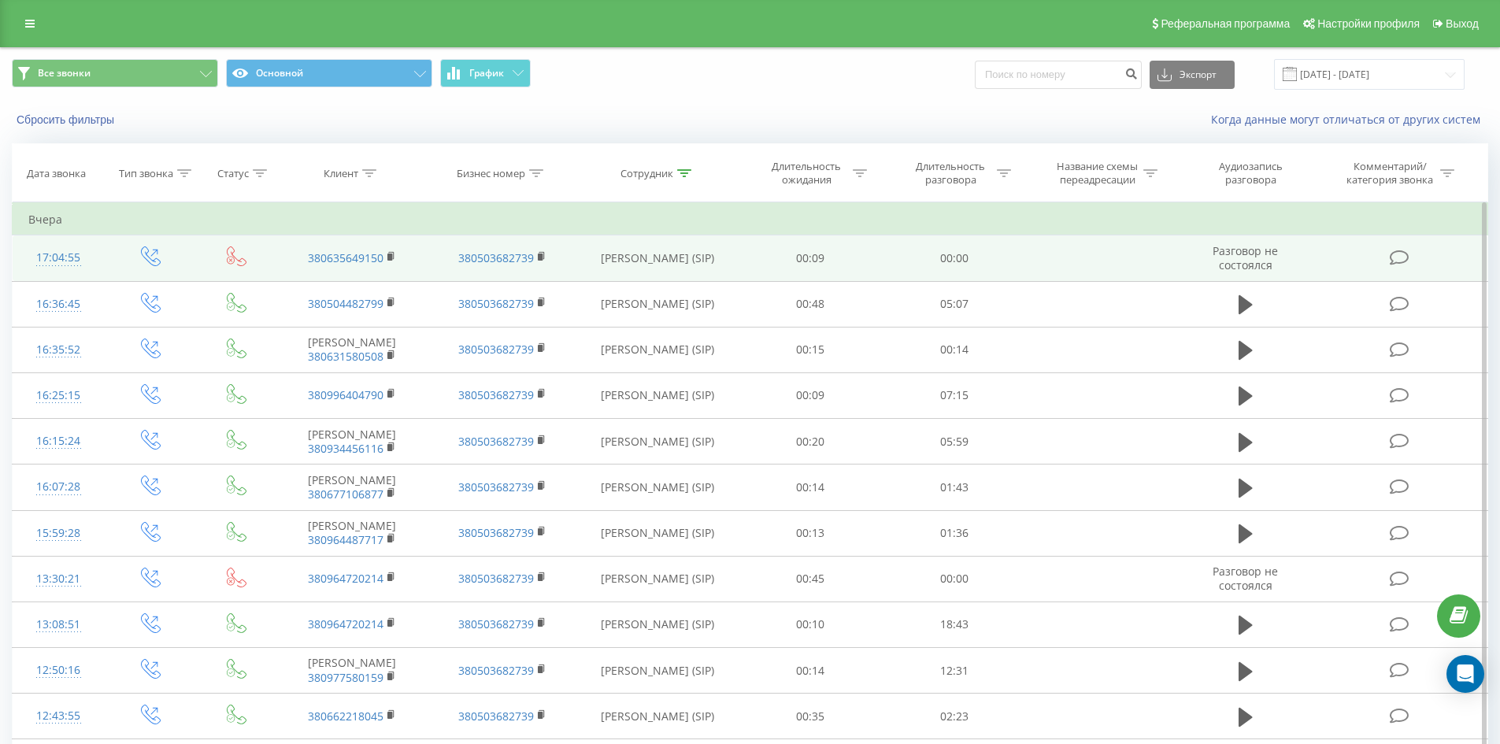
drag, startPoint x: 780, startPoint y: 553, endPoint x: 836, endPoint y: 238, distance: 320.1
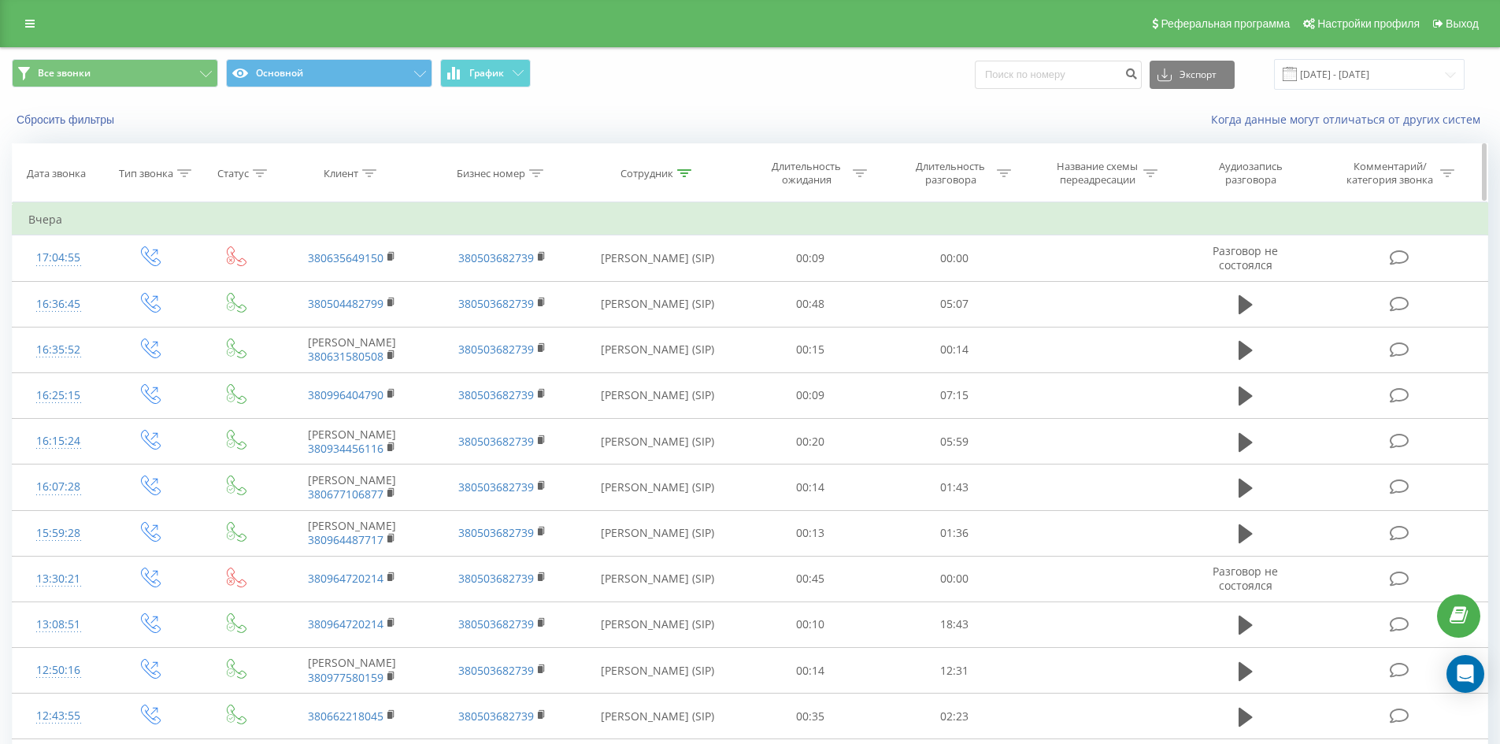
click at [692, 170] on div "Сотрудник" at bounding box center [657, 173] width 161 height 13
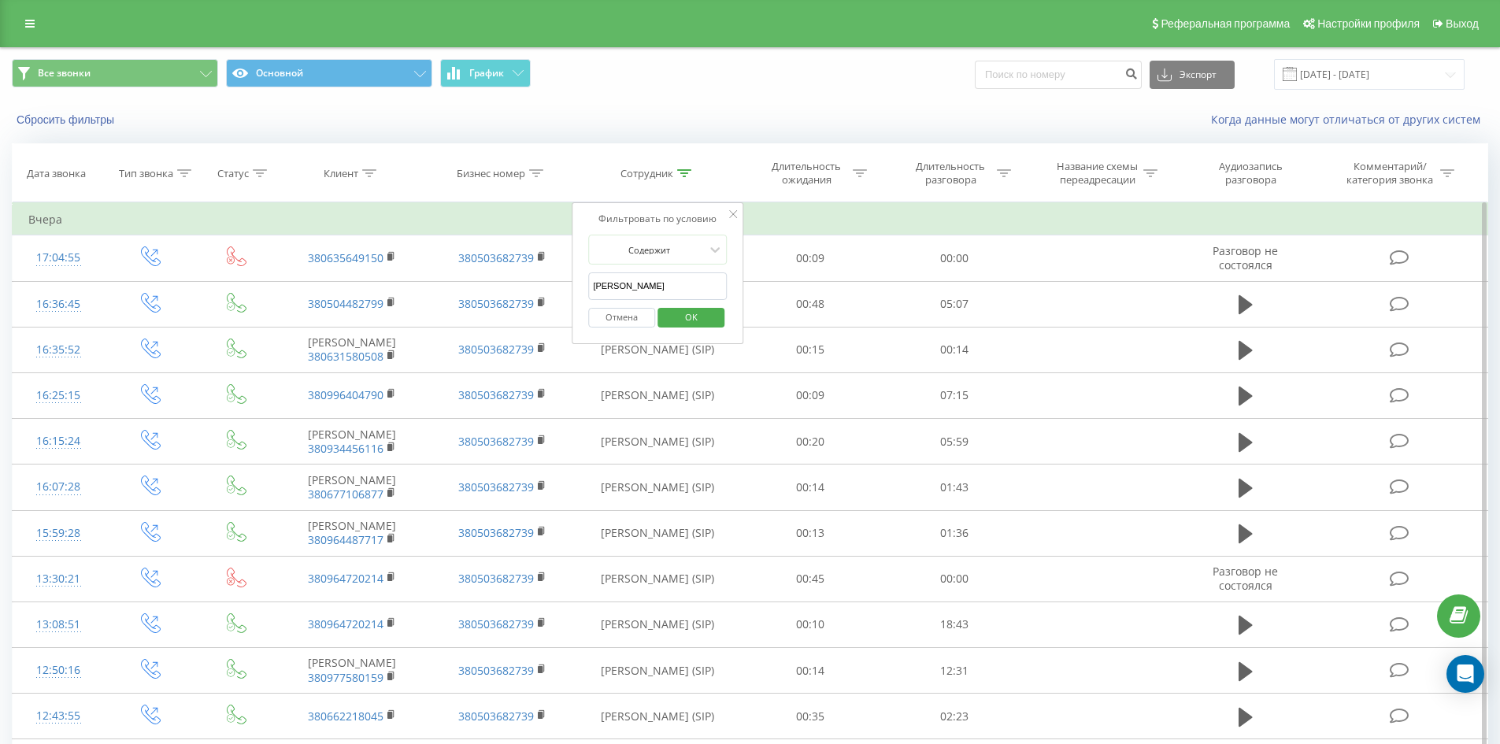
click at [699, 306] on span "OK" at bounding box center [691, 317] width 44 height 24
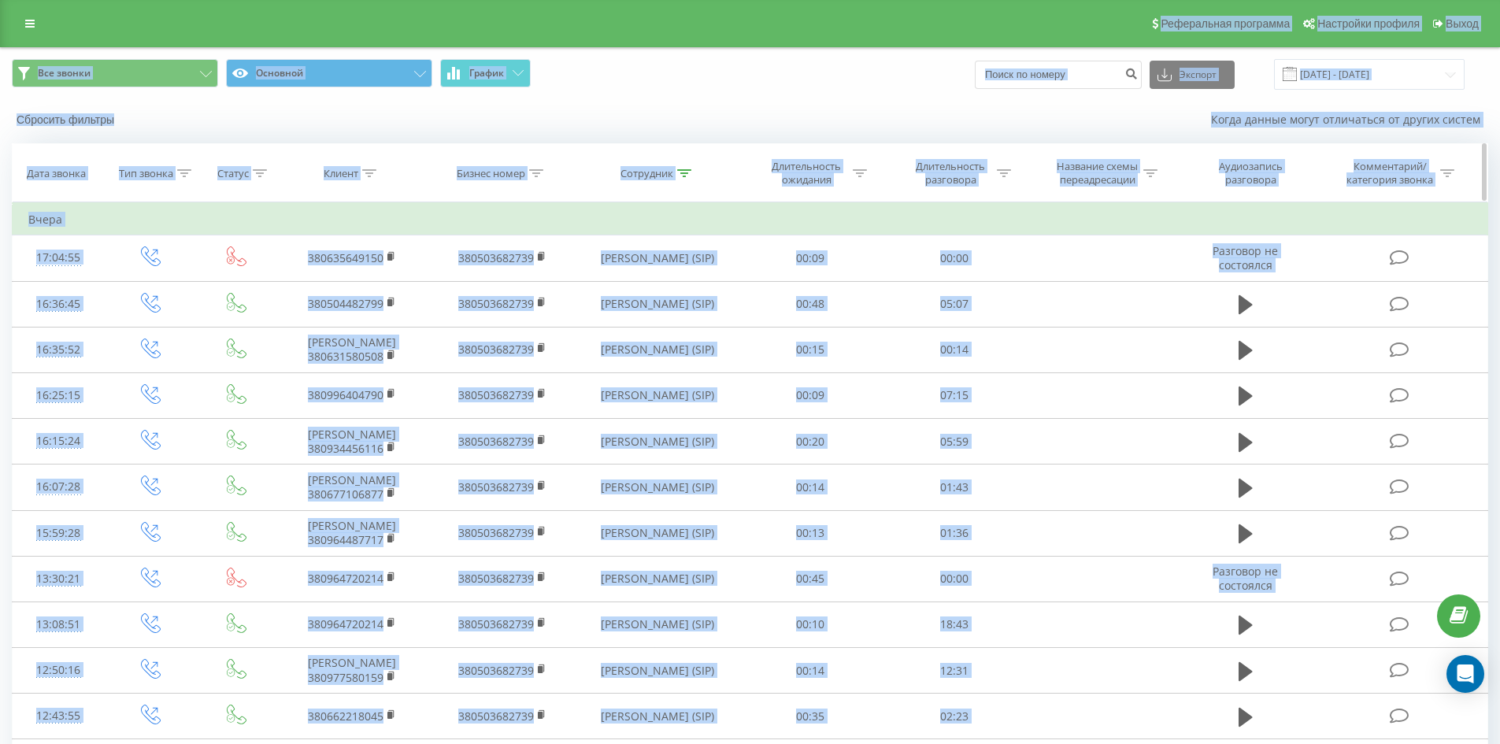
click at [688, 172] on icon at bounding box center [684, 173] width 14 height 8
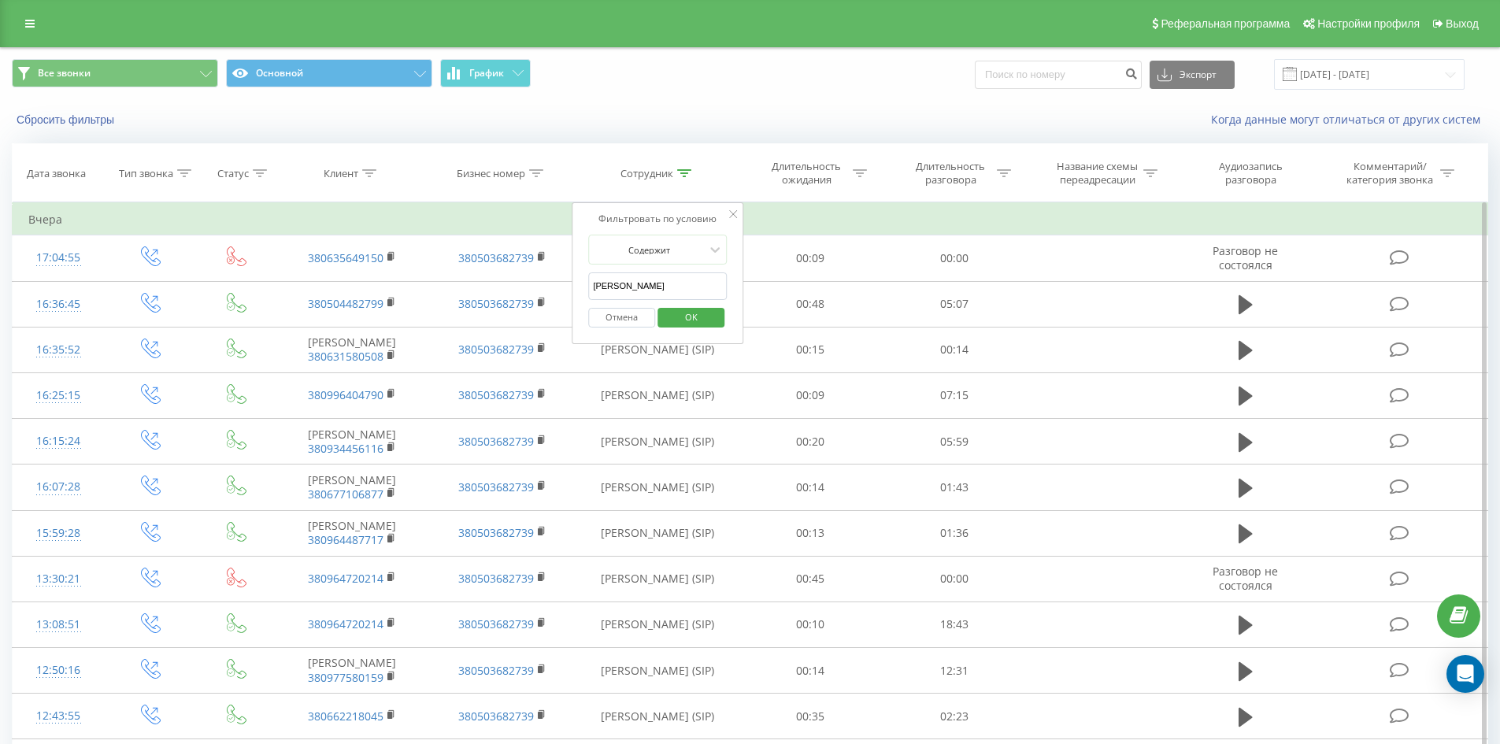
click at [685, 287] on input "[PERSON_NAME]" at bounding box center [657, 287] width 139 height 28
click button "OK" at bounding box center [691, 318] width 67 height 20
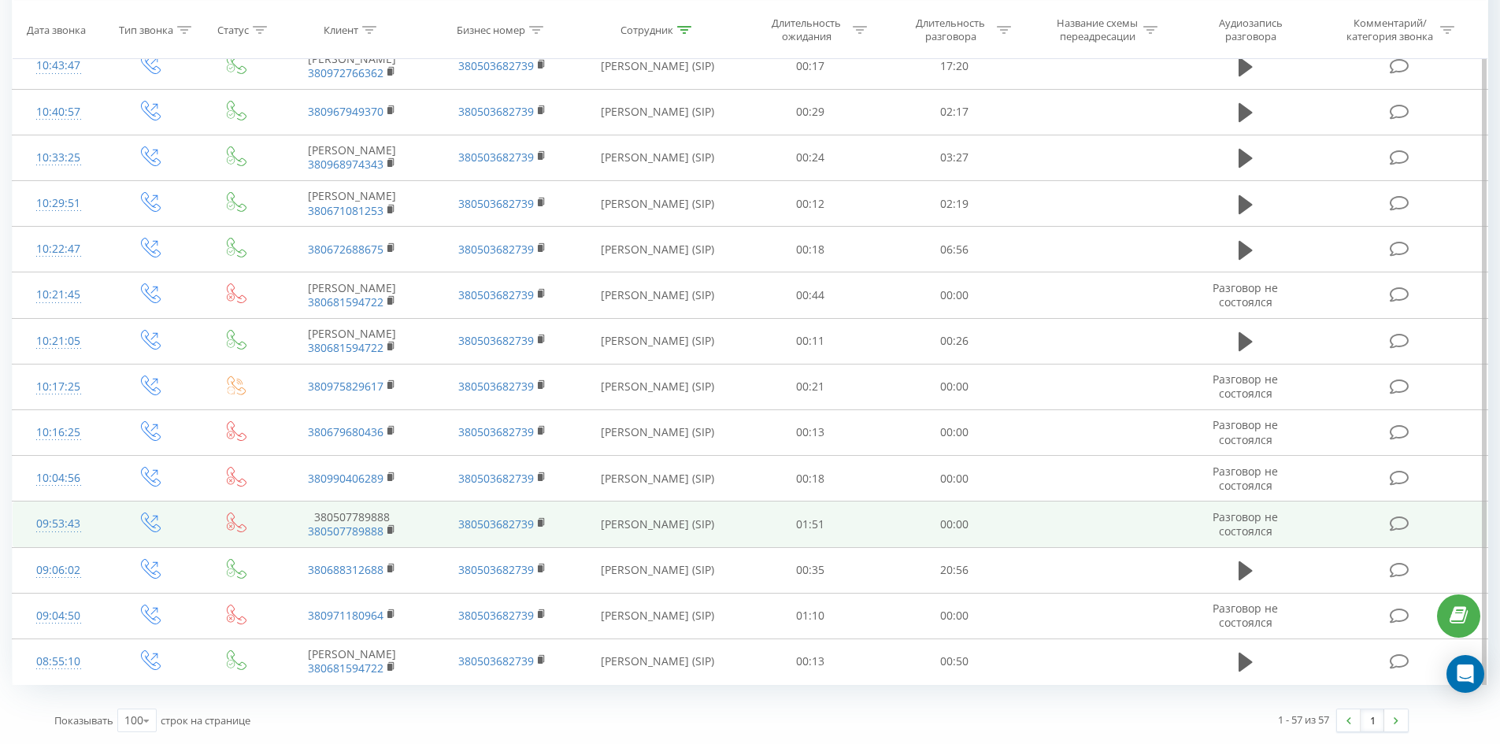
scroll to position [2624, 0]
drag, startPoint x: 684, startPoint y: 424, endPoint x: 677, endPoint y: 523, distance: 99.5
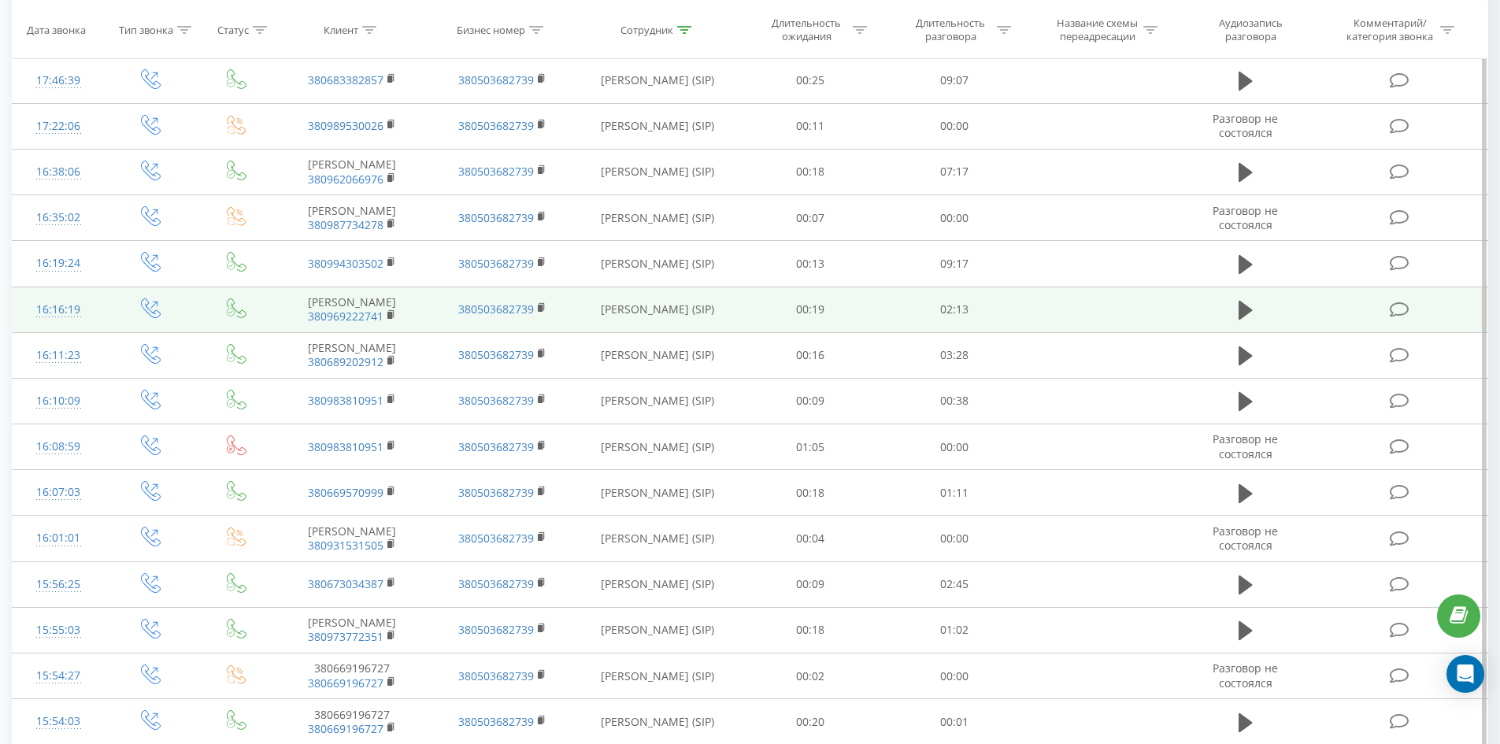
scroll to position [0, 0]
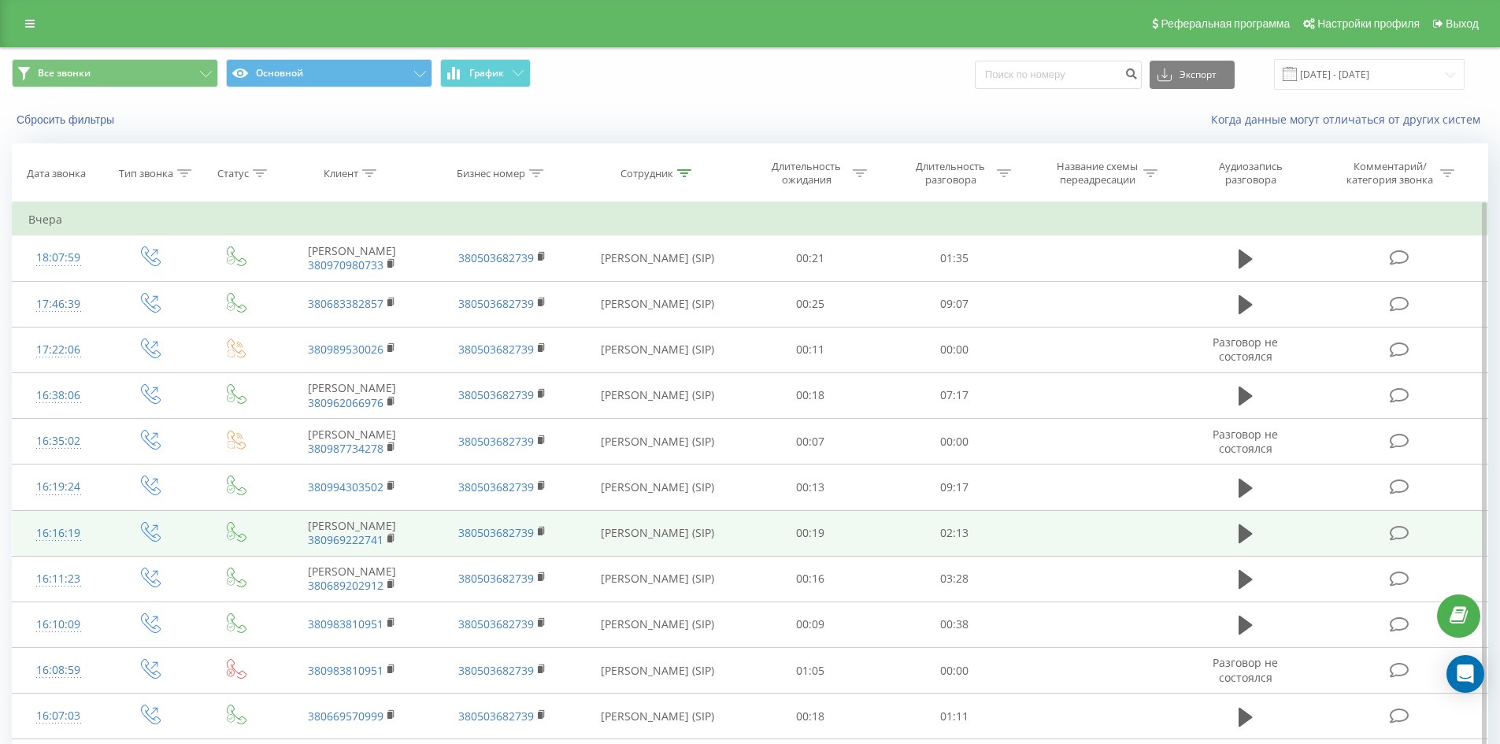
drag, startPoint x: 685, startPoint y: 491, endPoint x: 770, endPoint y: 180, distance: 323.3
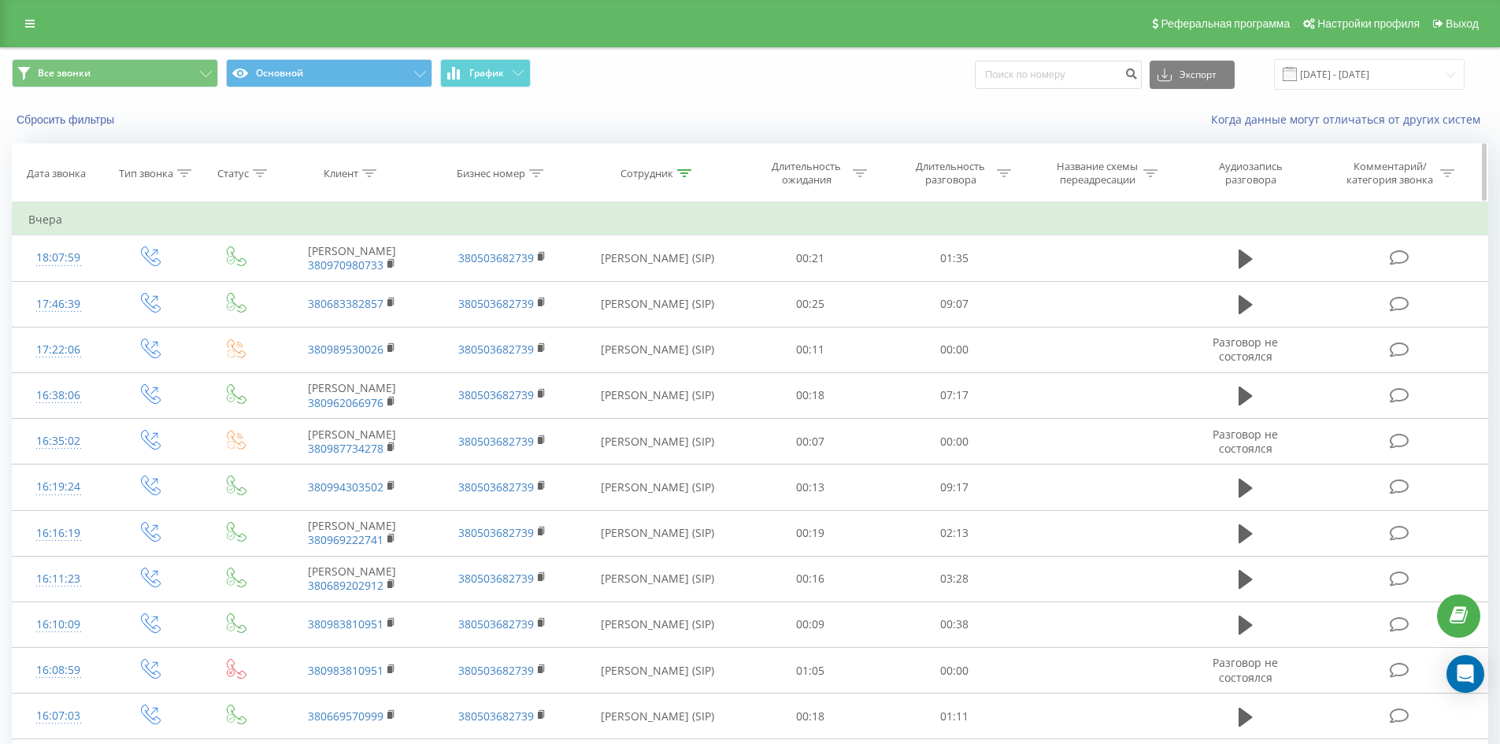
click at [684, 171] on icon at bounding box center [684, 173] width 14 height 8
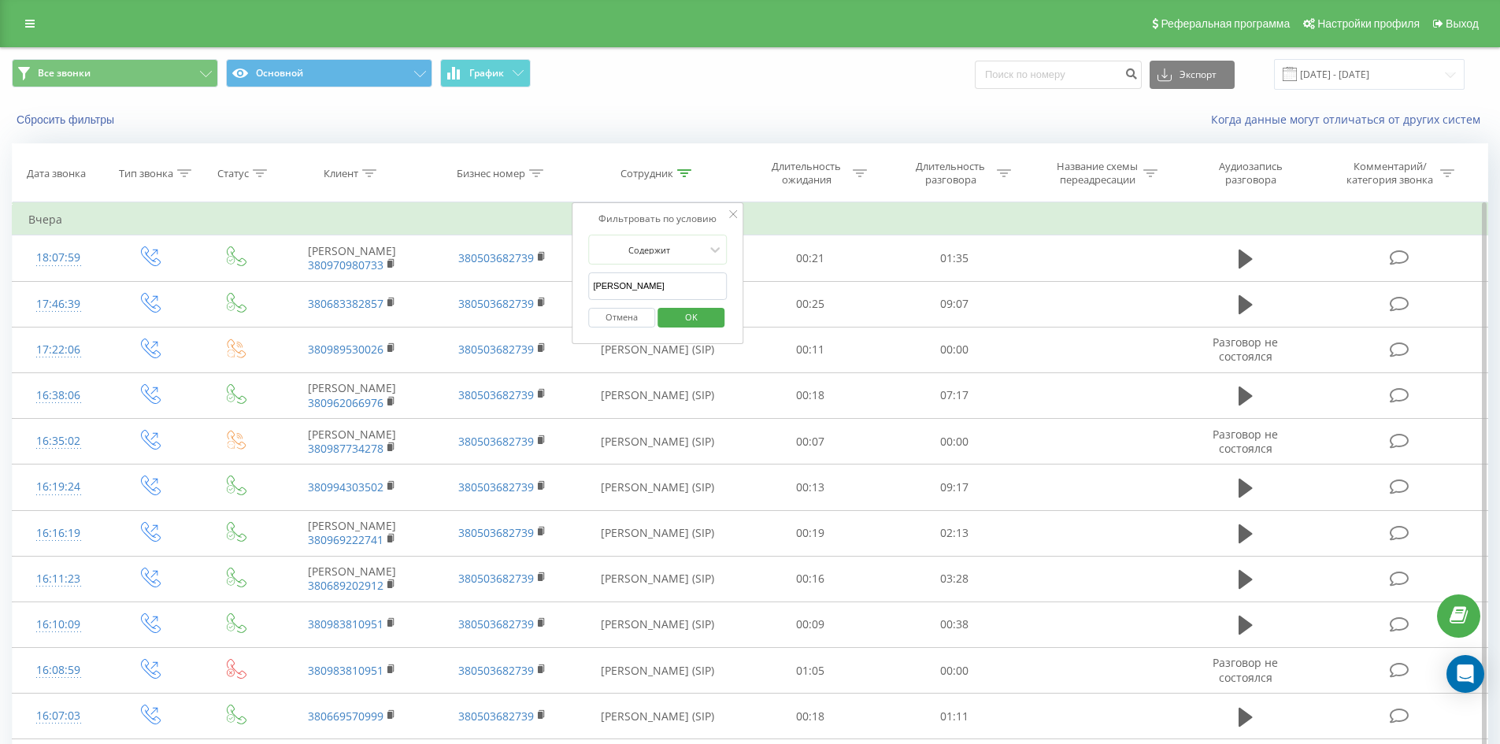
click at [690, 277] on input "[PERSON_NAME]" at bounding box center [657, 287] width 139 height 28
click button "OK" at bounding box center [691, 318] width 67 height 20
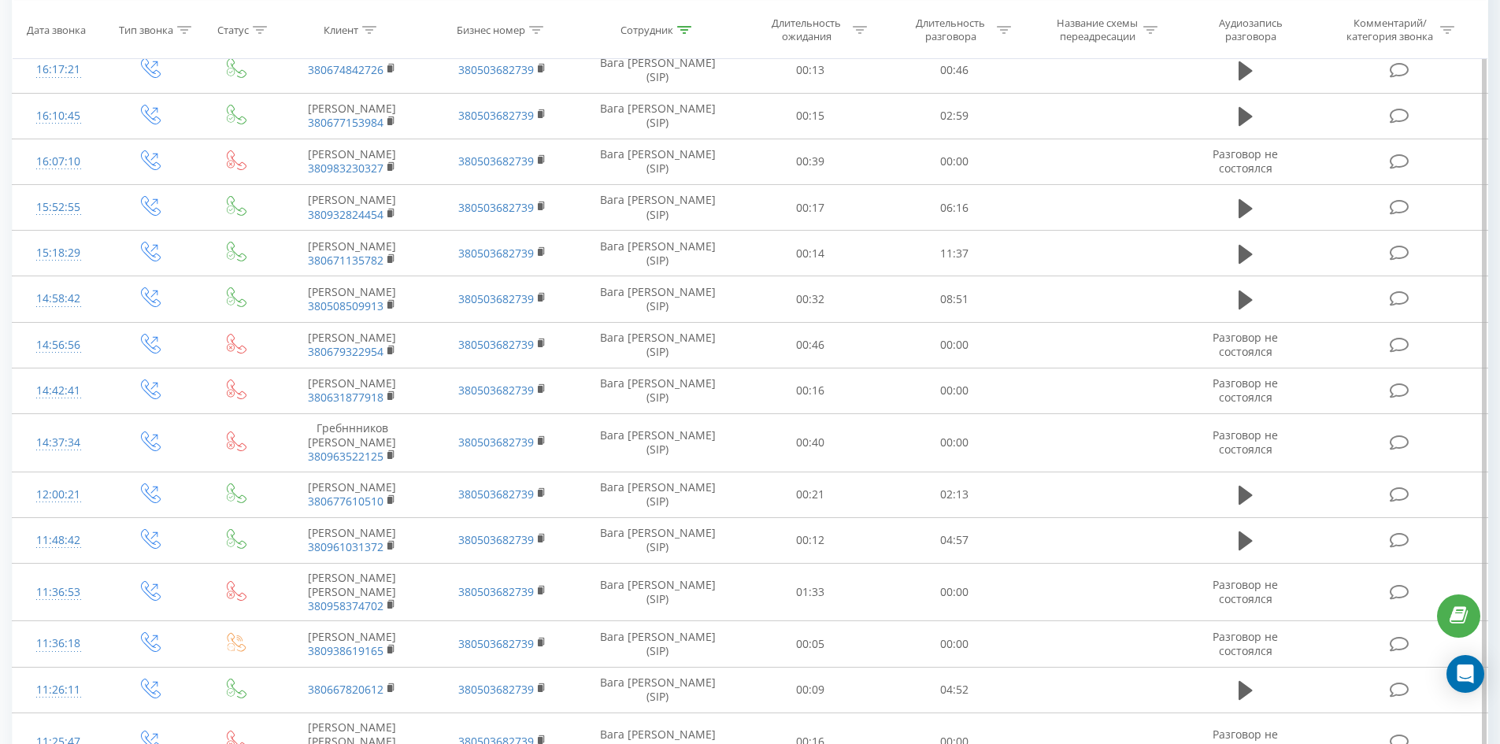
scroll to position [1493, 0]
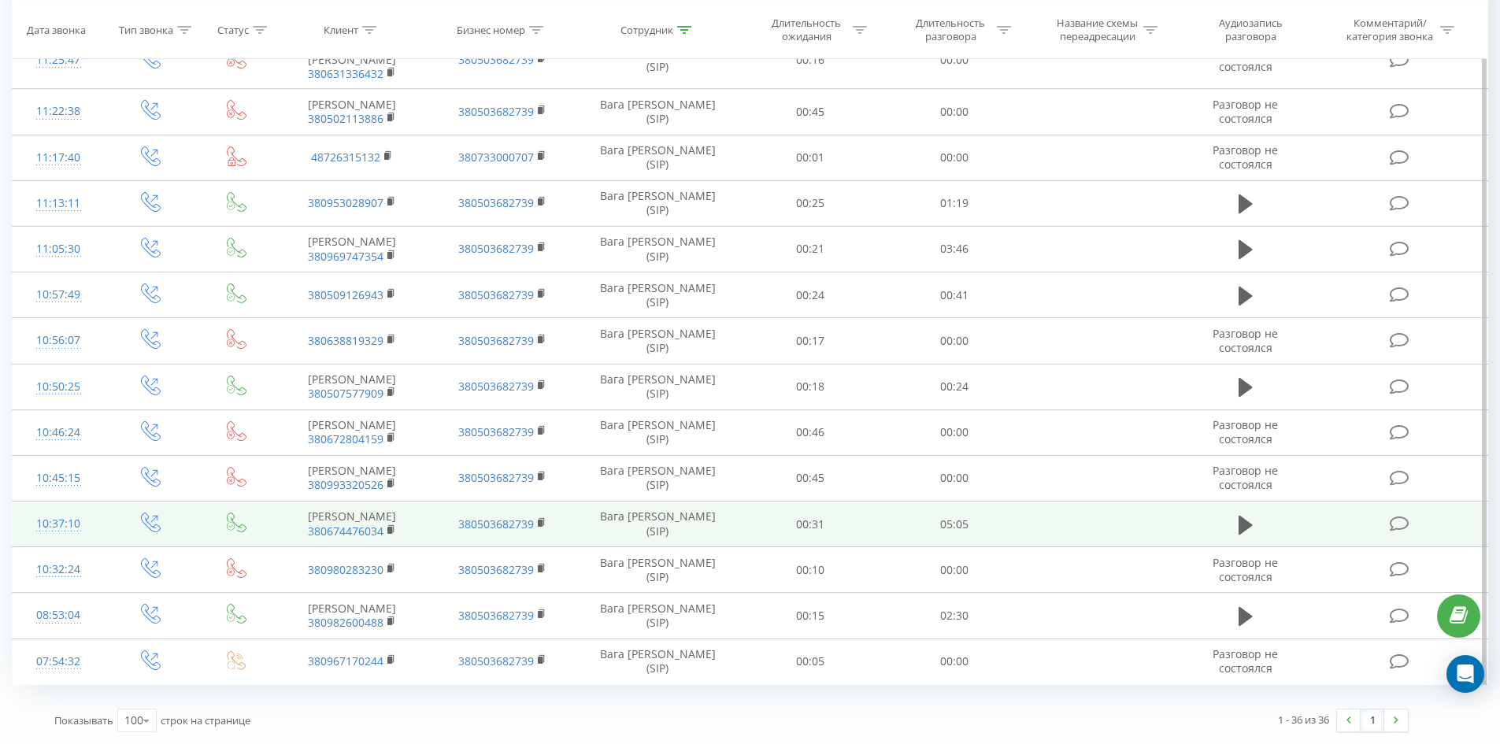
drag, startPoint x: 666, startPoint y: 168, endPoint x: 669, endPoint y: 505, distance: 337.1
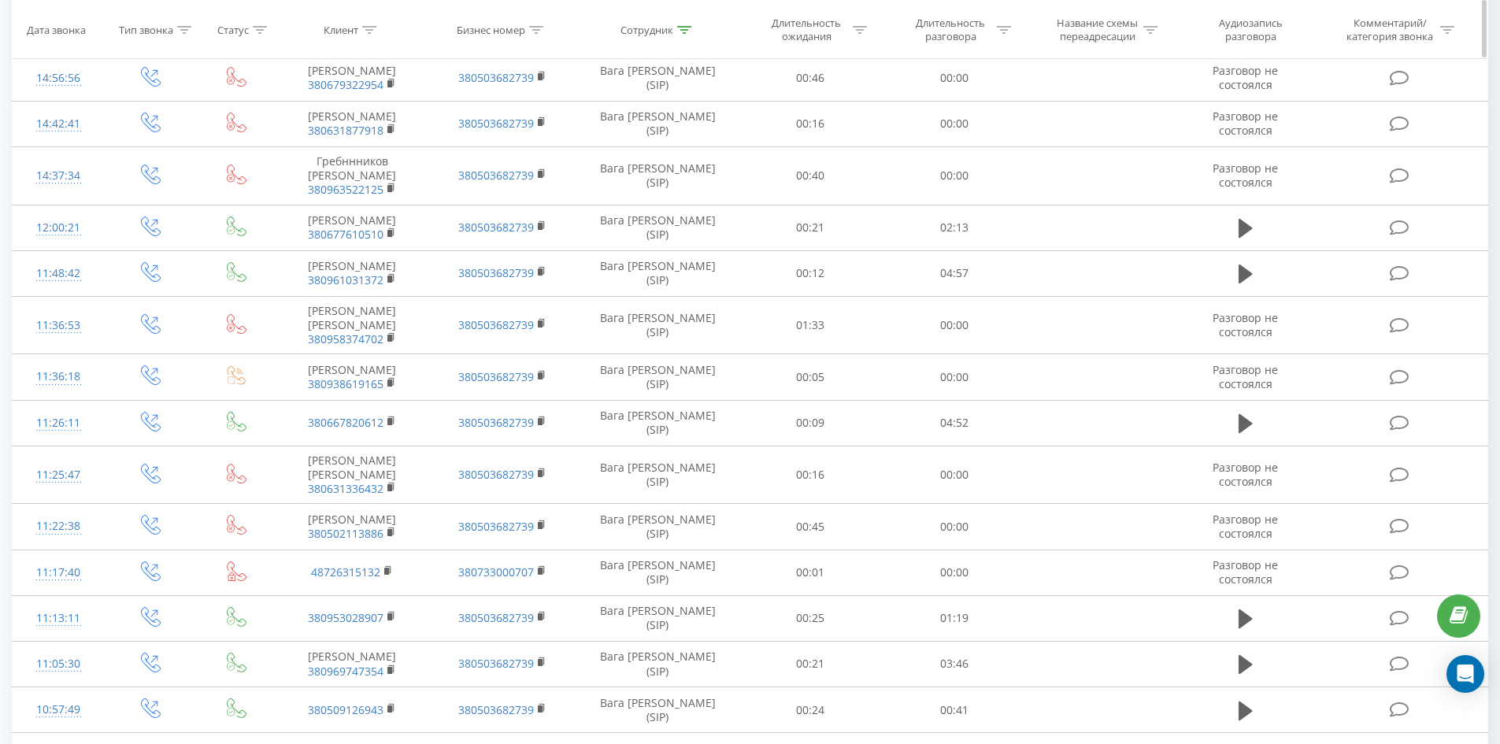
scroll to position [0, 0]
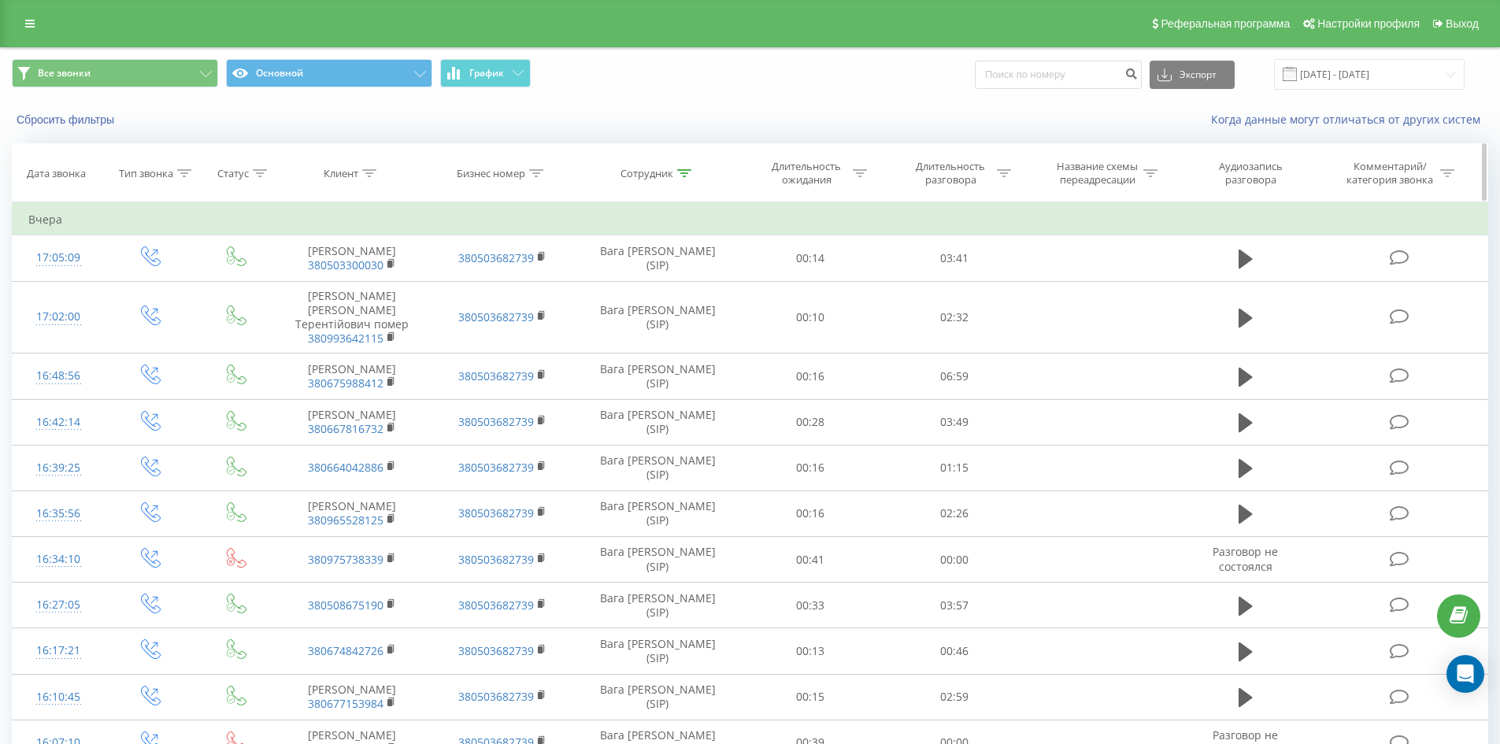
drag, startPoint x: 715, startPoint y: 336, endPoint x: 767, endPoint y: 182, distance: 162.1
drag, startPoint x: 673, startPoint y: 169, endPoint x: 684, endPoint y: 174, distance: 12.0
click at [674, 169] on div "Сотрудник" at bounding box center [656, 173] width 71 height 13
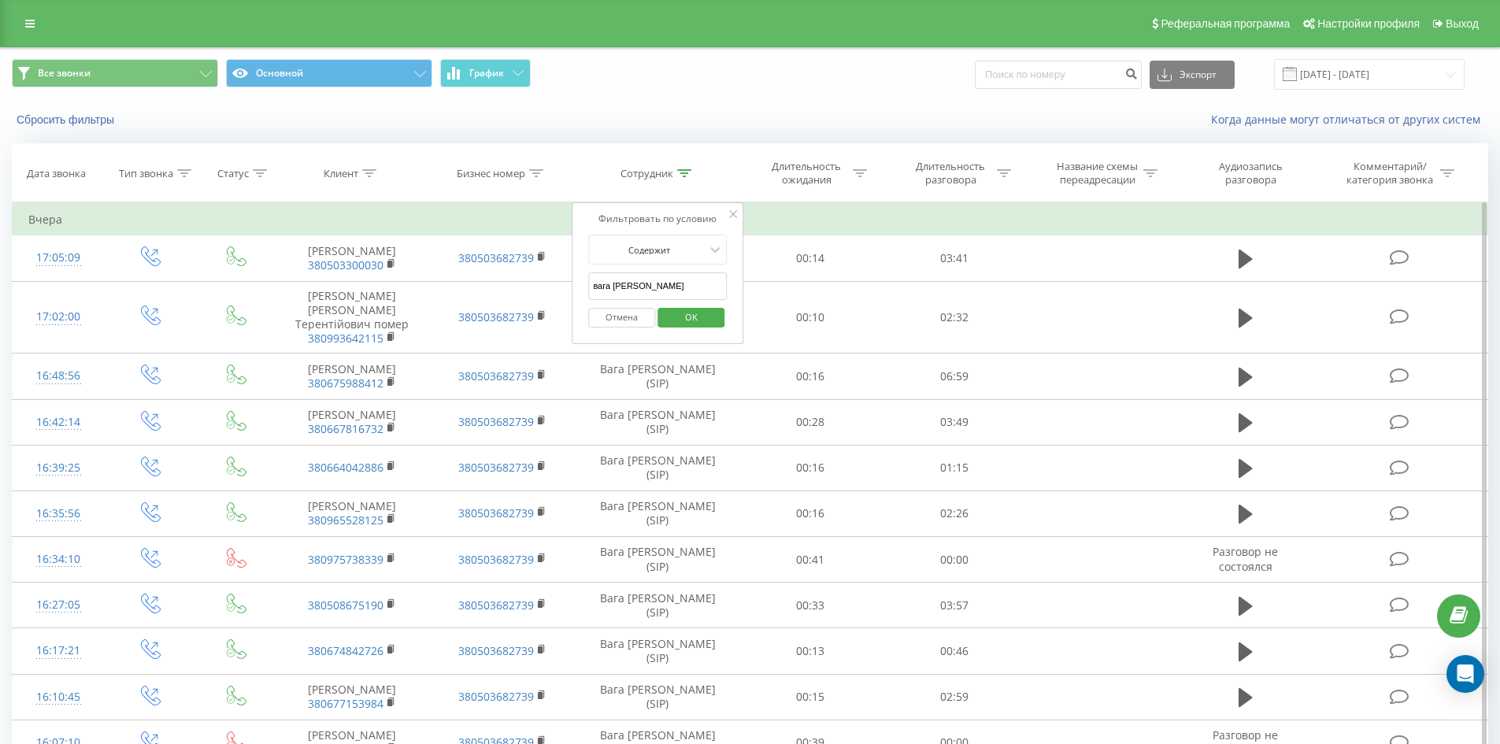
click at [692, 288] on input "вага [PERSON_NAME]" at bounding box center [657, 287] width 139 height 28
click button "OK" at bounding box center [691, 318] width 67 height 20
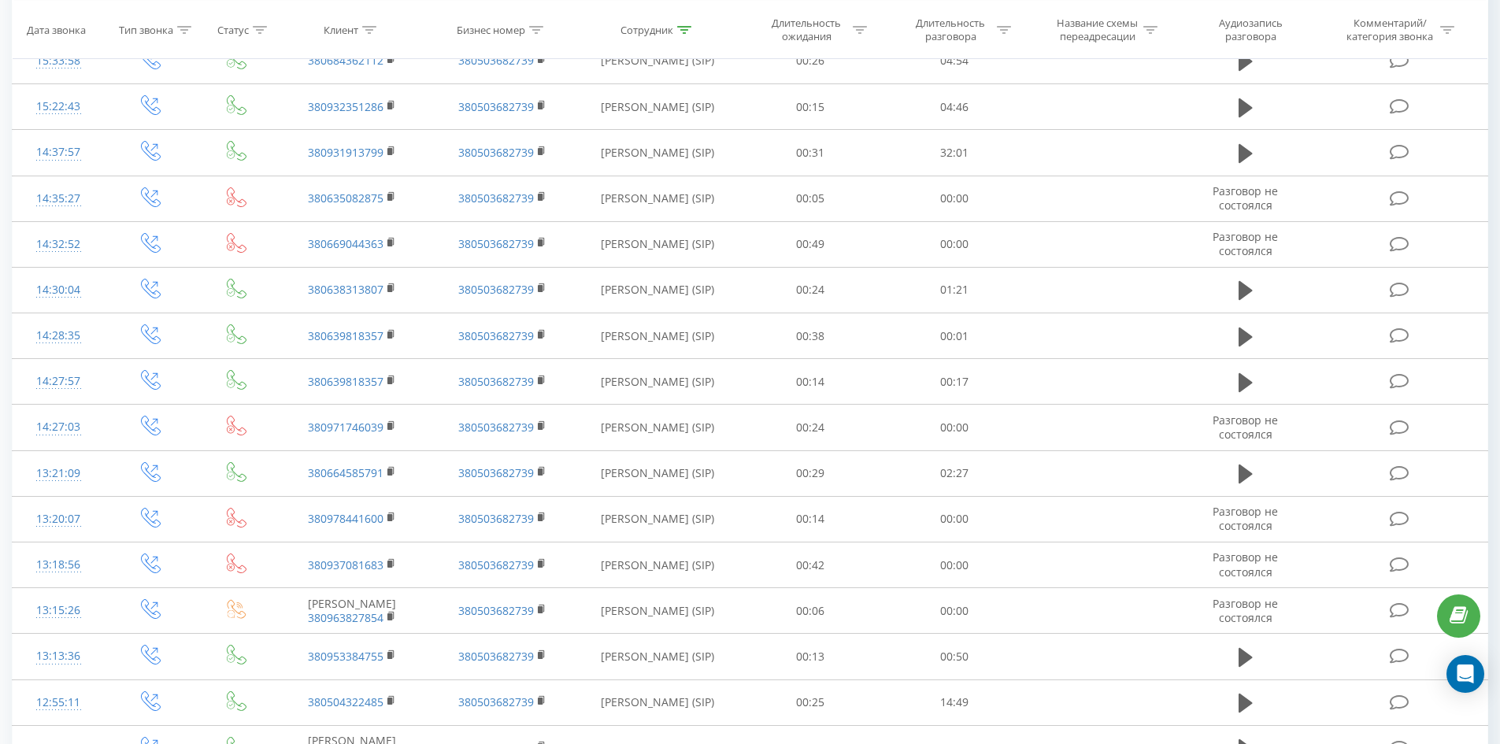
scroll to position [2229, 0]
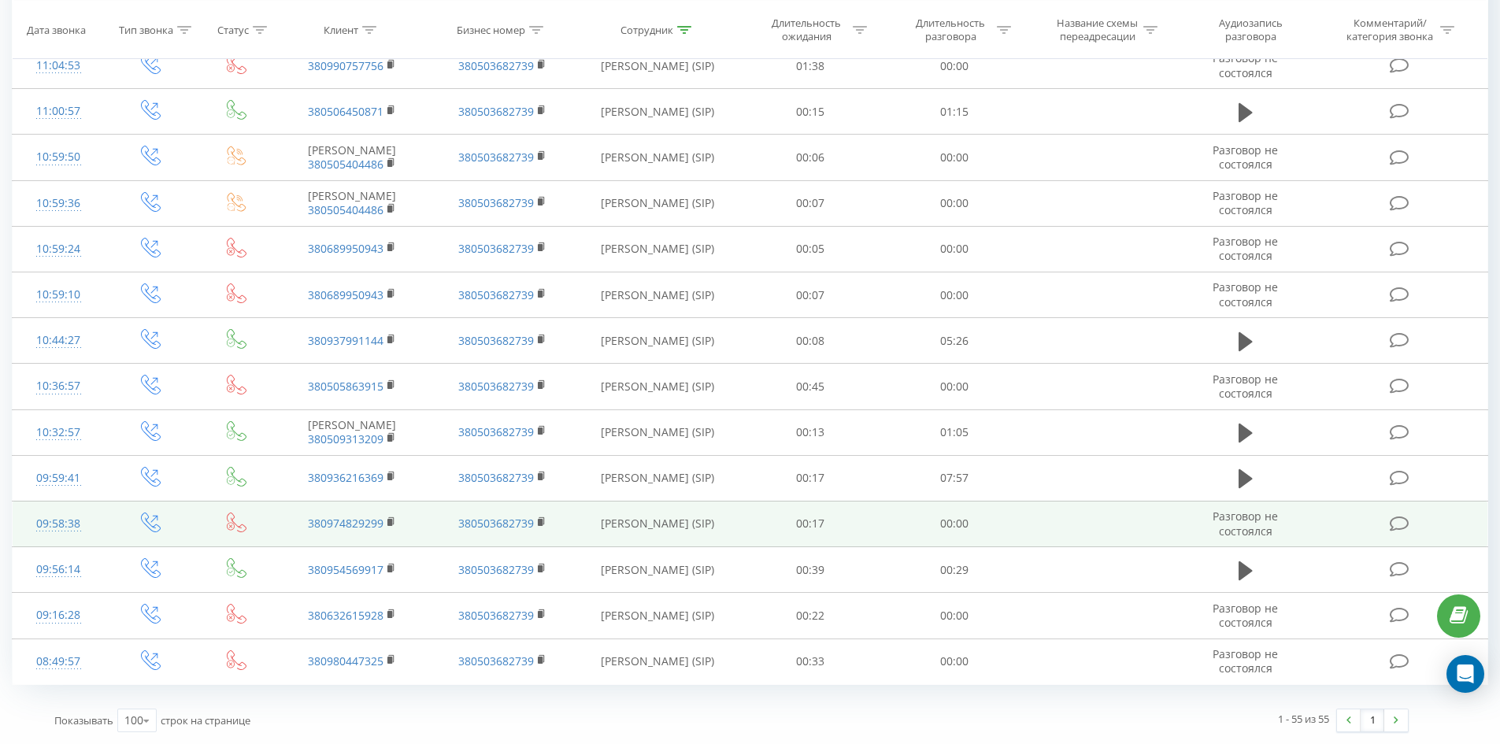
drag, startPoint x: 707, startPoint y: 304, endPoint x: 711, endPoint y: 520, distance: 215.8
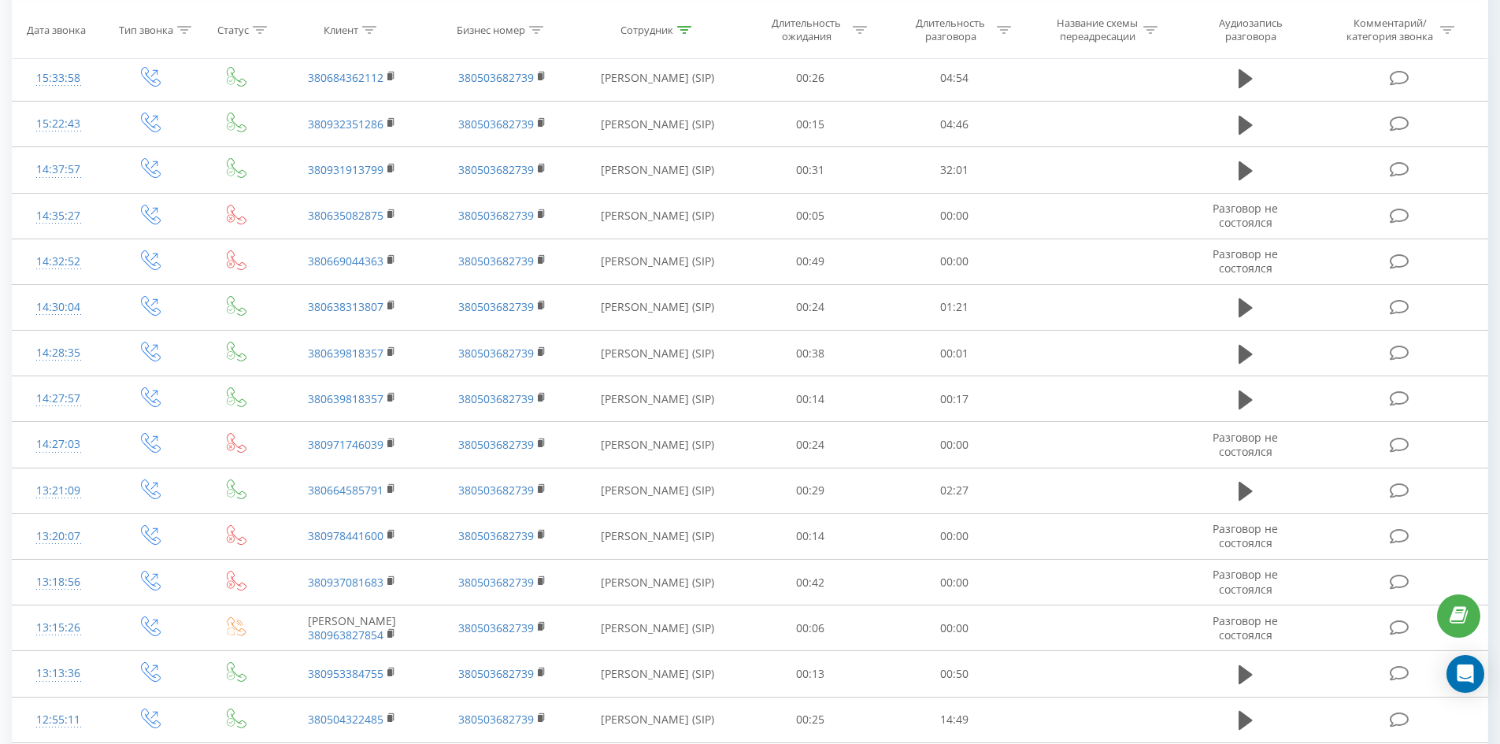
scroll to position [0, 0]
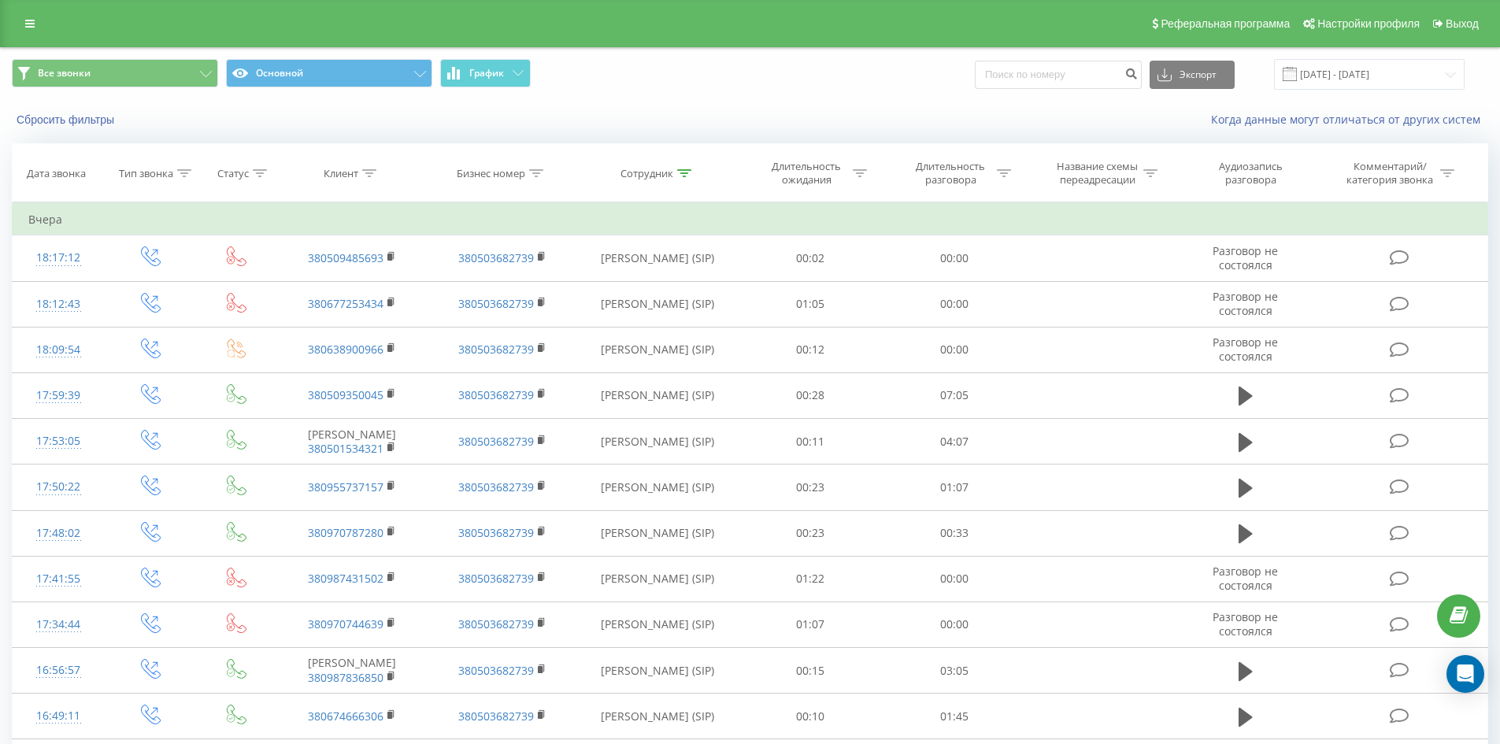
drag, startPoint x: 715, startPoint y: 504, endPoint x: 787, endPoint y: 156, distance: 355.4
click at [688, 176] on icon at bounding box center [684, 173] width 14 height 8
click at [700, 276] on input "[PERSON_NAME]" at bounding box center [657, 287] width 139 height 28
click button "OK" at bounding box center [691, 318] width 67 height 20
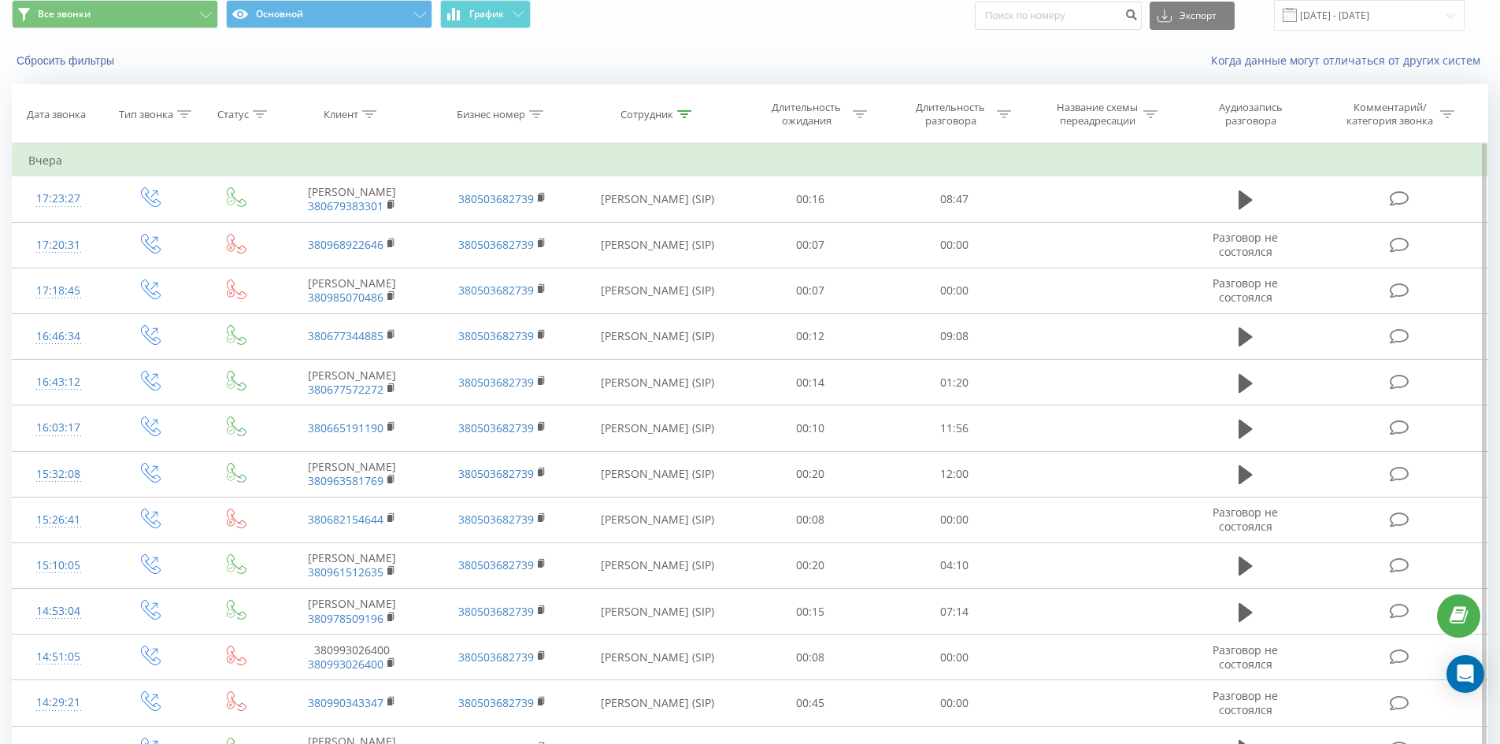
scroll to position [473, 0]
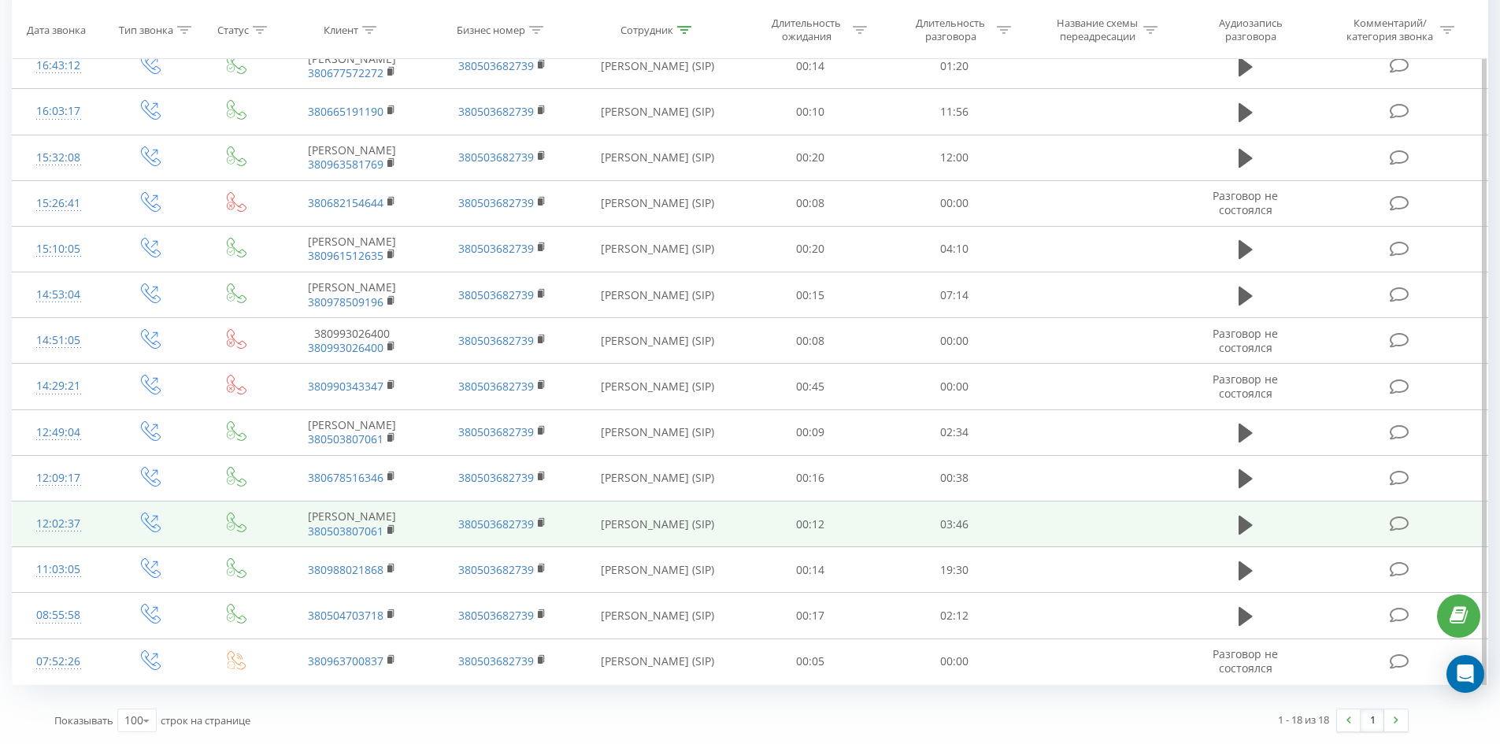
drag, startPoint x: 688, startPoint y: 263, endPoint x: 703, endPoint y: 493, distance: 230.4
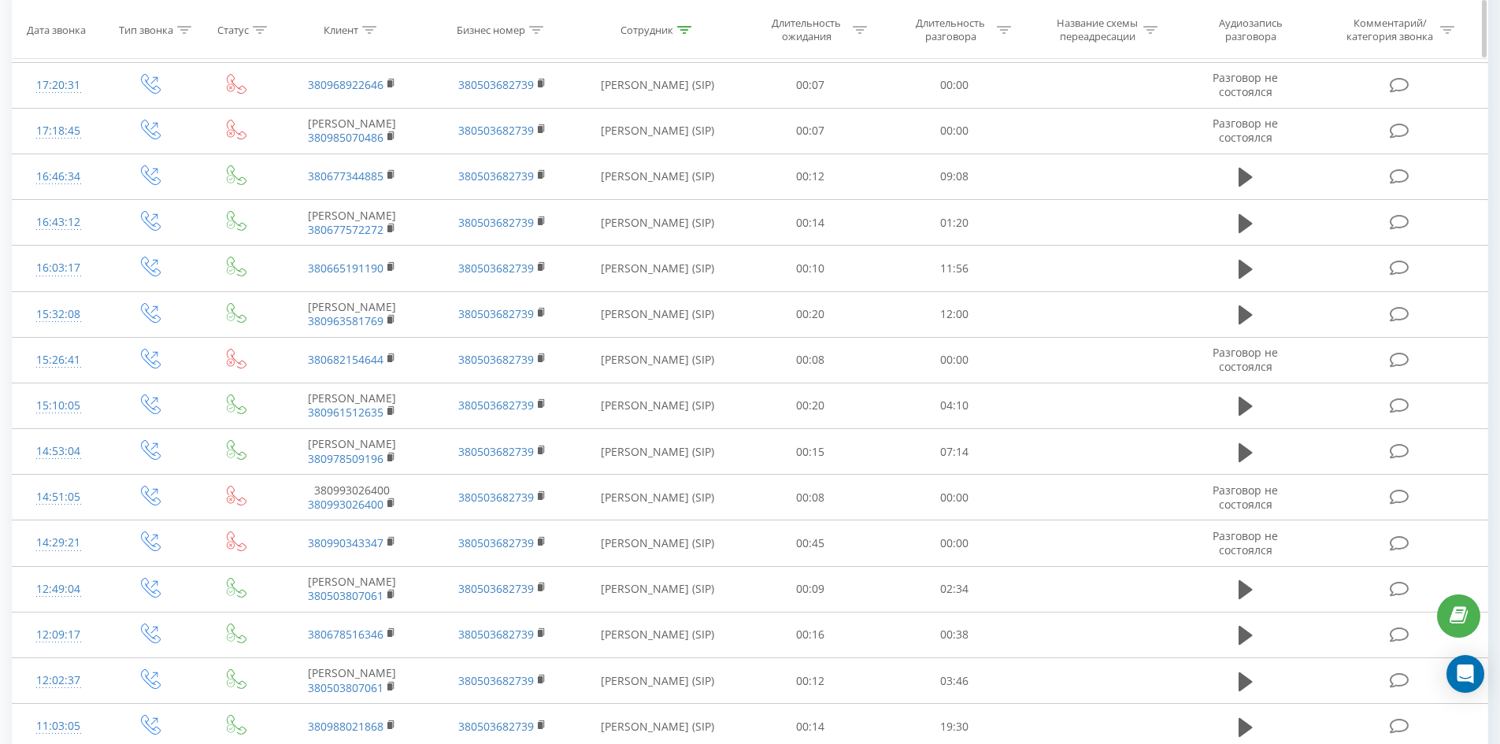
scroll to position [0, 0]
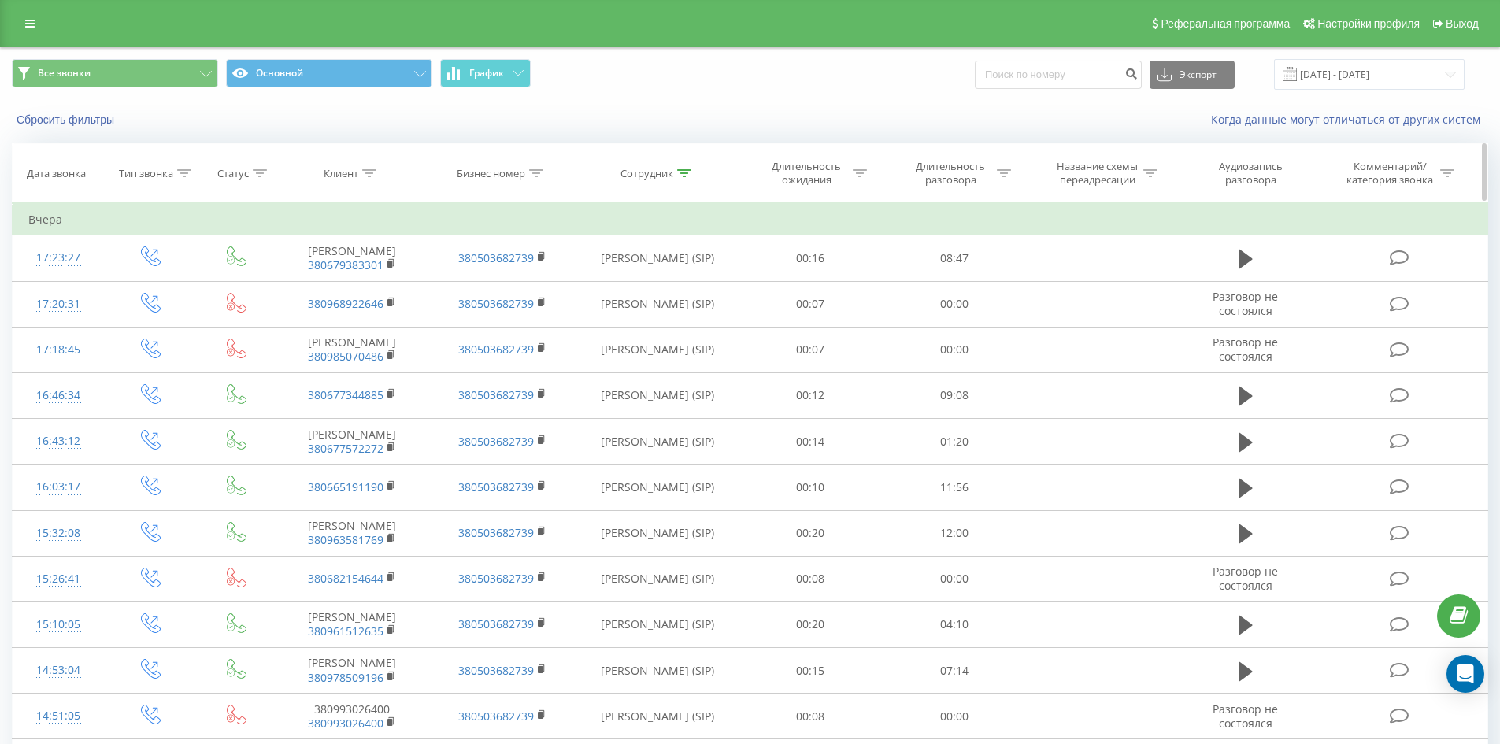
drag, startPoint x: 714, startPoint y: 579, endPoint x: 762, endPoint y: 190, distance: 392.1
click at [681, 172] on icon at bounding box center [684, 173] width 14 height 8
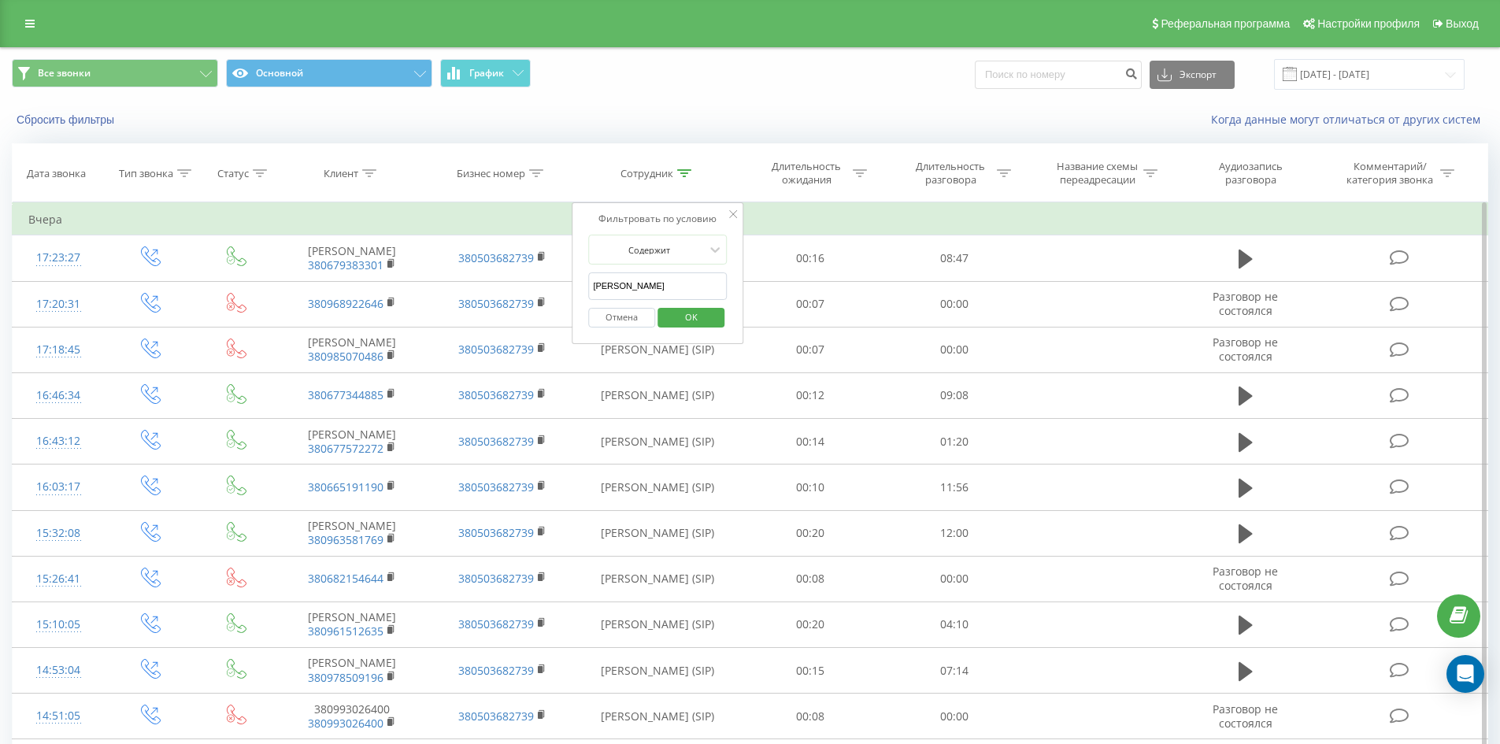
click at [688, 301] on div "Отмена OK" at bounding box center [657, 317] width 139 height 35
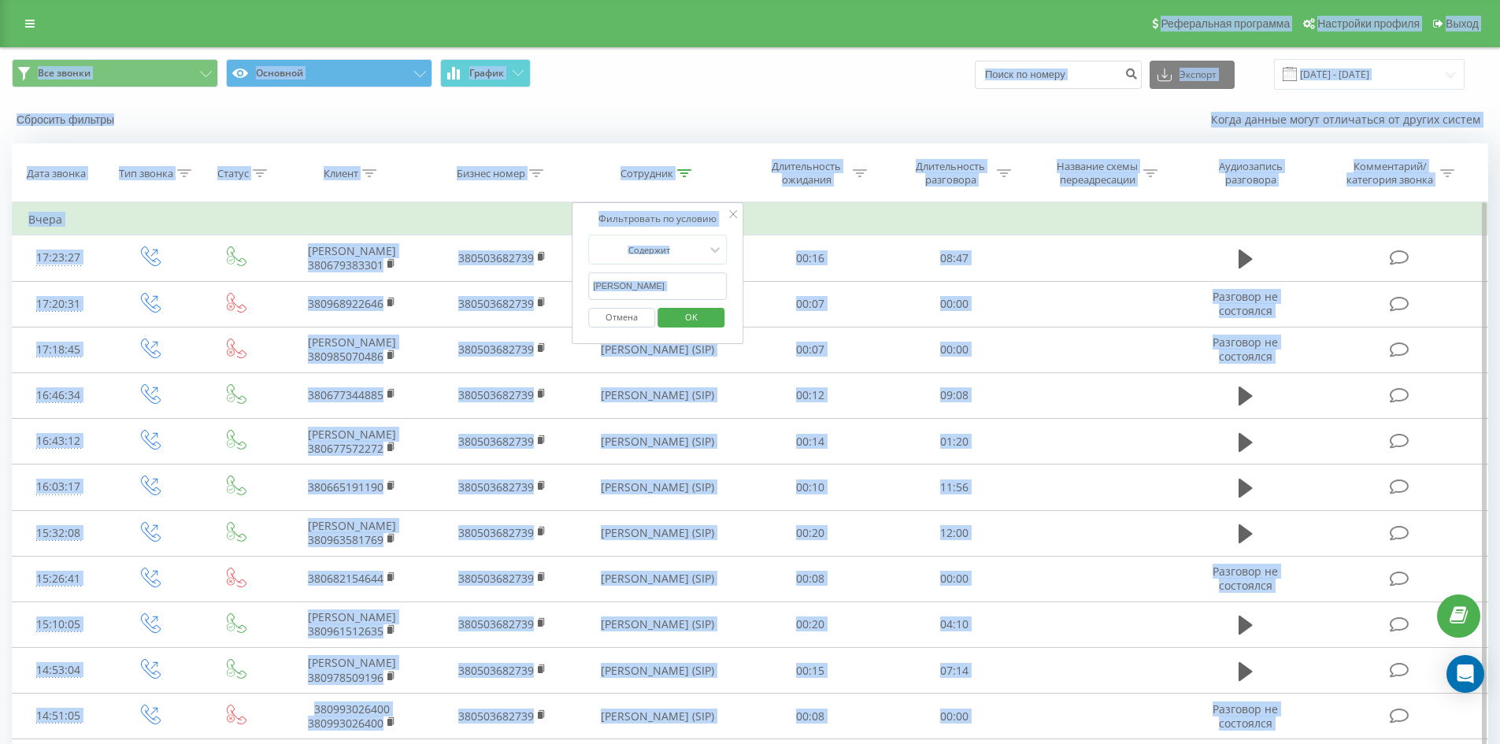
click at [687, 292] on input "[PERSON_NAME]" at bounding box center [657, 287] width 139 height 28
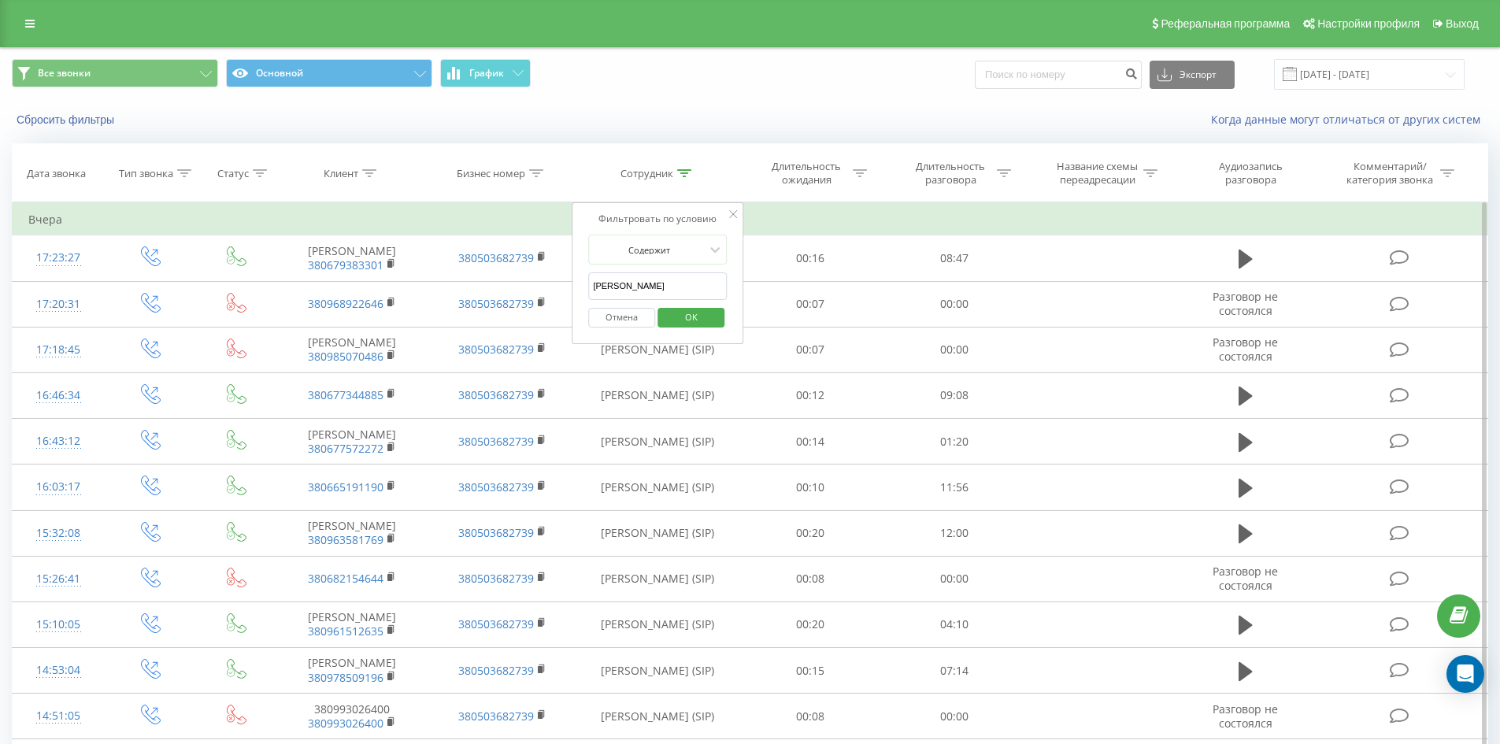
click button "OK" at bounding box center [691, 318] width 67 height 20
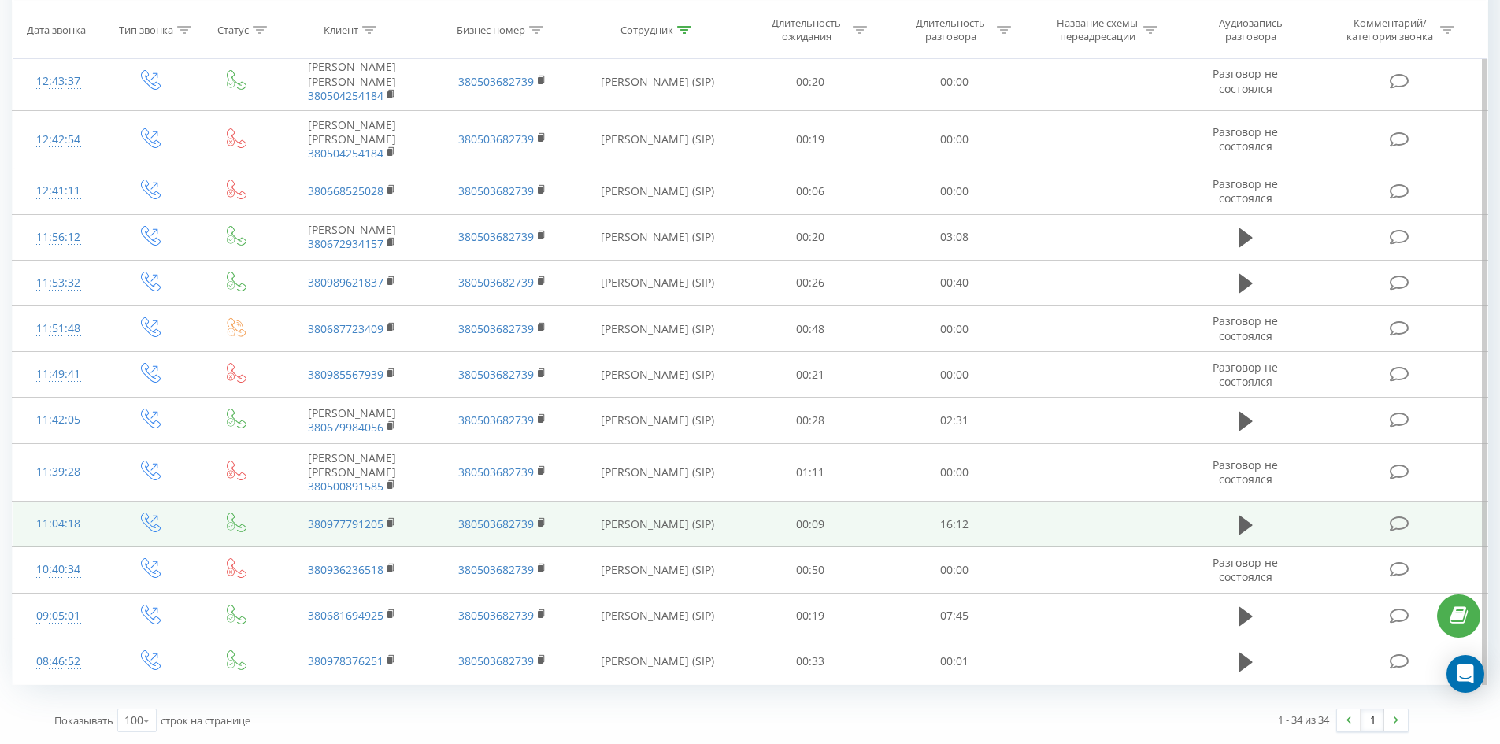
scroll to position [1242, 0]
drag, startPoint x: 662, startPoint y: 247, endPoint x: 702, endPoint y: 533, distance: 288.7
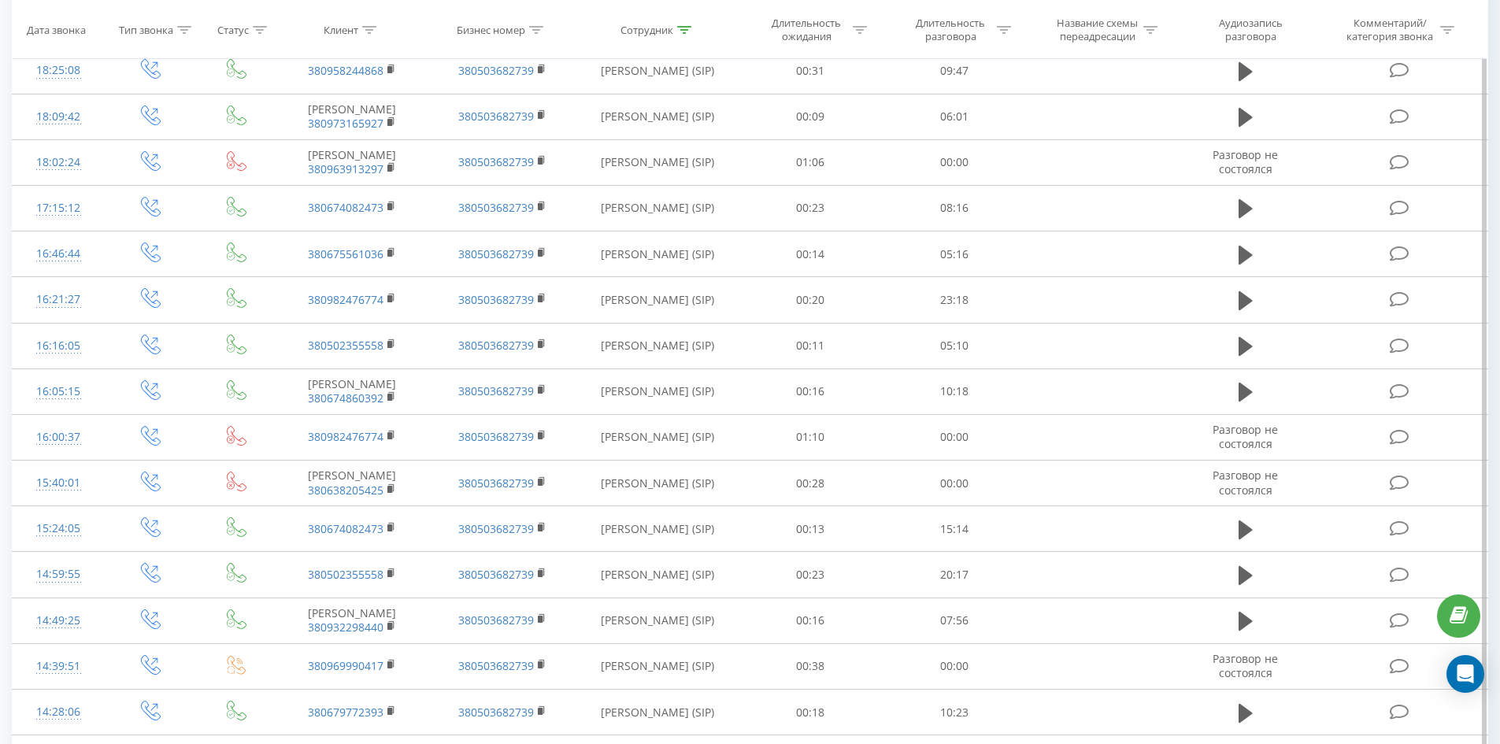
scroll to position [0, 0]
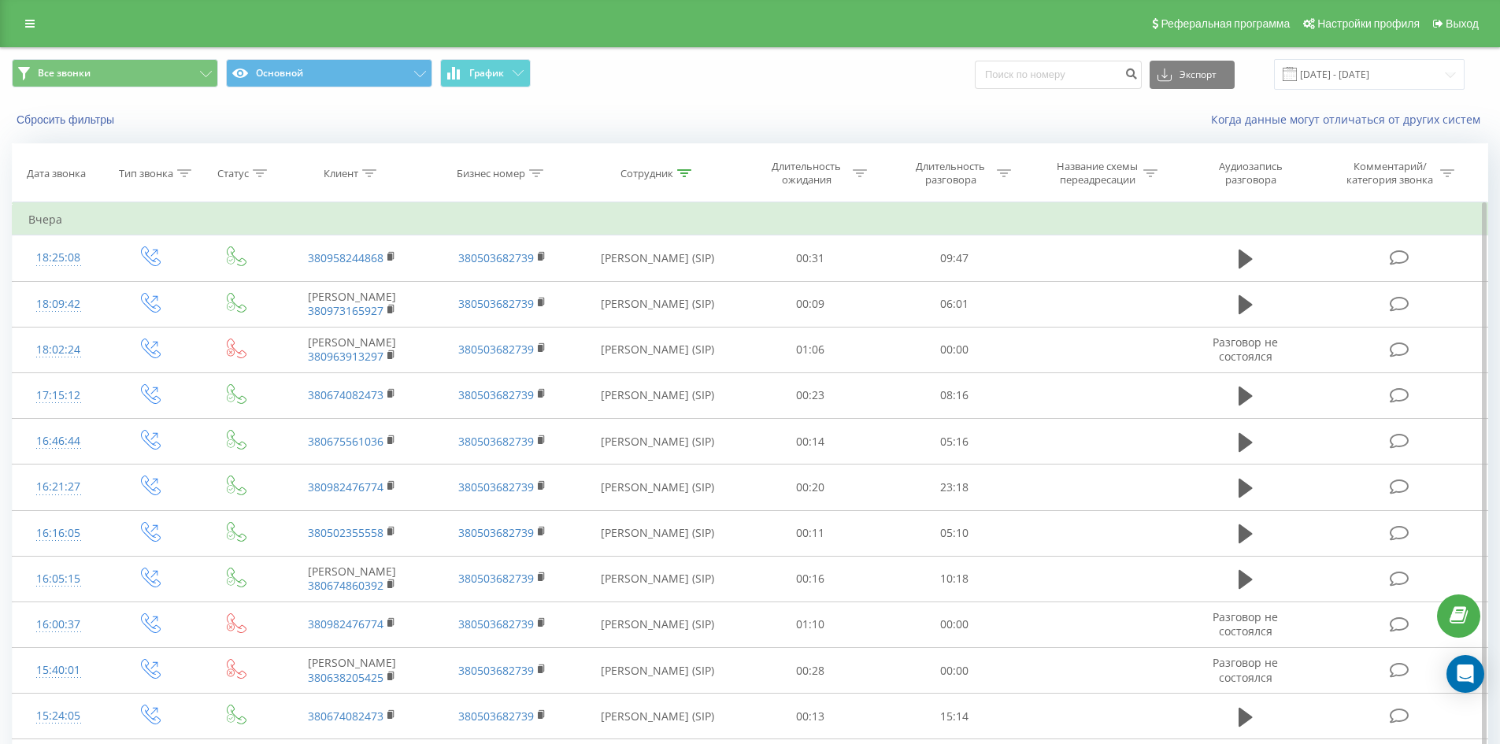
drag, startPoint x: 747, startPoint y: 373, endPoint x: 777, endPoint y: 207, distance: 168.9
drag, startPoint x: 684, startPoint y: 166, endPoint x: 701, endPoint y: 265, distance: 100.6
click at [684, 168] on div at bounding box center [684, 173] width 14 height 13
click at [705, 277] on input "[PERSON_NAME]" at bounding box center [657, 287] width 139 height 28
click button "OK" at bounding box center [691, 318] width 67 height 20
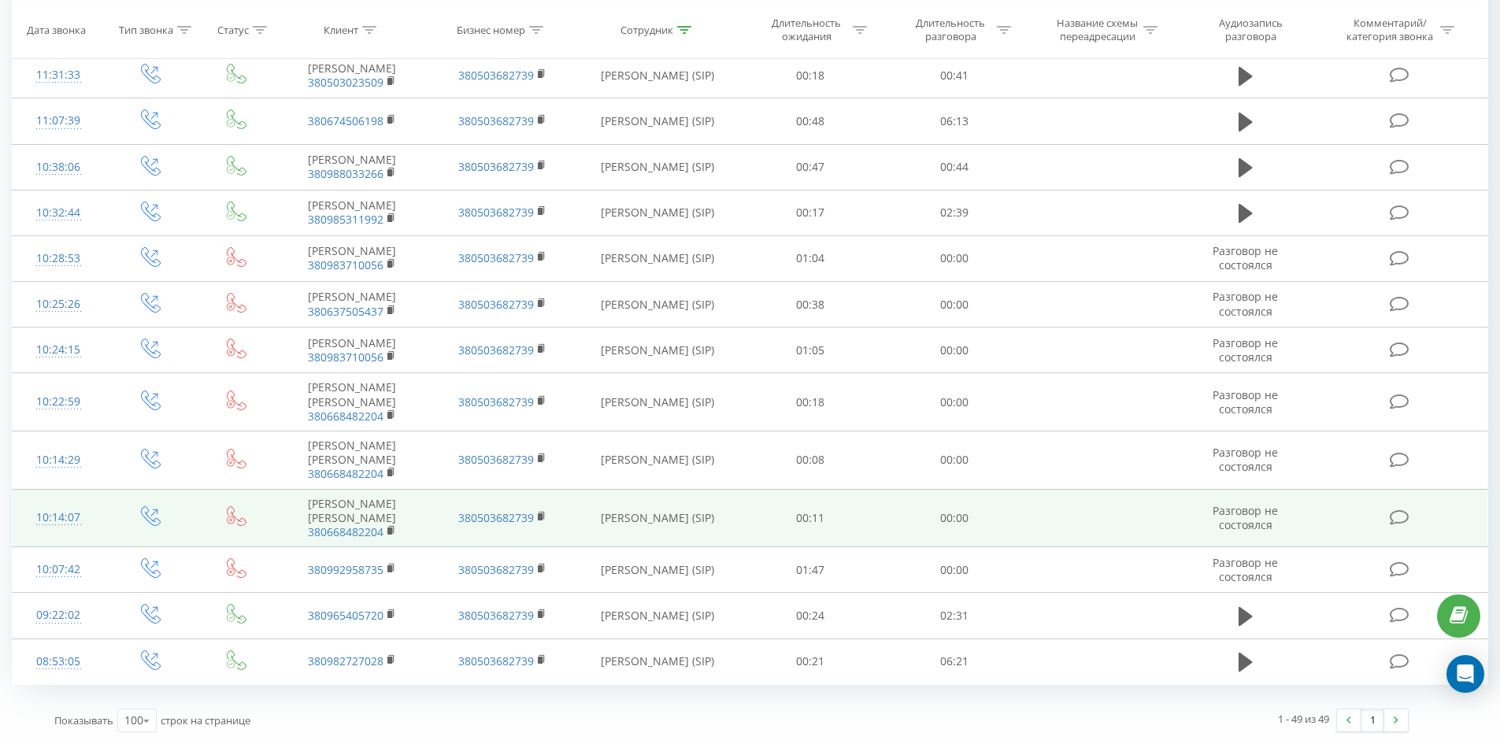
scroll to position [2127, 0]
drag, startPoint x: 699, startPoint y: 217, endPoint x: 695, endPoint y: 528, distance: 311.1
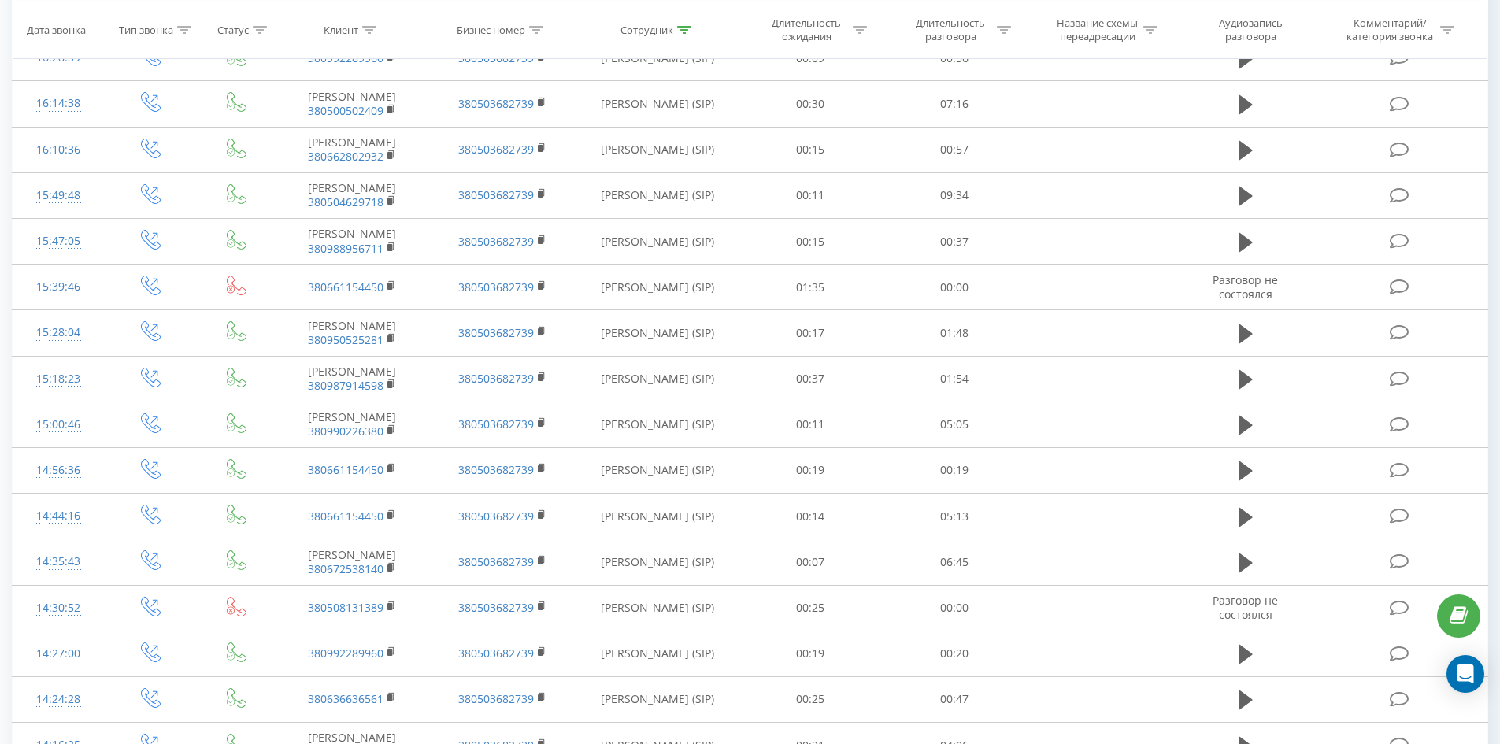
scroll to position [0, 0]
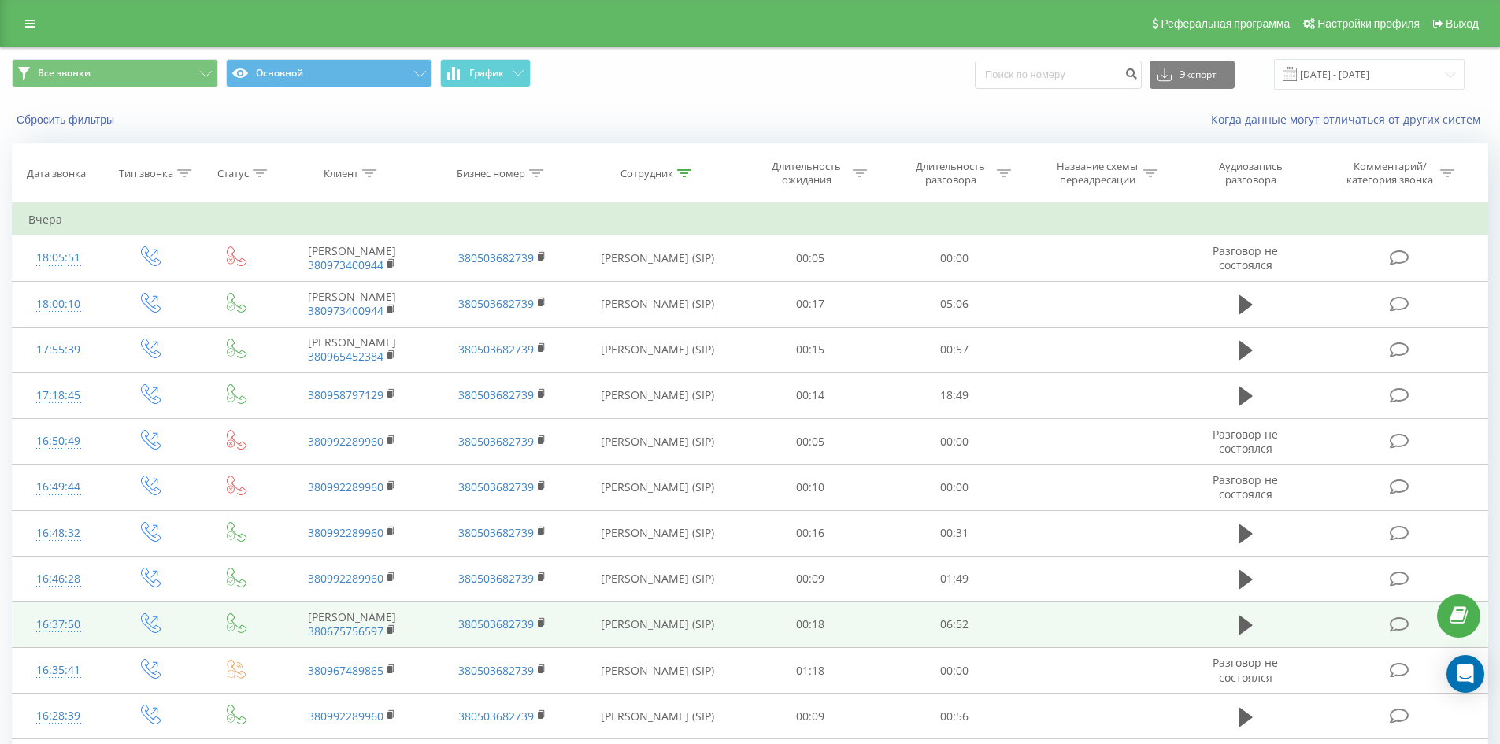
drag, startPoint x: 696, startPoint y: 528, endPoint x: 743, endPoint y: 208, distance: 323.2
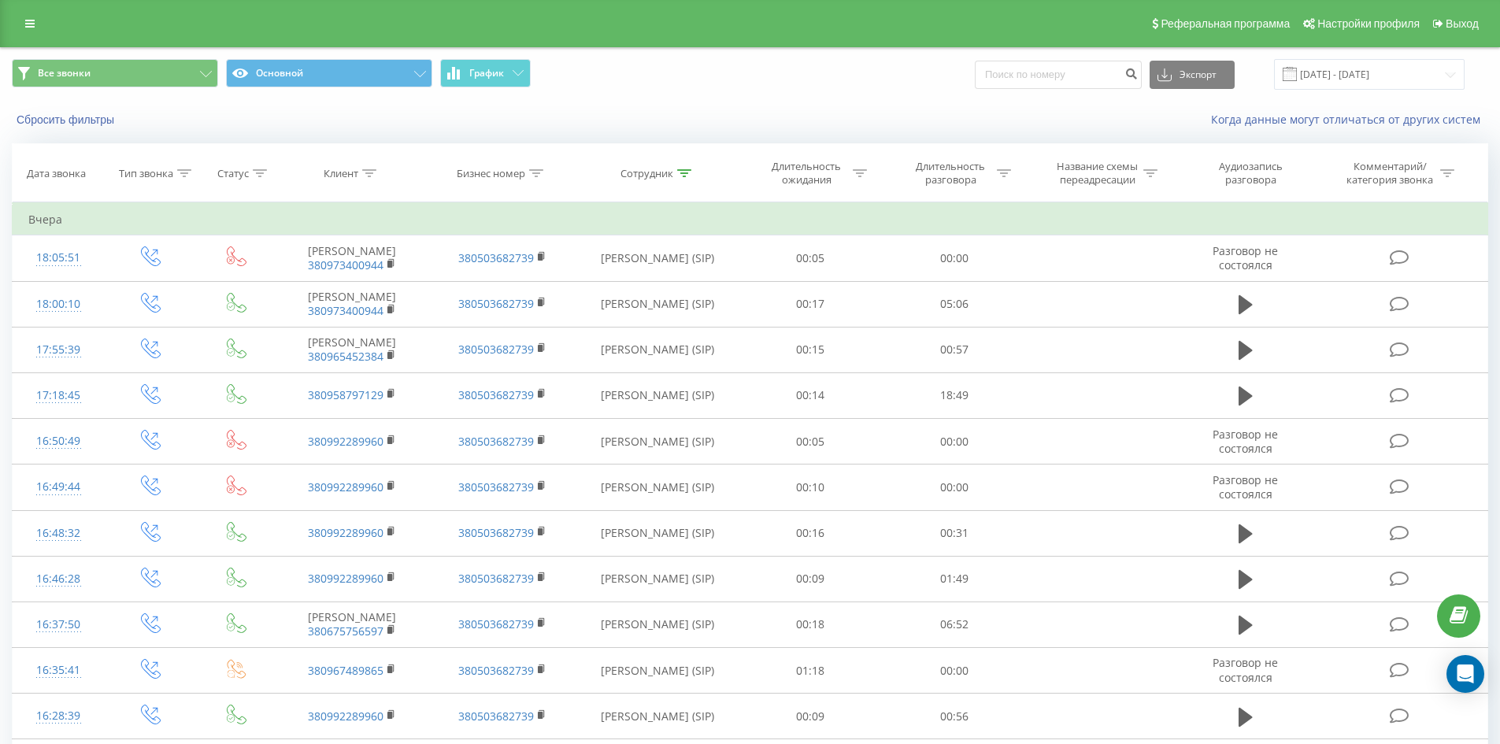
drag, startPoint x: 684, startPoint y: 169, endPoint x: 697, endPoint y: 282, distance: 114.2
click at [684, 170] on icon at bounding box center [684, 173] width 14 height 8
click at [699, 288] on input "[PERSON_NAME]" at bounding box center [657, 287] width 139 height 28
click button "OK" at bounding box center [691, 318] width 67 height 20
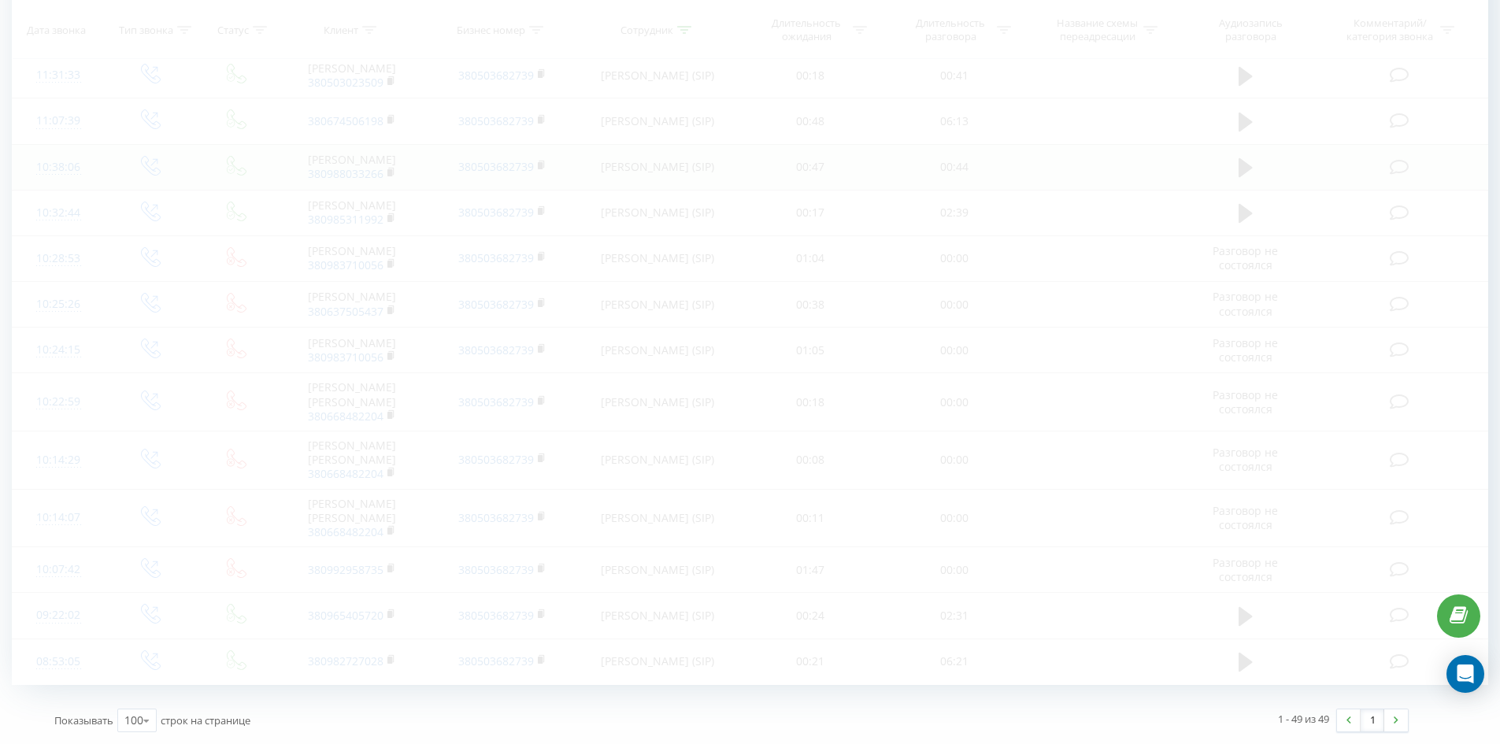
scroll to position [1676, 0]
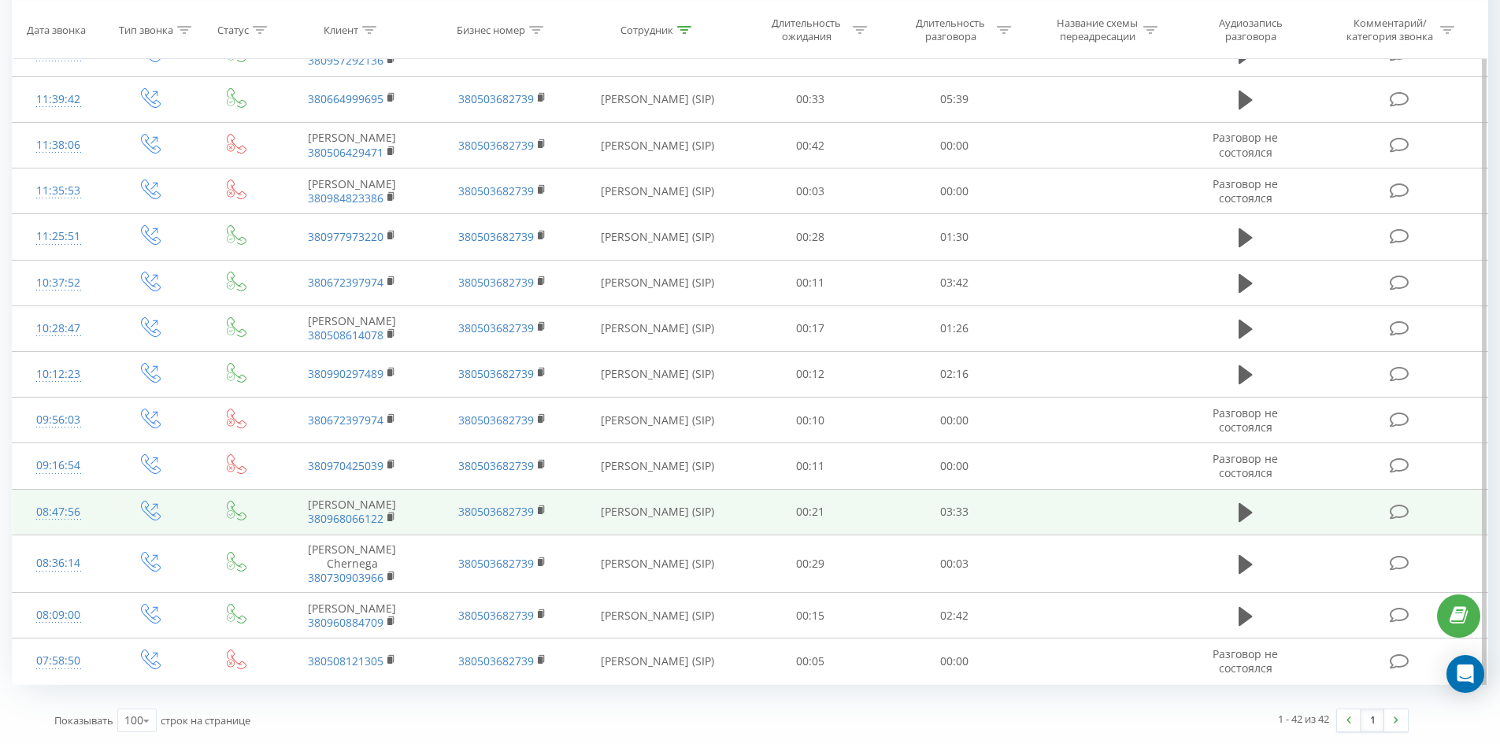
drag, startPoint x: 699, startPoint y: 191, endPoint x: 726, endPoint y: 506, distance: 317.0
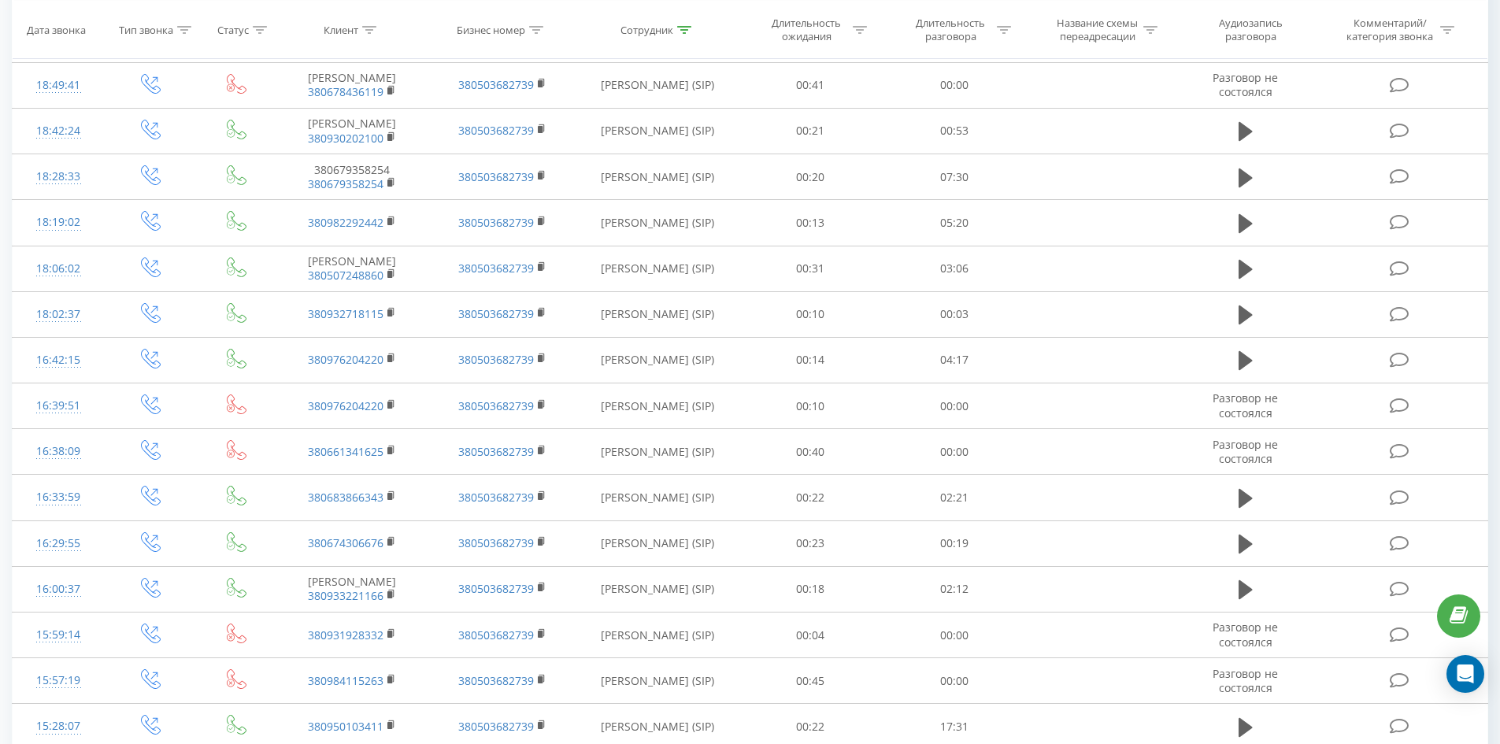
scroll to position [0, 0]
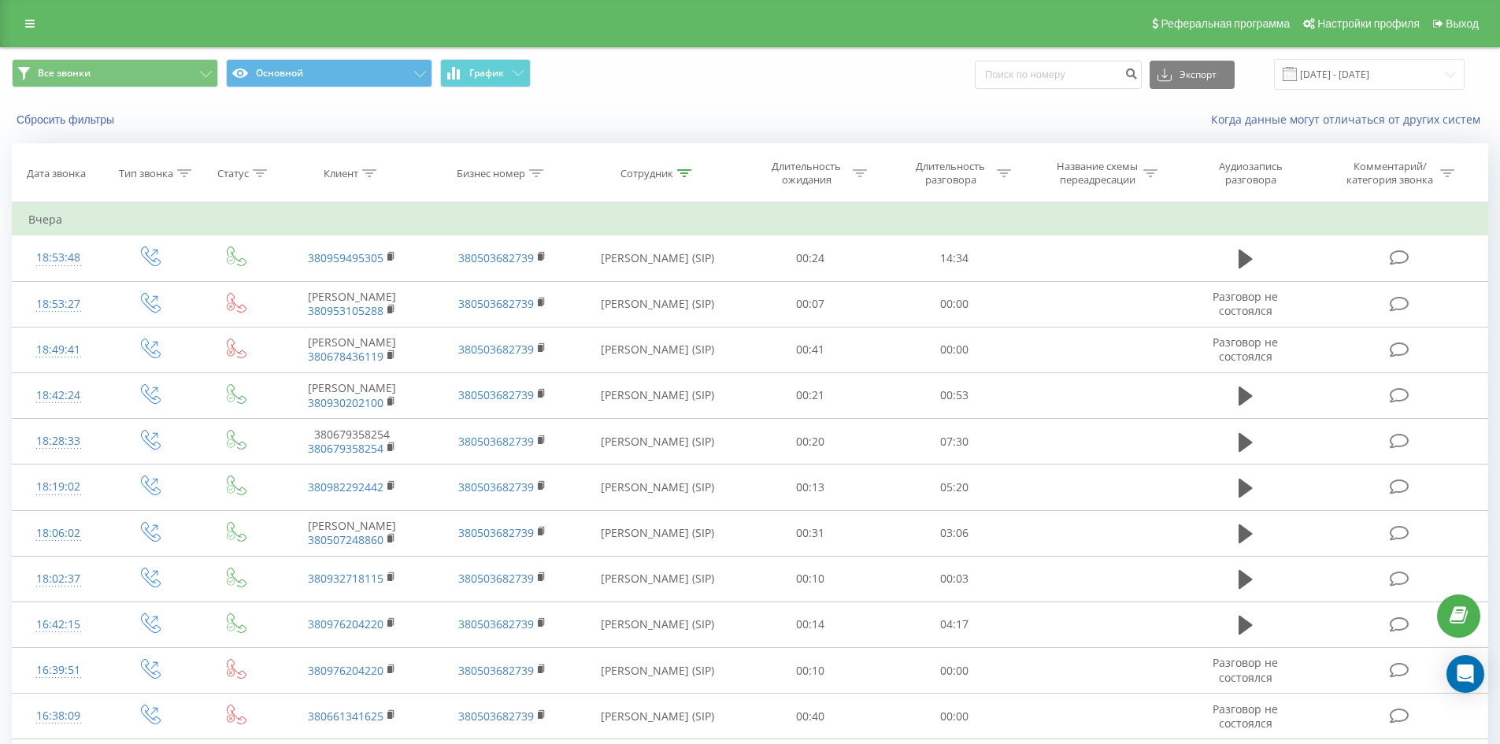
drag, startPoint x: 752, startPoint y: 504, endPoint x: 889, endPoint y: 139, distance: 390.3
drag, startPoint x: 684, startPoint y: 174, endPoint x: 691, endPoint y: 247, distance: 73.5
click at [684, 173] on icon at bounding box center [684, 173] width 14 height 8
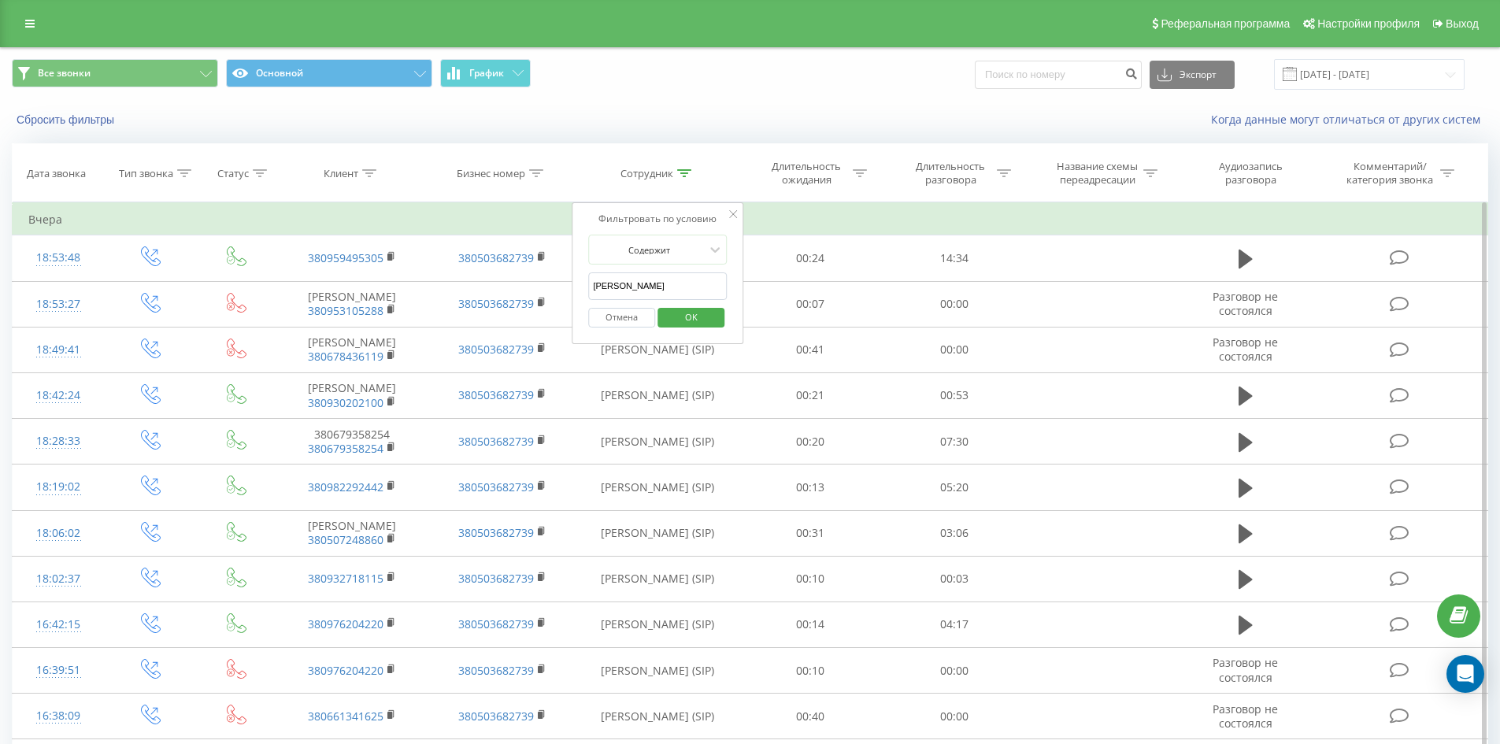
click at [691, 284] on input "[PERSON_NAME]" at bounding box center [657, 287] width 139 height 28
click button "OK" at bounding box center [691, 318] width 67 height 20
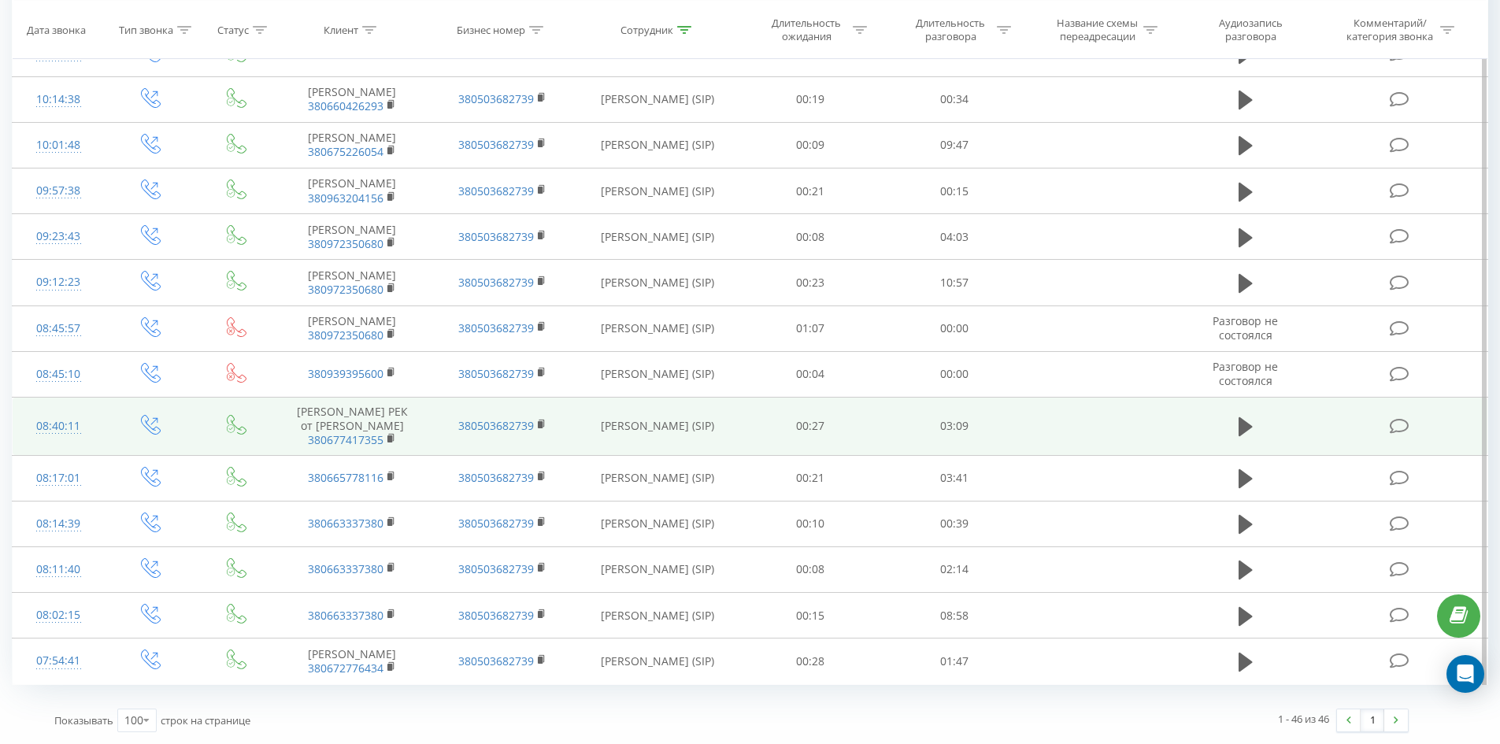
scroll to position [2043, 0]
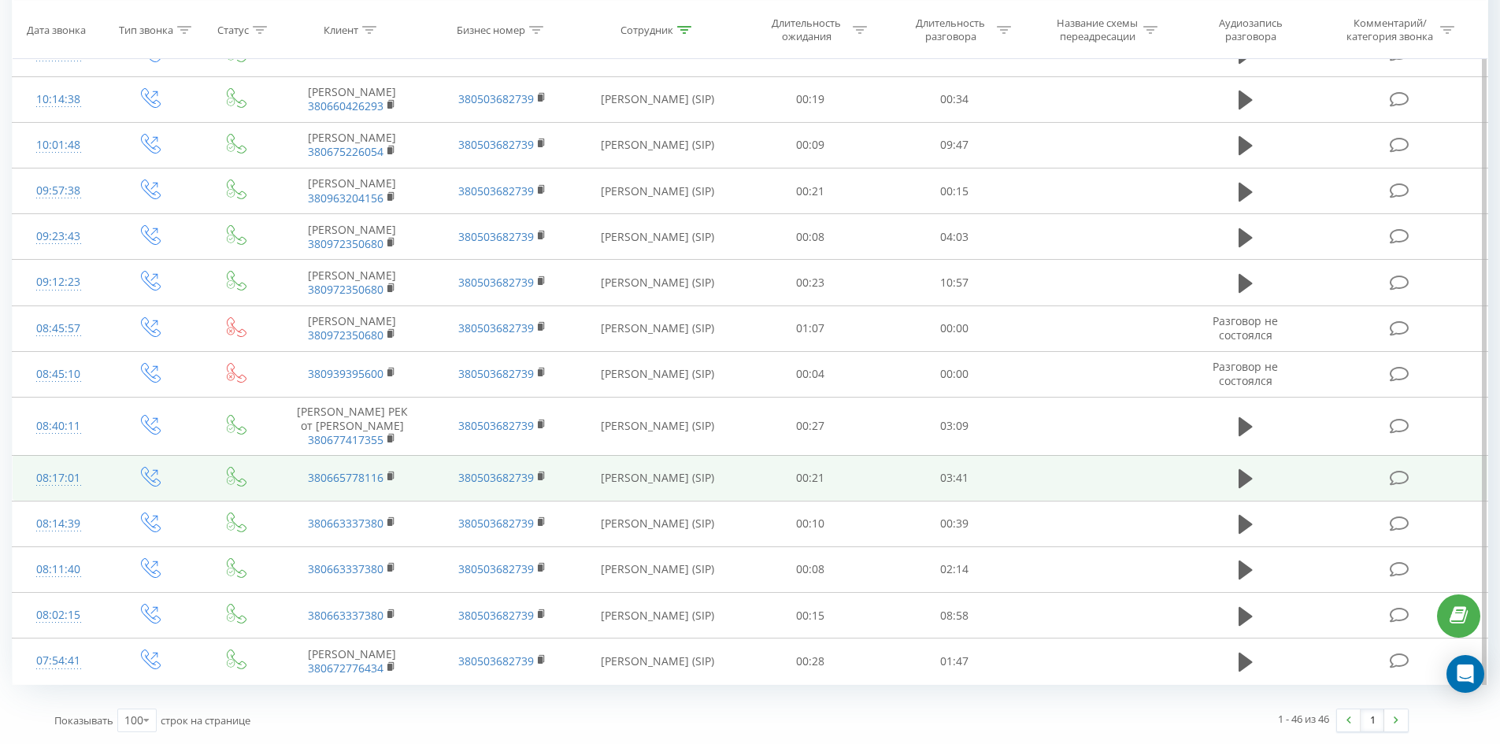
drag, startPoint x: 627, startPoint y: 198, endPoint x: 636, endPoint y: 452, distance: 253.8
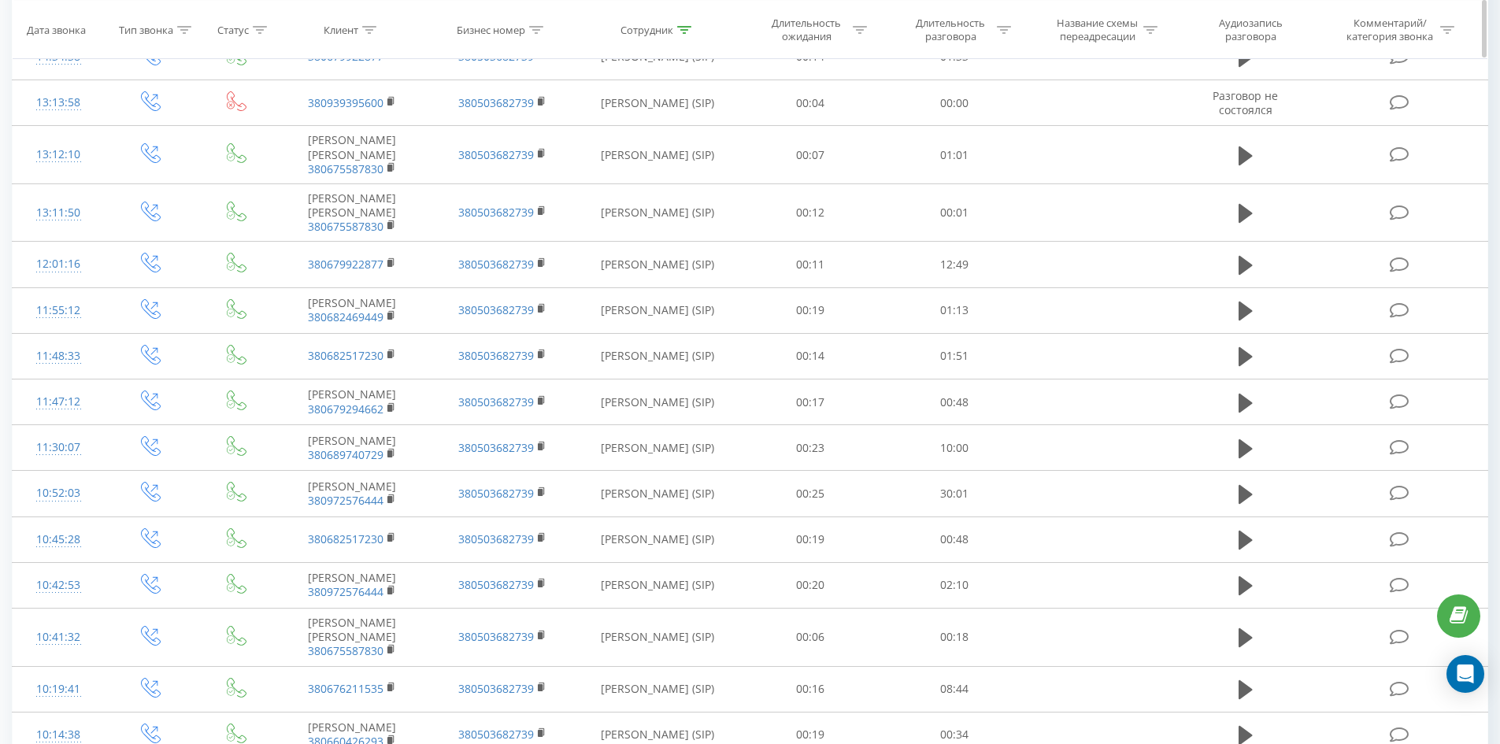
scroll to position [0, 0]
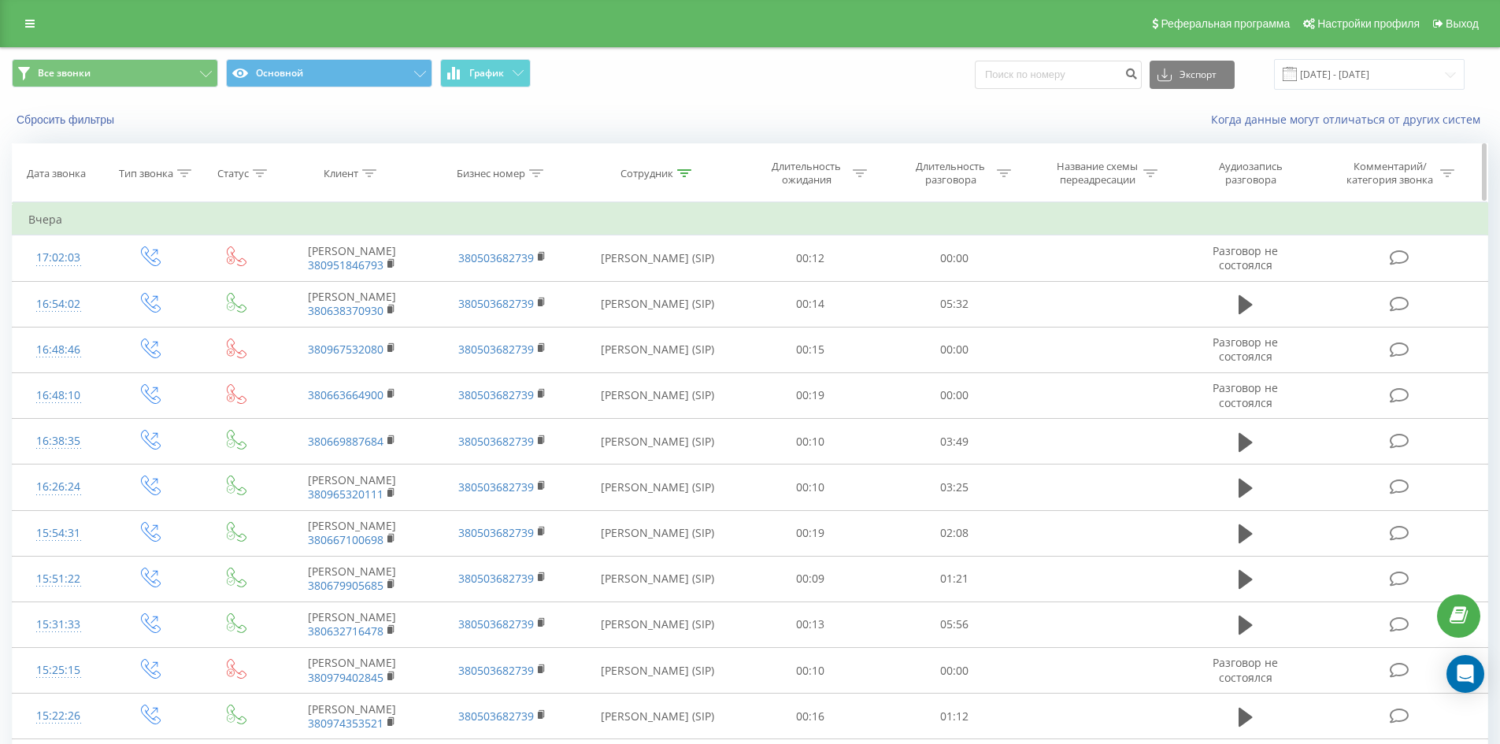
drag, startPoint x: 687, startPoint y: 441, endPoint x: 783, endPoint y: 108, distance: 346.7
click at [680, 176] on icon at bounding box center [684, 173] width 14 height 8
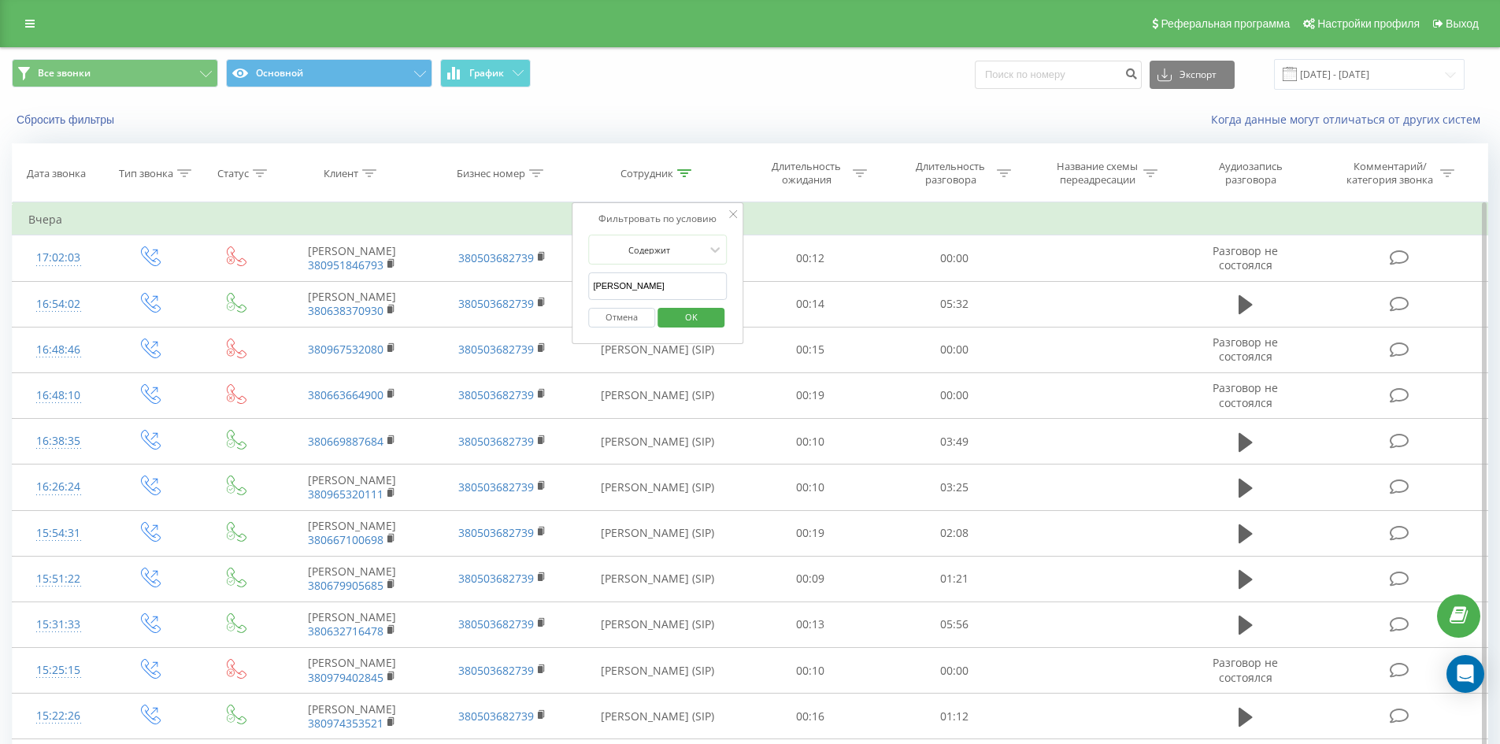
click at [690, 291] on input "[PERSON_NAME]" at bounding box center [657, 287] width 139 height 28
click button "OK" at bounding box center [691, 318] width 67 height 20
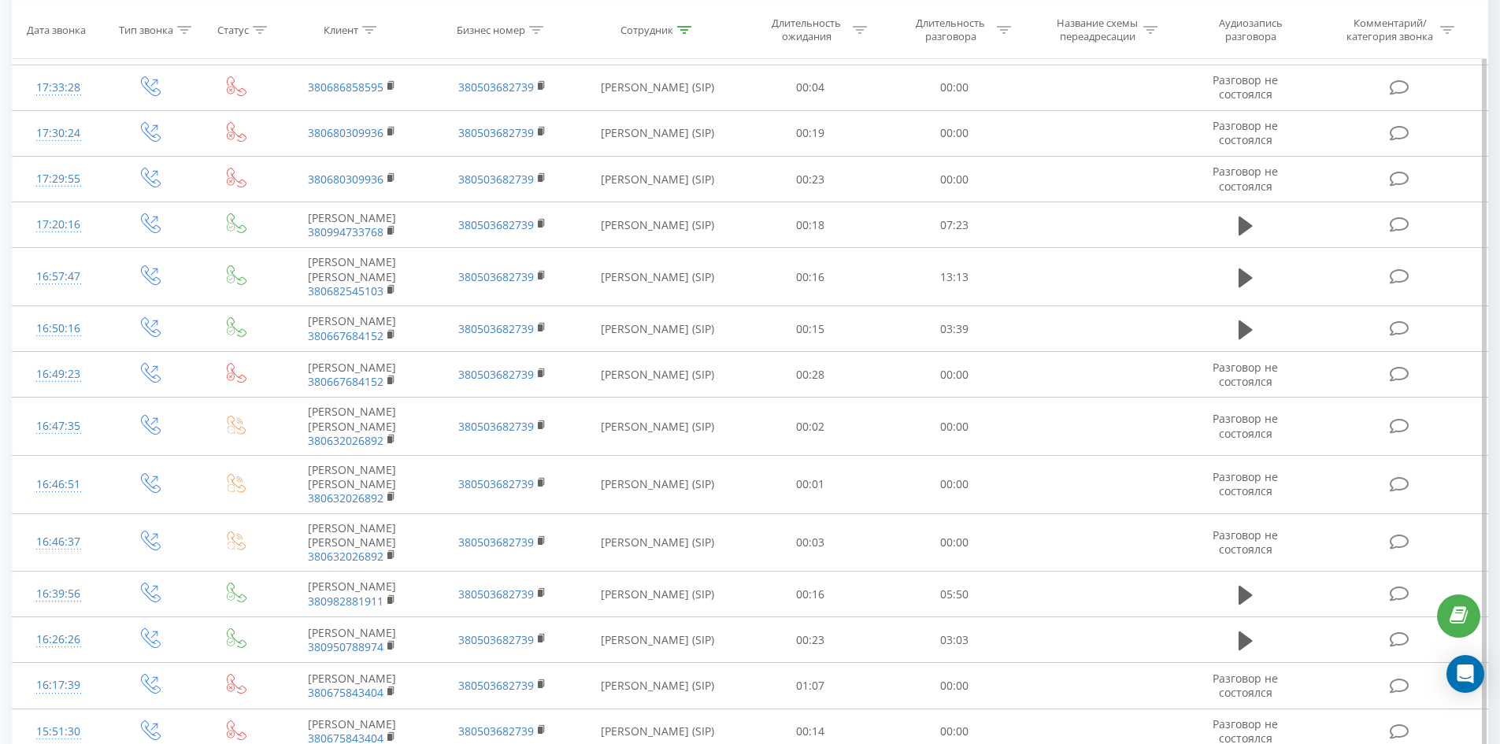
scroll to position [2089, 0]
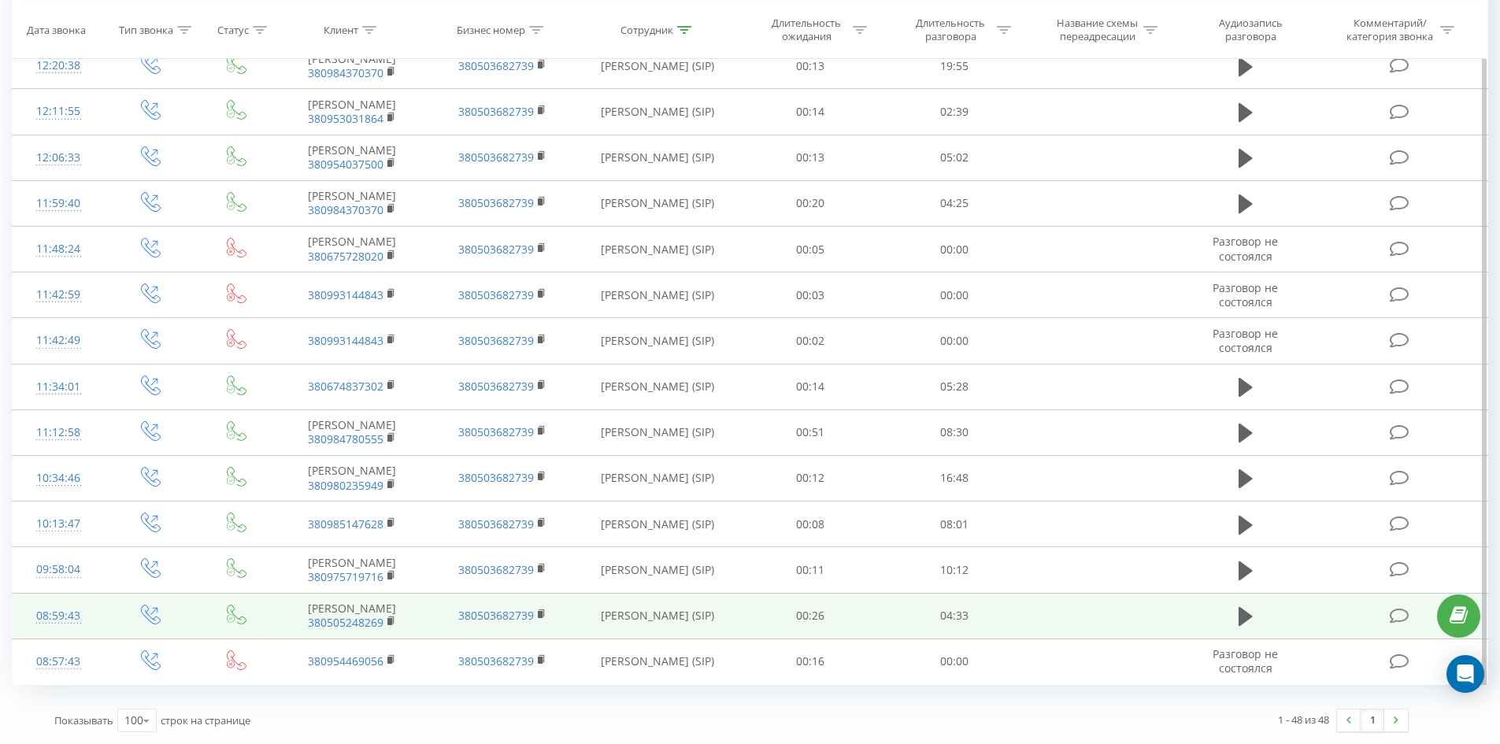
drag, startPoint x: 694, startPoint y: 174, endPoint x: 752, endPoint y: 588, distance: 417.6
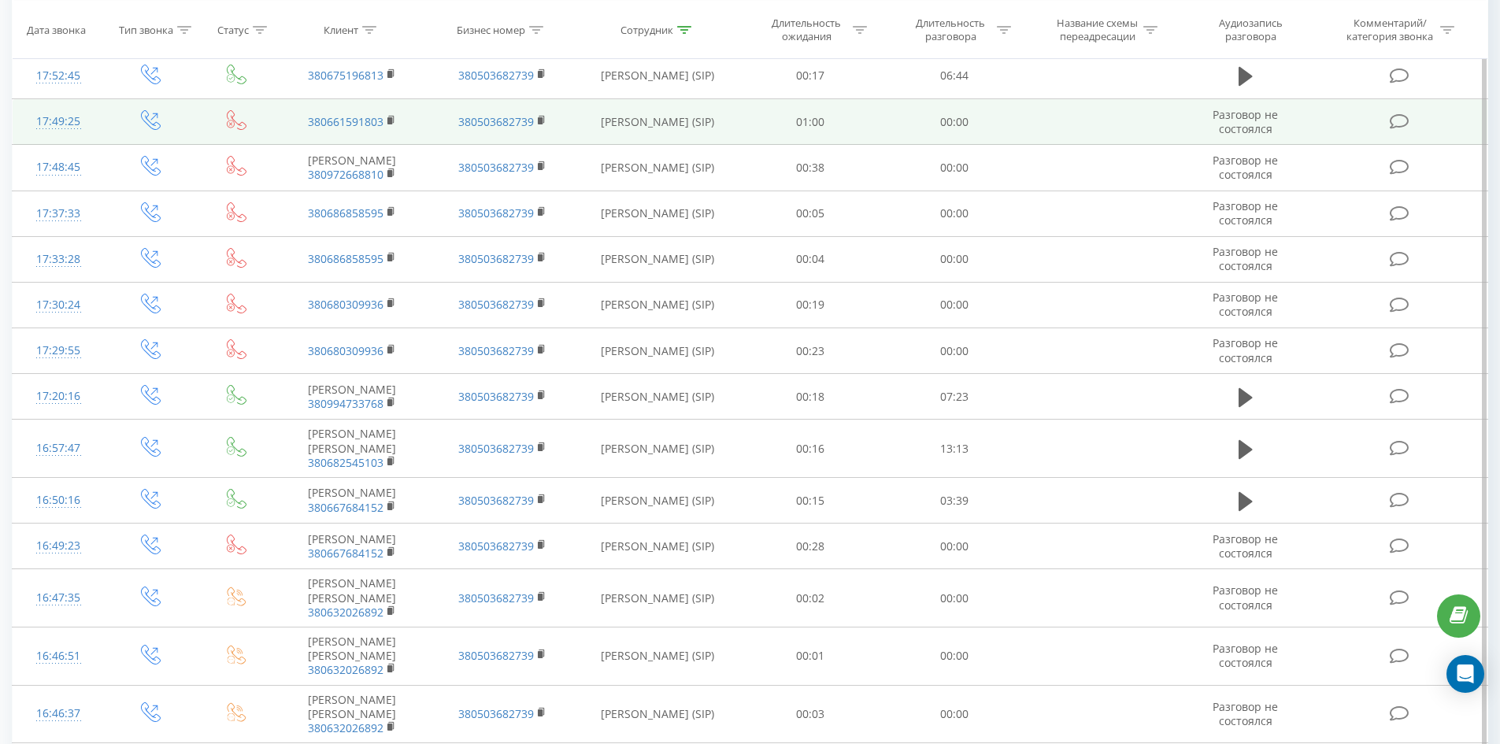
scroll to position [0, 0]
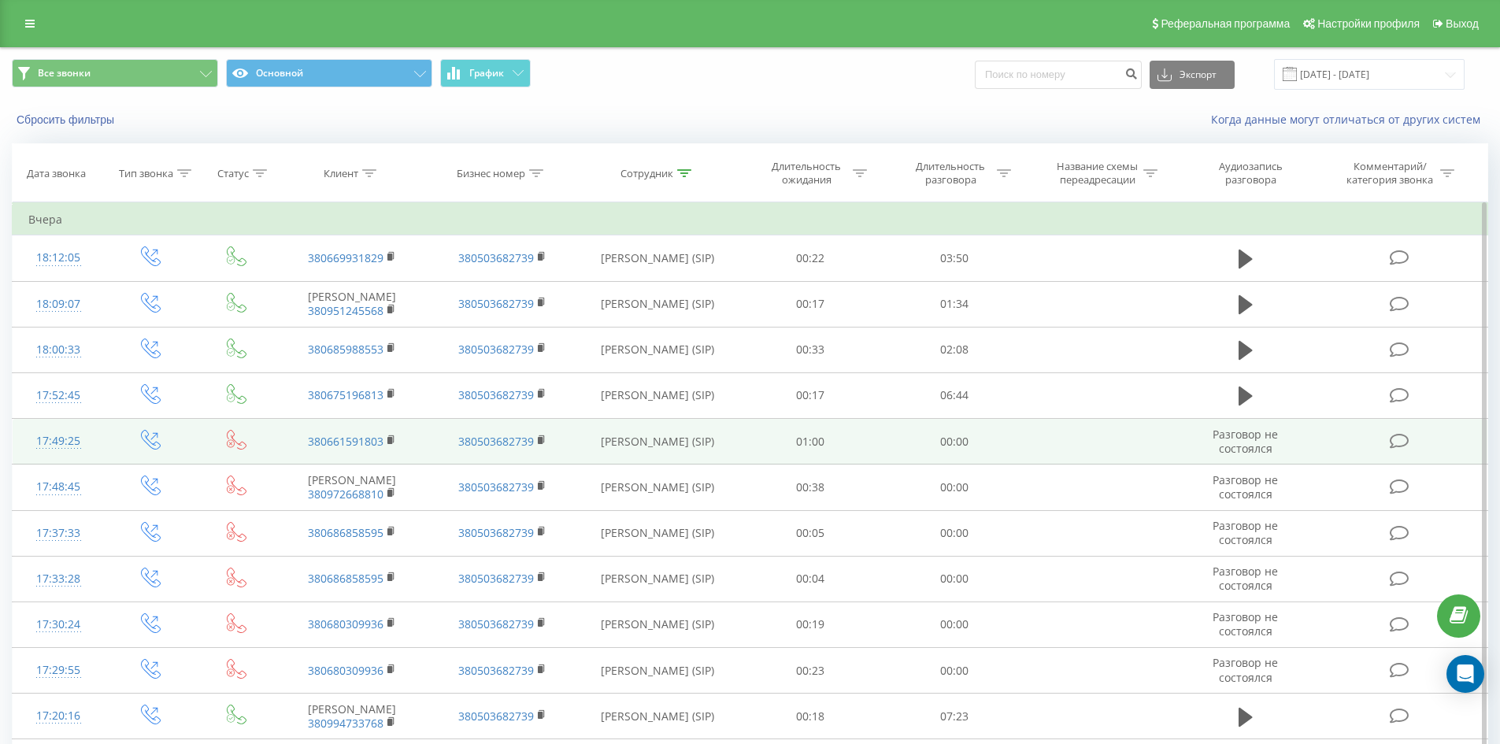
drag, startPoint x: 761, startPoint y: 593, endPoint x: 879, endPoint y: 280, distance: 335.0
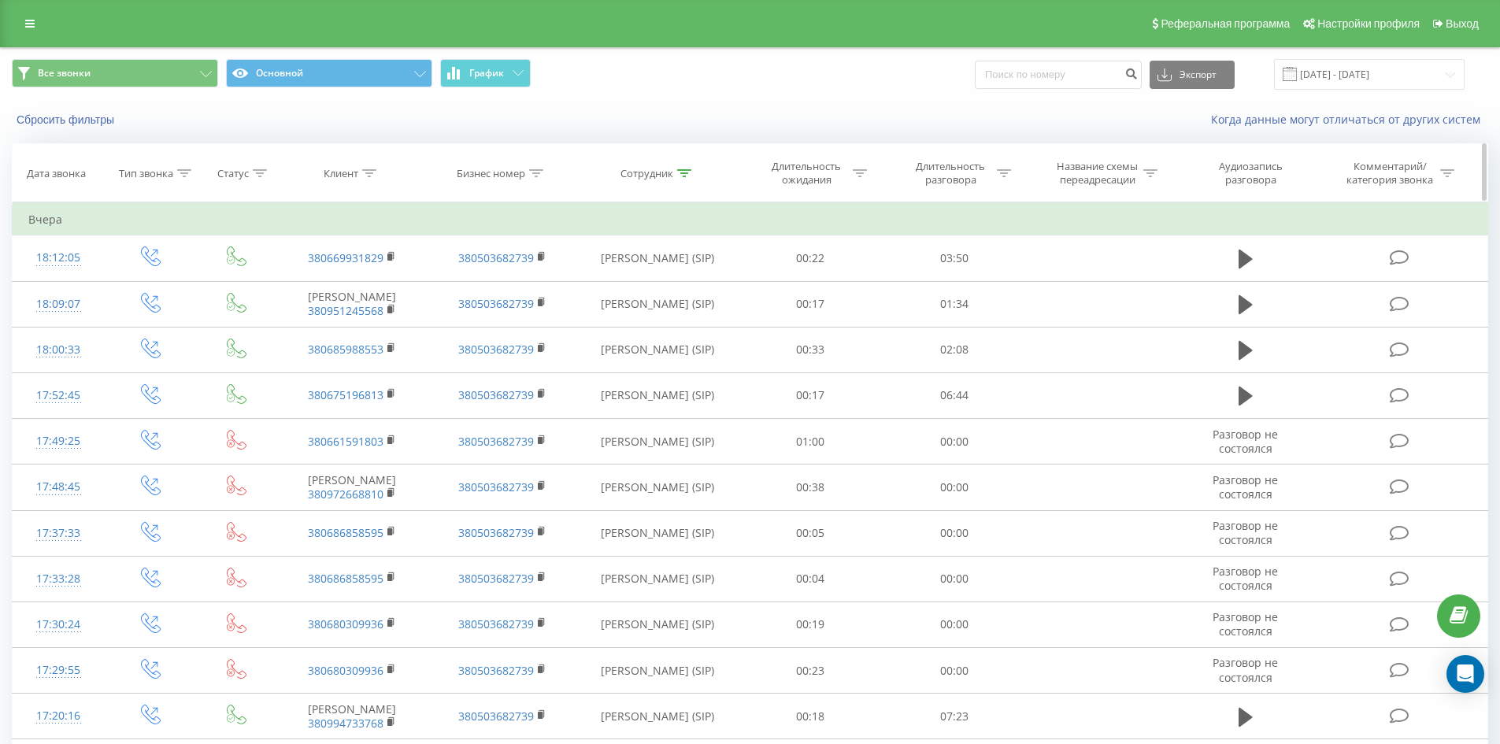
click at [684, 171] on icon at bounding box center [684, 173] width 14 height 8
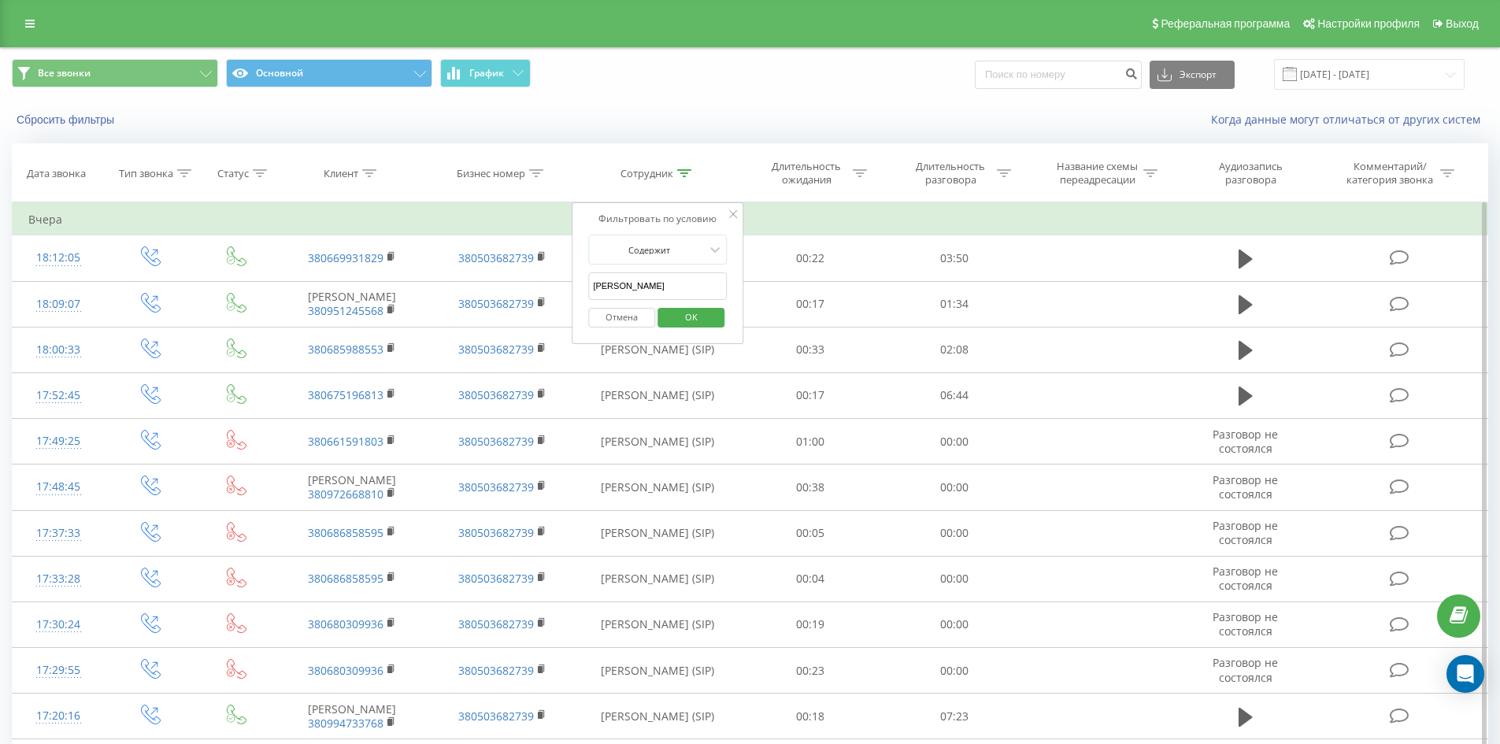
click at [689, 291] on input "[PERSON_NAME]" at bounding box center [657, 287] width 139 height 28
click button "OK" at bounding box center [691, 318] width 67 height 20
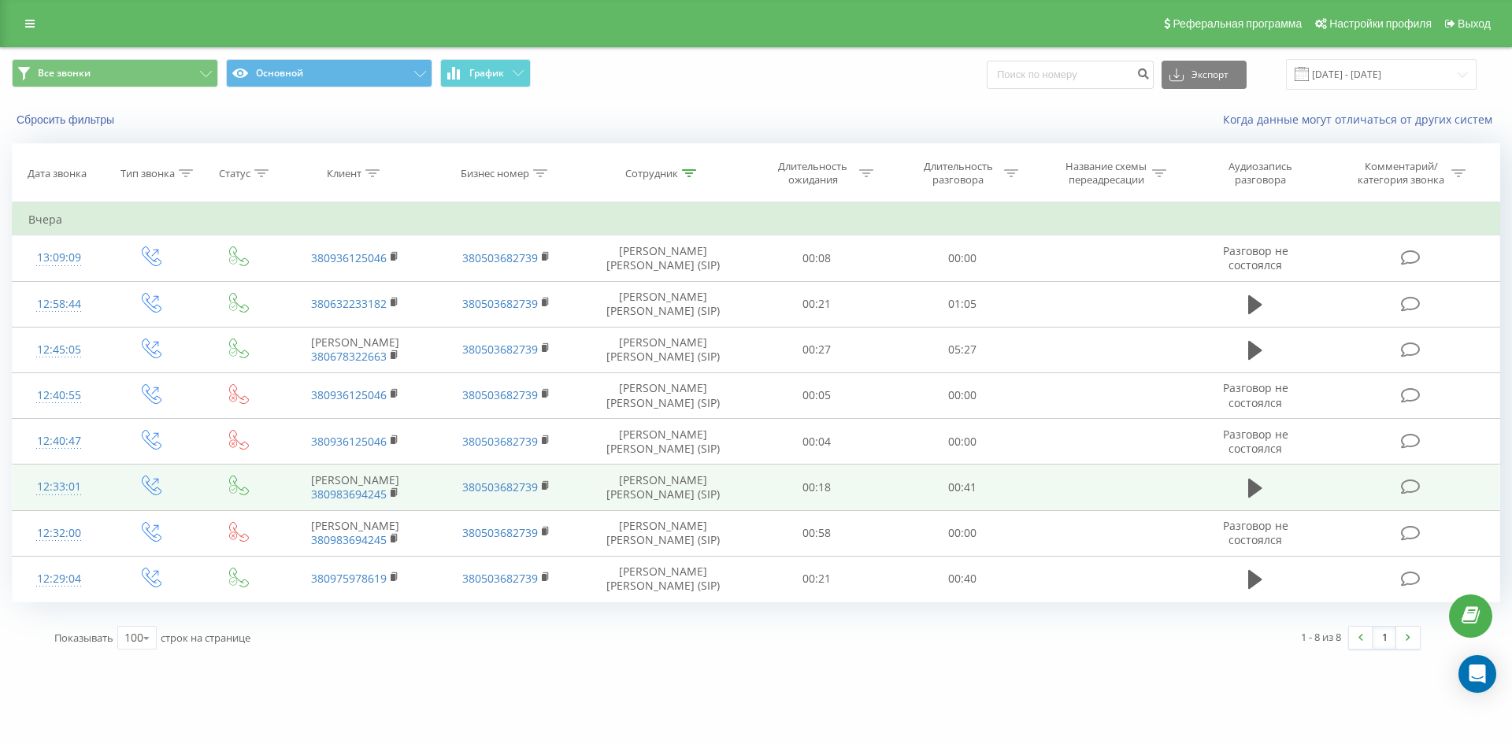
drag, startPoint x: 617, startPoint y: 191, endPoint x: 661, endPoint y: 481, distance: 294.0
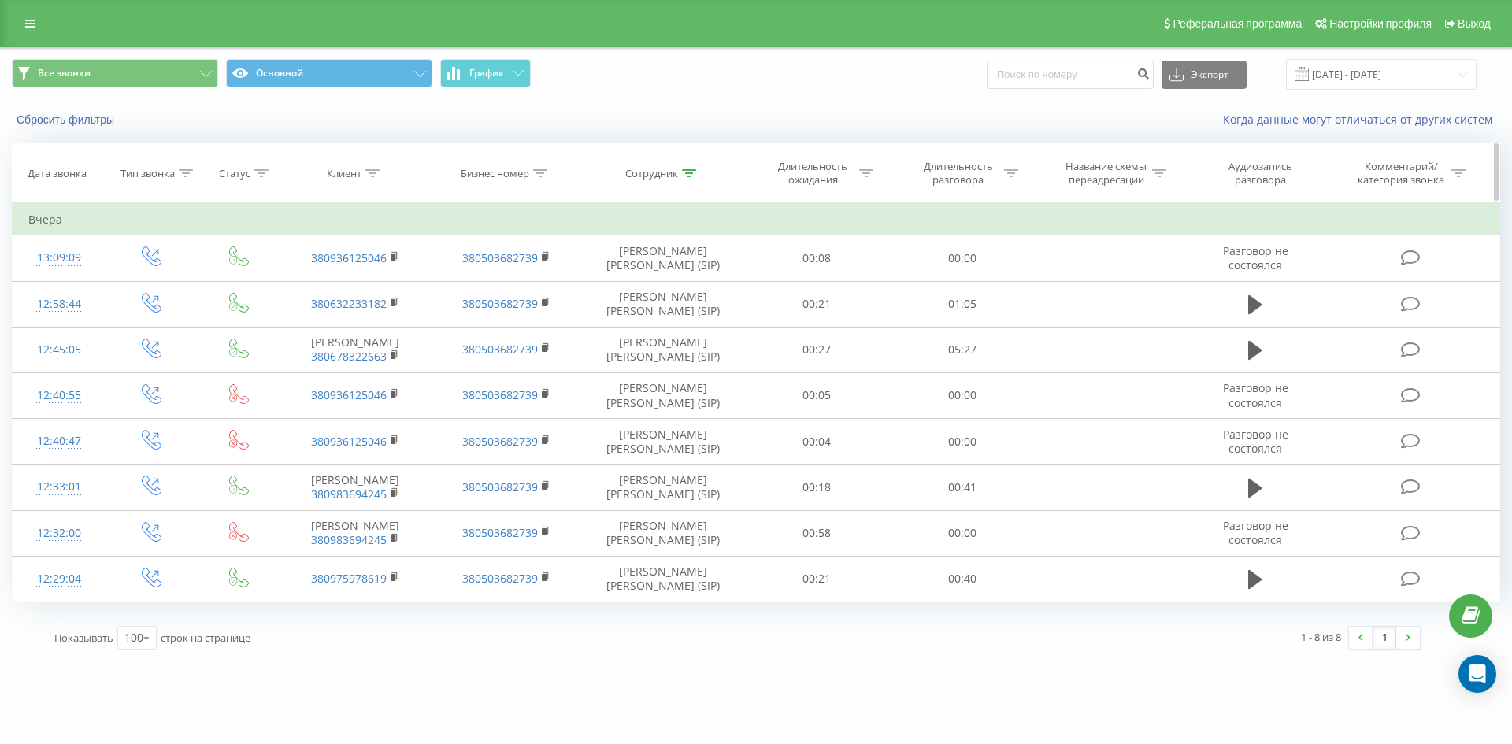
click at [683, 175] on icon at bounding box center [689, 173] width 14 height 8
click at [695, 295] on input "[PERSON_NAME]" at bounding box center [663, 287] width 139 height 28
click button "OK" at bounding box center [696, 318] width 67 height 20
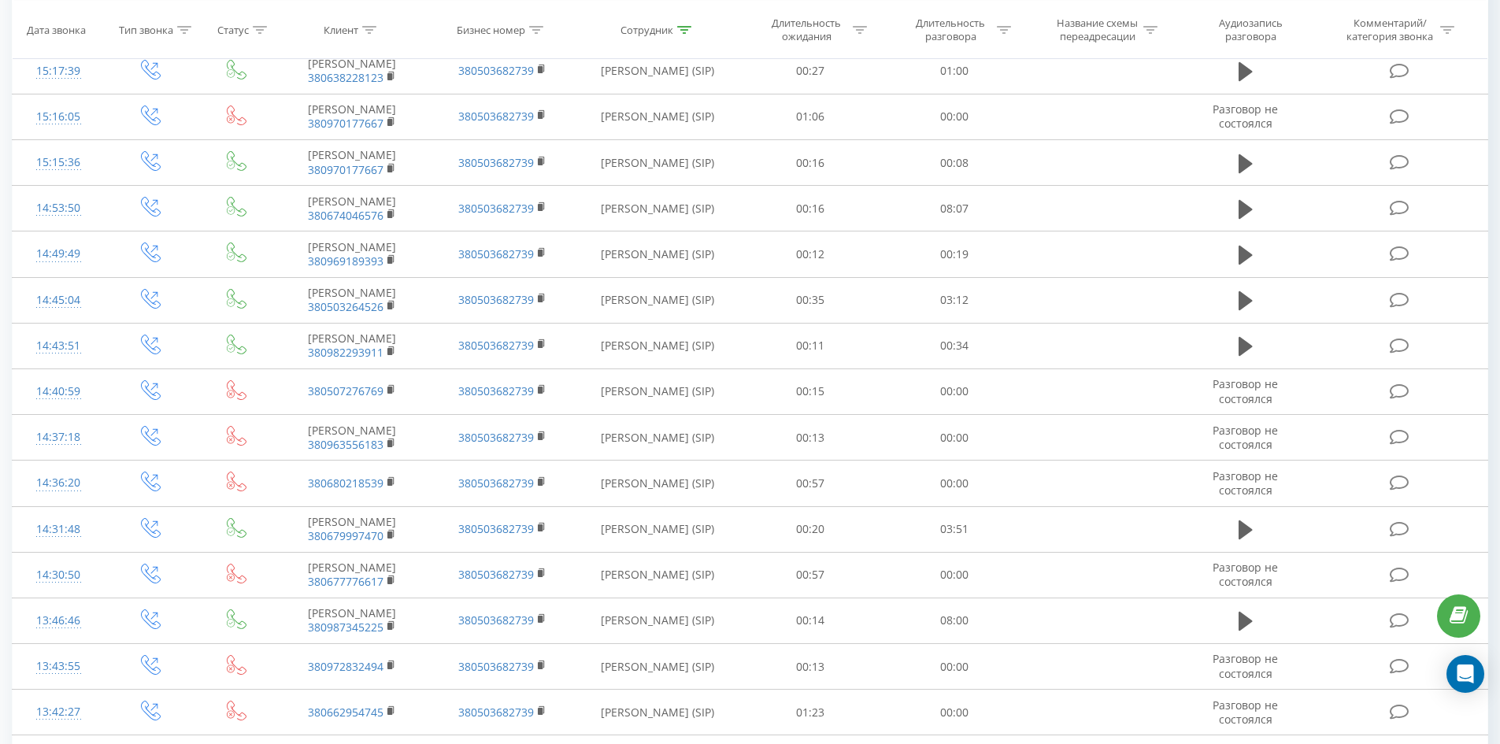
scroll to position [2127, 0]
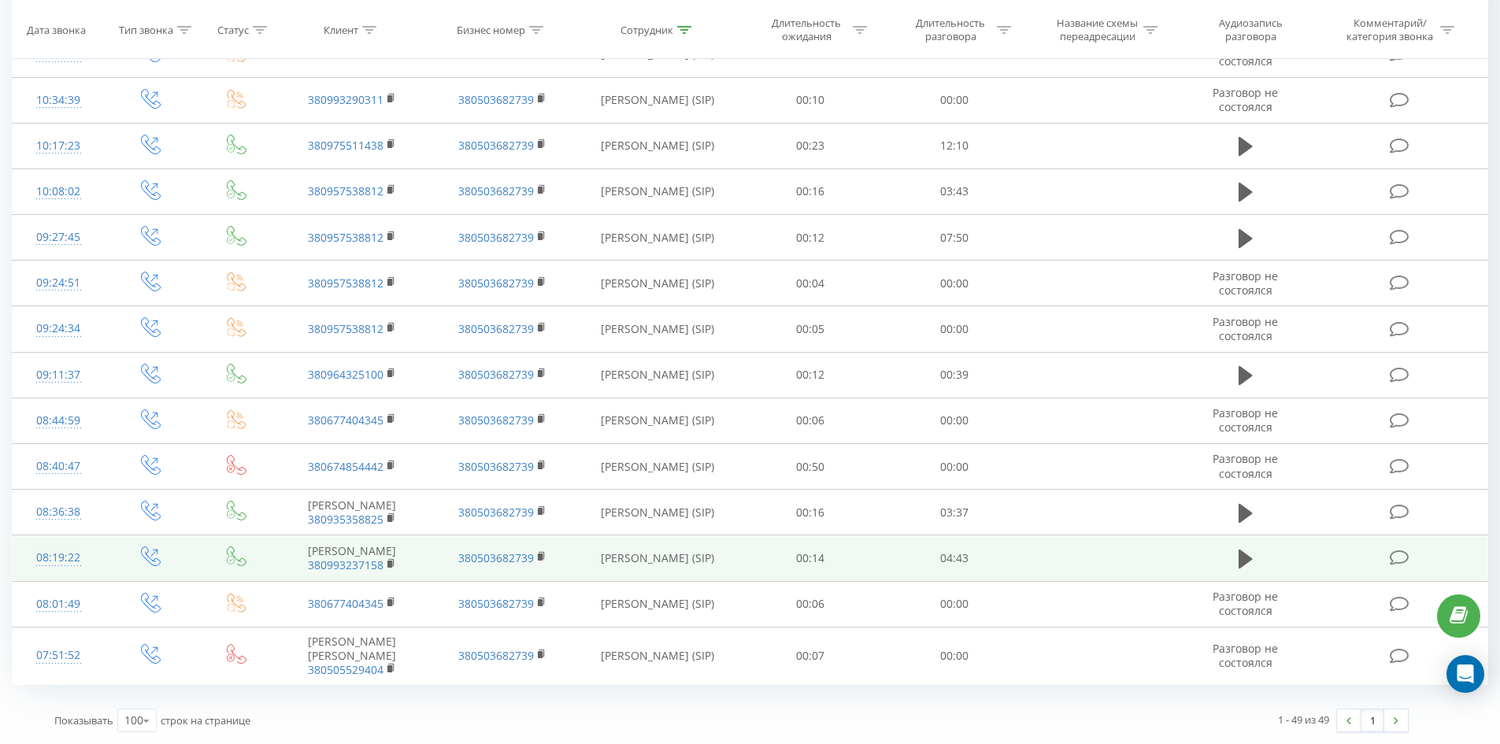
drag, startPoint x: 699, startPoint y: 324, endPoint x: 695, endPoint y: 575, distance: 251.3
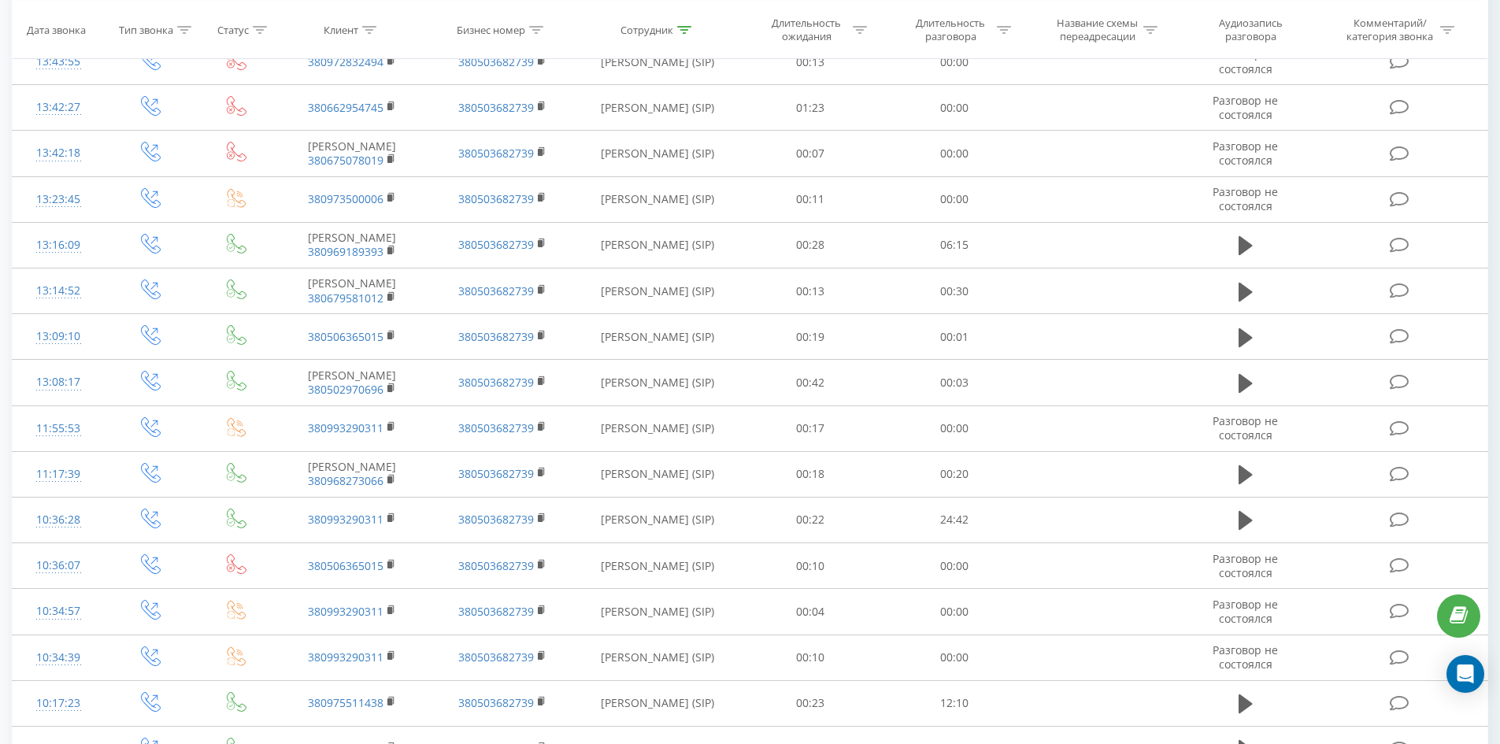
scroll to position [0, 0]
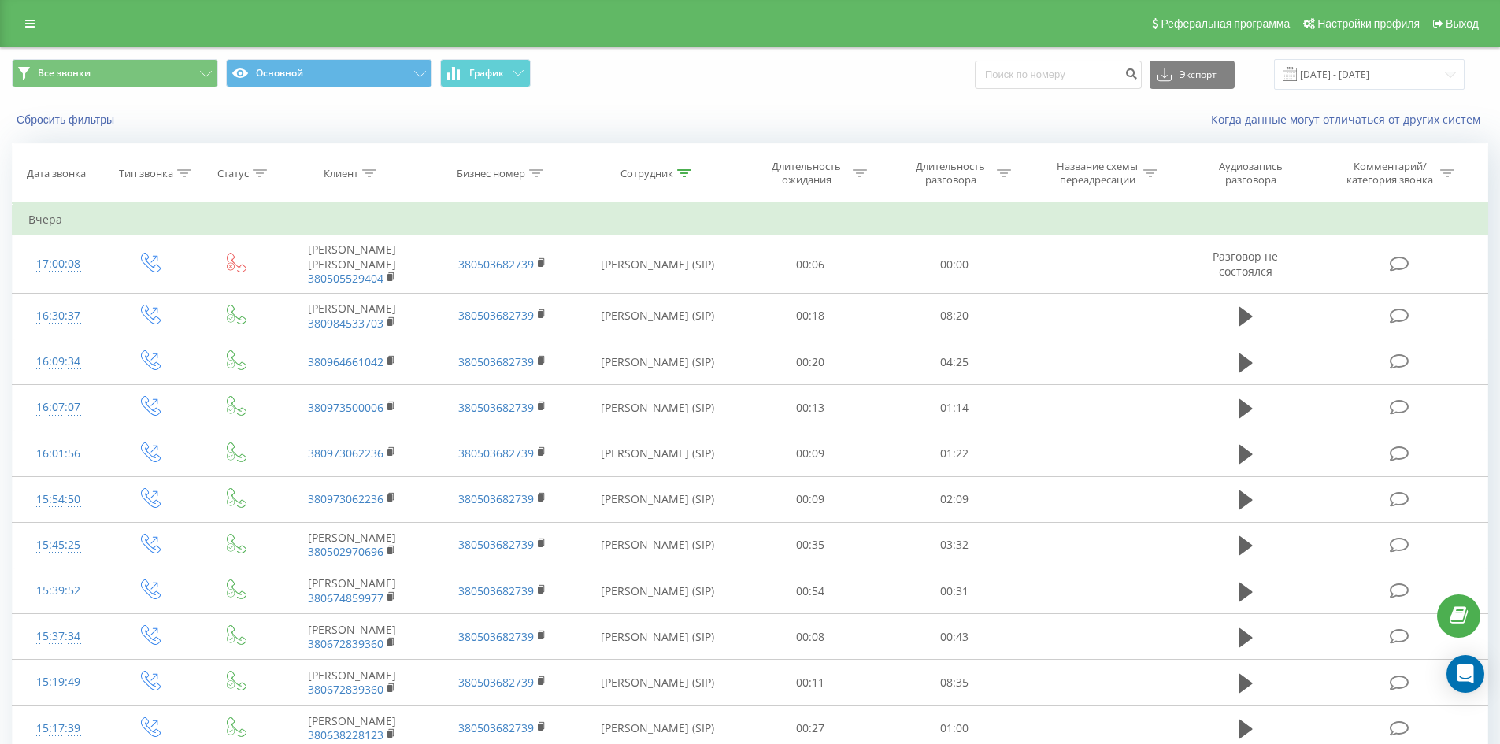
drag, startPoint x: 695, startPoint y: 575, endPoint x: 769, endPoint y: 223, distance: 359.6
click at [680, 172] on icon at bounding box center [684, 173] width 14 height 8
click at [686, 270] on form "Содержит [PERSON_NAME] OK" at bounding box center [657, 285] width 139 height 101
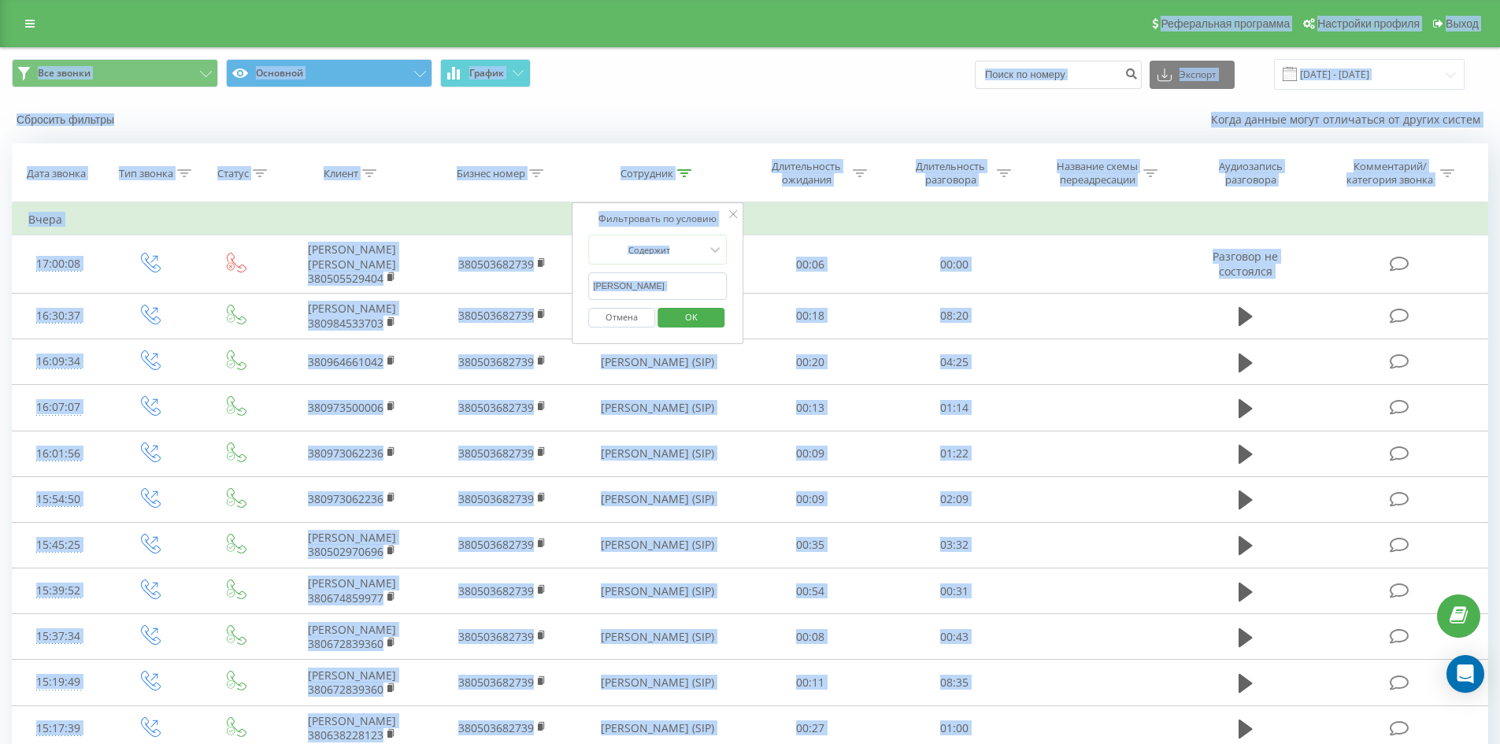
click at [688, 289] on input "[PERSON_NAME]" at bounding box center [657, 287] width 139 height 28
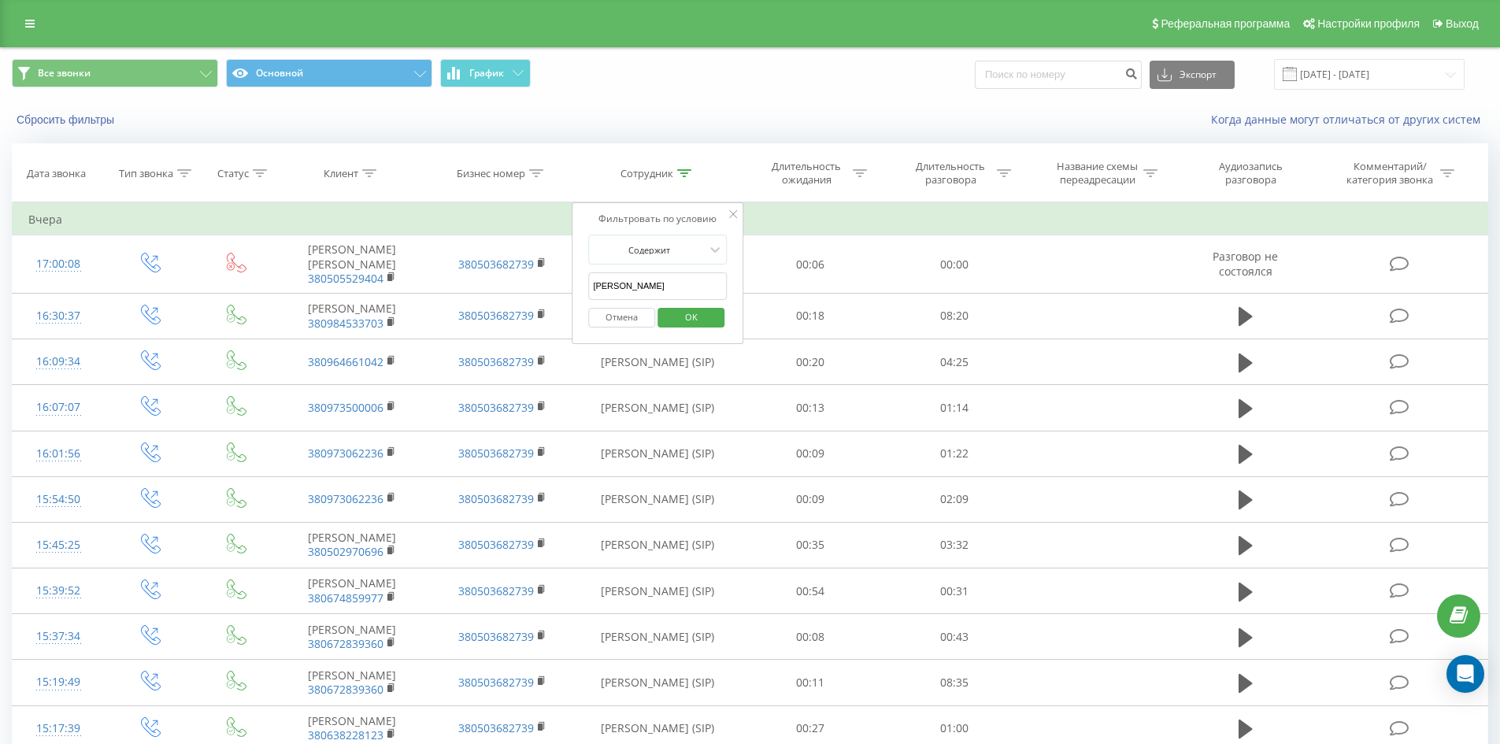
click button "OK" at bounding box center [691, 318] width 67 height 20
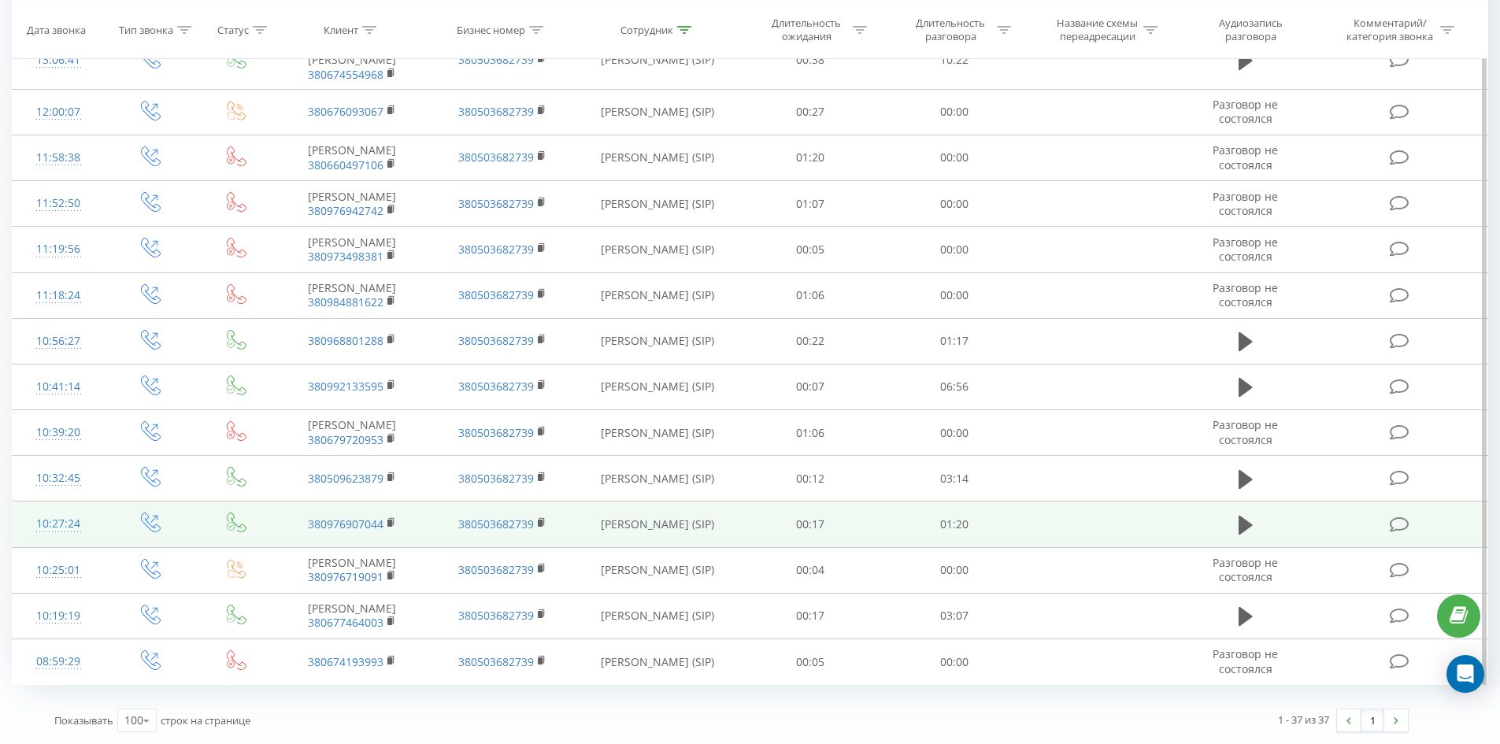
scroll to position [1544, 0]
drag, startPoint x: 700, startPoint y: 156, endPoint x: 787, endPoint y: 482, distance: 337.4
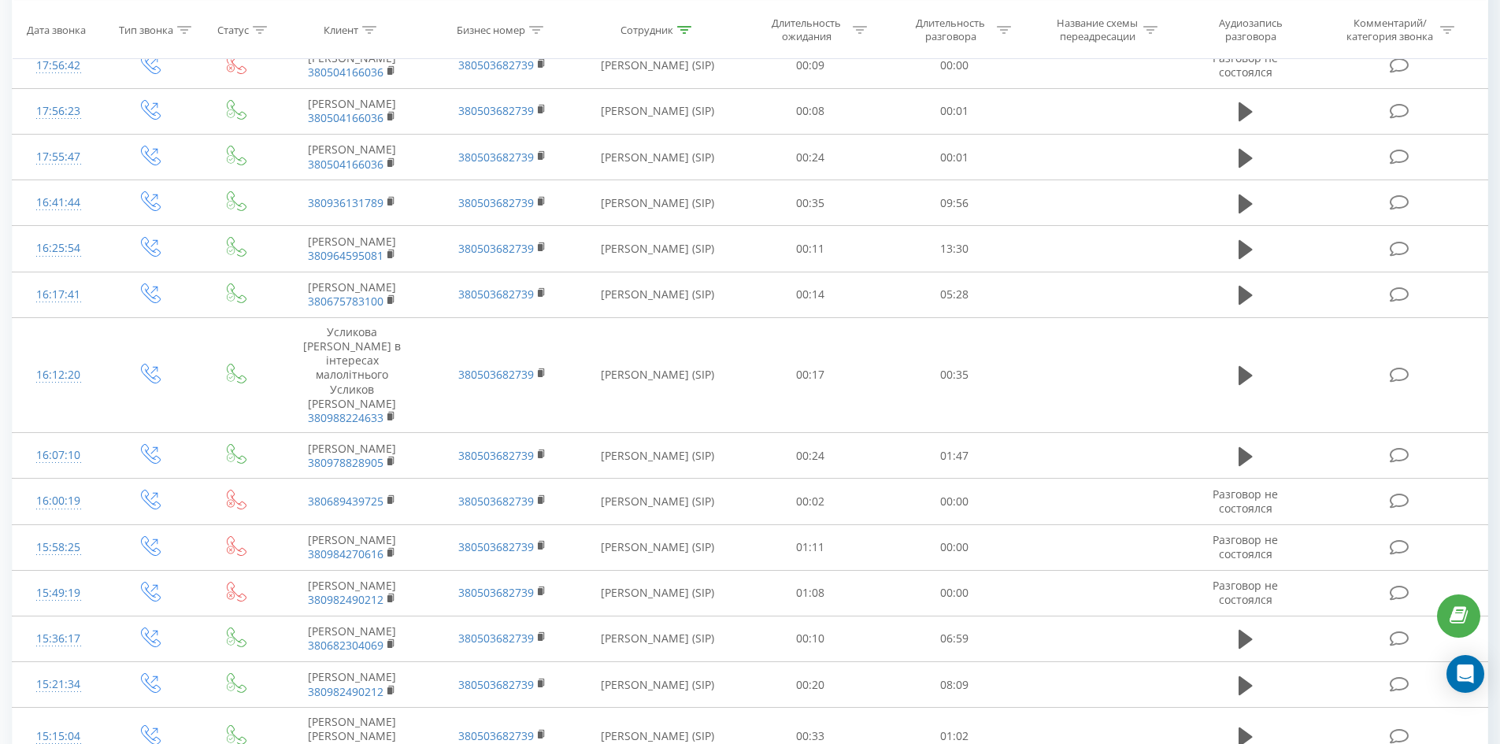
scroll to position [0, 0]
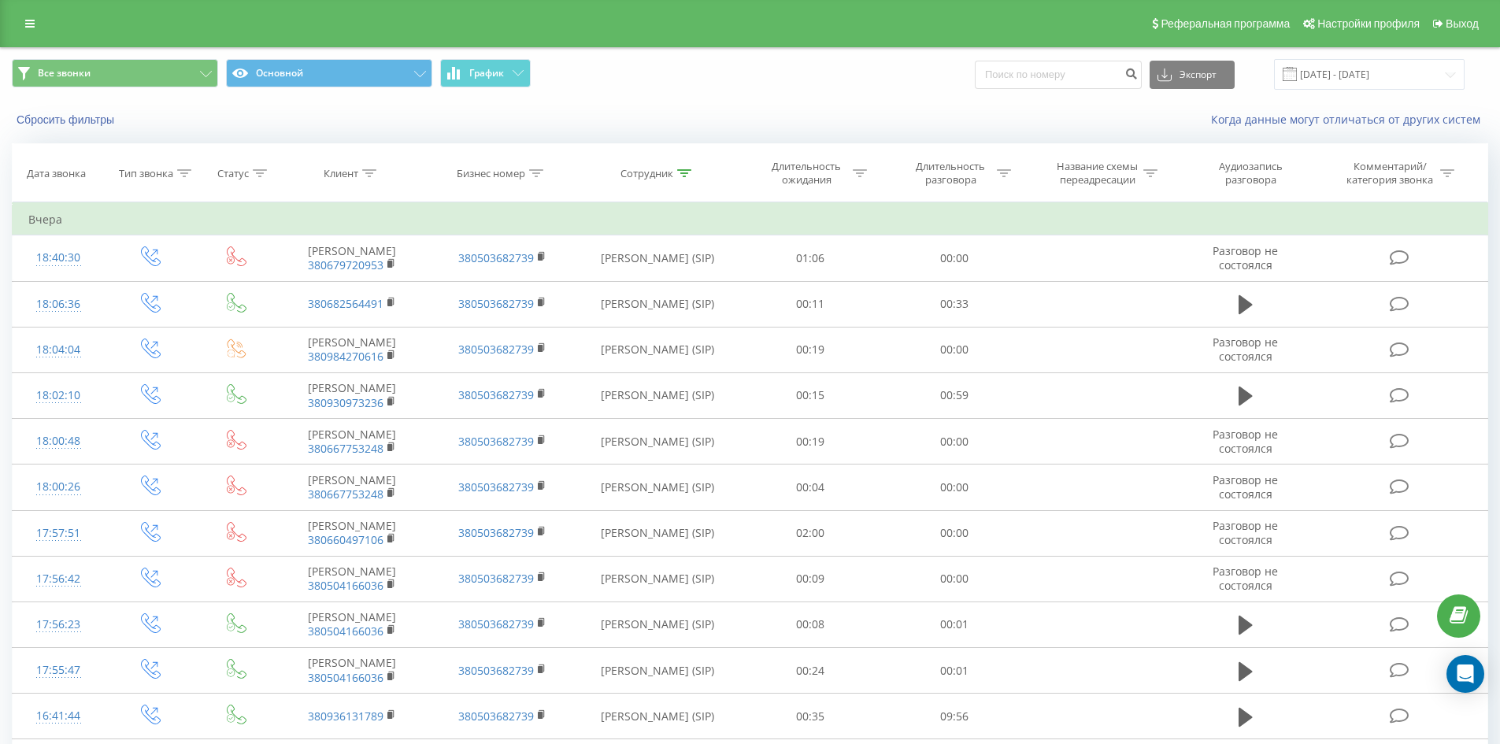
drag, startPoint x: 787, startPoint y: 482, endPoint x: 856, endPoint y: 84, distance: 403.7
click at [692, 172] on div "Сотрудник" at bounding box center [657, 173] width 161 height 13
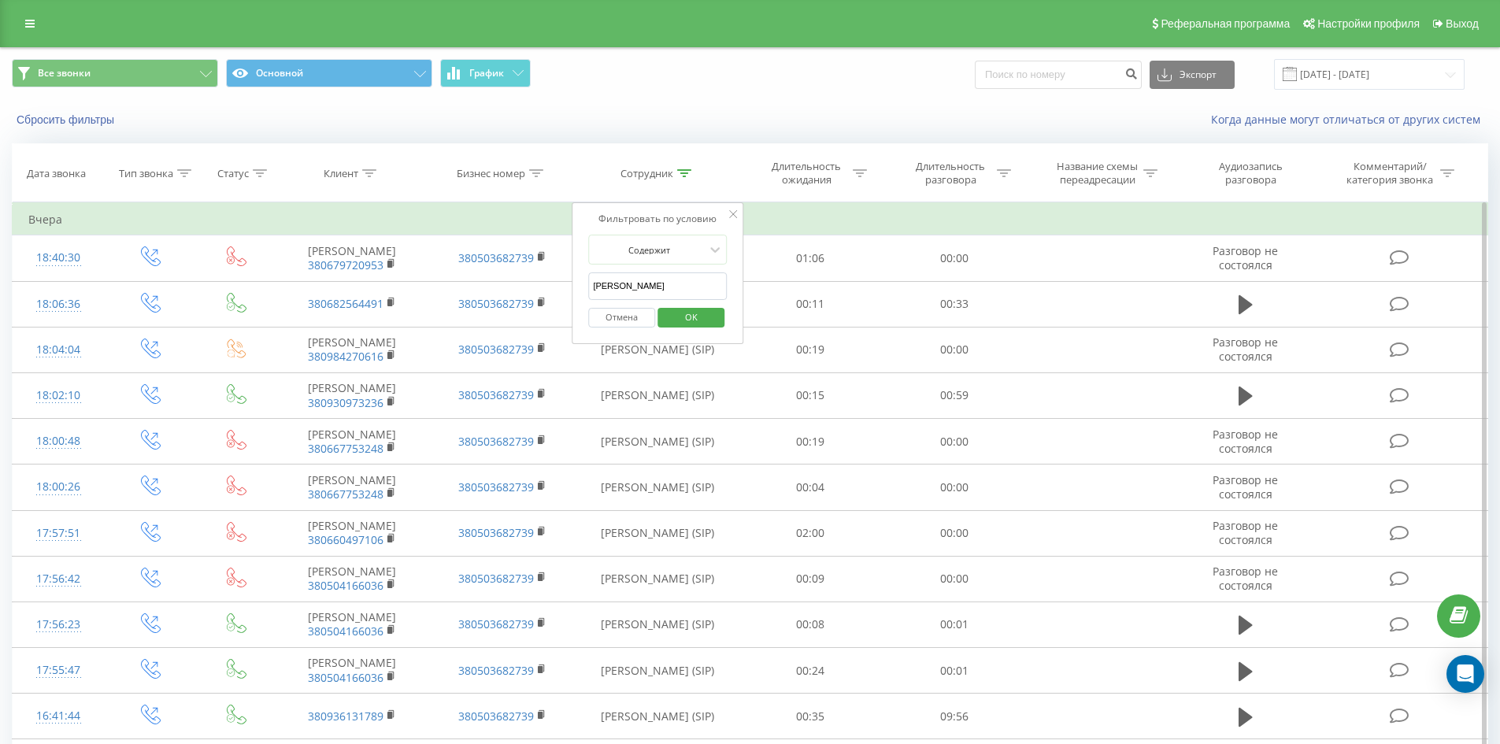
click at [701, 286] on input "[PERSON_NAME]" at bounding box center [657, 287] width 139 height 28
click button "OK" at bounding box center [691, 318] width 67 height 20
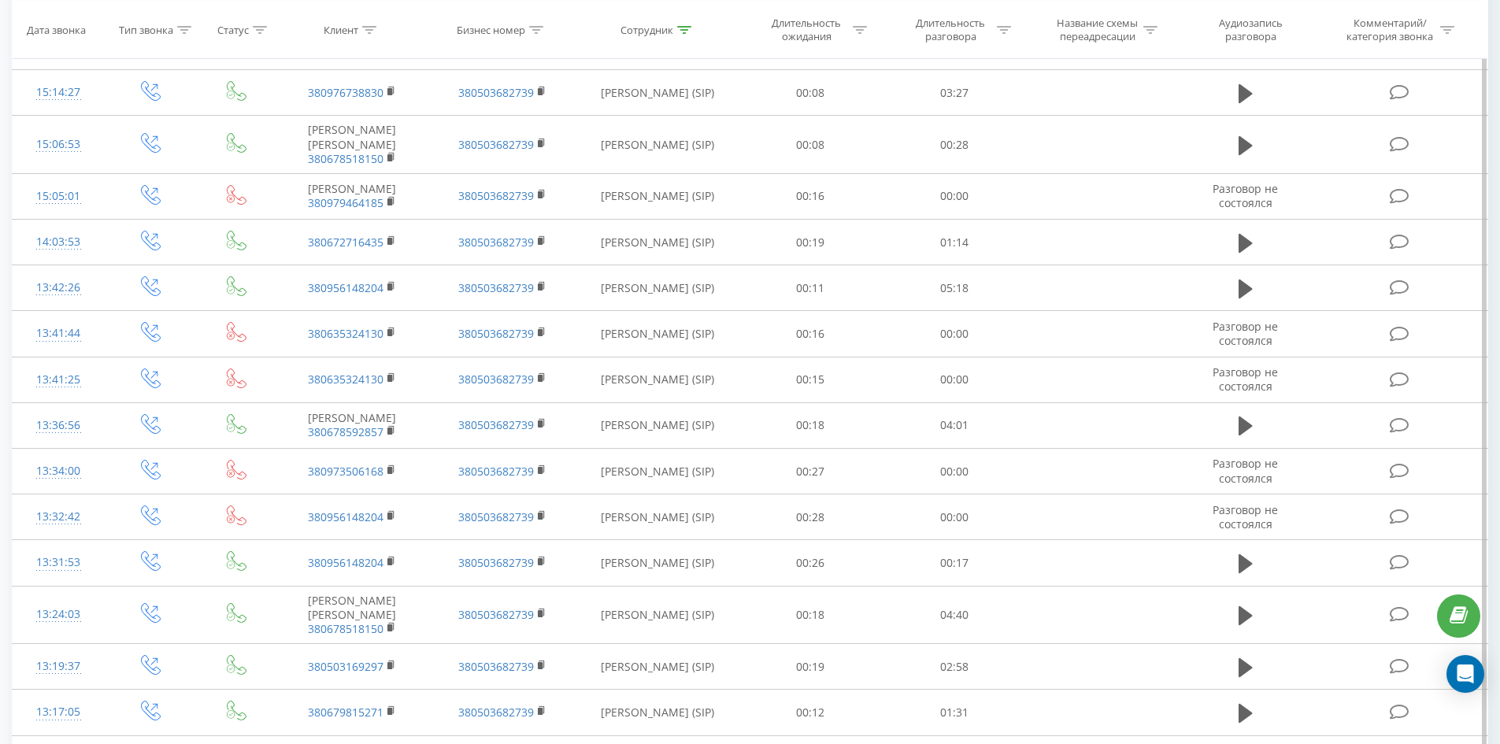
scroll to position [2096, 0]
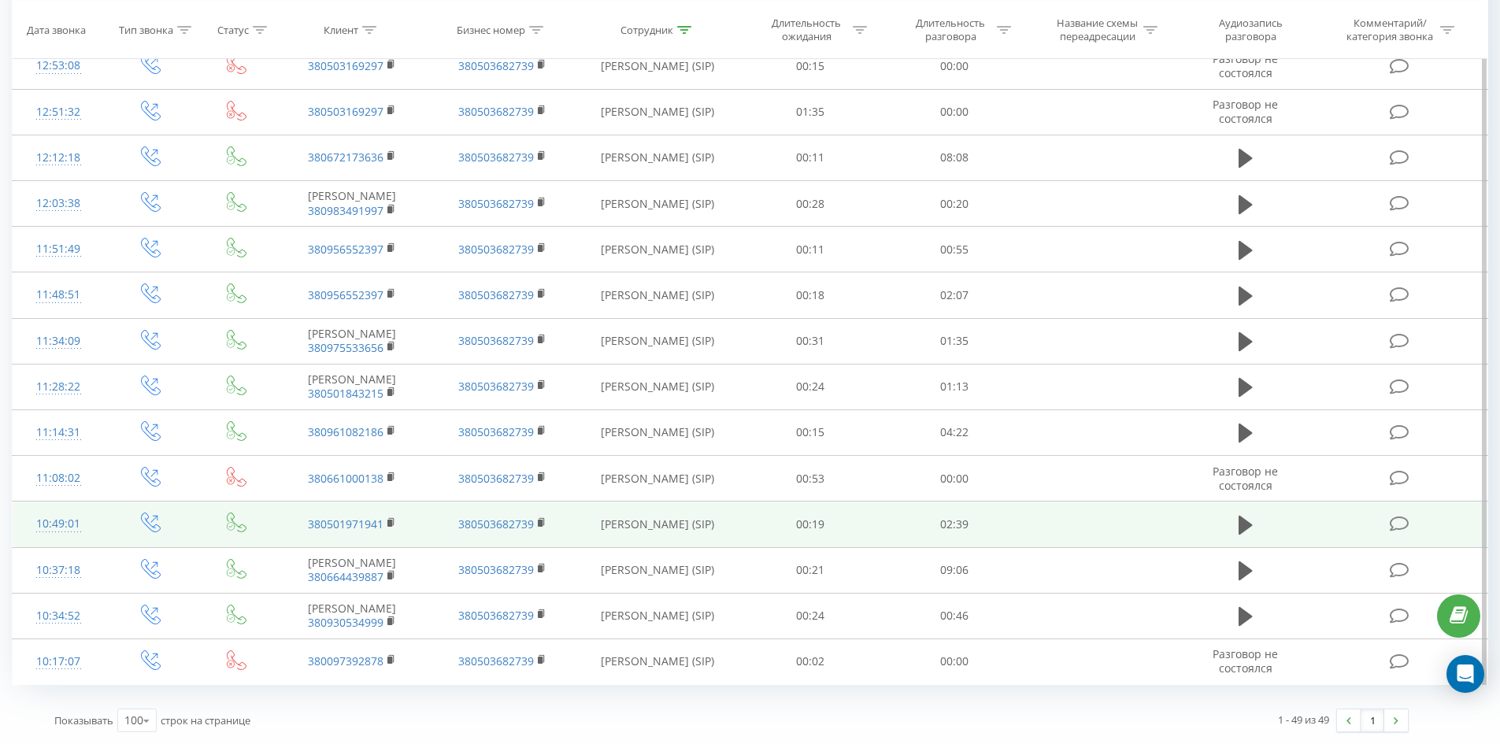
drag, startPoint x: 676, startPoint y: 135, endPoint x: 660, endPoint y: 494, distance: 359.5
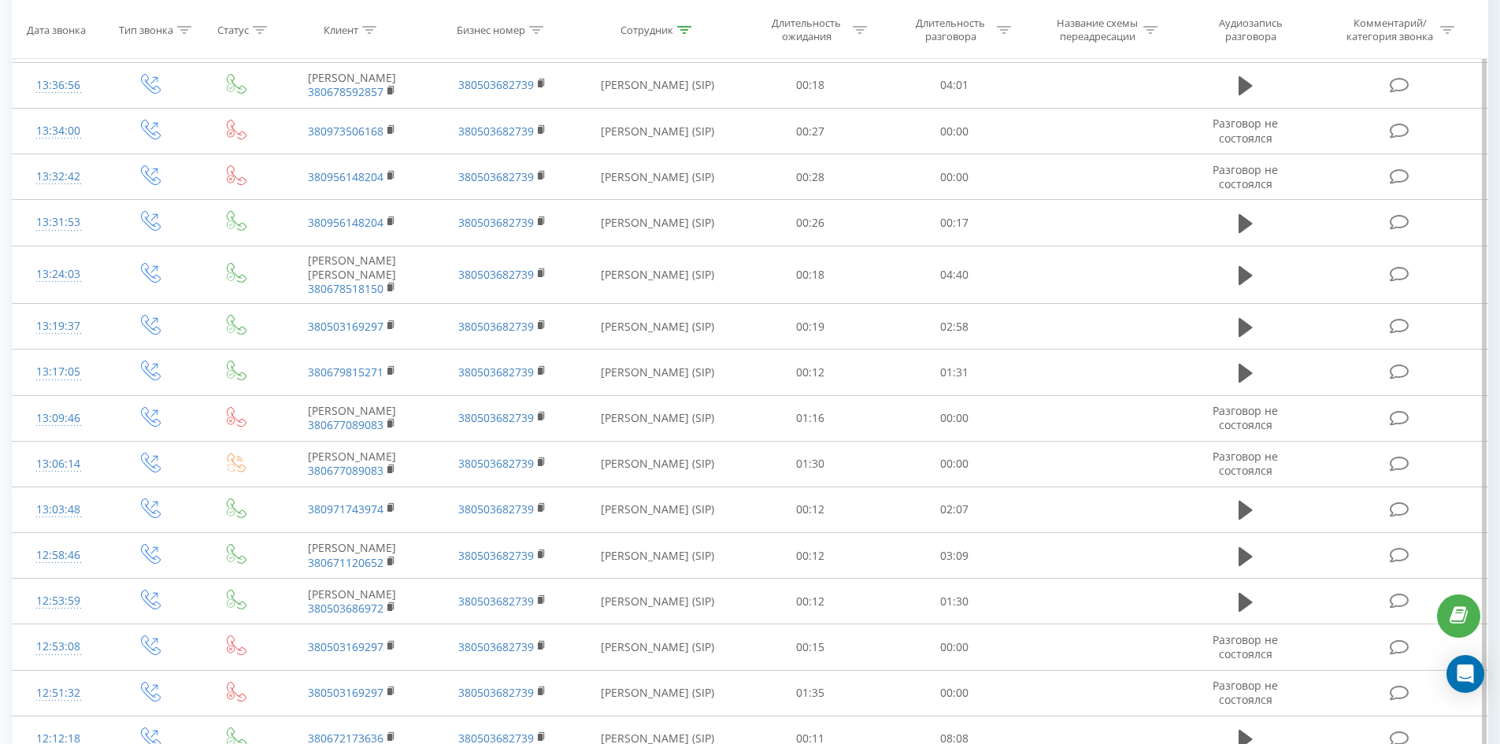
scroll to position [0, 0]
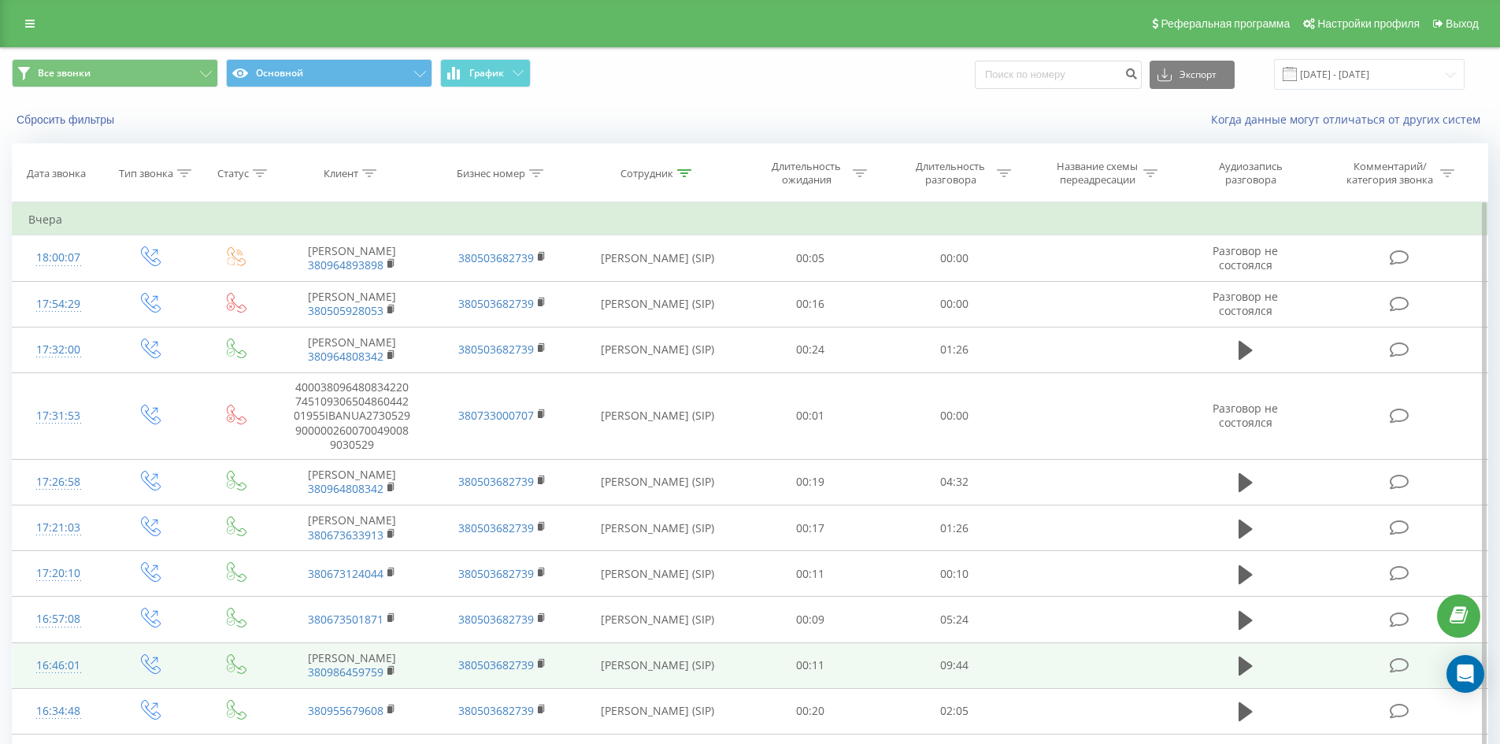
drag, startPoint x: 657, startPoint y: 579, endPoint x: 714, endPoint y: 250, distance: 334.1
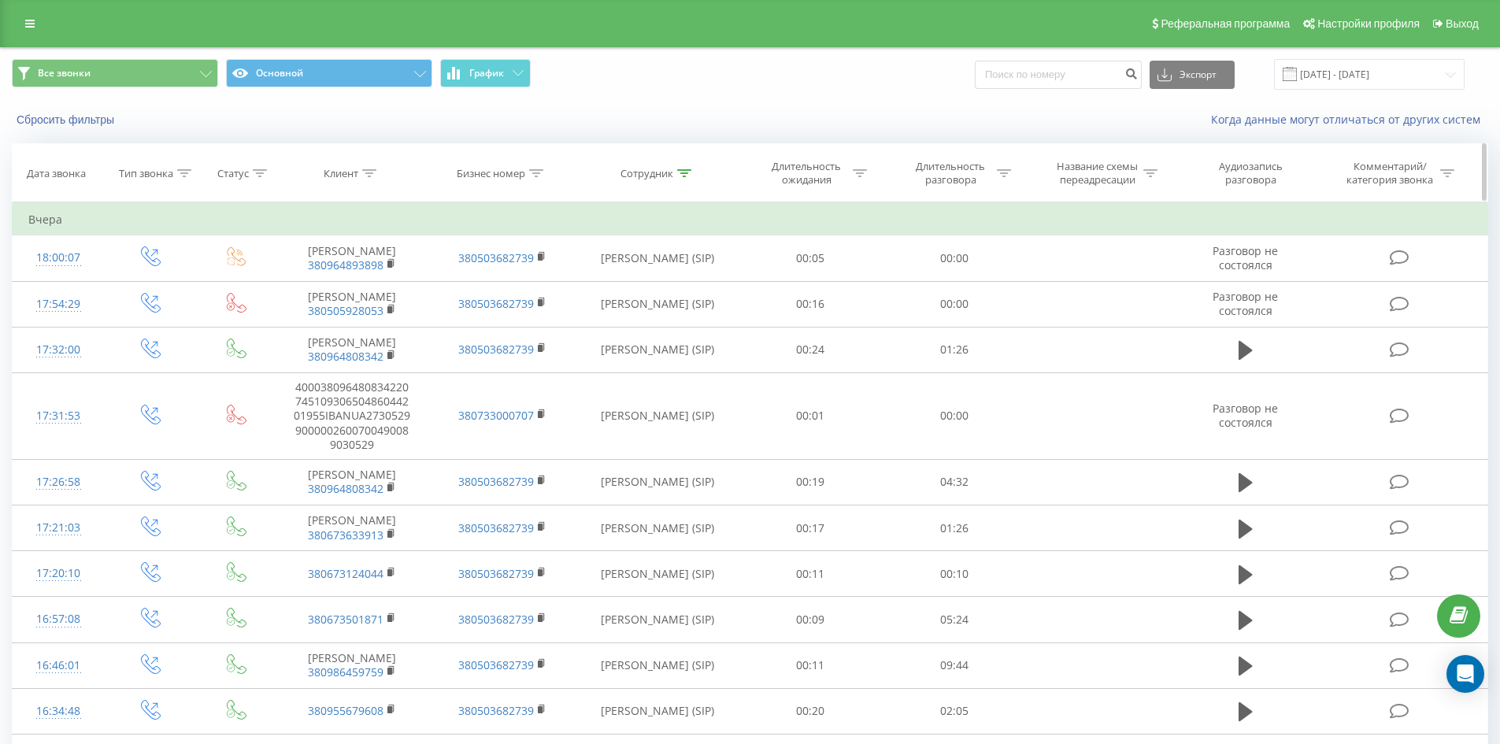
click at [683, 172] on icon at bounding box center [684, 173] width 14 height 8
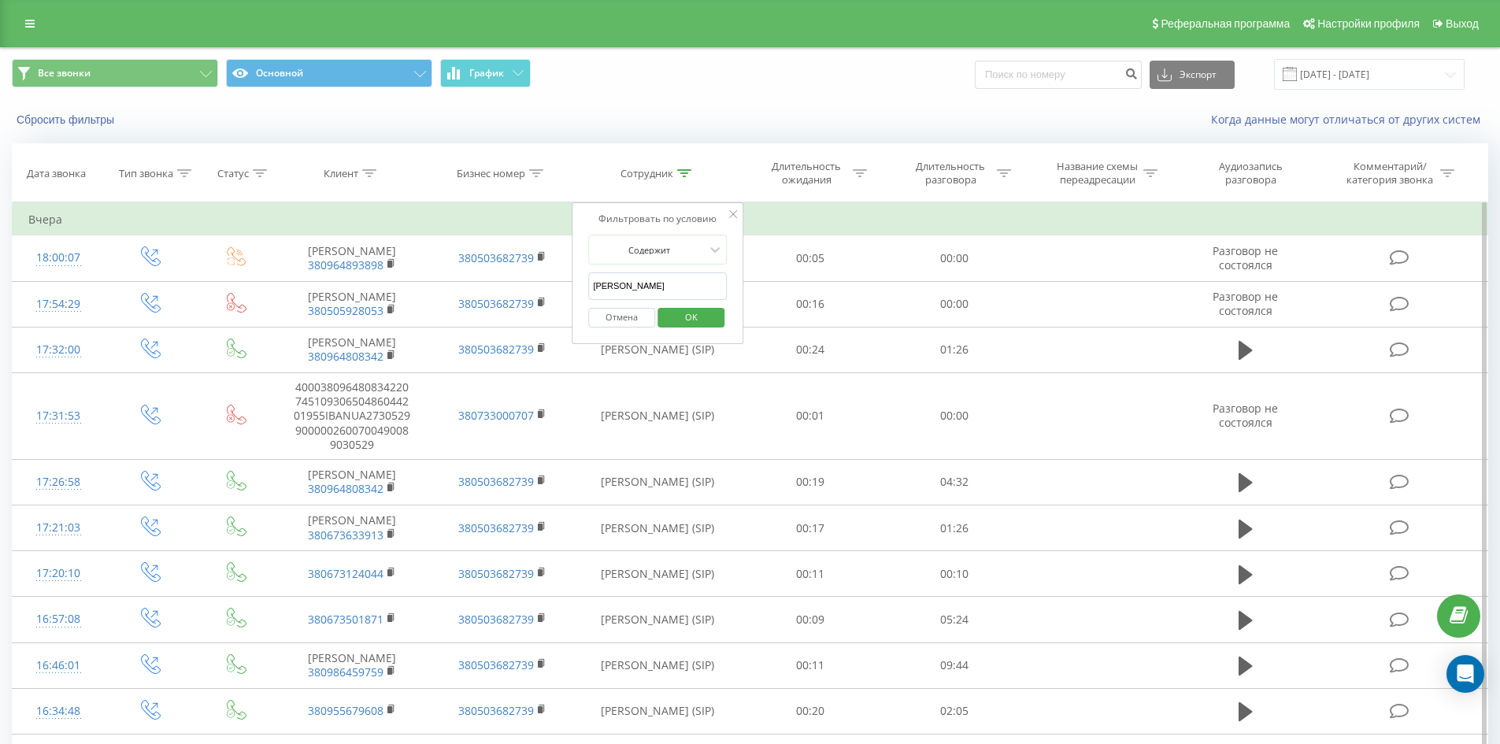
click at [688, 284] on input "[PERSON_NAME]" at bounding box center [657, 287] width 139 height 28
click button "OK" at bounding box center [691, 318] width 67 height 20
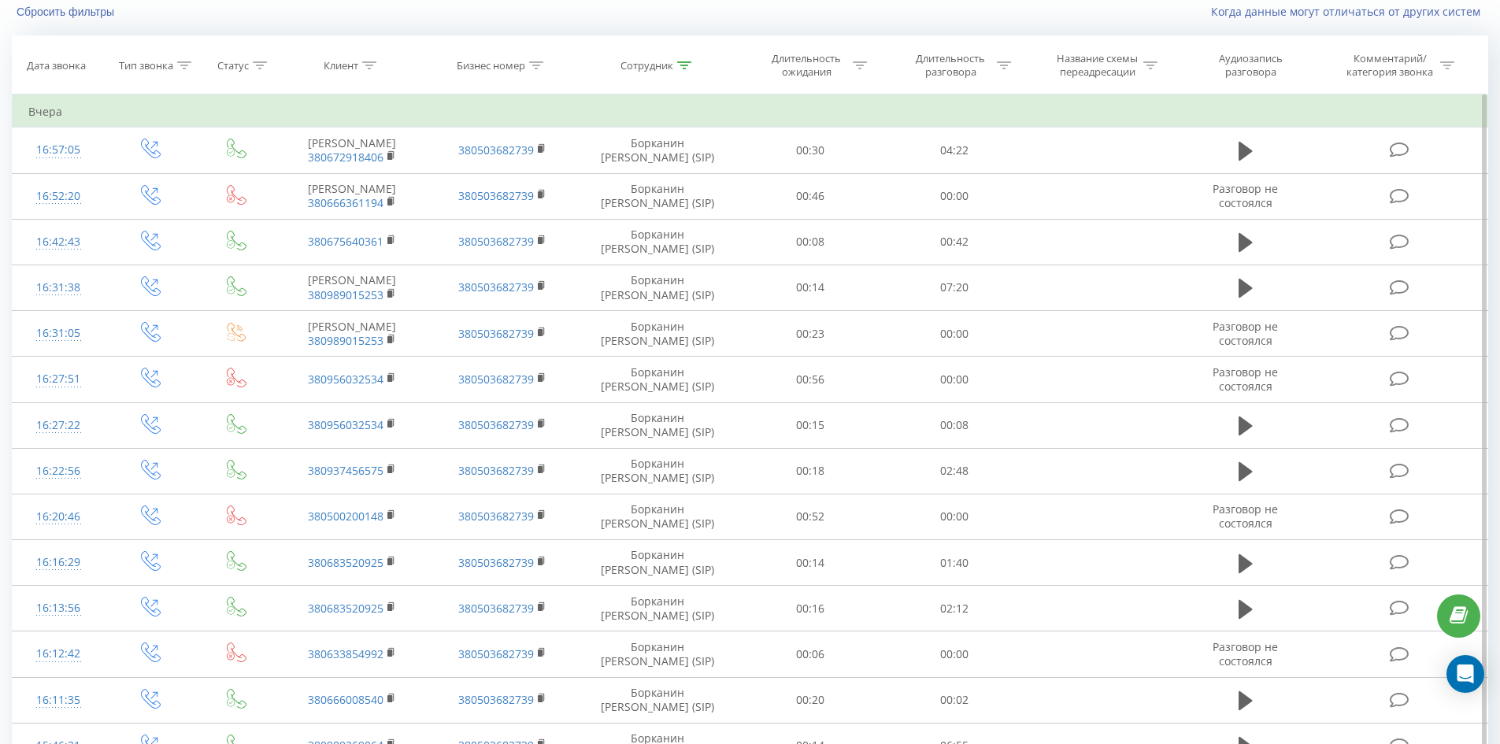
scroll to position [1288, 0]
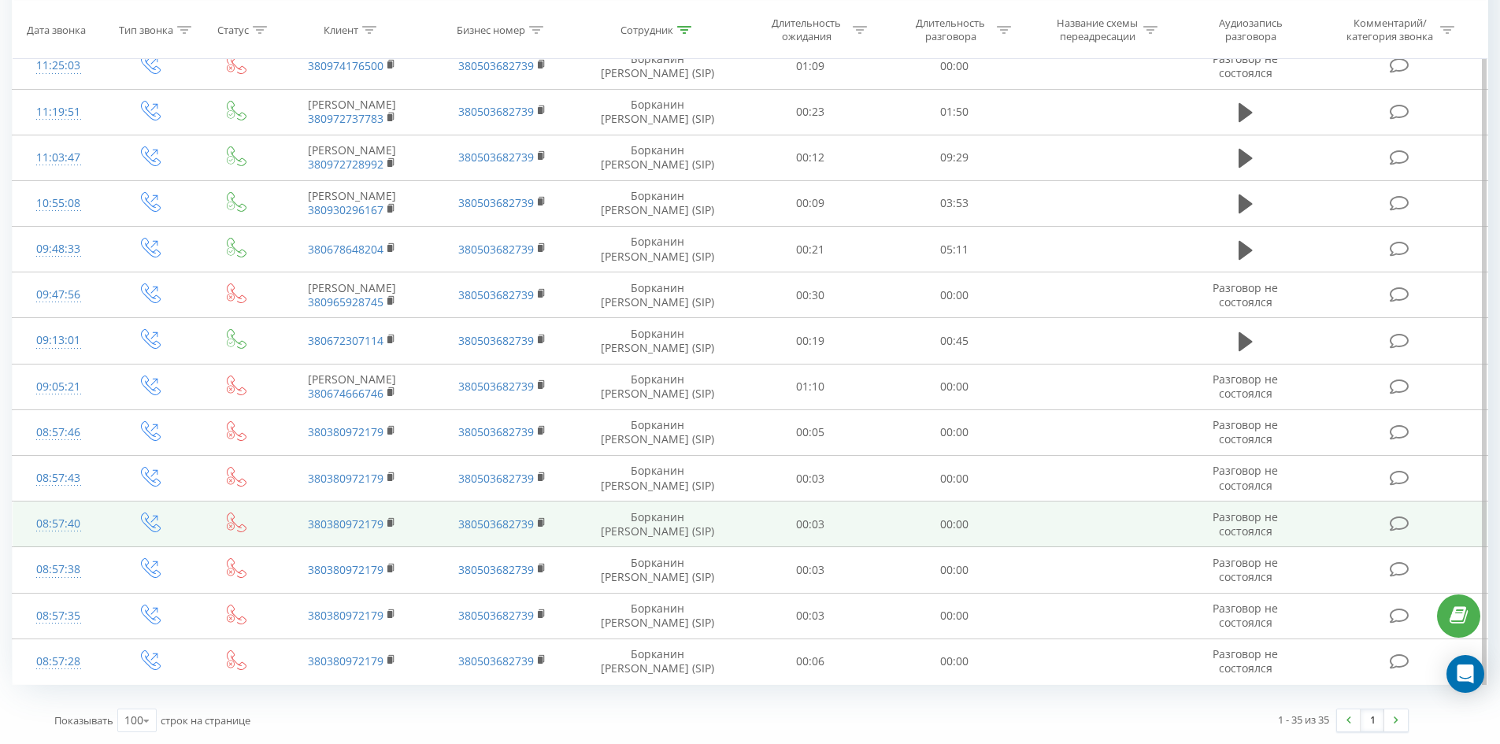
drag, startPoint x: 670, startPoint y: 225, endPoint x: 726, endPoint y: 542, distance: 321.5
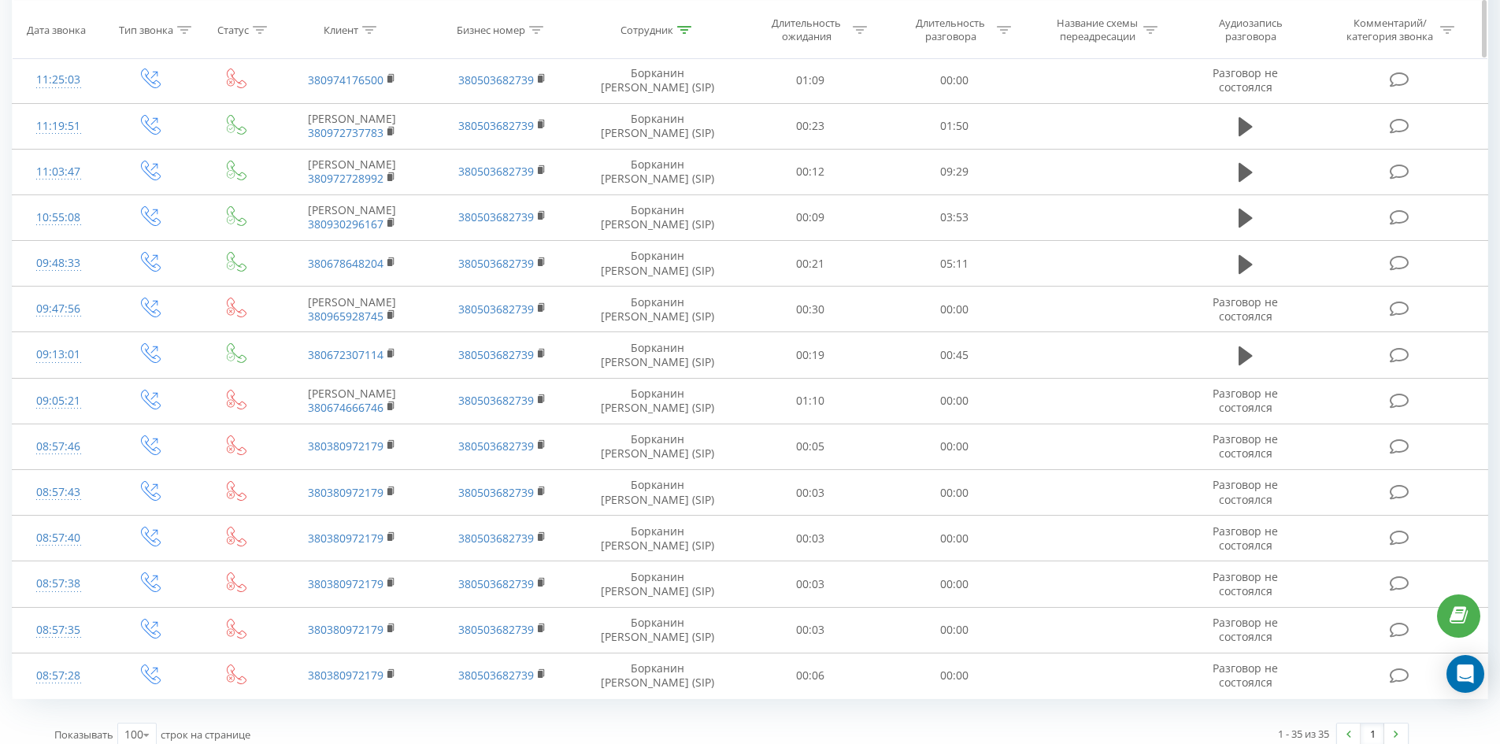
scroll to position [0, 0]
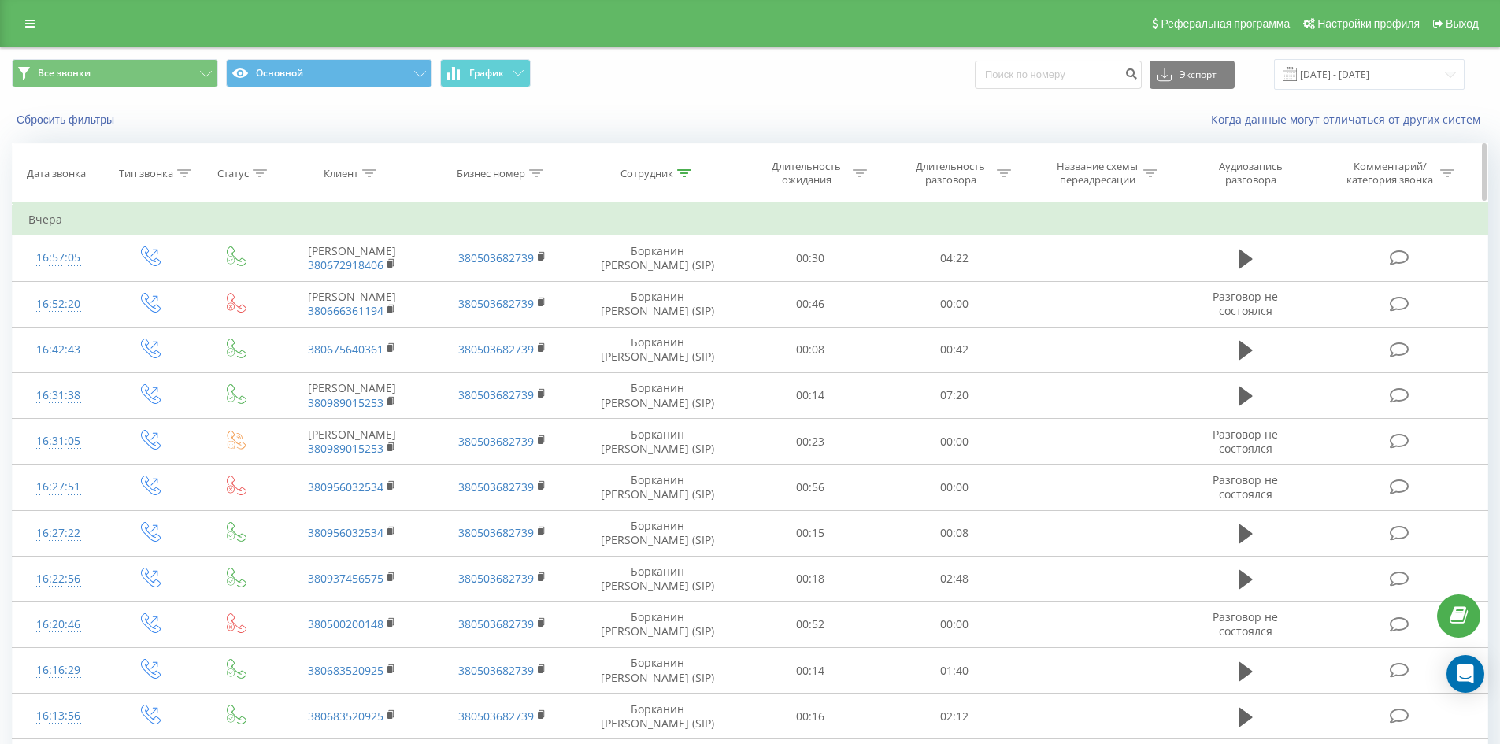
drag, startPoint x: 732, startPoint y: 544, endPoint x: 846, endPoint y: 144, distance: 415.9
click at [677, 172] on icon at bounding box center [684, 173] width 14 height 8
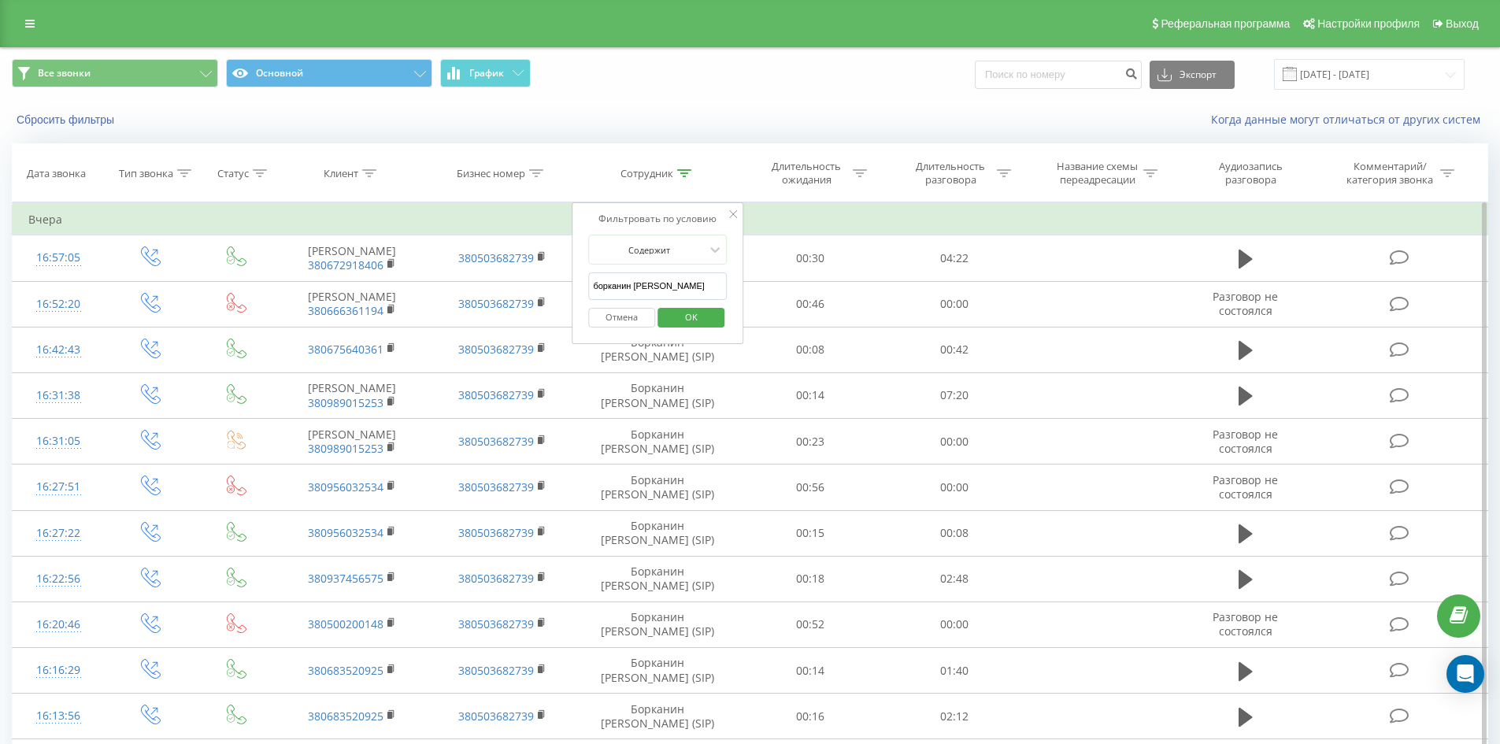
click at [703, 295] on input "борканин [PERSON_NAME]" at bounding box center [657, 287] width 139 height 28
click button "OK" at bounding box center [691, 318] width 67 height 20
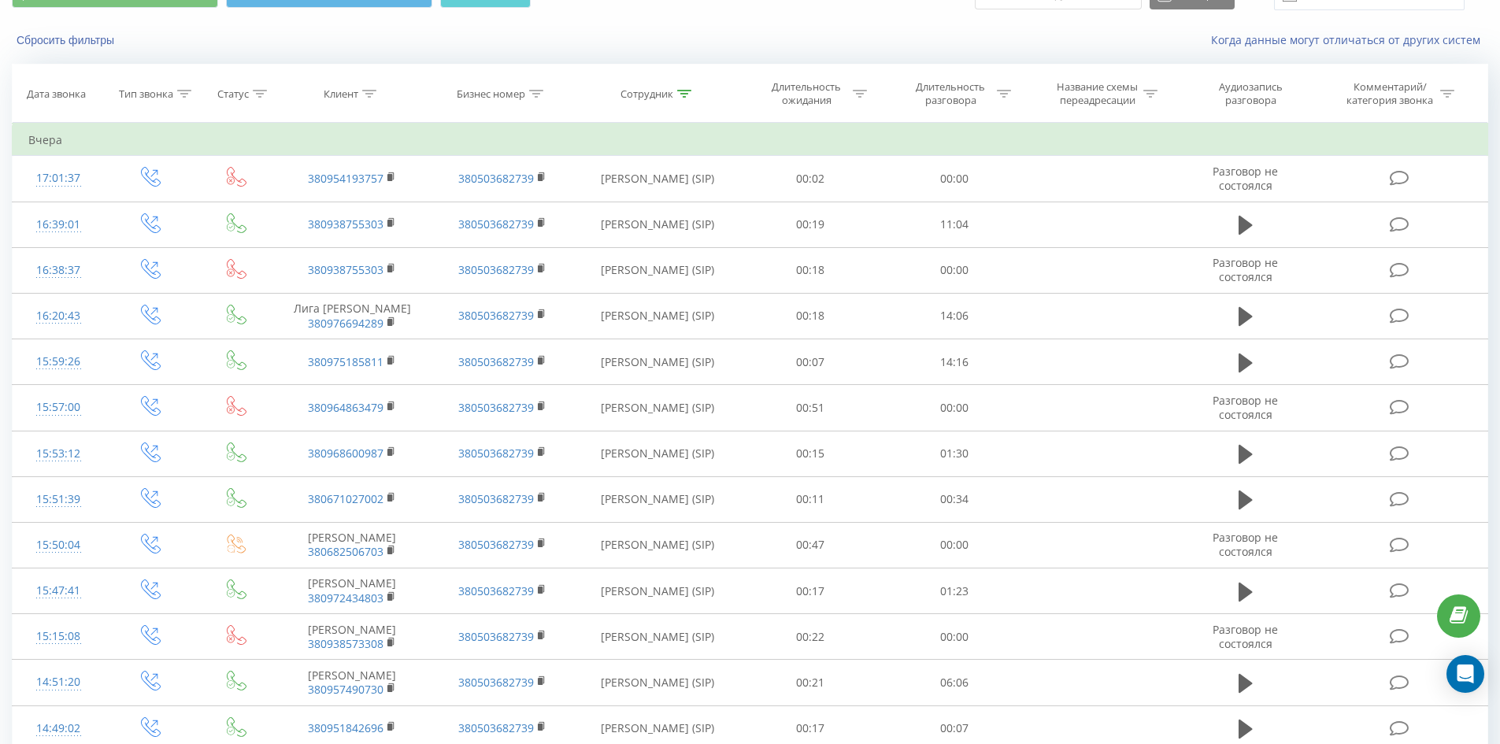
scroll to position [1505, 0]
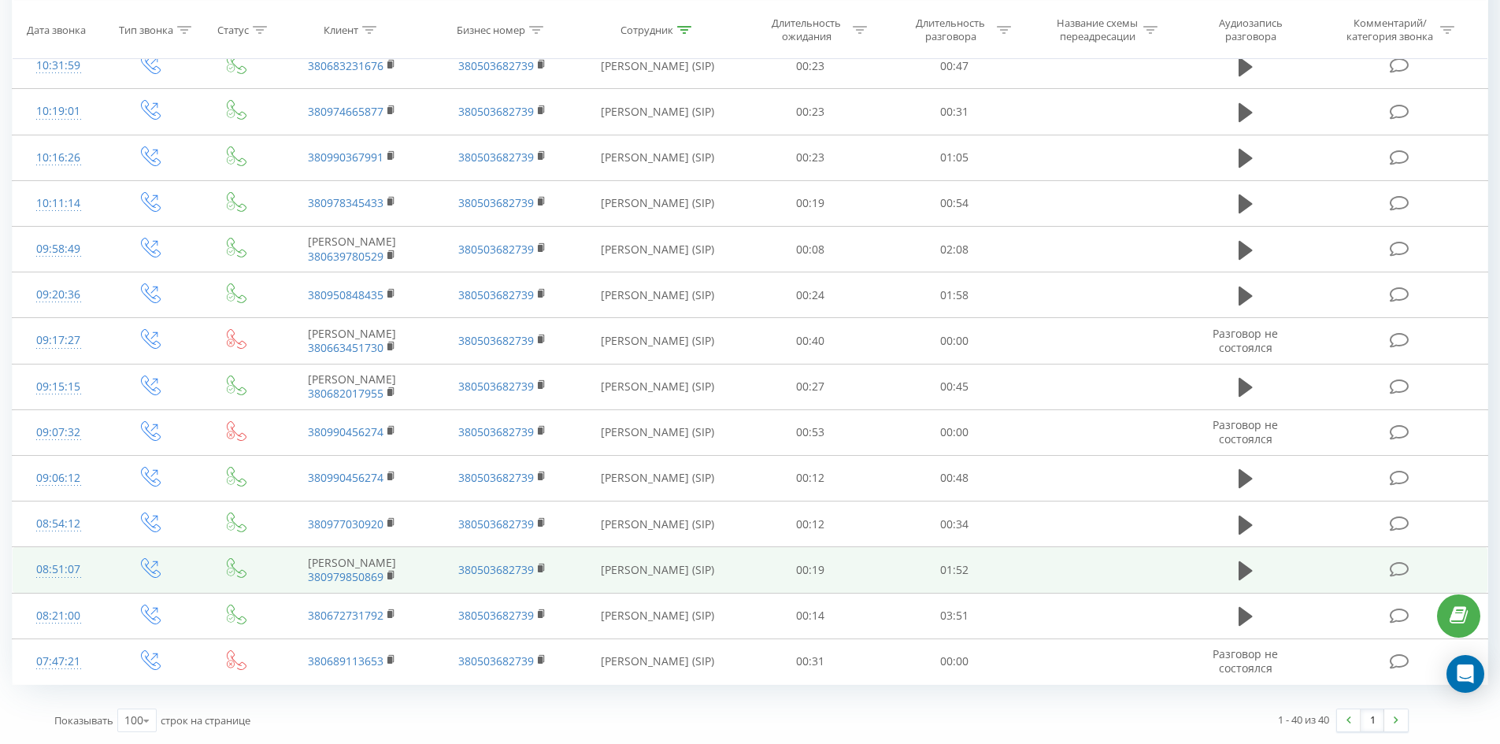
drag, startPoint x: 678, startPoint y: 224, endPoint x: 647, endPoint y: 549, distance: 326.0
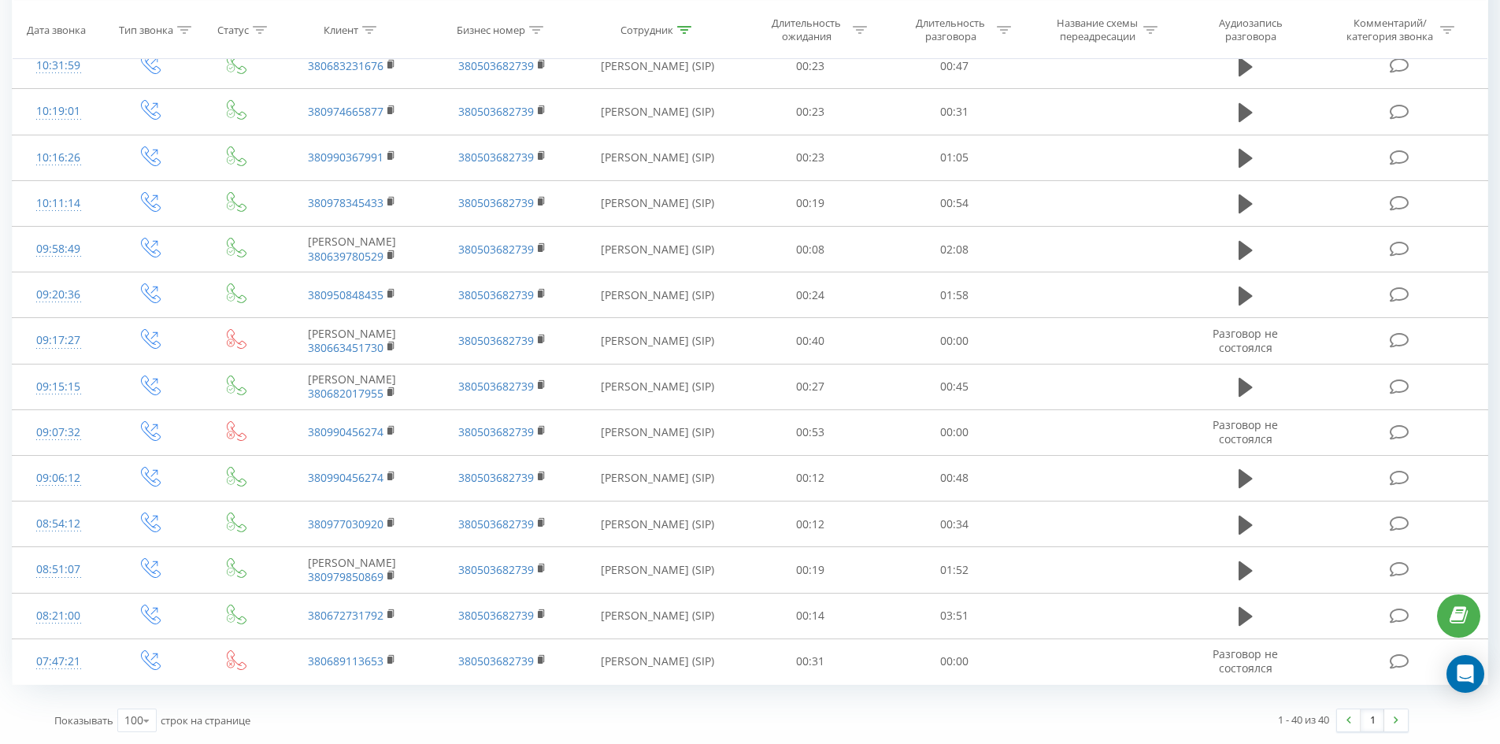
scroll to position [0, 0]
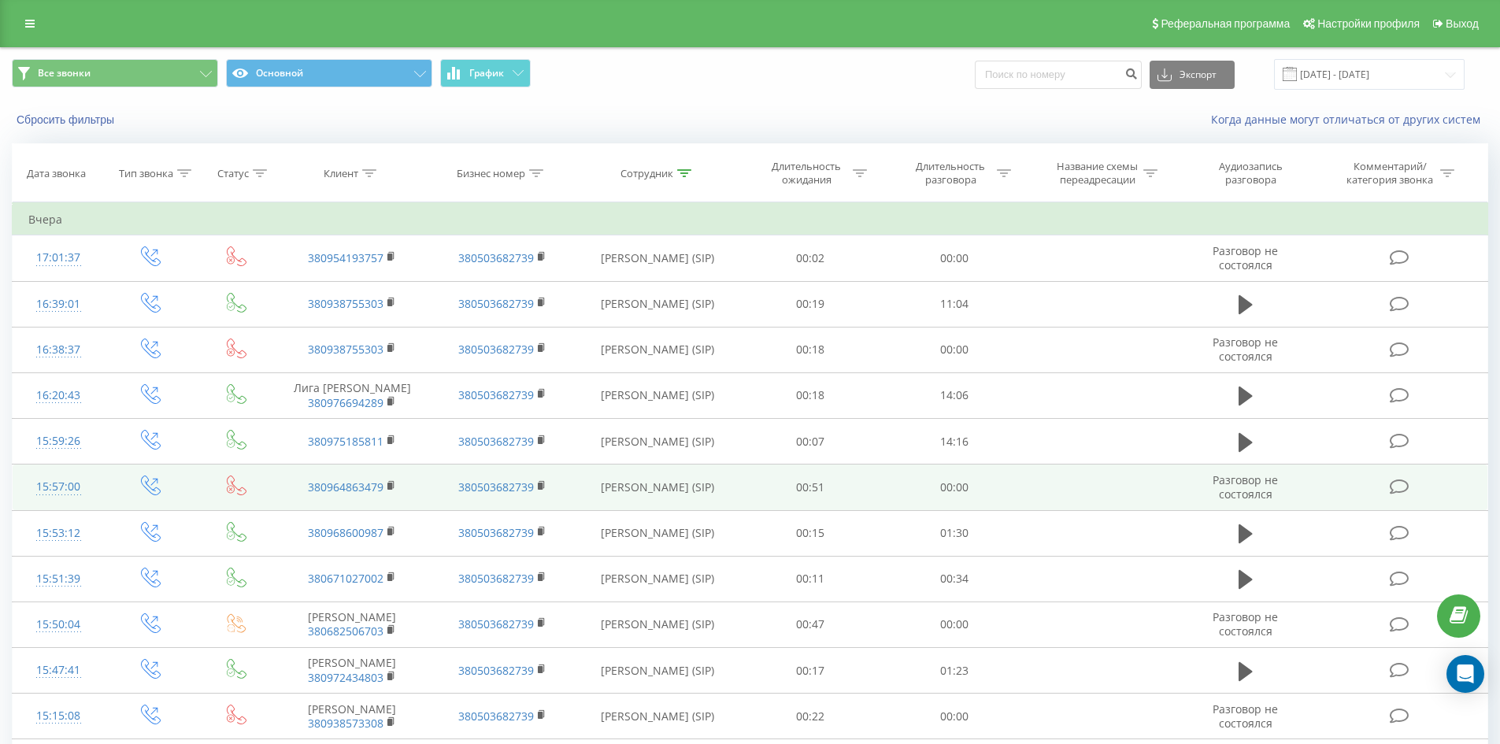
drag, startPoint x: 647, startPoint y: 549, endPoint x: 718, endPoint y: 265, distance: 292.3
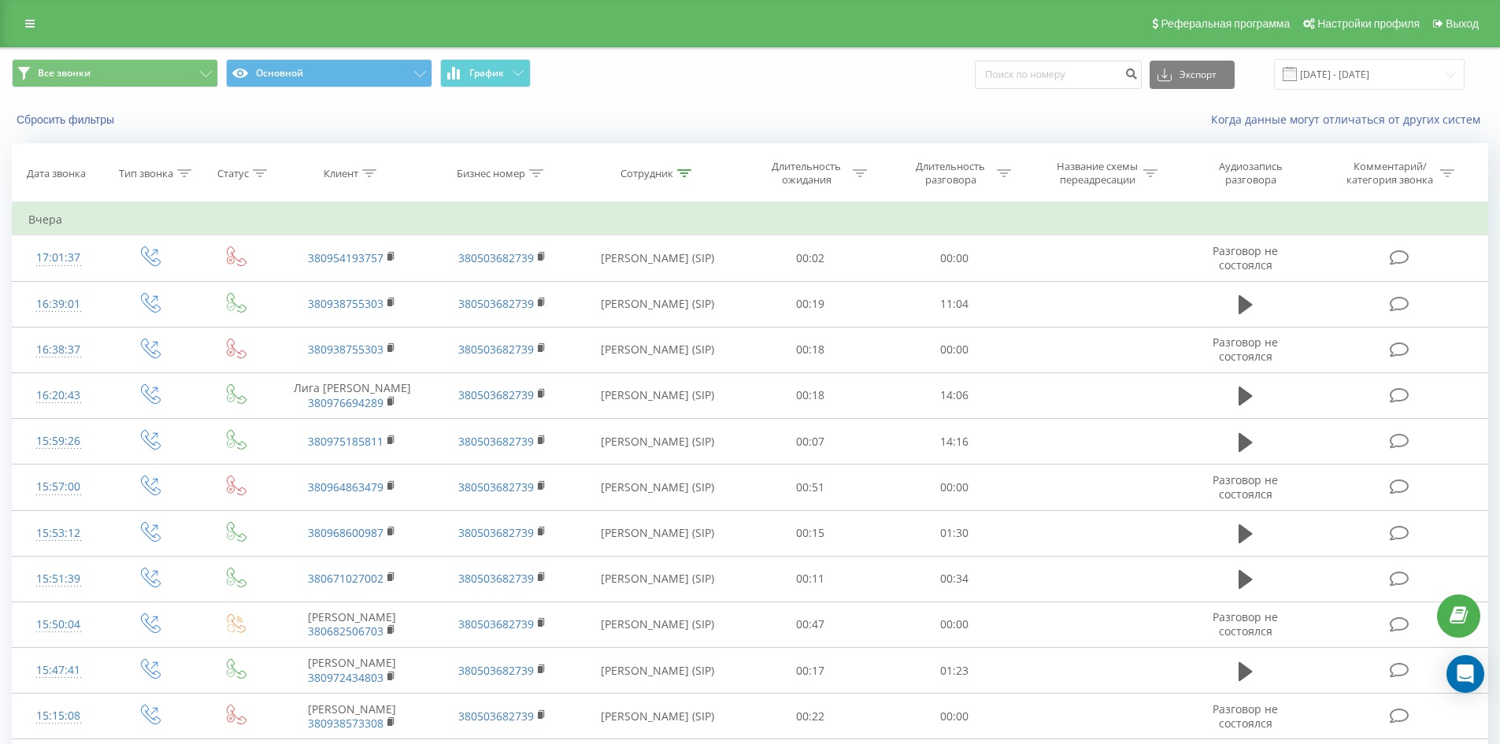
drag, startPoint x: 684, startPoint y: 176, endPoint x: 690, endPoint y: 249, distance: 73.5
click at [684, 175] on icon at bounding box center [684, 173] width 14 height 8
click at [690, 277] on input "[PERSON_NAME]" at bounding box center [657, 287] width 139 height 28
click button "OK" at bounding box center [691, 318] width 67 height 20
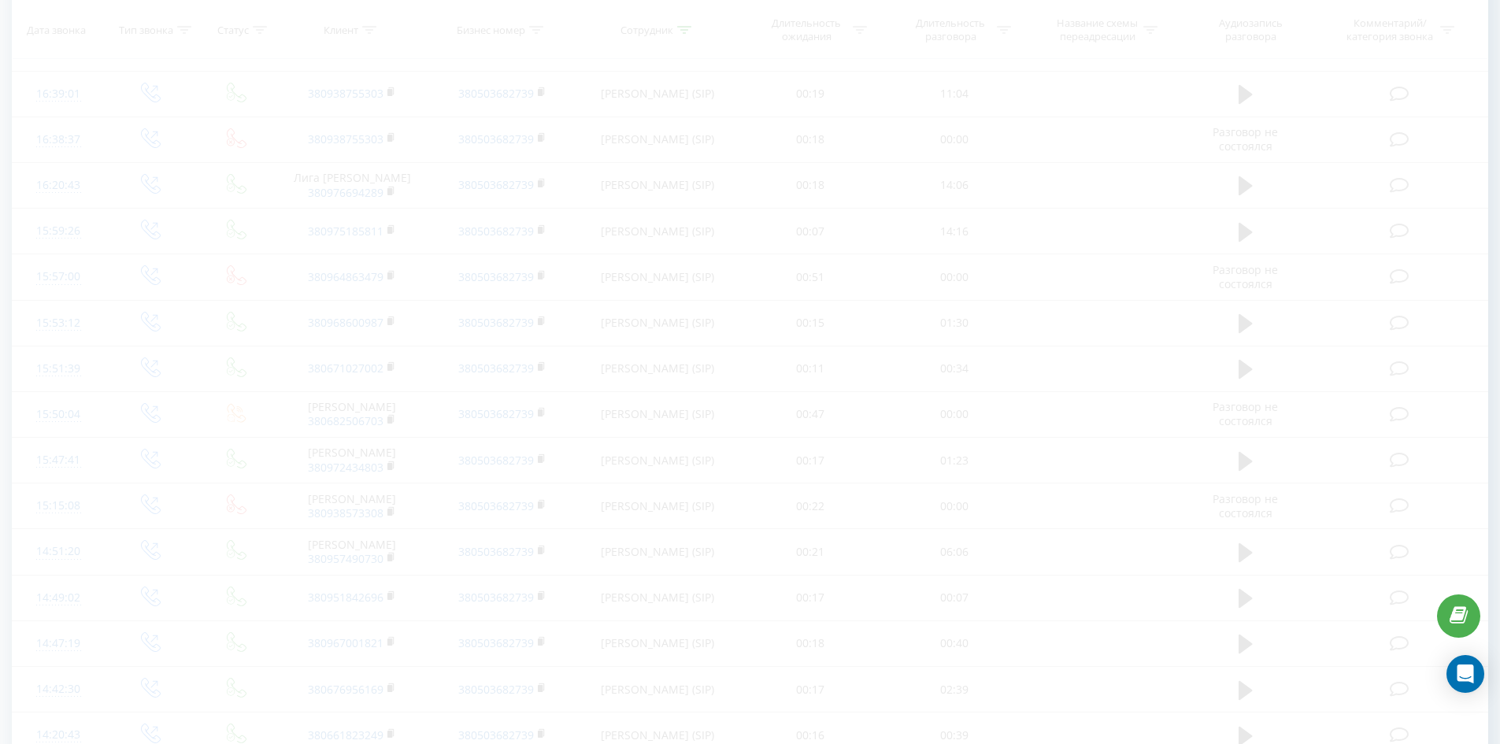
scroll to position [882, 0]
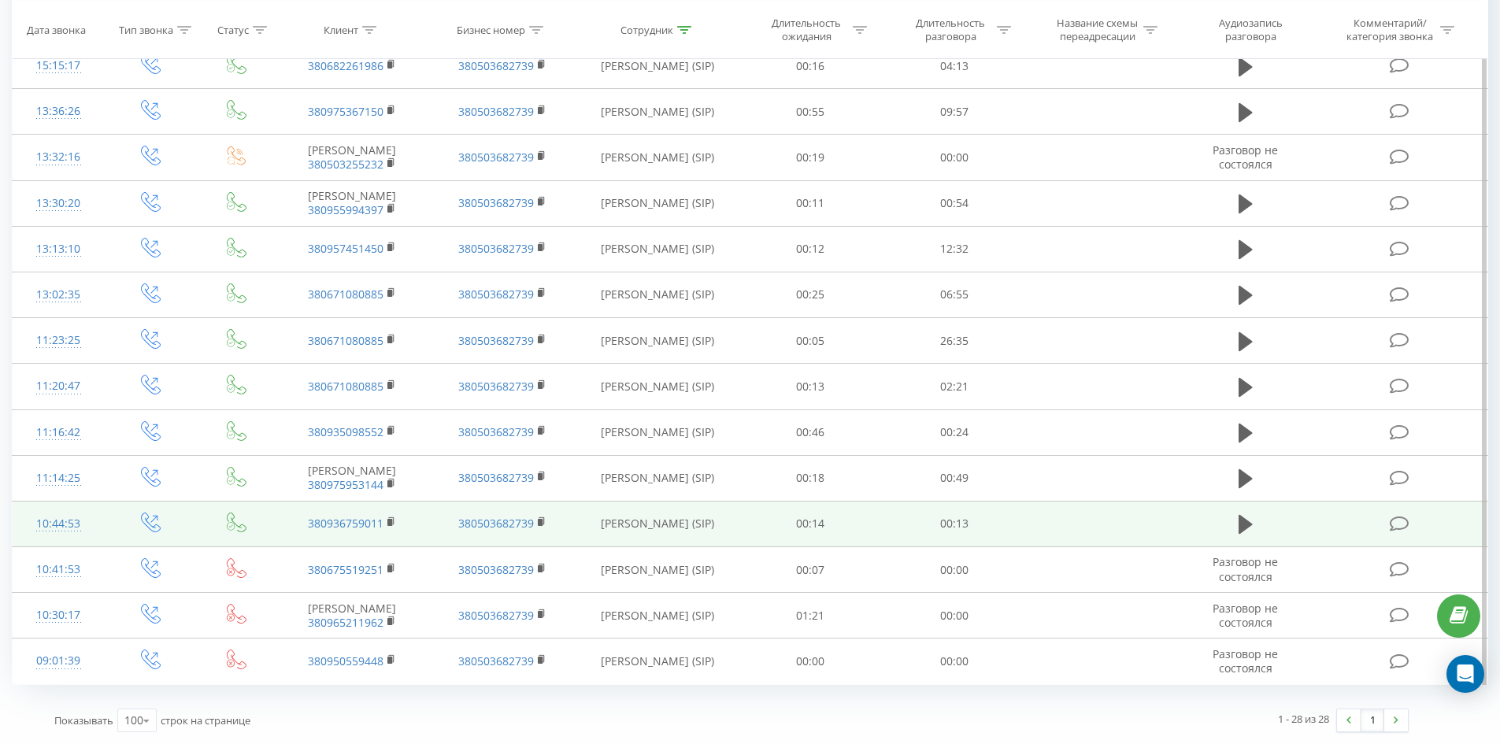
drag, startPoint x: 606, startPoint y: 180, endPoint x: 653, endPoint y: 523, distance: 346.6
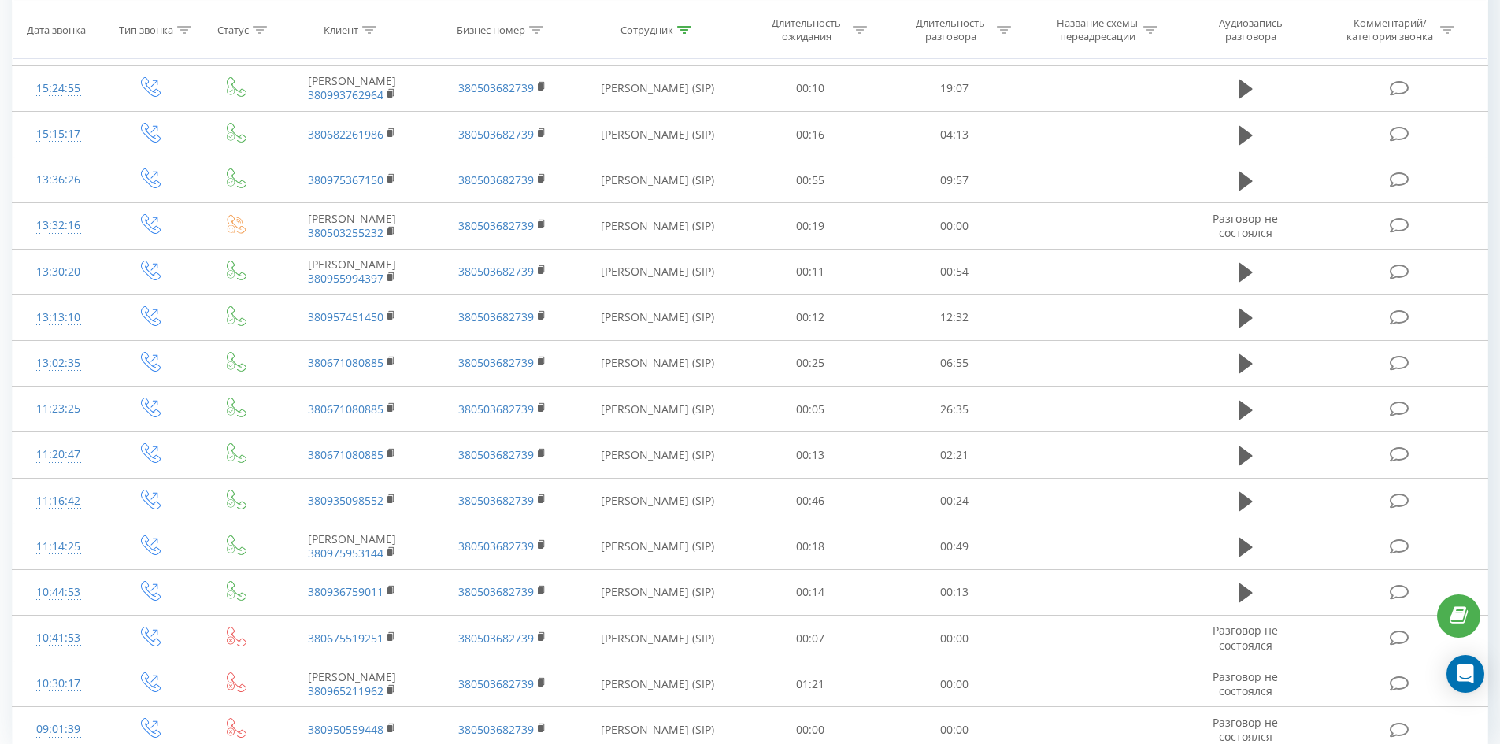
scroll to position [0, 0]
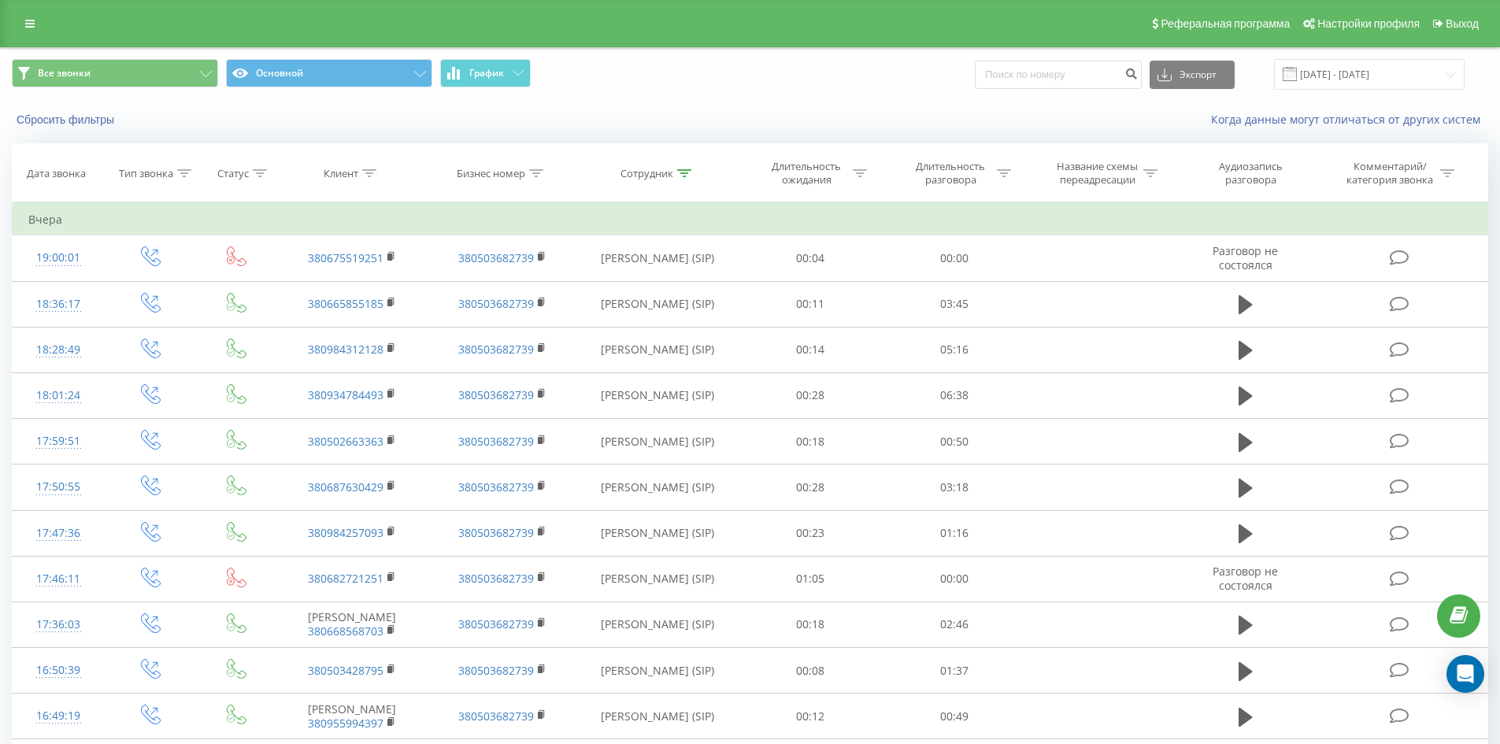
drag, startPoint x: 653, startPoint y: 523, endPoint x: 783, endPoint y: 130, distance: 413.9
drag, startPoint x: 687, startPoint y: 169, endPoint x: 690, endPoint y: 280, distance: 111.1
click at [688, 175] on icon at bounding box center [684, 173] width 14 height 8
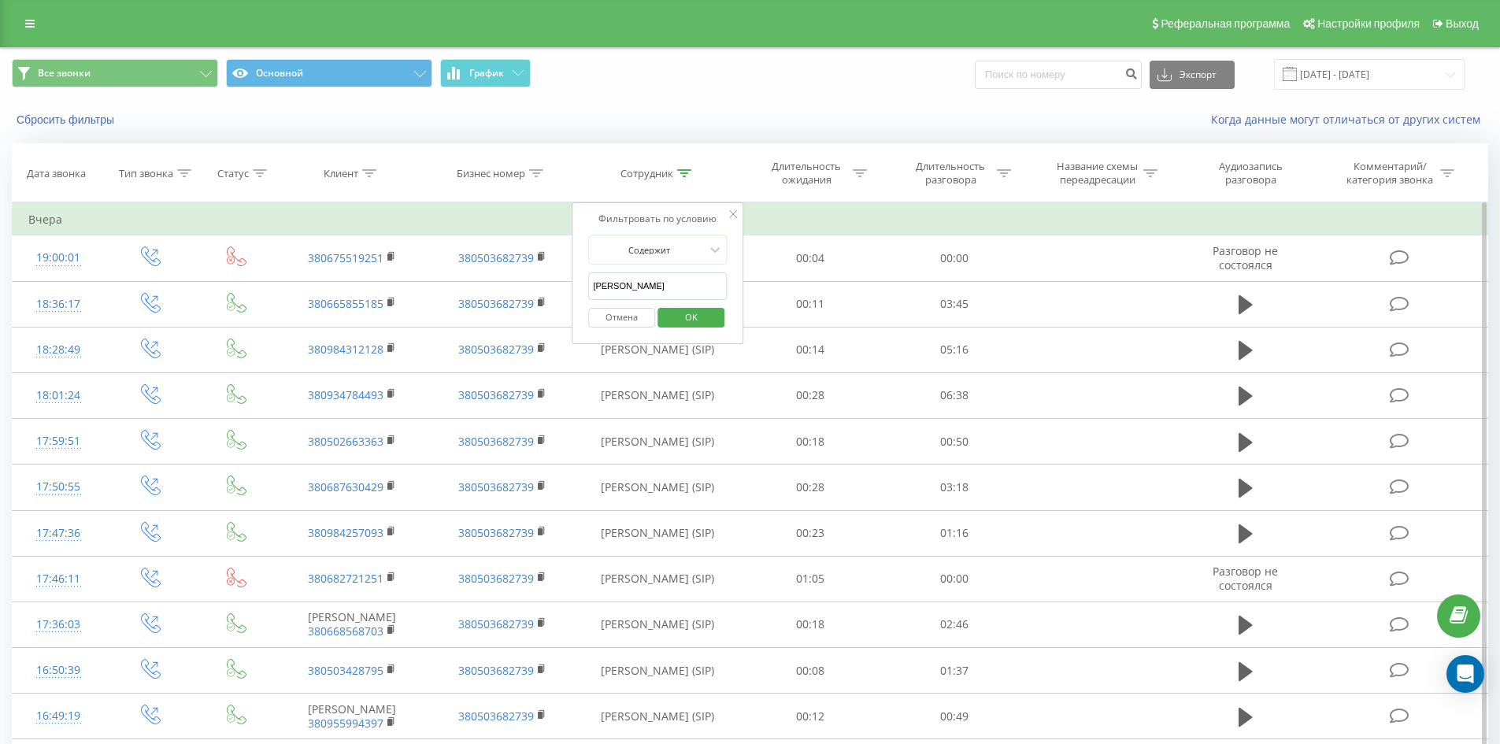
click at [689, 287] on input "[PERSON_NAME]" at bounding box center [657, 287] width 139 height 28
click button "OK" at bounding box center [691, 318] width 67 height 20
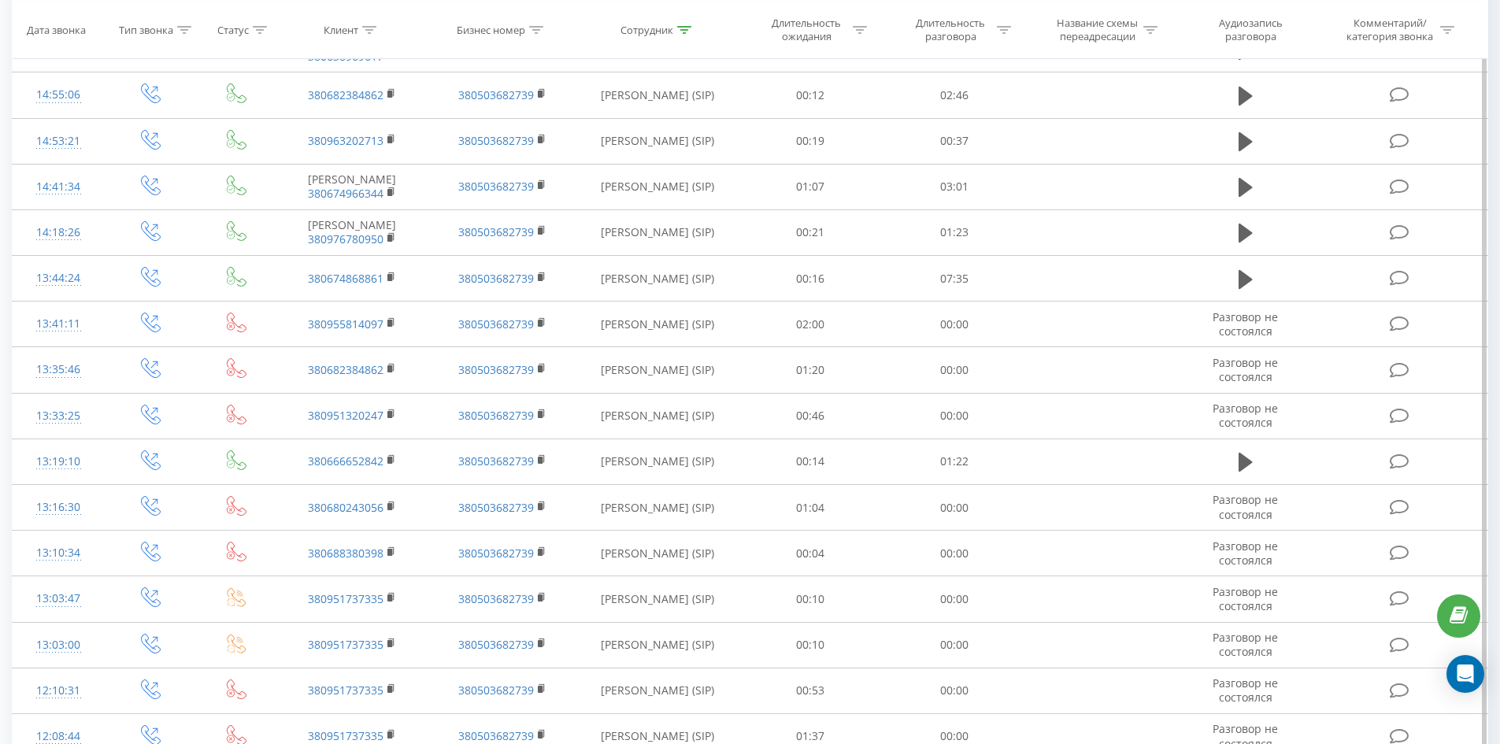
scroll to position [2332, 0]
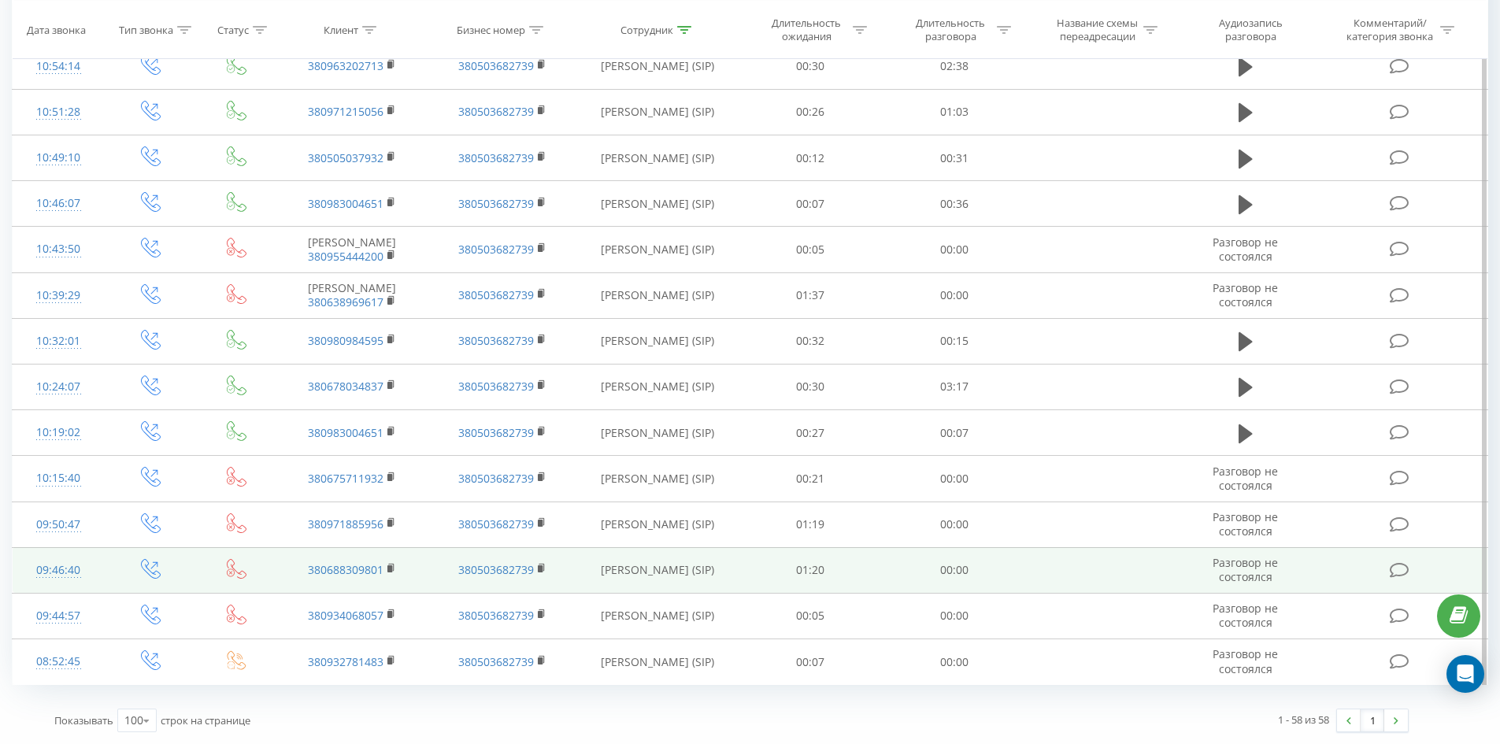
drag, startPoint x: 666, startPoint y: 179, endPoint x: 683, endPoint y: 560, distance: 381.6
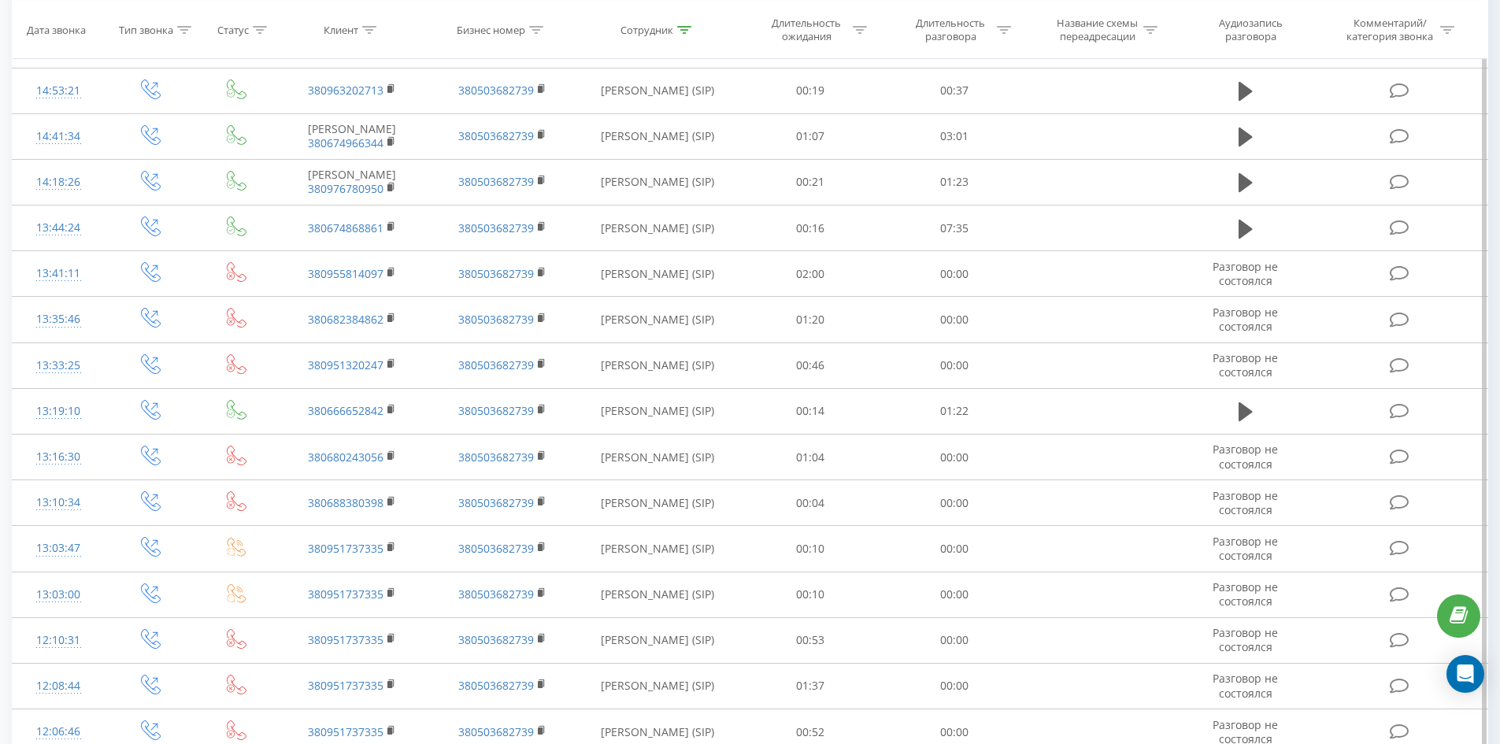
scroll to position [0, 0]
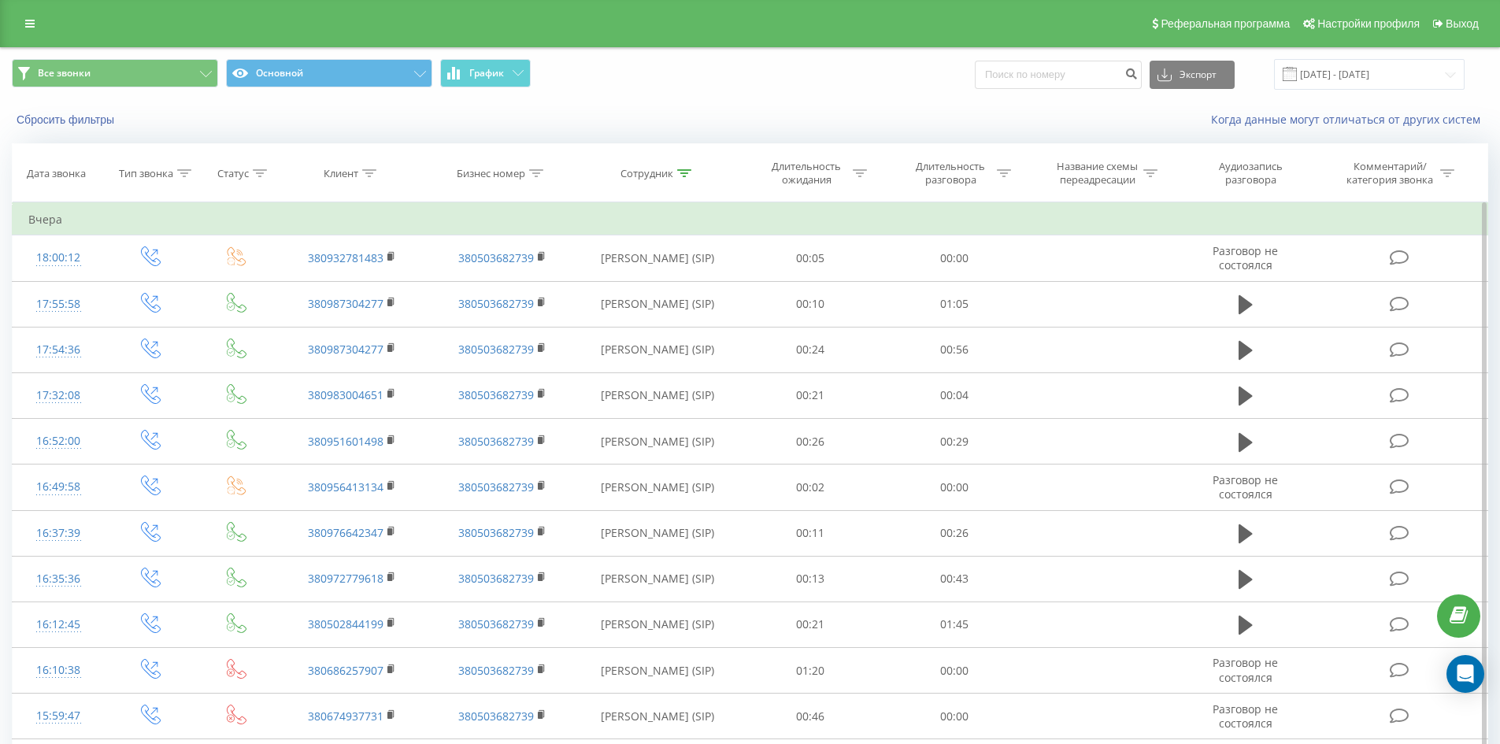
drag, startPoint x: 682, startPoint y: 560, endPoint x: 751, endPoint y: 210, distance: 357.3
click at [685, 172] on icon at bounding box center [684, 173] width 14 height 8
click at [691, 276] on input "[PERSON_NAME]" at bounding box center [657, 287] width 139 height 28
click button "OK" at bounding box center [691, 318] width 67 height 20
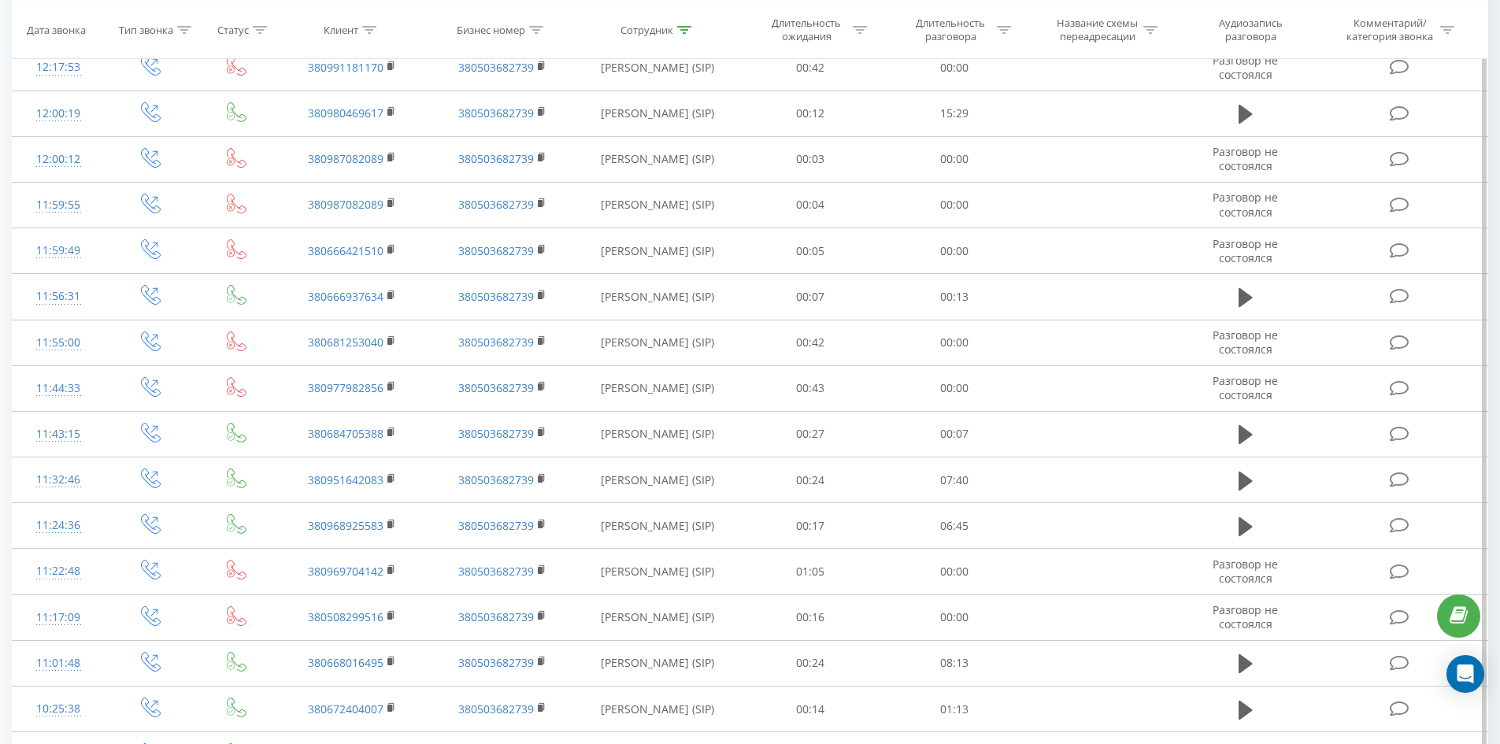
scroll to position [1883, 0]
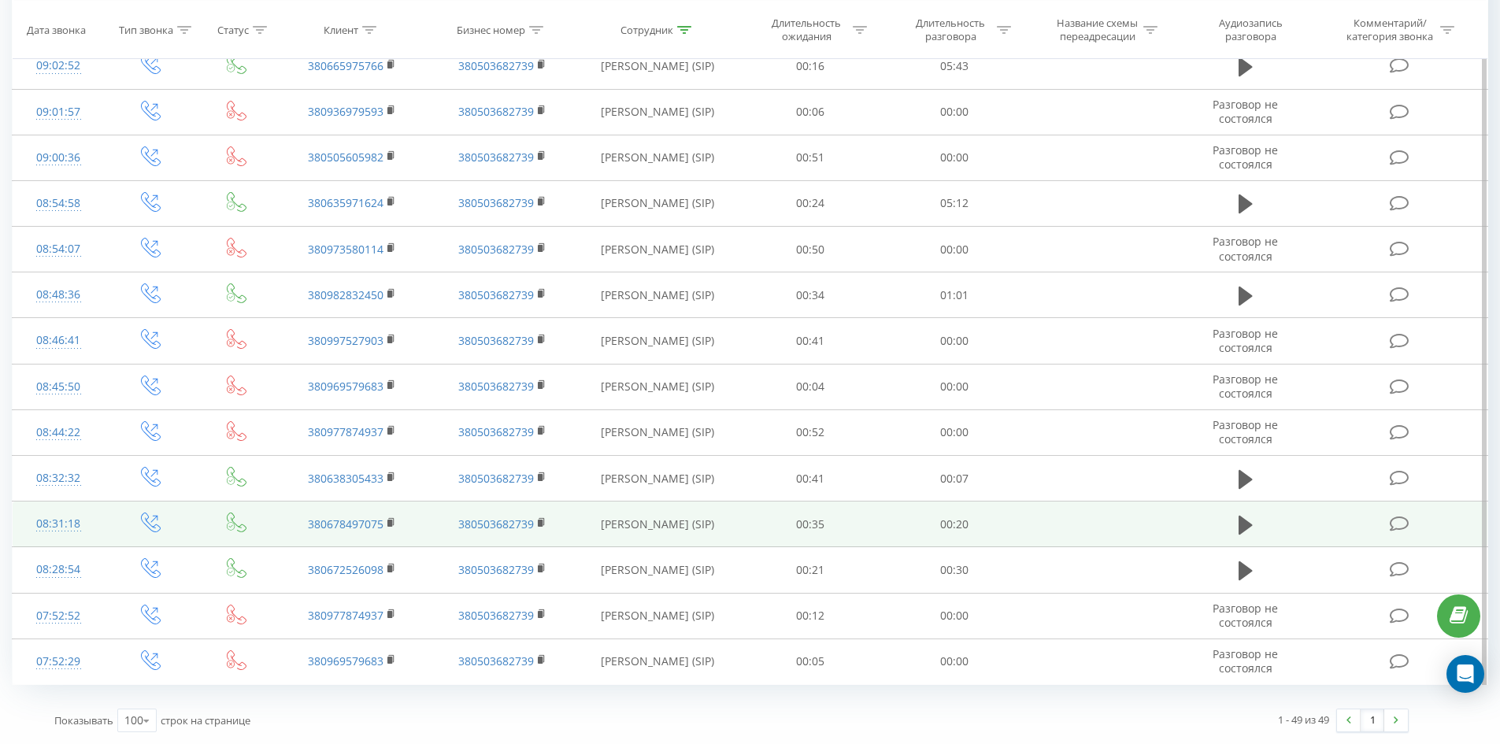
drag, startPoint x: 681, startPoint y: 146, endPoint x: 703, endPoint y: 524, distance: 378.7
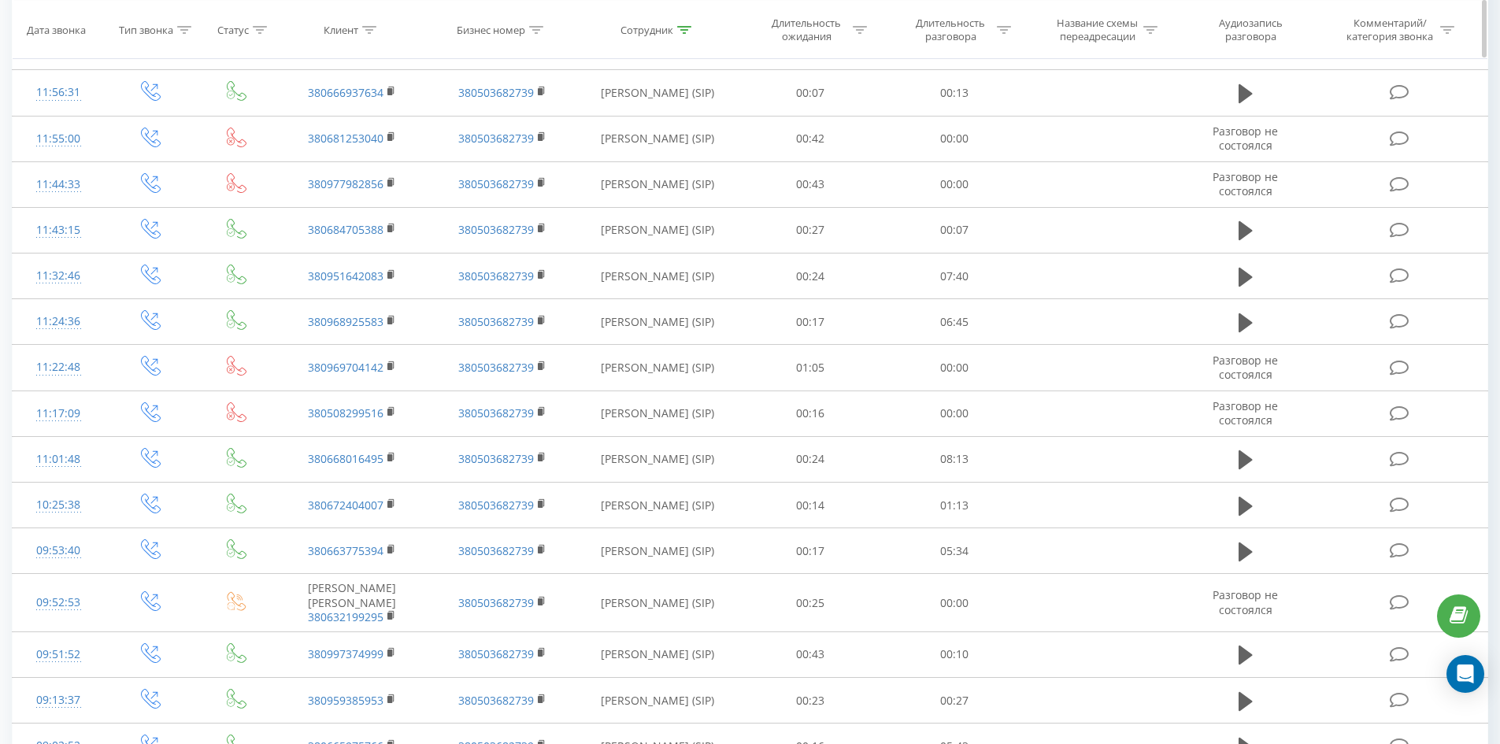
scroll to position [0, 0]
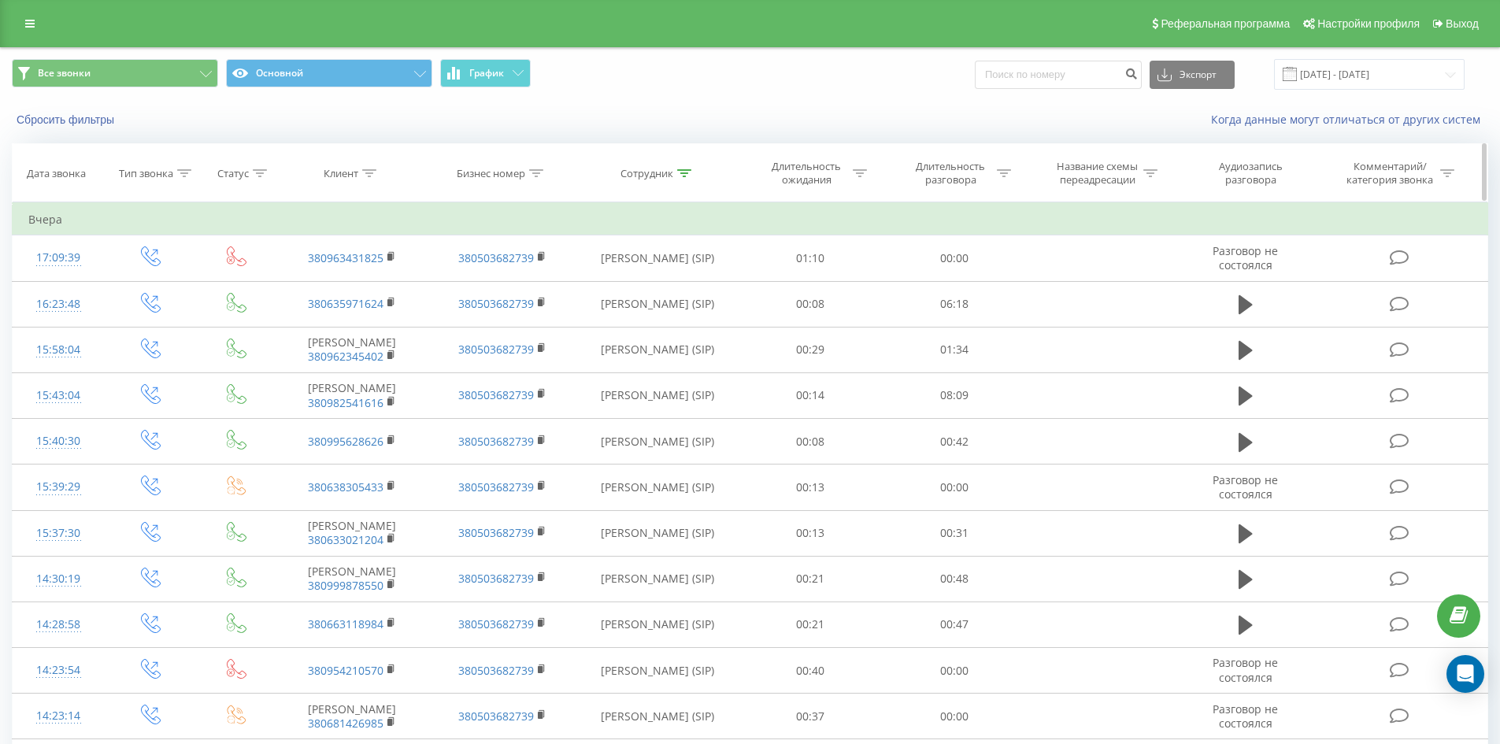
drag, startPoint x: 703, startPoint y: 524, endPoint x: 801, endPoint y: 183, distance: 354.7
click at [683, 172] on icon at bounding box center [684, 173] width 14 height 8
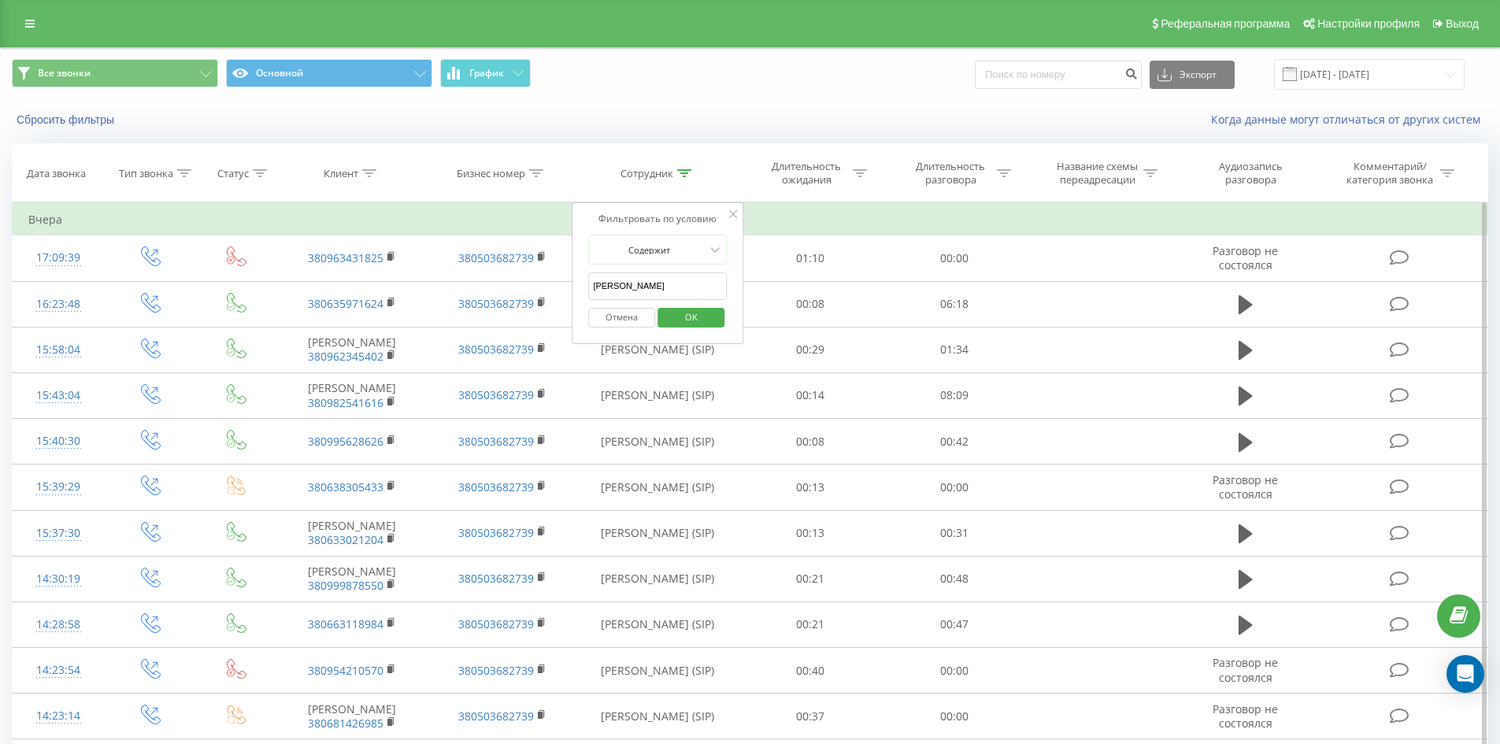
click at [686, 295] on input "[PERSON_NAME]" at bounding box center [657, 287] width 139 height 28
click button "OK" at bounding box center [691, 318] width 67 height 20
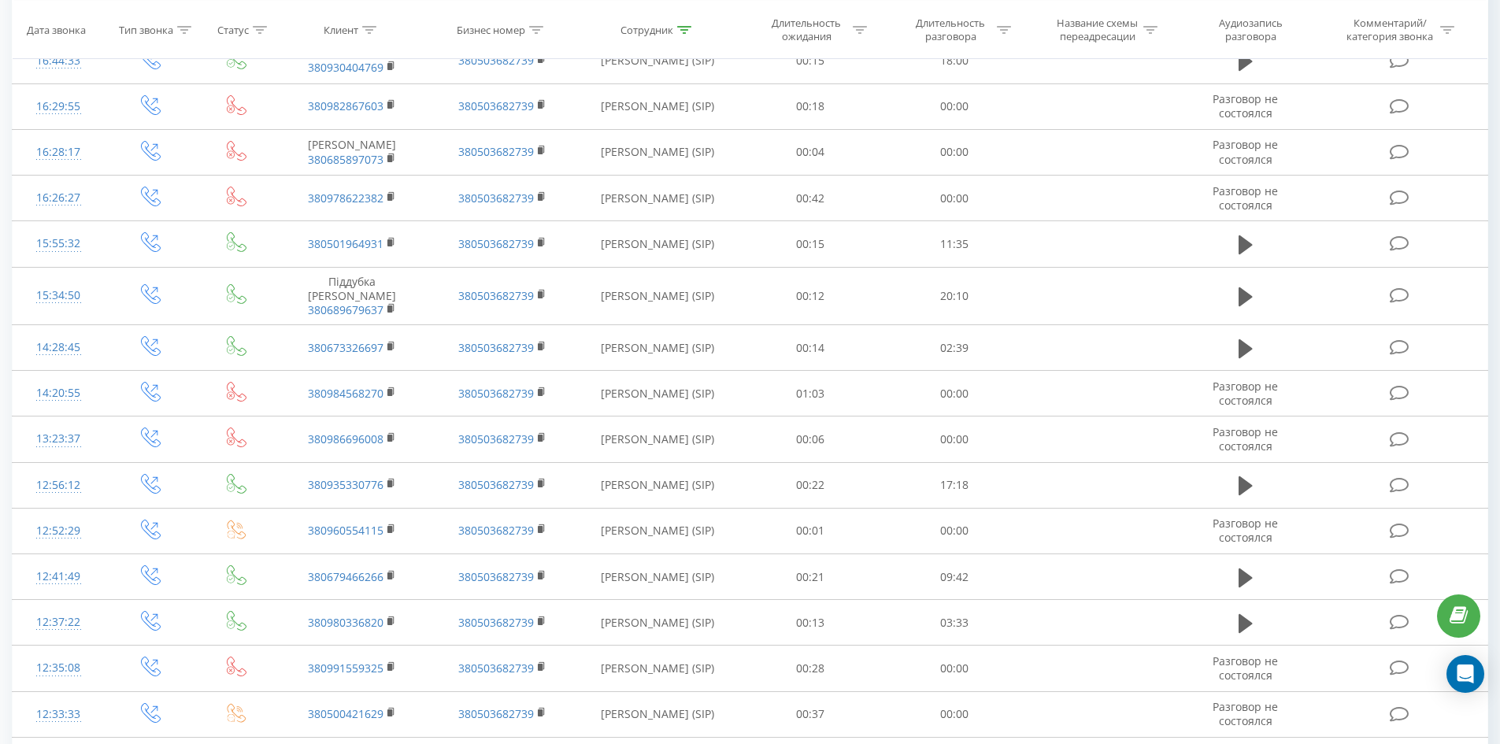
scroll to position [1642, 0]
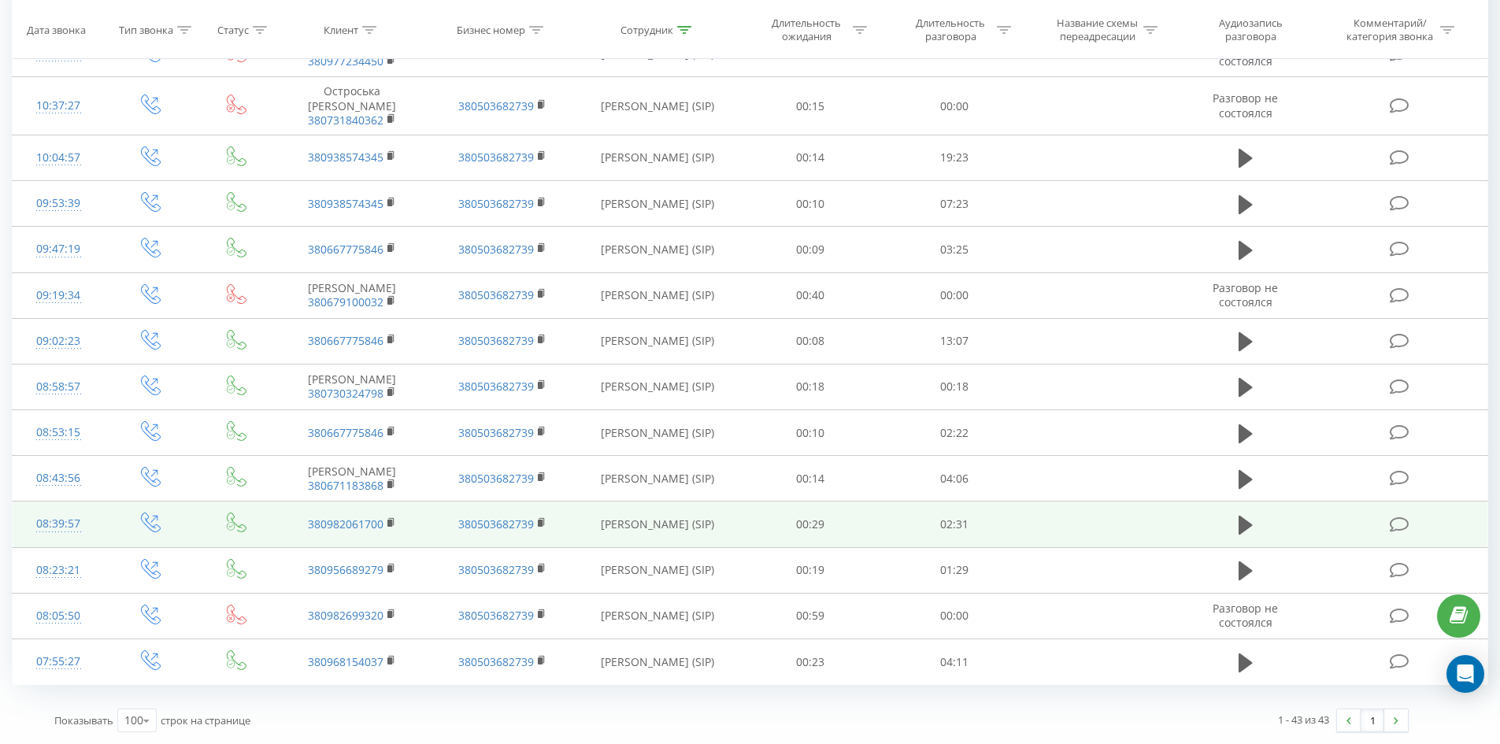
drag, startPoint x: 744, startPoint y: 307, endPoint x: 711, endPoint y: 502, distance: 198.1
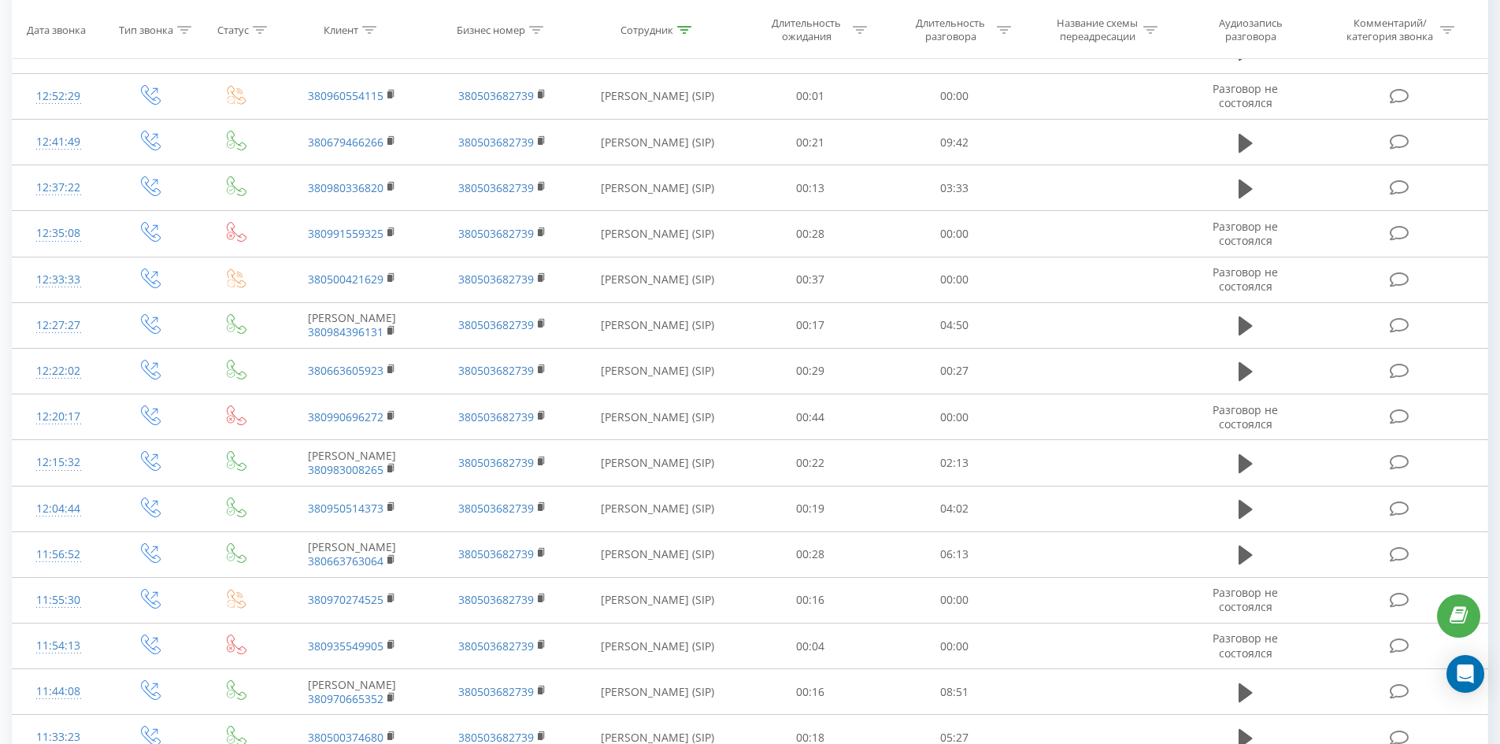
scroll to position [0, 0]
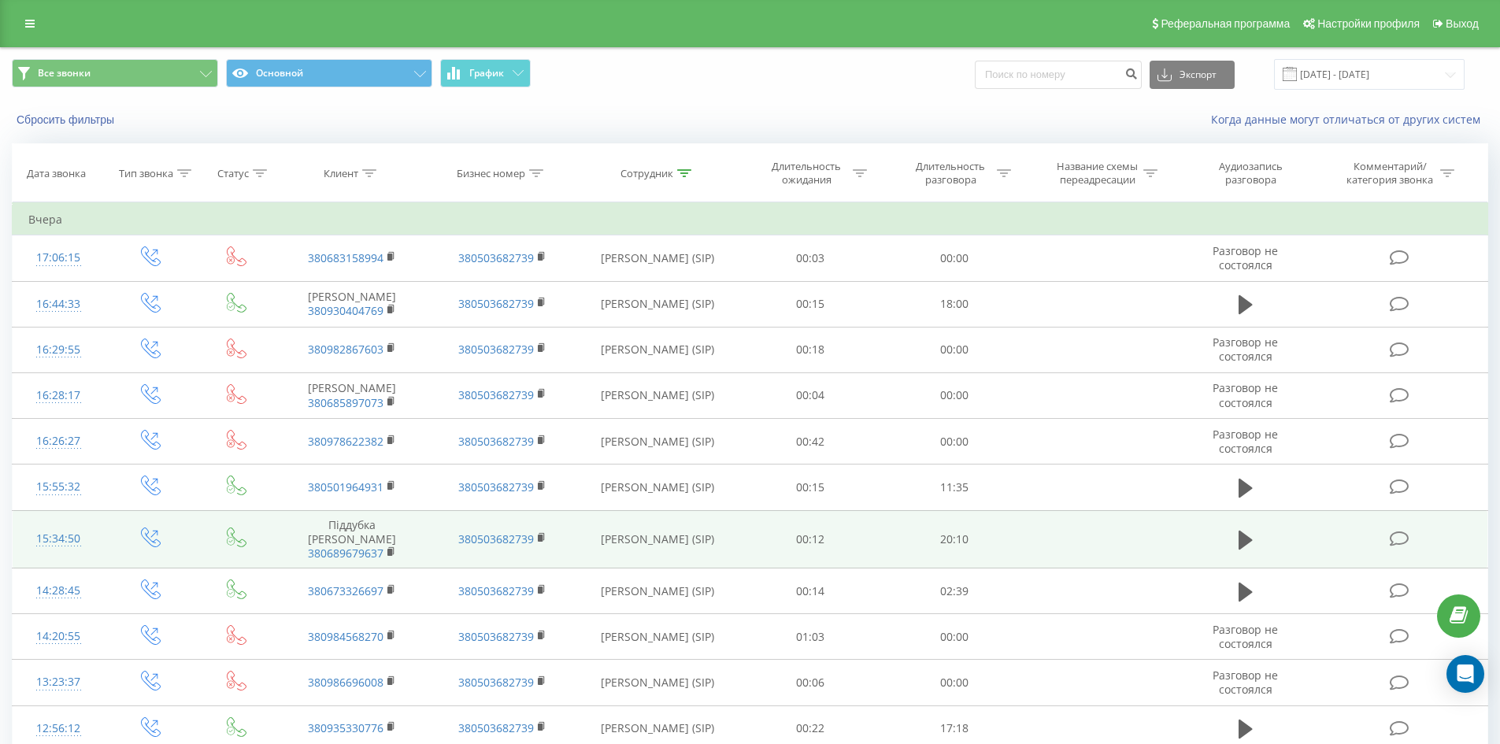
drag, startPoint x: 778, startPoint y: 364, endPoint x: 830, endPoint y: 158, distance: 212.8
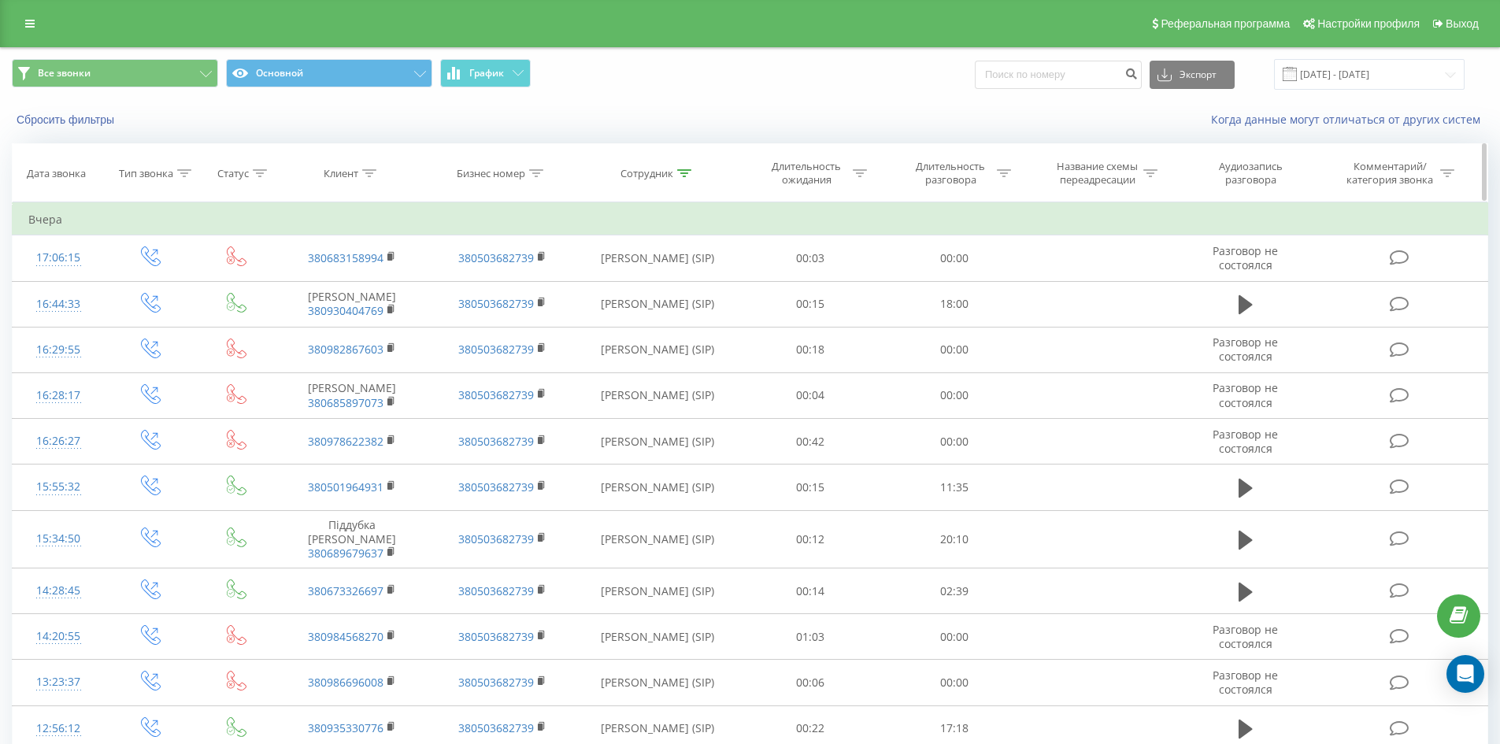
click at [686, 170] on icon at bounding box center [684, 173] width 14 height 8
click at [688, 282] on input "[PERSON_NAME]" at bounding box center [657, 287] width 139 height 28
click button "OK" at bounding box center [691, 318] width 67 height 20
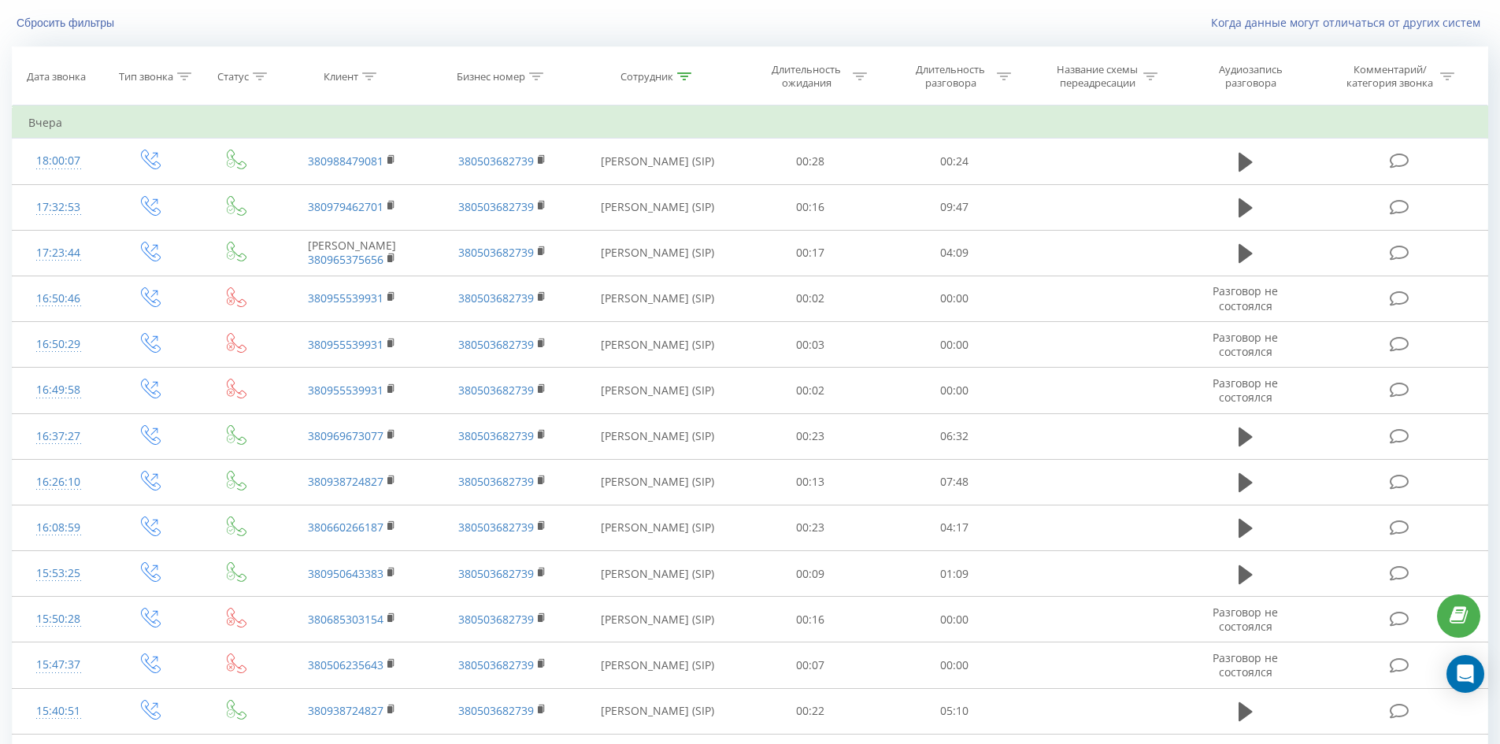
scroll to position [1625, 0]
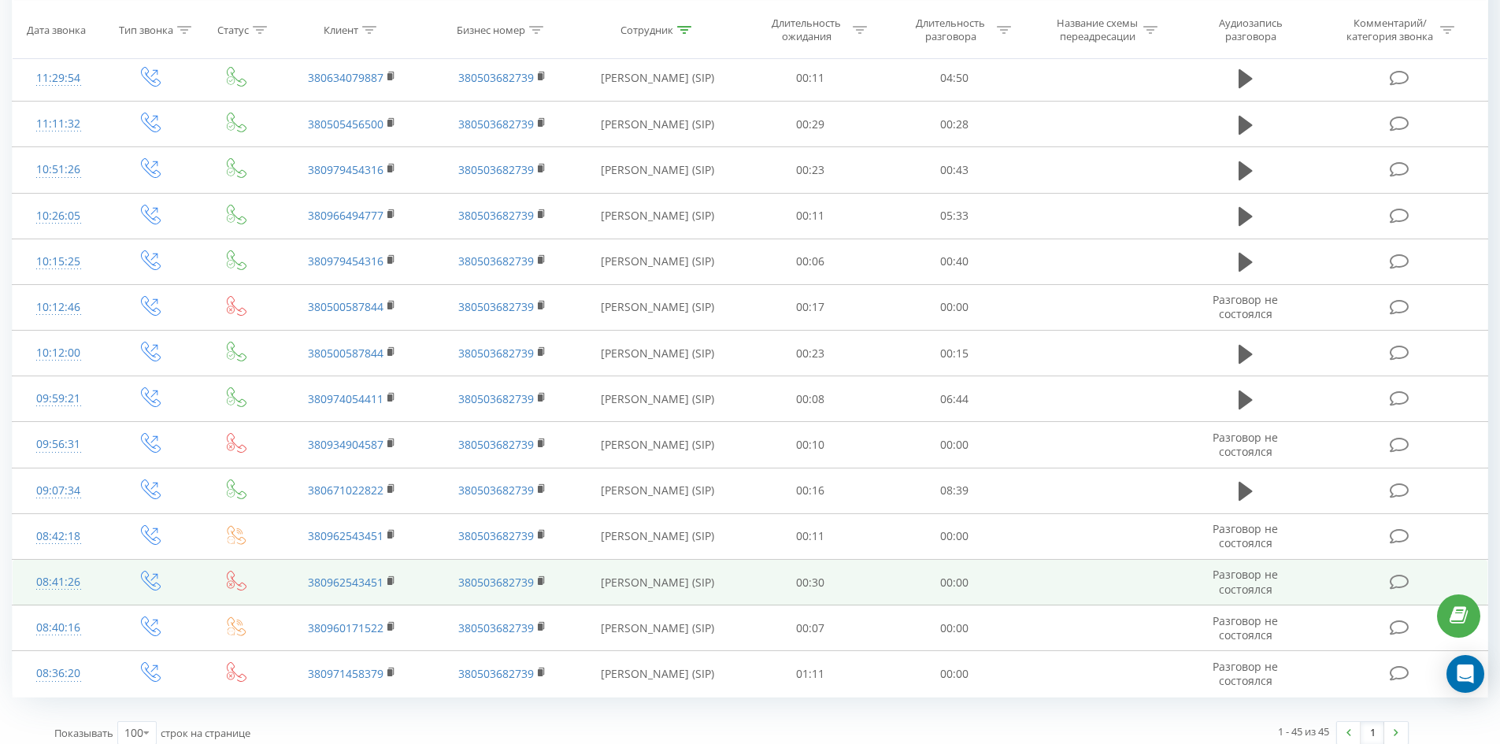
drag, startPoint x: 654, startPoint y: 331, endPoint x: 639, endPoint y: 577, distance: 247.0
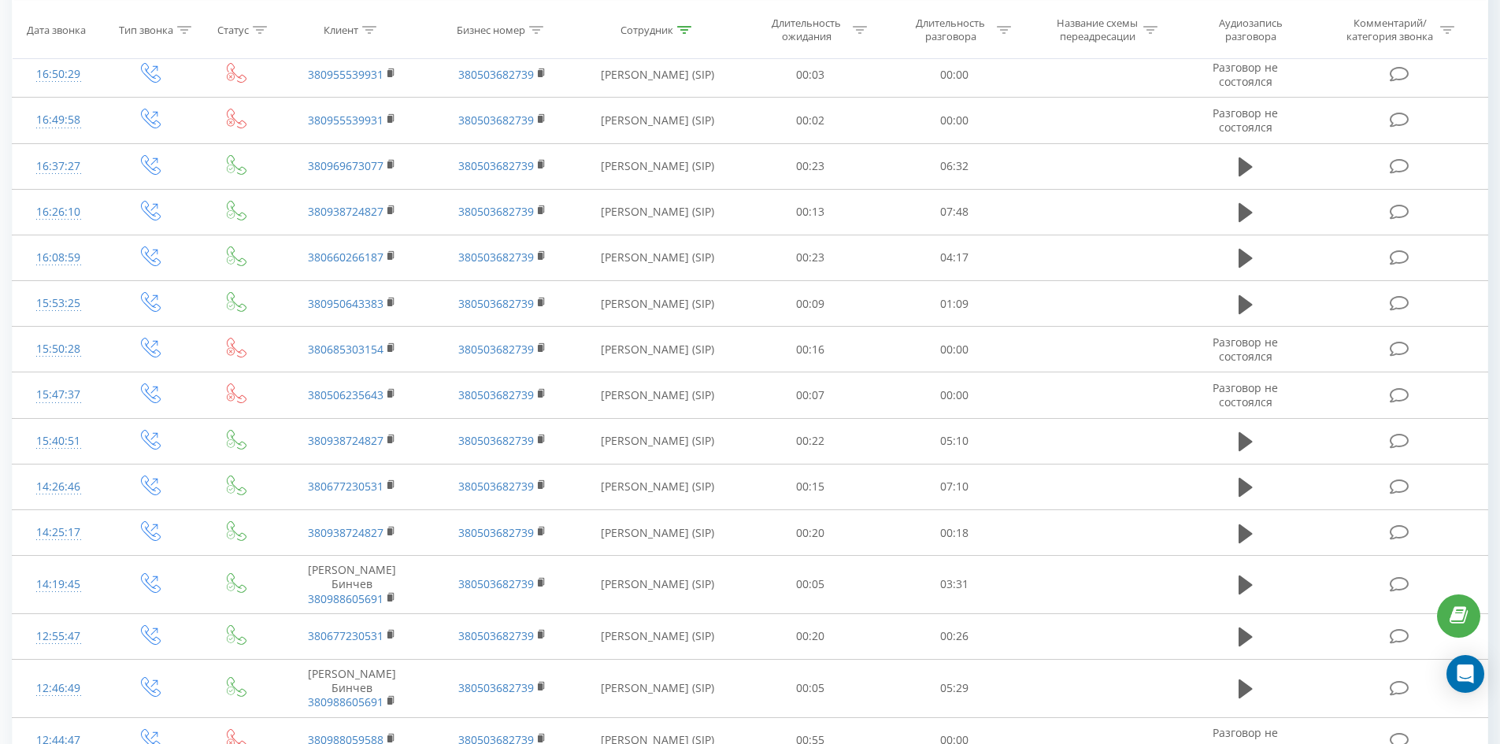
scroll to position [0, 0]
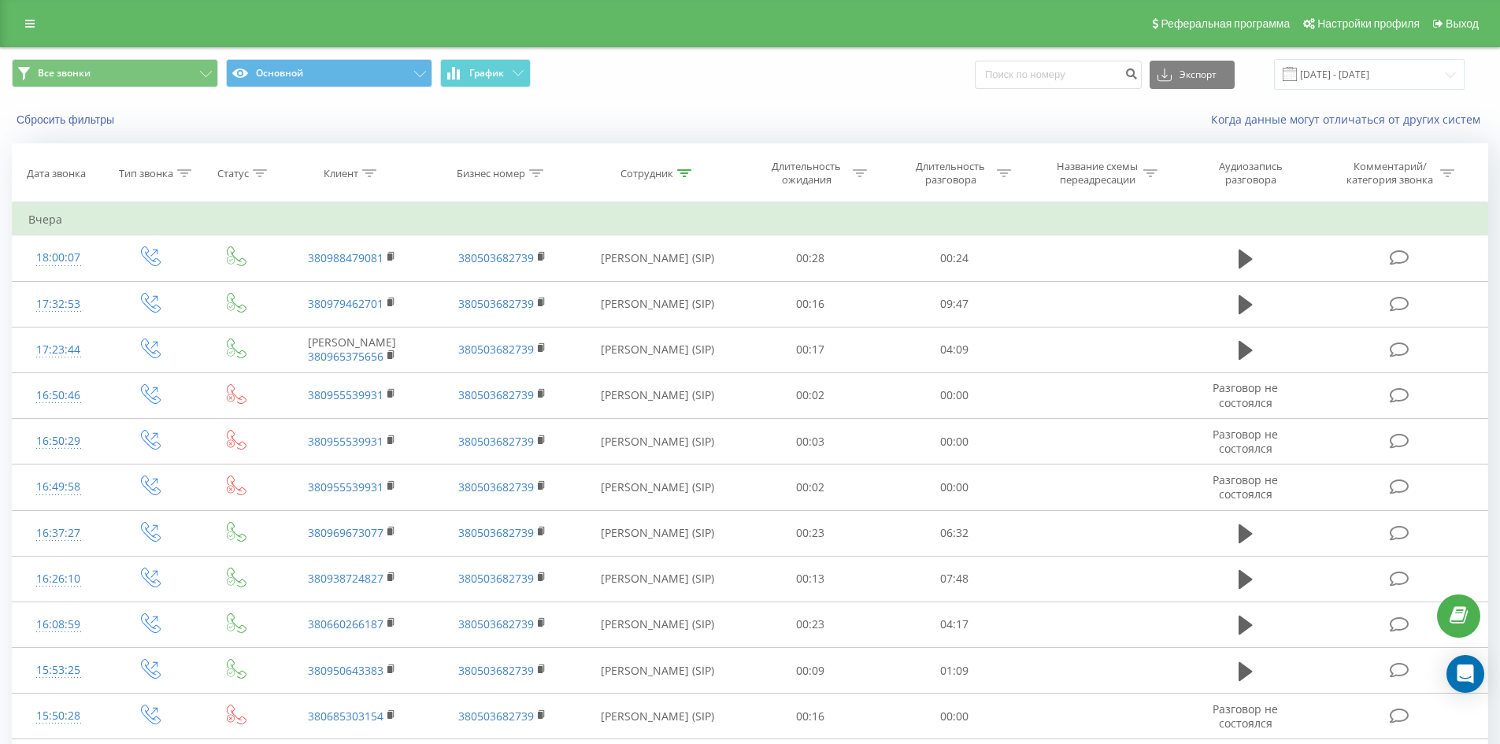
drag, startPoint x: 656, startPoint y: 581, endPoint x: 735, endPoint y: 210, distance: 379.2
click at [680, 169] on icon at bounding box center [684, 173] width 14 height 8
click at [685, 295] on input "[PERSON_NAME]" at bounding box center [657, 287] width 139 height 28
click button "OK" at bounding box center [691, 318] width 67 height 20
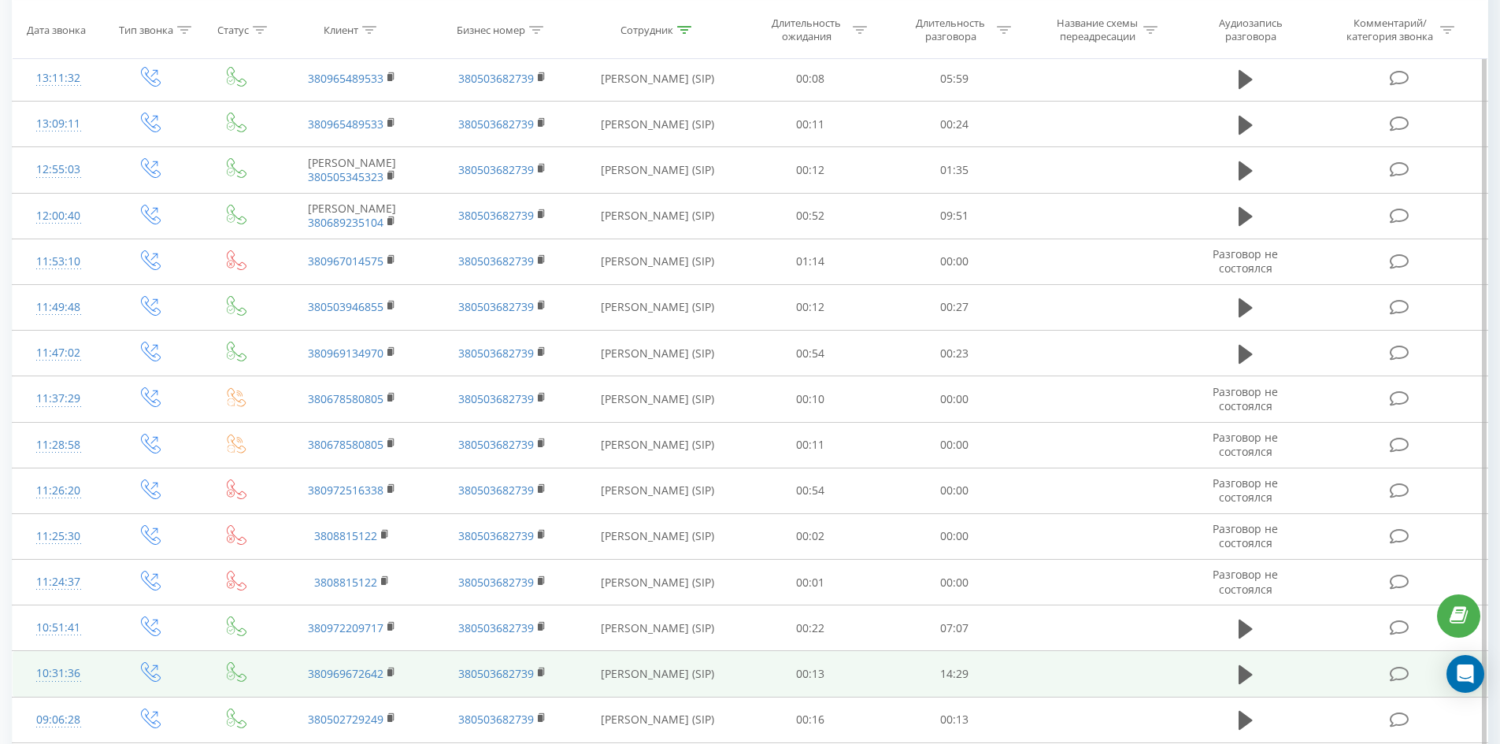
scroll to position [1020, 0]
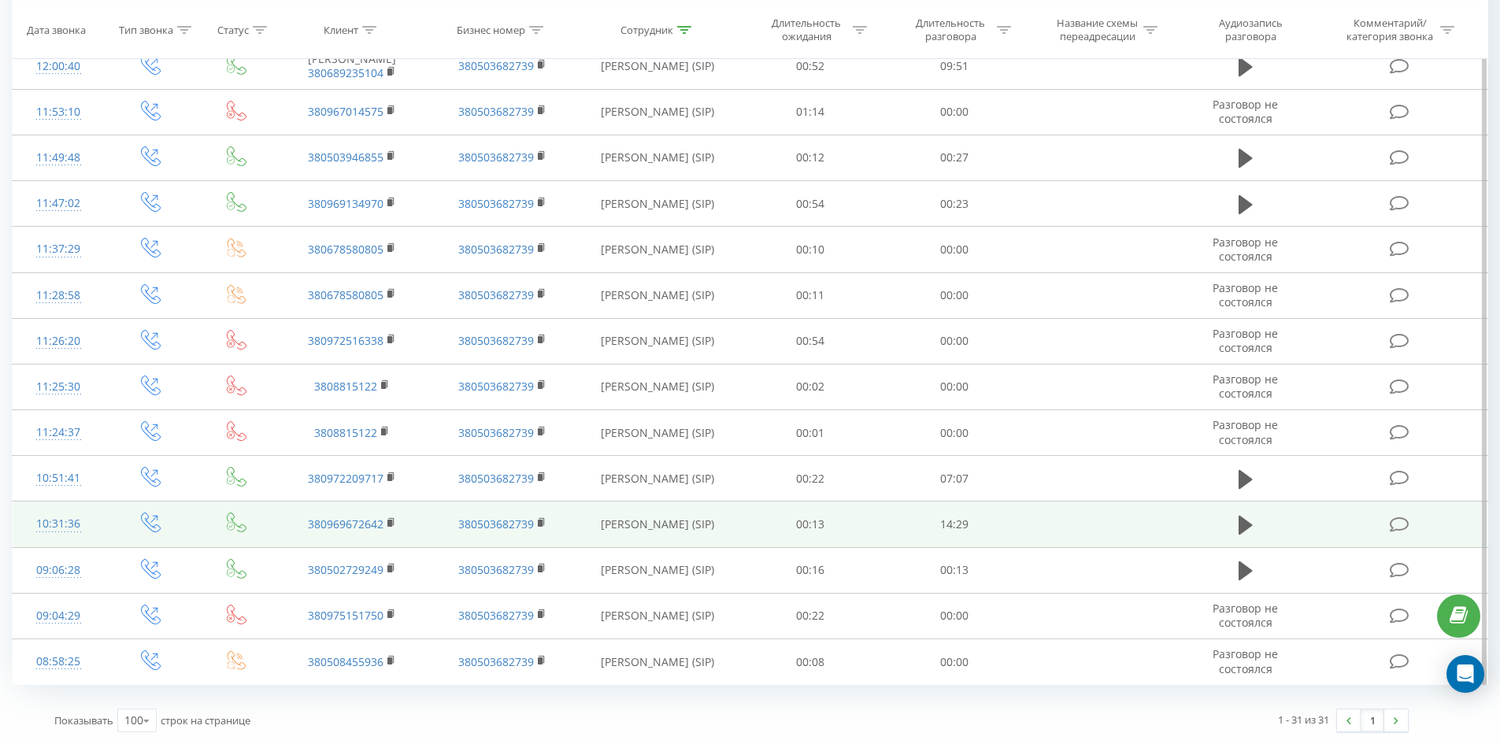
drag, startPoint x: 710, startPoint y: 376, endPoint x: 713, endPoint y: 532, distance: 156.0
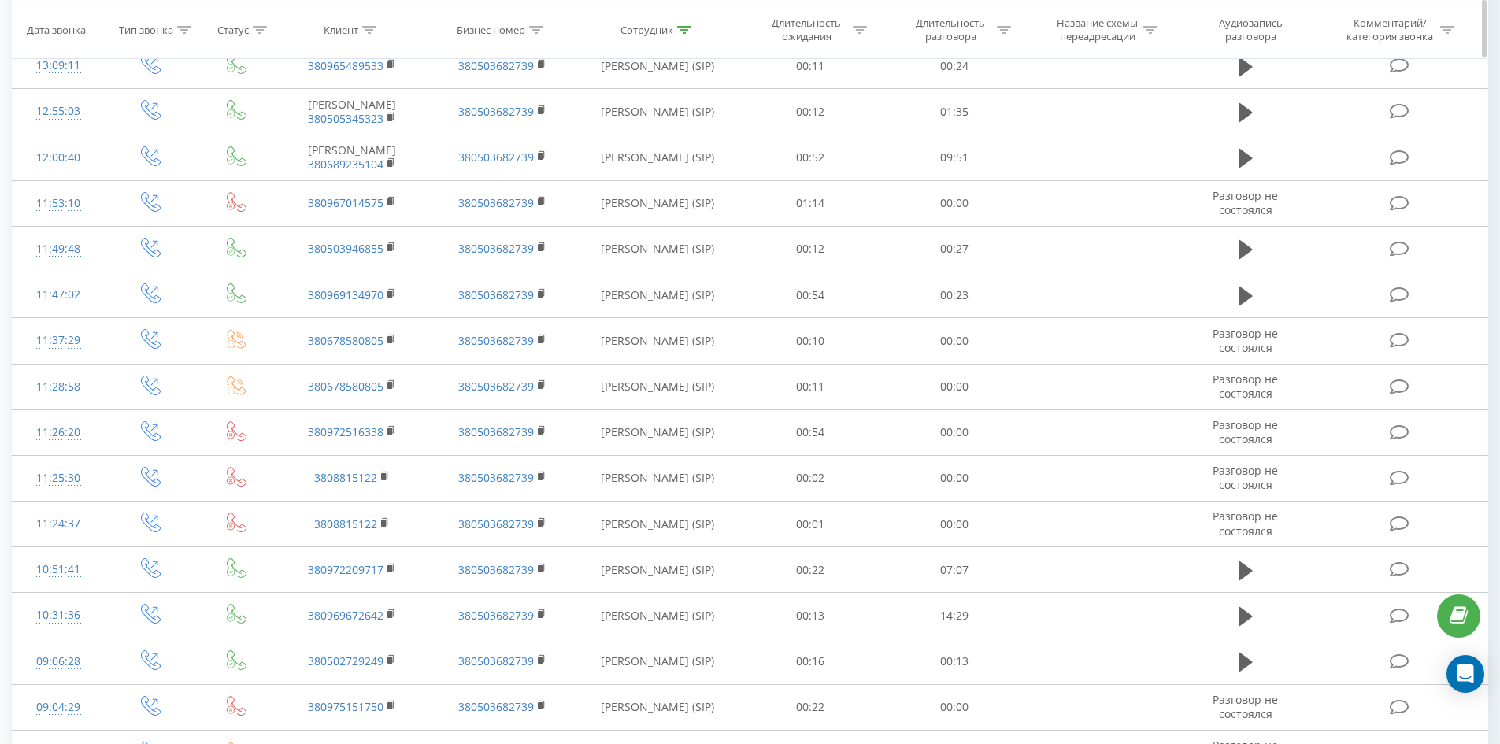
scroll to position [0, 0]
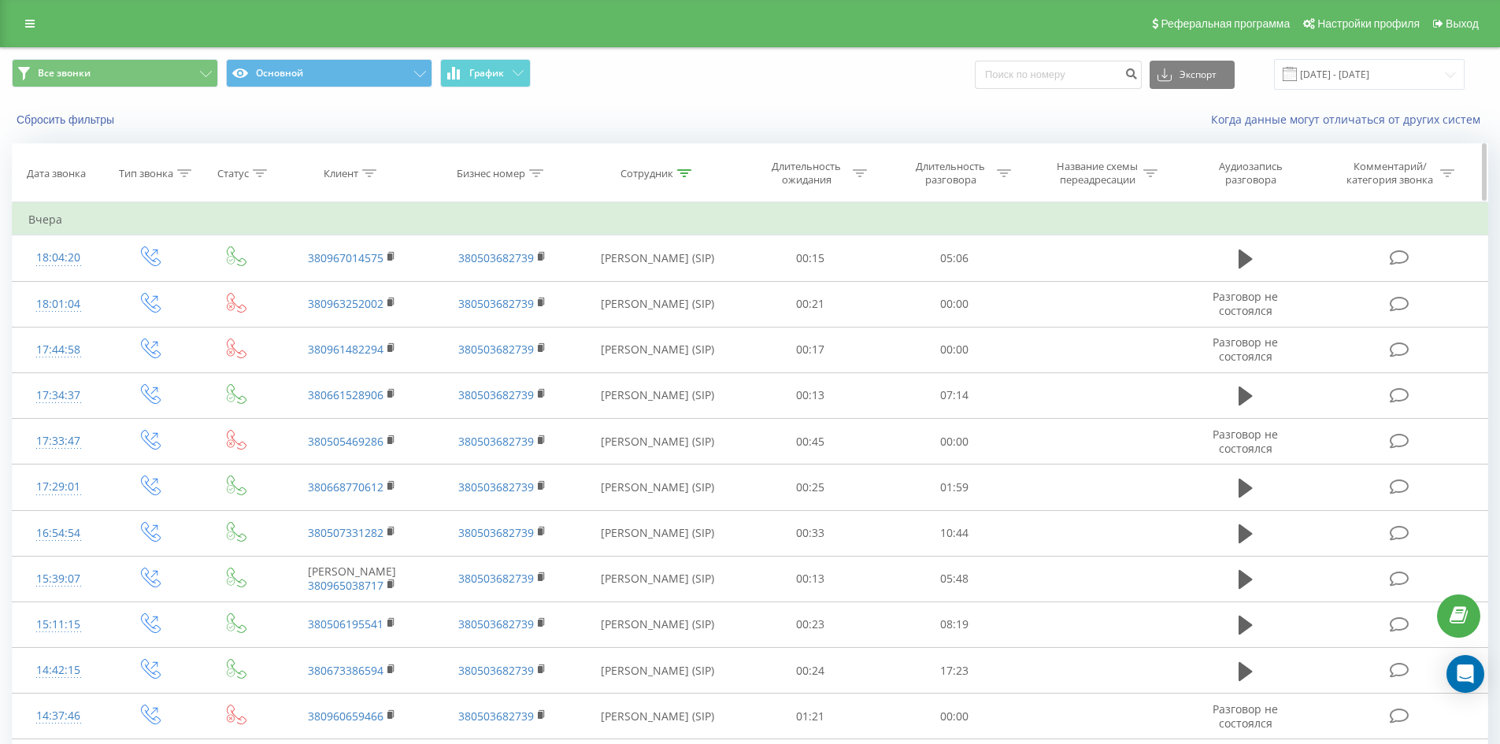
drag, startPoint x: 823, startPoint y: 306, endPoint x: 864, endPoint y: 173, distance: 138.5
click at [679, 169] on th "Сотрудник" at bounding box center [657, 173] width 161 height 58
click at [684, 174] on icon at bounding box center [684, 173] width 14 height 8
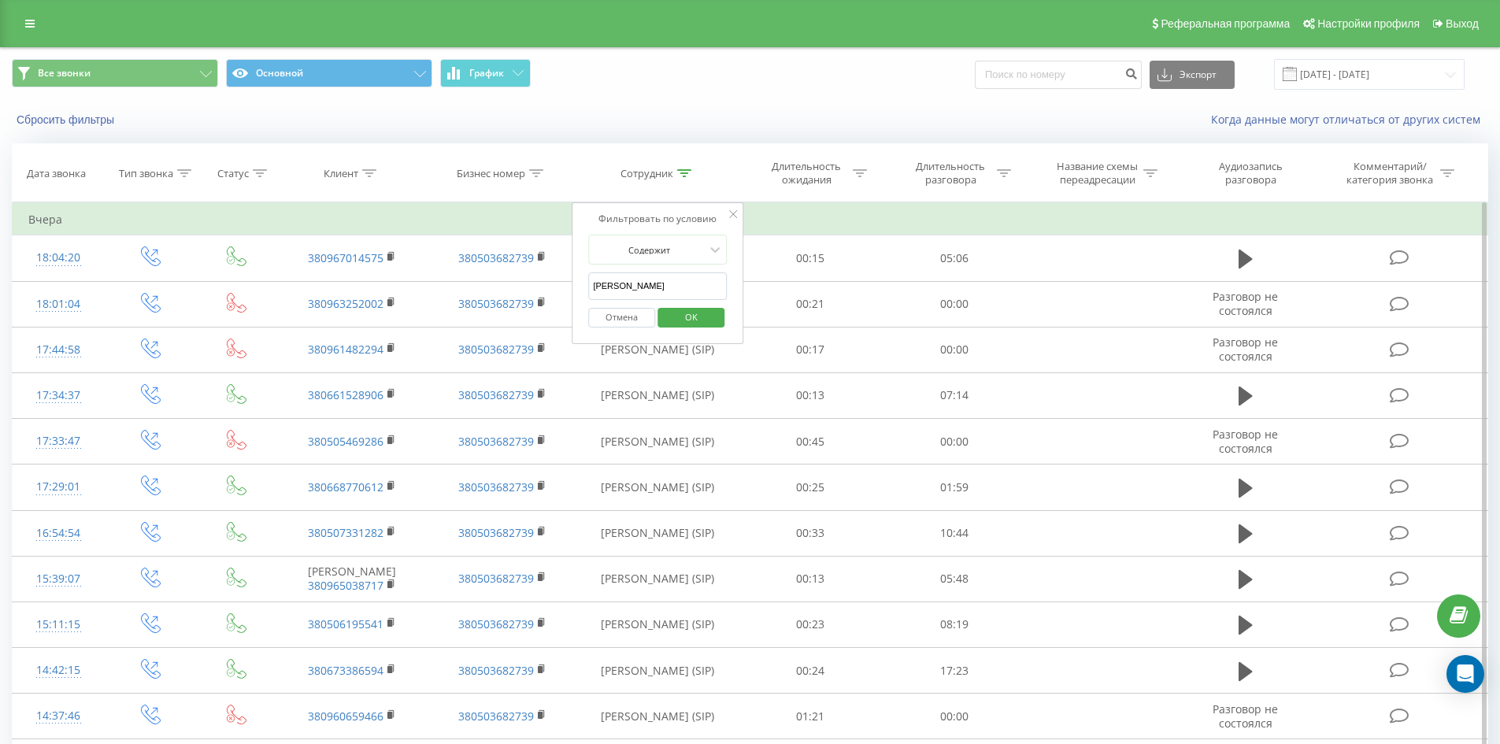
click at [704, 290] on input "[PERSON_NAME]" at bounding box center [657, 287] width 139 height 28
click button "OK" at bounding box center [691, 318] width 67 height 20
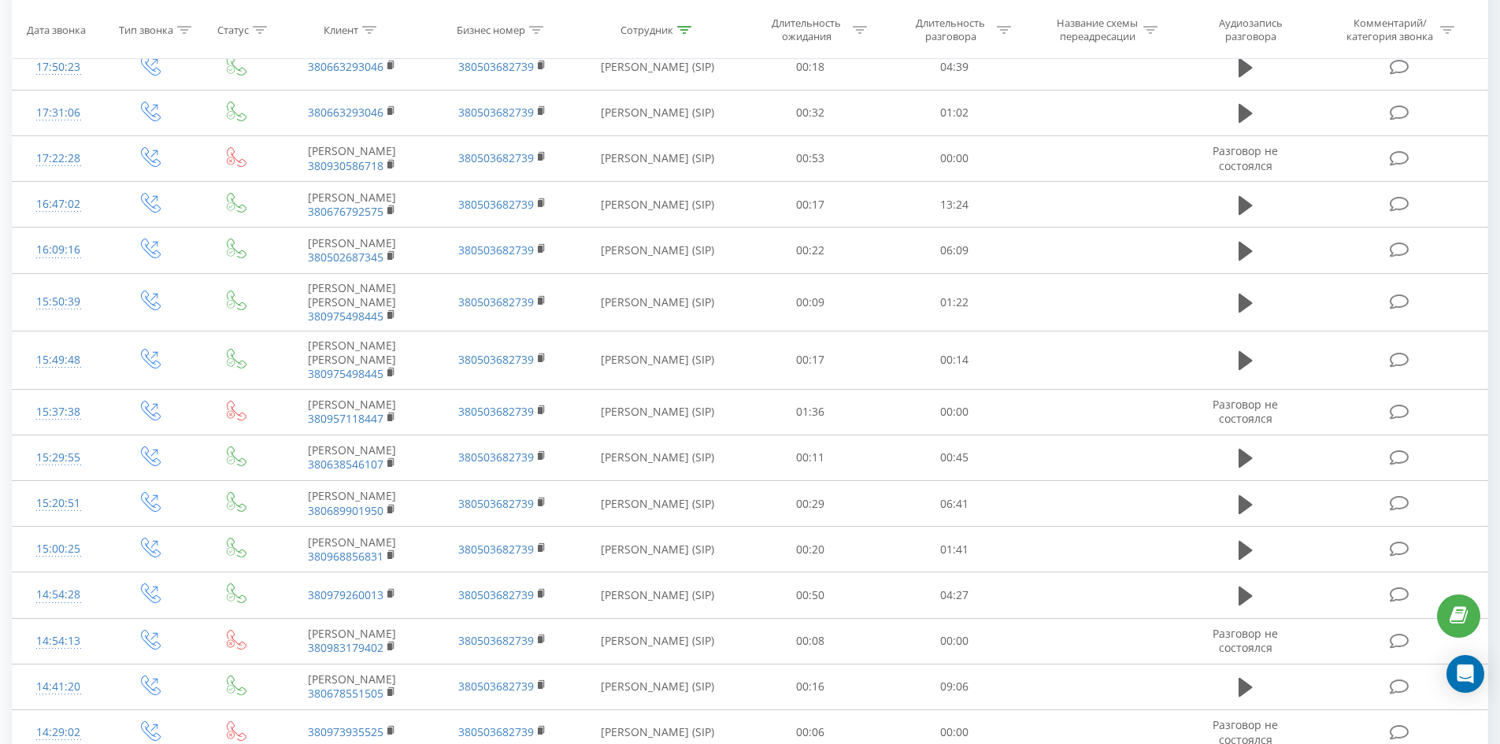
scroll to position [1042, 0]
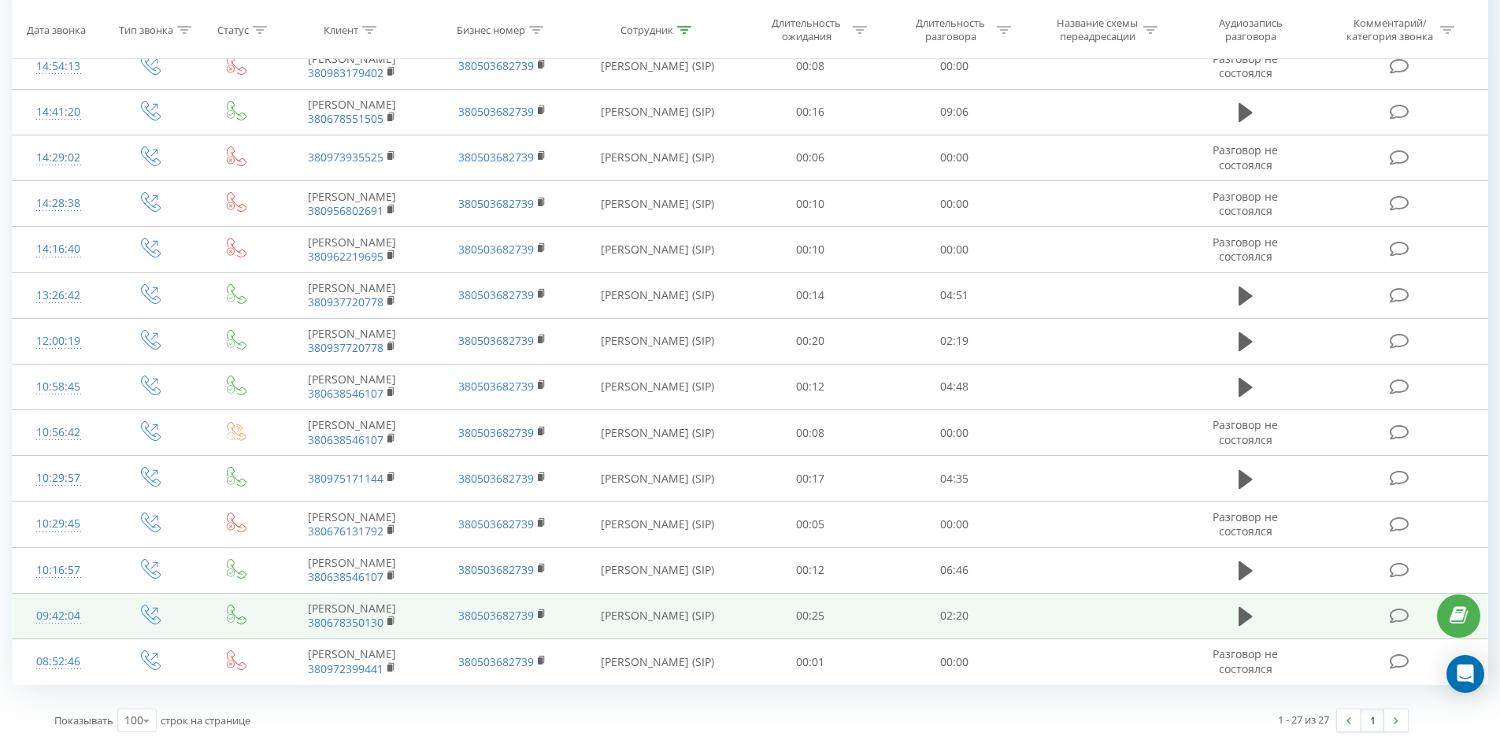
drag, startPoint x: 785, startPoint y: 285, endPoint x: 830, endPoint y: 609, distance: 326.8
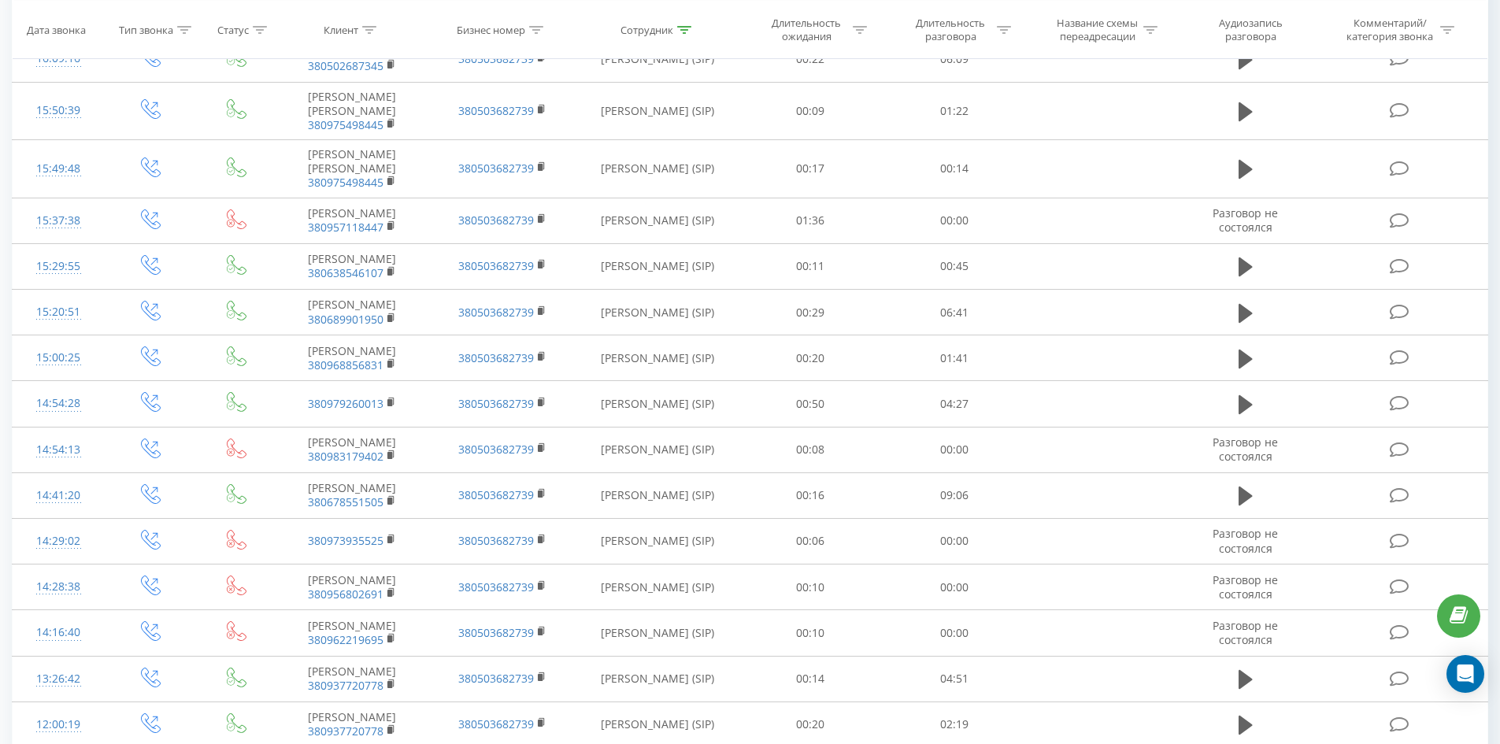
scroll to position [0, 0]
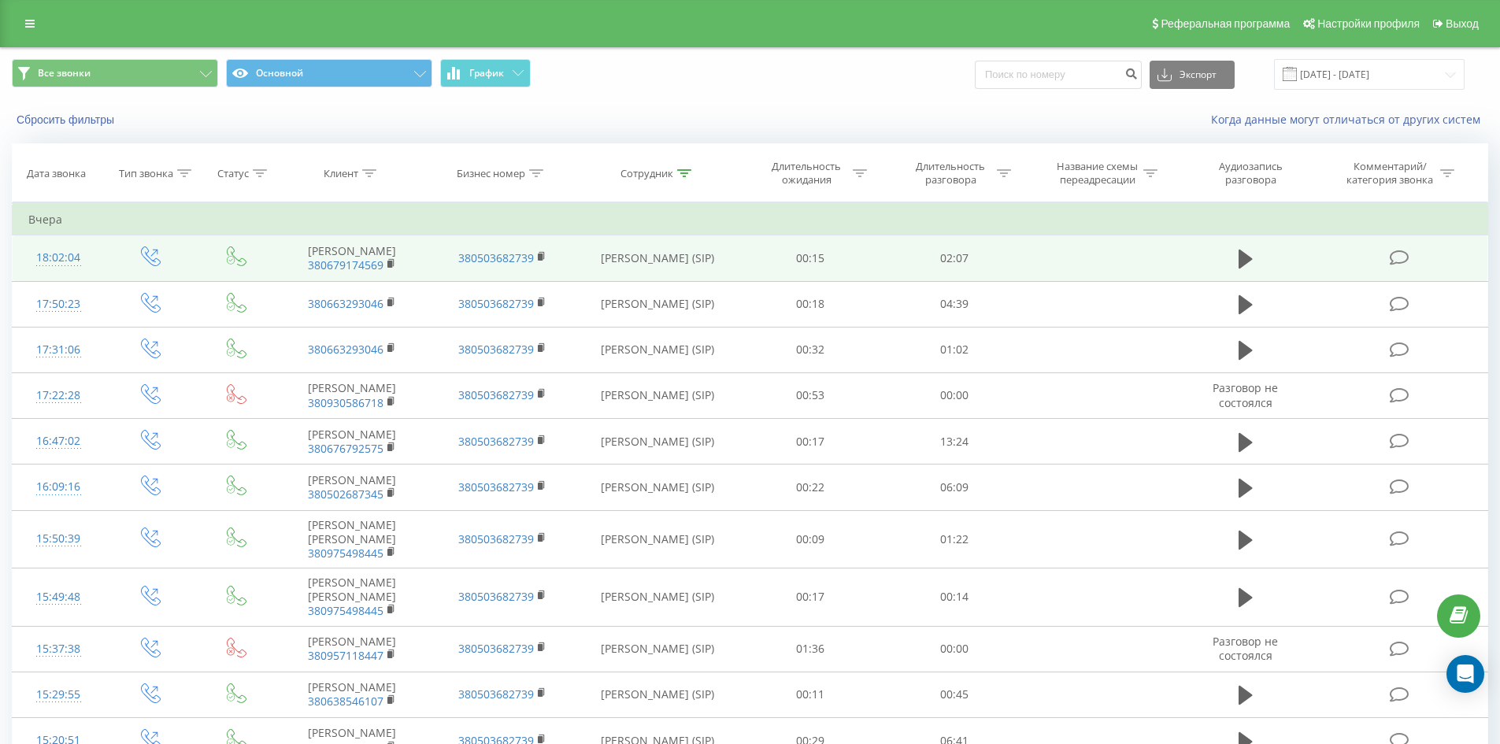
drag, startPoint x: 864, startPoint y: 496, endPoint x: 933, endPoint y: 244, distance: 261.2
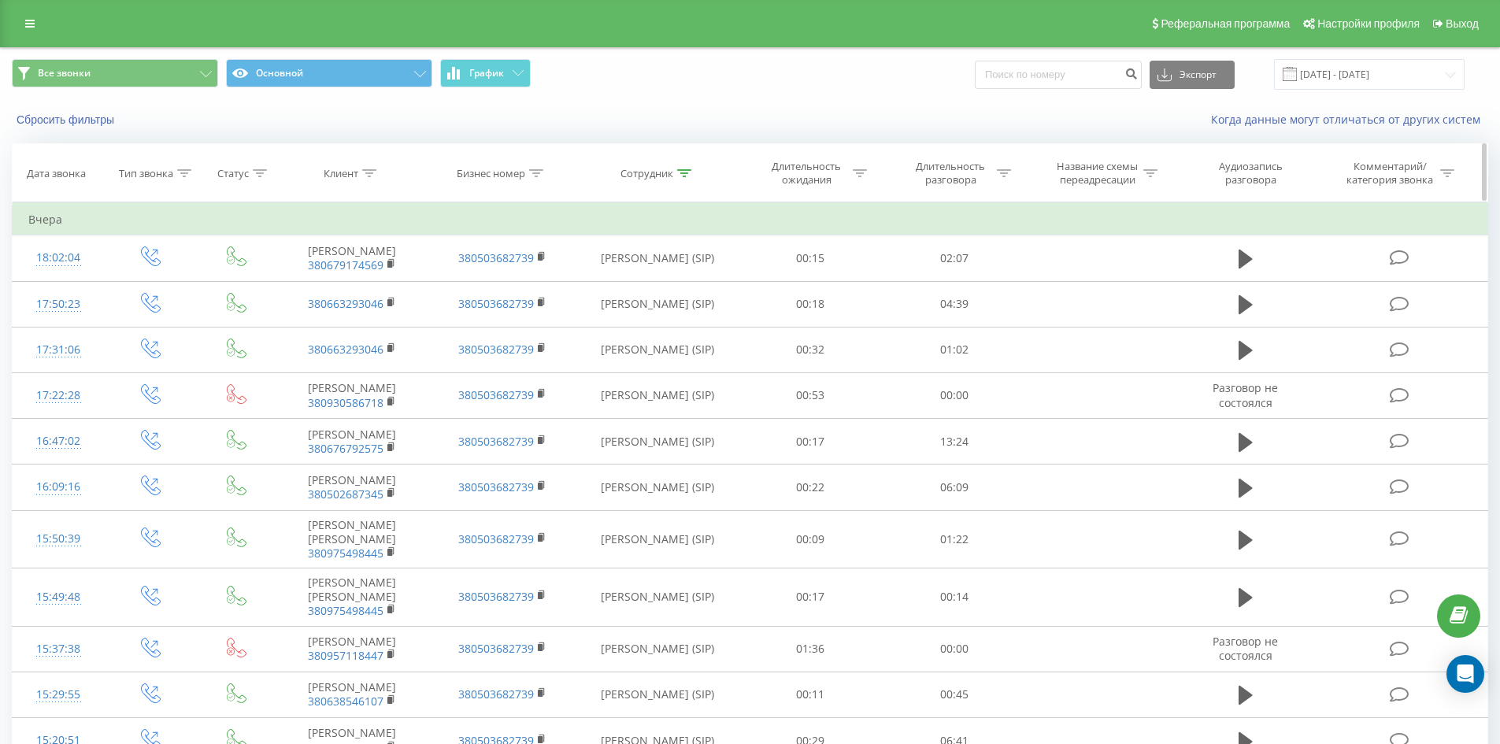
click at [685, 174] on icon at bounding box center [684, 173] width 14 height 8
click at [688, 280] on input "[PERSON_NAME]" at bounding box center [657, 287] width 139 height 28
click button "OK" at bounding box center [691, 318] width 67 height 20
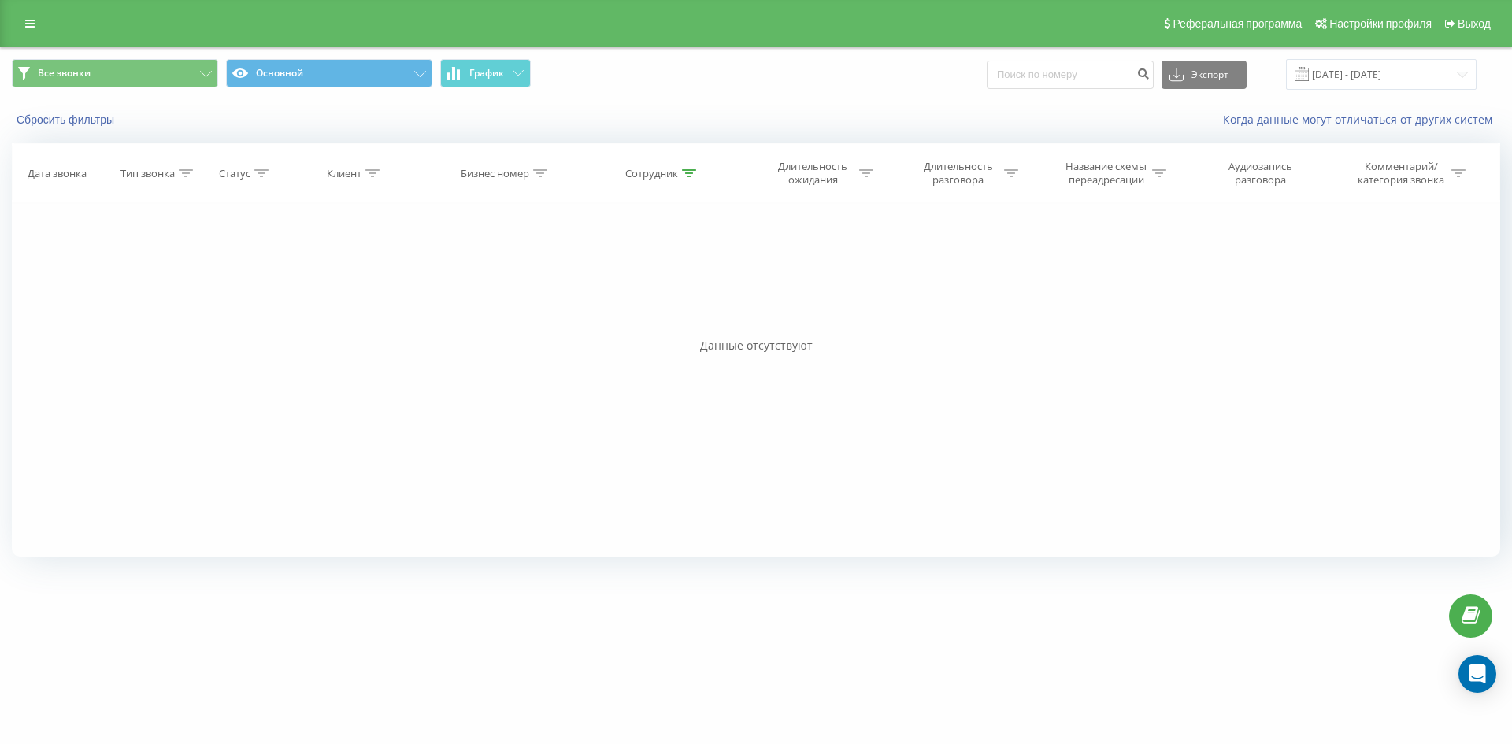
drag, startPoint x: 656, startPoint y: 202, endPoint x: 666, endPoint y: 460, distance: 258.5
drag, startPoint x: 681, startPoint y: 172, endPoint x: 695, endPoint y: 178, distance: 15.5
click at [684, 172] on div "Сотрудник" at bounding box center [660, 173] width 71 height 13
click at [684, 287] on input "[PERSON_NAME]" at bounding box center [663, 287] width 139 height 28
click button "OK" at bounding box center [696, 318] width 67 height 20
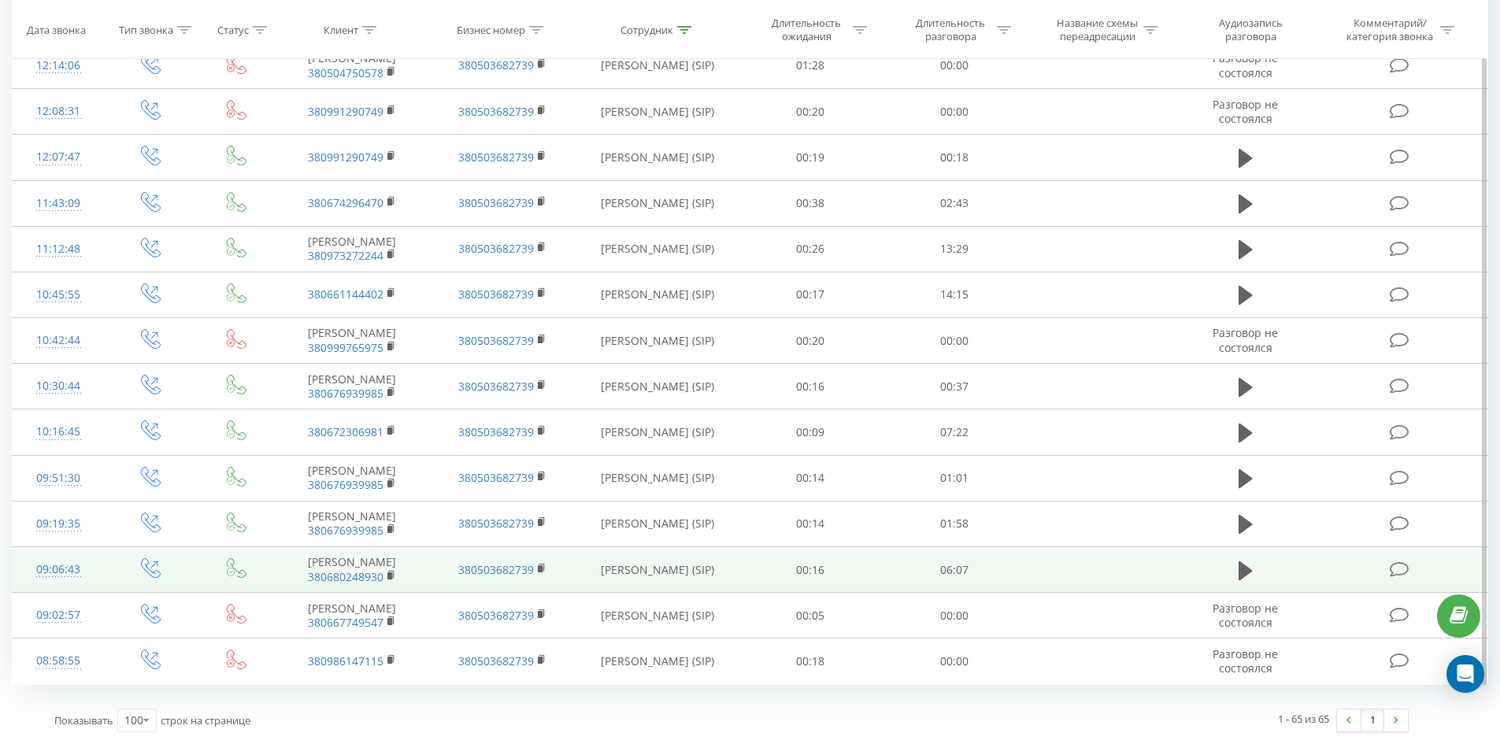
scroll to position [2813, 0]
drag, startPoint x: 625, startPoint y: 302, endPoint x: 654, endPoint y: 539, distance: 238.2
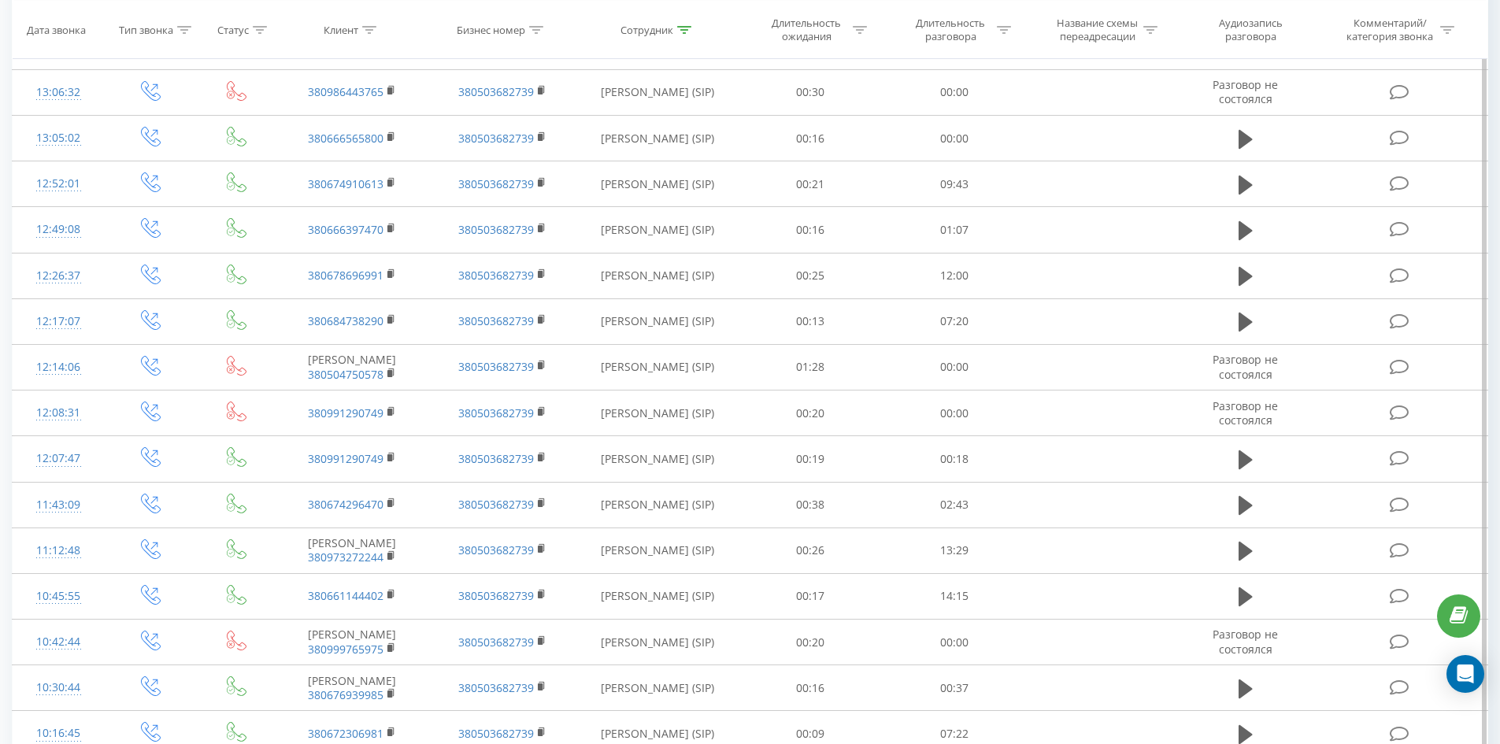
scroll to position [0, 0]
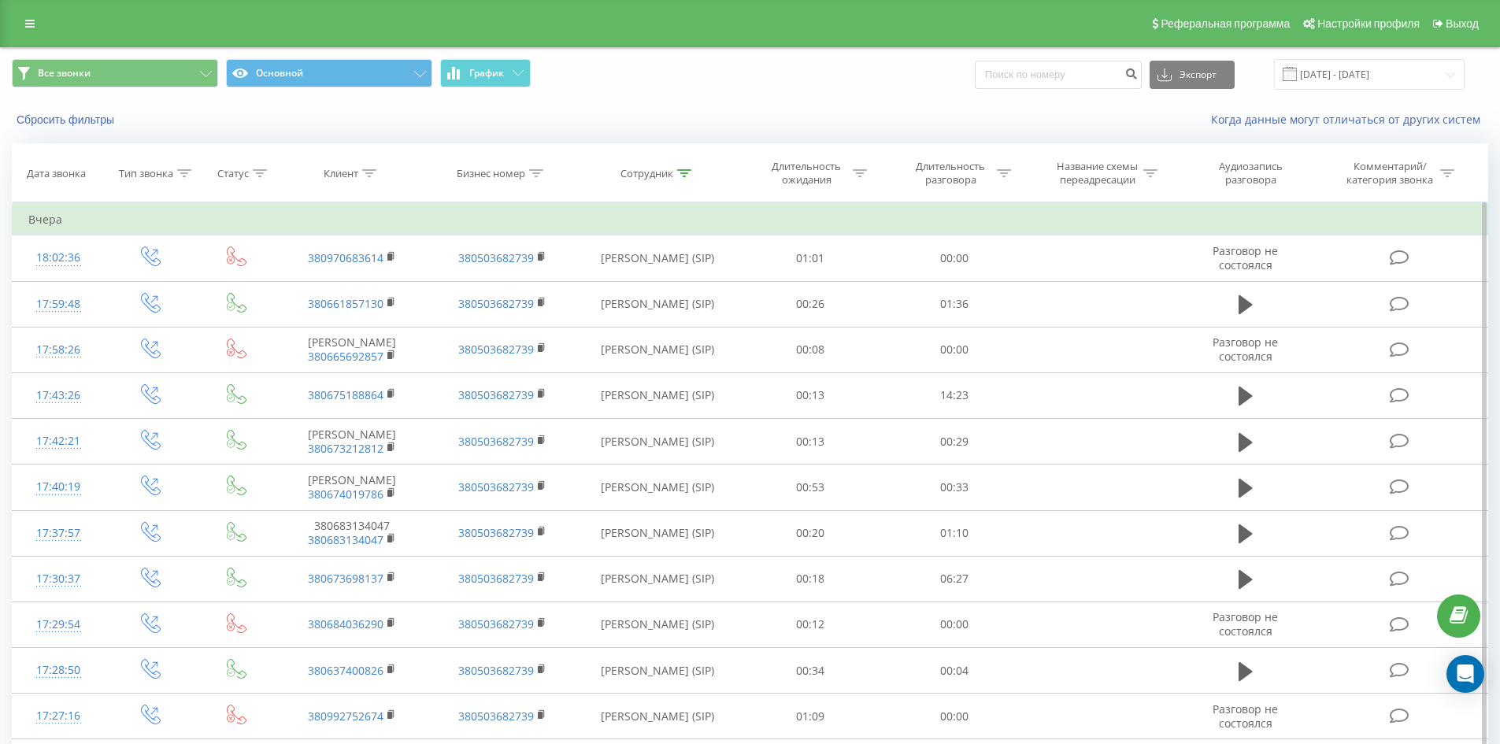
drag, startPoint x: 679, startPoint y: 358, endPoint x: 721, endPoint y: 204, distance: 159.9
click at [681, 170] on icon at bounding box center [684, 173] width 14 height 8
click at [693, 282] on input "[PERSON_NAME]" at bounding box center [657, 287] width 139 height 28
click button "OK" at bounding box center [691, 318] width 67 height 20
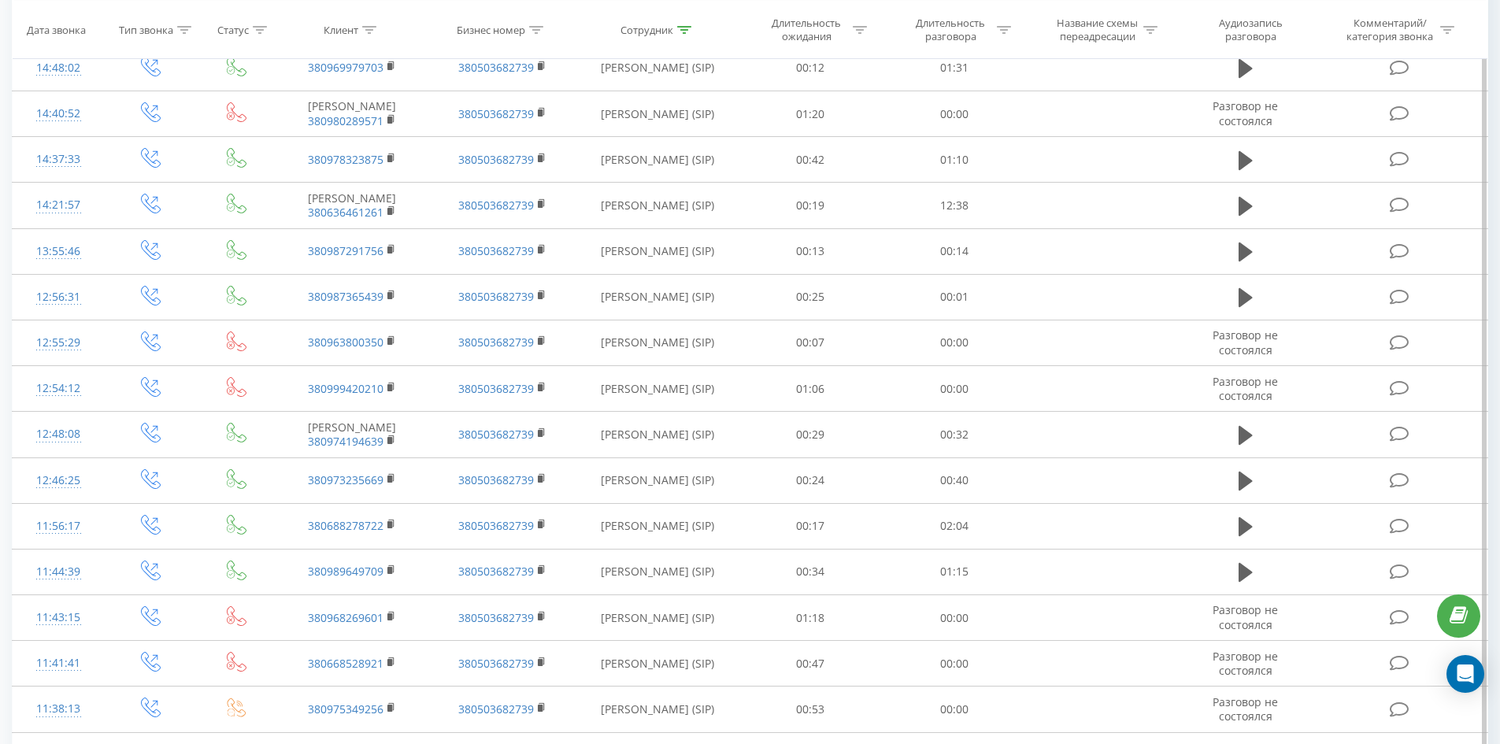
scroll to position [2009, 0]
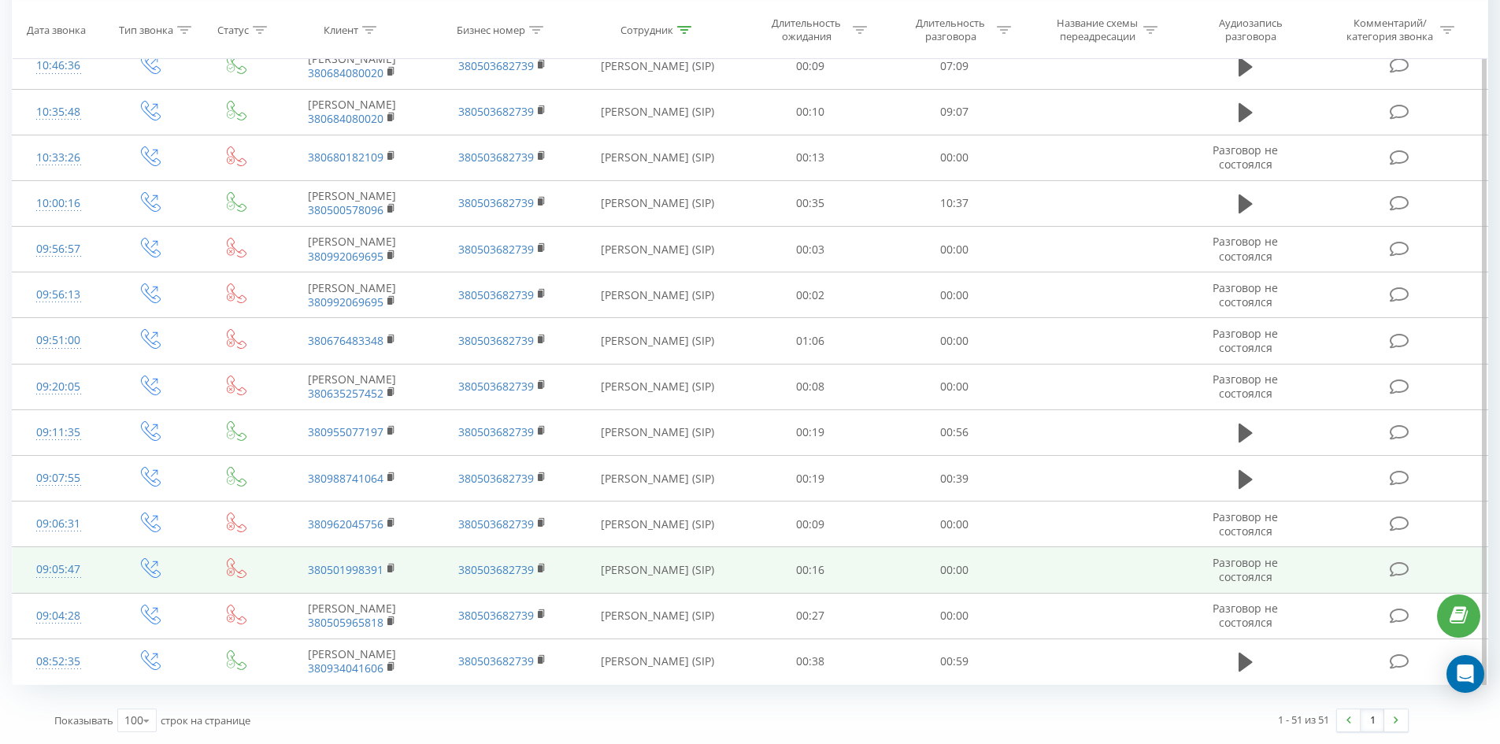
drag, startPoint x: 821, startPoint y: 332, endPoint x: 1004, endPoint y: 560, distance: 293.0
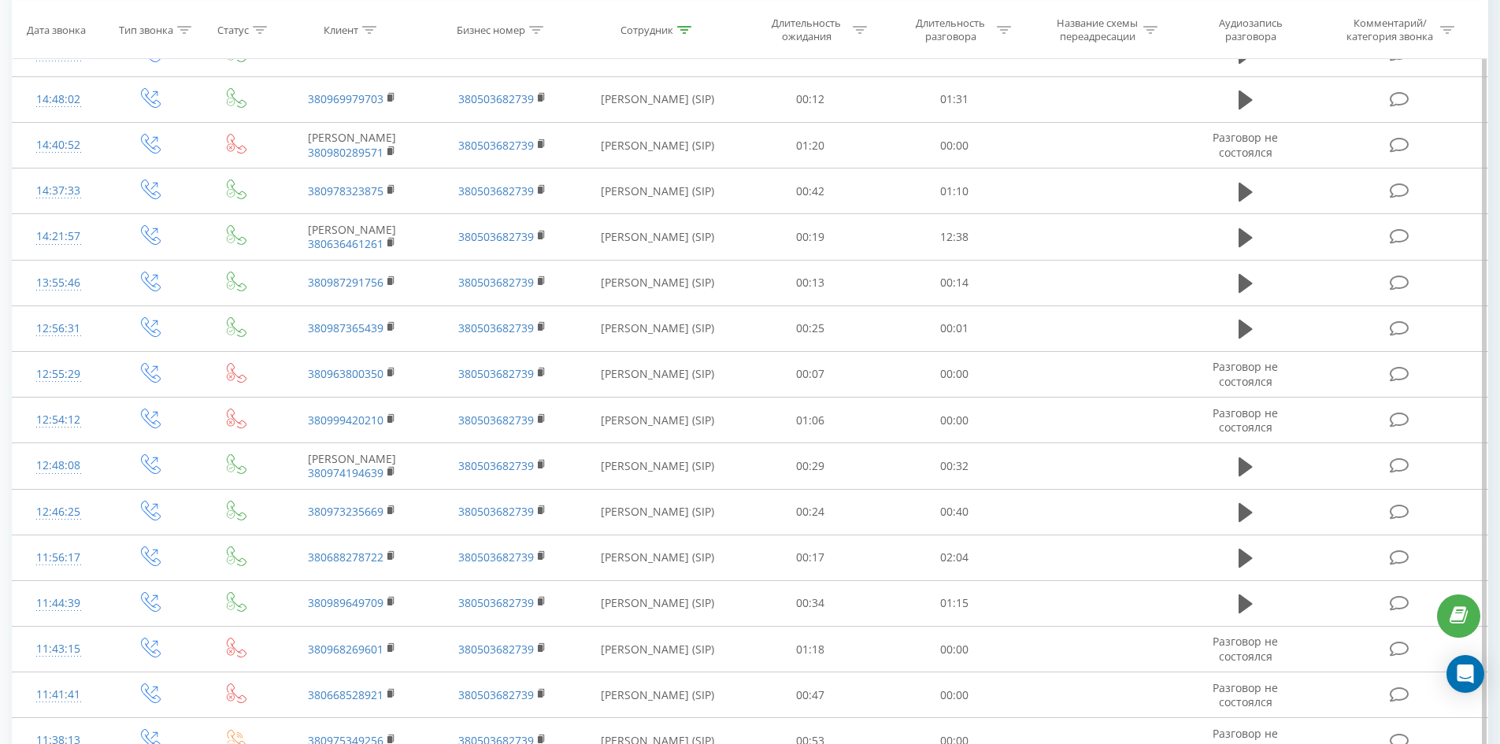
scroll to position [0, 0]
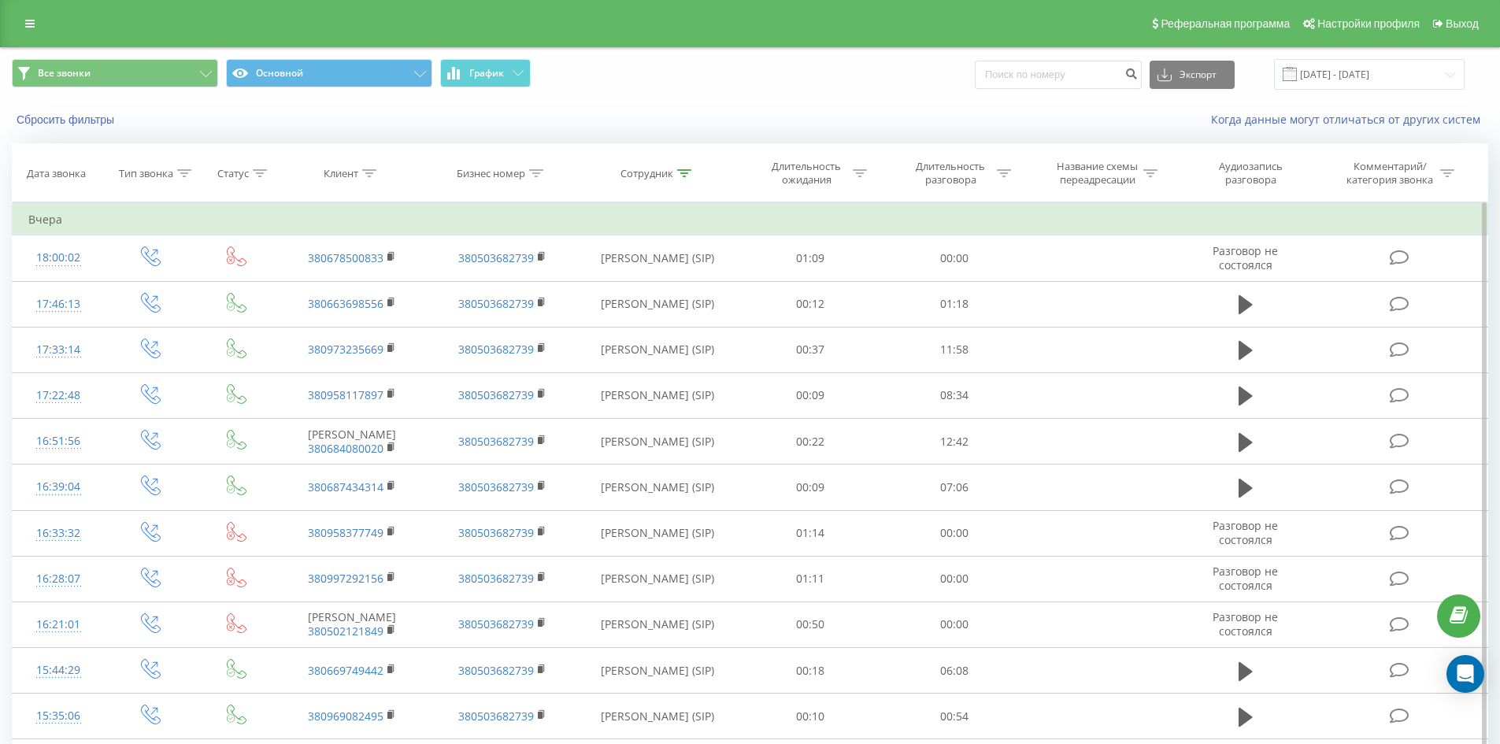
drag, startPoint x: 853, startPoint y: 574, endPoint x: 894, endPoint y: 210, distance: 367.0
click at [679, 173] on icon at bounding box center [684, 173] width 14 height 8
click at [686, 291] on input "[PERSON_NAME]" at bounding box center [657, 287] width 139 height 28
click button "OK" at bounding box center [691, 318] width 67 height 20
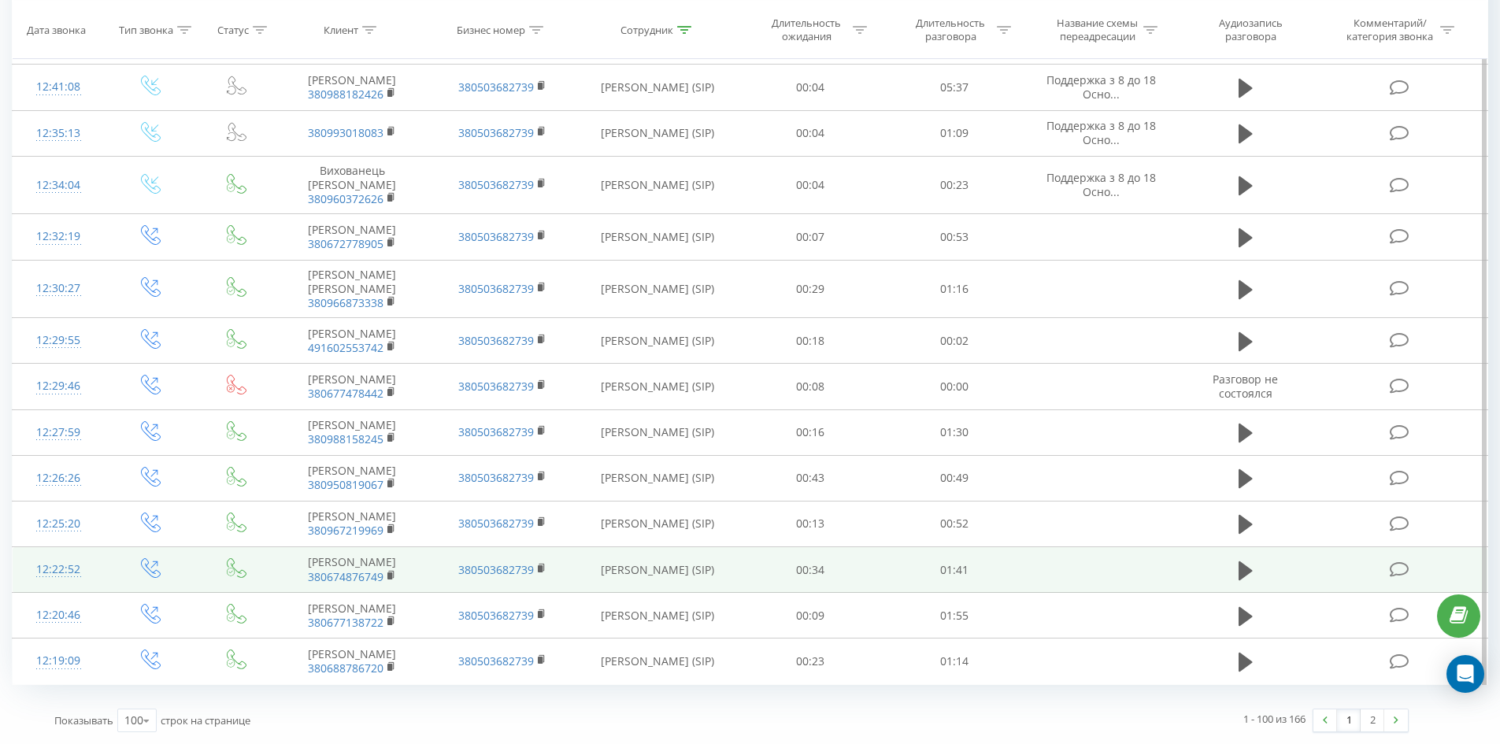
drag, startPoint x: 695, startPoint y: 123, endPoint x: 936, endPoint y: 516, distance: 461.0
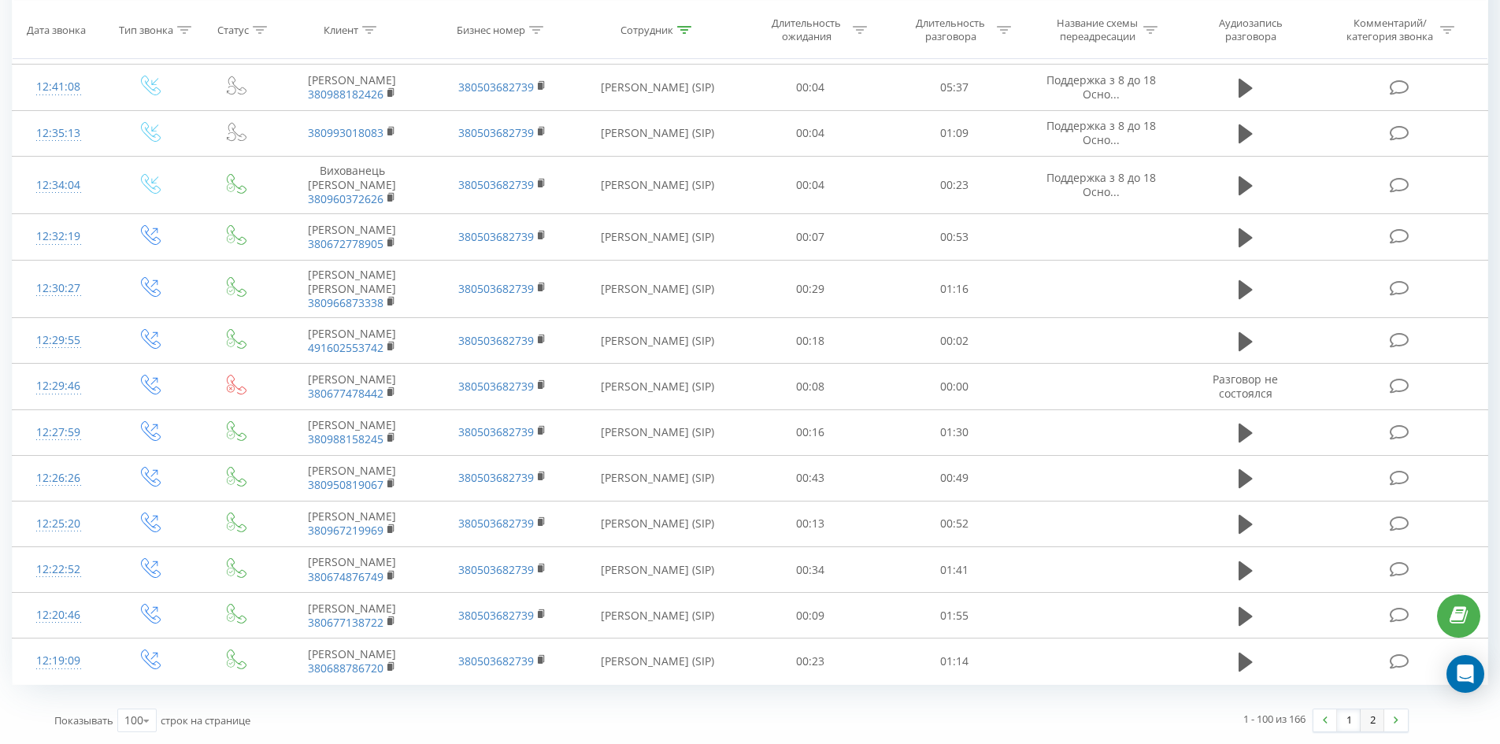
click at [1377, 721] on link "2" at bounding box center [1373, 721] width 24 height 22
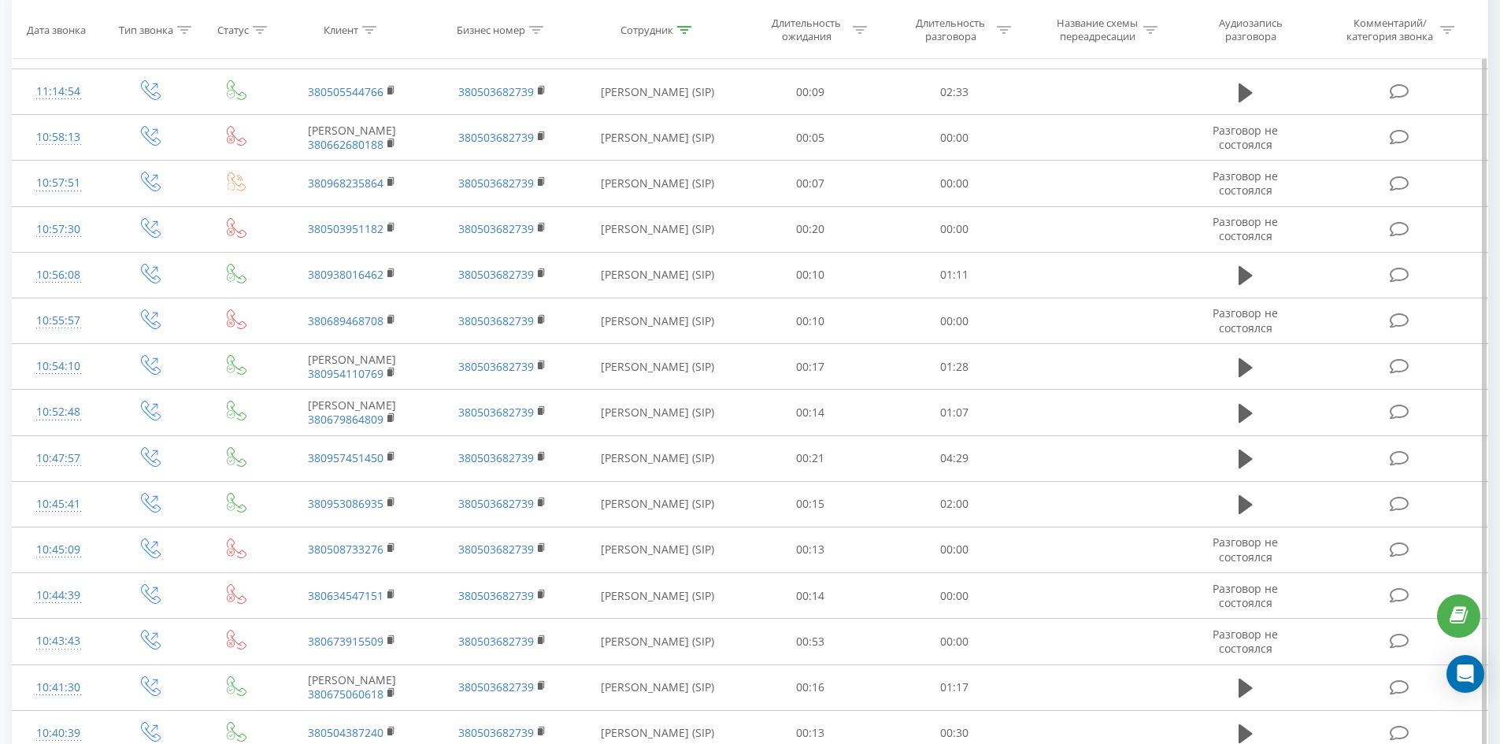
scroll to position [3032, 0]
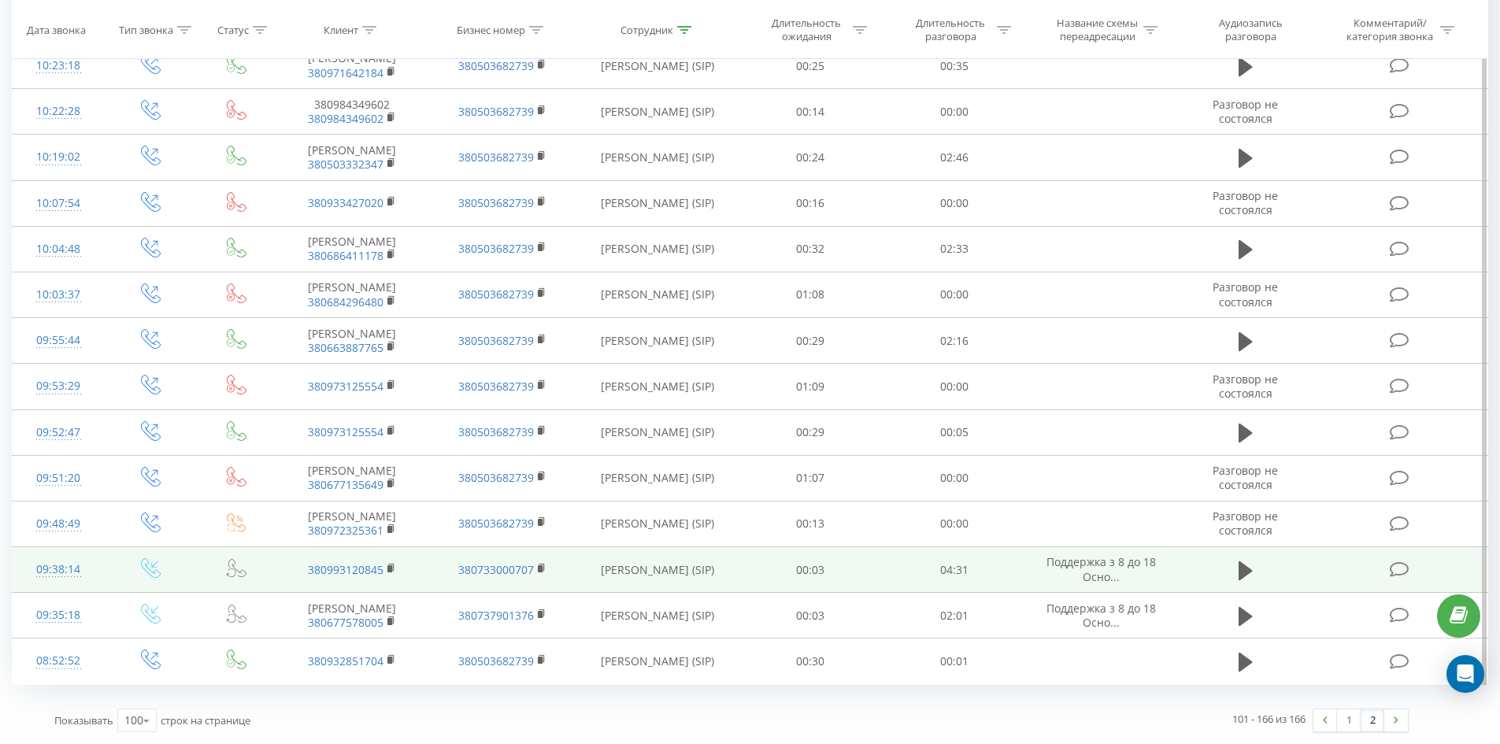
drag, startPoint x: 613, startPoint y: 249, endPoint x: 716, endPoint y: 560, distance: 327.8
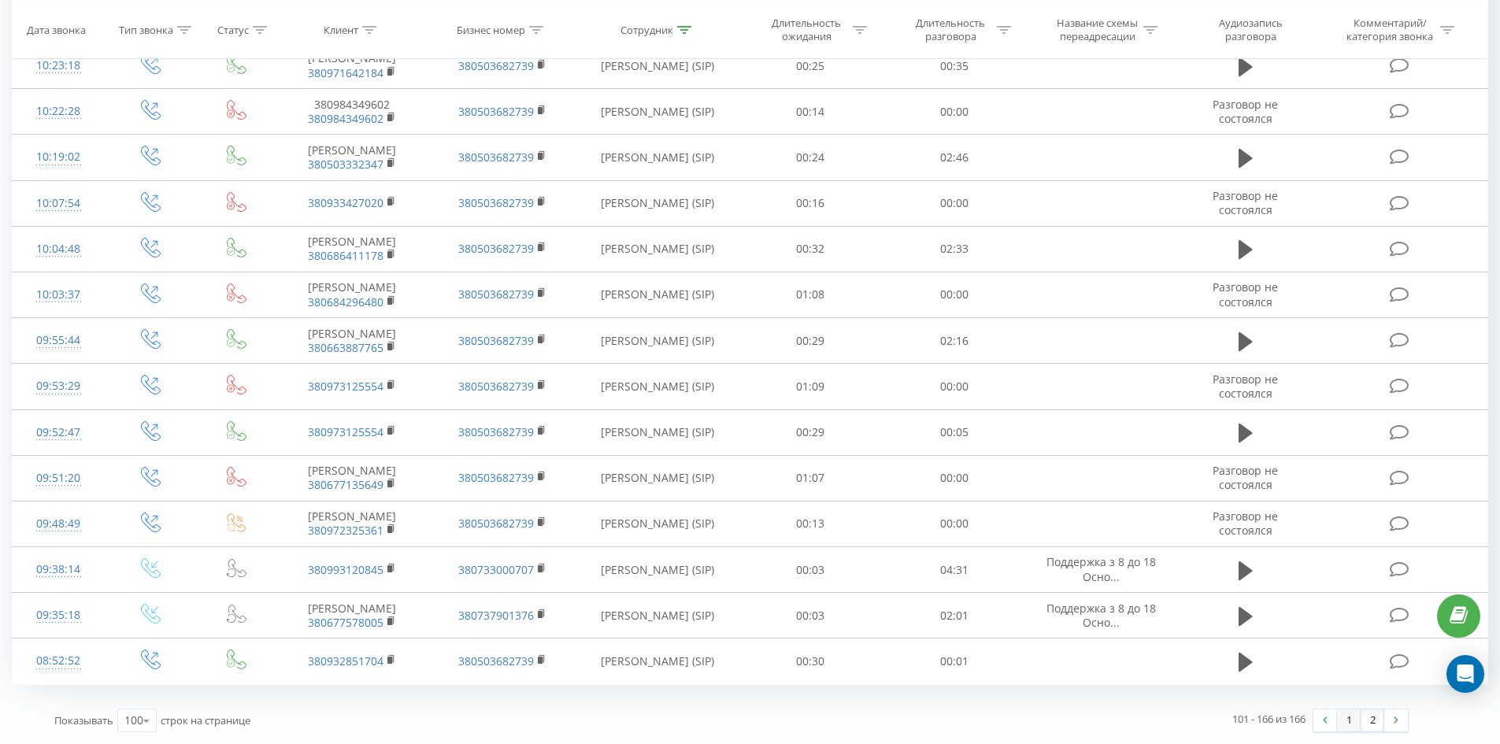
click at [1344, 719] on link "1" at bounding box center [1349, 721] width 24 height 22
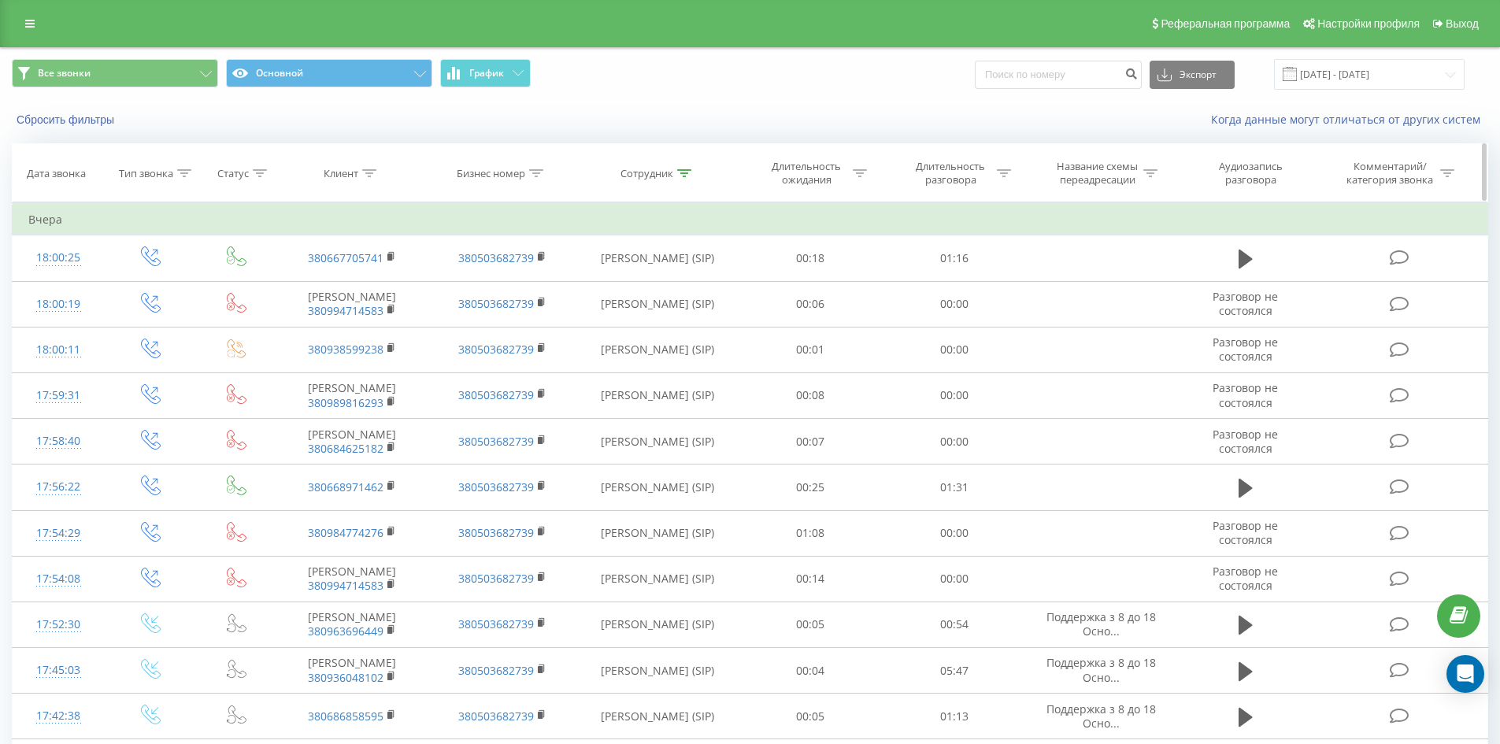
drag, startPoint x: 681, startPoint y: 165, endPoint x: 682, endPoint y: 174, distance: 8.7
click at [681, 167] on th "Сотрудник" at bounding box center [657, 173] width 161 height 58
click at [686, 176] on icon at bounding box center [684, 173] width 14 height 8
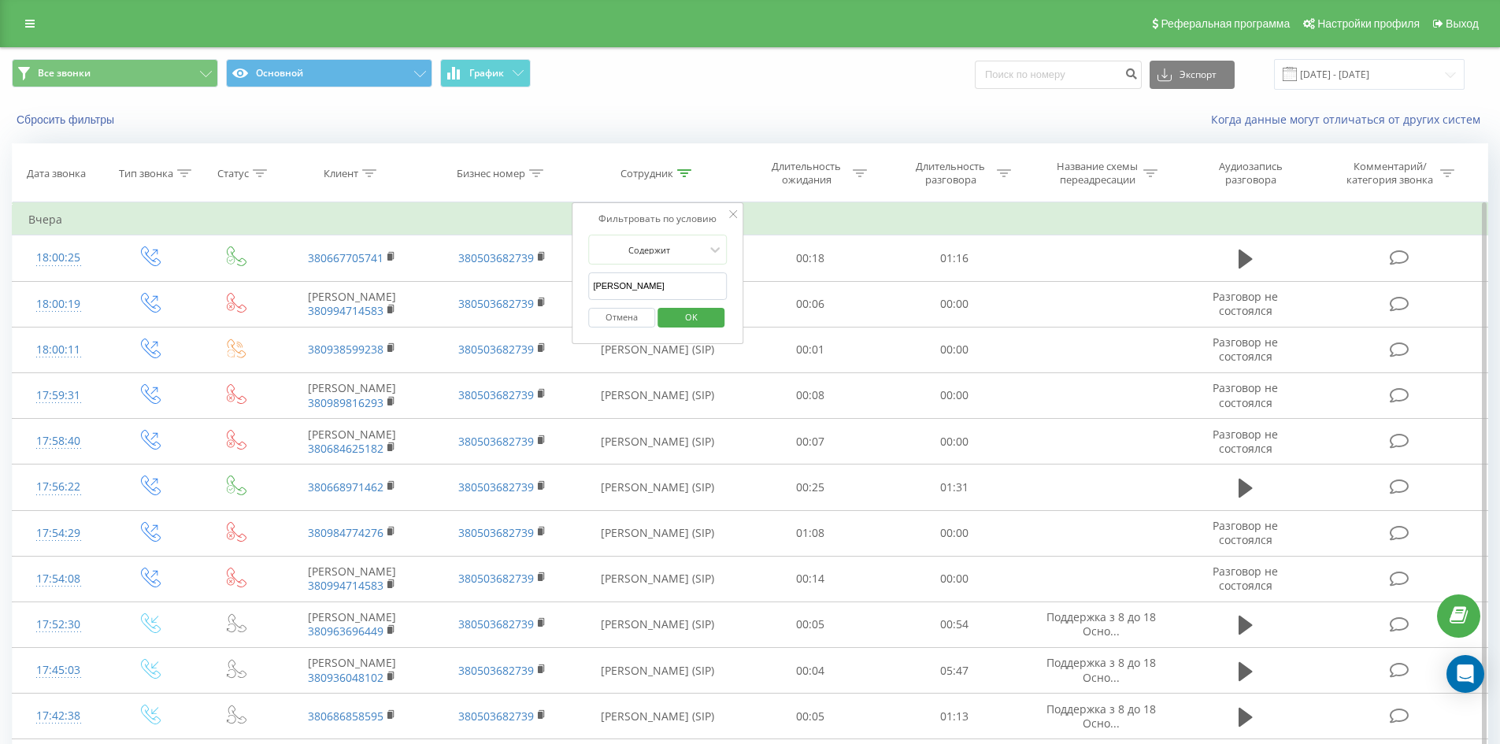
click at [687, 285] on input "[PERSON_NAME]" at bounding box center [657, 287] width 139 height 28
click button "OK" at bounding box center [691, 318] width 67 height 20
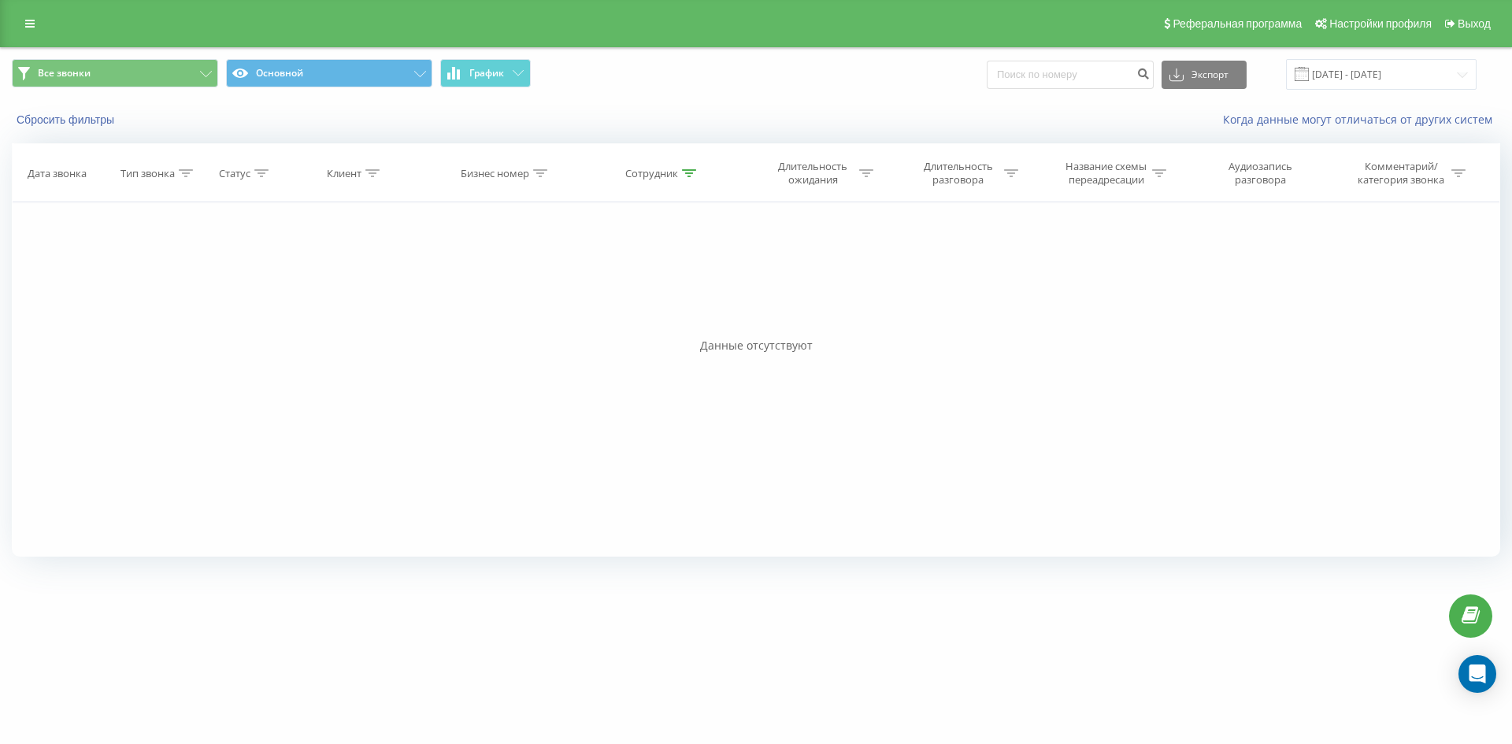
drag, startPoint x: 822, startPoint y: 180, endPoint x: 1318, endPoint y: 625, distance: 666.4
click at [693, 172] on icon at bounding box center [689, 173] width 14 height 8
click at [695, 263] on div "Содержит" at bounding box center [663, 250] width 139 height 30
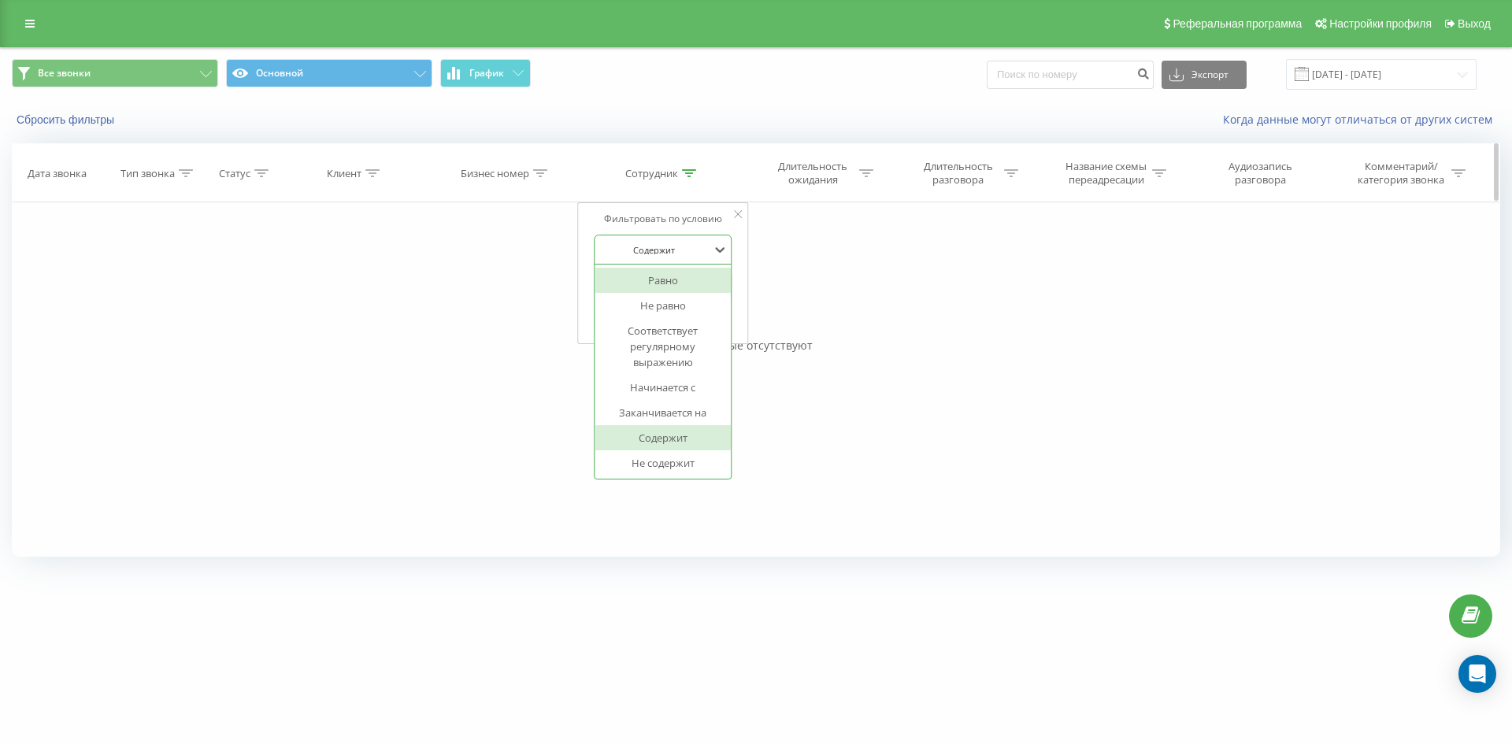
click at [703, 138] on div "Сбросить фильтры Когда данные могут отличаться от других систем" at bounding box center [756, 120] width 1511 height 38
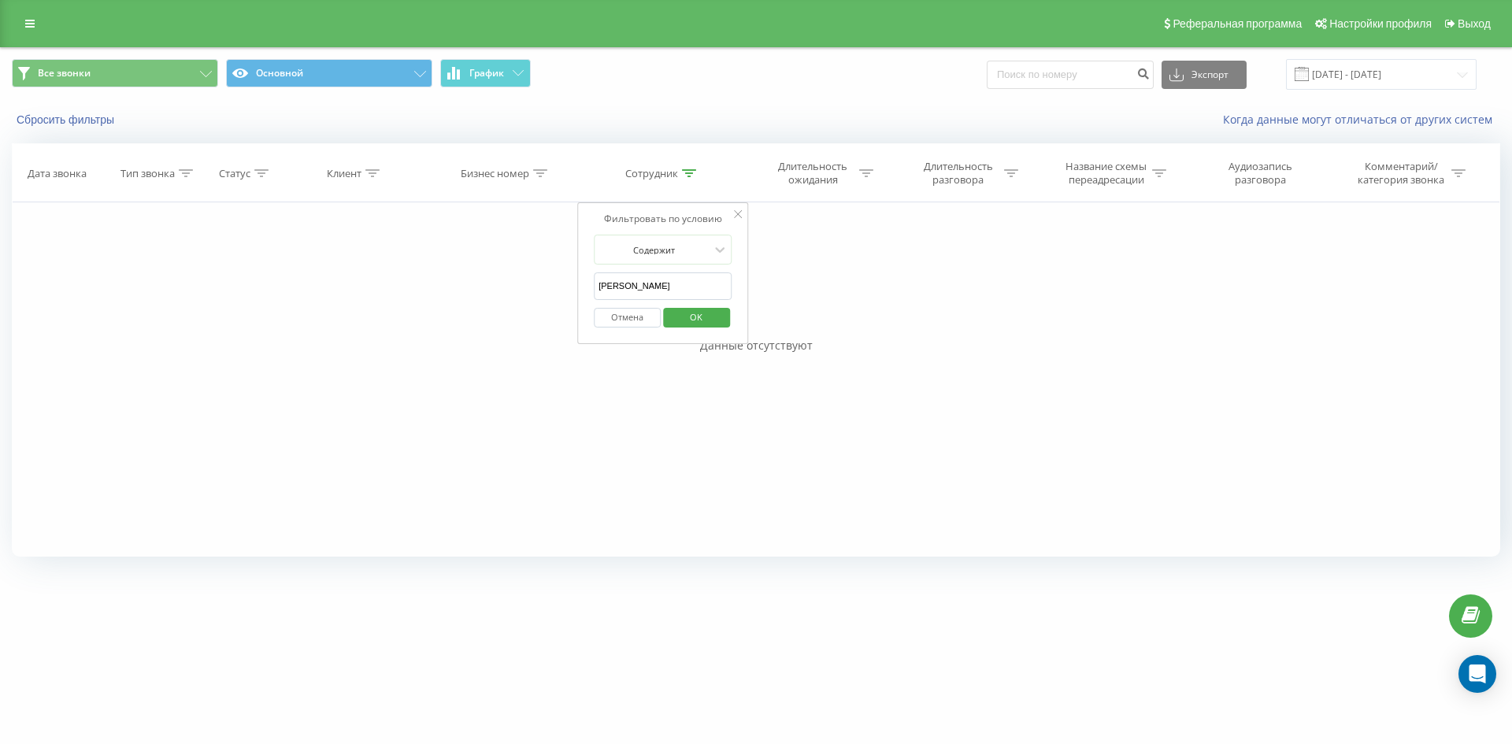
click at [689, 292] on input "[PERSON_NAME]" at bounding box center [663, 287] width 139 height 28
type input "з"
click button "OK" at bounding box center [696, 318] width 67 height 20
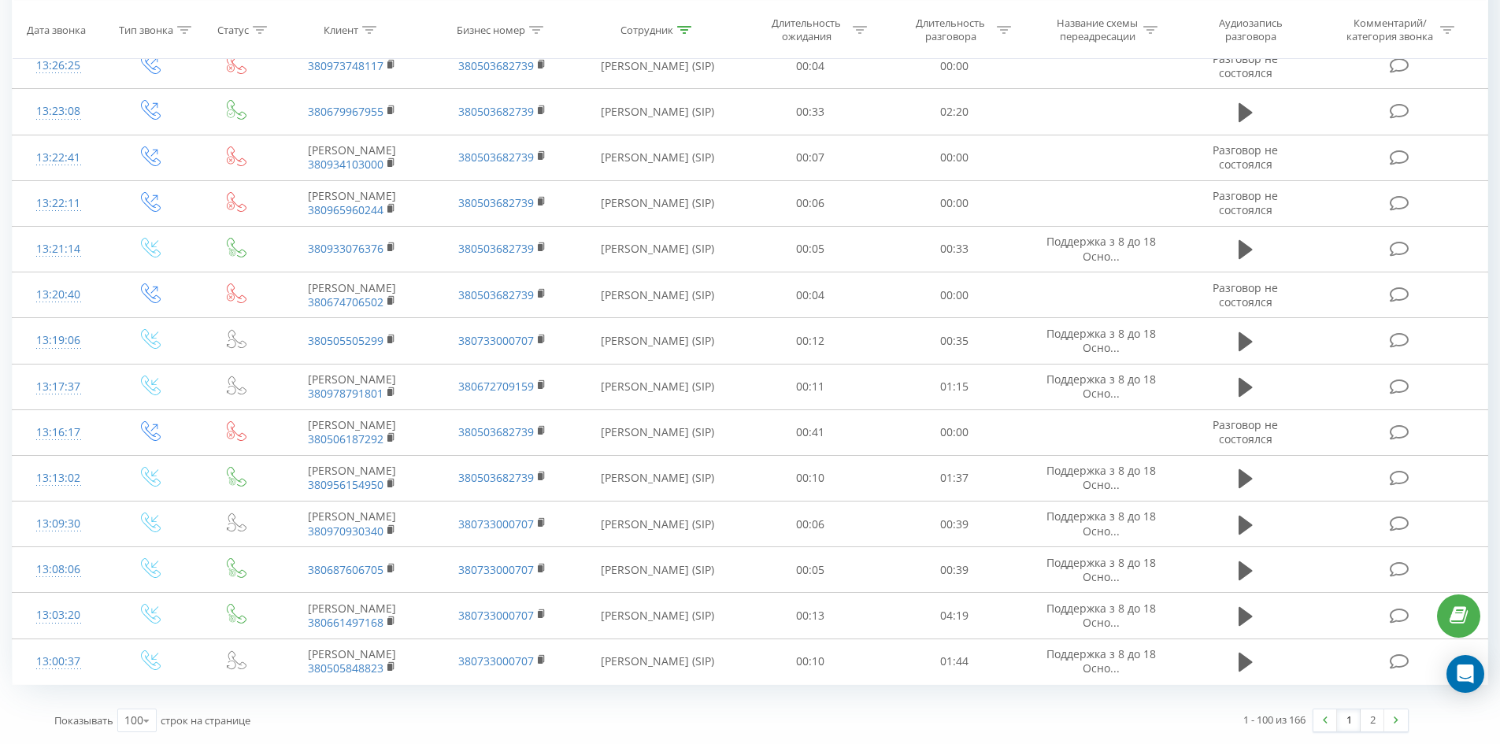
drag, startPoint x: 956, startPoint y: 330, endPoint x: 1300, endPoint y: 701, distance: 505.5
click at [1379, 718] on link "2" at bounding box center [1373, 721] width 24 height 22
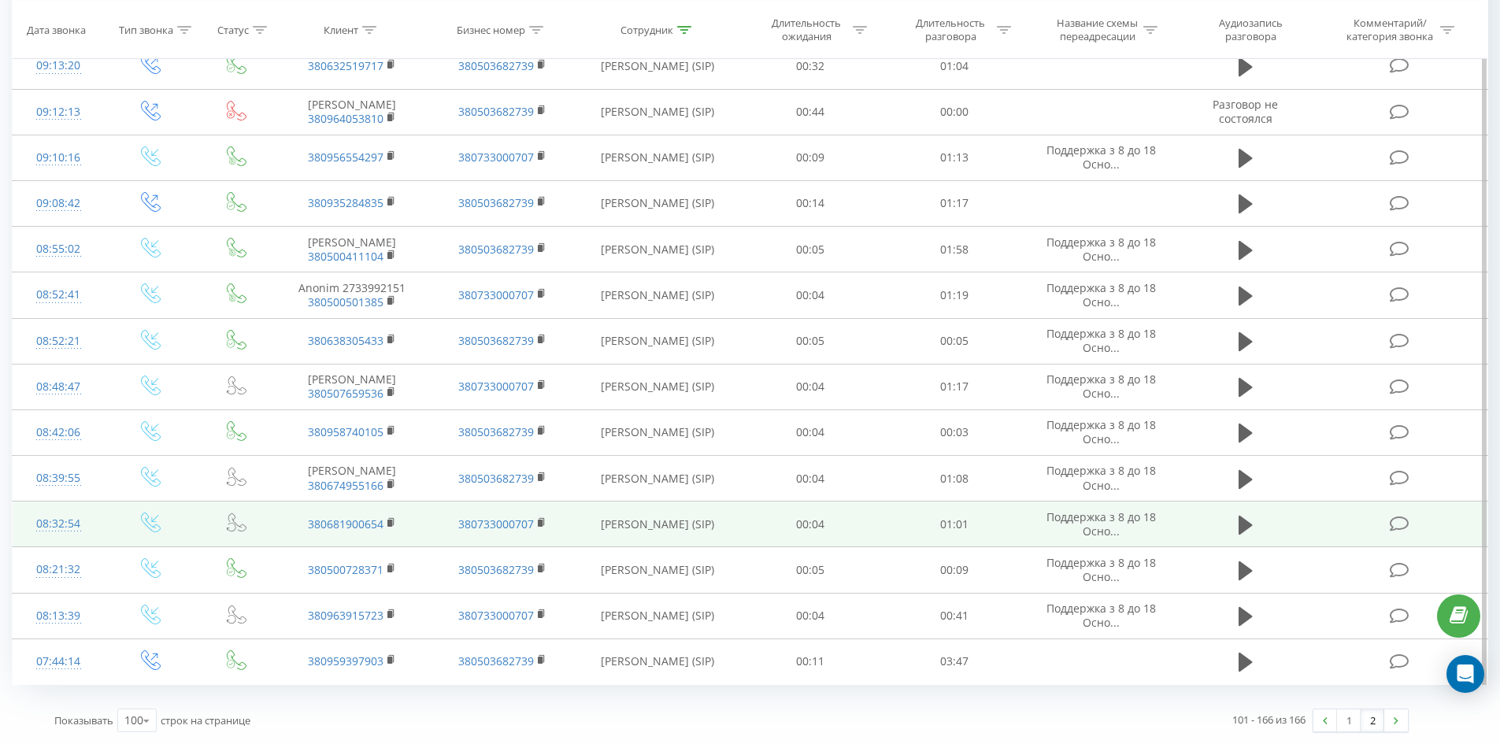
scroll to position [3013, 0]
drag, startPoint x: 831, startPoint y: 191, endPoint x: 797, endPoint y: 534, distance: 344.3
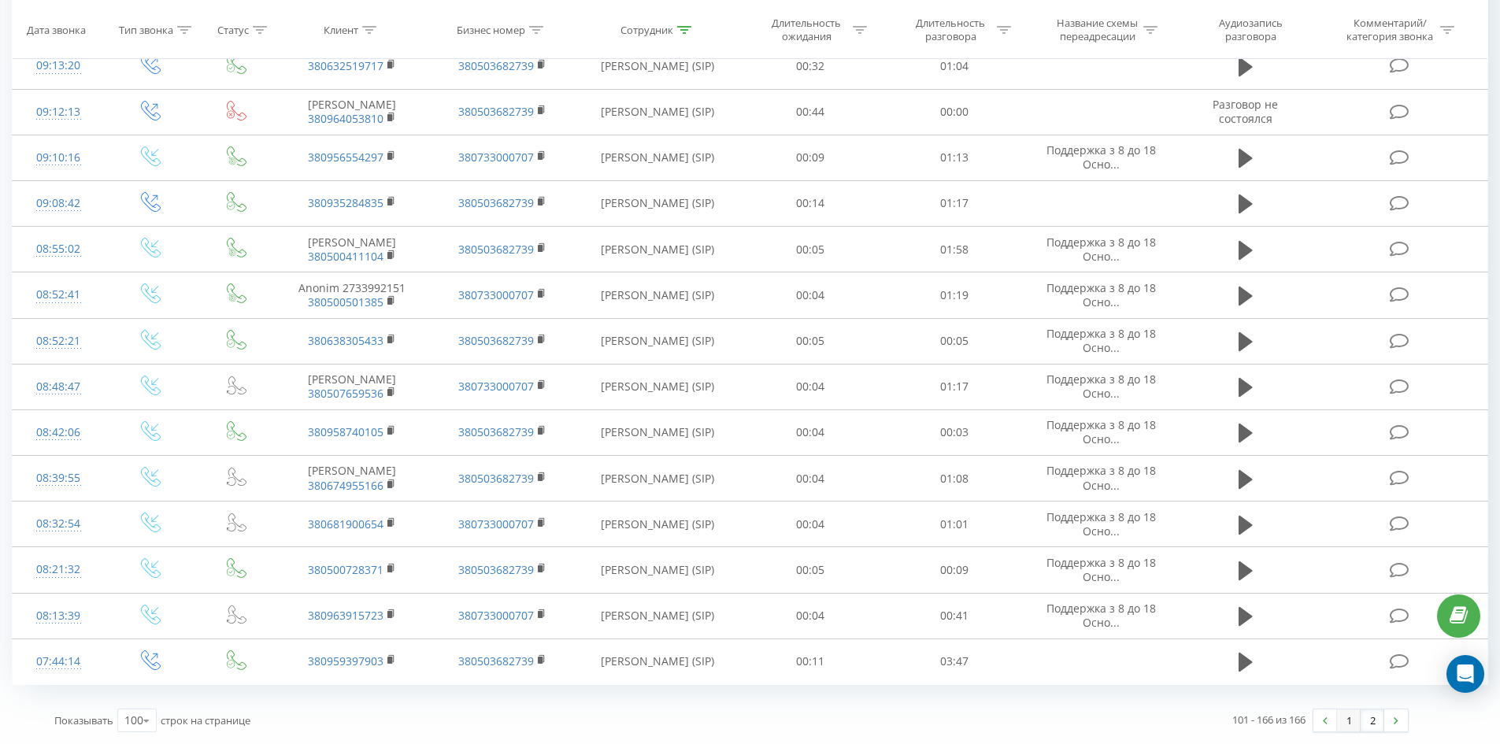
click at [1355, 723] on link "1" at bounding box center [1349, 721] width 24 height 22
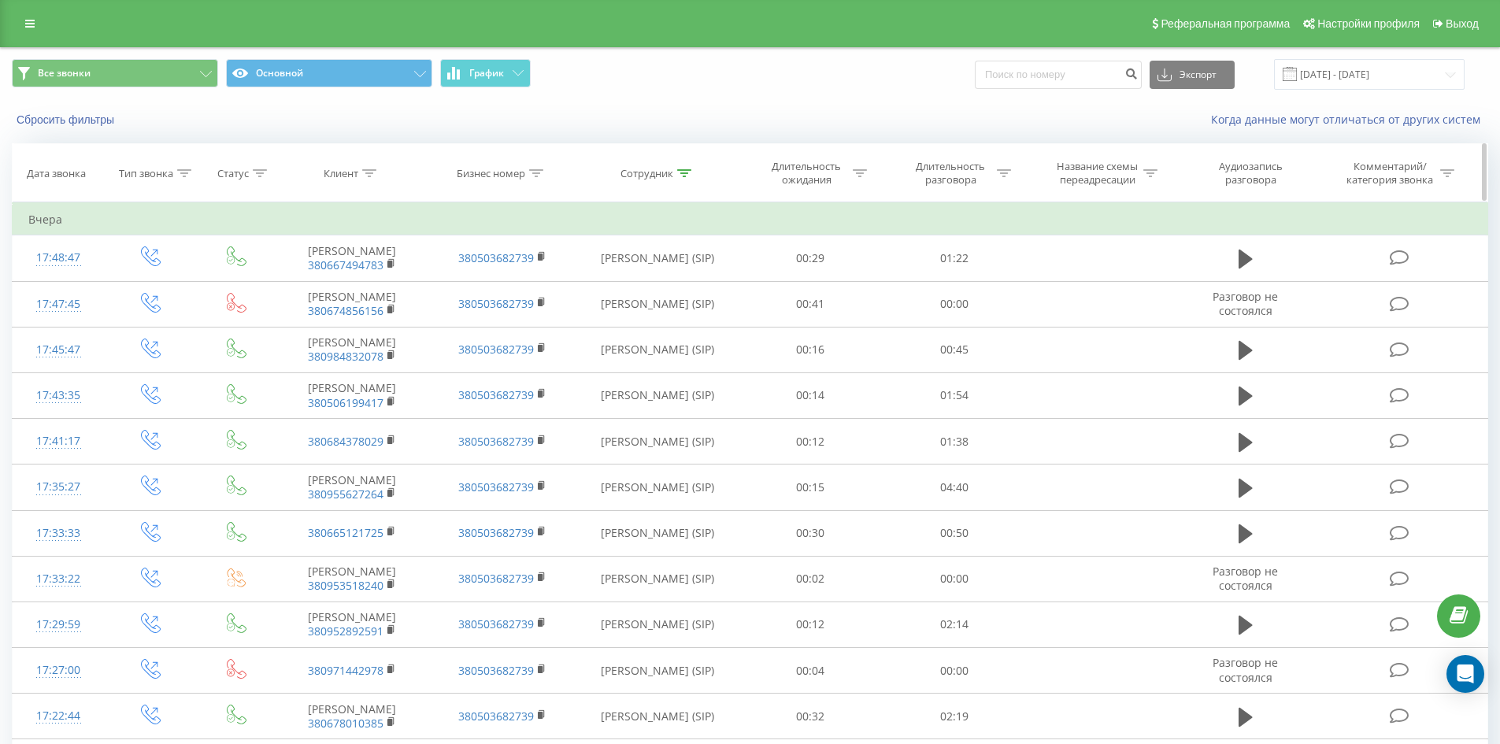
click at [690, 170] on icon at bounding box center [684, 173] width 14 height 8
click at [701, 277] on input "[PERSON_NAME]" at bounding box center [657, 287] width 139 height 28
click button "OK" at bounding box center [691, 318] width 67 height 20
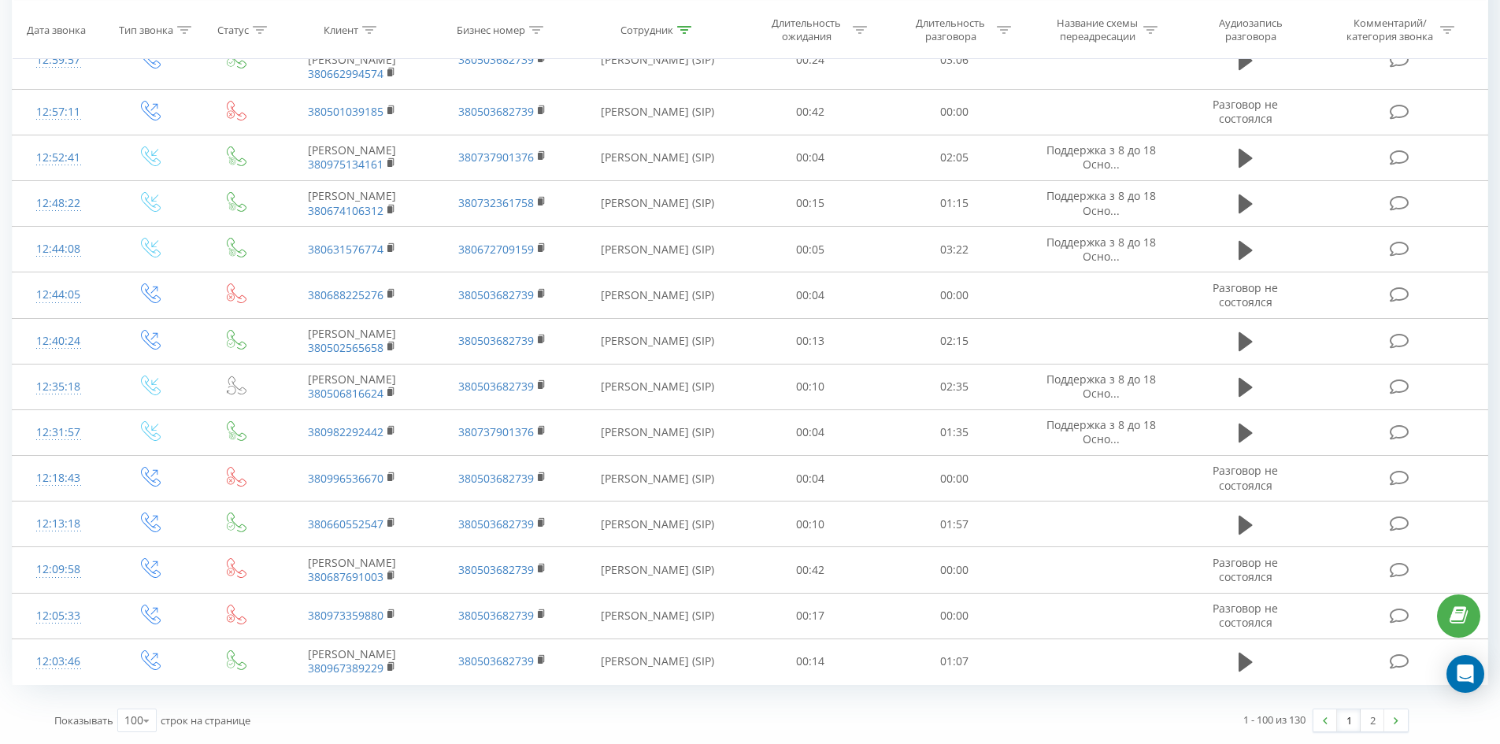
drag, startPoint x: 986, startPoint y: 280, endPoint x: 1335, endPoint y: 709, distance: 553.2
click at [1377, 716] on link "2" at bounding box center [1373, 721] width 24 height 22
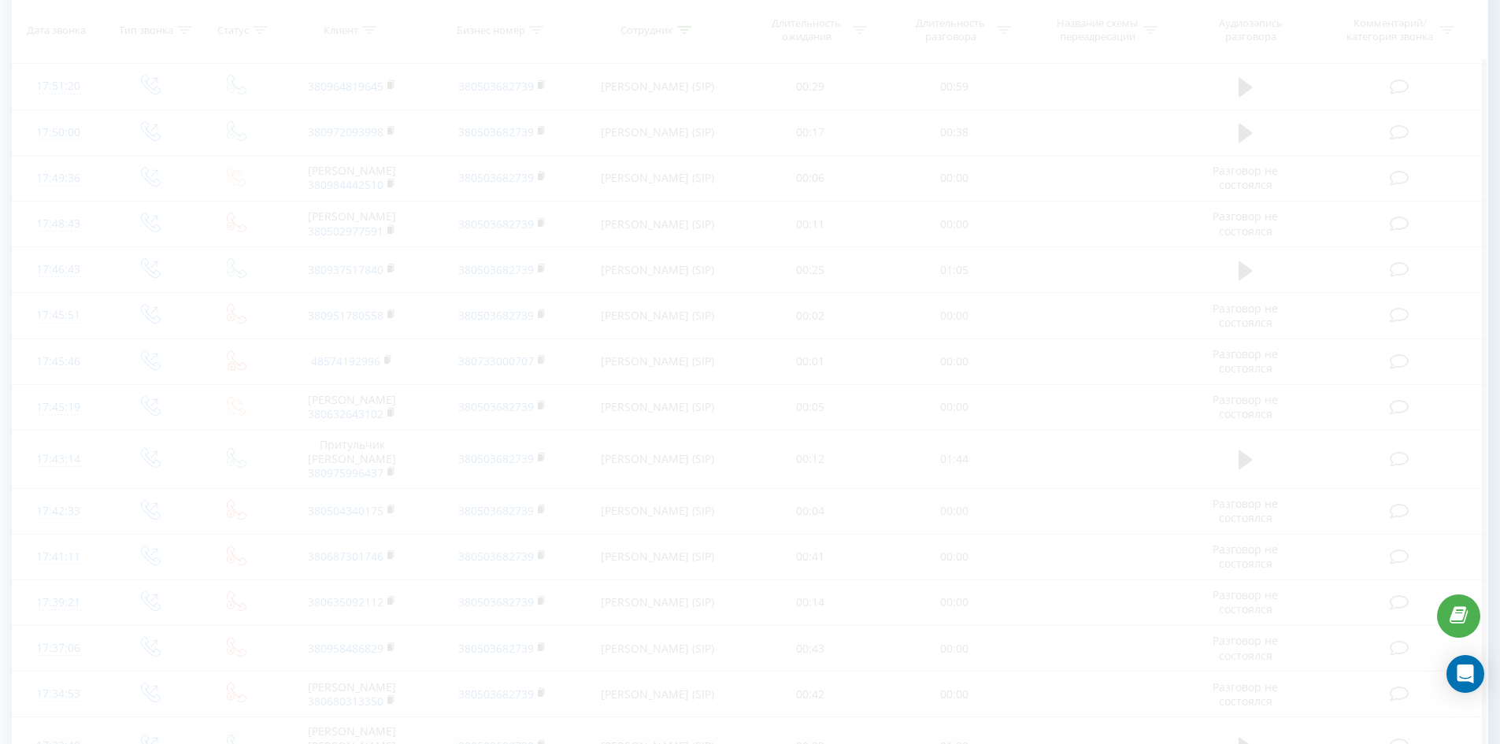
scroll to position [1170, 0]
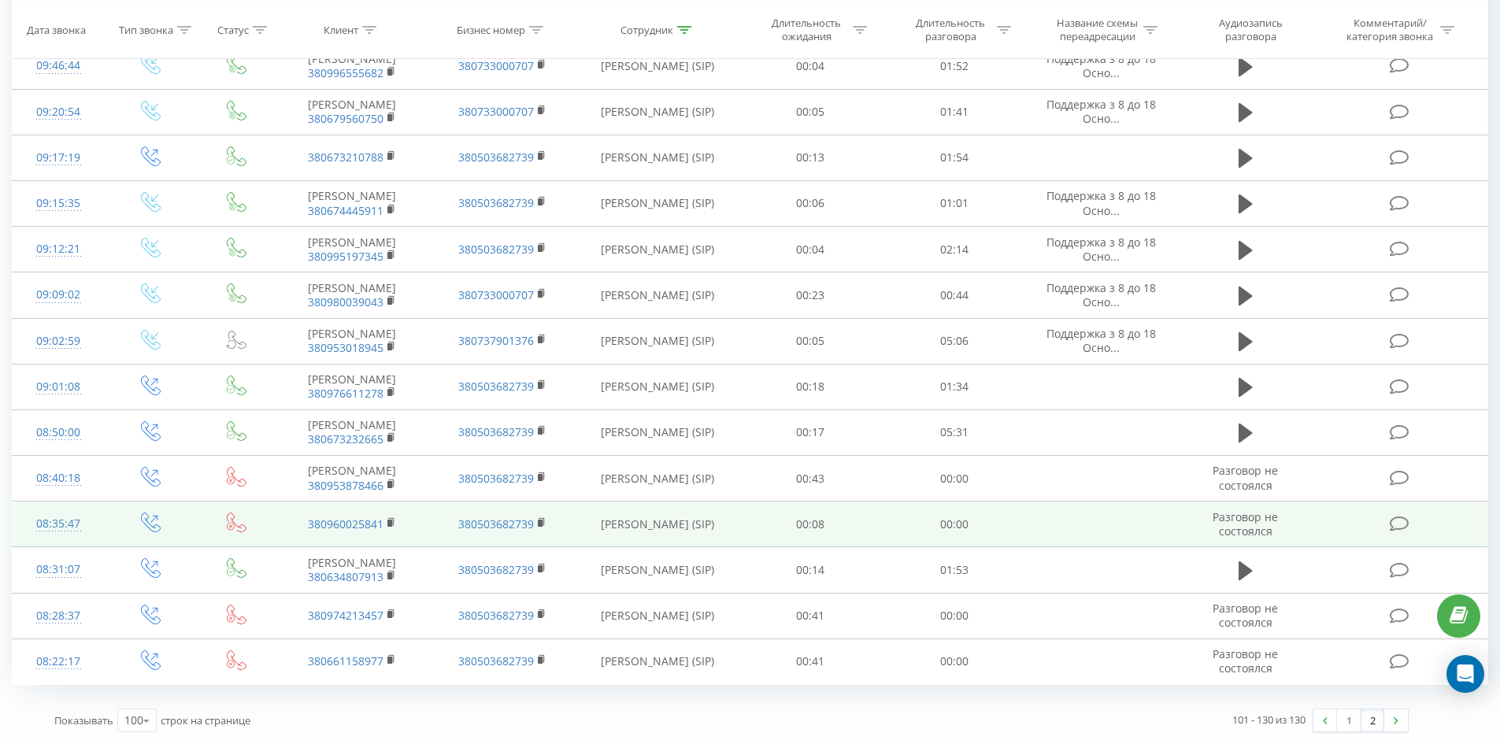
drag, startPoint x: 690, startPoint y: 139, endPoint x: 668, endPoint y: 494, distance: 355.1
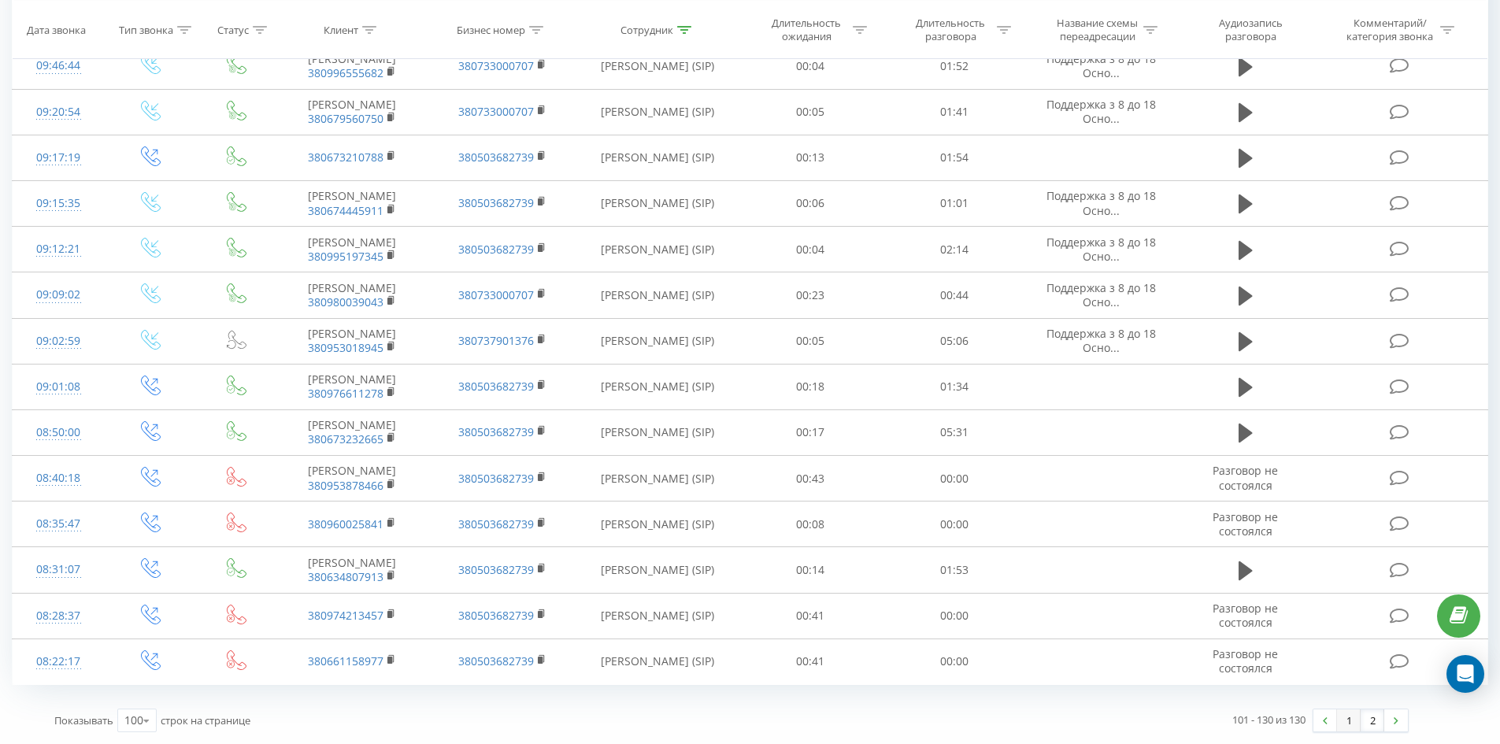
click at [1348, 724] on link "1" at bounding box center [1349, 721] width 24 height 22
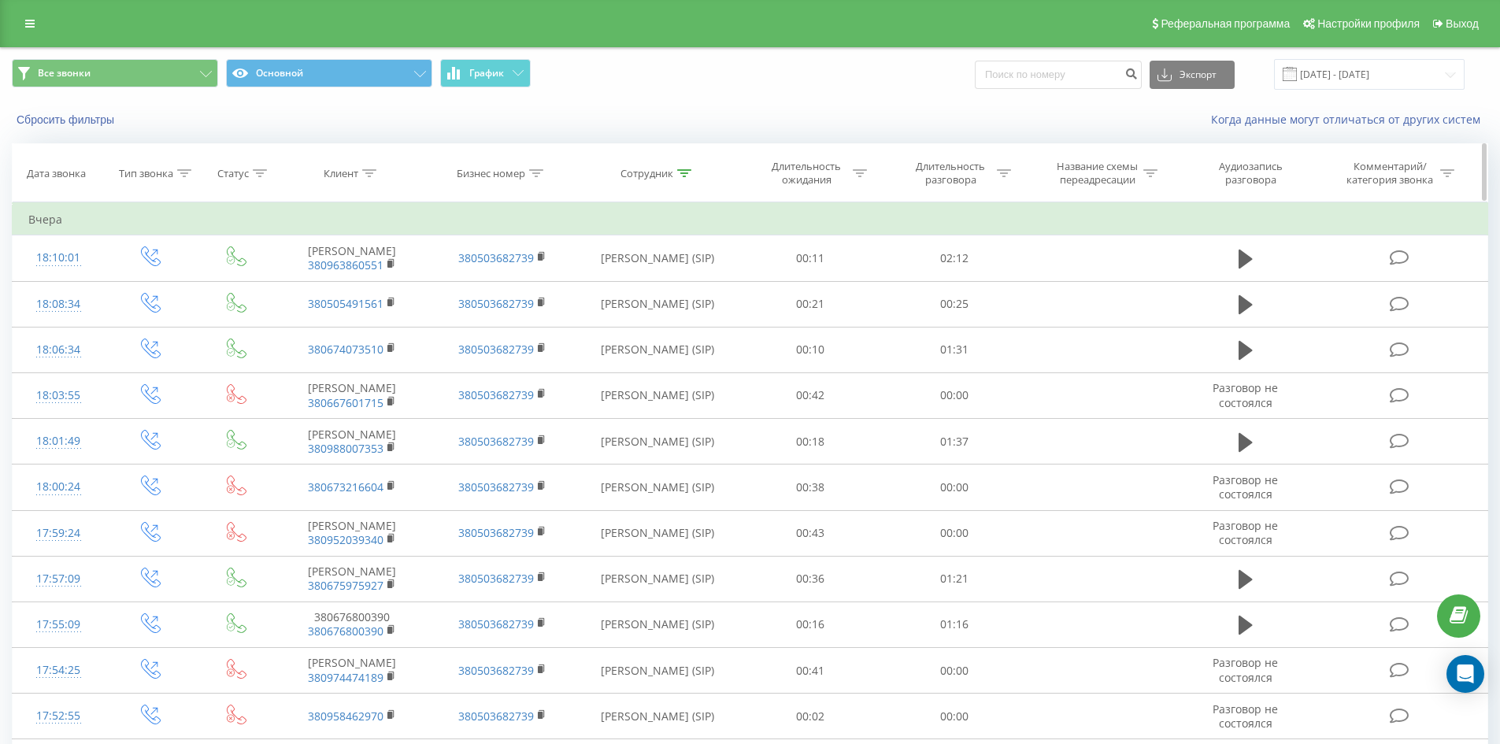
click at [682, 167] on div at bounding box center [684, 173] width 14 height 13
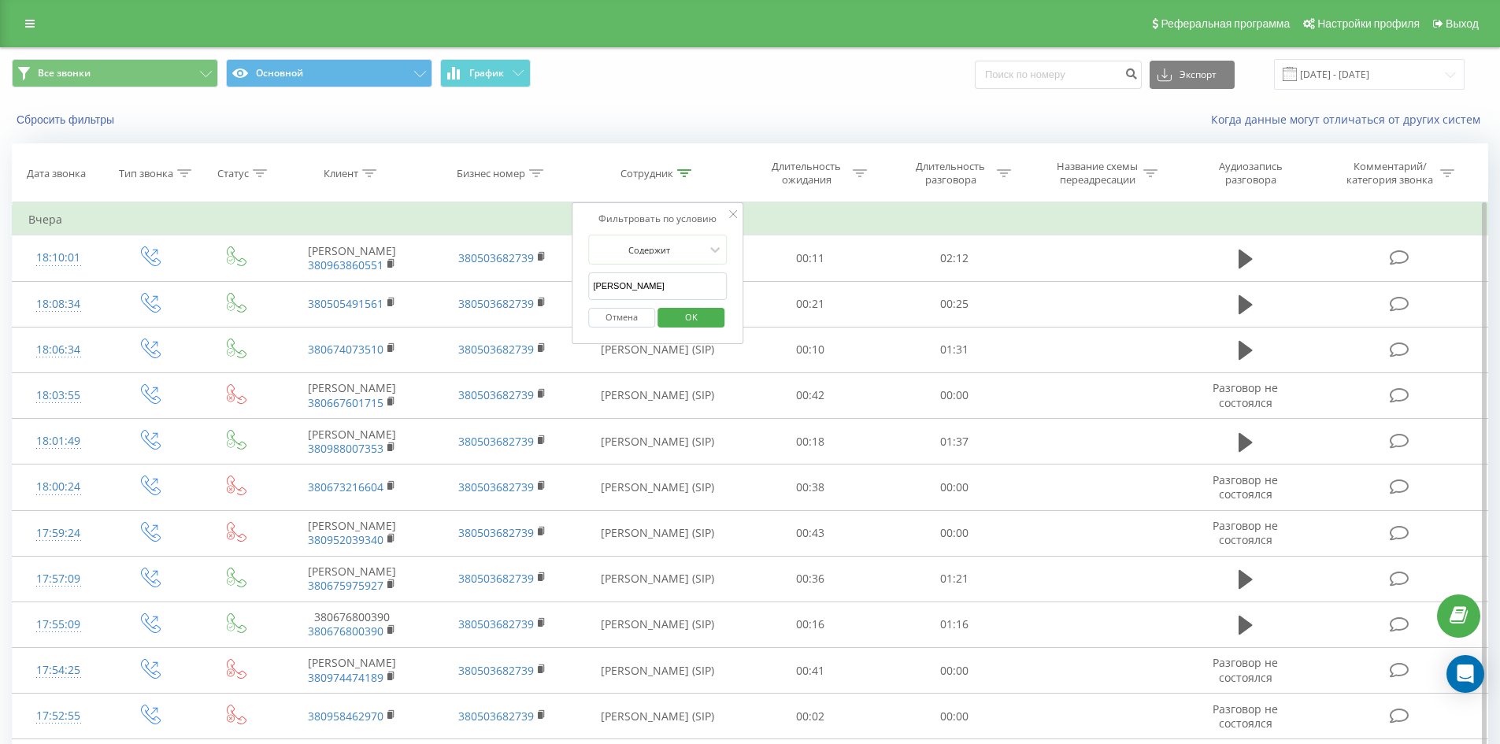
click at [692, 291] on input "[PERSON_NAME]" at bounding box center [657, 287] width 139 height 28
click button "OK" at bounding box center [691, 318] width 67 height 20
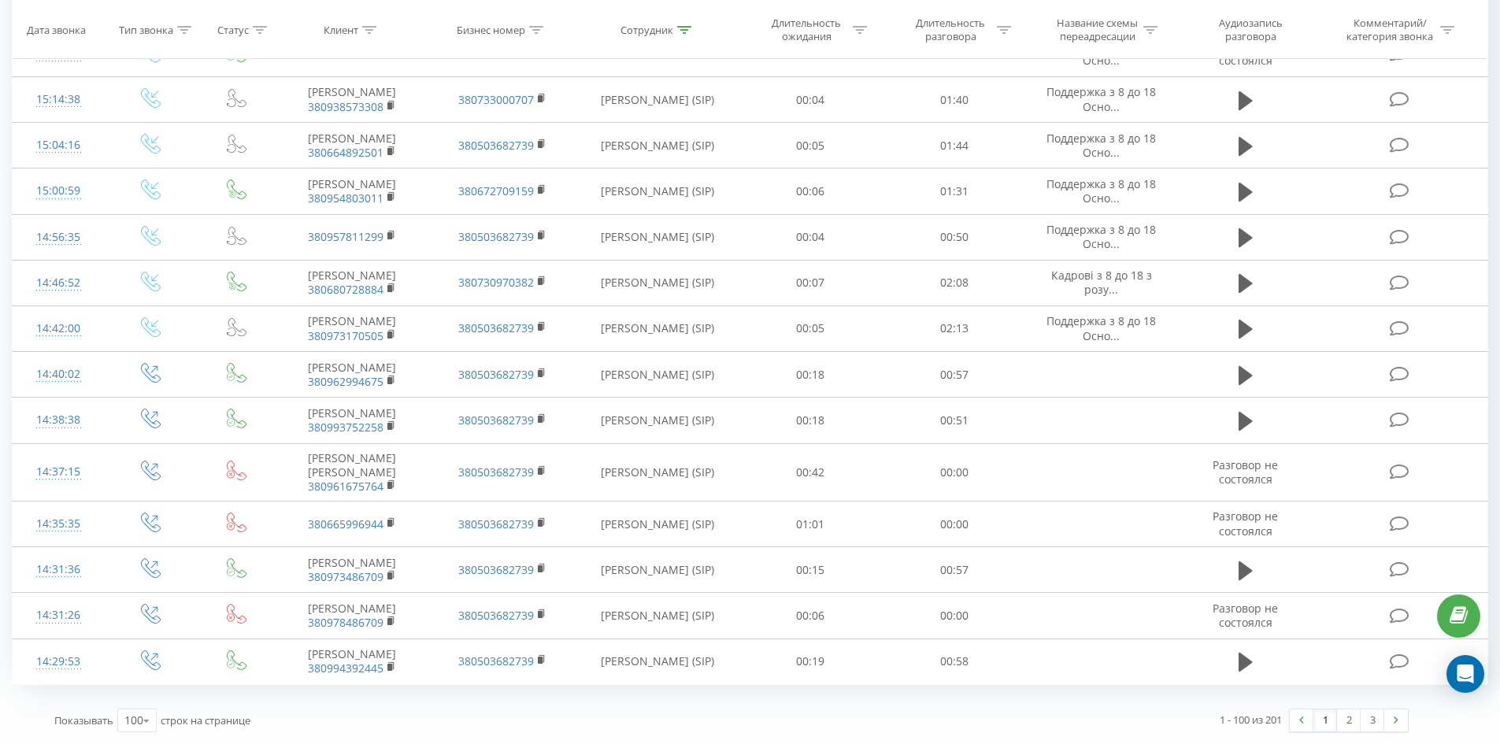
drag, startPoint x: 748, startPoint y: 217, endPoint x: 1345, endPoint y: 695, distance: 764.8
click at [1370, 713] on link "3" at bounding box center [1373, 721] width 24 height 22
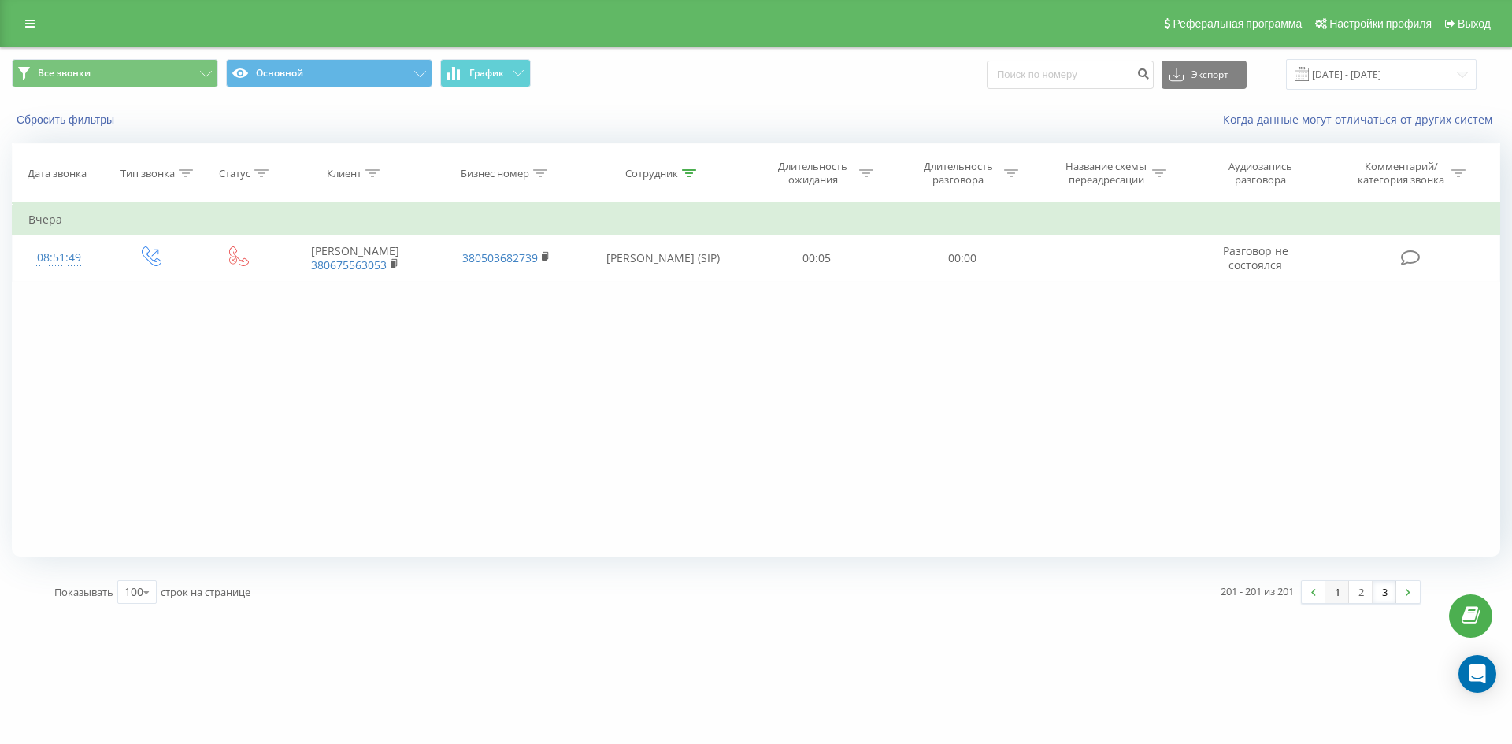
click at [1344, 593] on link "1" at bounding box center [1338, 592] width 24 height 22
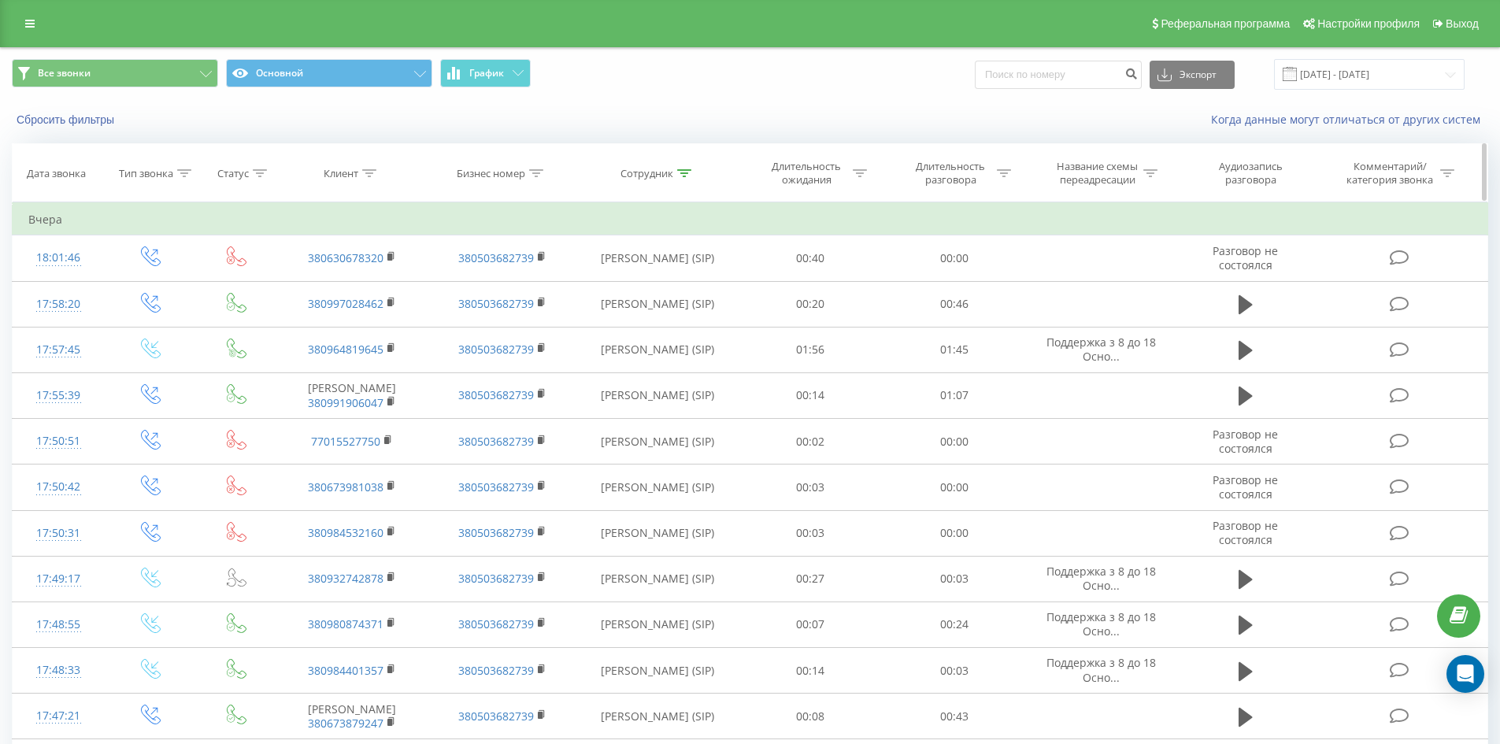
click at [692, 173] on div "Сотрудник" at bounding box center [657, 173] width 161 height 13
click at [687, 283] on input "[PERSON_NAME]" at bounding box center [657, 287] width 139 height 28
click button "OK" at bounding box center [691, 318] width 67 height 20
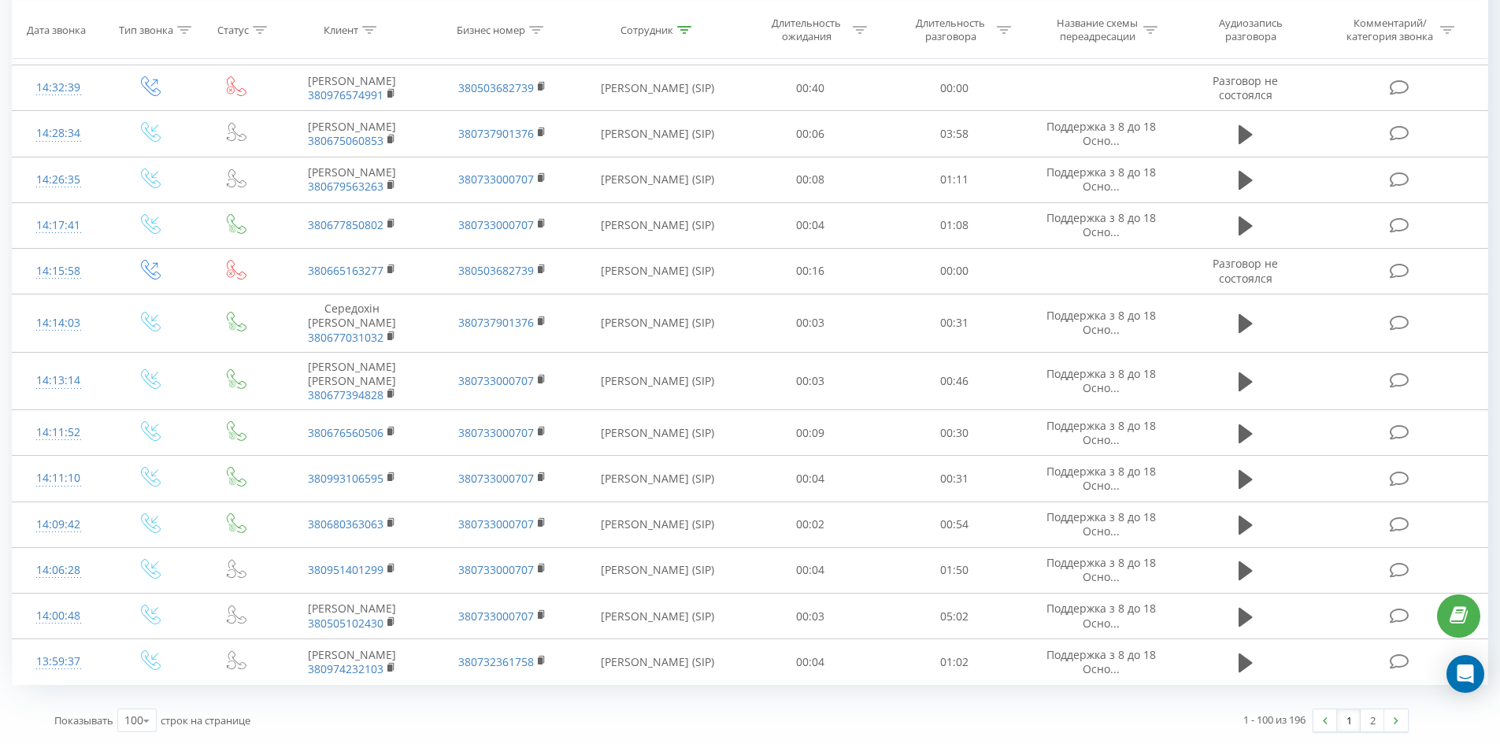
drag, startPoint x: 1015, startPoint y: 184, endPoint x: 1358, endPoint y: 687, distance: 608.2
click at [1378, 708] on div "1 - 100 из 196 1 2" at bounding box center [1076, 721] width 688 height 46
click at [1378, 710] on link "2" at bounding box center [1373, 721] width 24 height 22
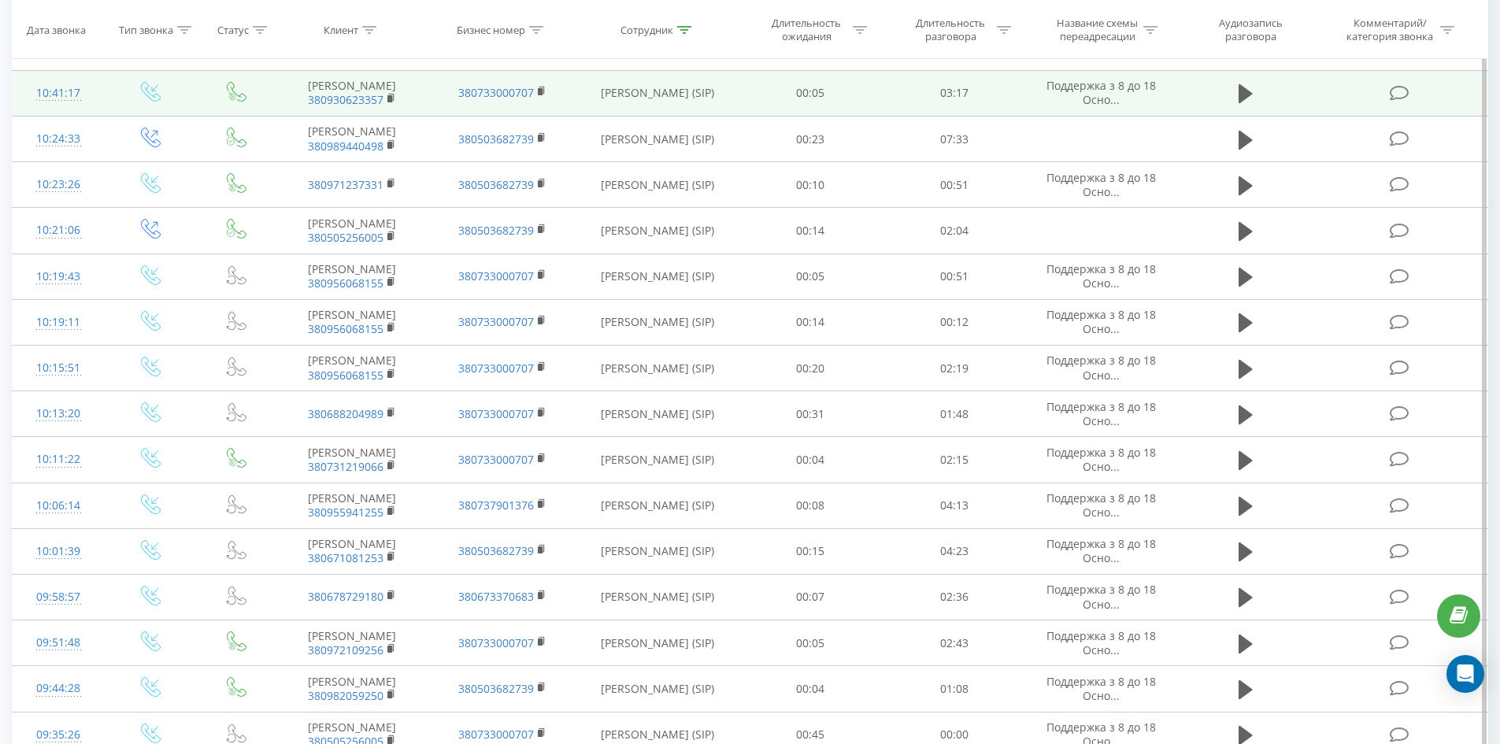
scroll to position [4671, 0]
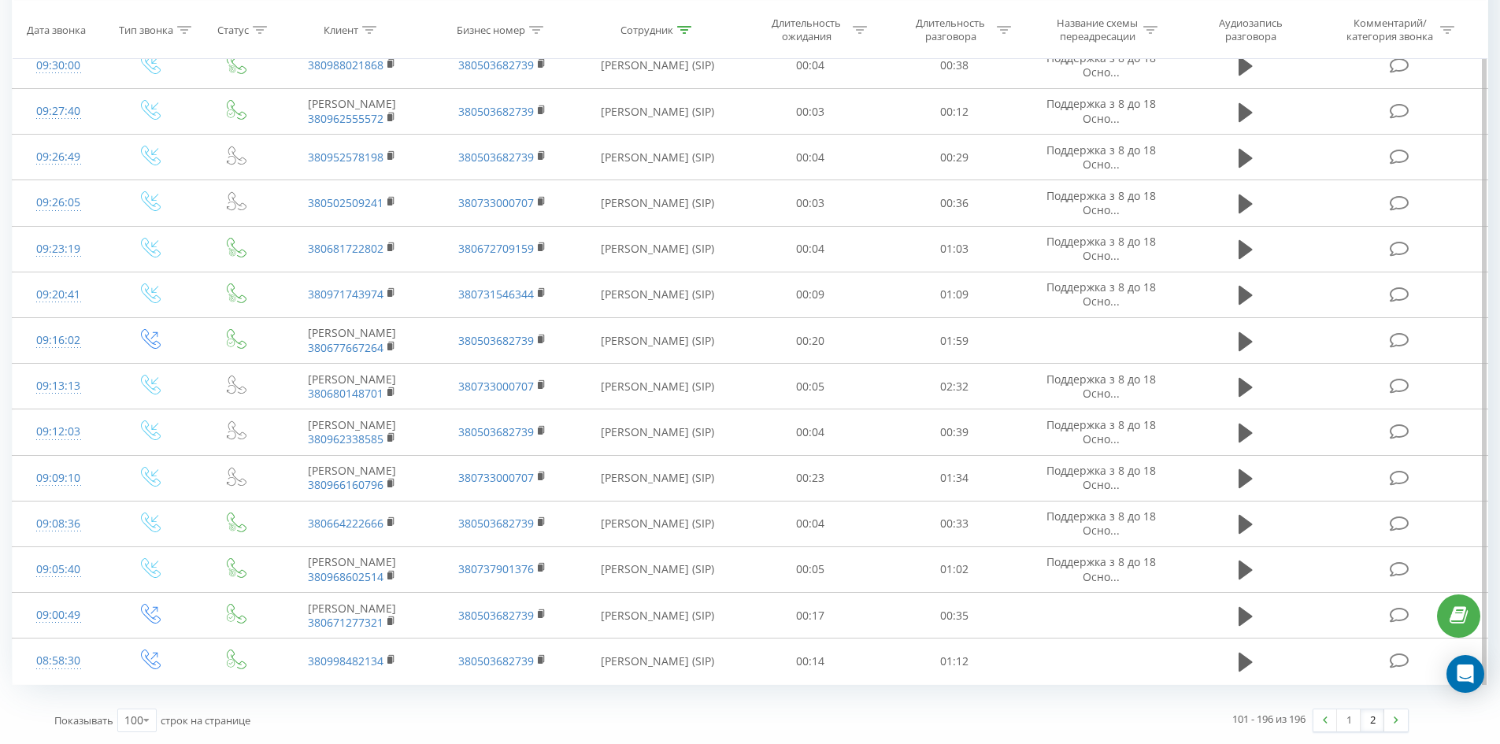
drag, startPoint x: 939, startPoint y: 159, endPoint x: 917, endPoint y: 525, distance: 366.9
click at [1346, 721] on link "1" at bounding box center [1349, 721] width 24 height 22
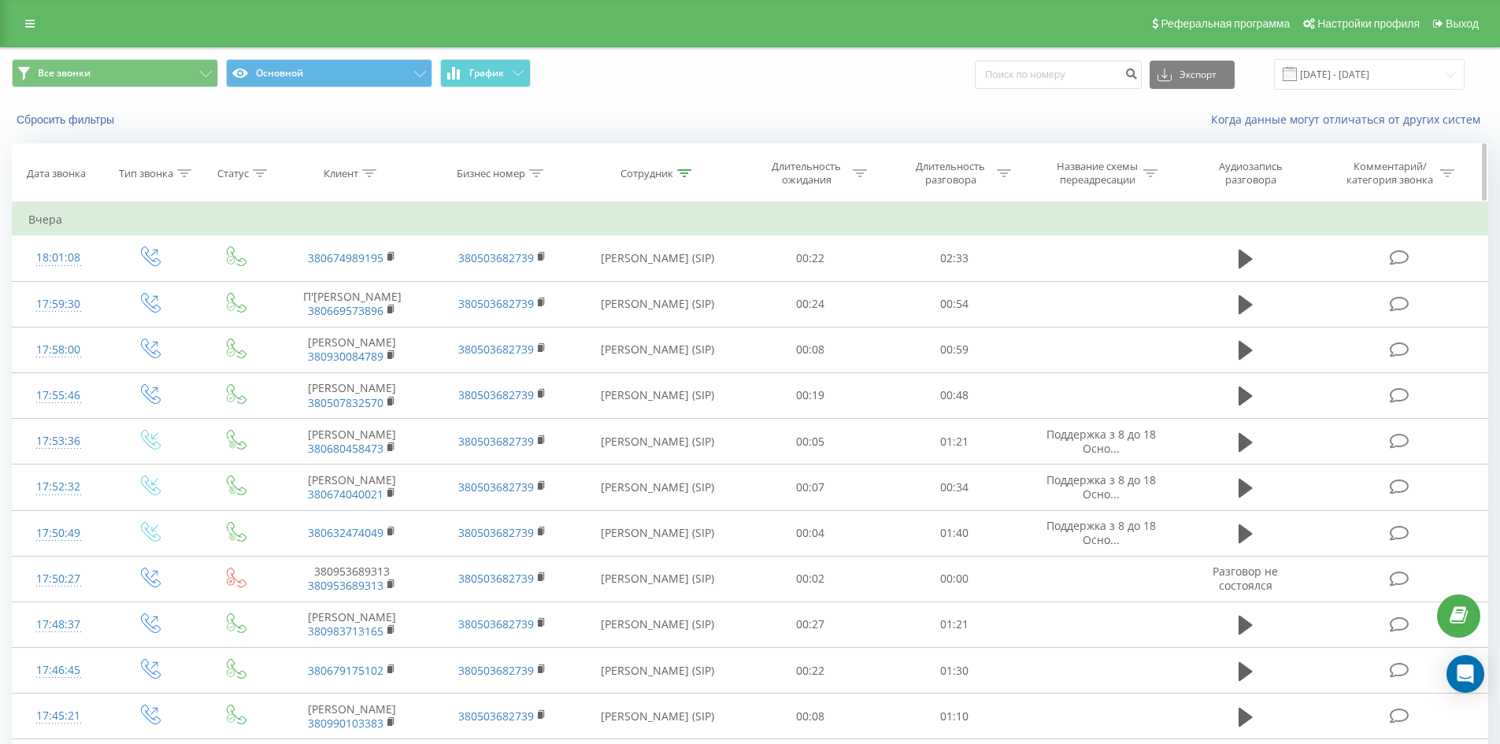
drag, startPoint x: 684, startPoint y: 172, endPoint x: 691, endPoint y: 274, distance: 101.8
click at [684, 173] on icon at bounding box center [684, 173] width 14 height 8
click at [692, 282] on input "[PERSON_NAME]" at bounding box center [657, 287] width 139 height 28
click button "OK" at bounding box center [691, 318] width 67 height 20
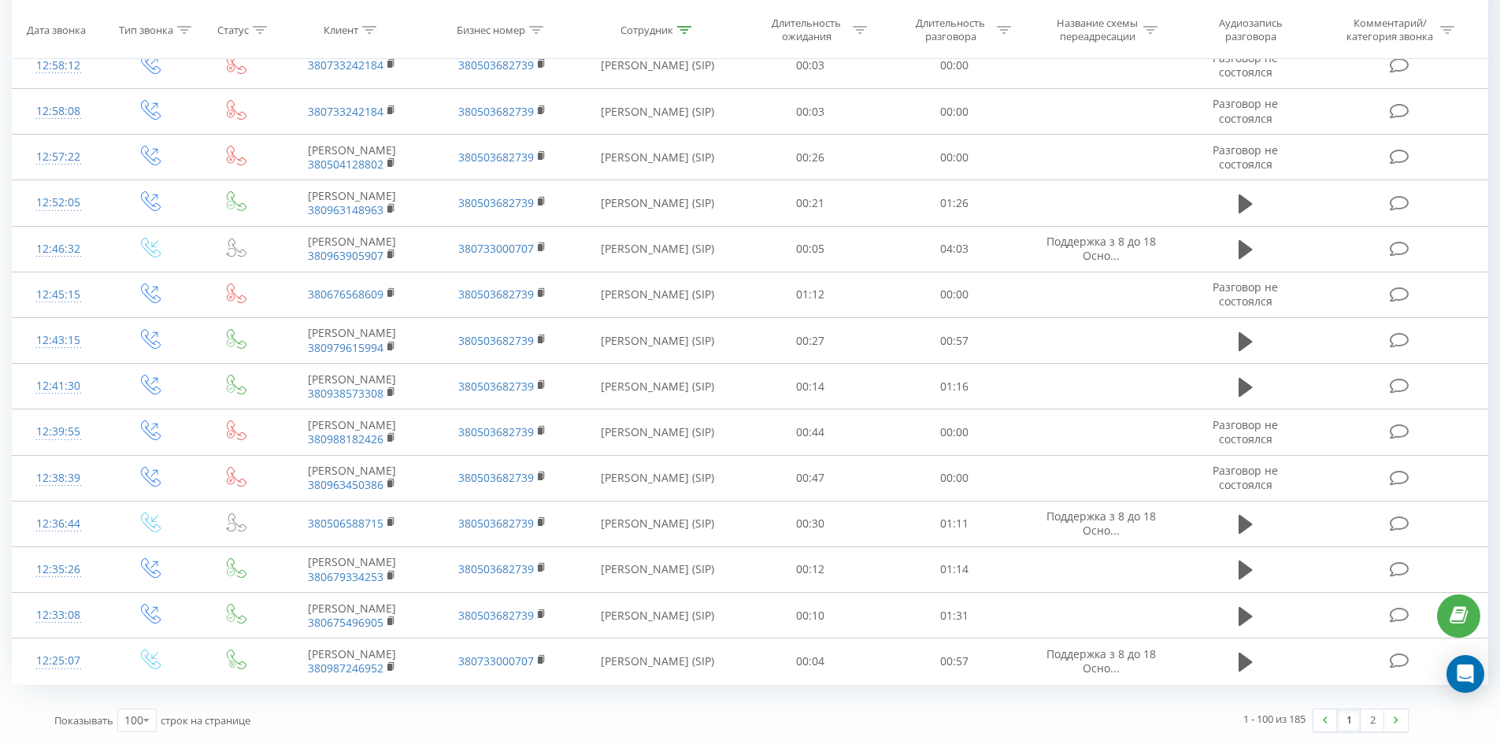
drag, startPoint x: 1212, startPoint y: 379, endPoint x: 1367, endPoint y: 700, distance: 356.8
click at [1370, 720] on link "2" at bounding box center [1373, 721] width 24 height 22
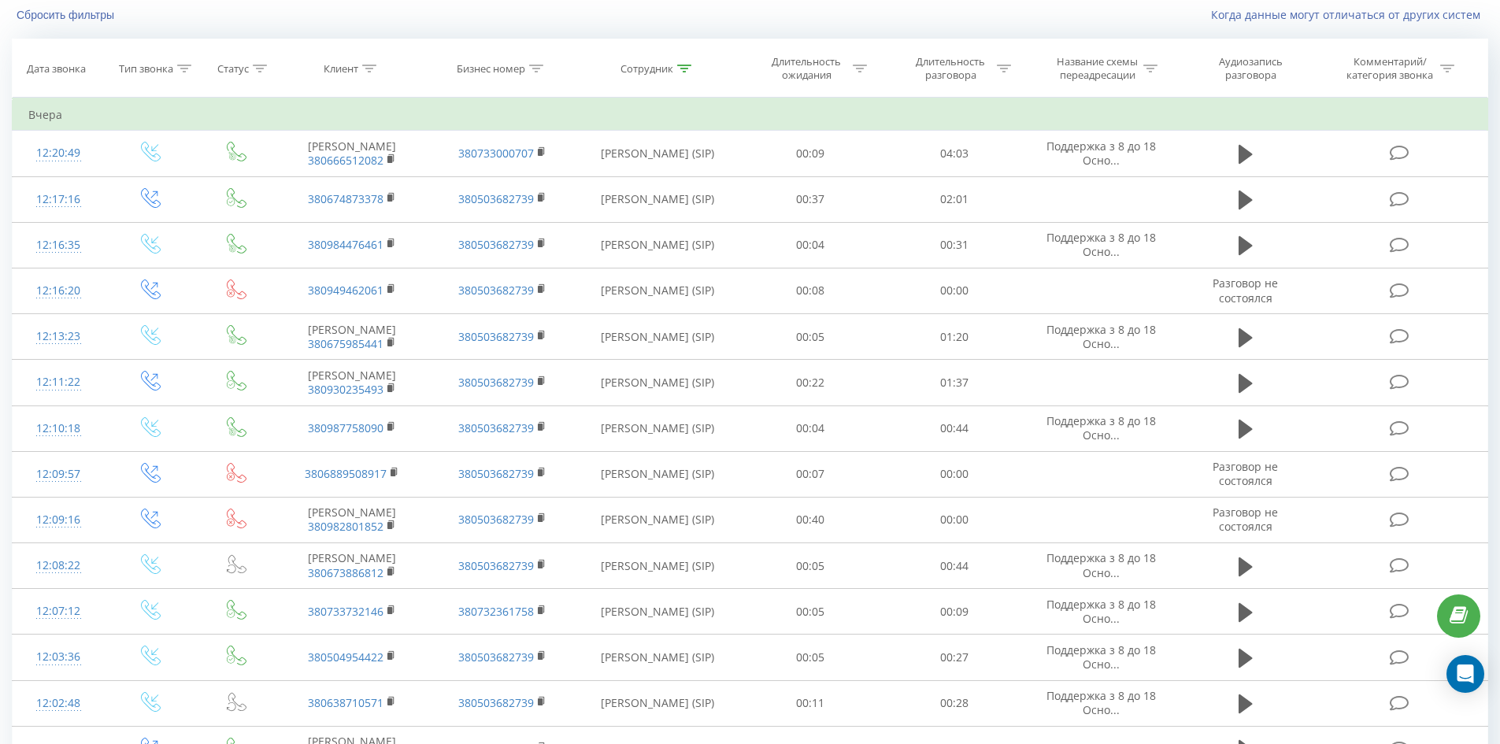
scroll to position [3930, 0]
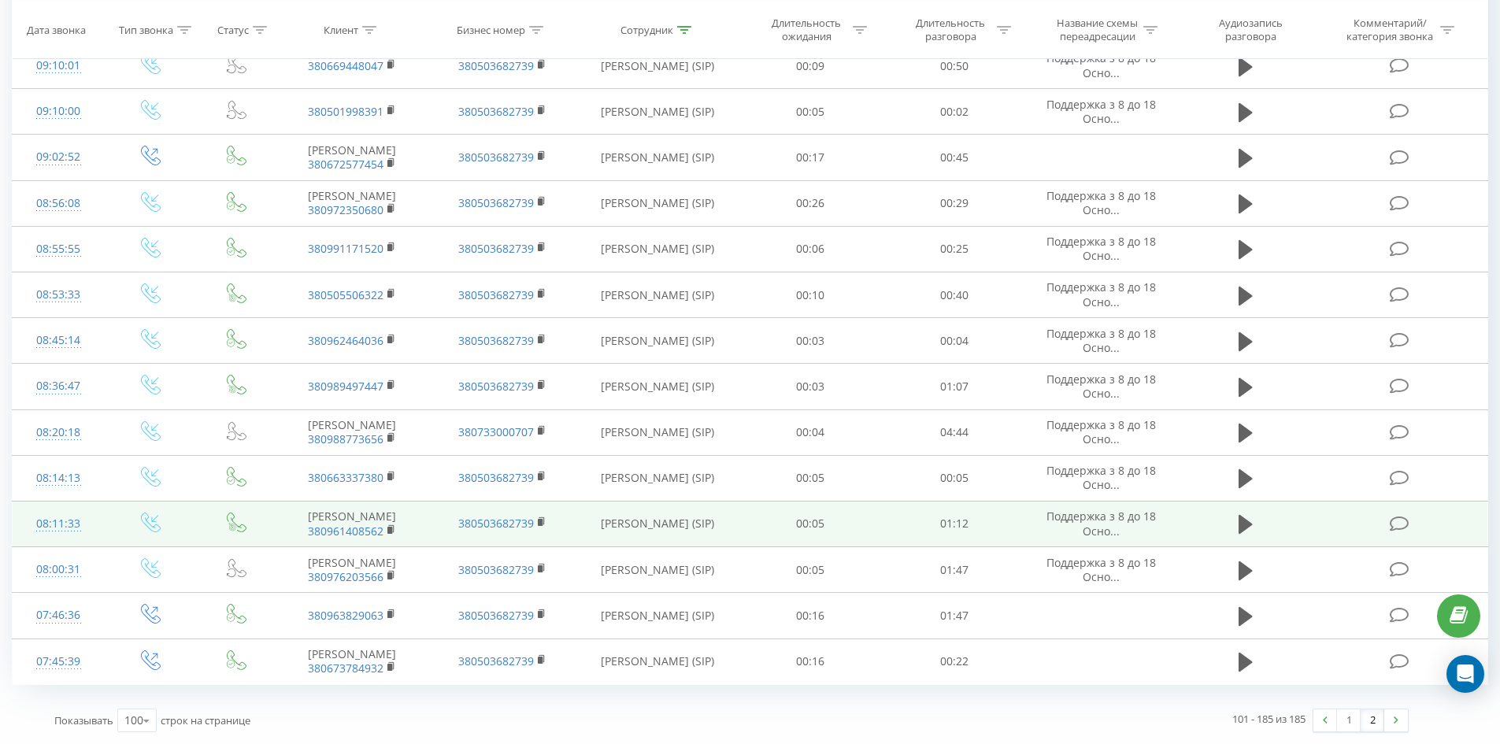
drag, startPoint x: 863, startPoint y: 116, endPoint x: 781, endPoint y: 519, distance: 411.6
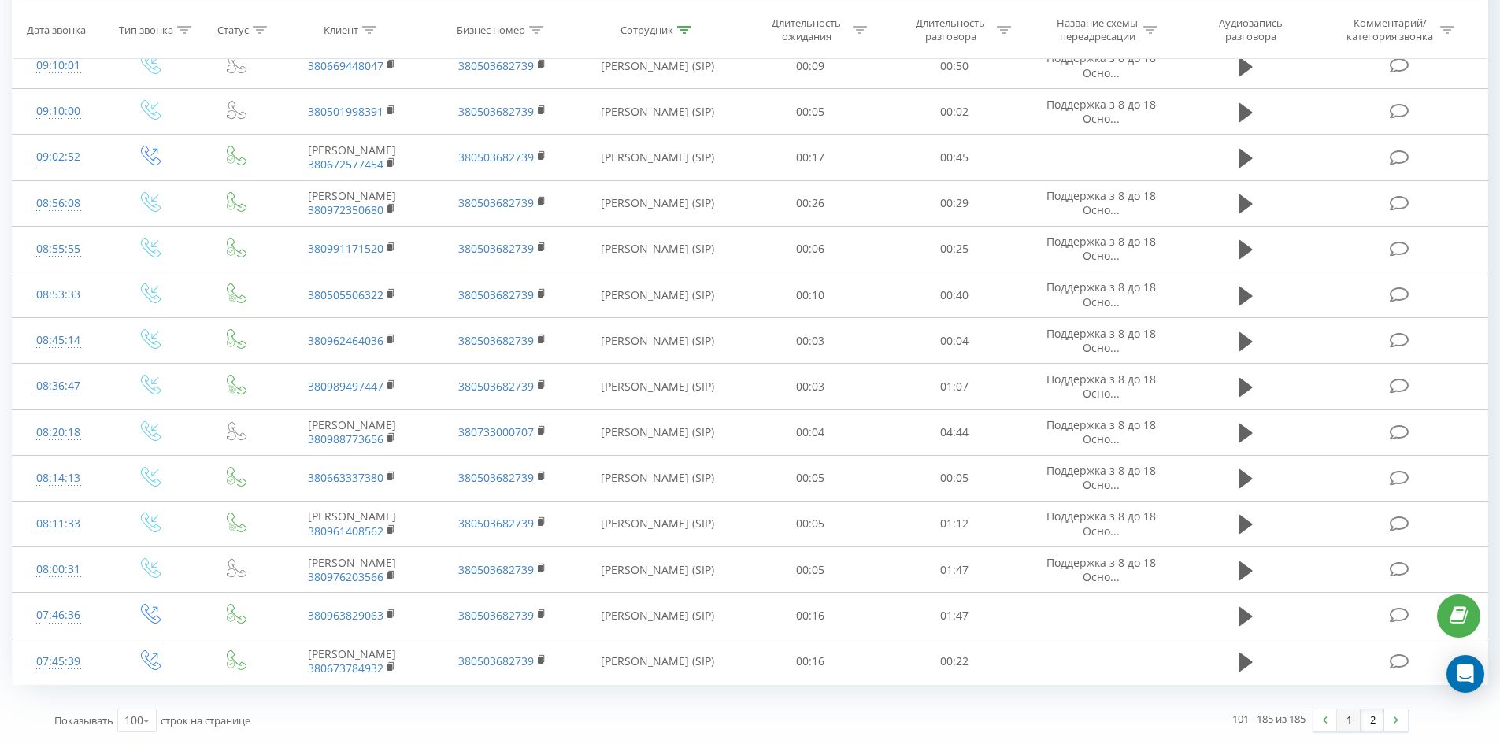
click at [1351, 729] on link "1" at bounding box center [1349, 721] width 24 height 22
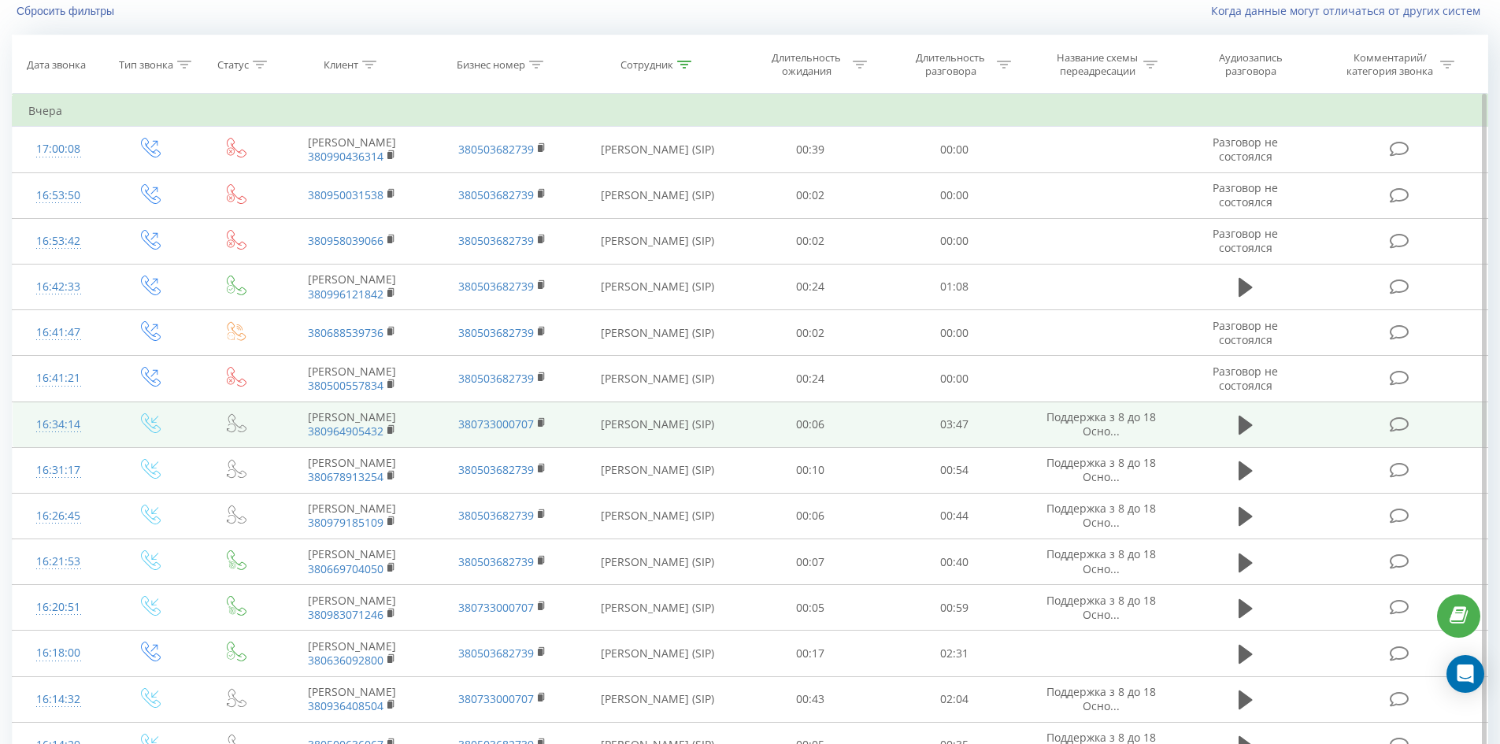
scroll to position [104, 0]
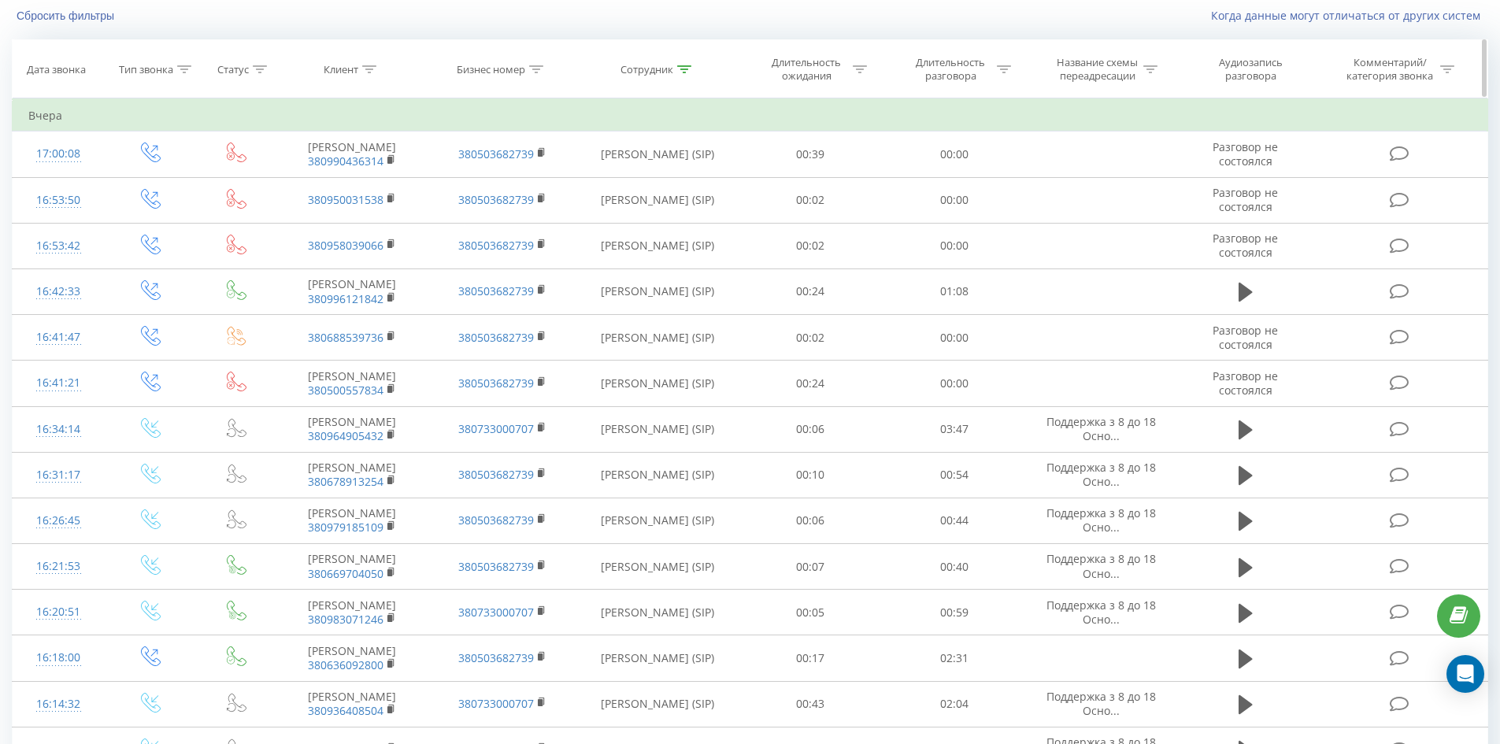
click at [678, 67] on icon at bounding box center [684, 69] width 14 height 8
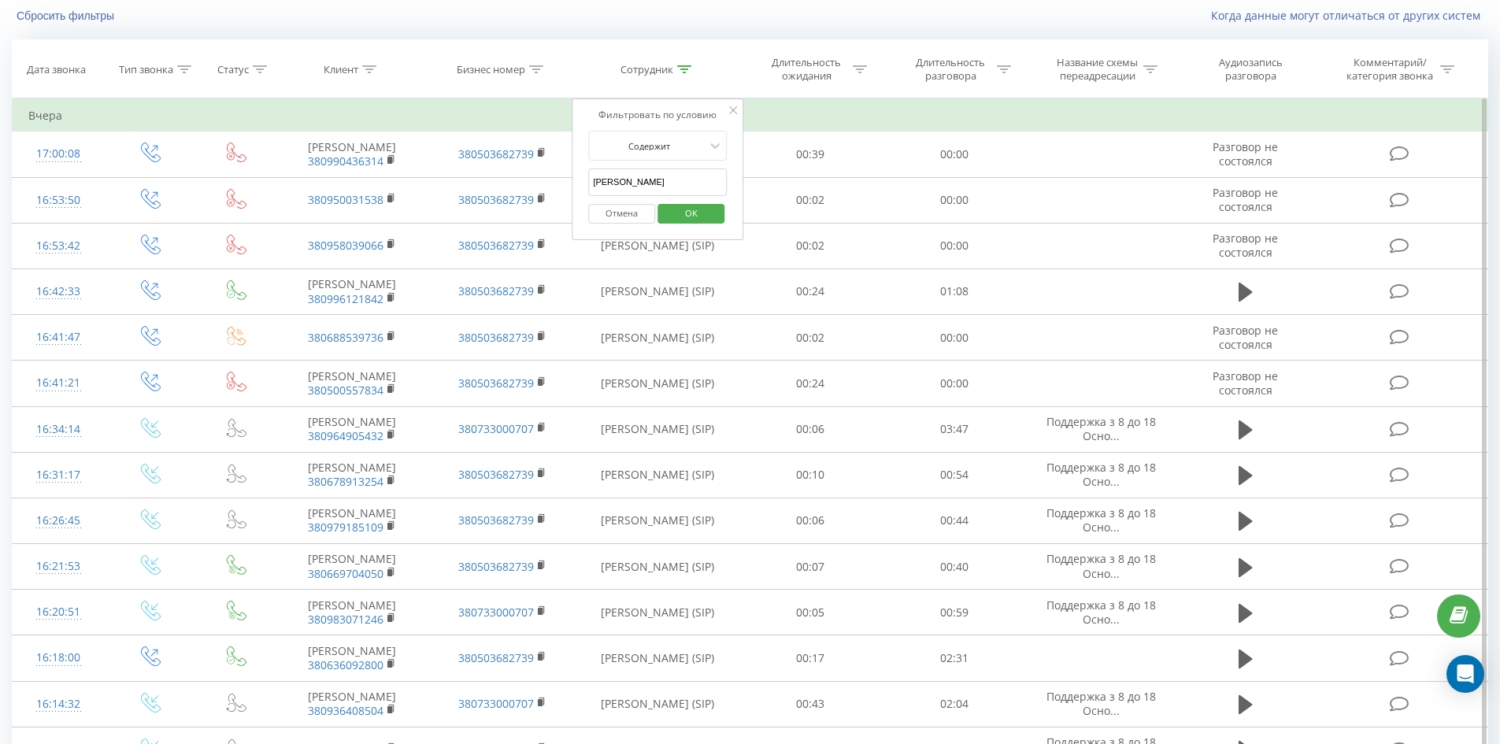
click at [689, 182] on input "[PERSON_NAME]" at bounding box center [657, 183] width 139 height 28
click button "OK" at bounding box center [691, 214] width 67 height 20
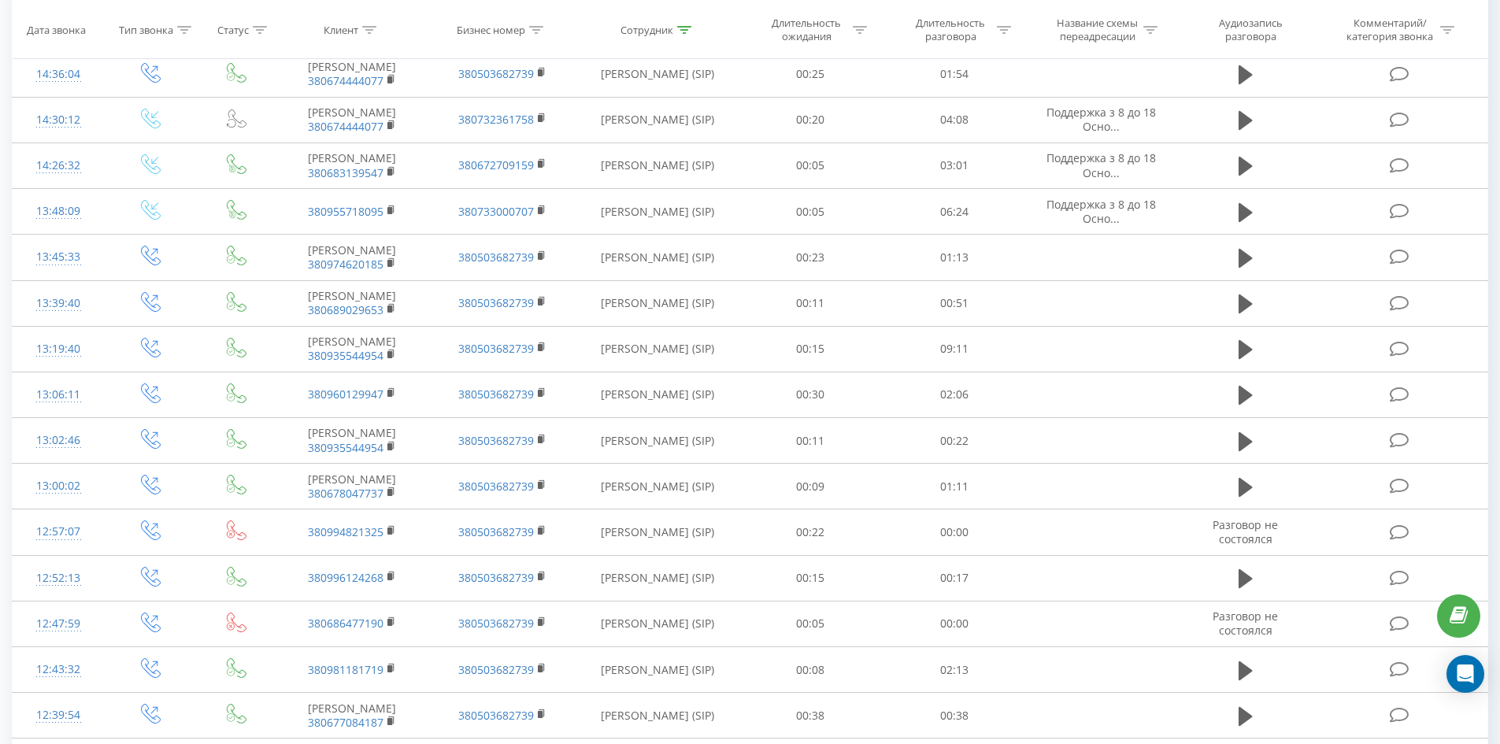
scroll to position [2652, 0]
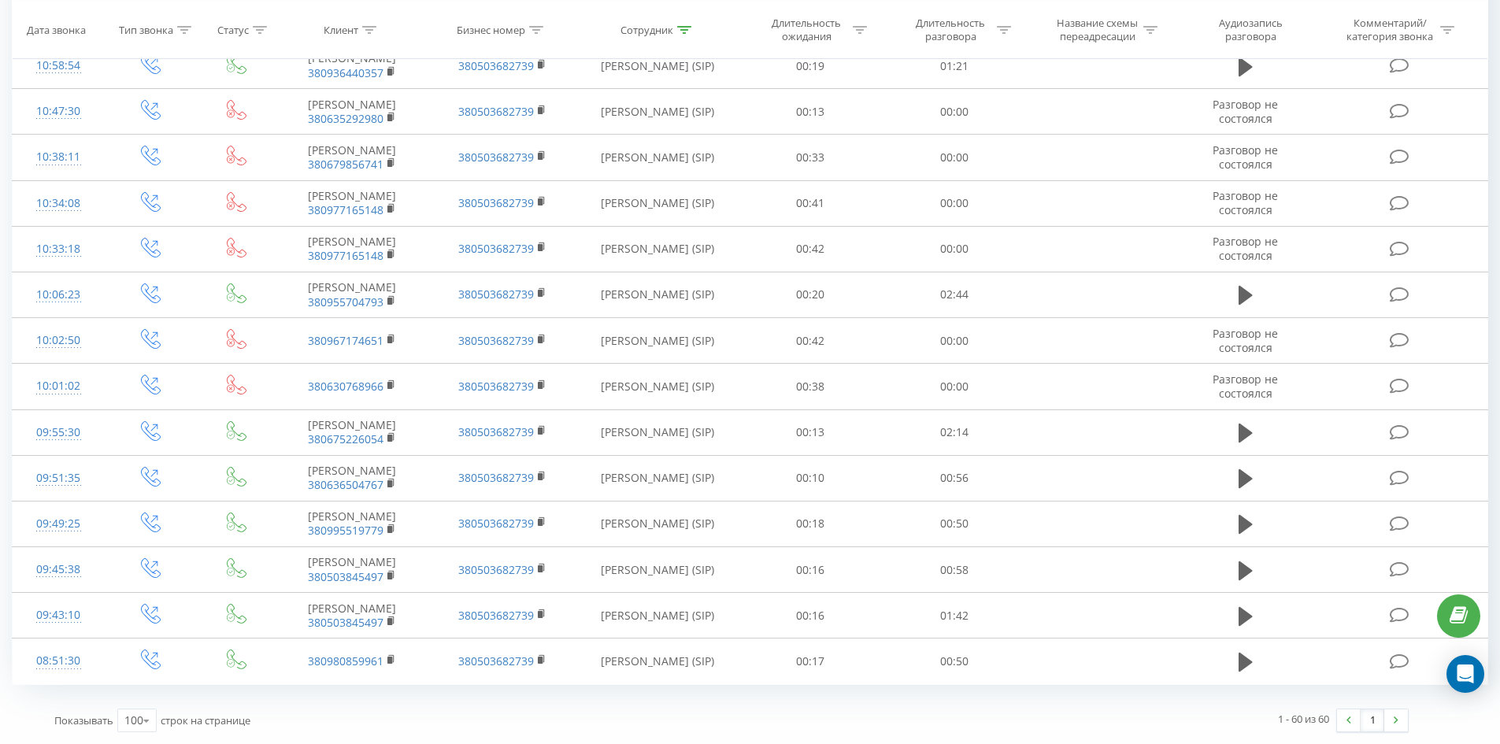
drag, startPoint x: 1087, startPoint y: 217, endPoint x: 1377, endPoint y: 689, distance: 554.4
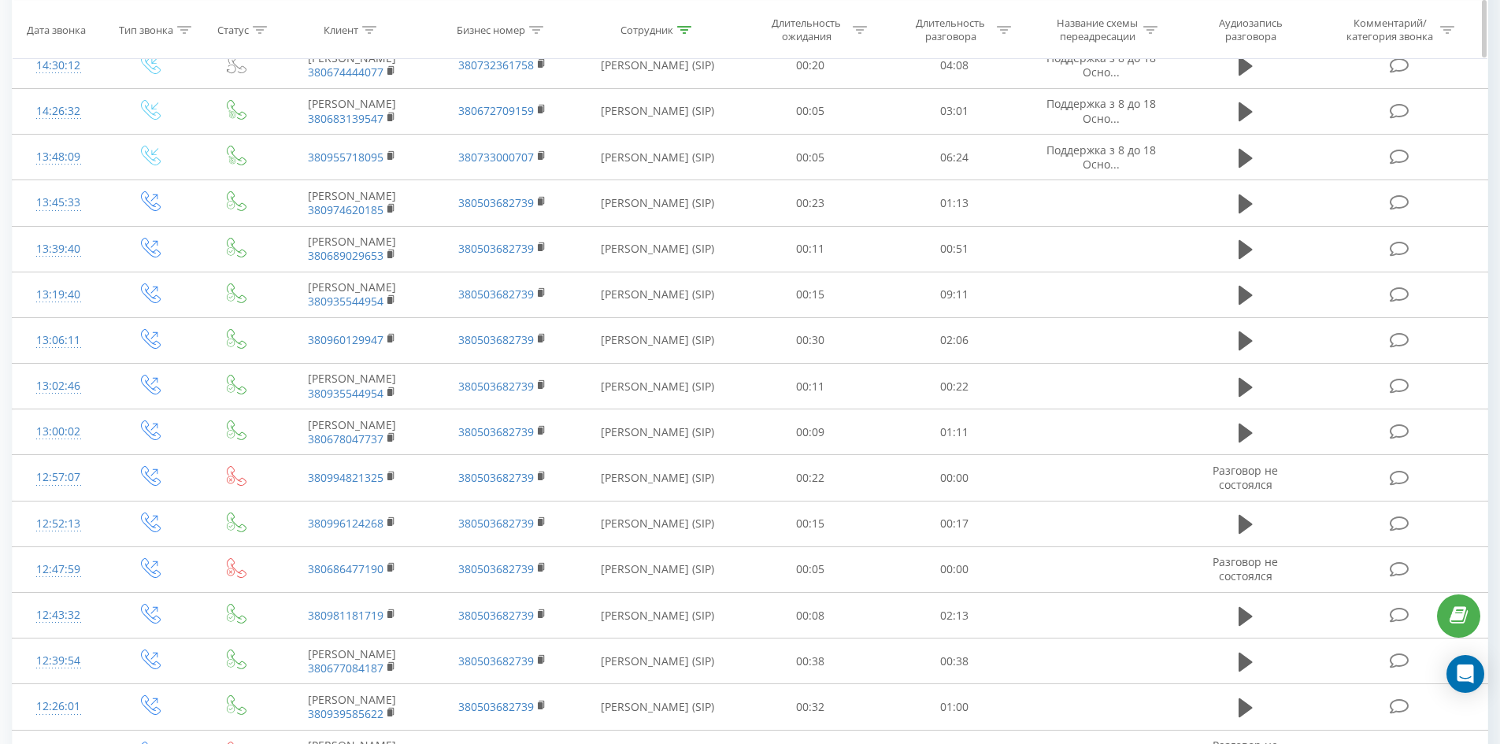
scroll to position [0, 0]
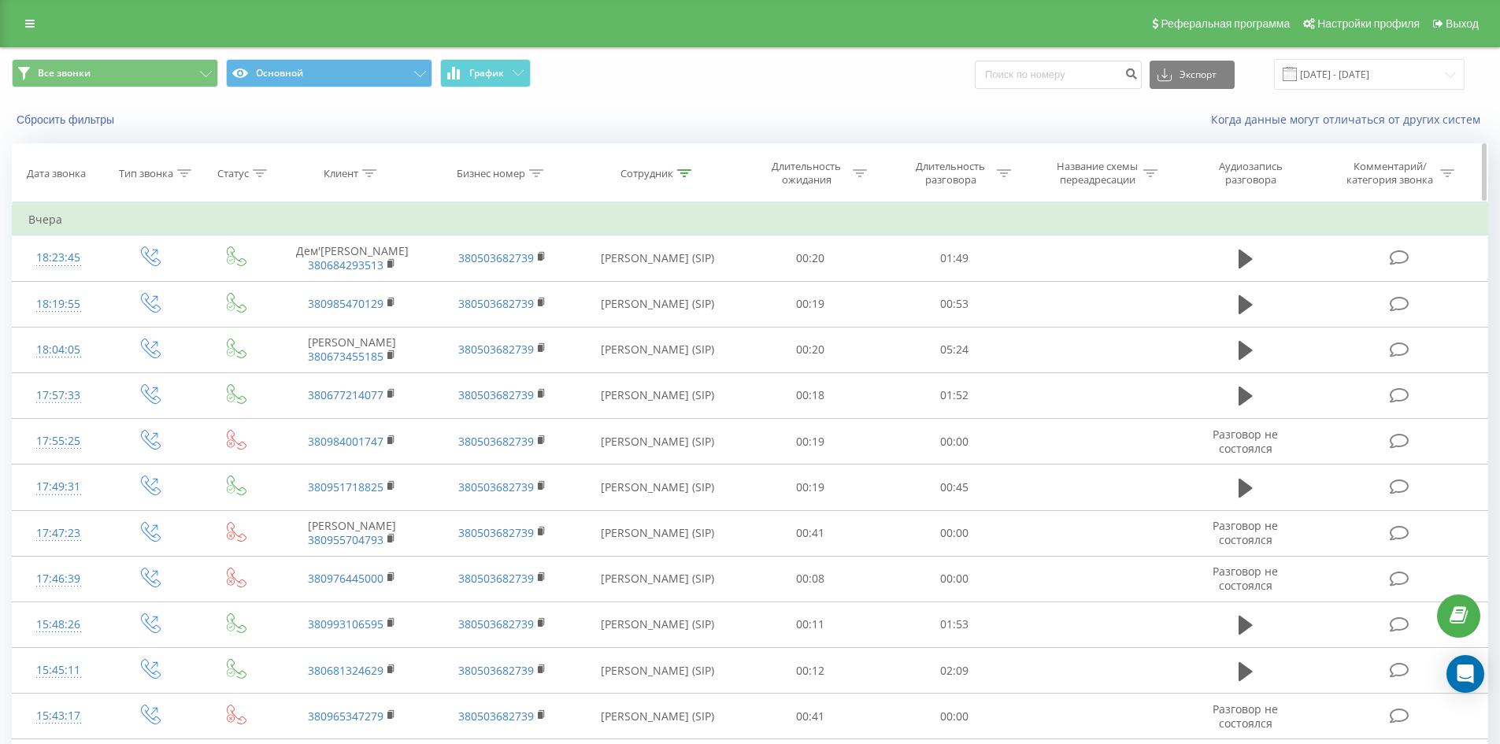
drag, startPoint x: 713, startPoint y: 537, endPoint x: 770, endPoint y: 180, distance: 361.4
click at [686, 176] on icon at bounding box center [684, 173] width 14 height 8
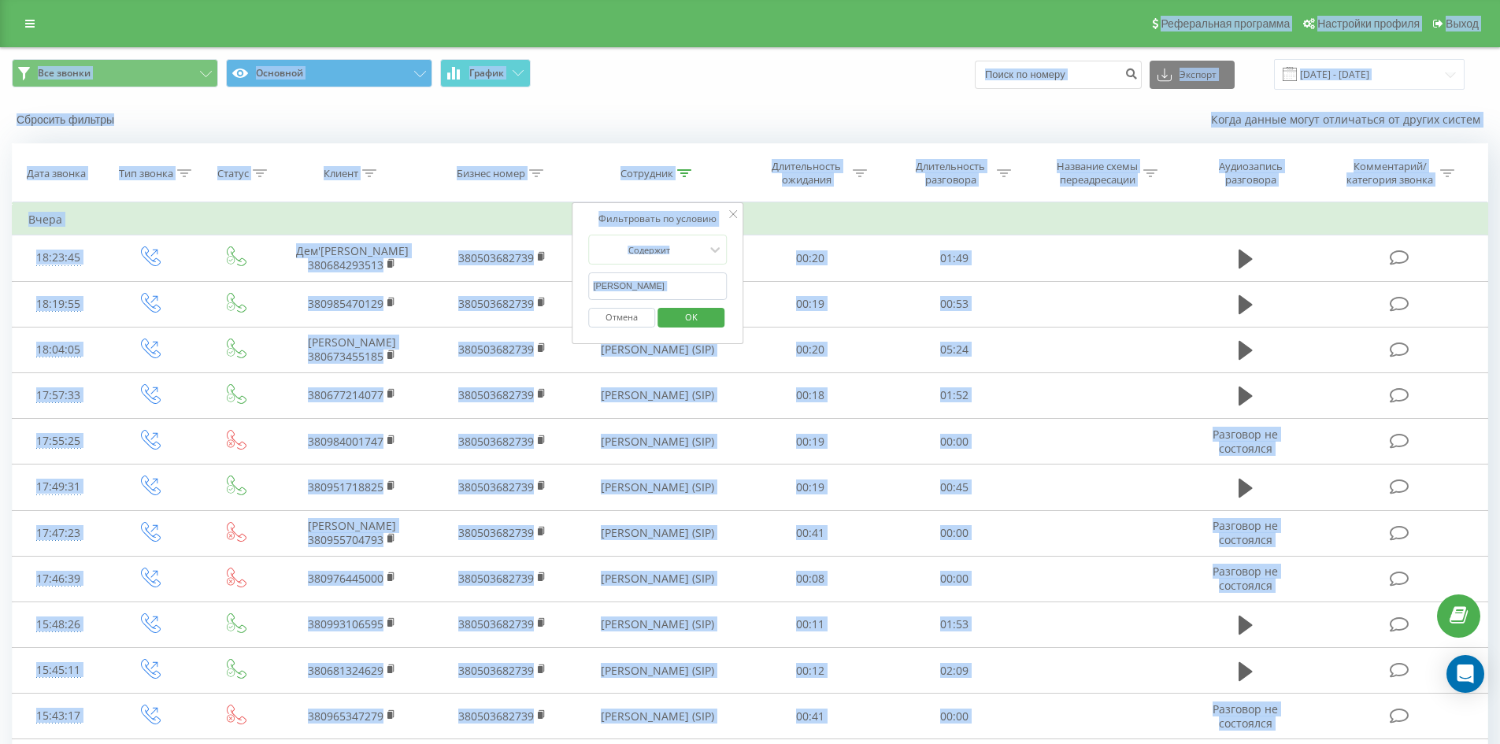
click at [688, 279] on input "[PERSON_NAME]" at bounding box center [657, 287] width 139 height 28
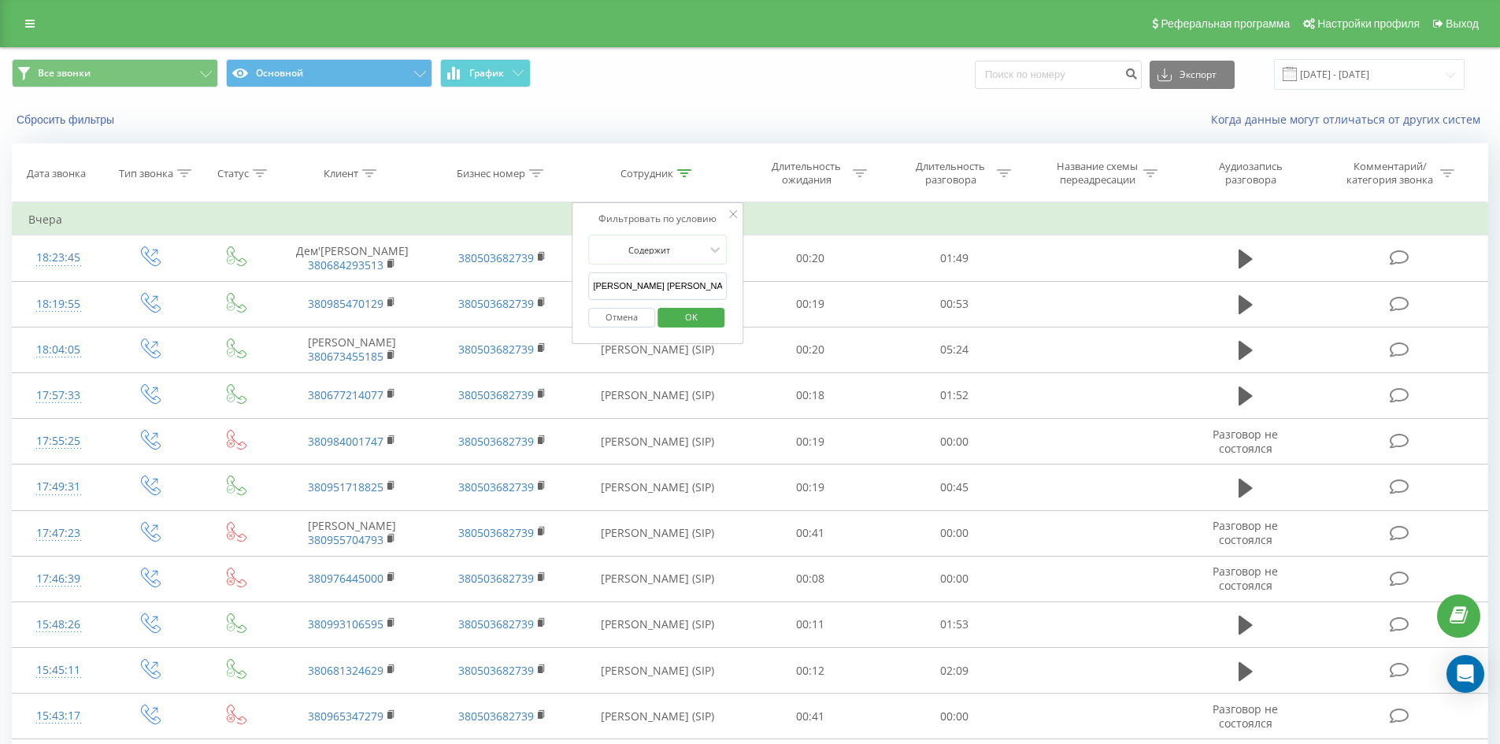
click button "OK" at bounding box center [691, 318] width 67 height 20
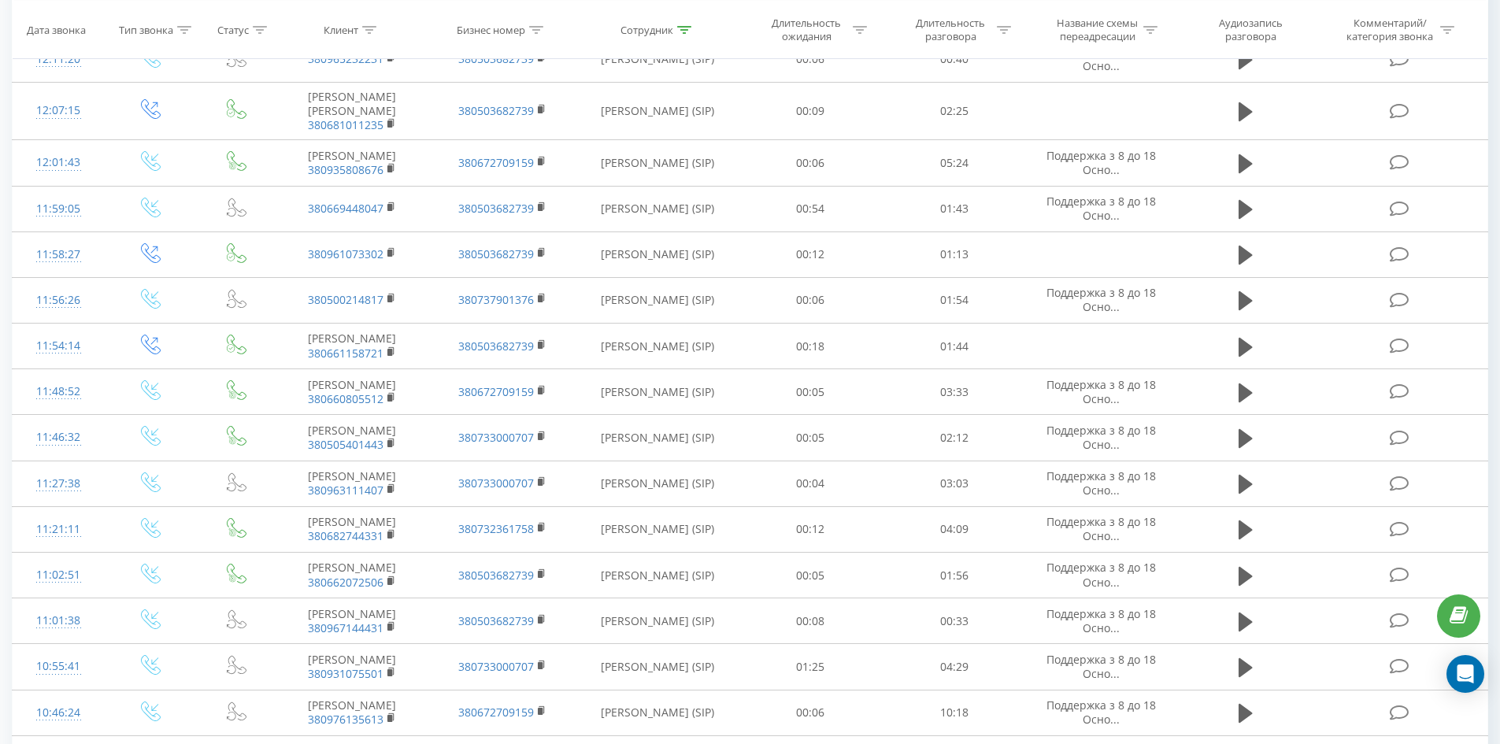
scroll to position [2034, 0]
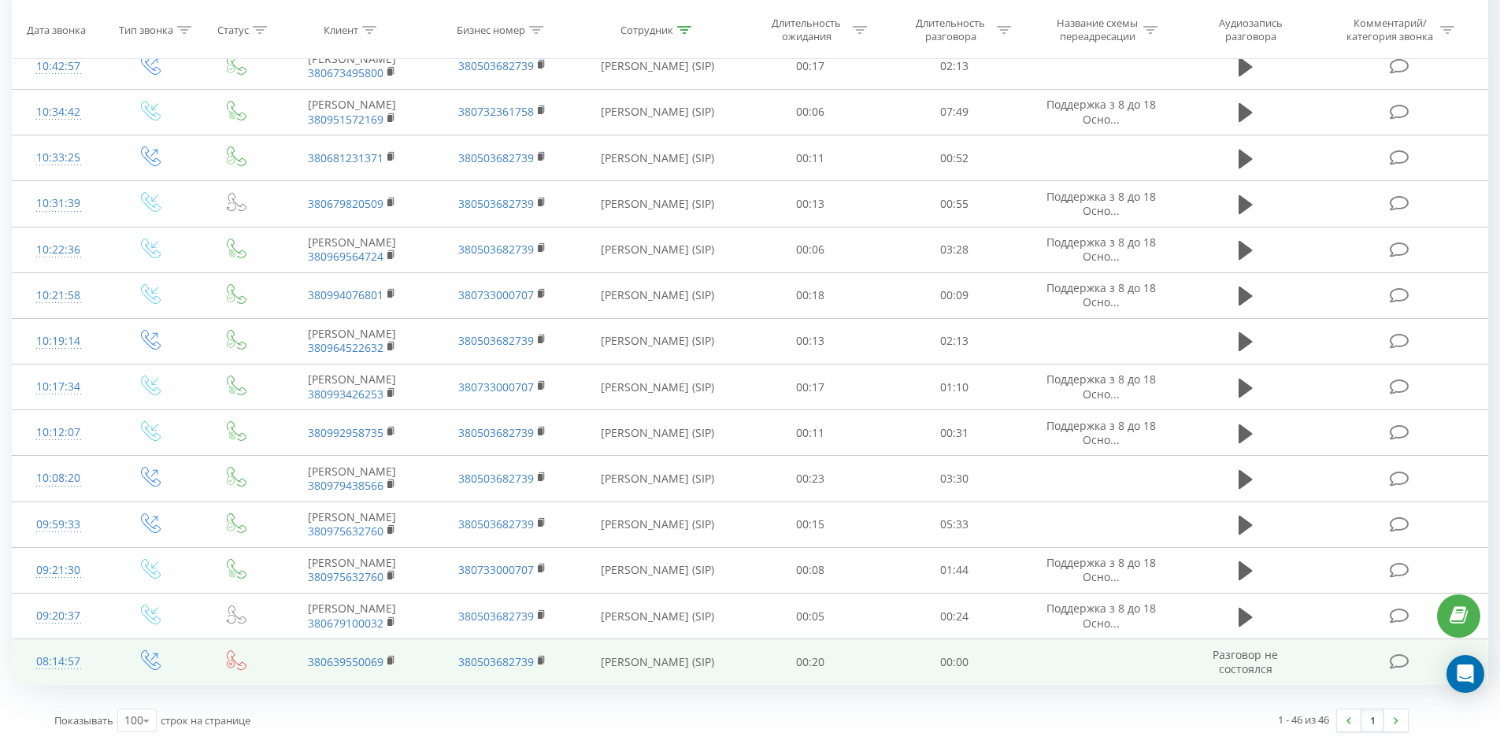
drag, startPoint x: 756, startPoint y: 436, endPoint x: 702, endPoint y: 676, distance: 246.3
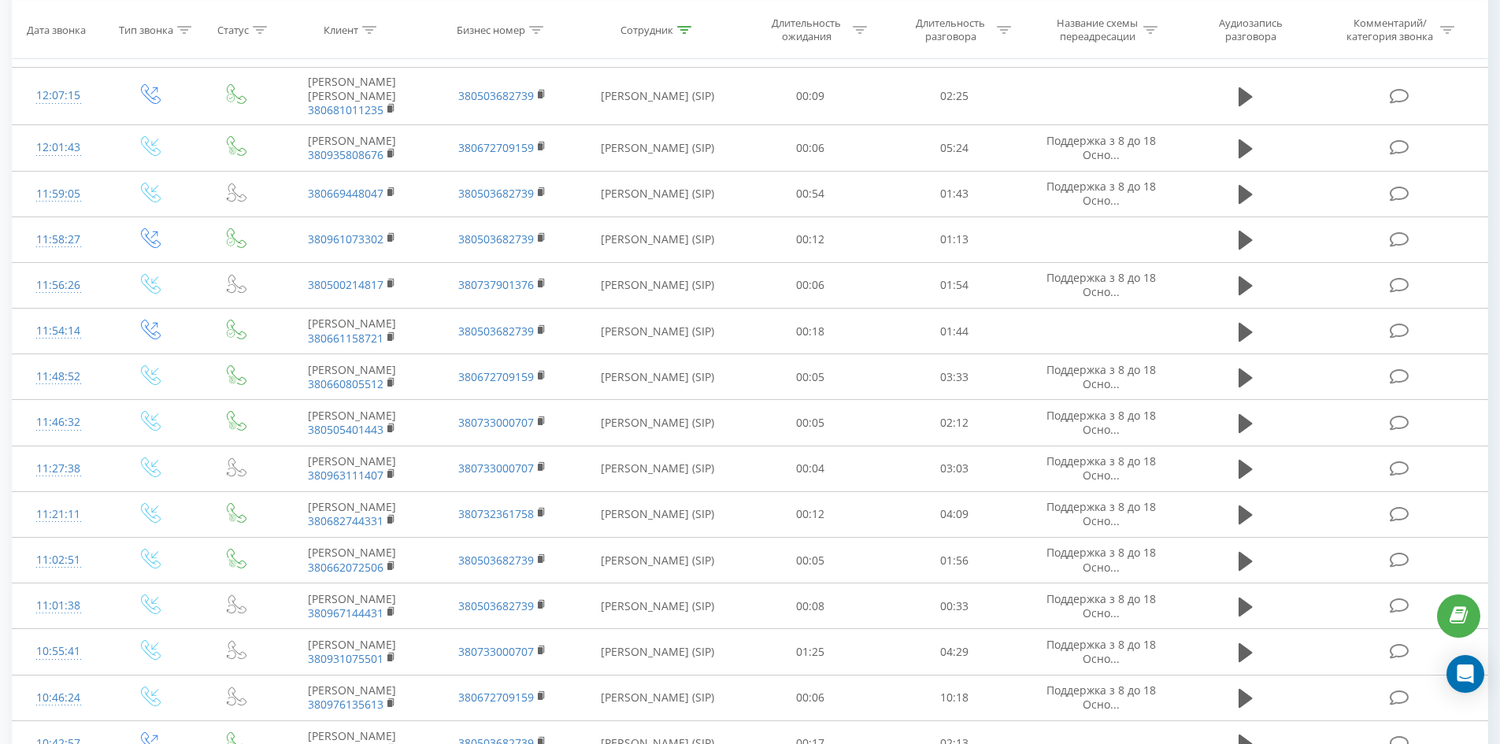
scroll to position [0, 0]
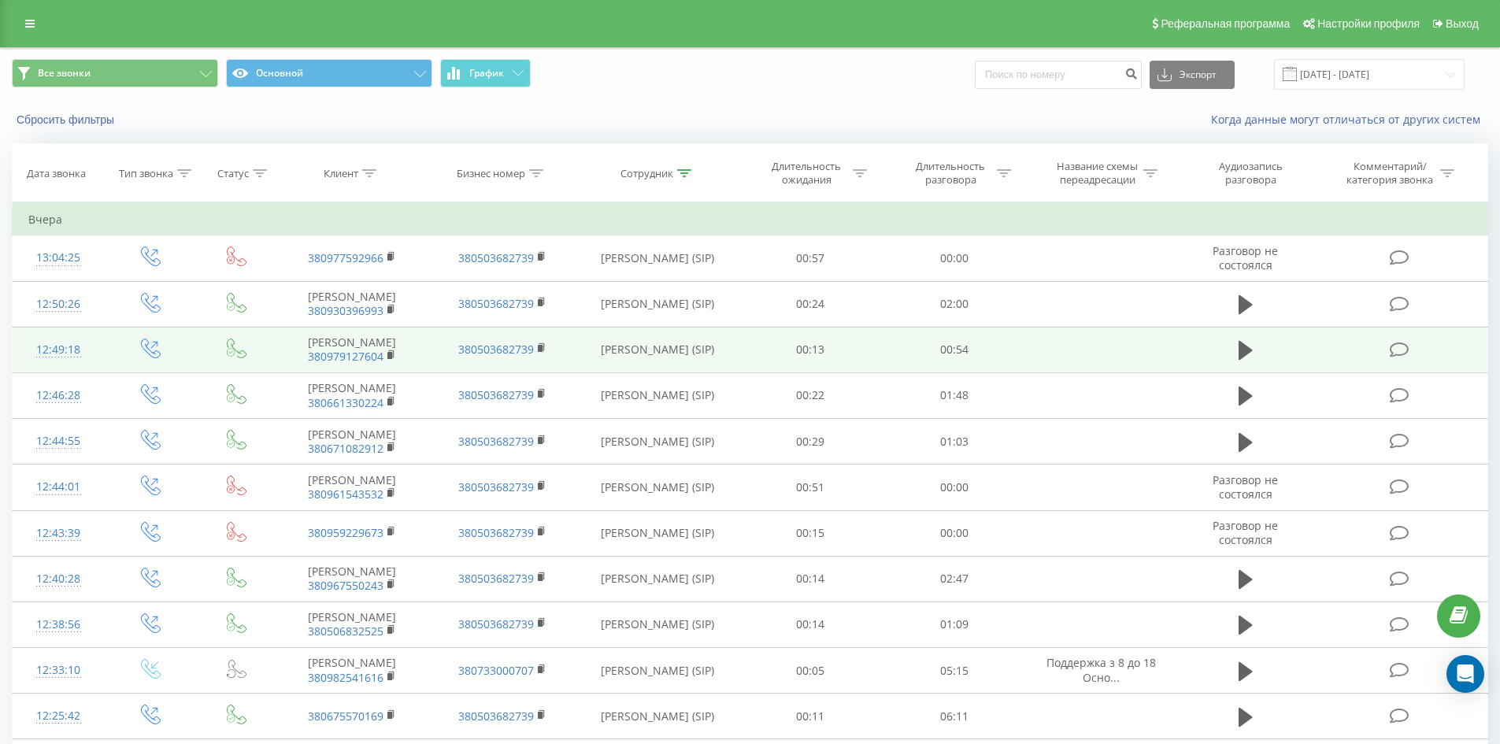
drag, startPoint x: 746, startPoint y: 680, endPoint x: 788, endPoint y: 350, distance: 332.6
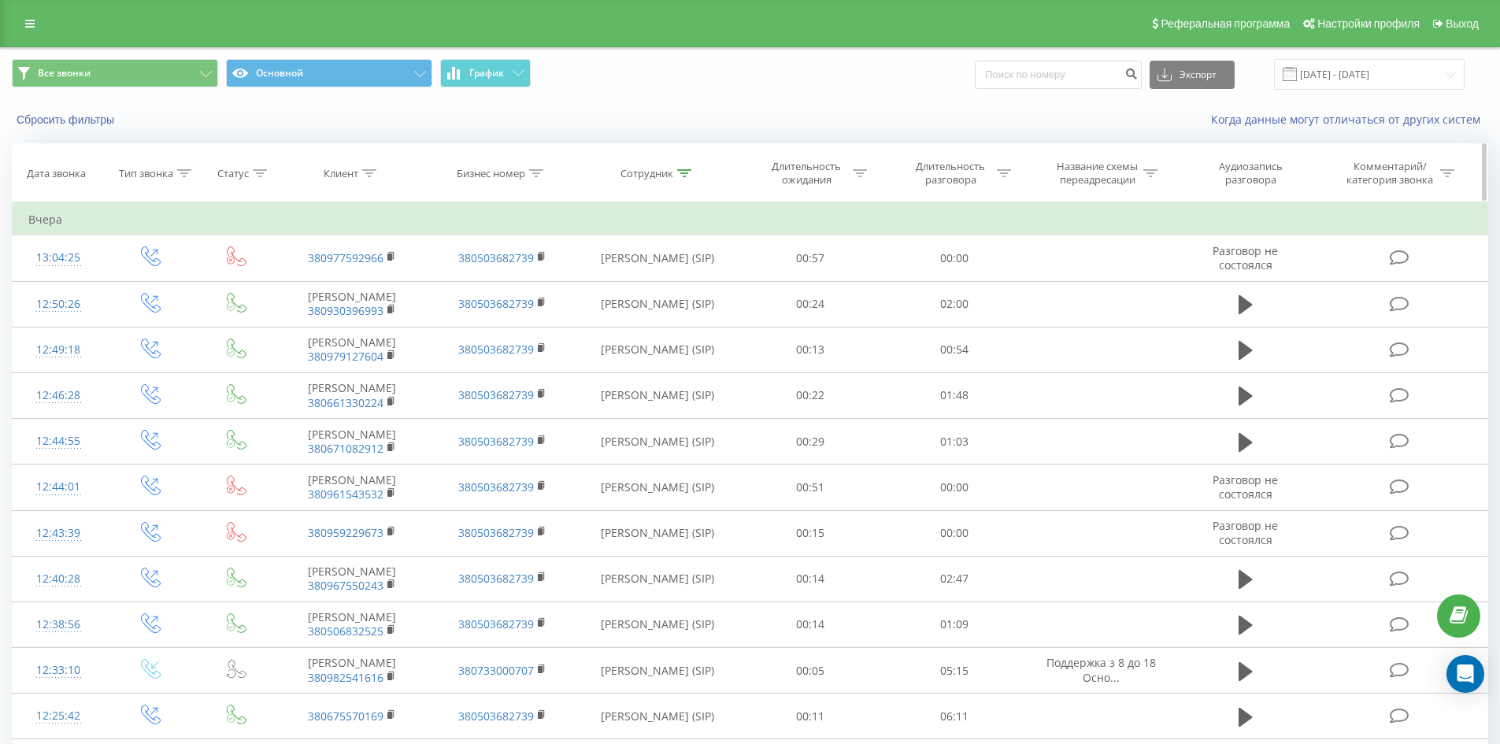
click at [685, 171] on icon at bounding box center [684, 173] width 14 height 8
click at [687, 284] on input "[PERSON_NAME] [PERSON_NAME]" at bounding box center [657, 287] width 139 height 28
click button "OK" at bounding box center [691, 318] width 67 height 20
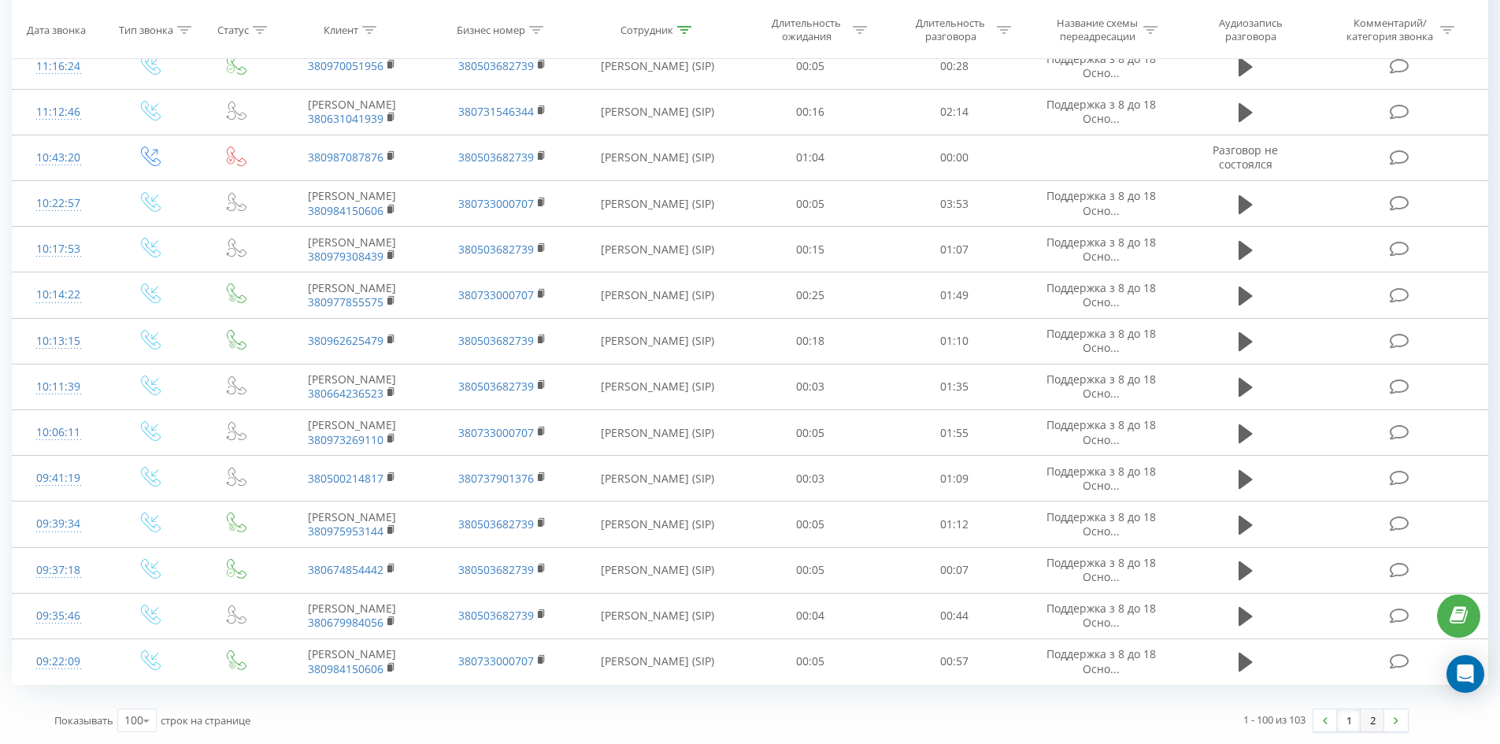
drag, startPoint x: 910, startPoint y: 192, endPoint x: 1368, endPoint y: 721, distance: 699.6
click at [1375, 727] on link "2" at bounding box center [1373, 721] width 24 height 22
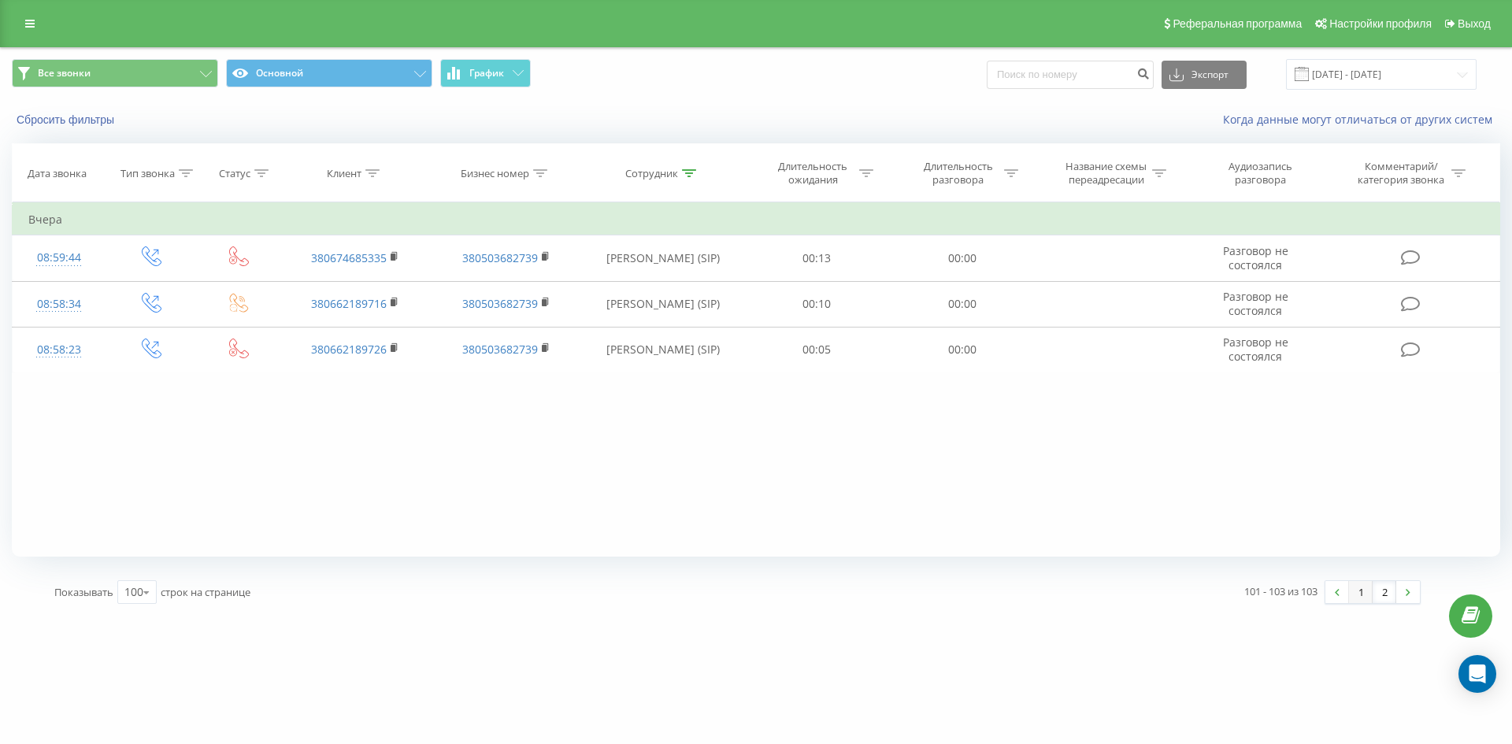
click at [1358, 593] on link "1" at bounding box center [1361, 592] width 24 height 22
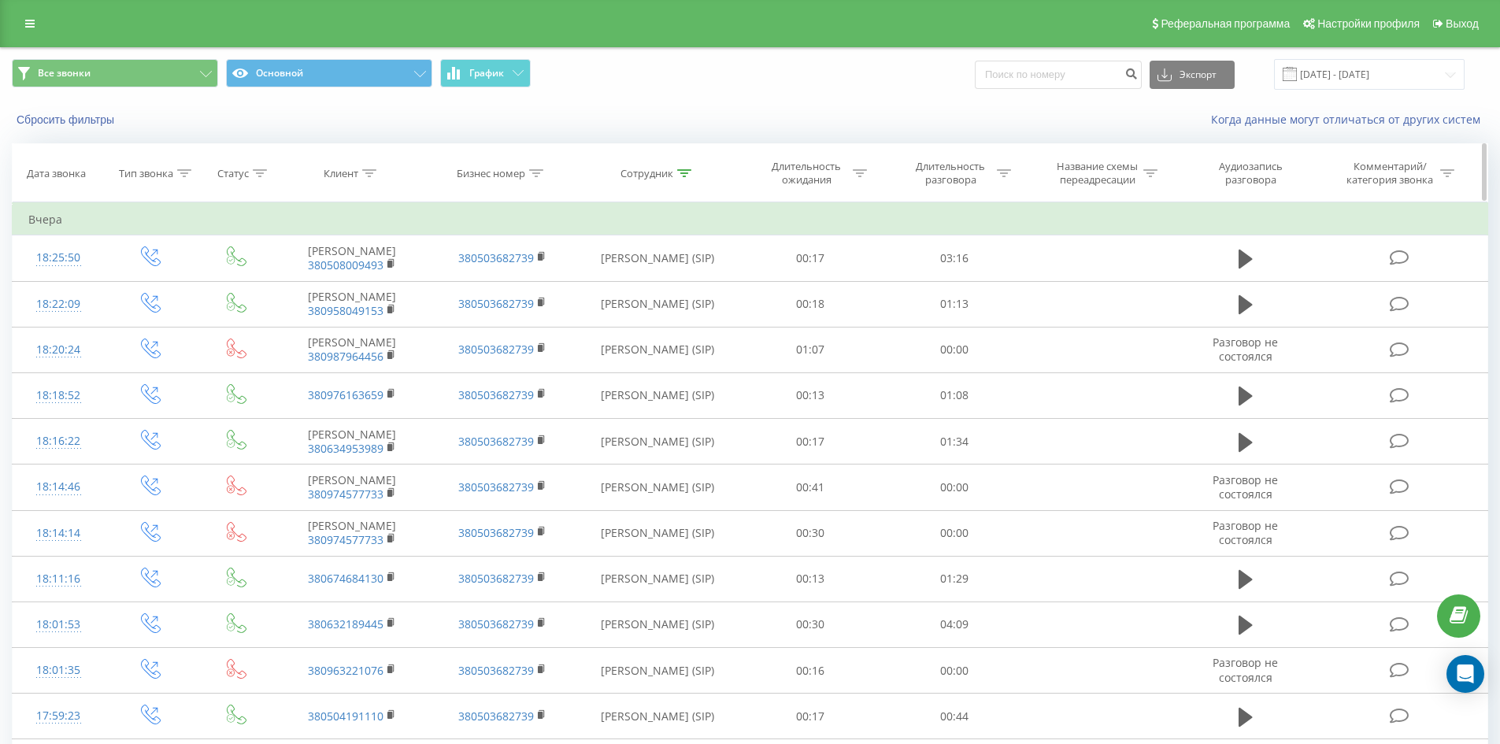
click at [688, 173] on icon at bounding box center [684, 173] width 14 height 8
click at [673, 282] on input "[PERSON_NAME]" at bounding box center [657, 287] width 139 height 28
click button "OK" at bounding box center [691, 318] width 67 height 20
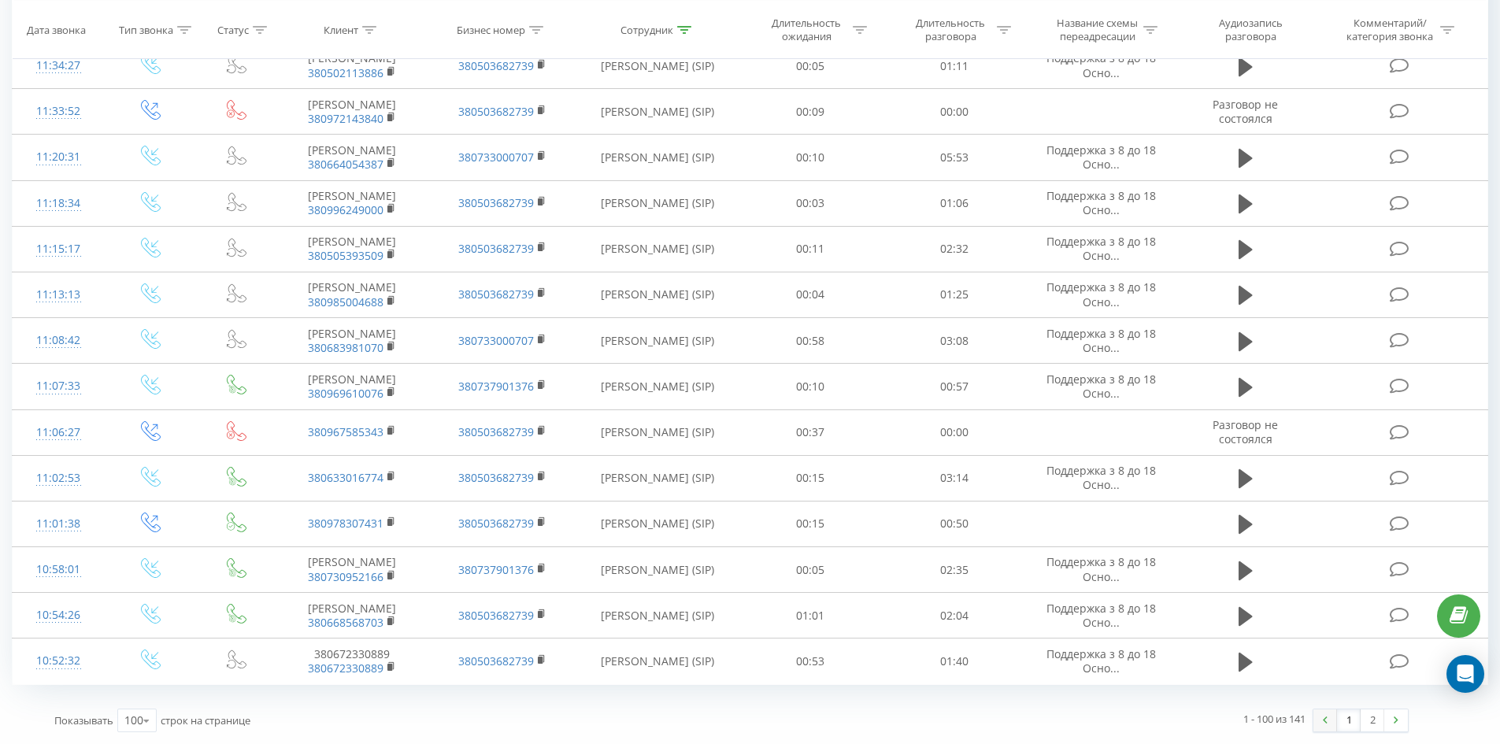
drag, startPoint x: 1076, startPoint y: 378, endPoint x: 1315, endPoint y: 710, distance: 409.0
click at [1359, 720] on link "1" at bounding box center [1349, 721] width 24 height 22
drag, startPoint x: 1211, startPoint y: 287, endPoint x: 1343, endPoint y: 715, distance: 448.2
click at [1371, 726] on link "2" at bounding box center [1373, 721] width 24 height 22
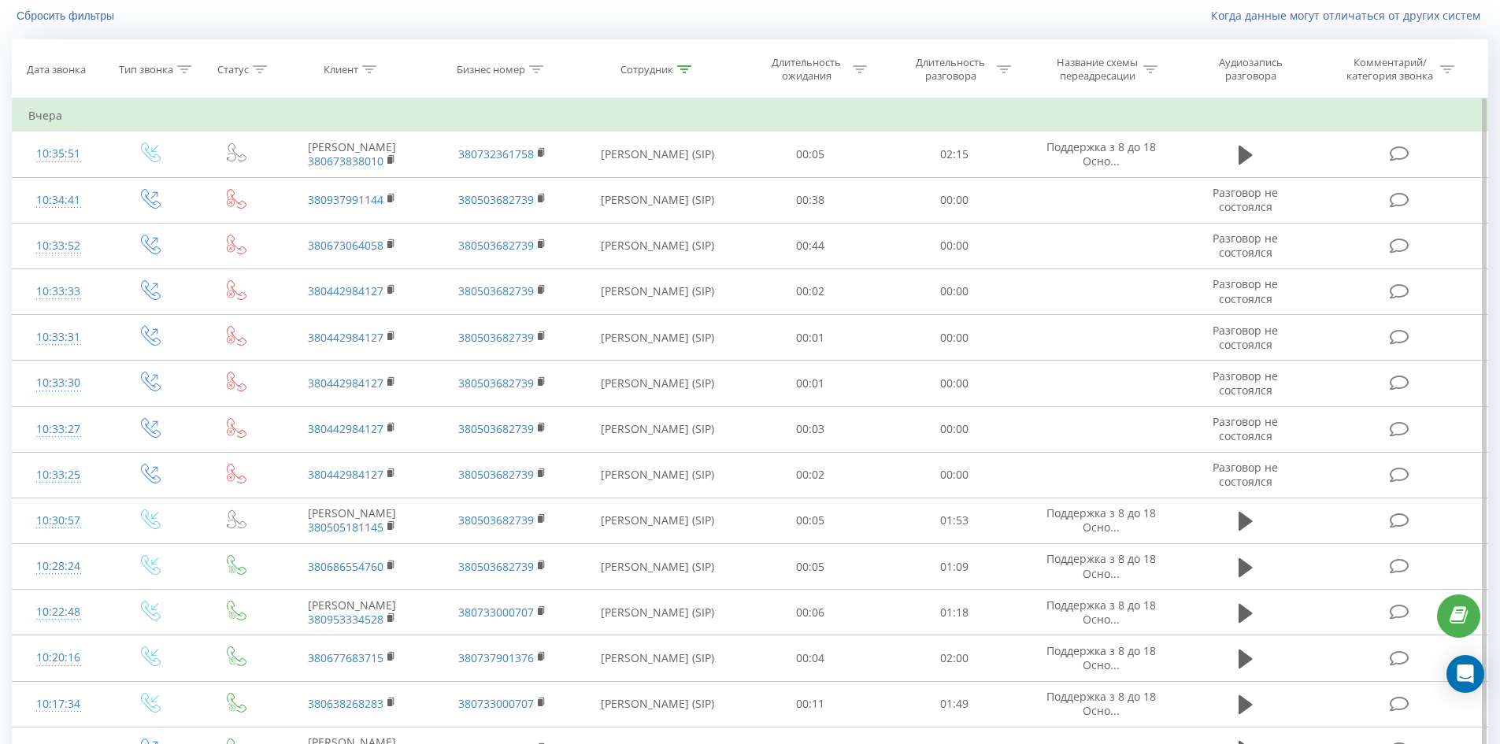
scroll to position [1635, 0]
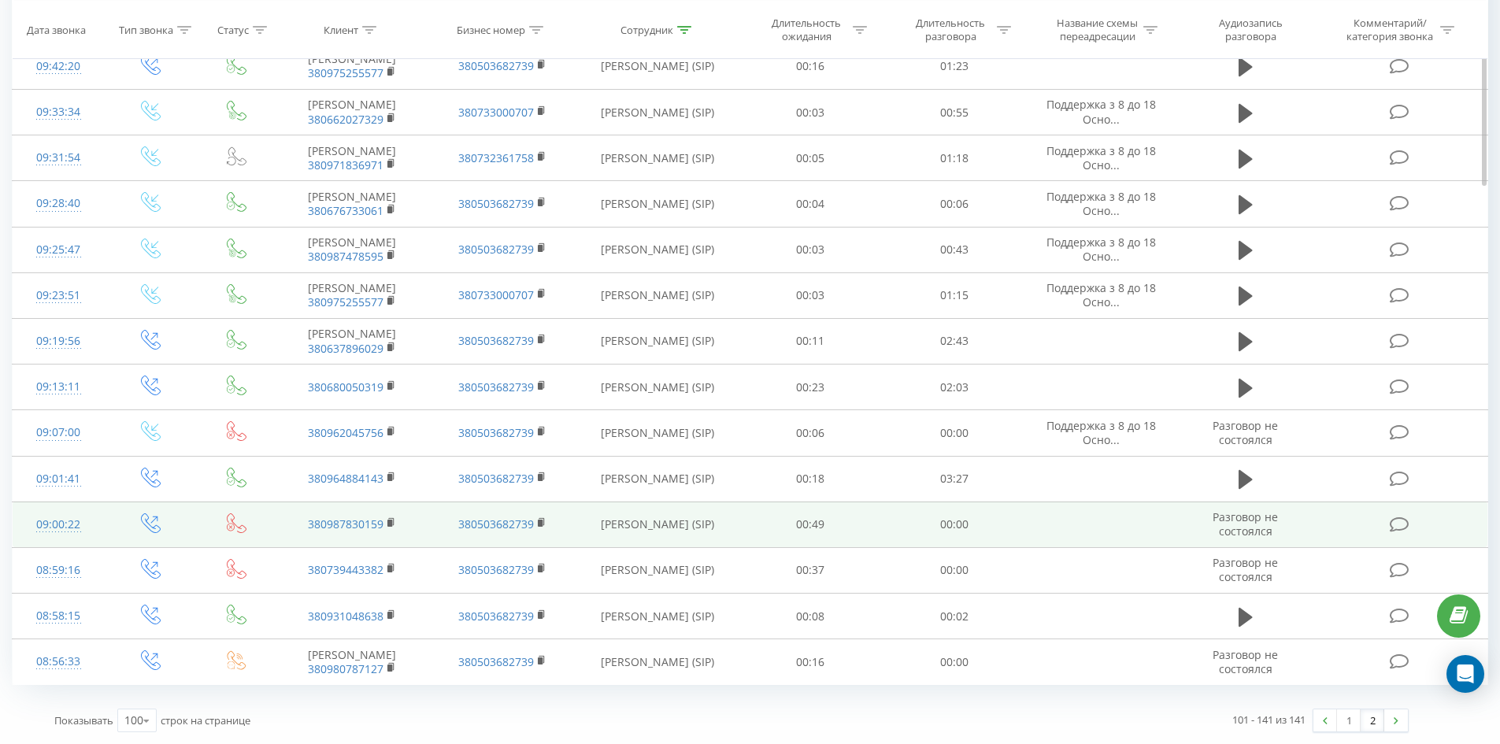
drag, startPoint x: 883, startPoint y: 137, endPoint x: 782, endPoint y: 521, distance: 397.3
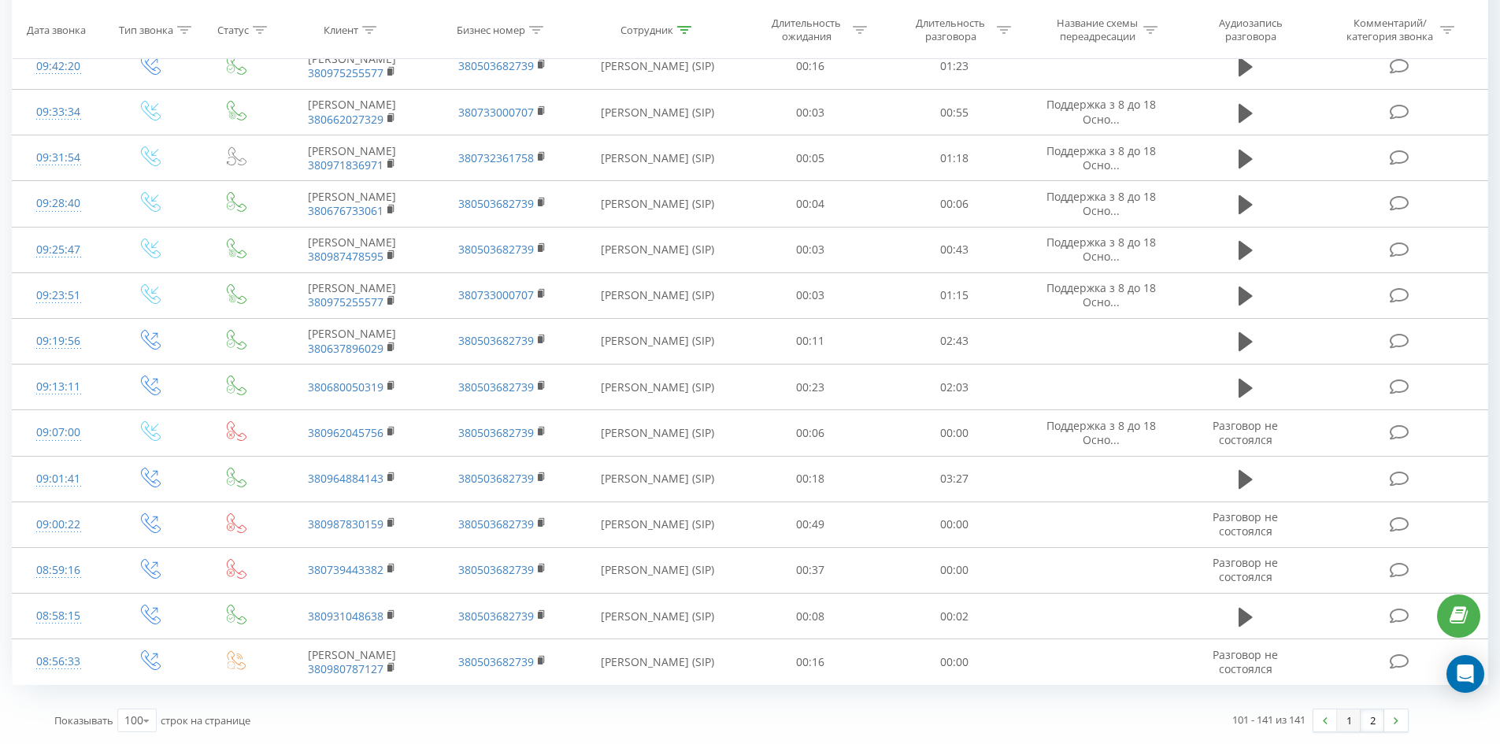
click at [1345, 730] on link "1" at bounding box center [1349, 721] width 24 height 22
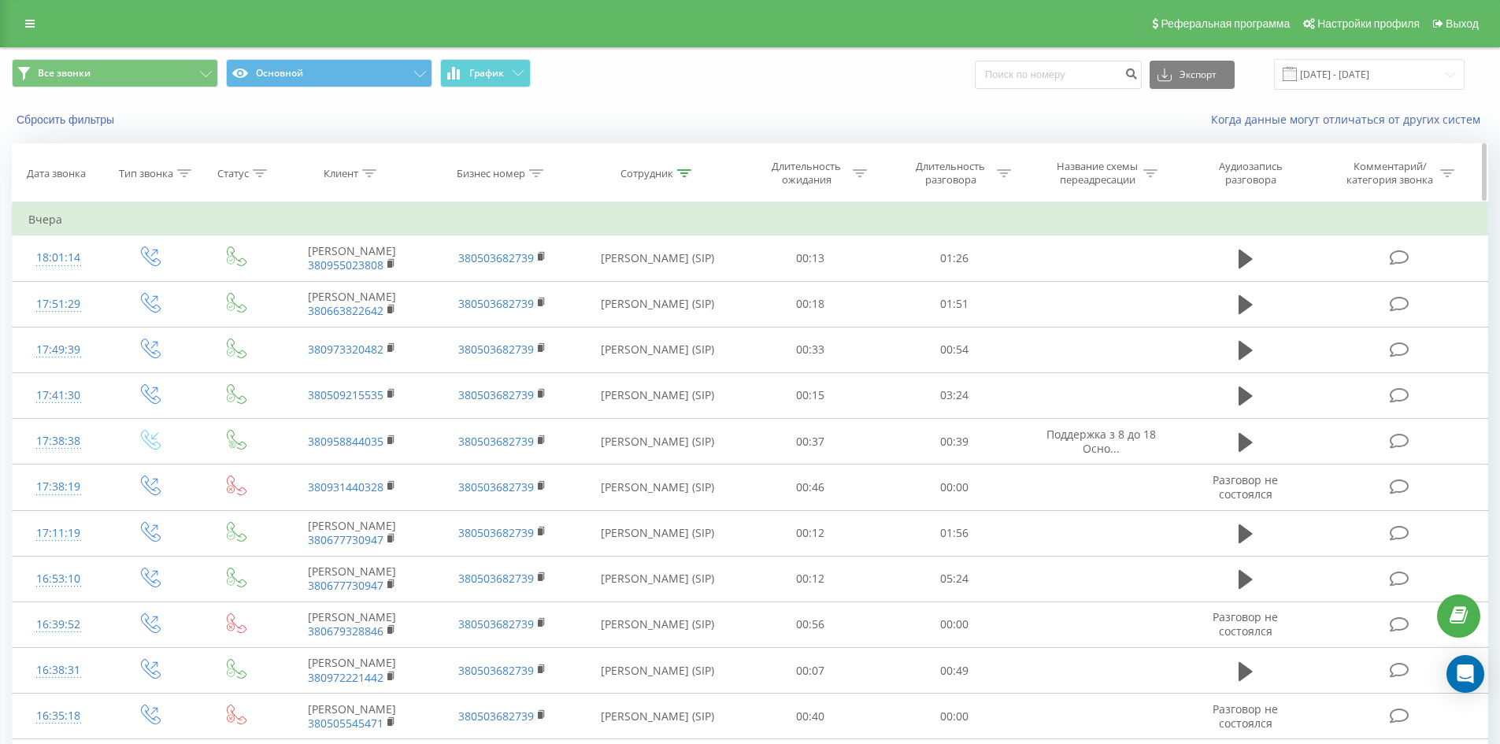
drag, startPoint x: 683, startPoint y: 165, endPoint x: 683, endPoint y: 176, distance: 10.2
click at [683, 169] on th "Сотрудник" at bounding box center [657, 173] width 161 height 58
click at [683, 176] on icon at bounding box center [684, 173] width 14 height 8
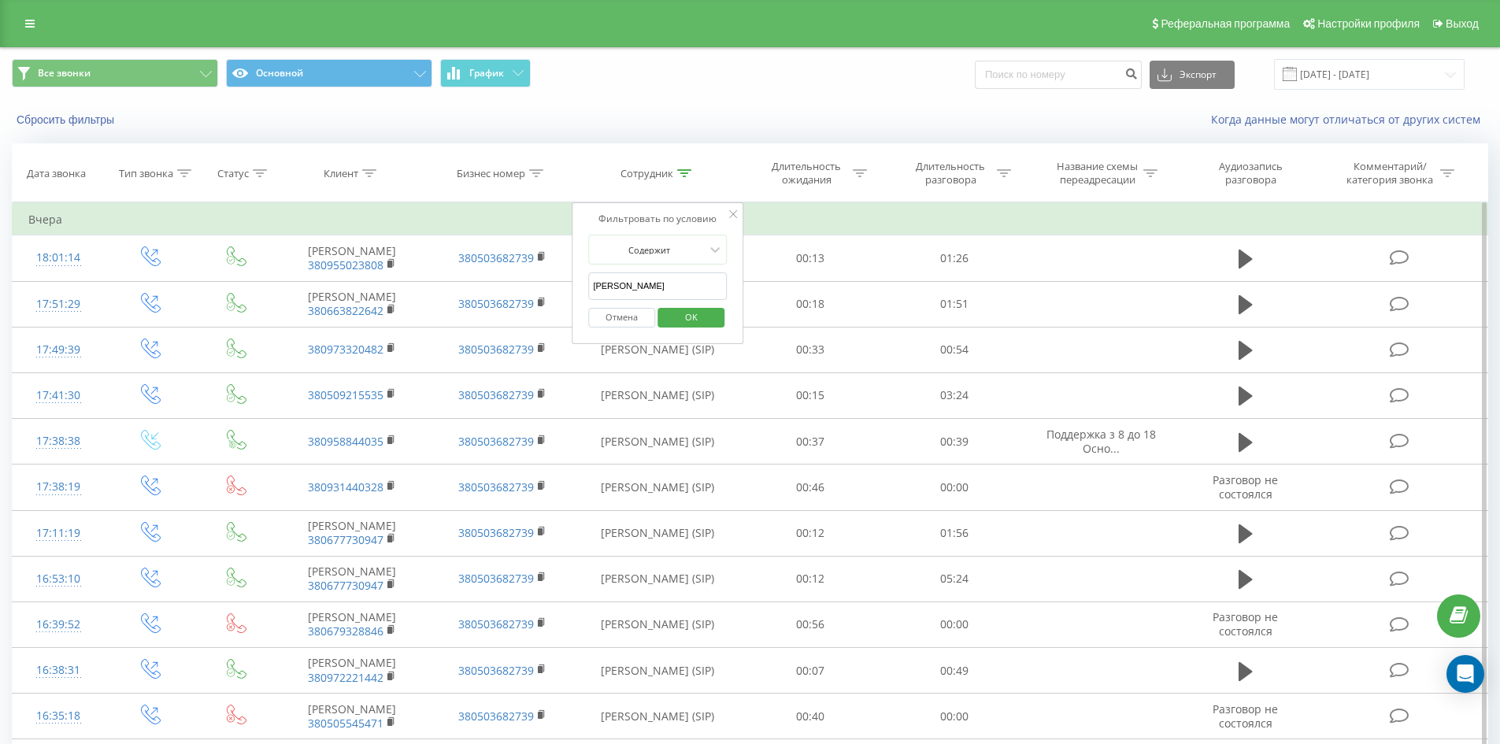
click at [703, 294] on input "[PERSON_NAME]" at bounding box center [657, 287] width 139 height 28
click button "OK" at bounding box center [691, 318] width 67 height 20
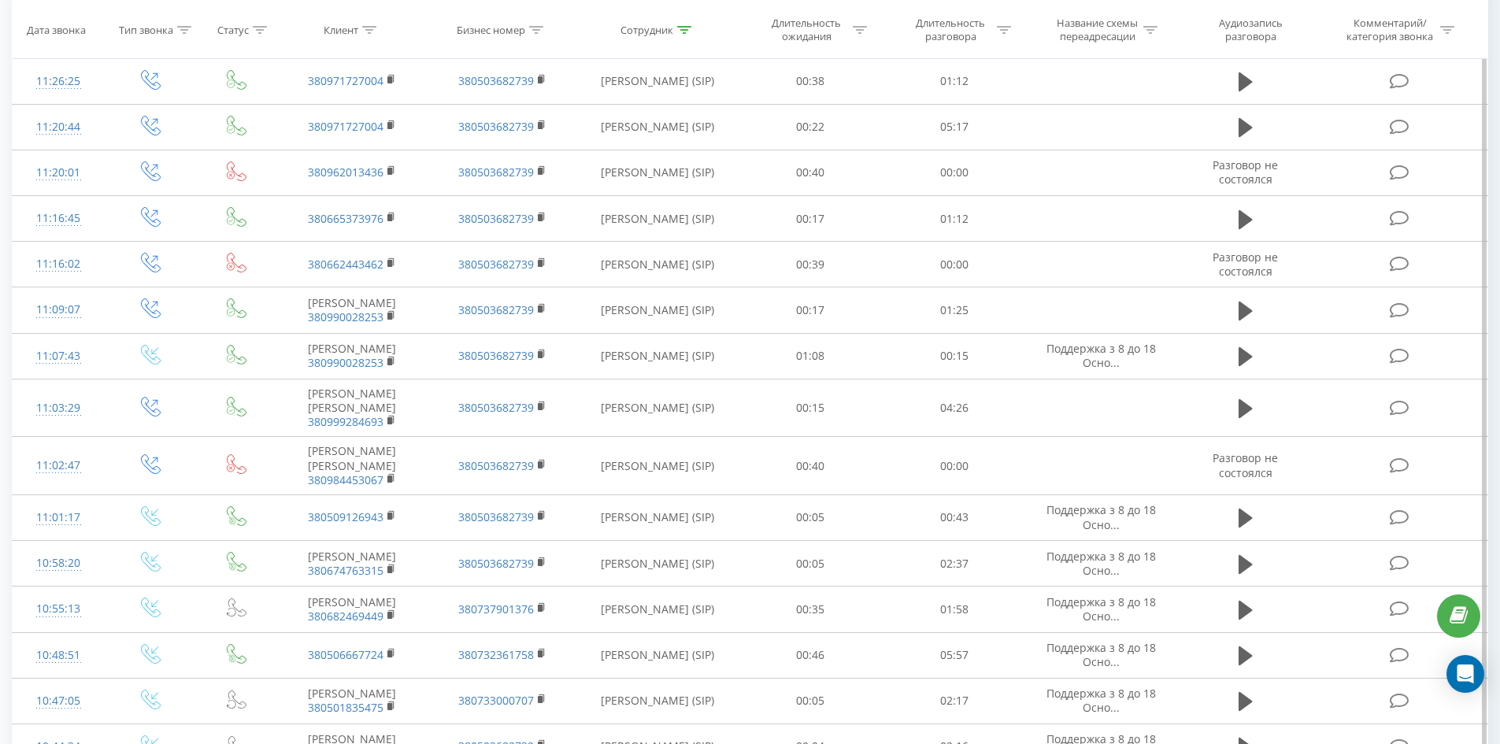
scroll to position [3812, 0]
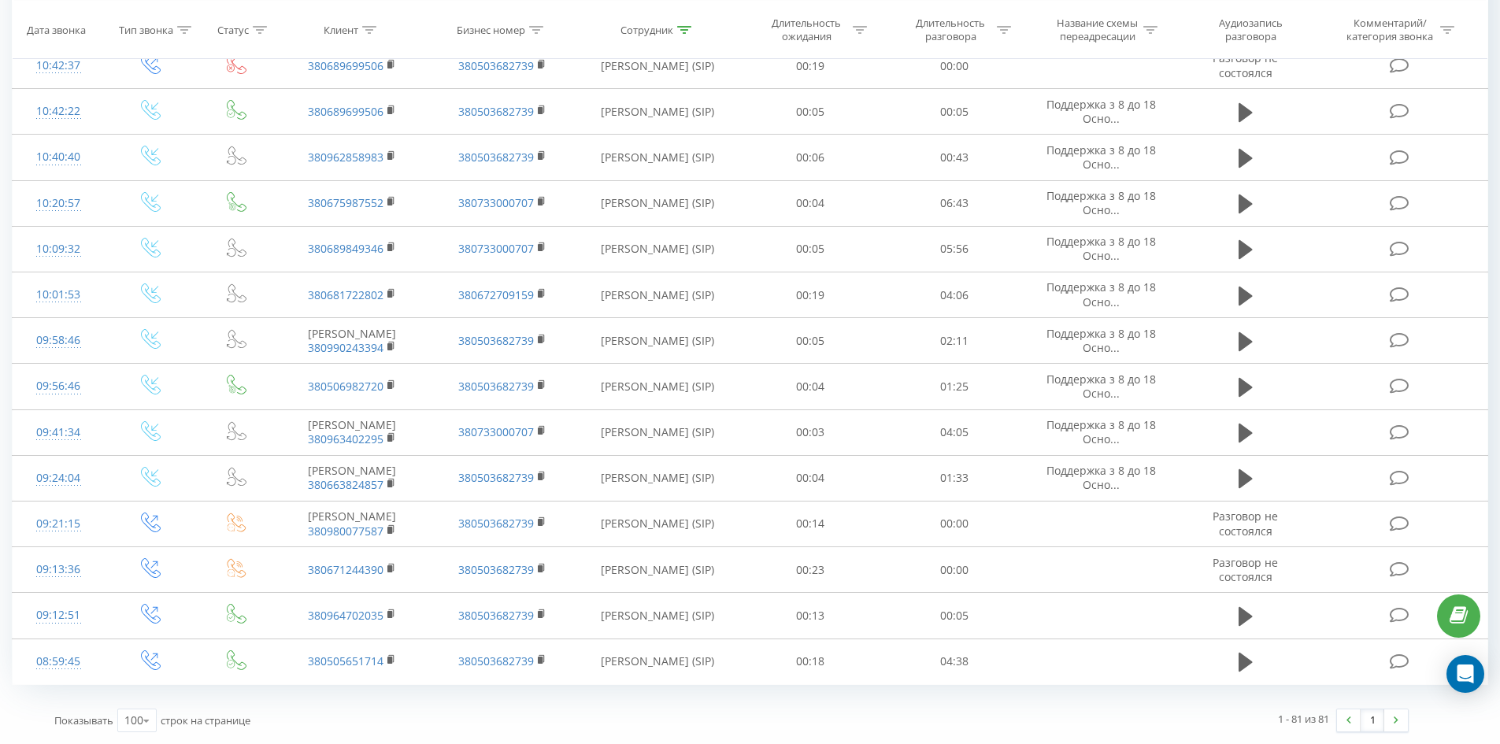
drag, startPoint x: 1015, startPoint y: 313, endPoint x: 1348, endPoint y: 692, distance: 504.0
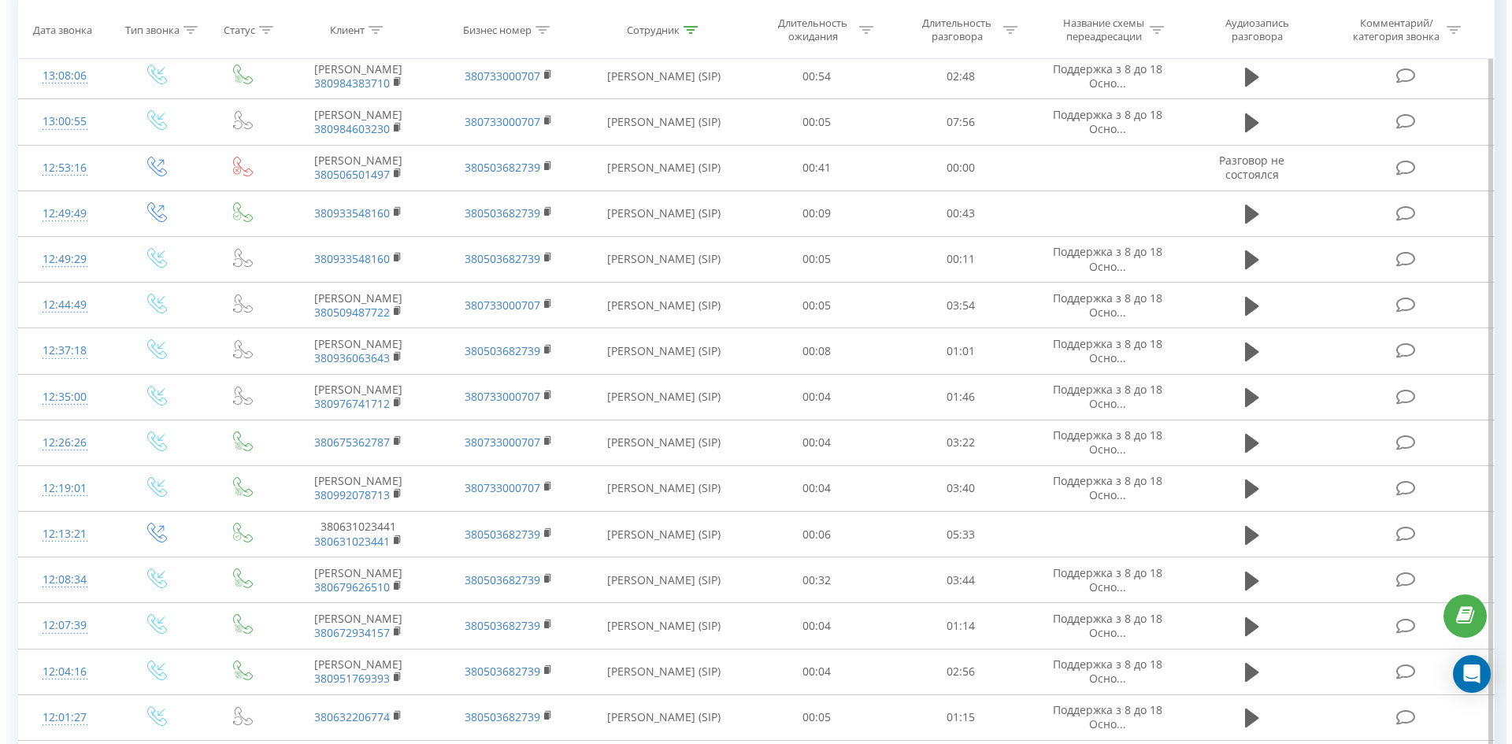
scroll to position [0, 0]
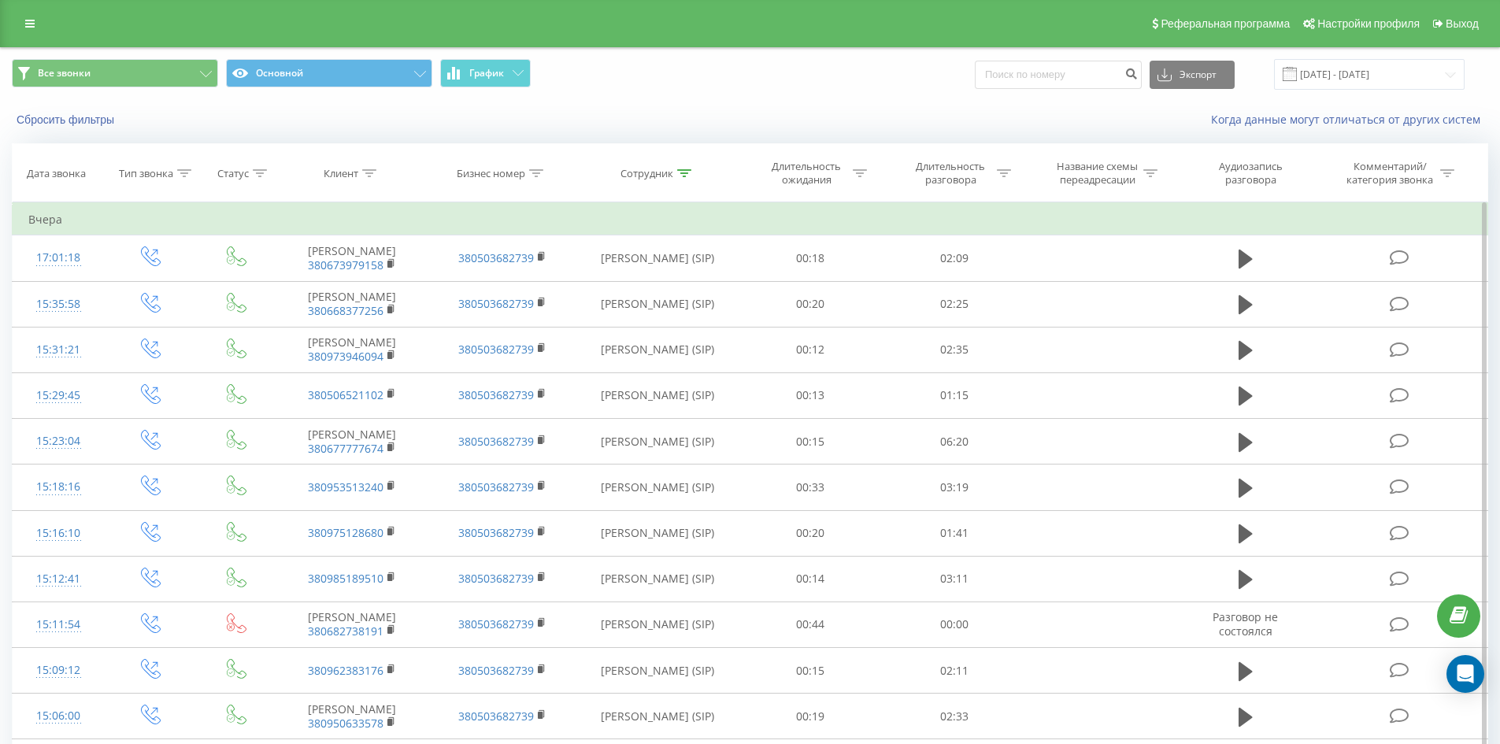
drag, startPoint x: 797, startPoint y: 585, endPoint x: 797, endPoint y: 212, distance: 373.3
drag, startPoint x: 686, startPoint y: 171, endPoint x: 683, endPoint y: 184, distance: 13.8
click at [685, 171] on icon at bounding box center [684, 173] width 14 height 8
click at [680, 280] on input "[PERSON_NAME]" at bounding box center [657, 287] width 139 height 28
click button "OK" at bounding box center [691, 318] width 67 height 20
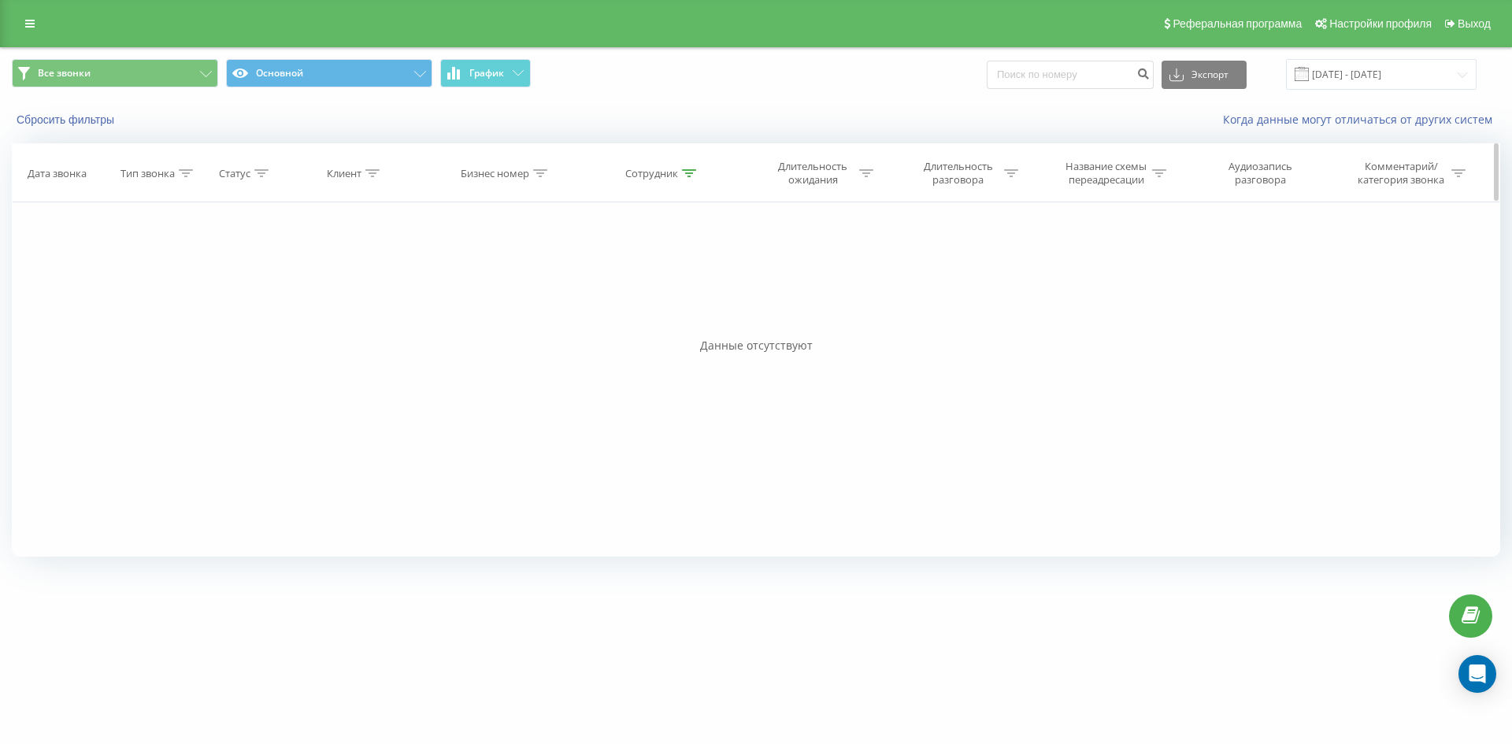
click at [689, 172] on icon at bounding box center [689, 173] width 14 height 8
click at [688, 280] on input "[PERSON_NAME]" at bounding box center [663, 287] width 139 height 28
click button "OK" at bounding box center [696, 318] width 67 height 20
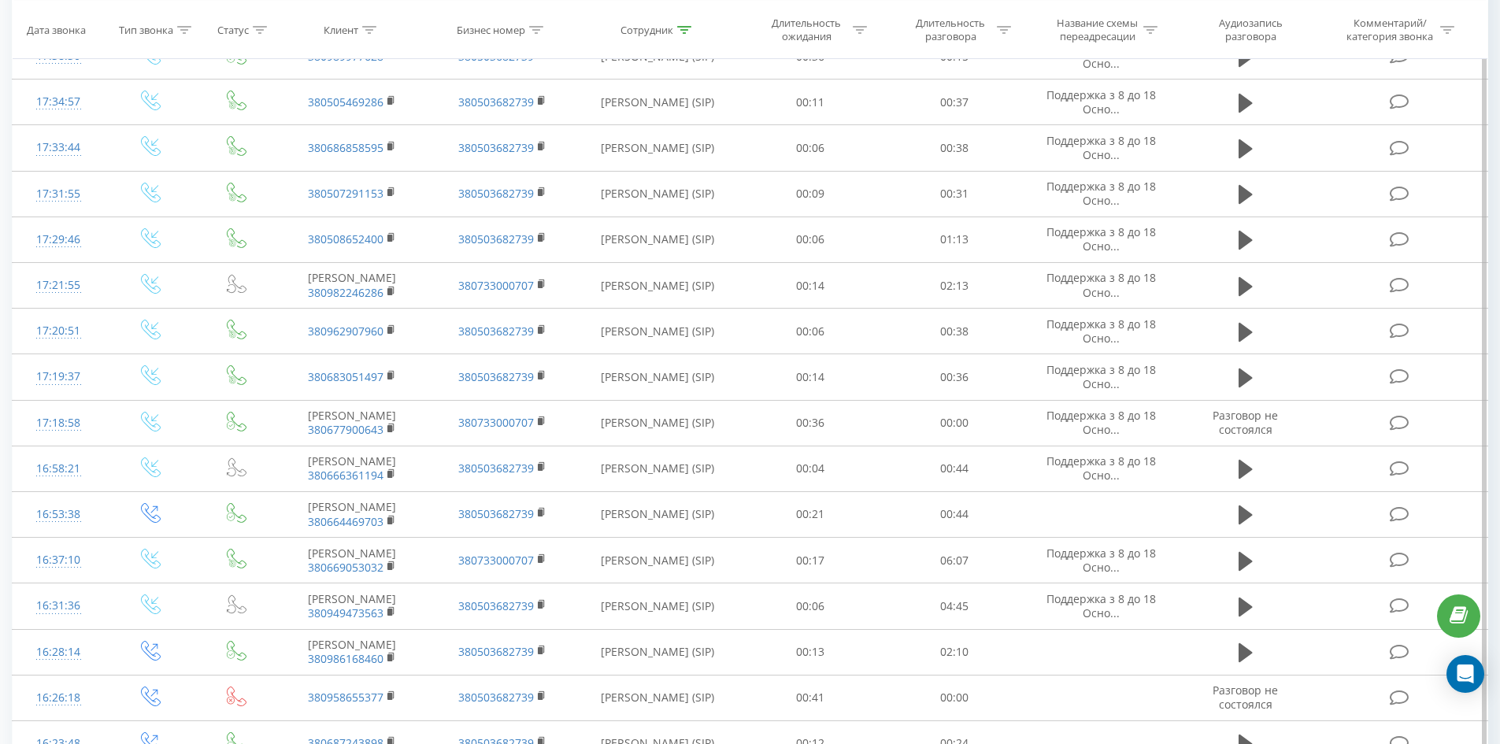
scroll to position [4792, 0]
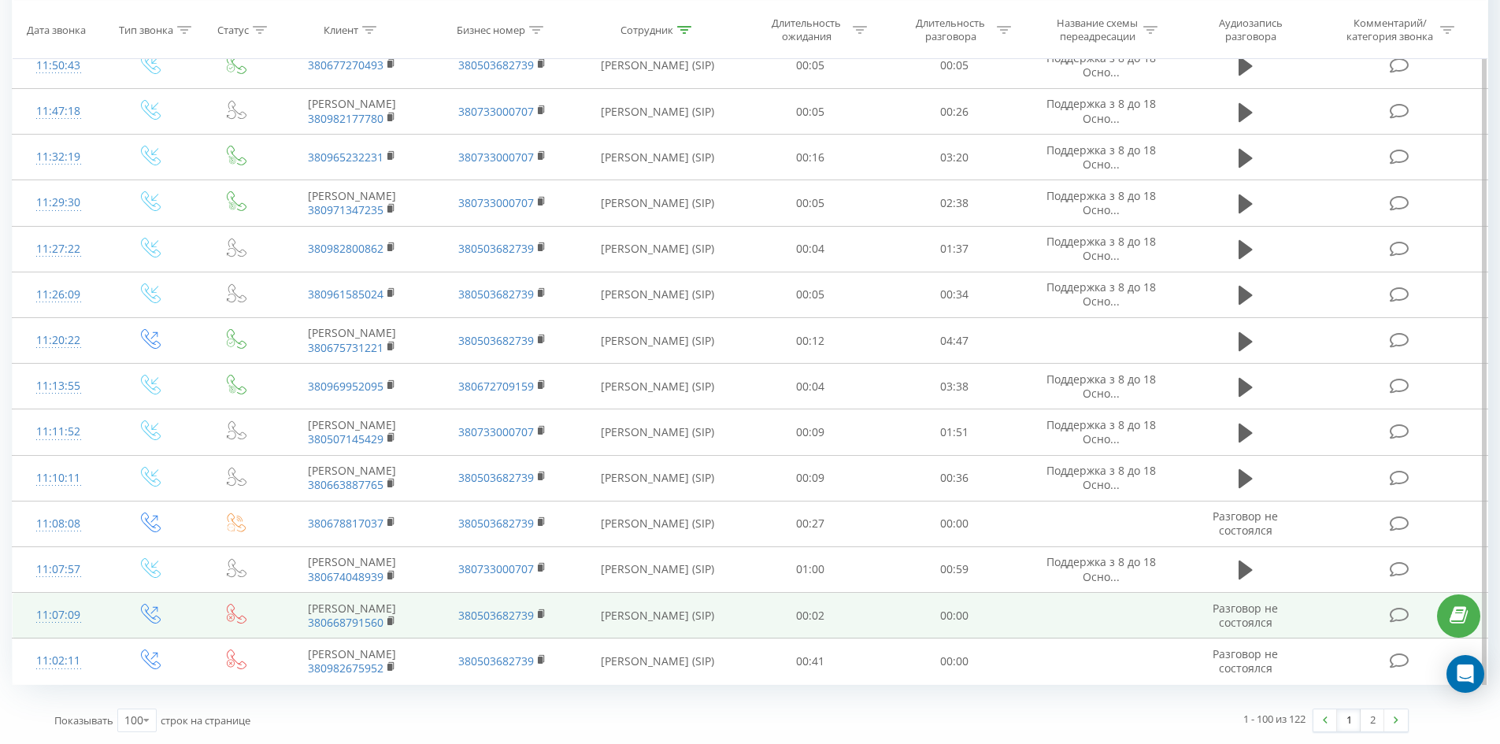
drag, startPoint x: 770, startPoint y: 173, endPoint x: 666, endPoint y: 612, distance: 450.8
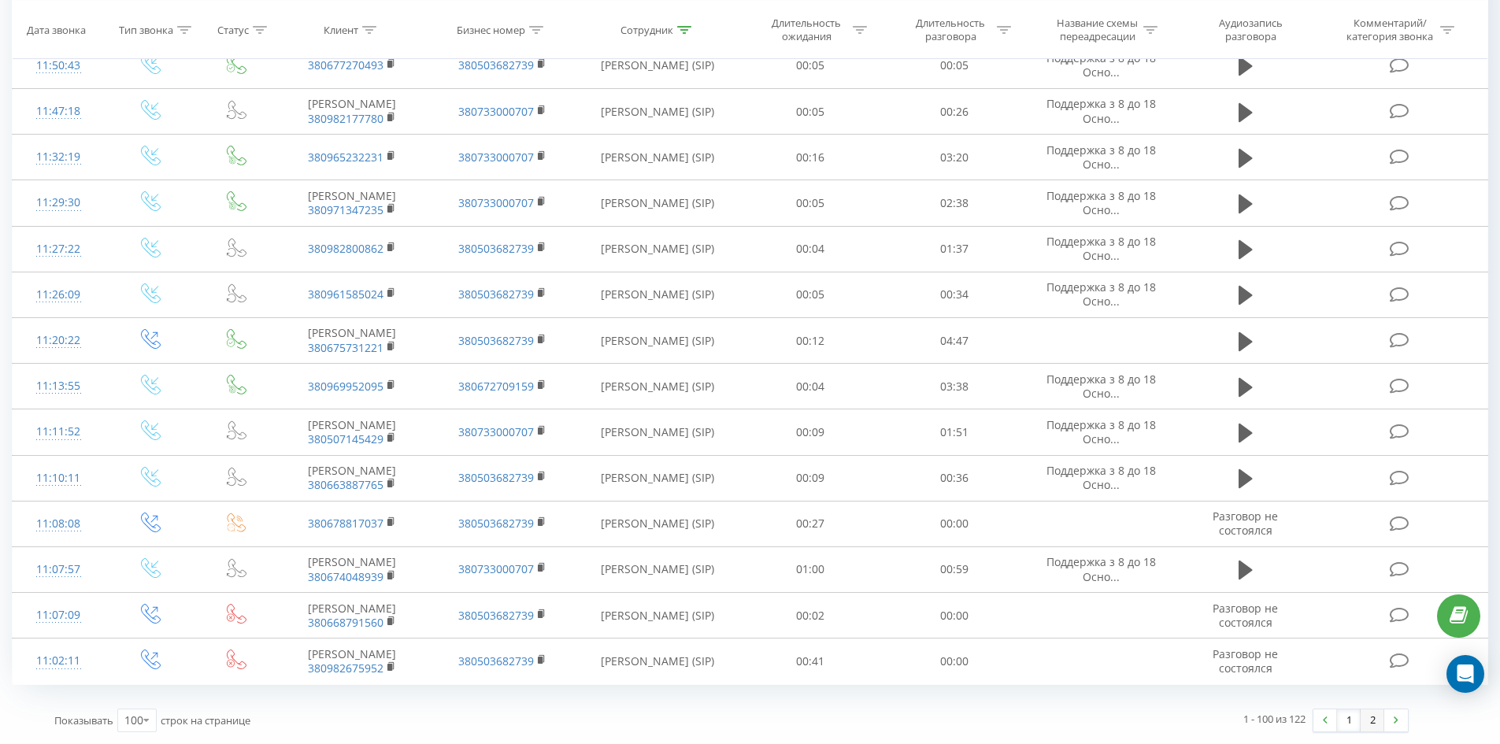
click at [1372, 720] on link "2" at bounding box center [1373, 721] width 24 height 22
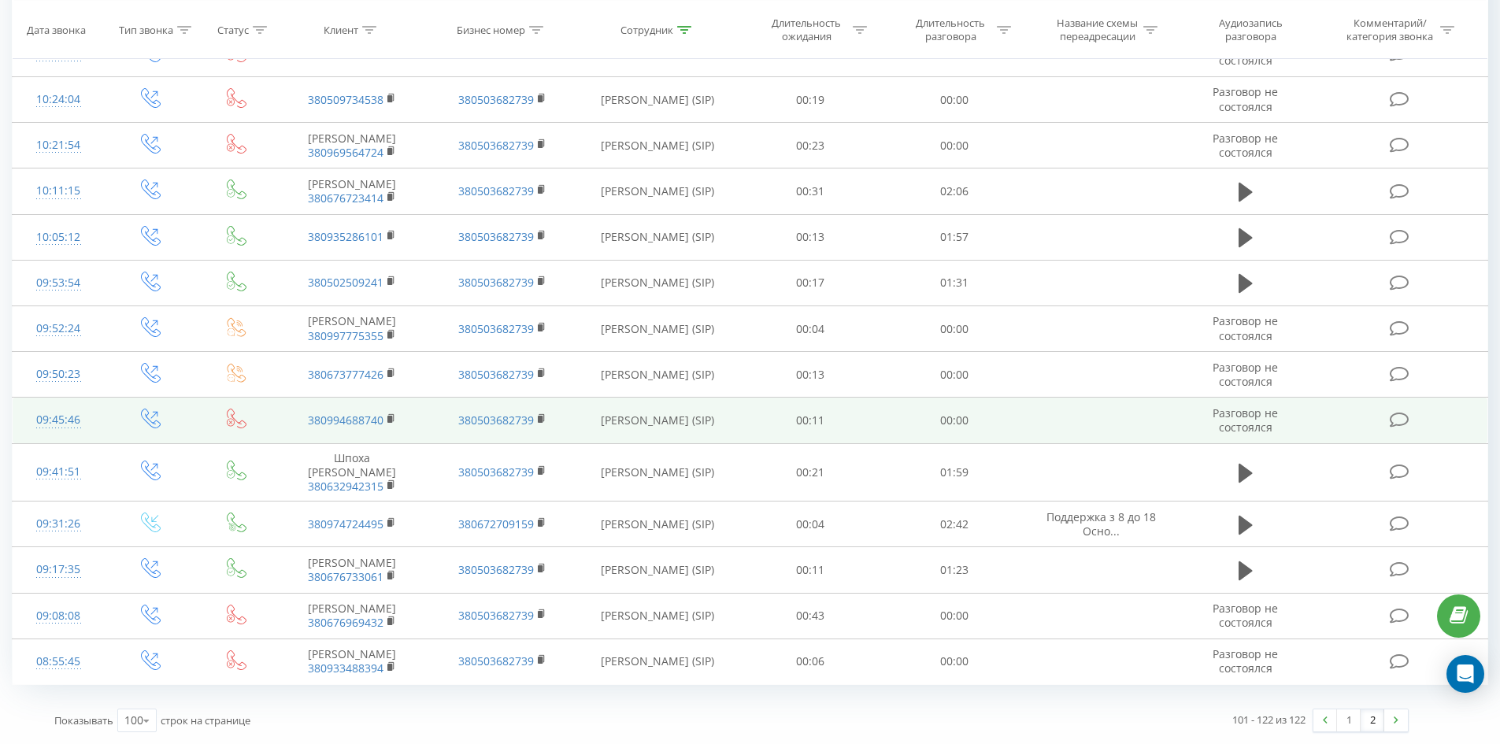
scroll to position [692, 0]
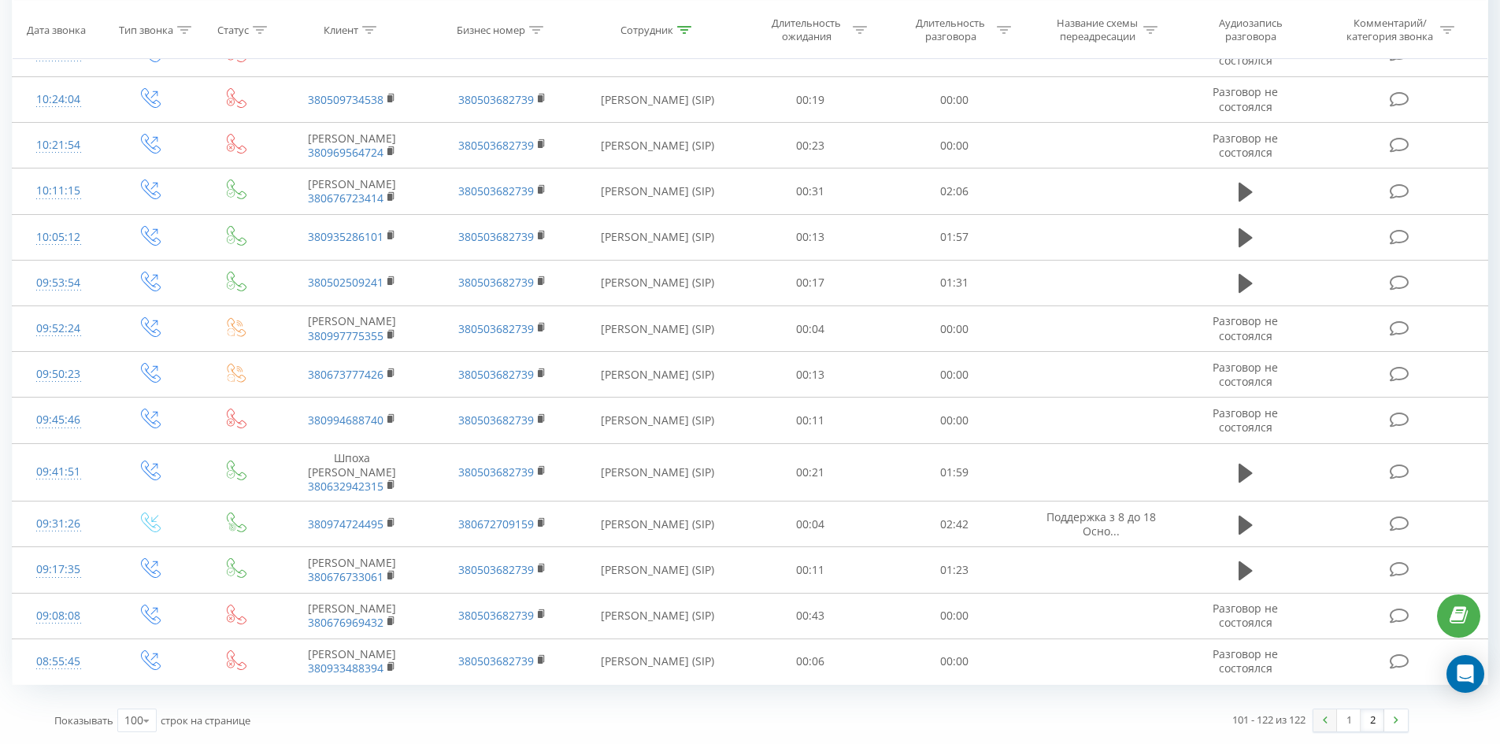
click at [1332, 725] on link at bounding box center [1326, 721] width 24 height 22
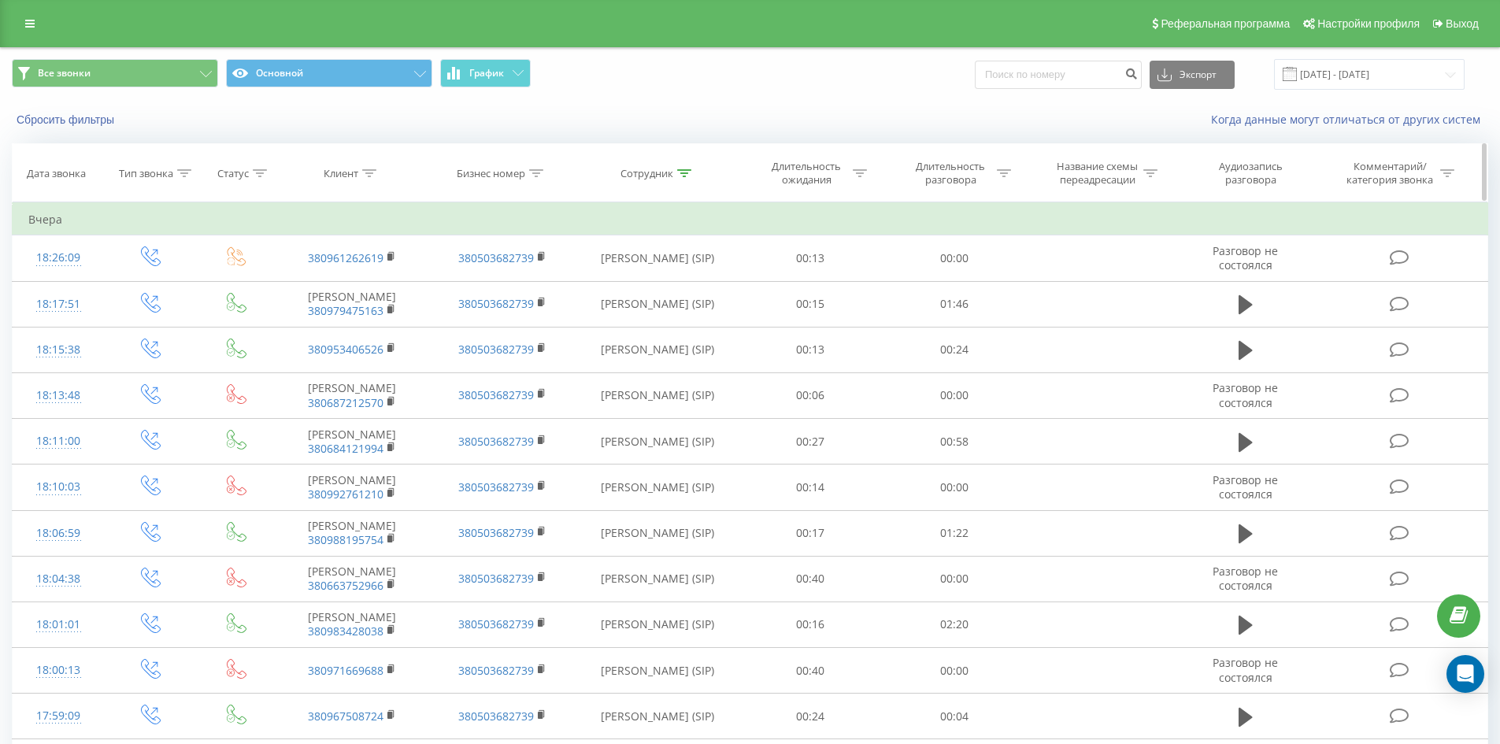
drag, startPoint x: 682, startPoint y: 171, endPoint x: 687, endPoint y: 201, distance: 30.3
click at [682, 172] on icon at bounding box center [684, 173] width 14 height 8
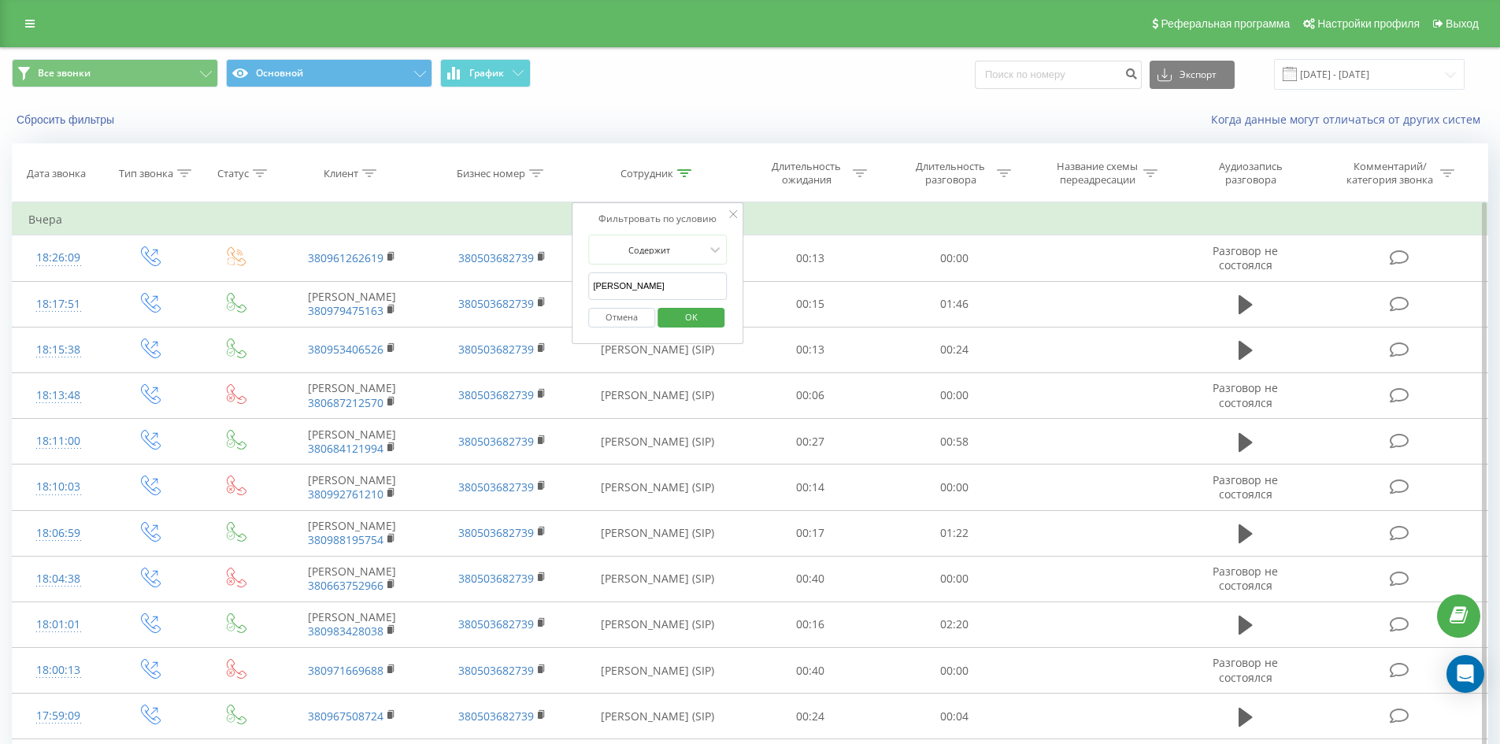
click at [699, 303] on div "Отмена OK" at bounding box center [657, 317] width 139 height 35
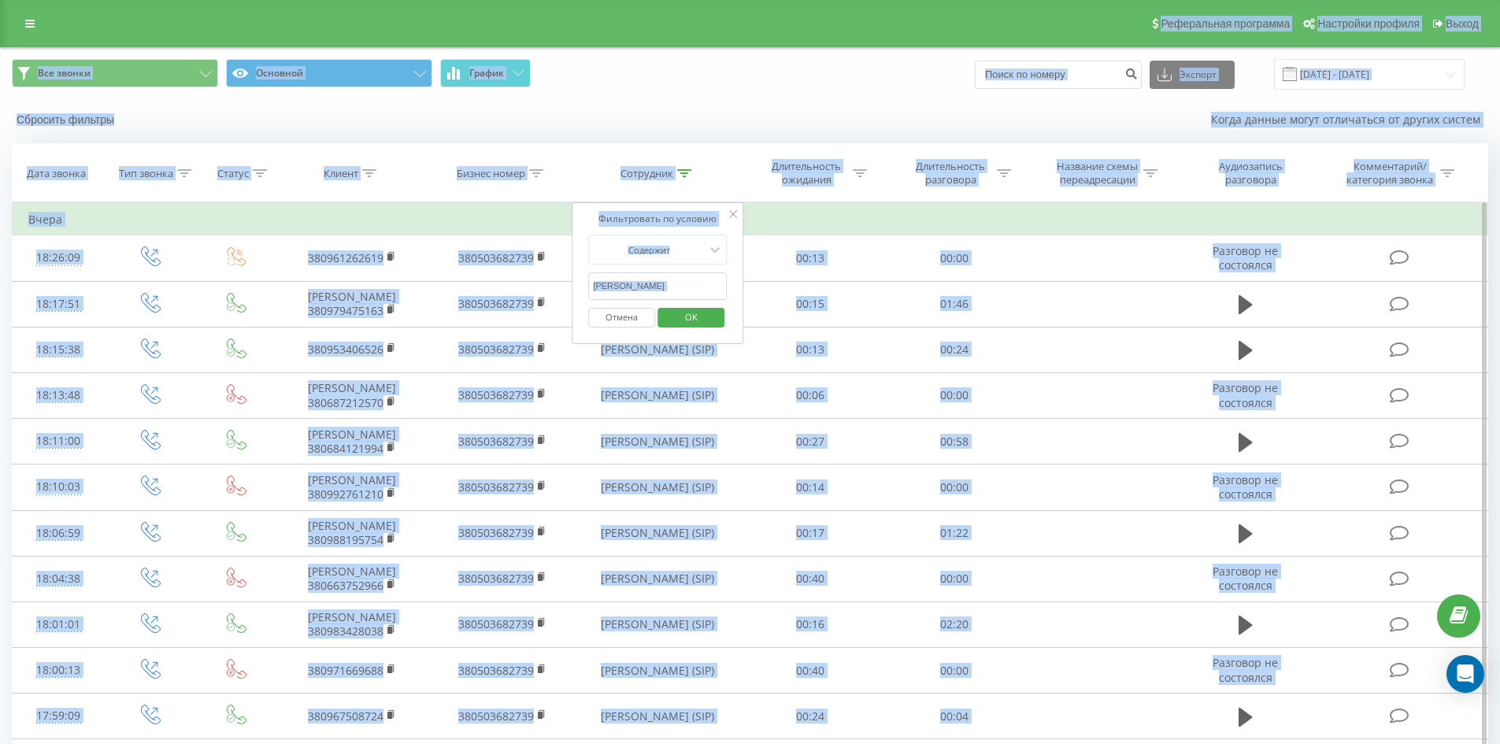
click at [681, 287] on input "[PERSON_NAME]" at bounding box center [657, 287] width 139 height 28
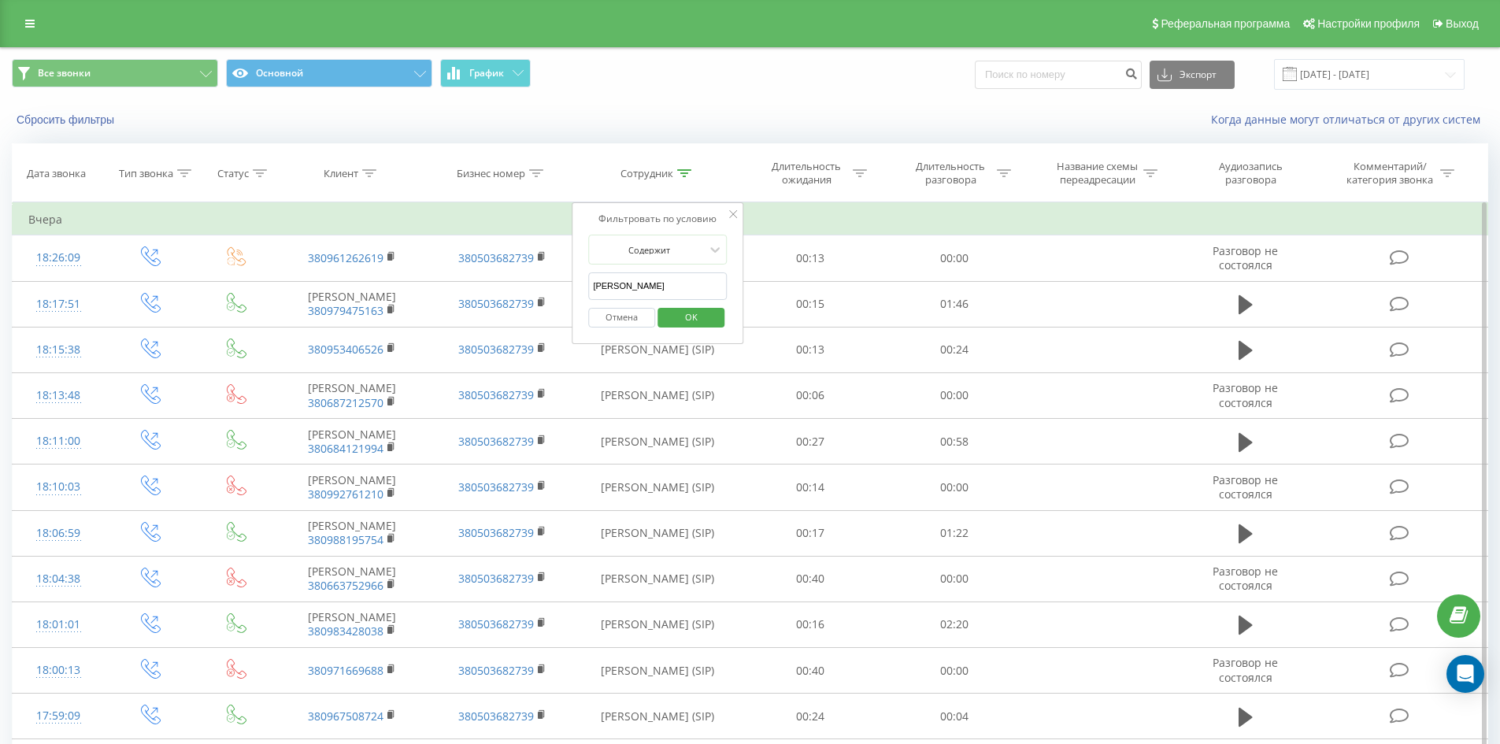
click button "OK" at bounding box center [691, 318] width 67 height 20
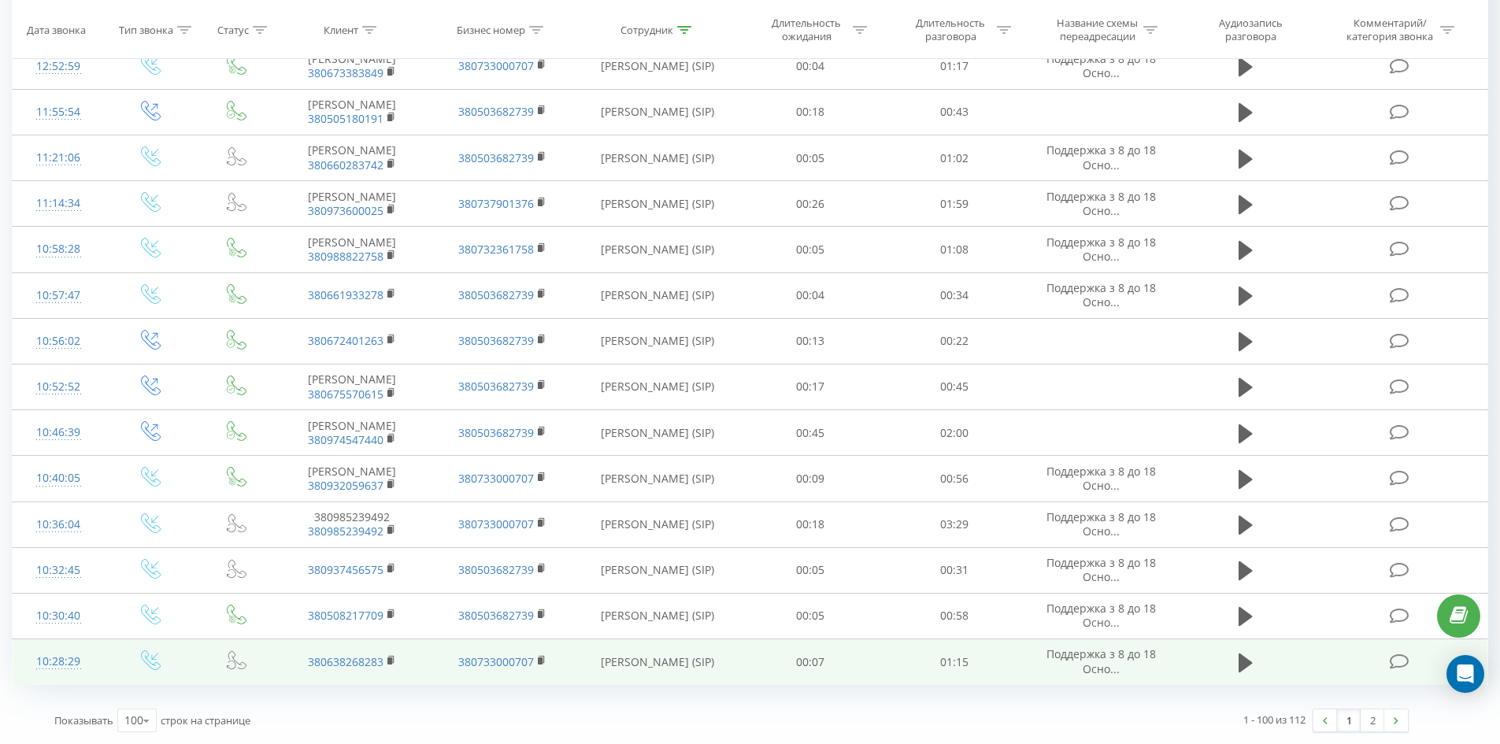
drag, startPoint x: 925, startPoint y: 157, endPoint x: 1326, endPoint y: 684, distance: 663.2
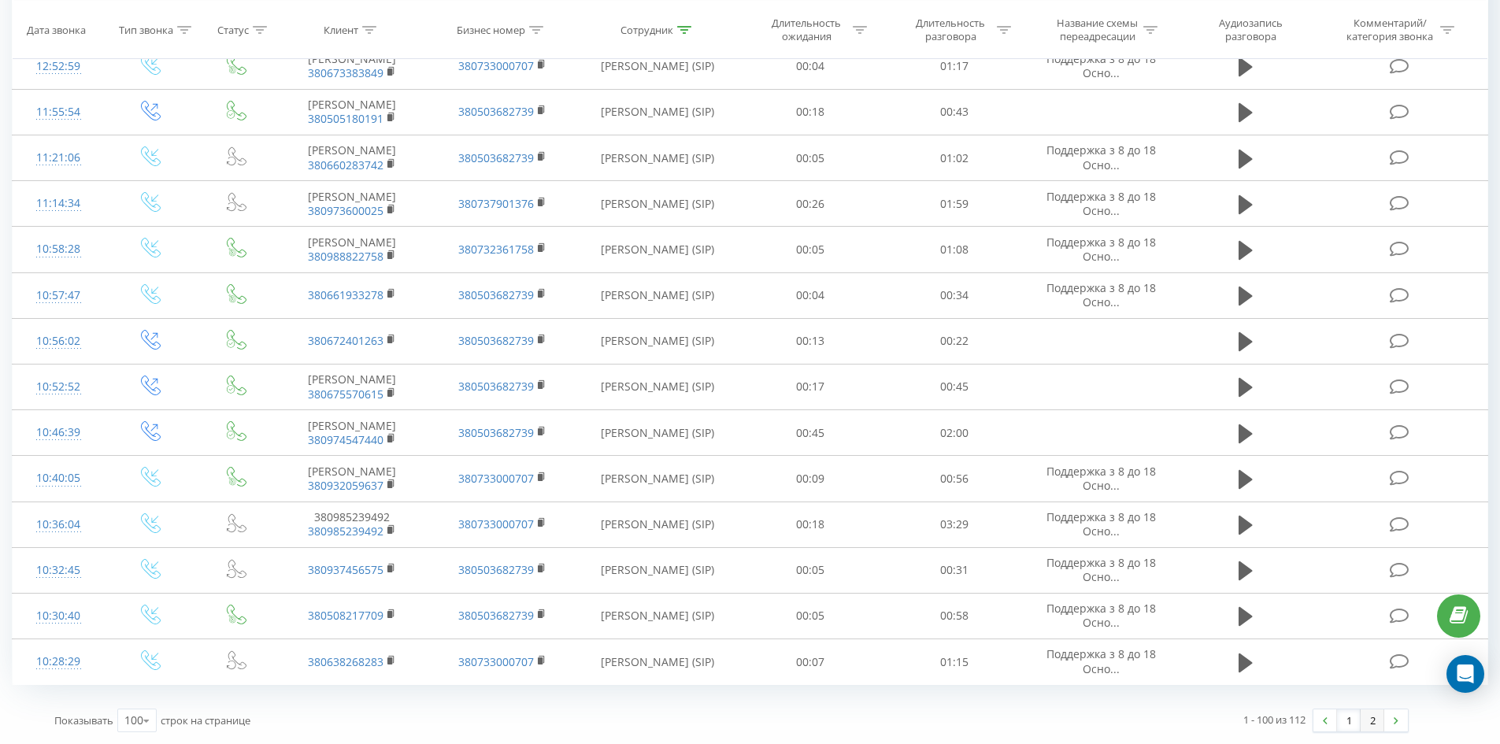
click at [1377, 718] on link "2" at bounding box center [1373, 721] width 24 height 22
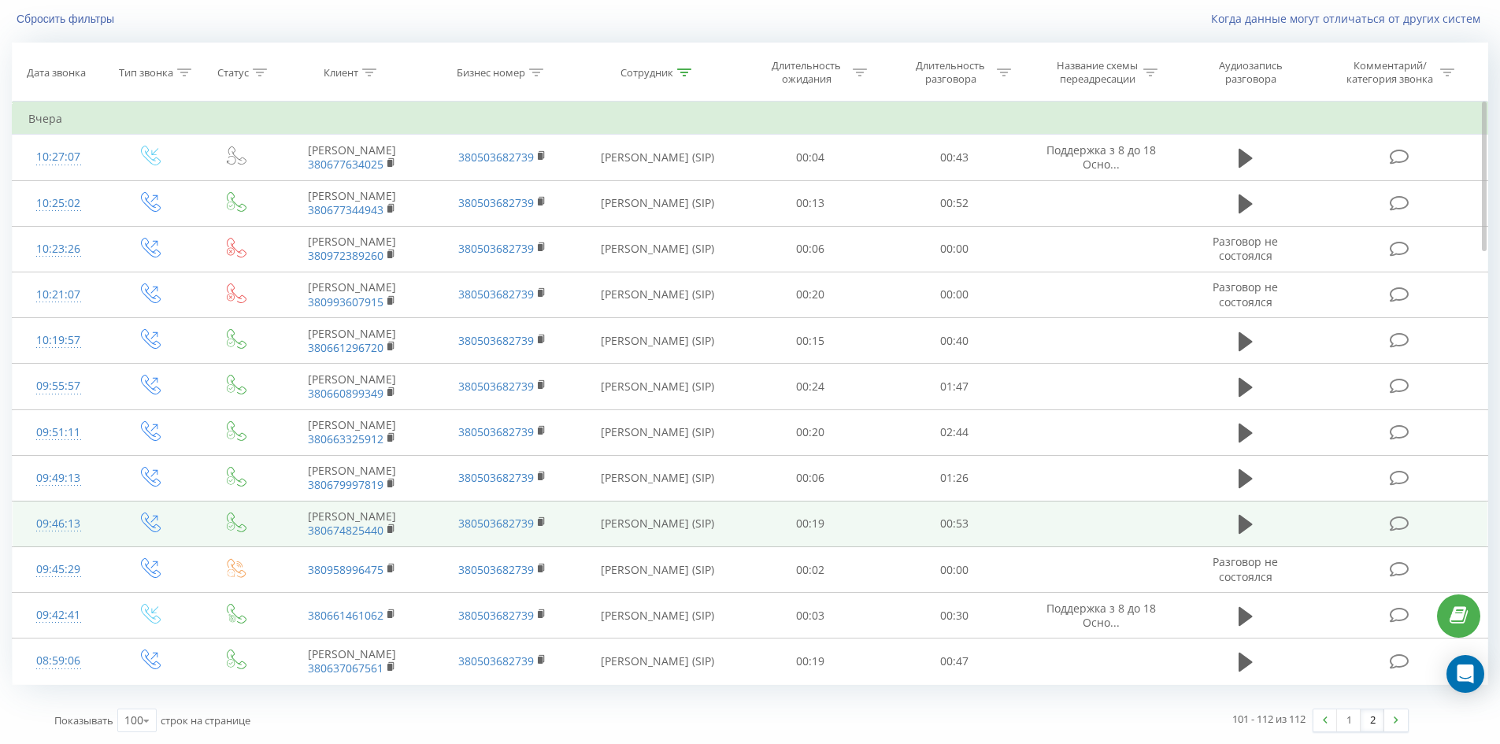
scroll to position [236, 0]
drag, startPoint x: 977, startPoint y: 210, endPoint x: 903, endPoint y: 512, distance: 310.6
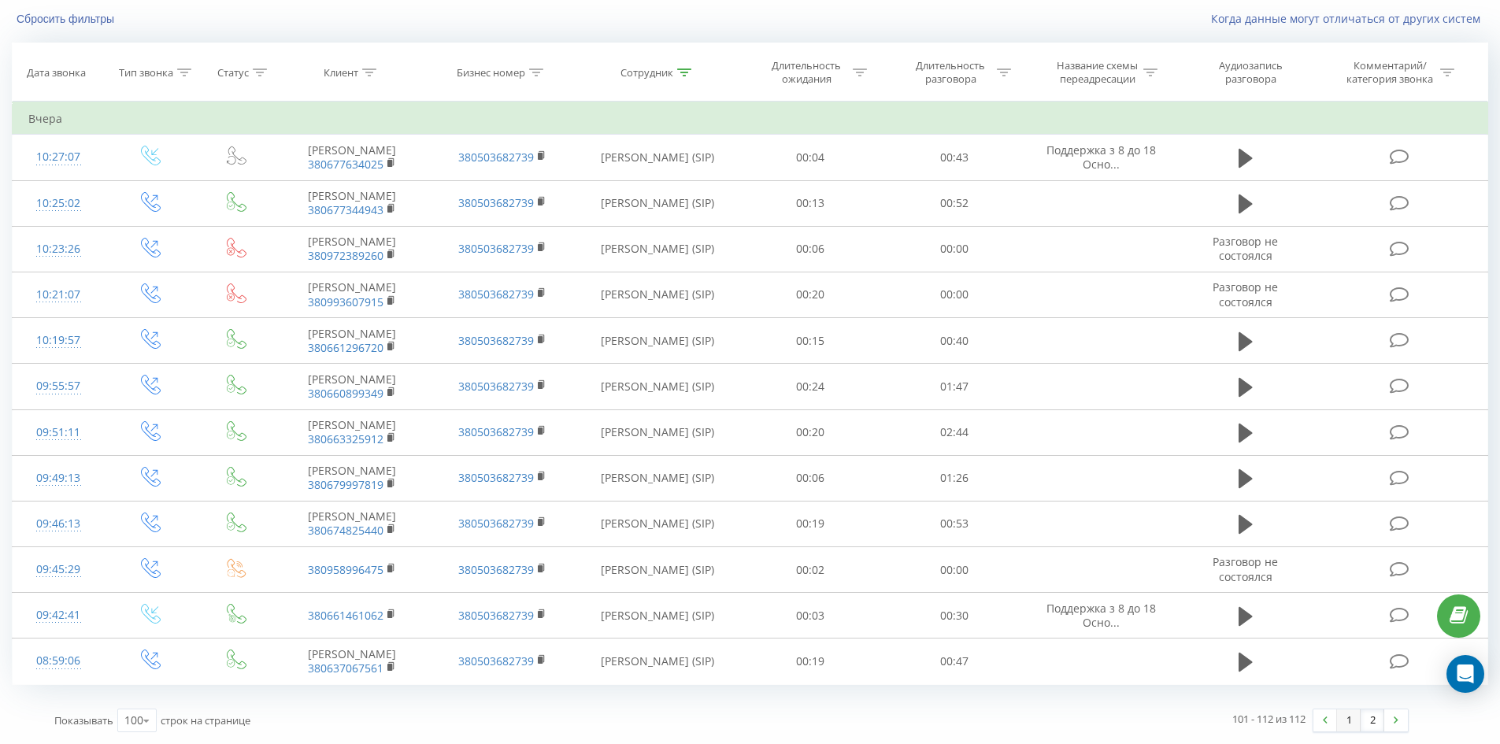
click at [1340, 718] on link "1" at bounding box center [1349, 721] width 24 height 22
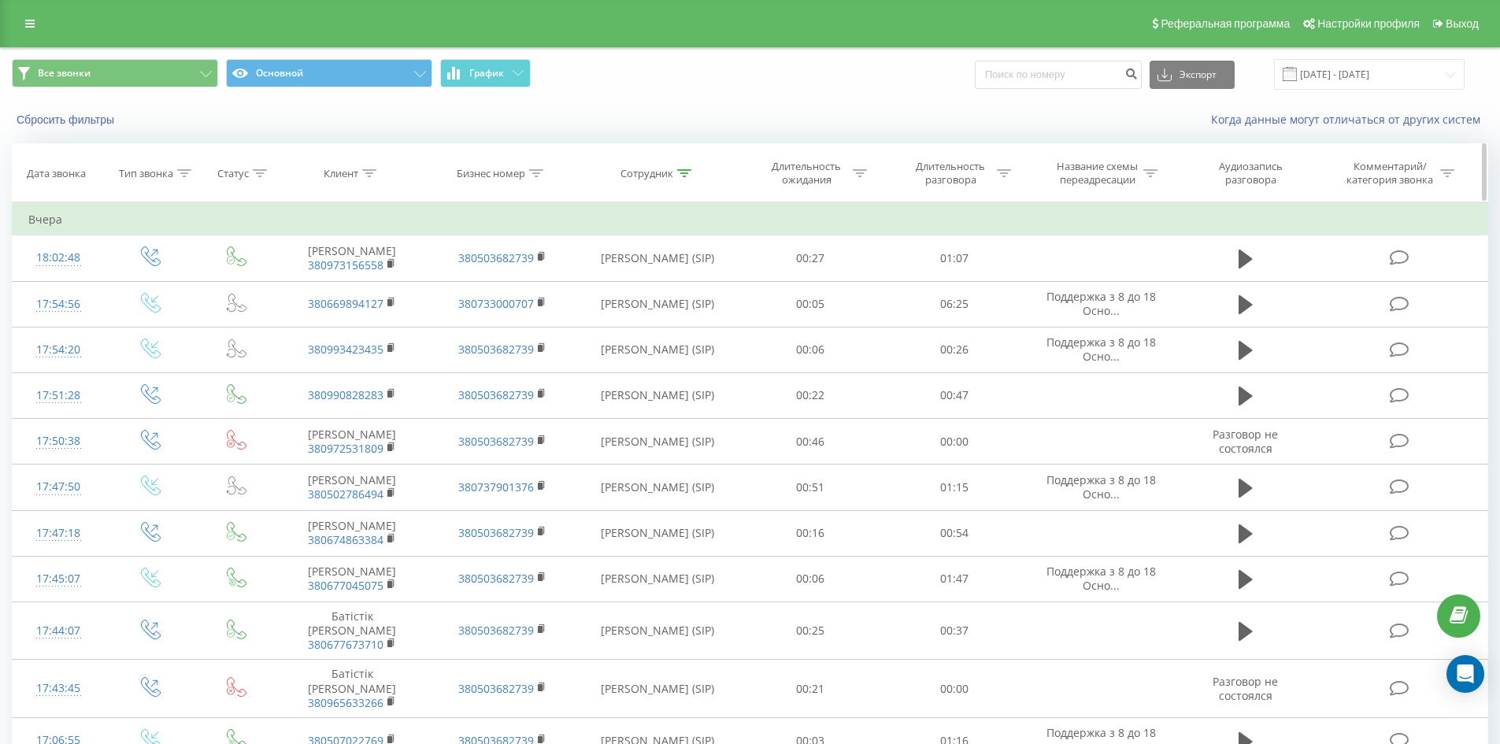
click at [681, 173] on icon at bounding box center [684, 173] width 14 height 8
click at [695, 291] on input "[PERSON_NAME]" at bounding box center [657, 287] width 139 height 28
click button "OK" at bounding box center [691, 318] width 67 height 20
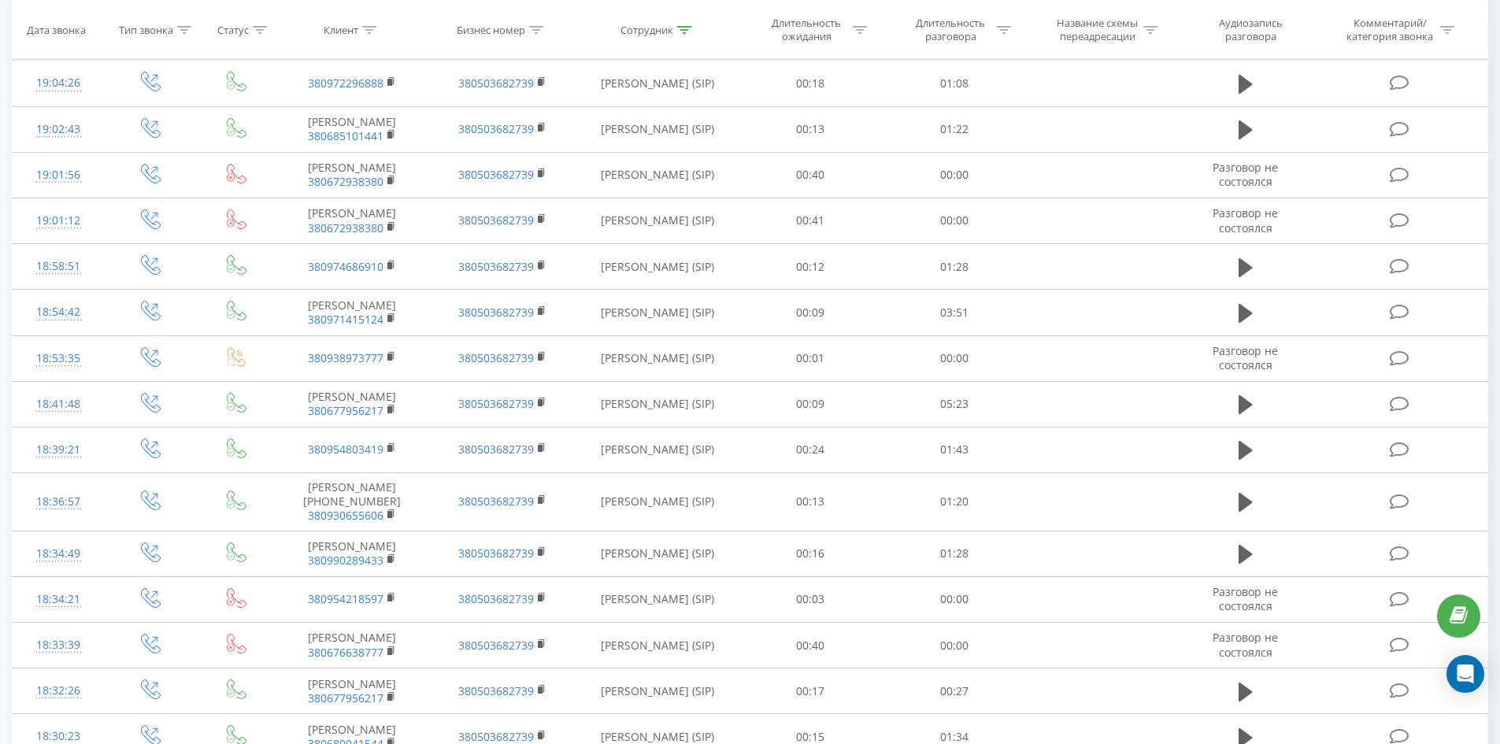
scroll to position [4116, 0]
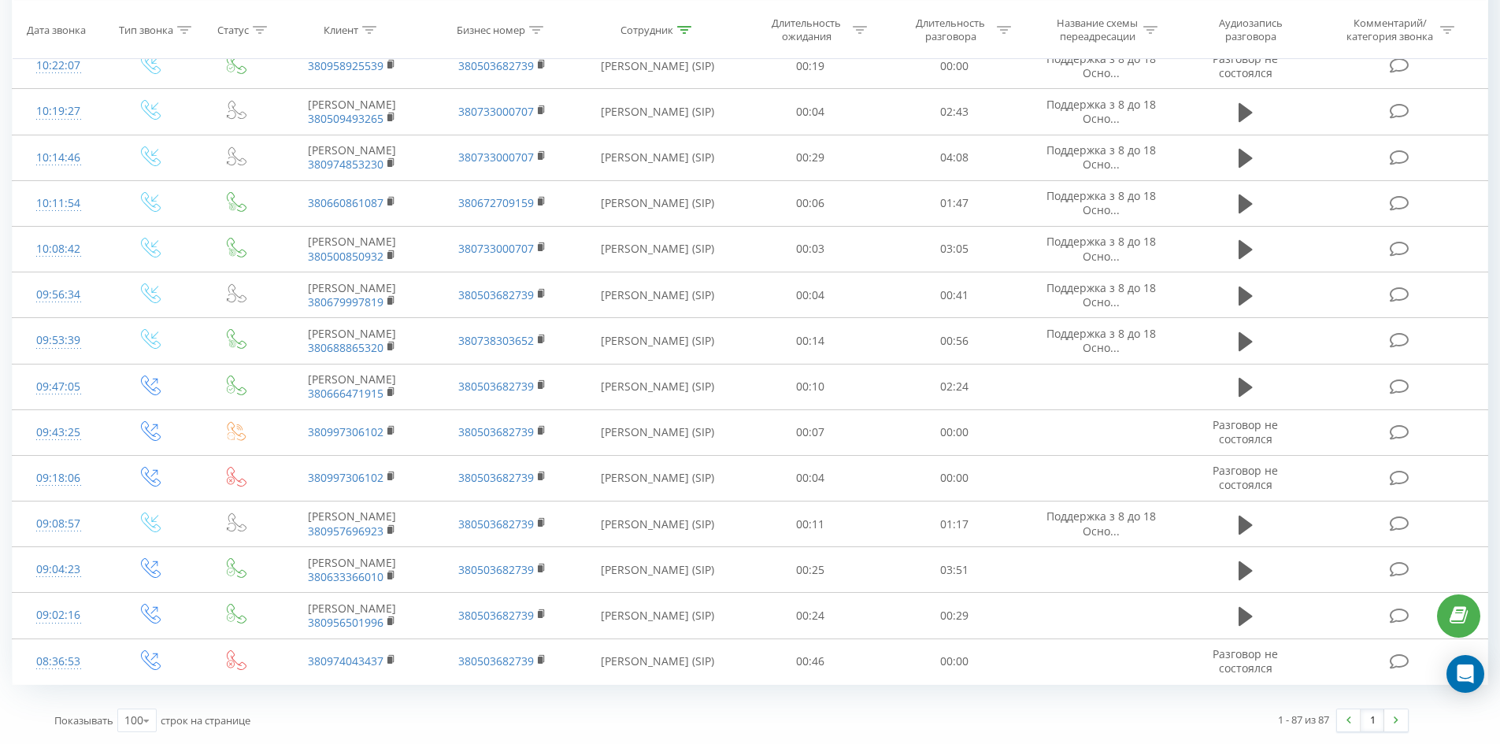
drag, startPoint x: 1063, startPoint y: 368, endPoint x: 1366, endPoint y: 714, distance: 459.4
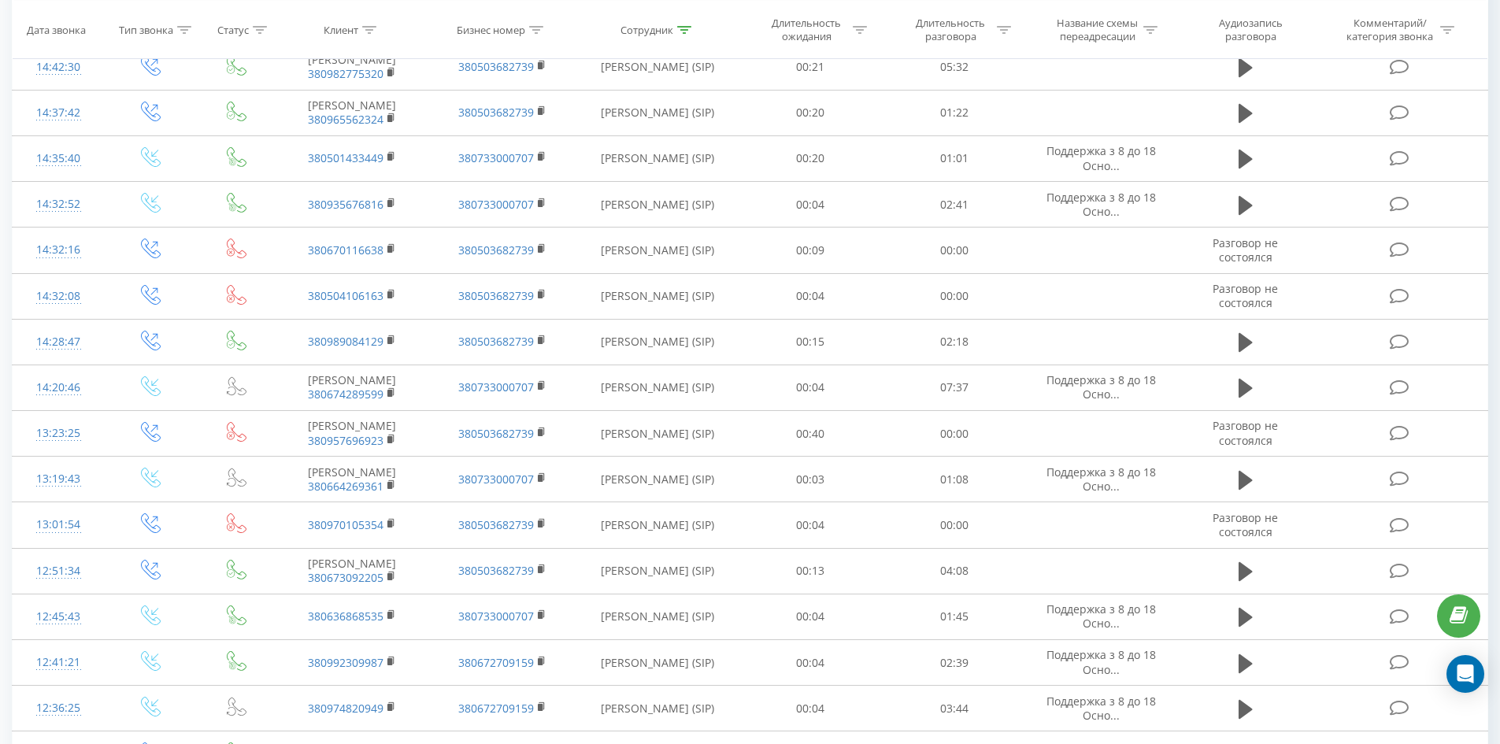
scroll to position [28, 0]
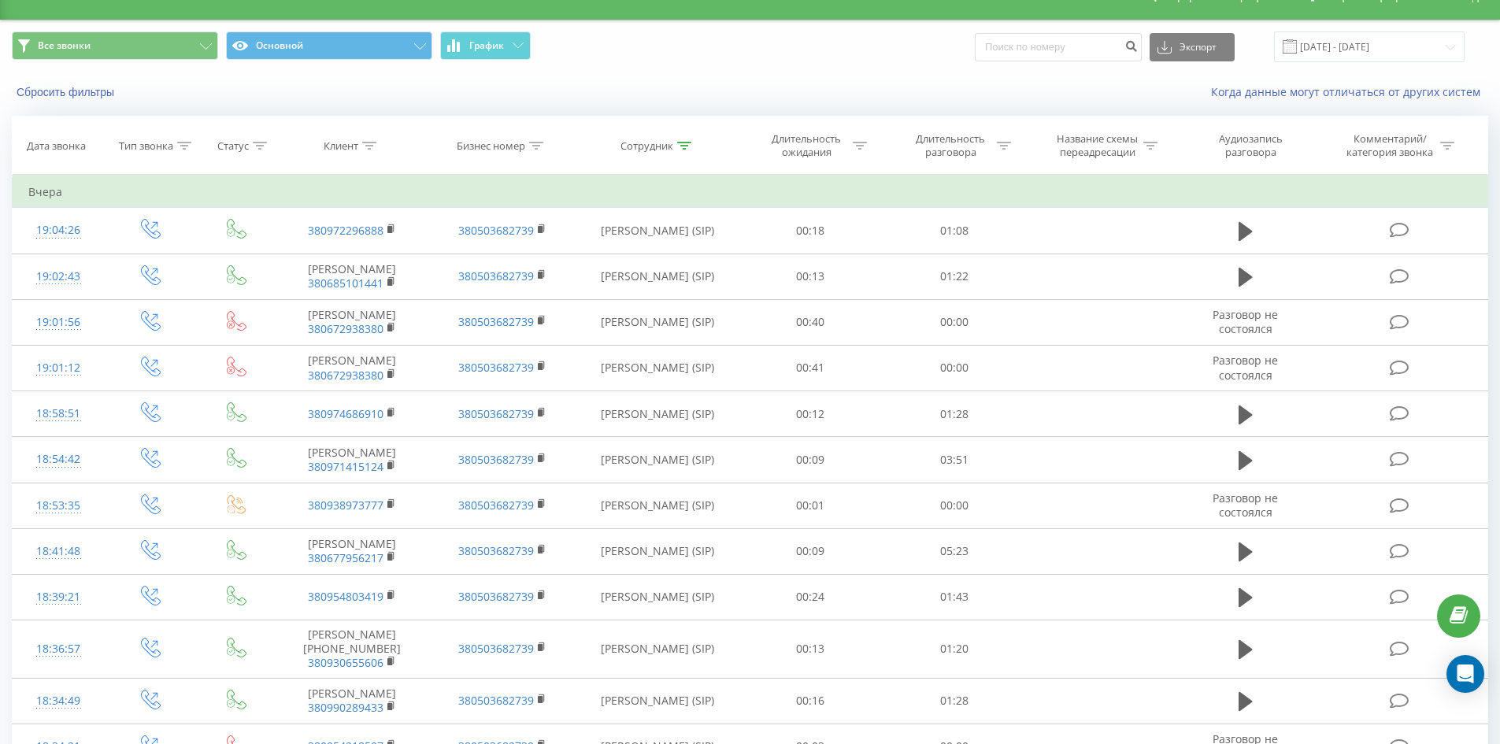
drag, startPoint x: 694, startPoint y: 551, endPoint x: 724, endPoint y: 195, distance: 357.3
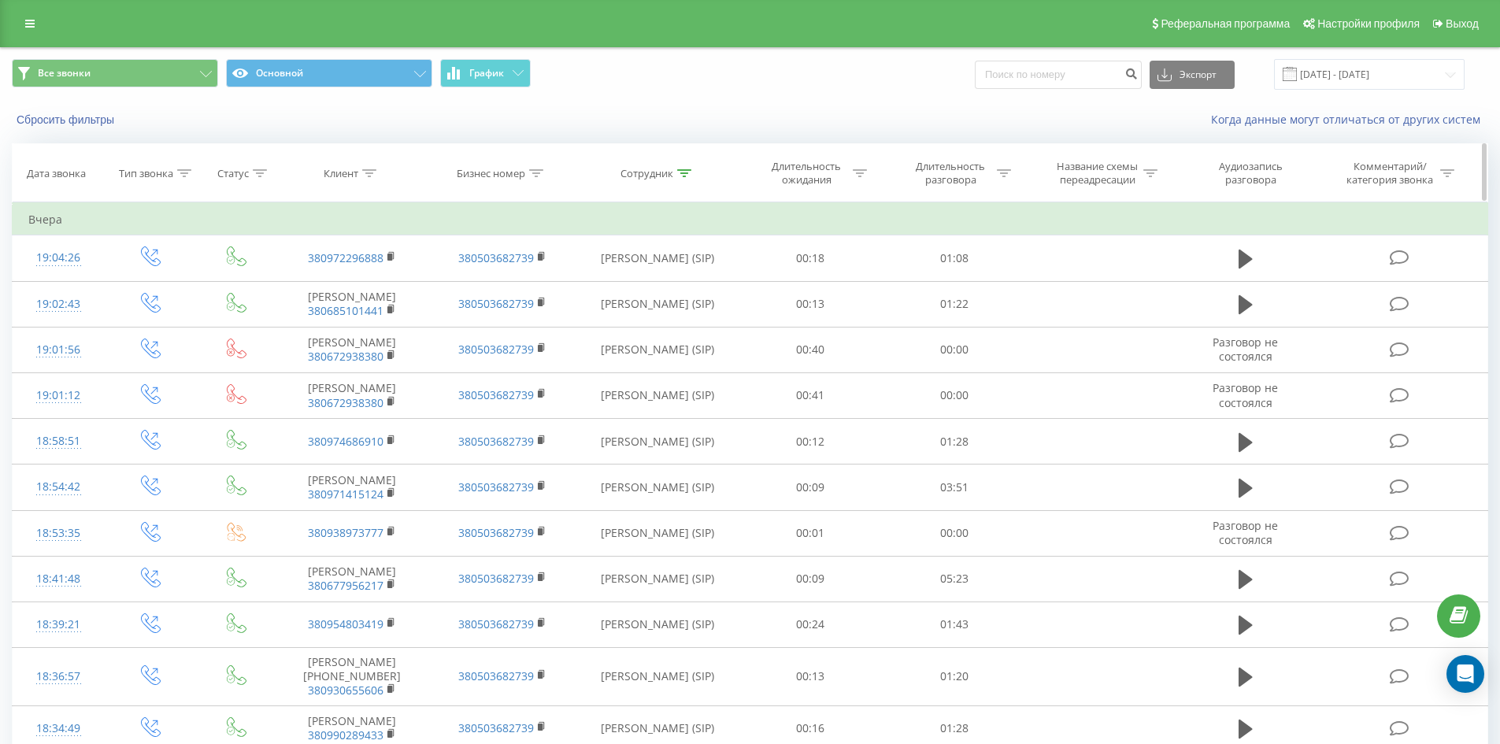
click at [688, 173] on icon at bounding box center [684, 173] width 14 height 8
click at [691, 288] on input "[PERSON_NAME]" at bounding box center [657, 287] width 139 height 28
type input "[PERSON_NAME]"
click button "OK" at bounding box center [691, 318] width 67 height 20
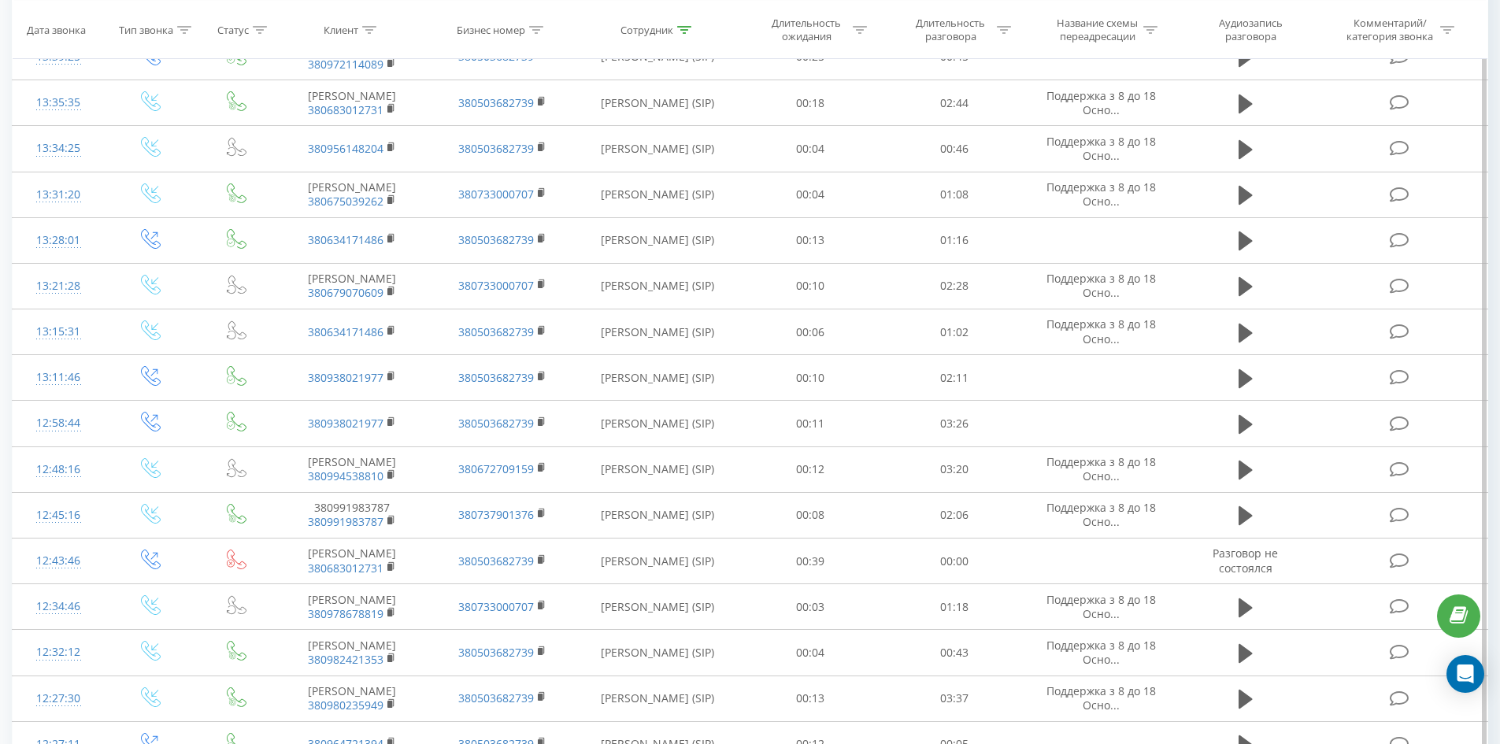
scroll to position [4698, 0]
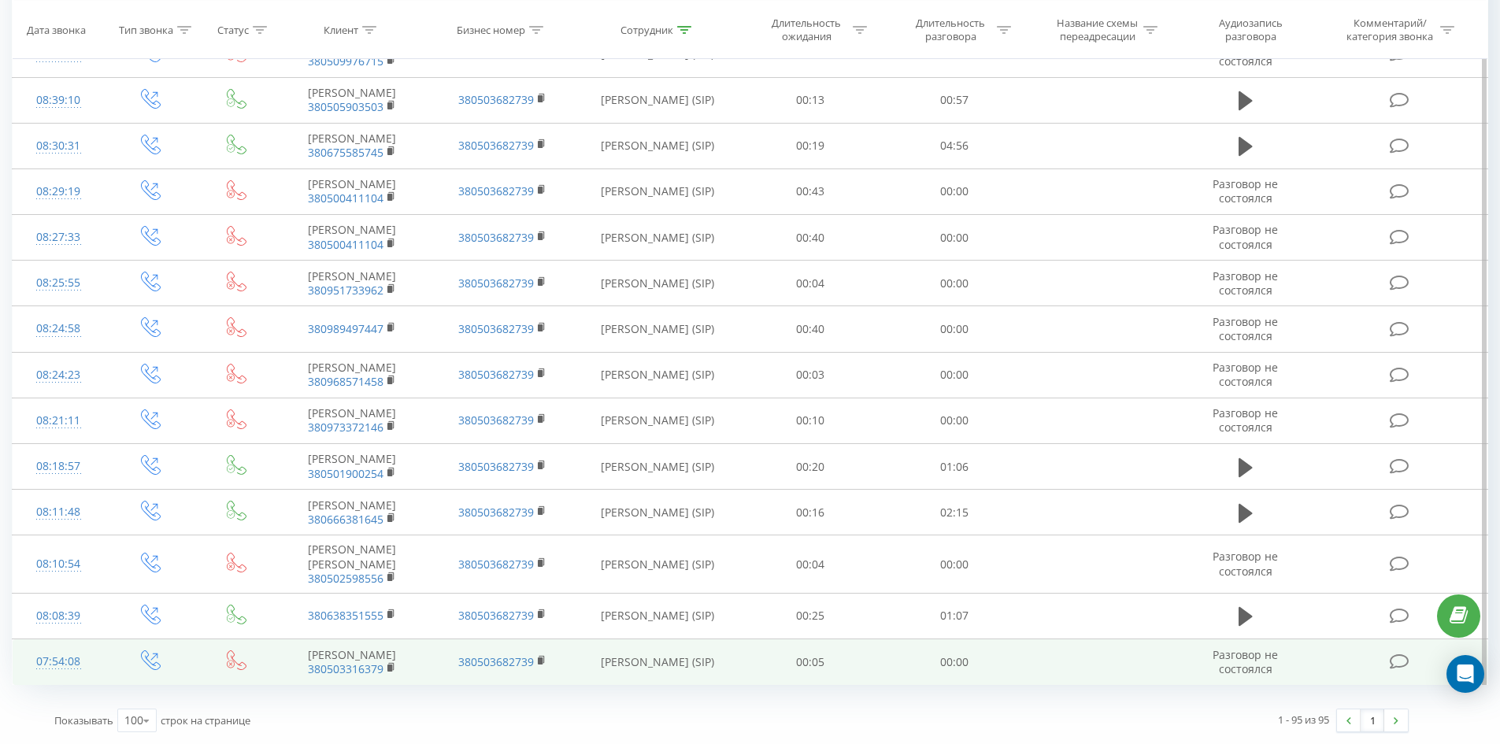
drag, startPoint x: 1110, startPoint y: 276, endPoint x: 1365, endPoint y: 684, distance: 480.5
